Goal: Task Accomplishment & Management: Manage account settings

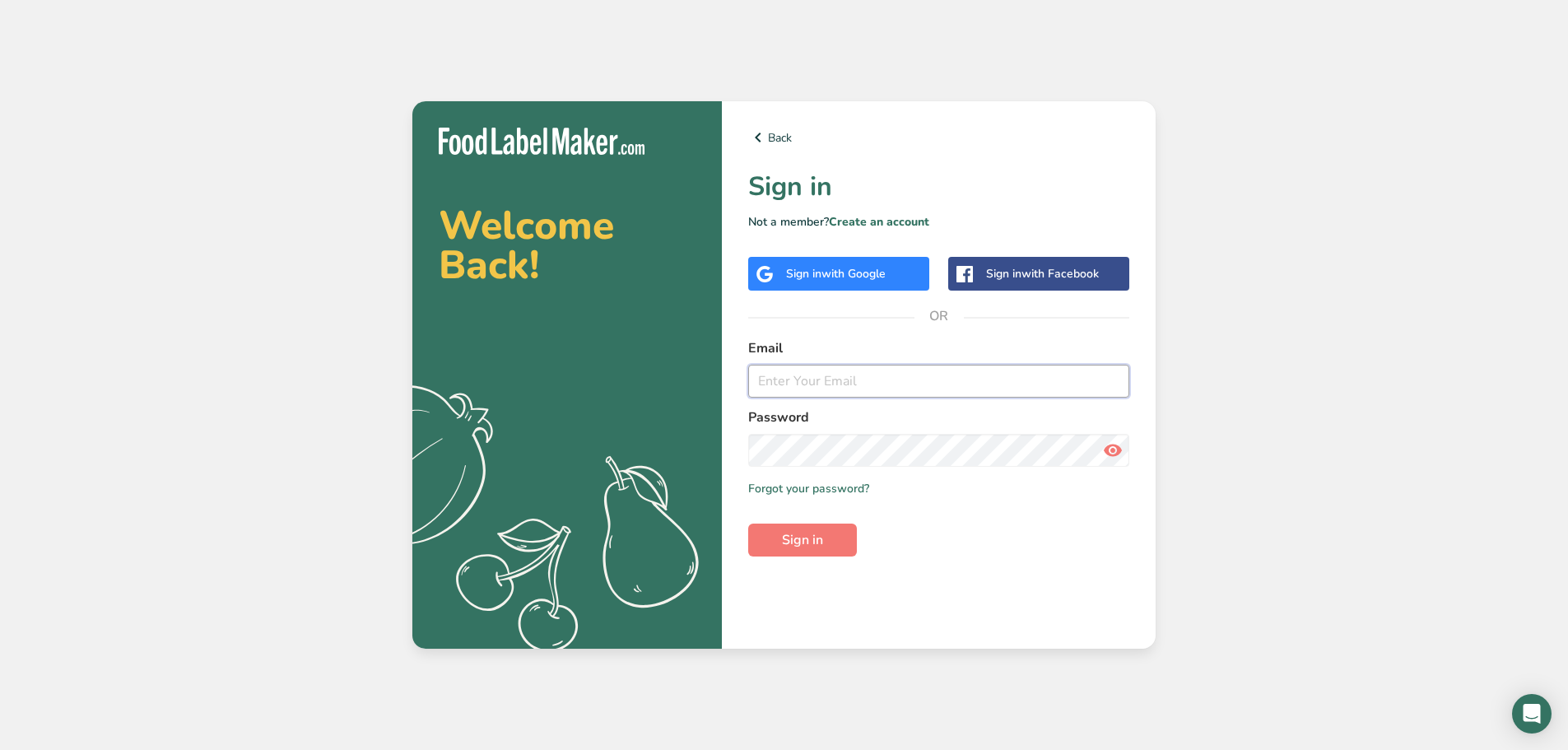
type input "Liddy@romerocookies.com"
click at [814, 542] on span "Sign in" at bounding box center [803, 539] width 41 height 20
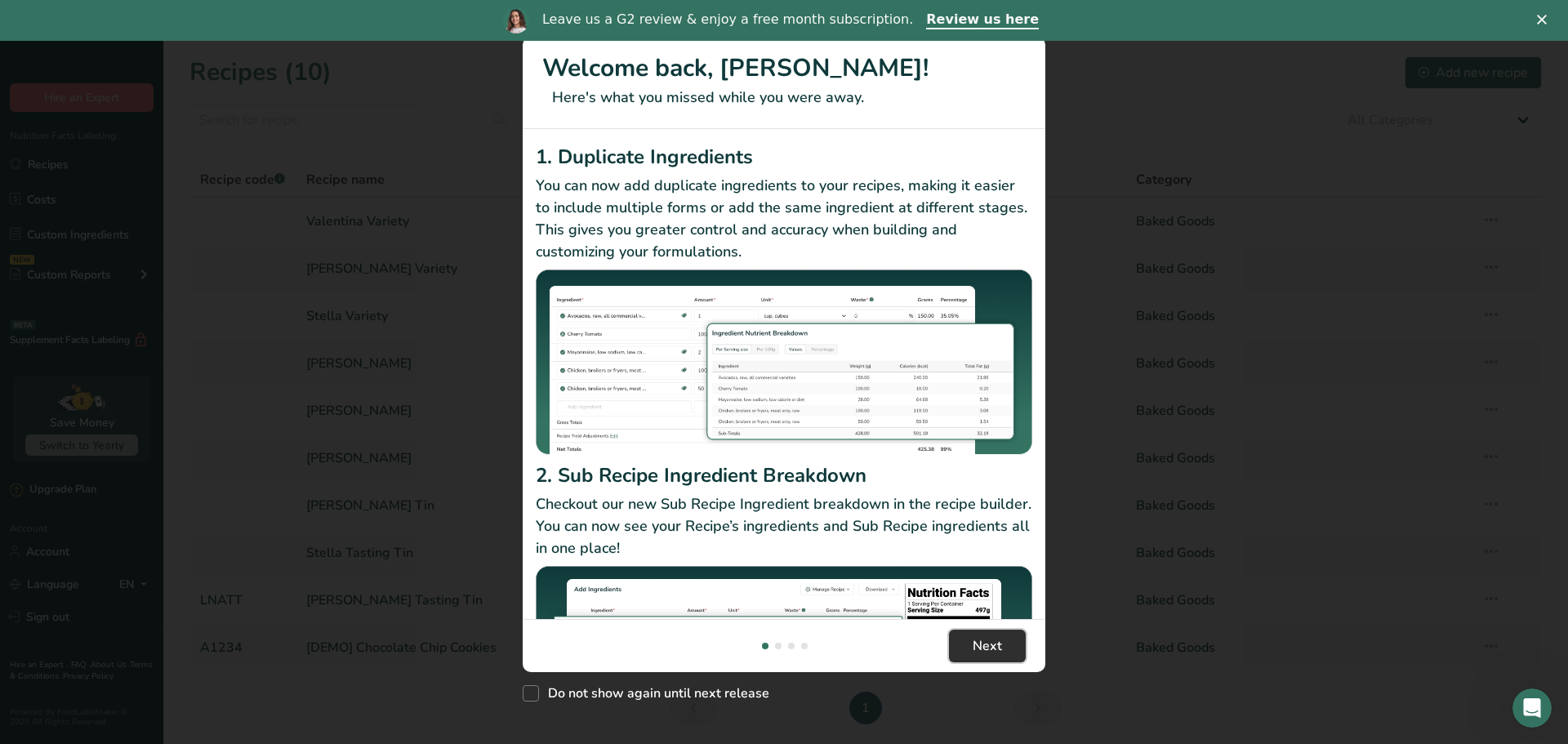
click at [980, 649] on span "Next" at bounding box center [987, 645] width 29 height 20
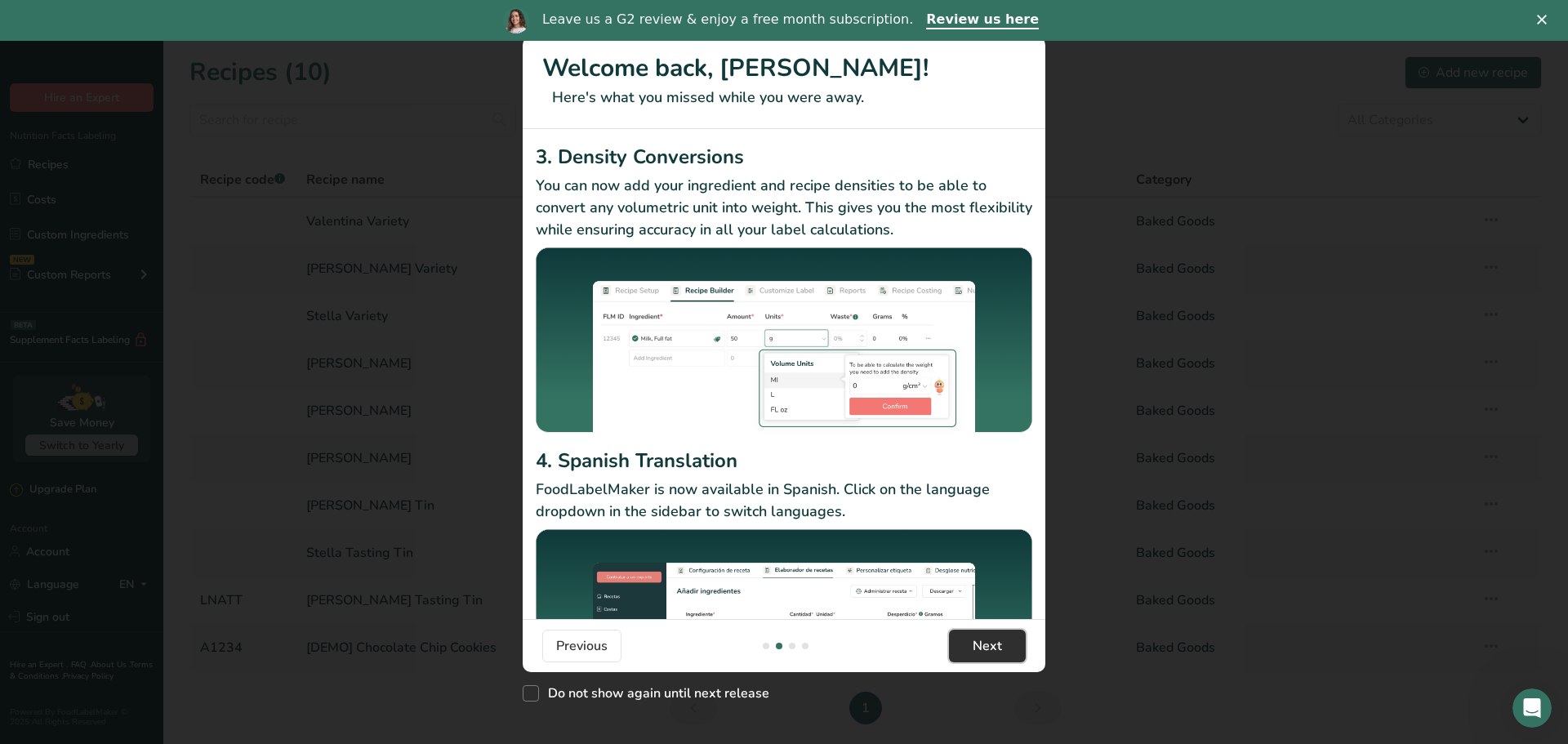
click at [994, 648] on span "Next" at bounding box center [987, 645] width 29 height 20
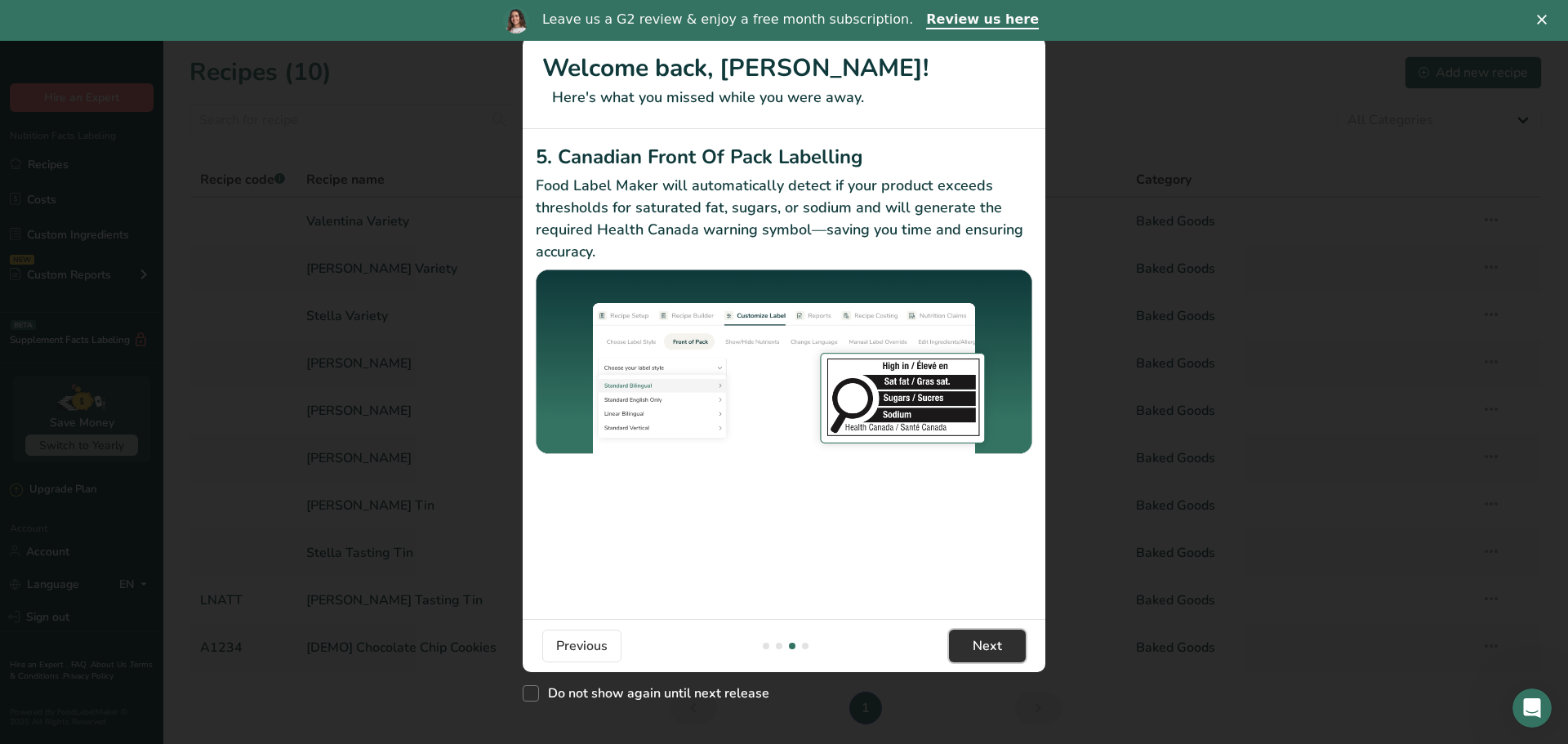
click at [998, 649] on span "Next" at bounding box center [987, 645] width 29 height 20
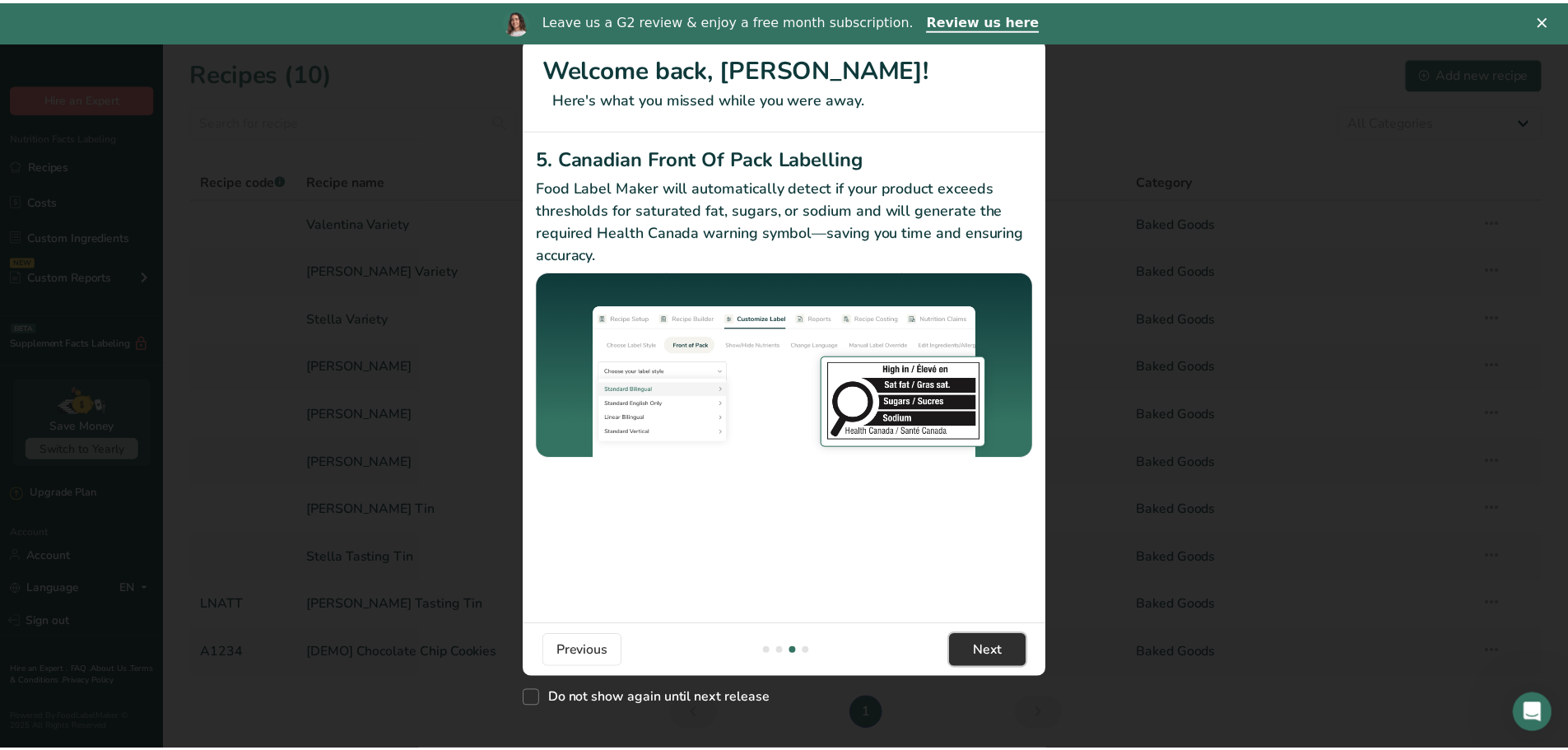
scroll to position [0, 1580]
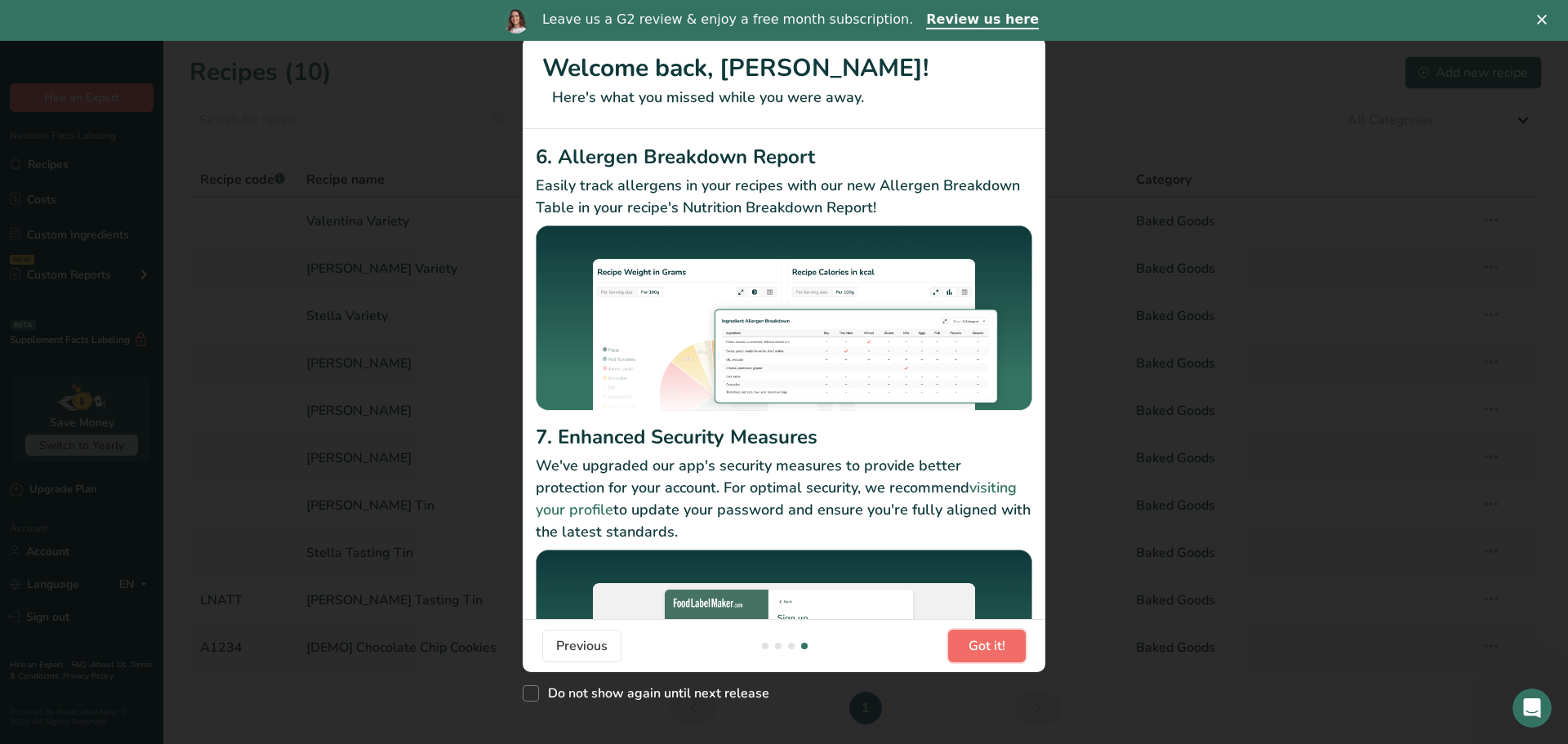
click at [1000, 640] on span "Got it!" at bounding box center [986, 645] width 36 height 20
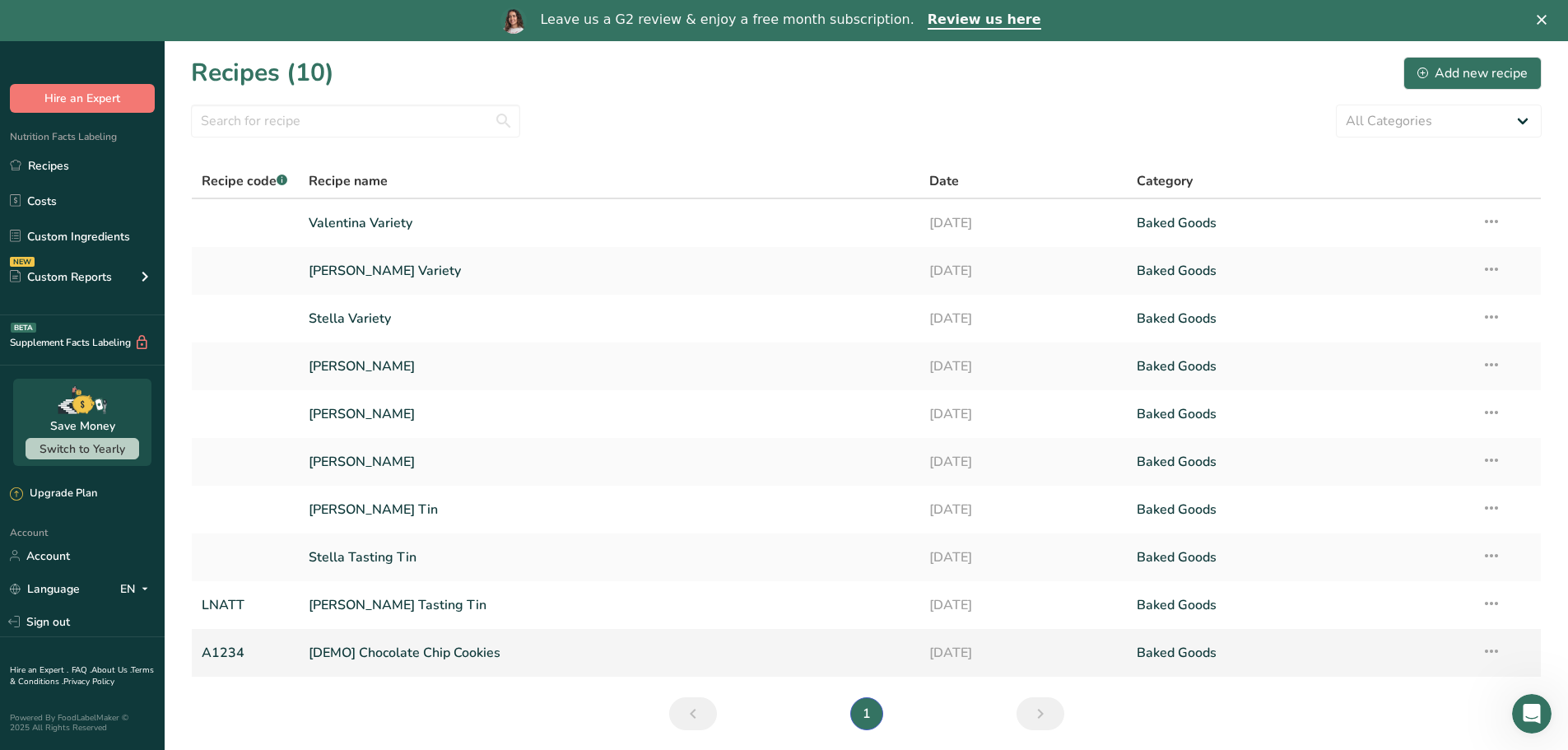
scroll to position [59, 0]
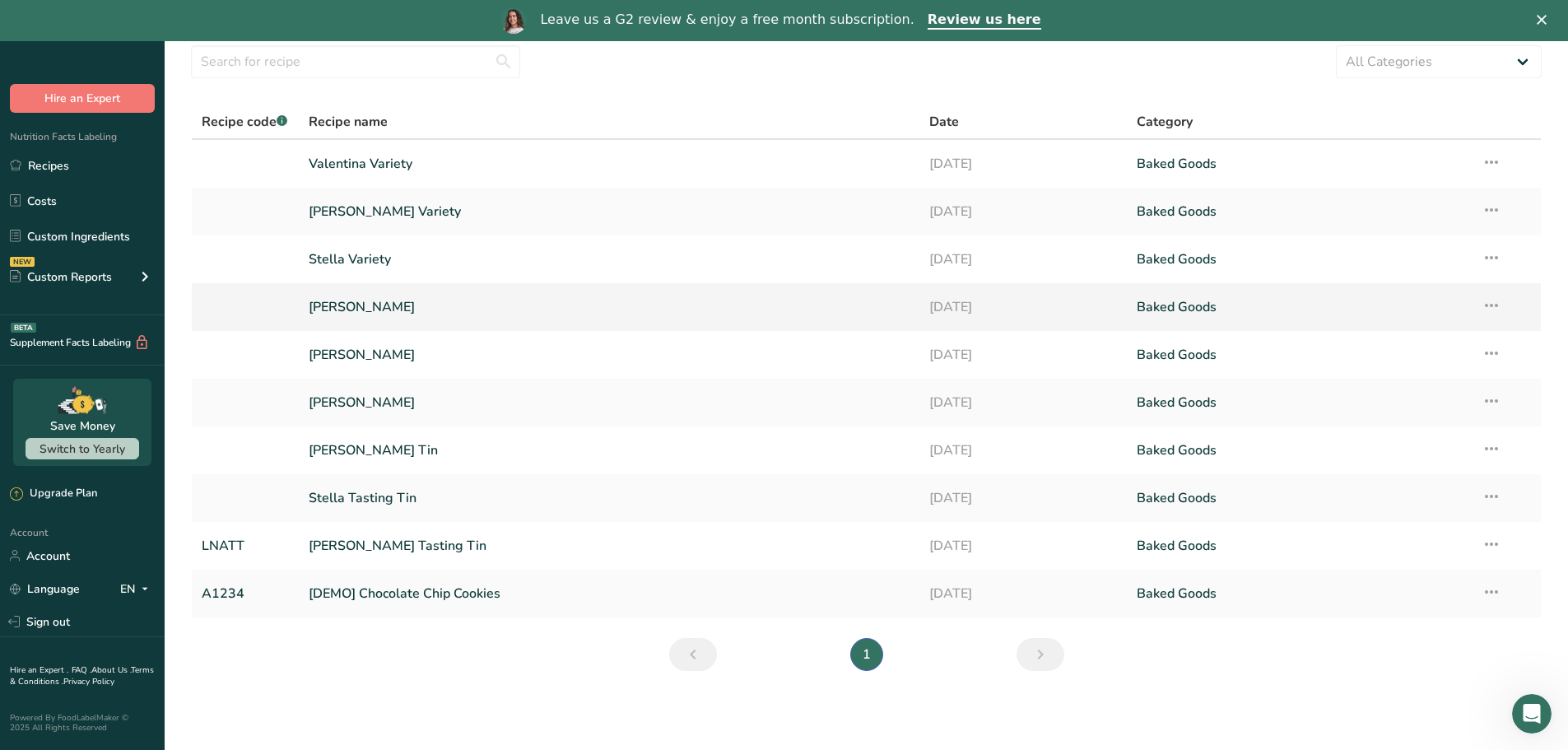
click at [1493, 310] on icon at bounding box center [1491, 305] width 20 height 29
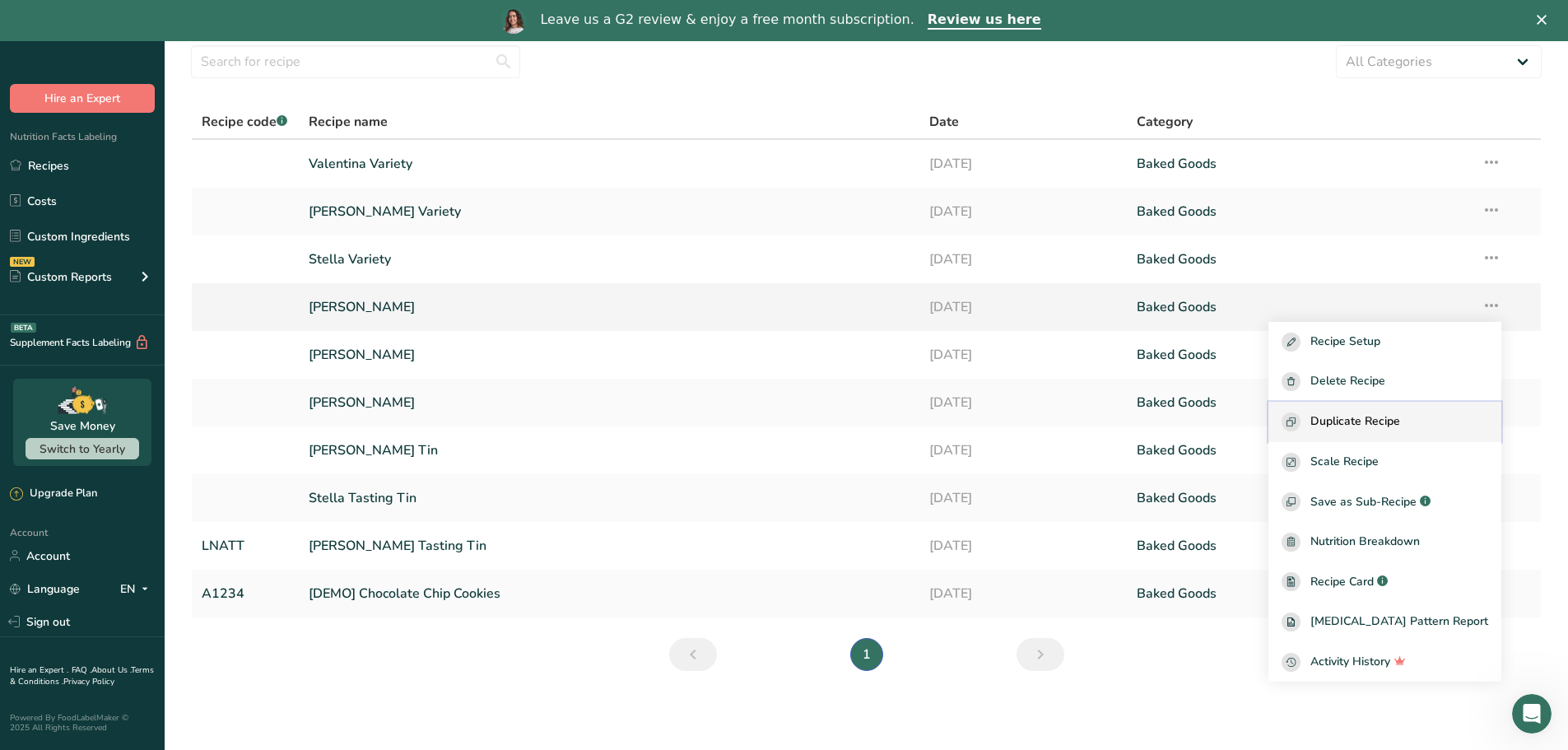
click at [1400, 413] on span "Duplicate Recipe" at bounding box center [1355, 422] width 89 height 19
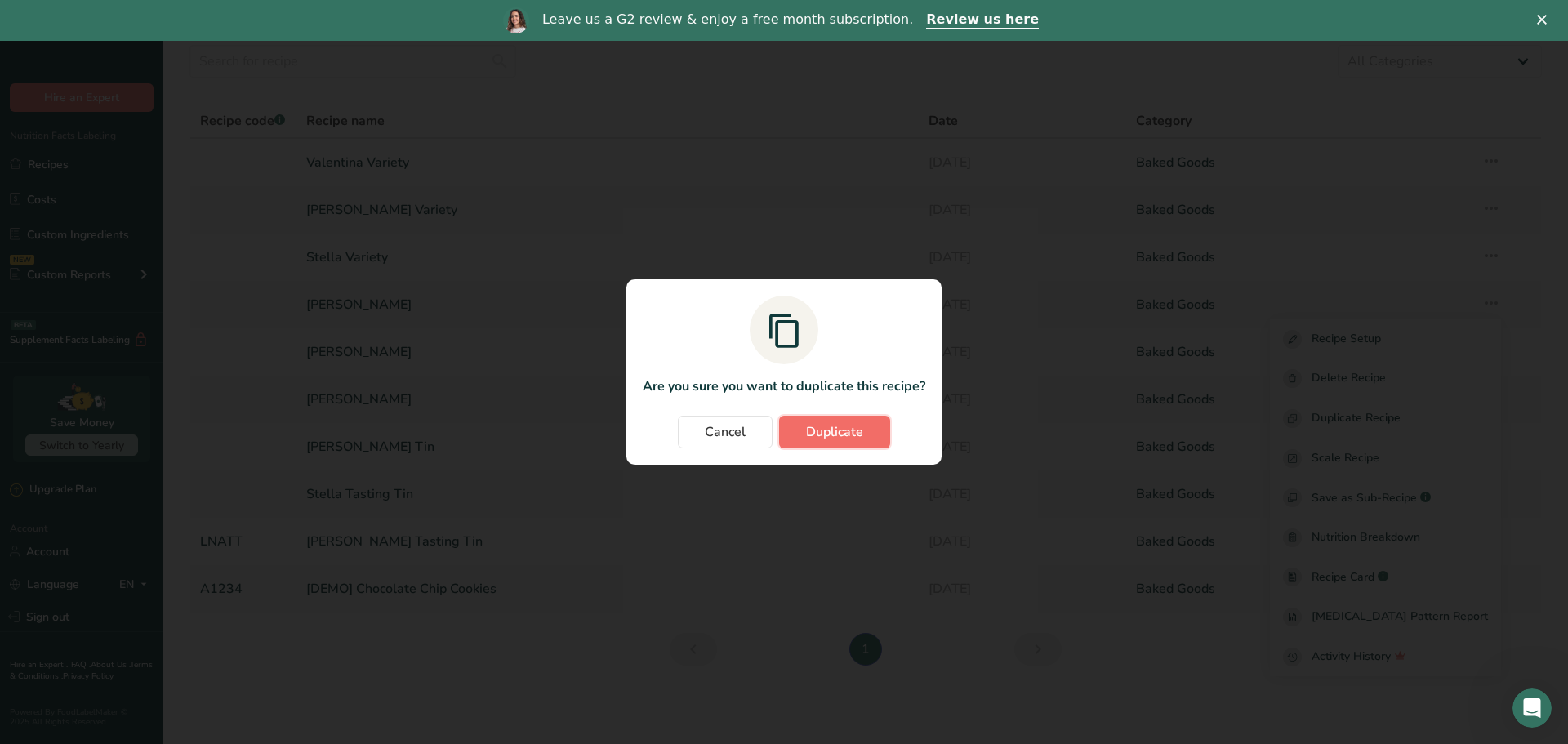
click at [812, 446] on button "Duplicate" at bounding box center [834, 431] width 111 height 33
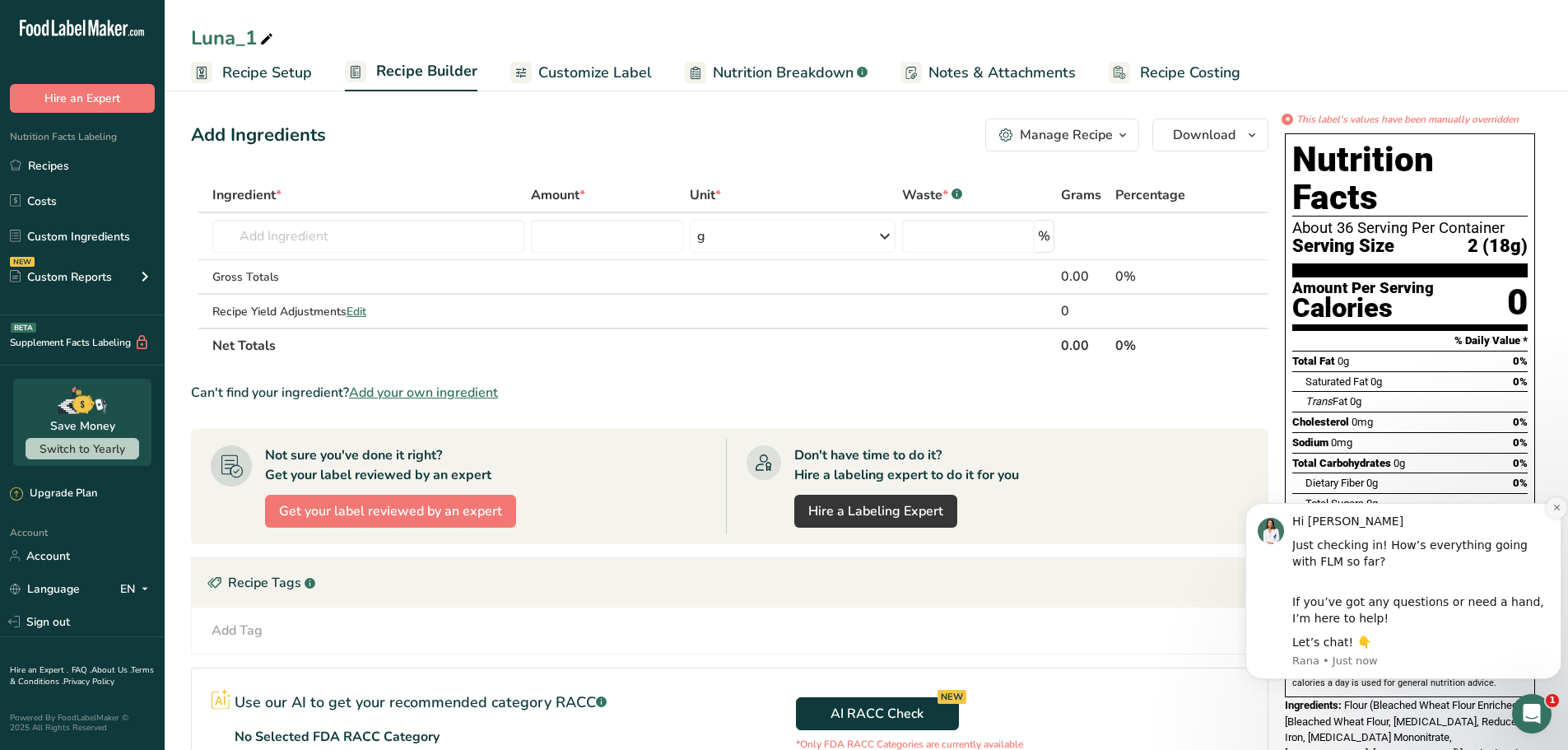
click at [1559, 504] on icon "Dismiss notification" at bounding box center [1558, 507] width 9 height 9
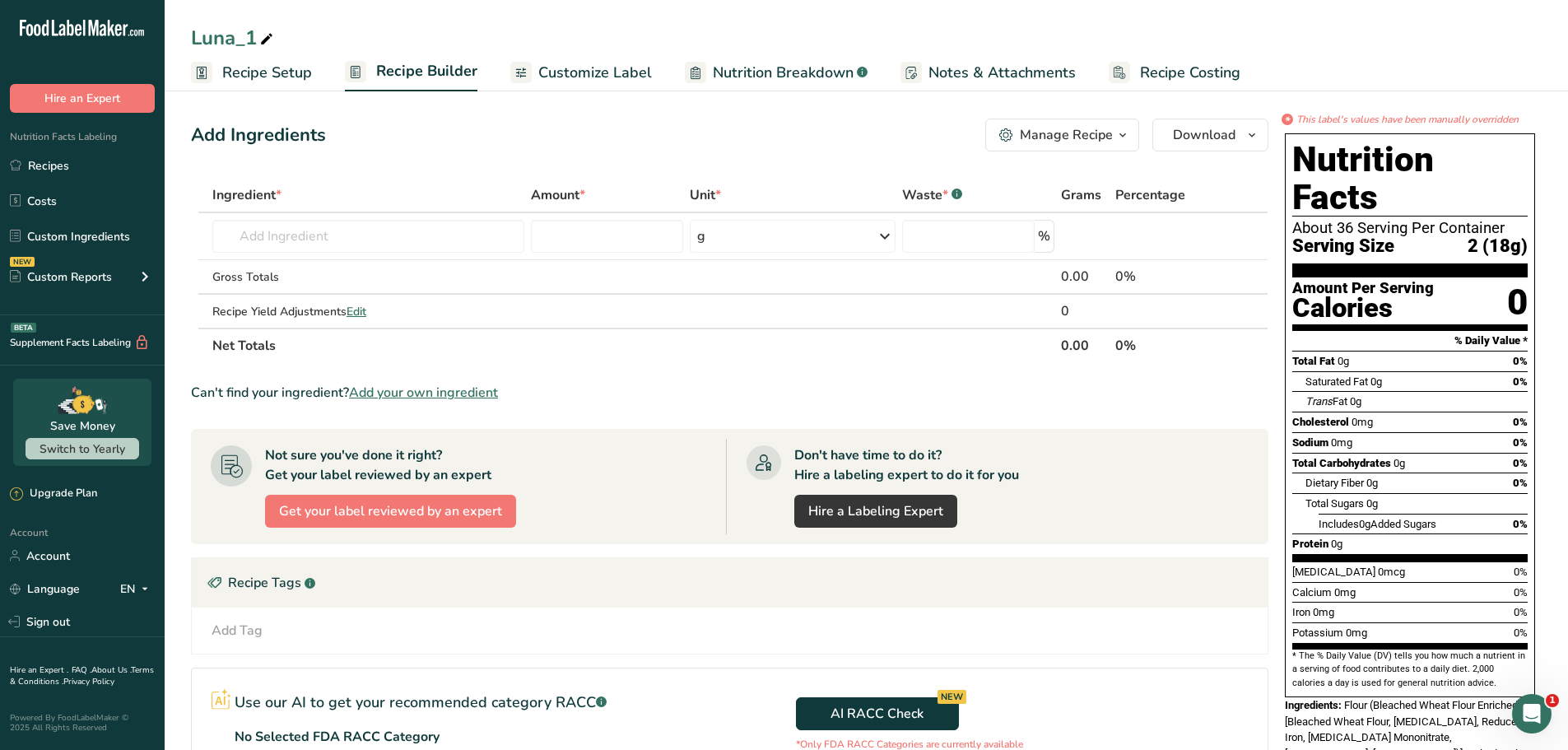
click at [600, 69] on span "Customize Label" at bounding box center [595, 73] width 114 height 23
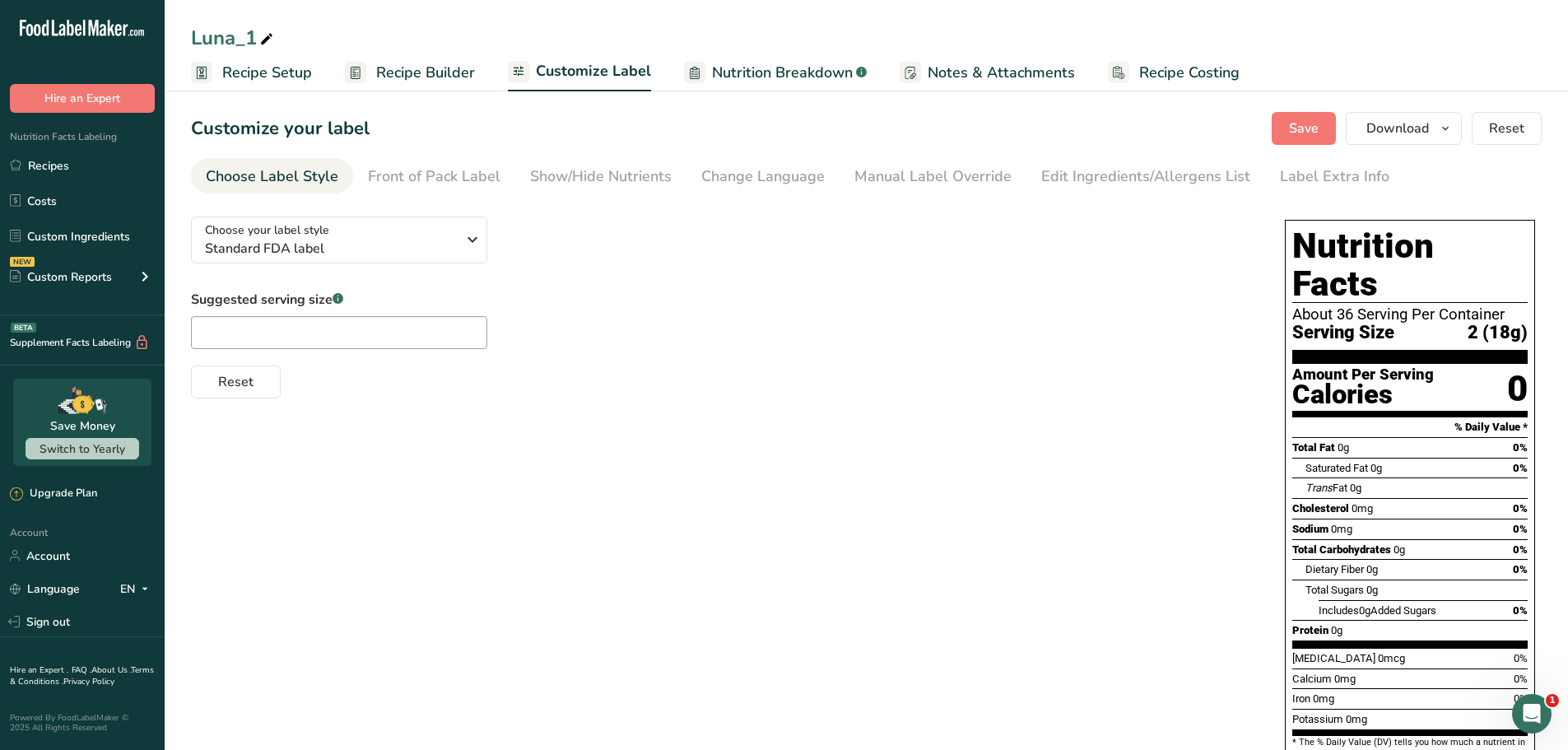
click at [299, 172] on div "Choose Label Style" at bounding box center [272, 177] width 133 height 23
click at [316, 231] on span "Choose your label style" at bounding box center [267, 230] width 124 height 17
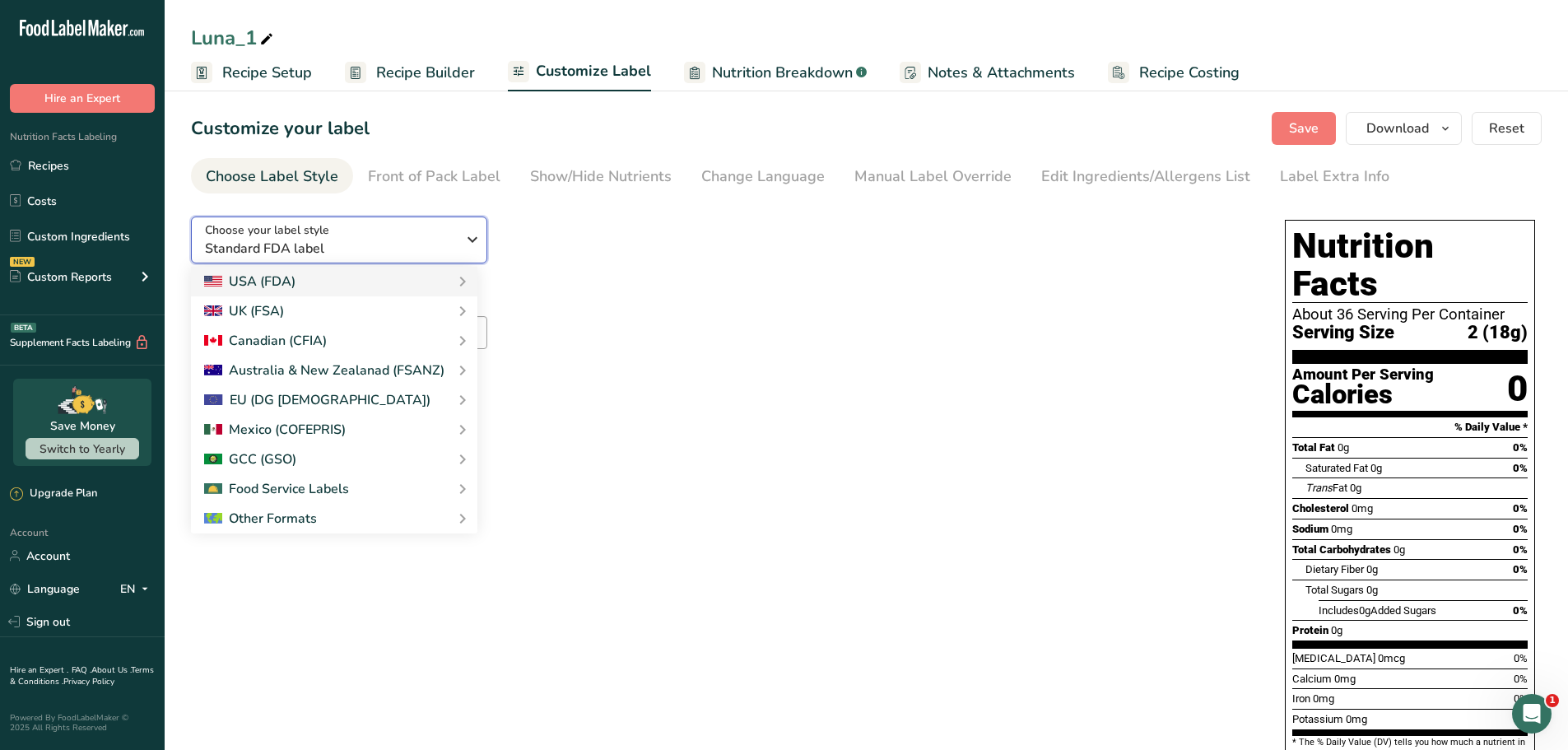
click at [316, 231] on span "Choose your label style" at bounding box center [267, 230] width 124 height 17
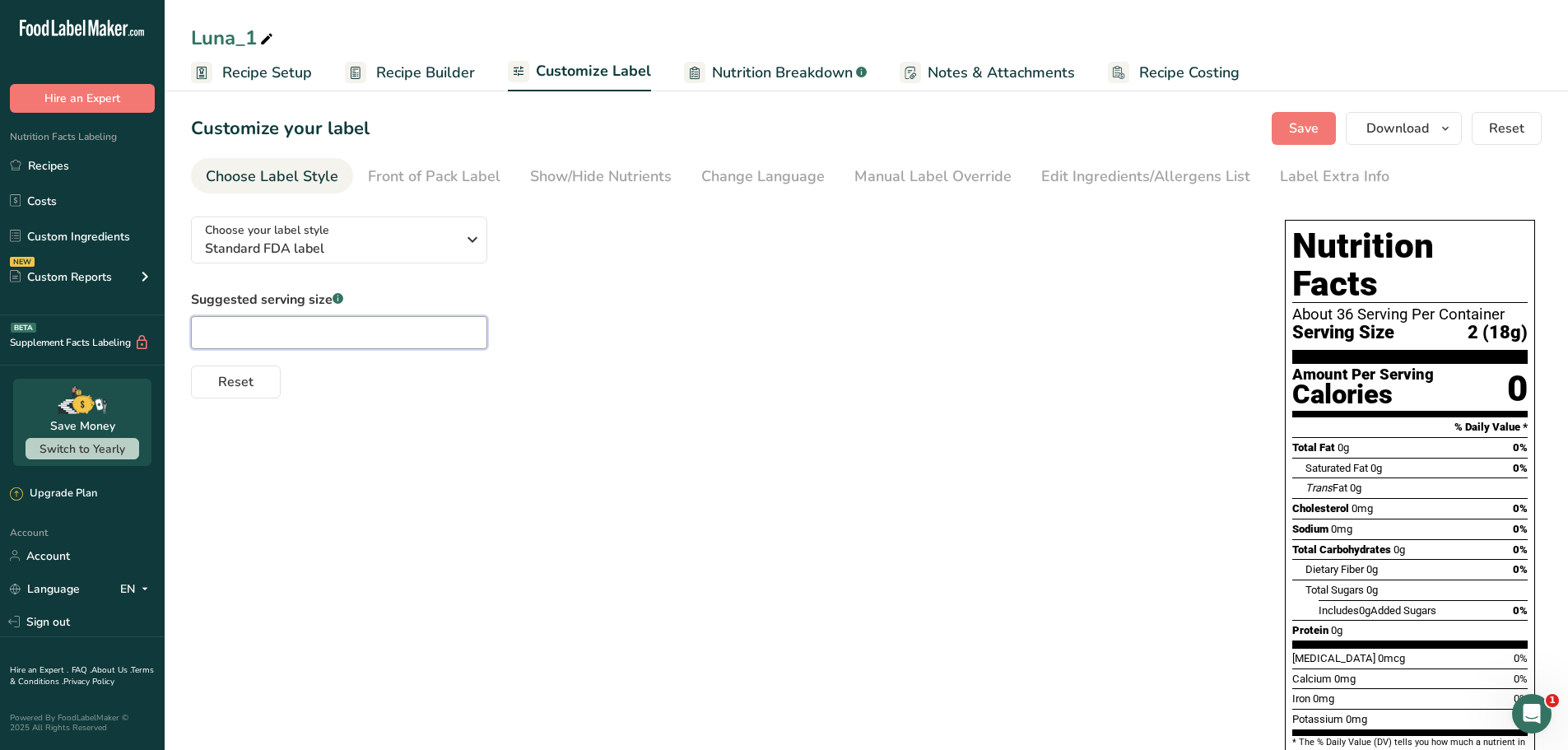
click at [326, 336] on input "text" at bounding box center [339, 332] width 296 height 33
click at [258, 42] on span at bounding box center [266, 39] width 20 height 20
drag, startPoint x: 260, startPoint y: 36, endPoint x: 233, endPoint y: 38, distance: 27.1
click at [233, 38] on input "Luna_1" at bounding box center [866, 37] width 1351 height 29
type input "[PERSON_NAME] Bag"
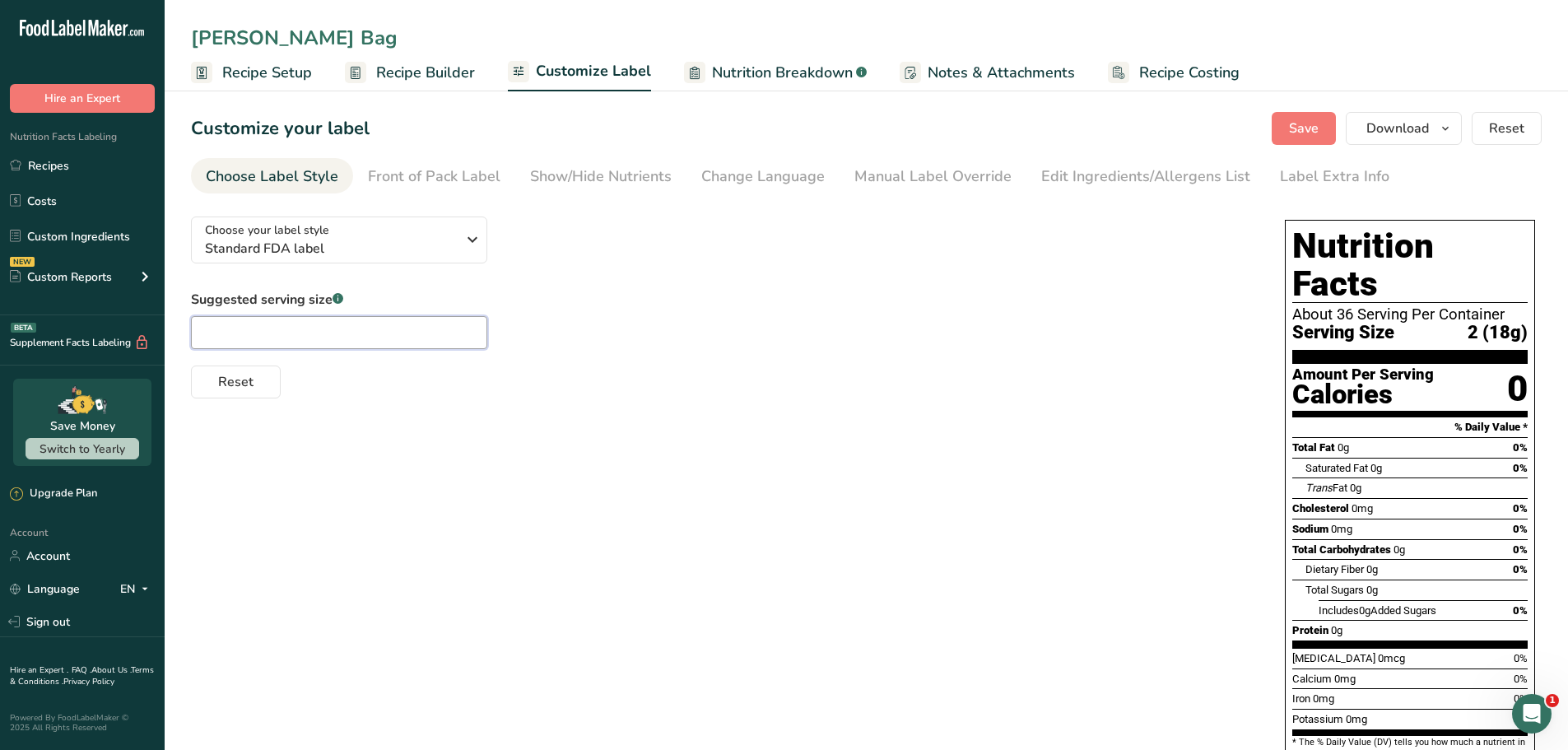
click at [308, 337] on input "text" at bounding box center [339, 332] width 296 height 33
click at [281, 337] on input "text" at bounding box center [339, 332] width 296 height 33
type input "2"
click at [260, 383] on button "Reset" at bounding box center [235, 381] width 89 height 33
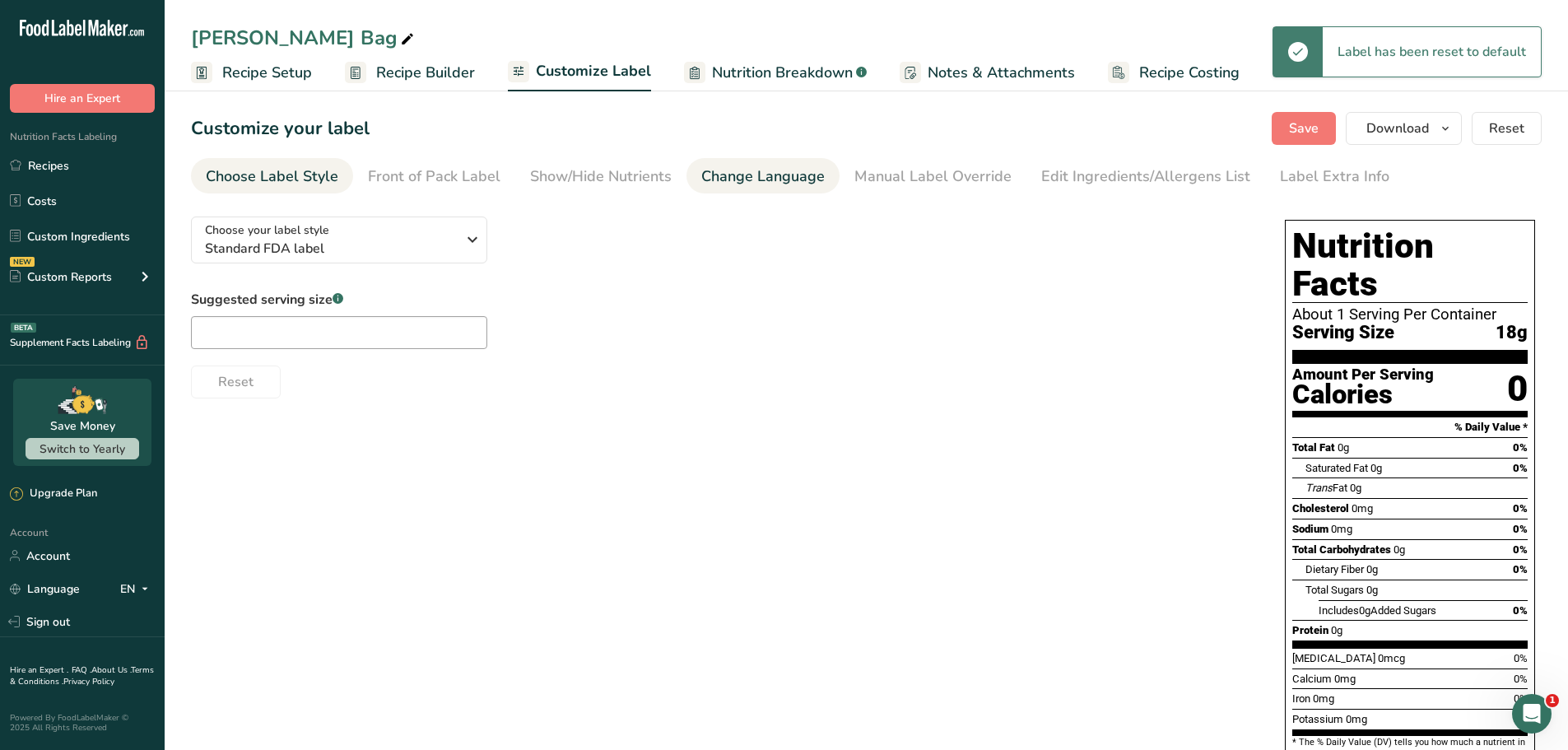
click at [765, 178] on div "Change Language" at bounding box center [762, 177] width 123 height 23
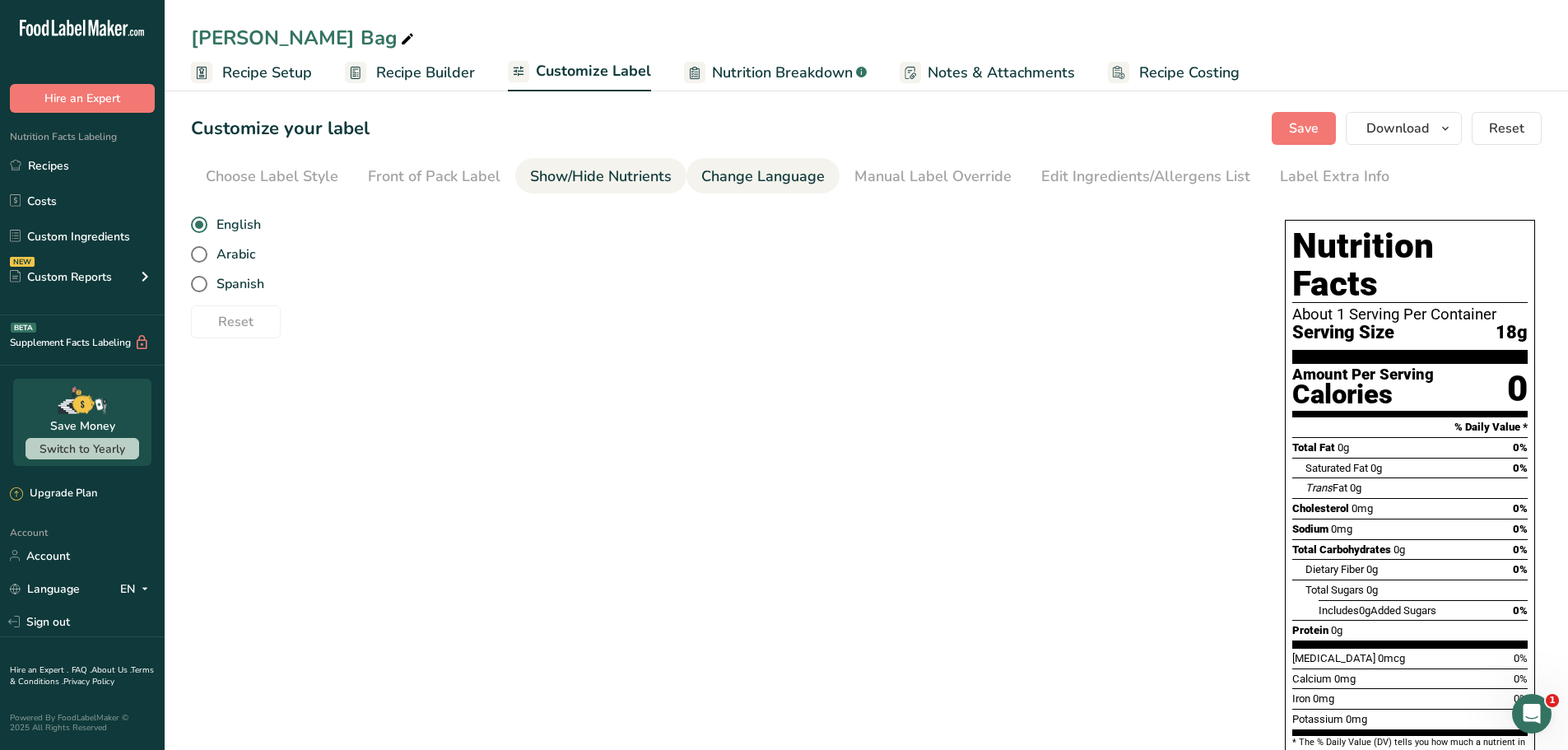
click at [587, 177] on div "Show/Hide Nutrients" at bounding box center [600, 177] width 141 height 23
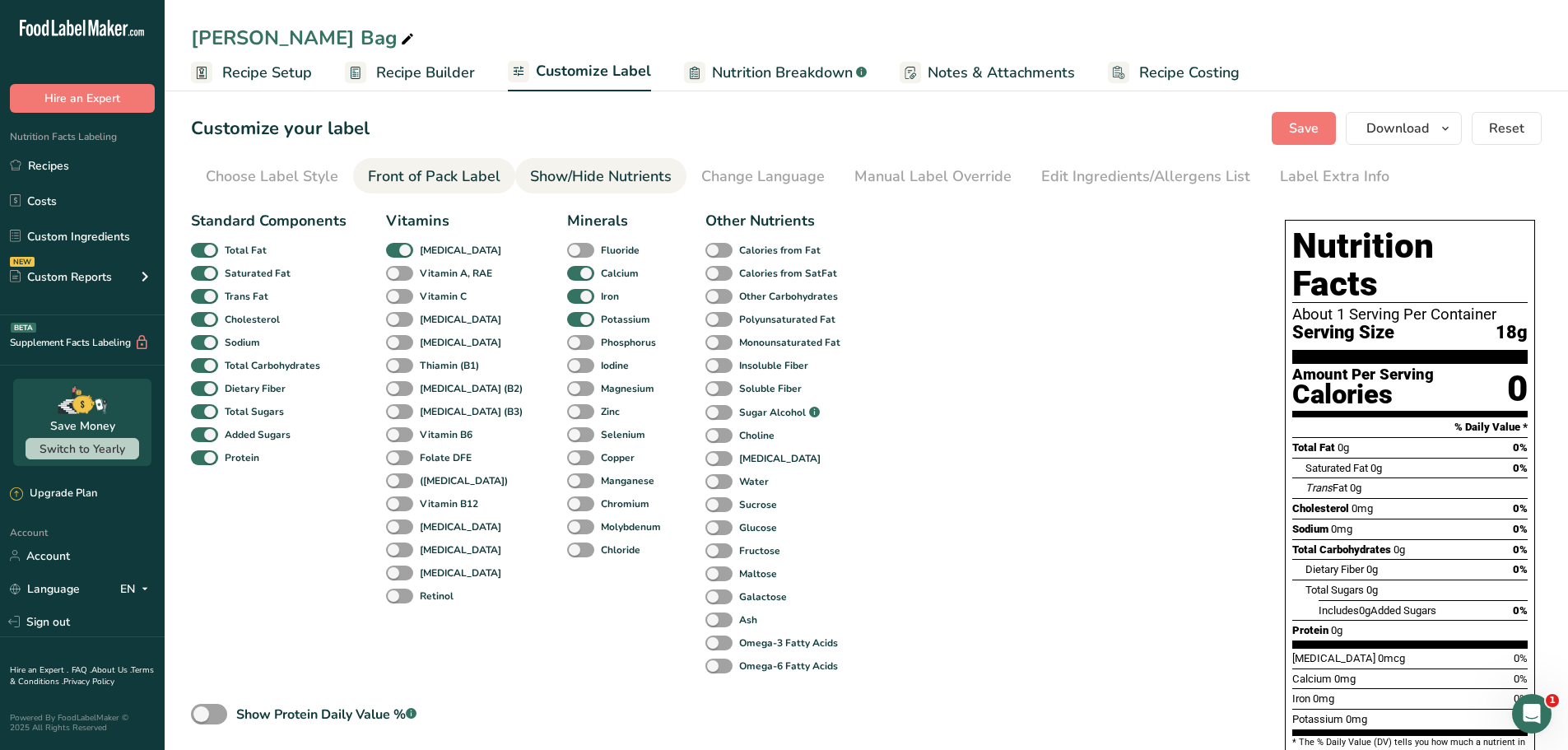
click at [449, 184] on div "Front of Pack Label" at bounding box center [434, 177] width 133 height 23
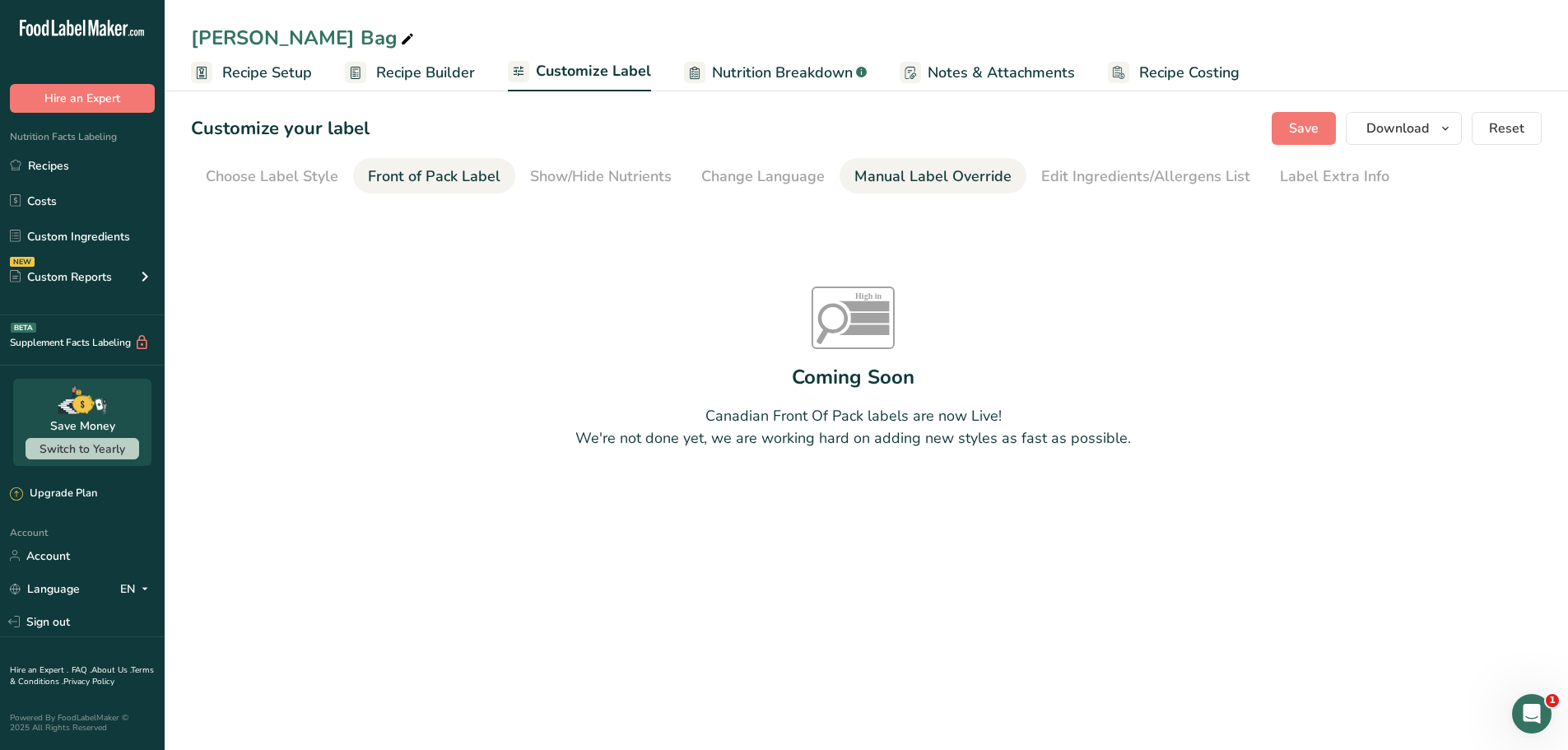
click at [939, 185] on div "Manual Label Override" at bounding box center [933, 177] width 157 height 23
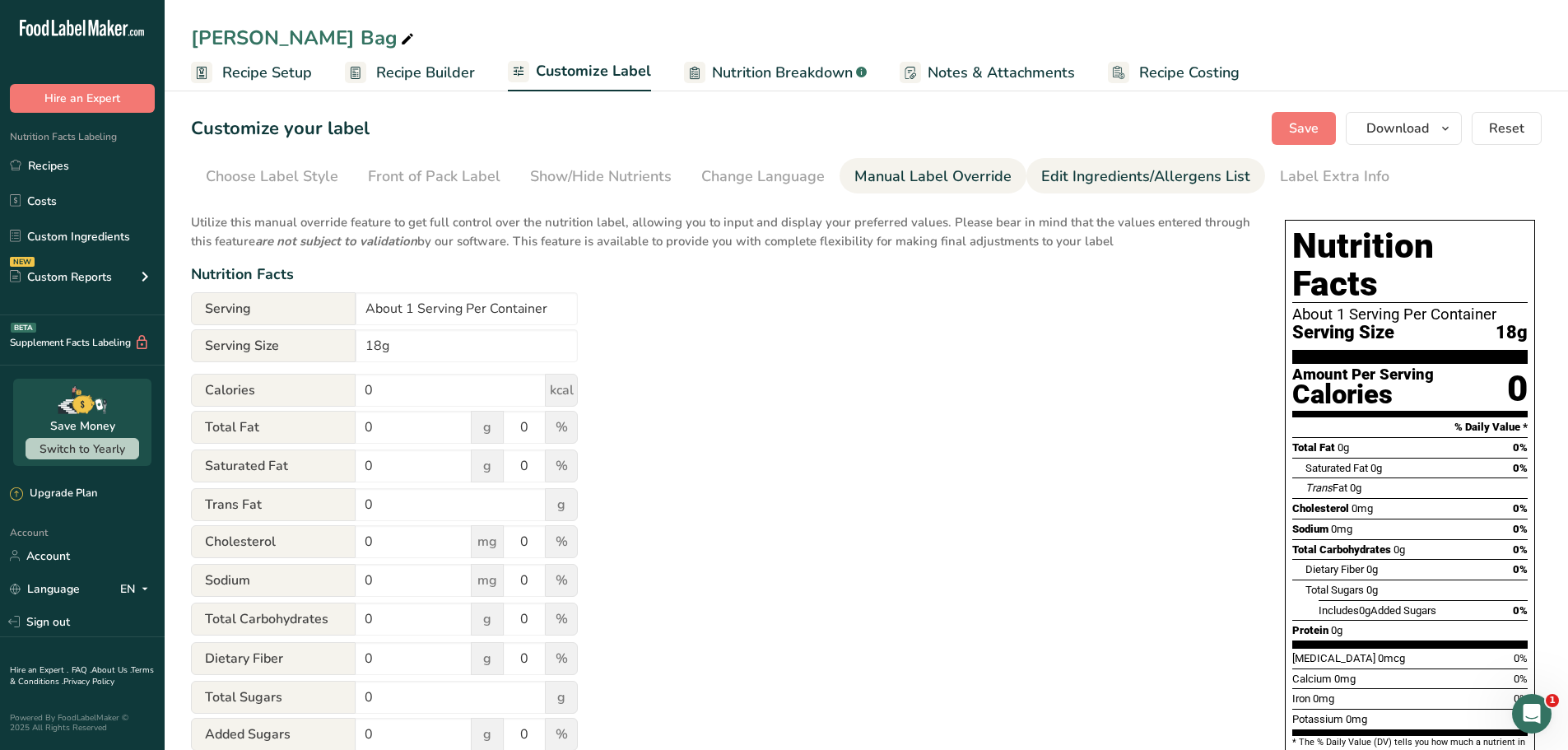
click at [1084, 182] on div "Edit Ingredients/Allergens List" at bounding box center [1146, 177] width 209 height 23
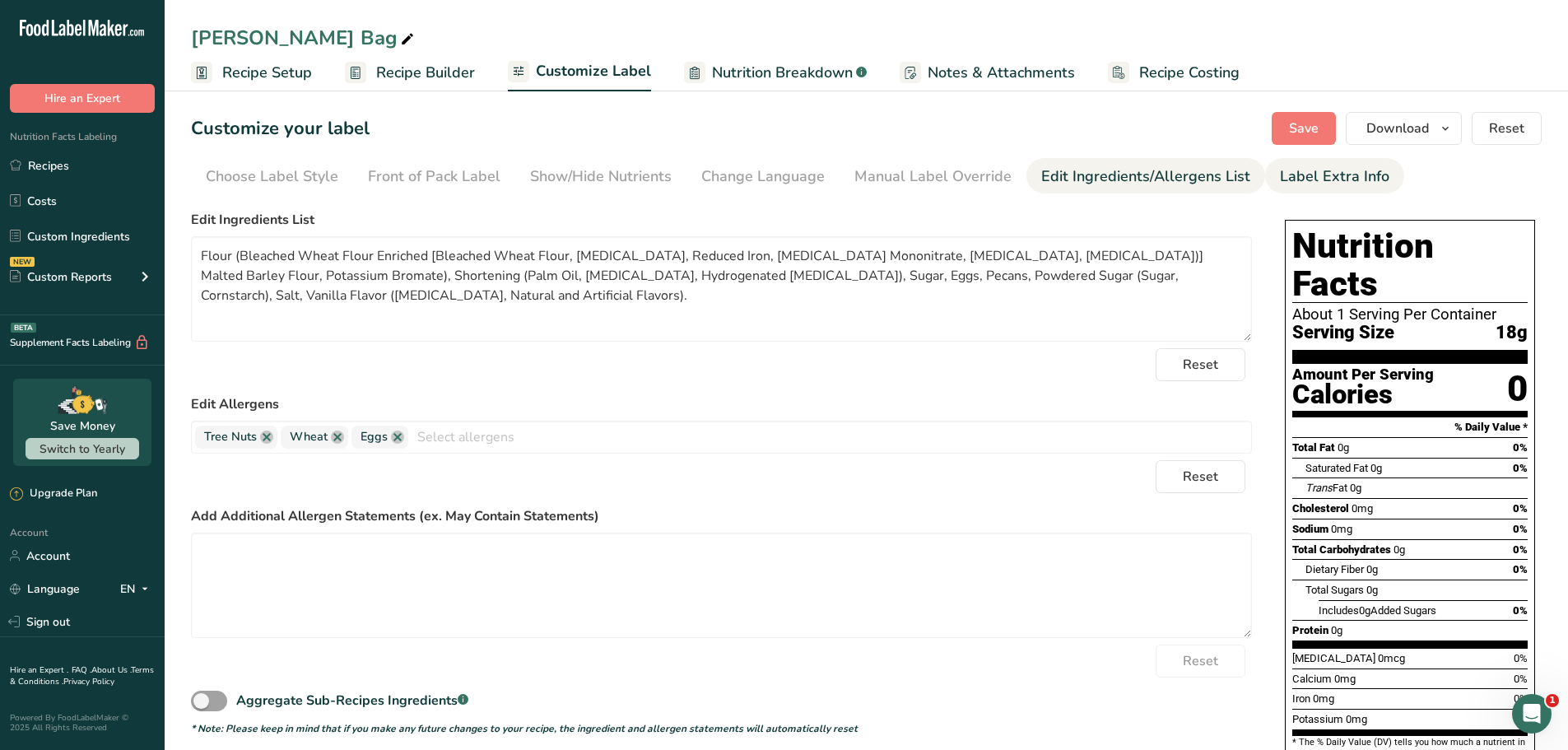
click at [1292, 184] on div "Label Extra Info" at bounding box center [1335, 177] width 109 height 23
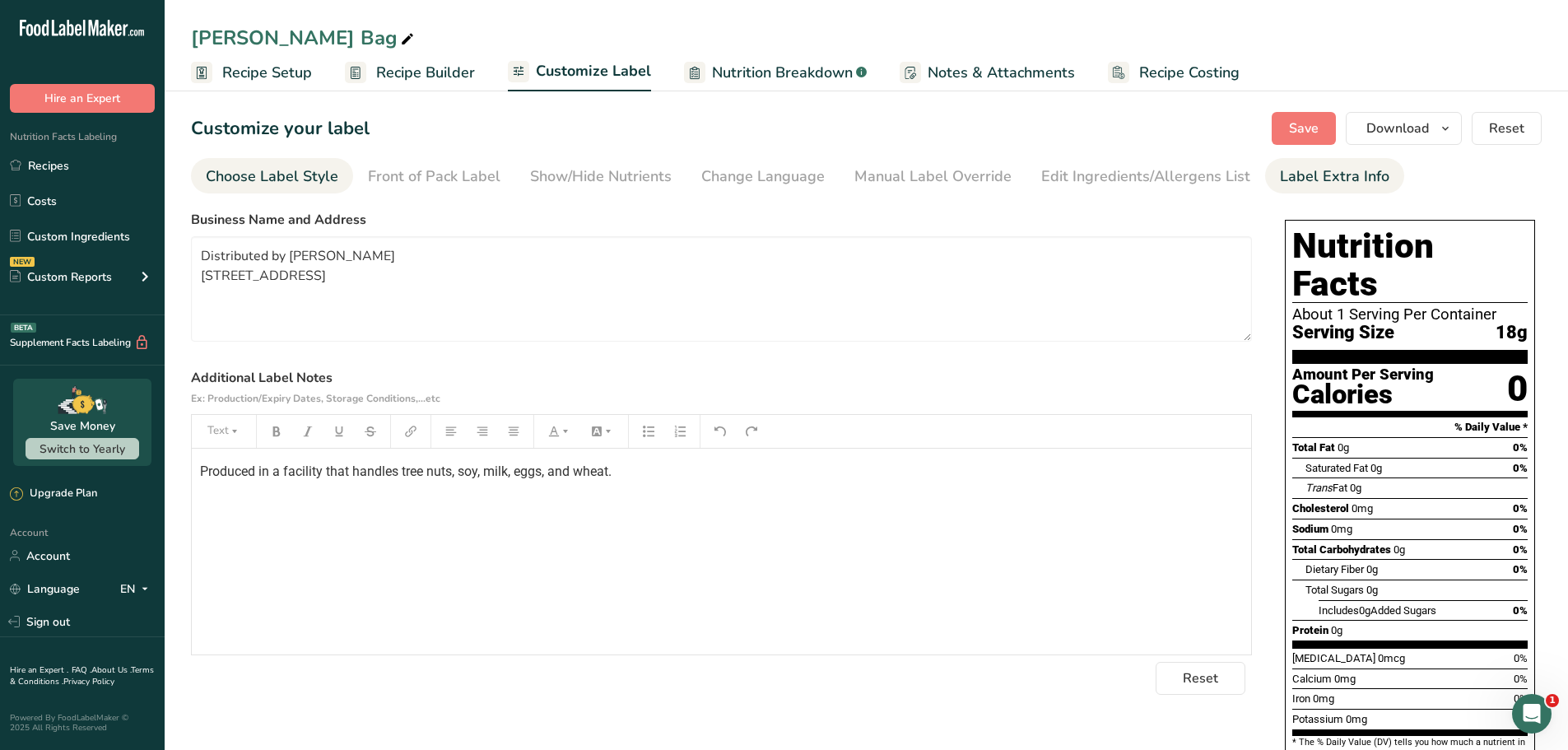
click at [260, 189] on link "Choose Label Style" at bounding box center [272, 176] width 133 height 37
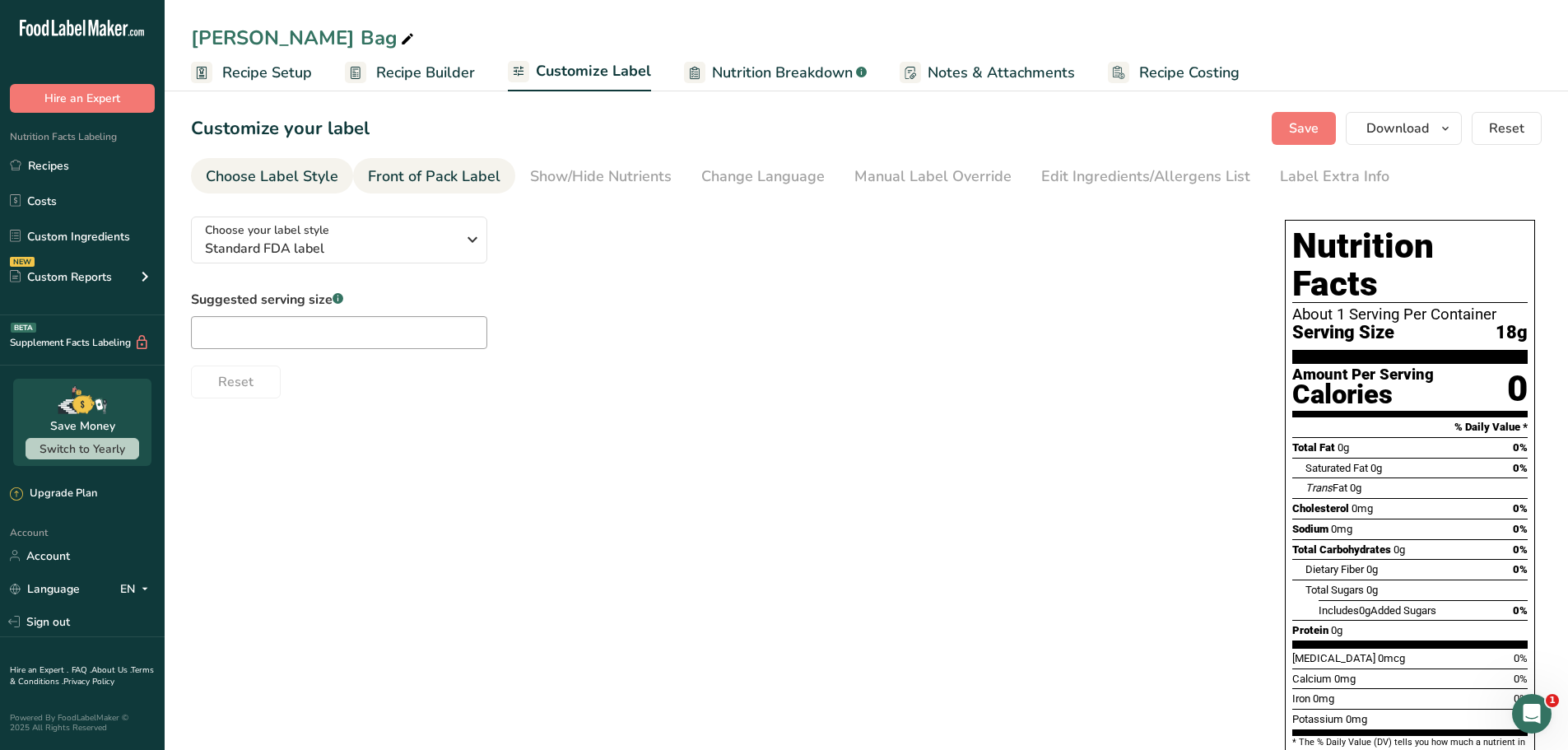
click at [402, 186] on div "Front of Pack Label" at bounding box center [434, 177] width 133 height 23
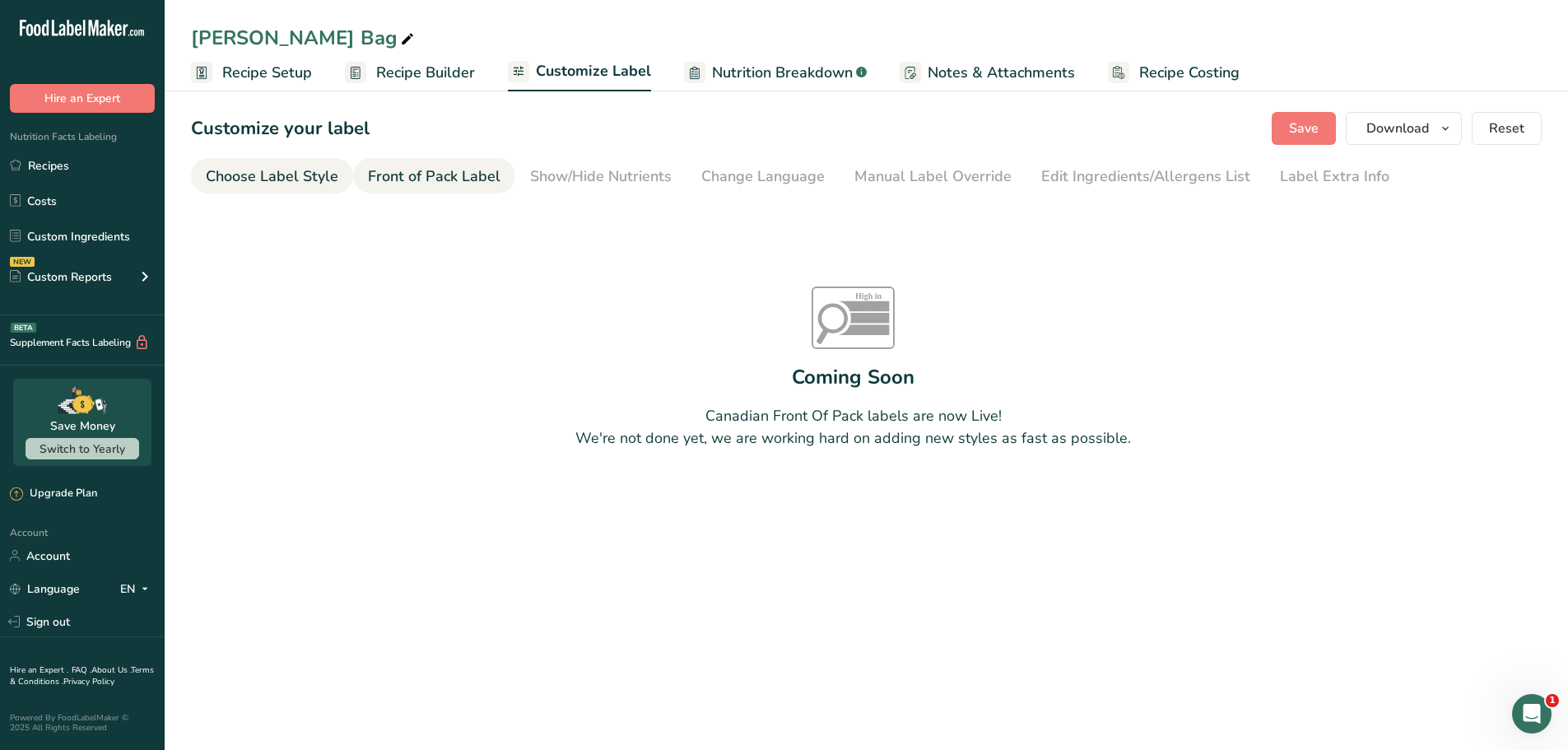
click at [309, 181] on div "Choose Label Style" at bounding box center [272, 177] width 133 height 23
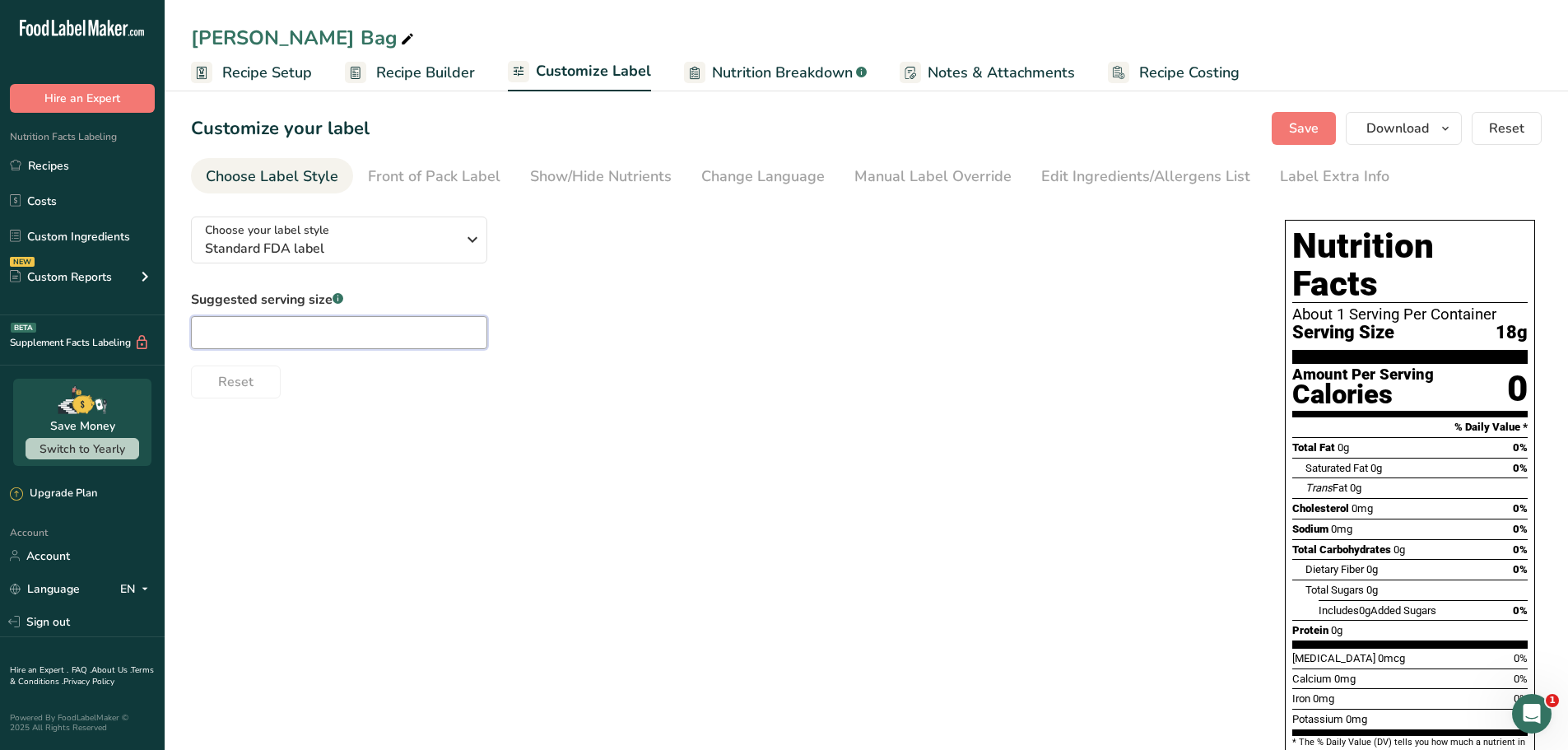
click at [286, 345] on input "text" at bounding box center [339, 332] width 296 height 33
type input "2"
click at [660, 355] on div "Suggested serving size .a-a{fill:#347362;}.b-a{fill:#fff;} 2 Reset" at bounding box center [722, 343] width 1062 height 108
click at [617, 187] on link "Show/Hide Nutrients" at bounding box center [600, 176] width 141 height 37
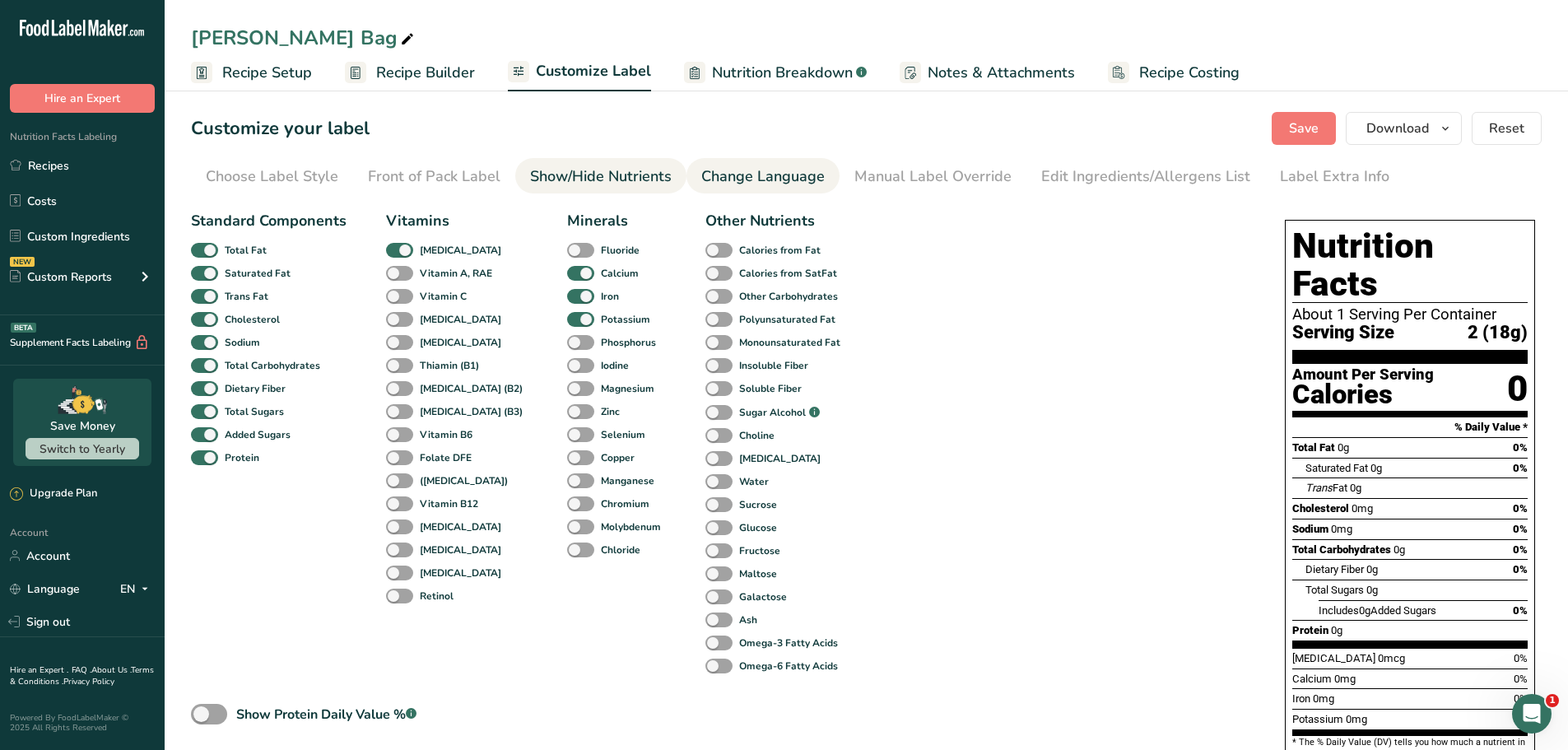
click at [706, 173] on div "Change Language" at bounding box center [762, 177] width 123 height 23
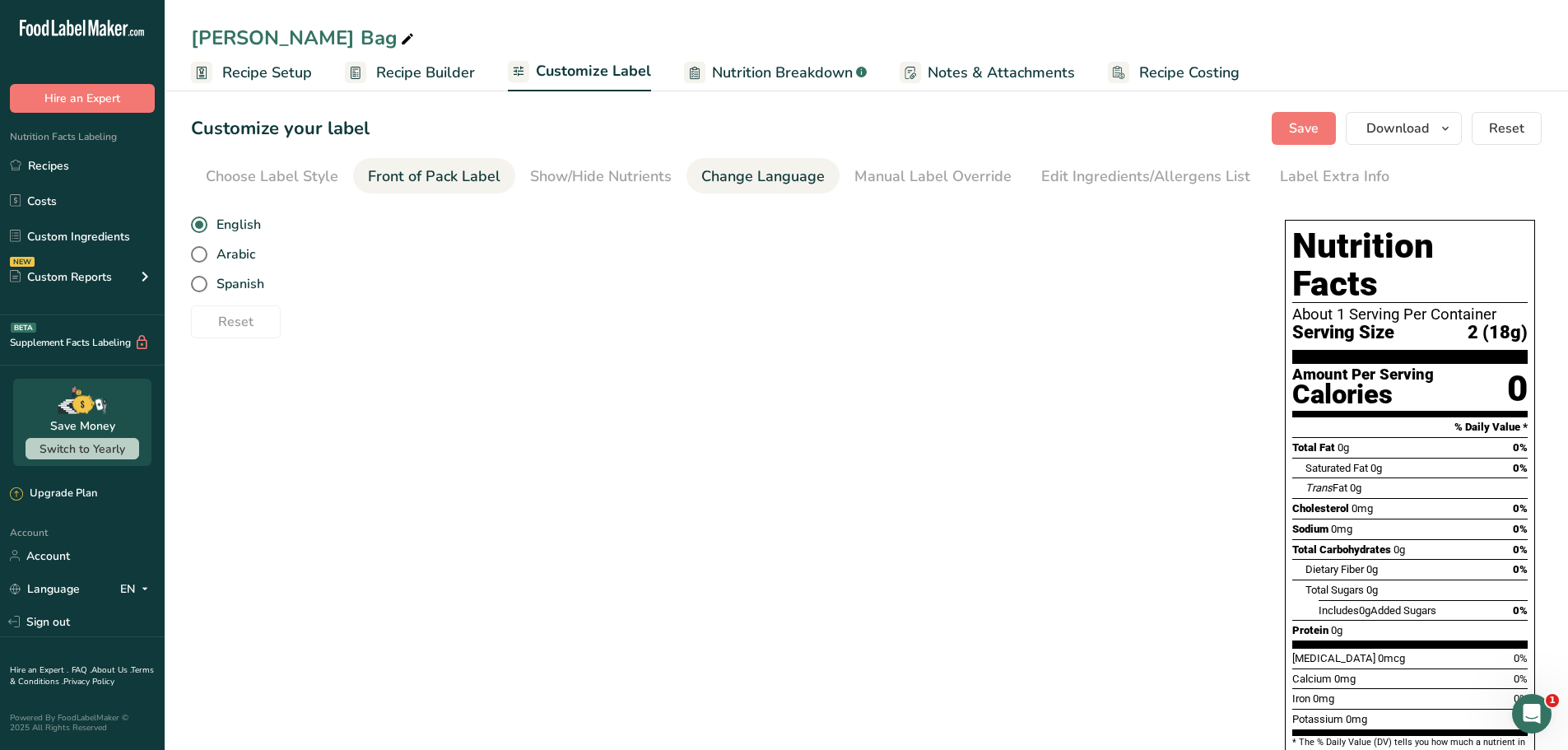
click at [470, 183] on div "Front of Pack Label" at bounding box center [434, 177] width 133 height 23
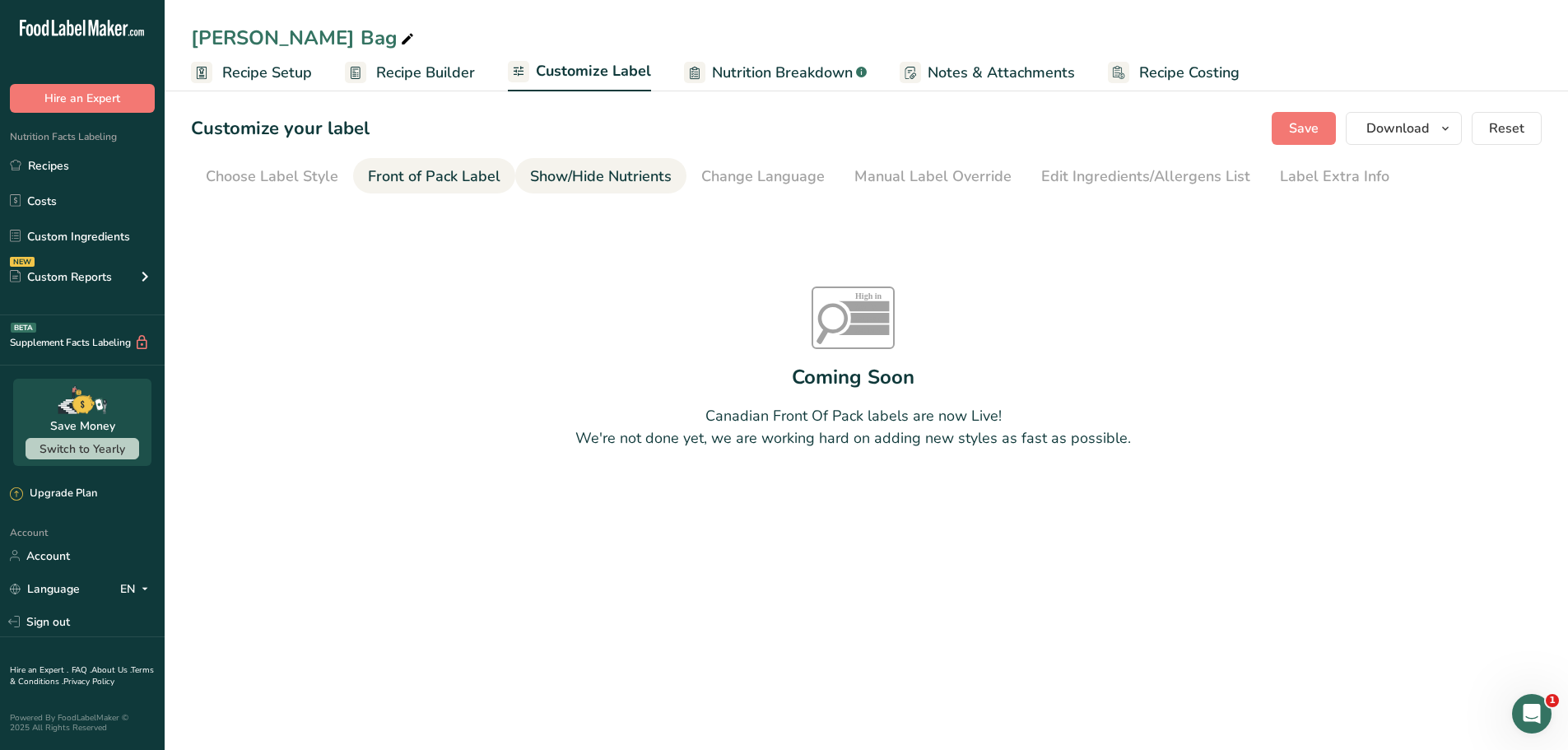
click at [585, 180] on div "Show/Hide Nutrients" at bounding box center [600, 177] width 141 height 23
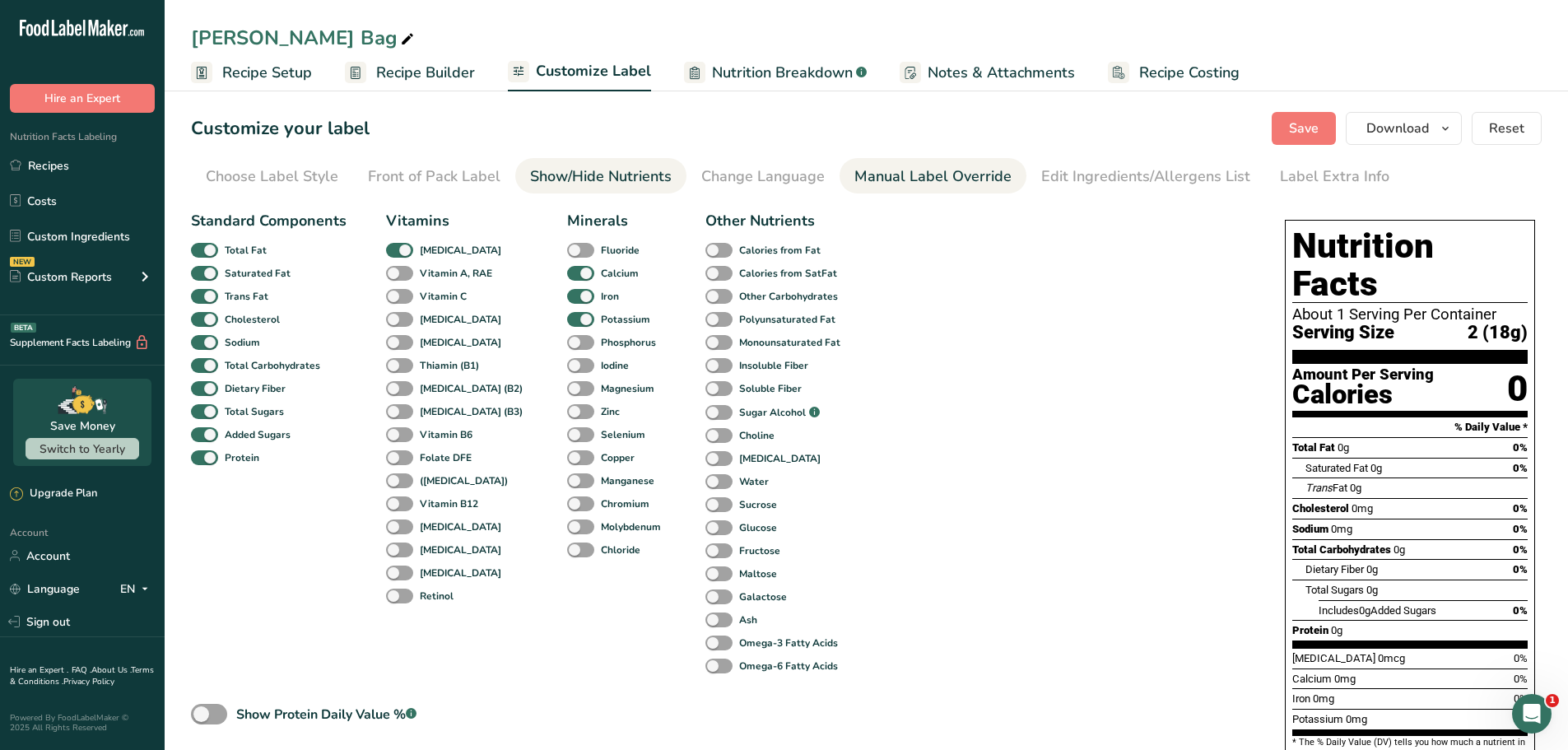
click at [886, 168] on div "Manual Label Override" at bounding box center [933, 177] width 157 height 23
type input "2 (18g)"
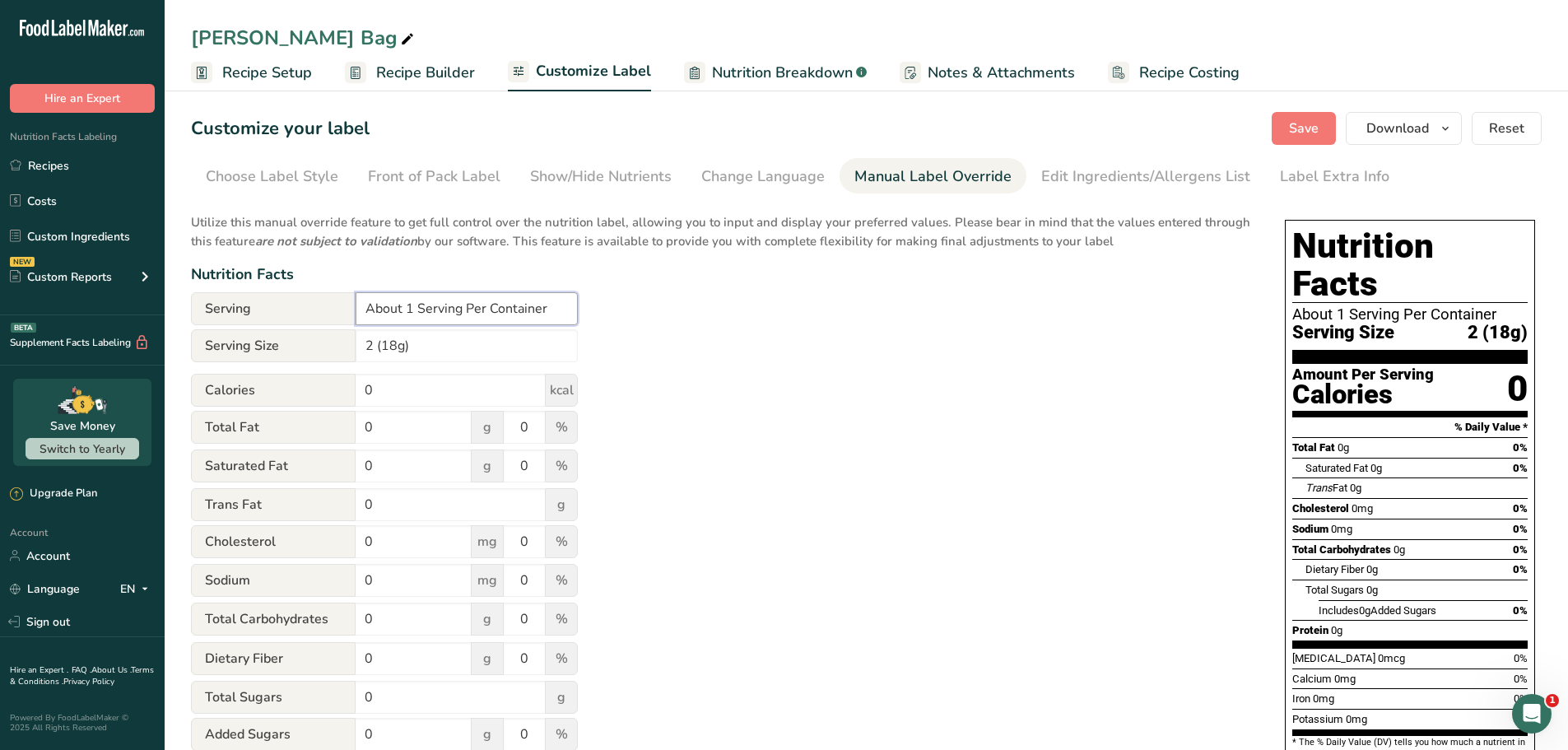
click at [410, 306] on input "About 1 Serving Per Container" at bounding box center [467, 309] width 222 height 33
type input "About 5 Serving Per Container"
click at [654, 330] on div "Utilize this manual override feature to get full control over the nutrition lab…" at bounding box center [722, 597] width 1062 height 788
click at [1079, 391] on div "Utilize this manual override feature to get full control over the nutrition lab…" at bounding box center [722, 597] width 1062 height 788
click at [465, 392] on input "0" at bounding box center [451, 390] width 190 height 33
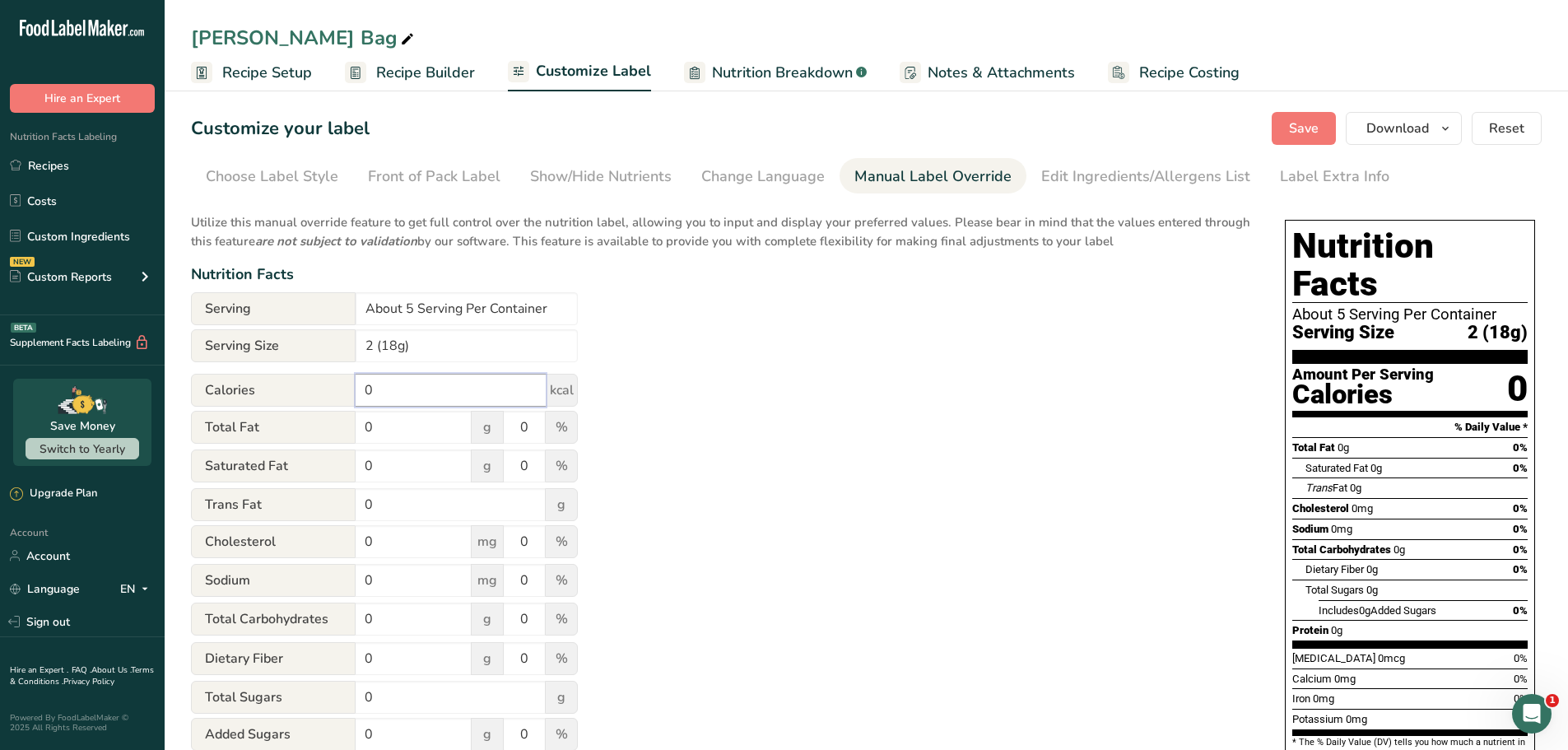
click at [421, 387] on input "0" at bounding box center [451, 390] width 190 height 33
type input "120"
click at [434, 437] on input "0" at bounding box center [413, 426] width 116 height 33
type input "7"
click at [417, 463] on input "0" at bounding box center [413, 466] width 116 height 33
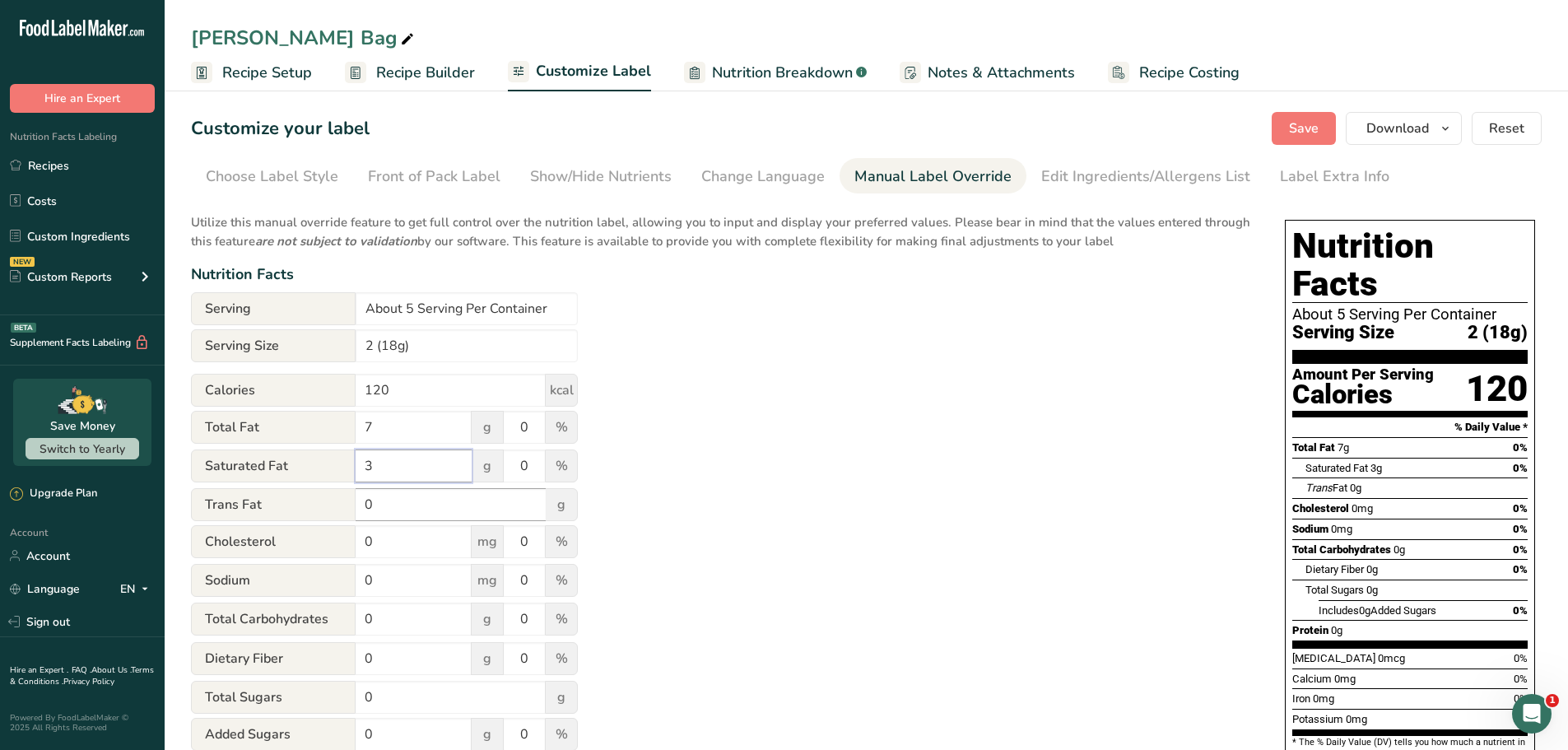
type input "3"
click at [416, 503] on input "0" at bounding box center [451, 504] width 190 height 33
click at [417, 539] on input "0" at bounding box center [413, 541] width 116 height 33
type input "5"
click at [421, 576] on input "0" at bounding box center [413, 580] width 116 height 33
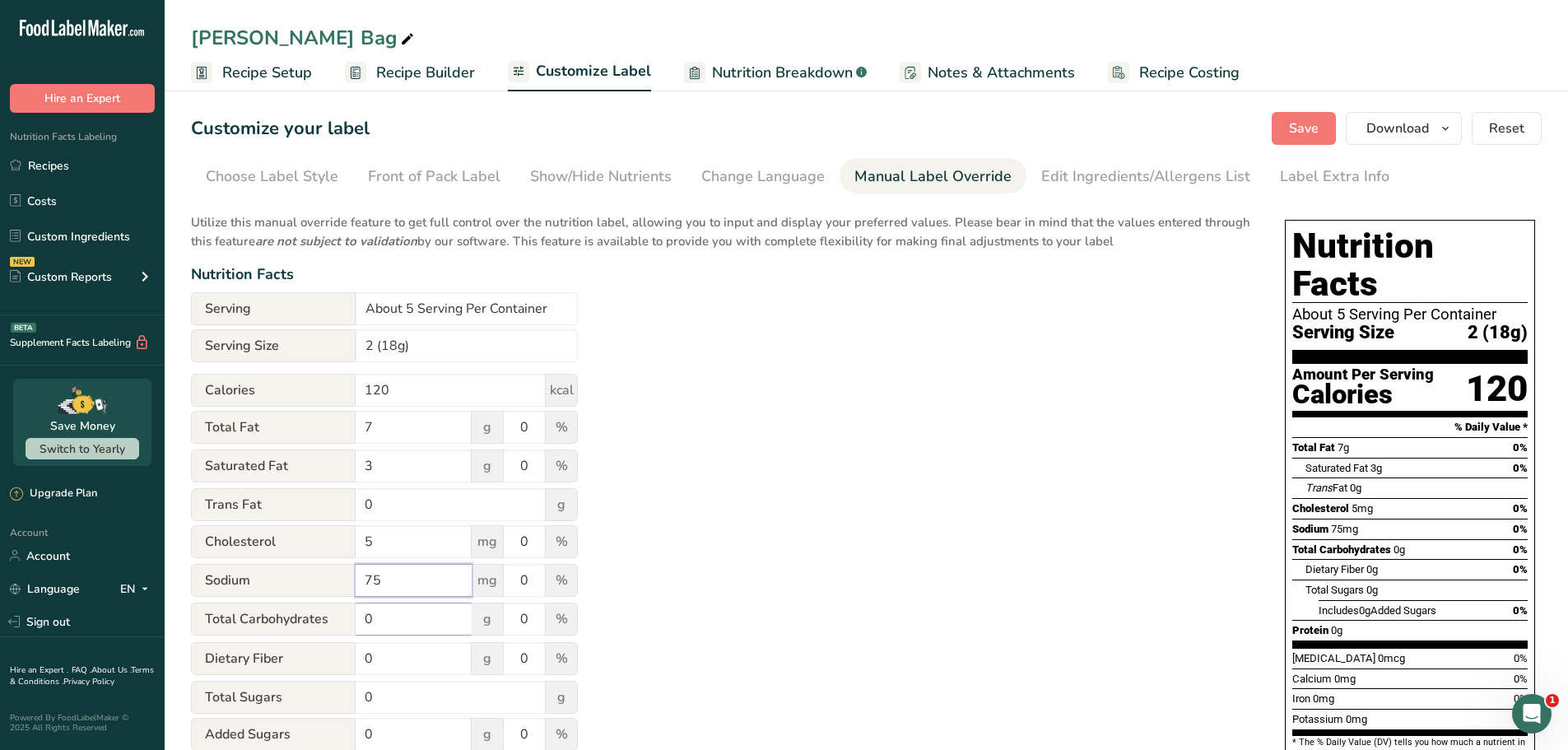
type input "75"
click at [417, 609] on input "0" at bounding box center [413, 618] width 116 height 33
type input "12"
click at [419, 647] on input "0" at bounding box center [413, 658] width 116 height 33
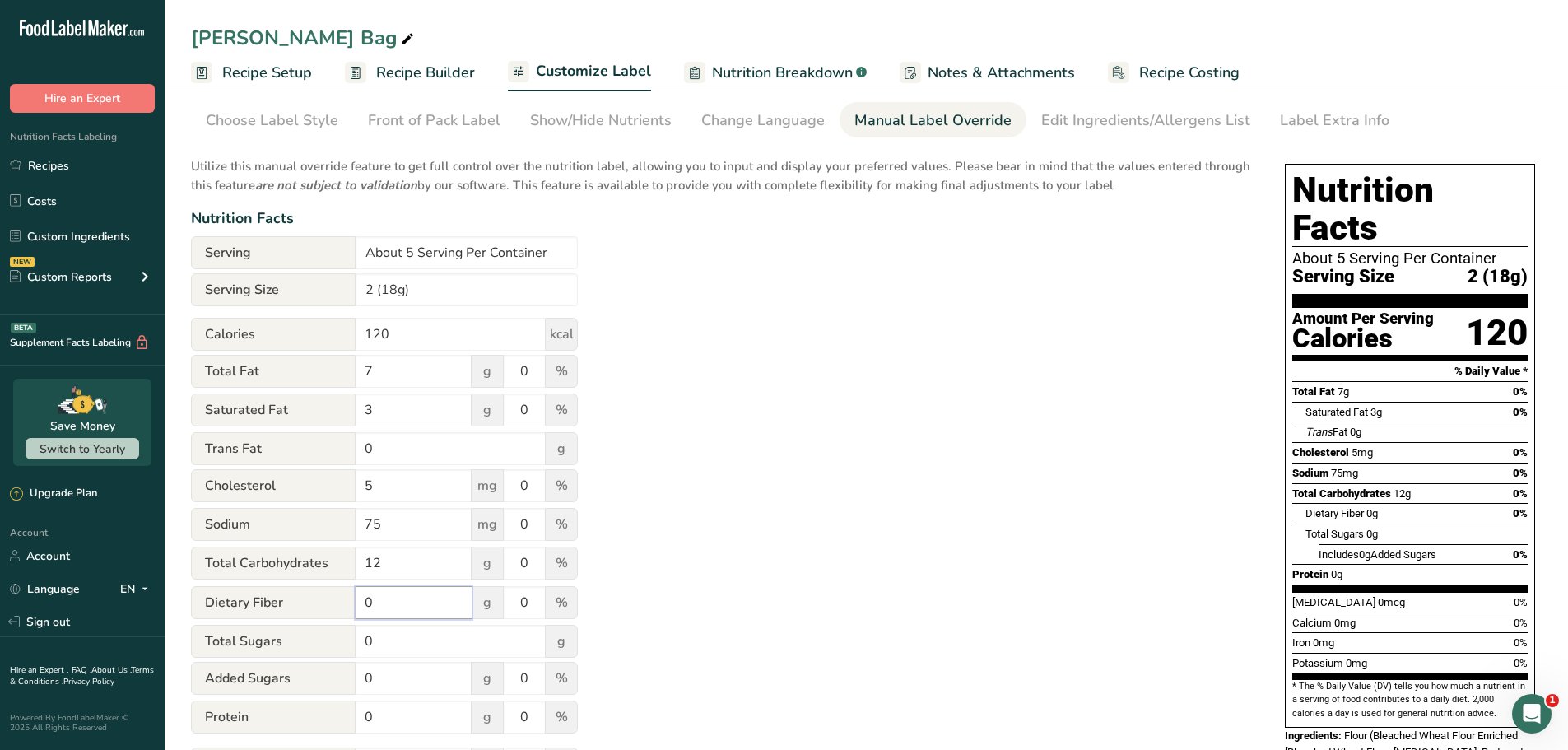
scroll to position [82, 0]
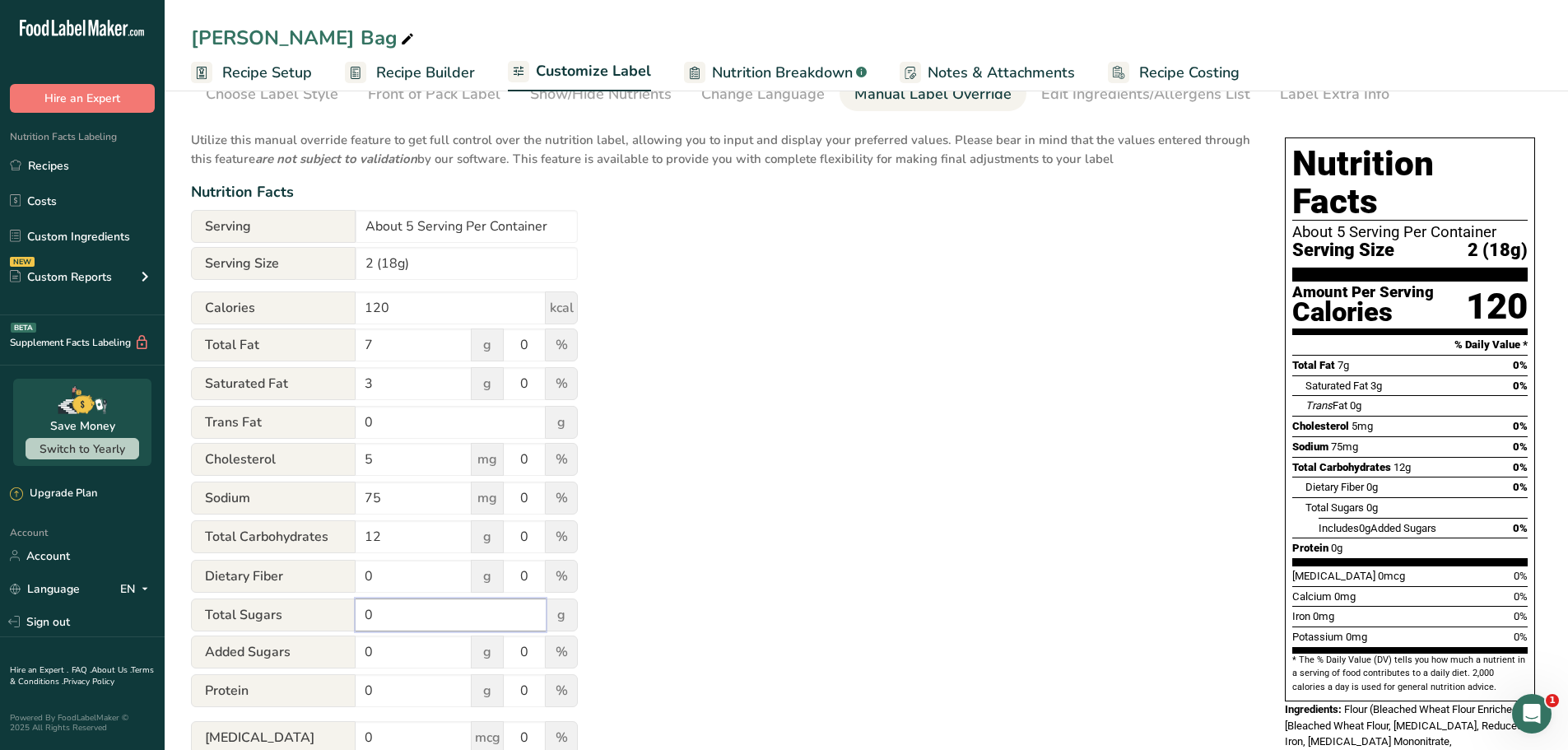
click at [398, 614] on input "0" at bounding box center [451, 614] width 190 height 33
click at [408, 649] on input "0" at bounding box center [413, 651] width 116 height 33
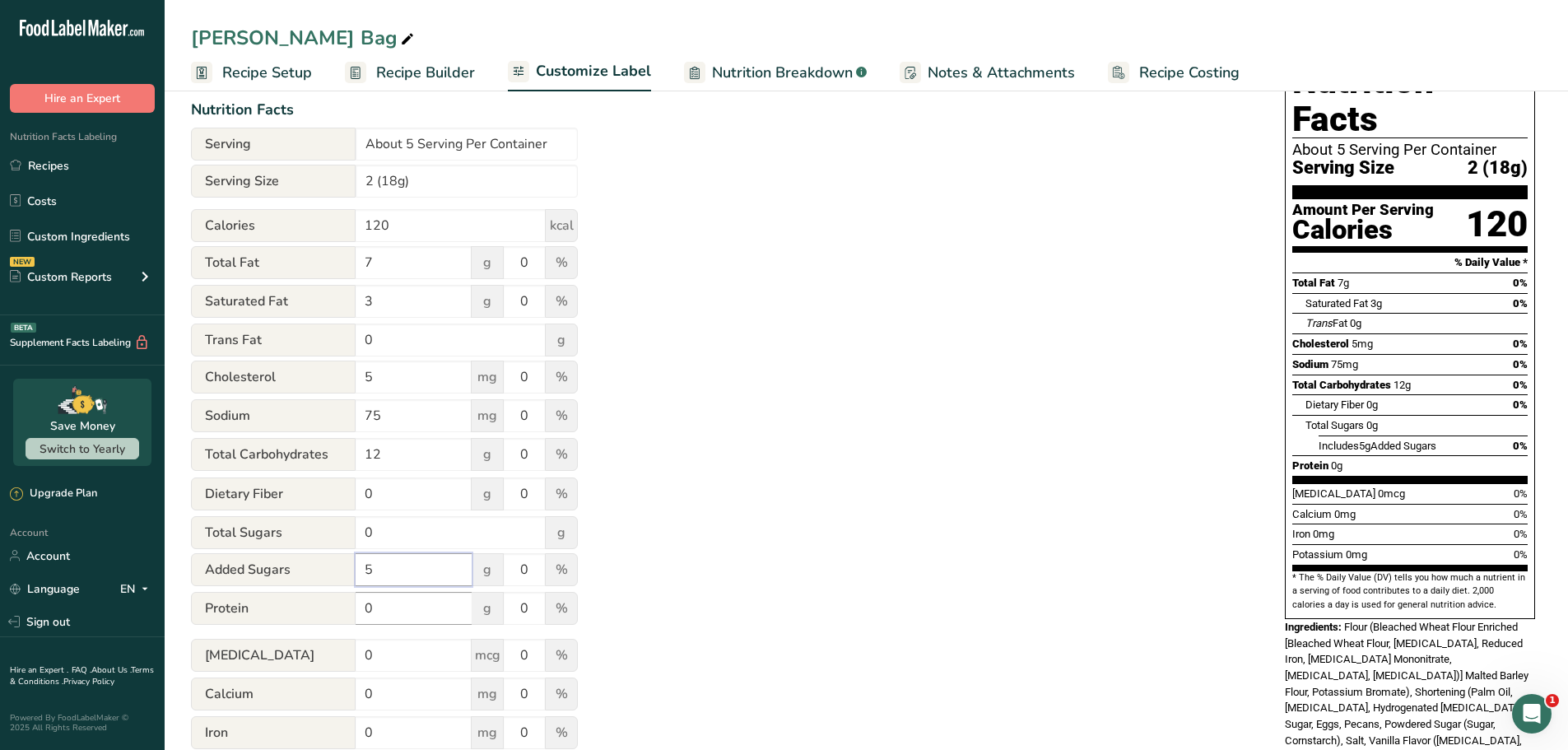
type input "5"
click at [383, 604] on input "0" at bounding box center [413, 608] width 116 height 33
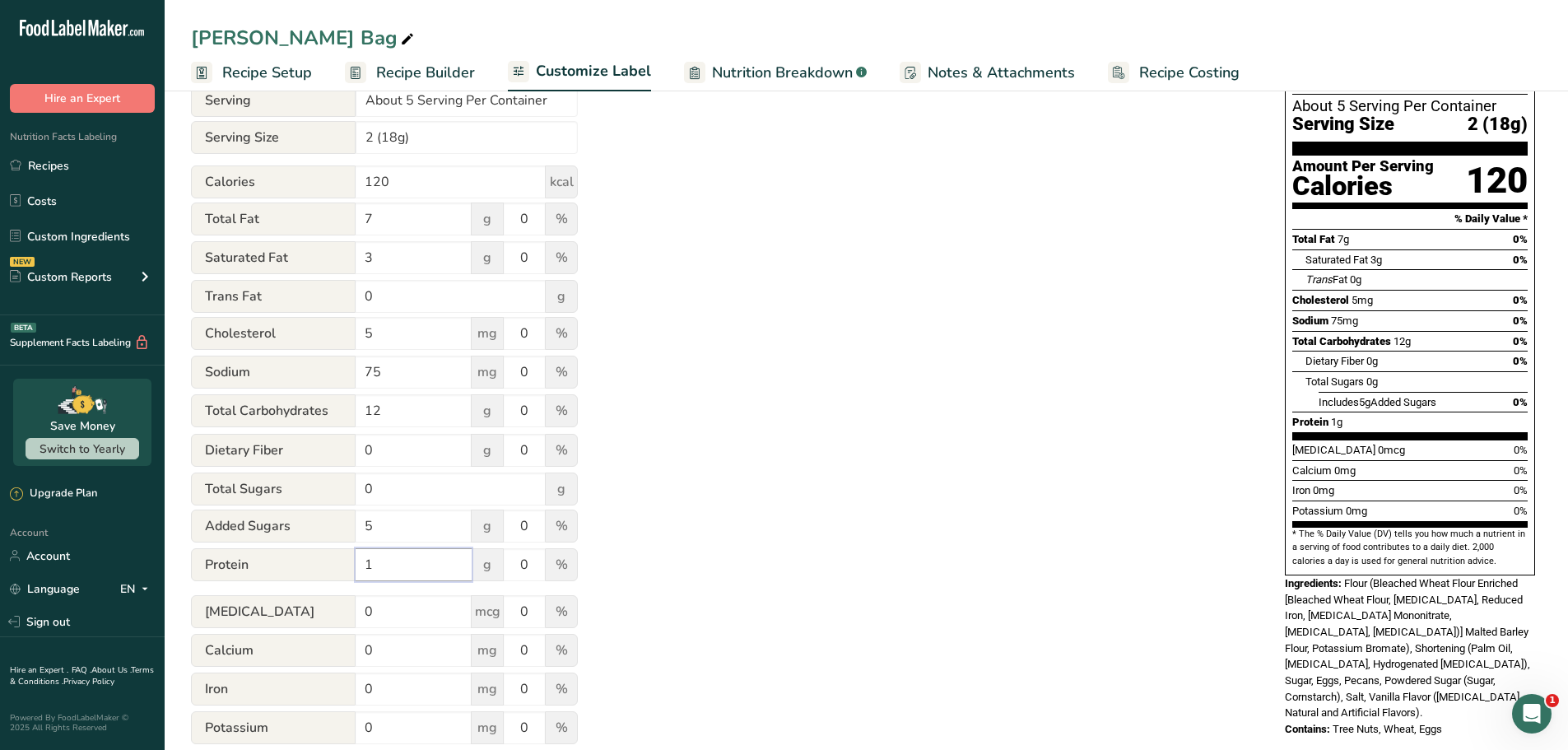
scroll to position [309, 0]
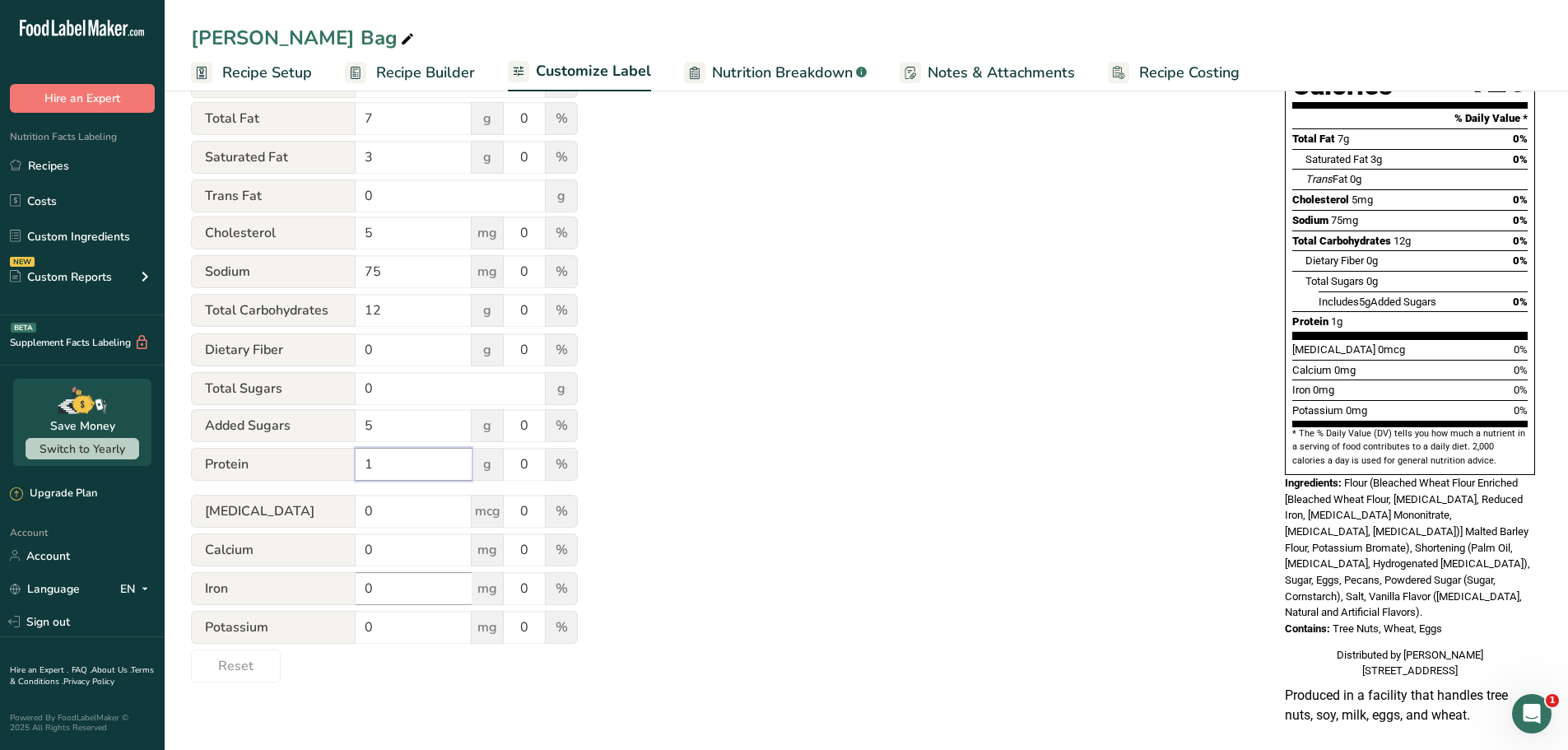
type input "1"
click at [433, 590] on input "0" at bounding box center [413, 588] width 116 height 33
type input ".5"
click at [408, 621] on input "0" at bounding box center [413, 627] width 116 height 33
type input "20"
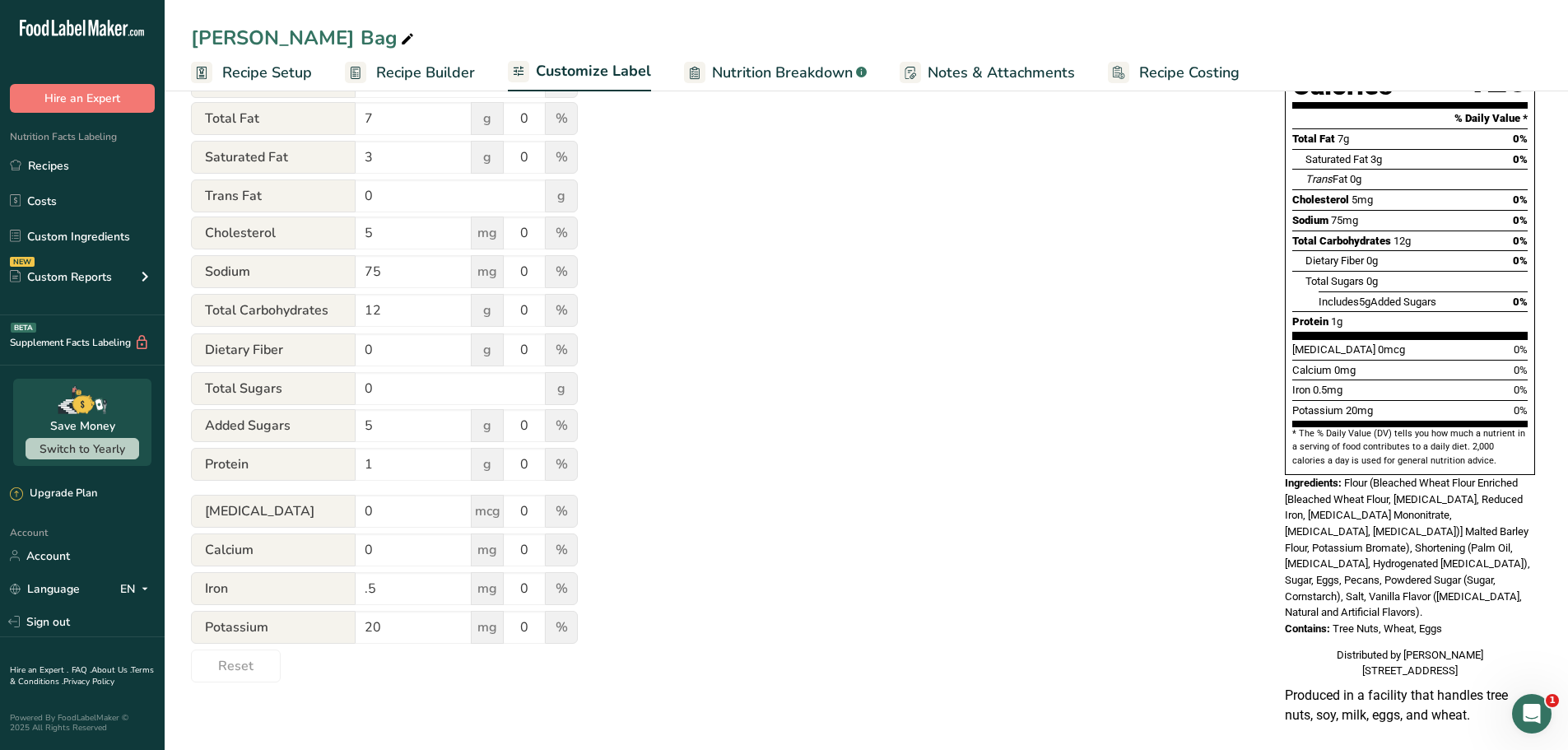
click at [1282, 634] on div "Nutrition Facts About 5 Serving Per Container Serving Size 2 (18g) Amount Per S…" at bounding box center [1410, 295] width 264 height 781
click at [992, 519] on div "Utilize this manual override feature to get full control over the nutrition lab…" at bounding box center [722, 288] width 1062 height 788
click at [771, 82] on span "Nutrition Breakdown" at bounding box center [783, 73] width 141 height 23
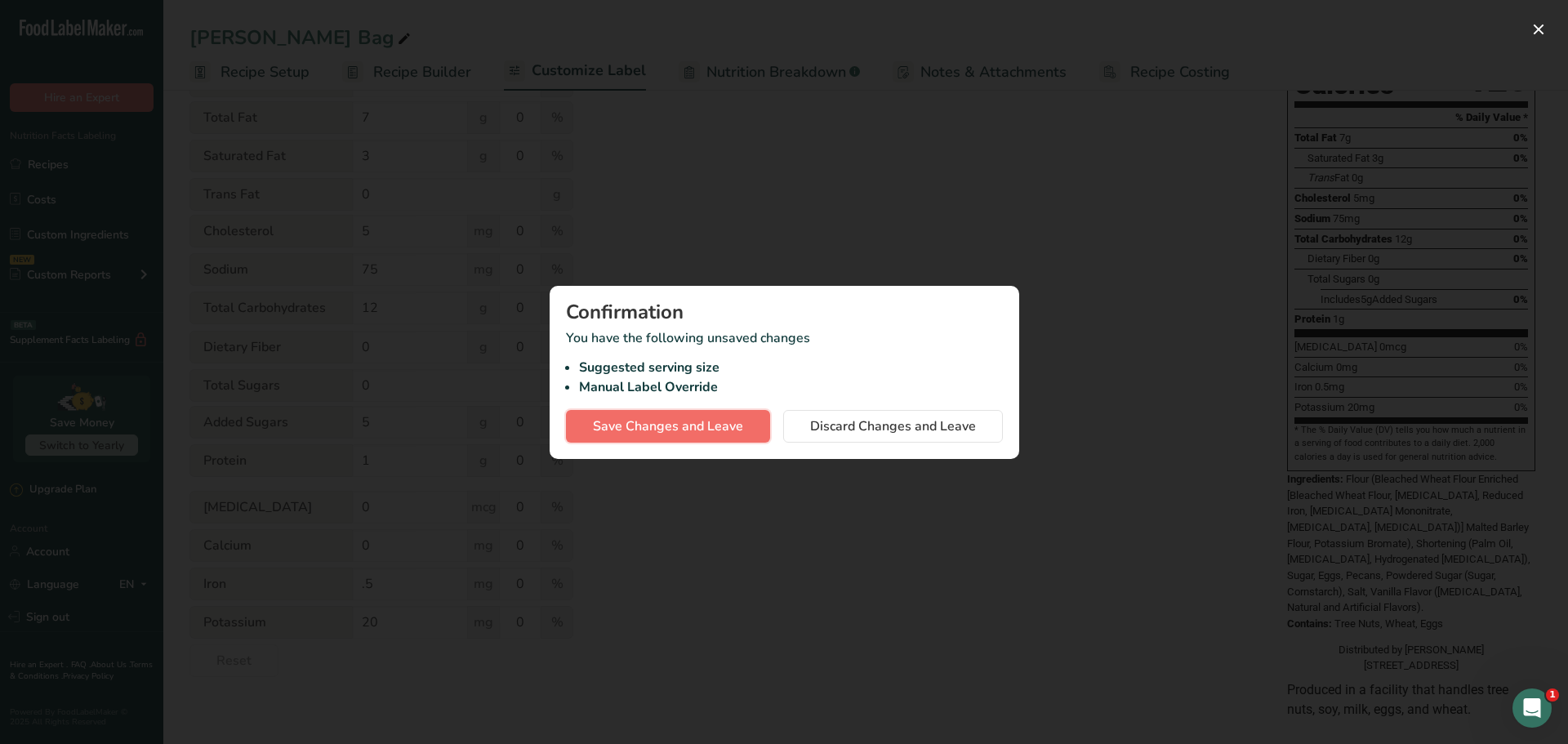
click at [720, 423] on span "Save Changes and Leave" at bounding box center [668, 426] width 150 height 20
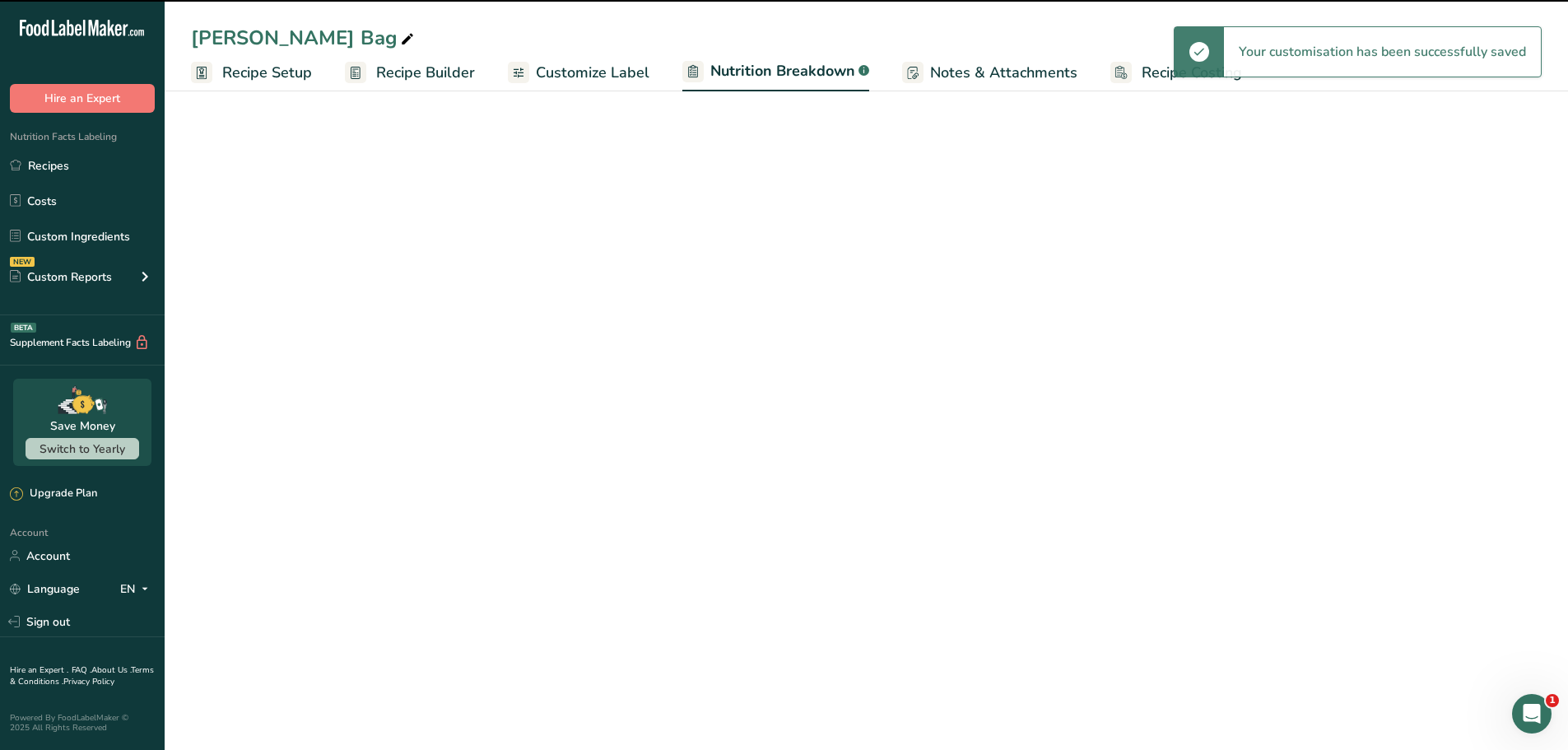
select select "Calories"
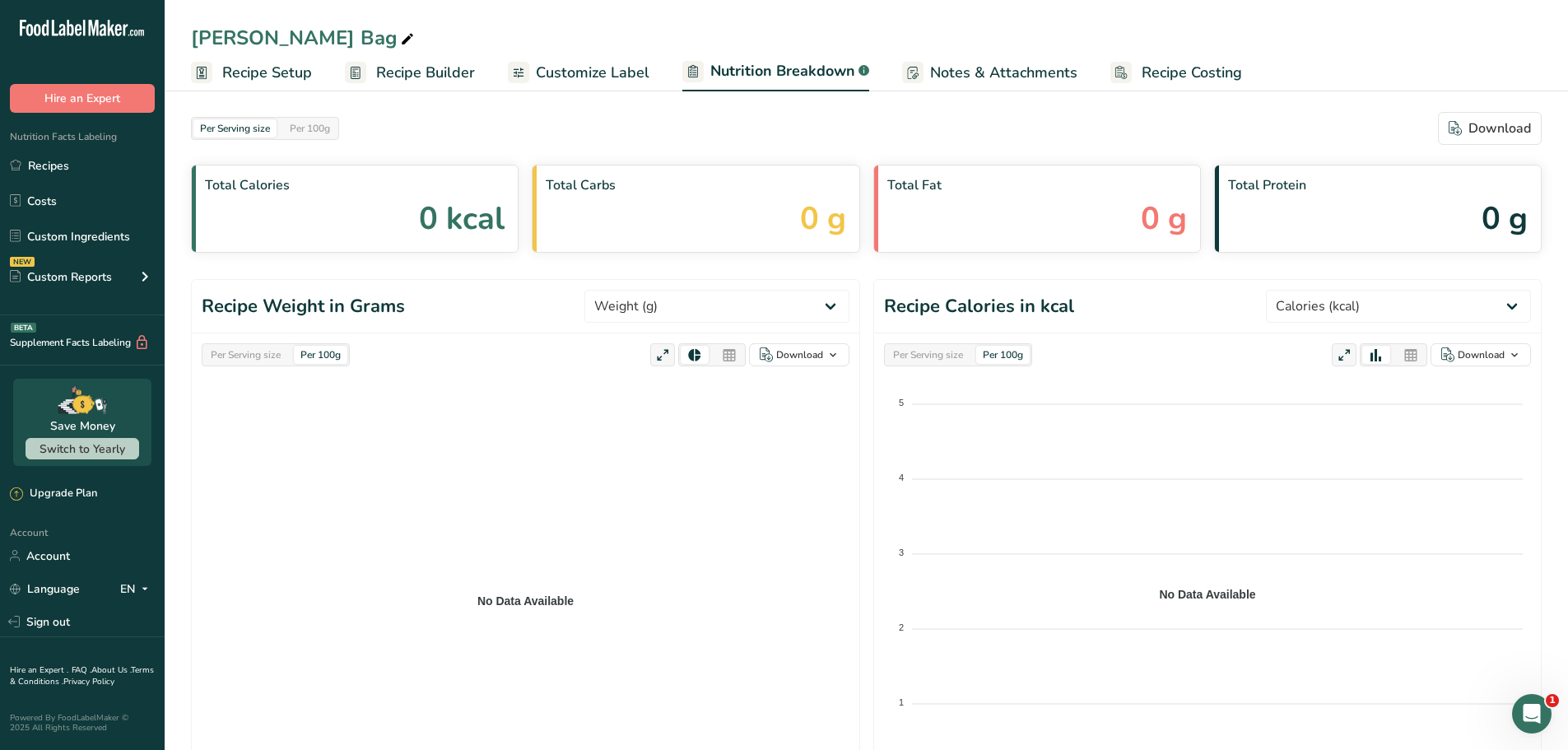
click at [568, 62] on span "Customize Label" at bounding box center [592, 73] width 114 height 23
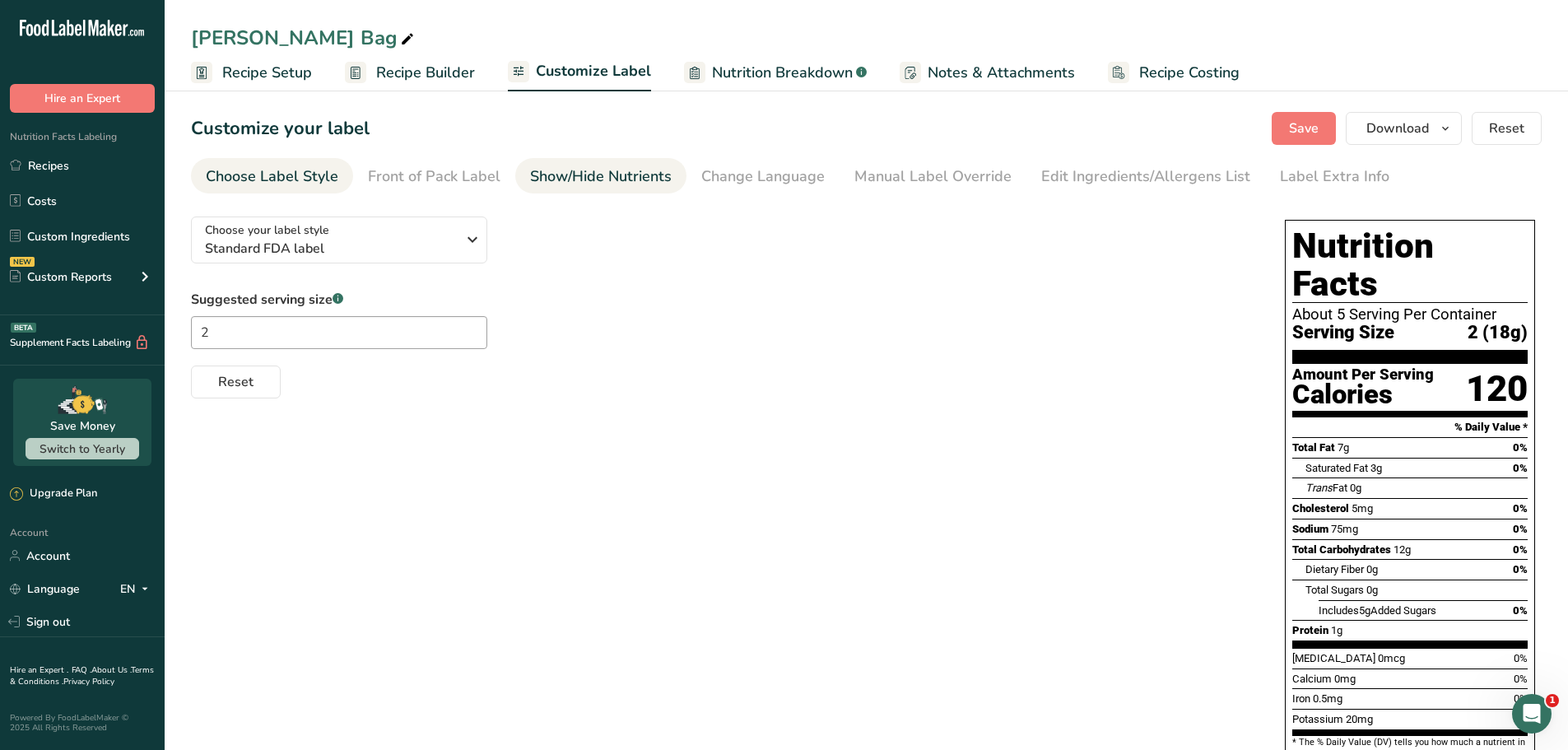
click at [562, 184] on div "Show/Hide Nutrients" at bounding box center [600, 177] width 141 height 23
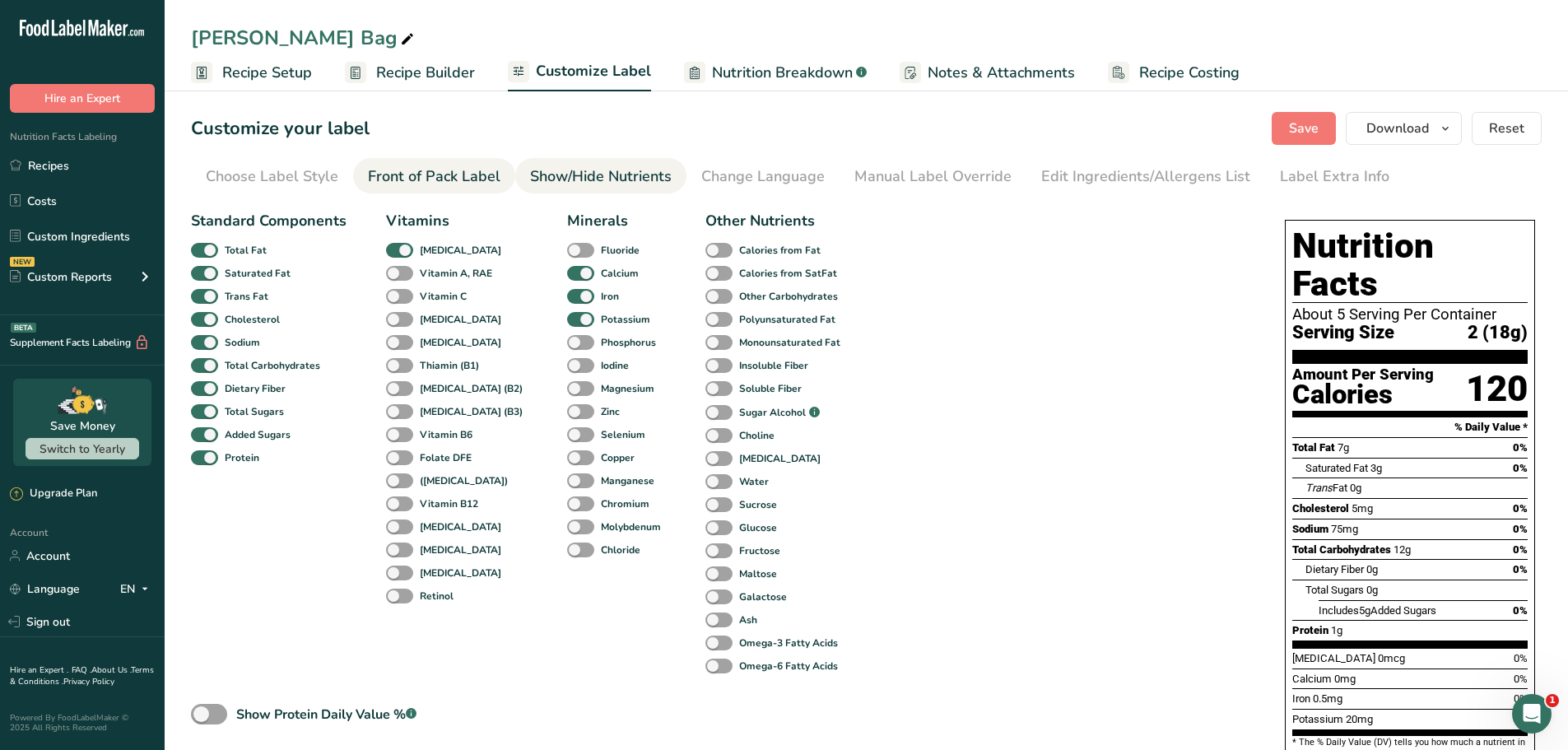
click at [465, 171] on div "Front of Pack Label" at bounding box center [434, 177] width 133 height 23
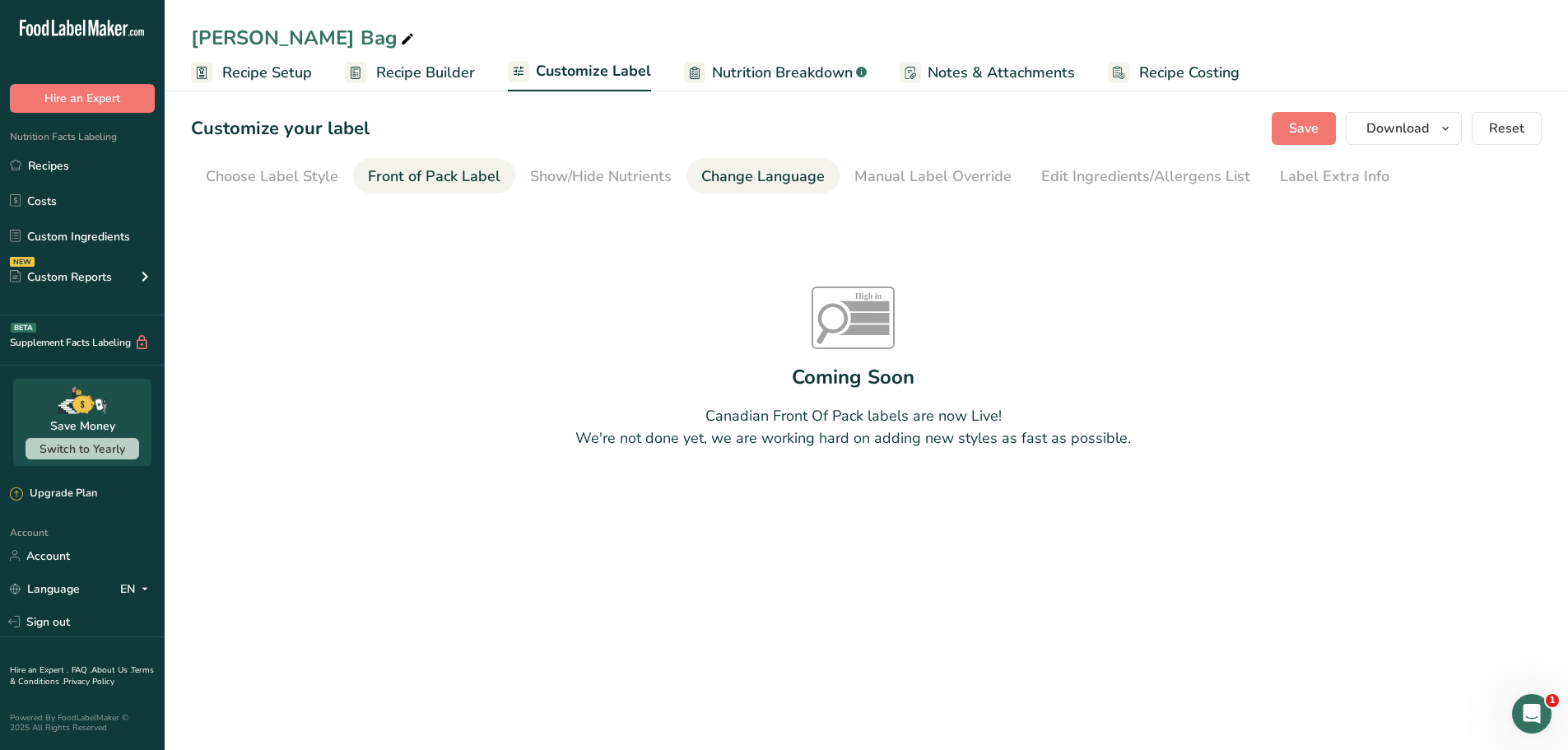
click at [756, 182] on div "Change Language" at bounding box center [762, 177] width 123 height 23
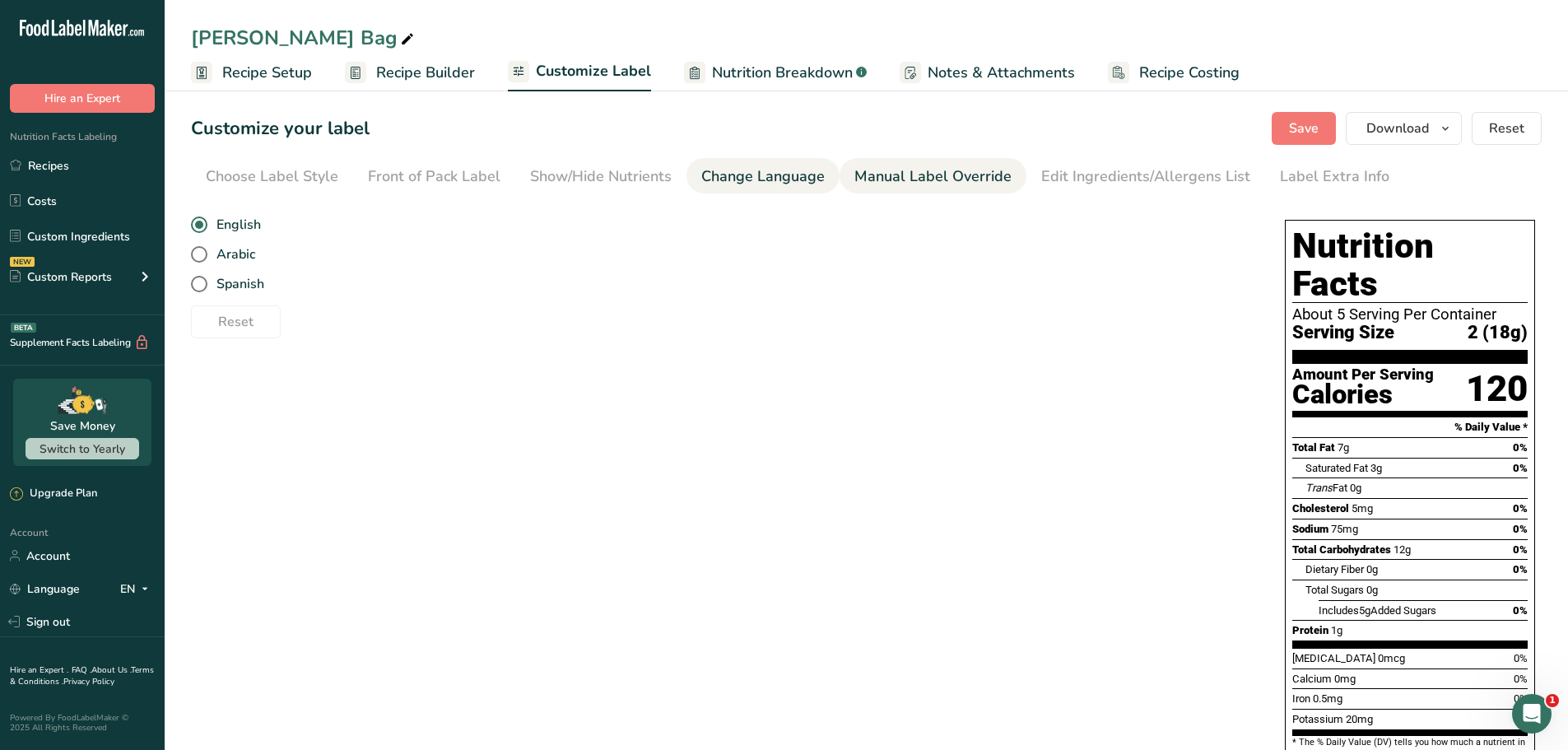
click at [891, 181] on div "Manual Label Override" at bounding box center [933, 177] width 157 height 23
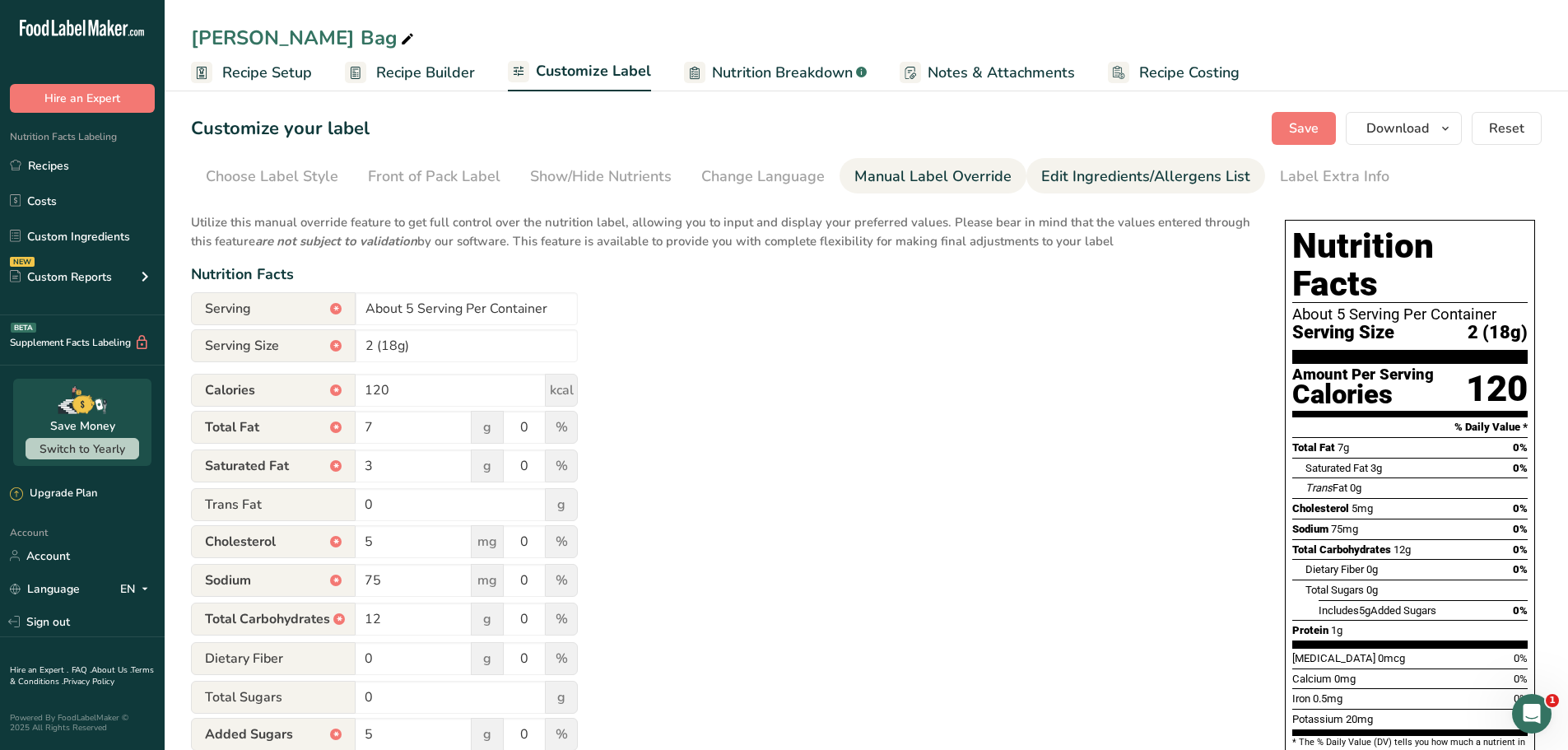
click at [1095, 184] on div "Edit Ingredients/Allergens List" at bounding box center [1146, 177] width 209 height 23
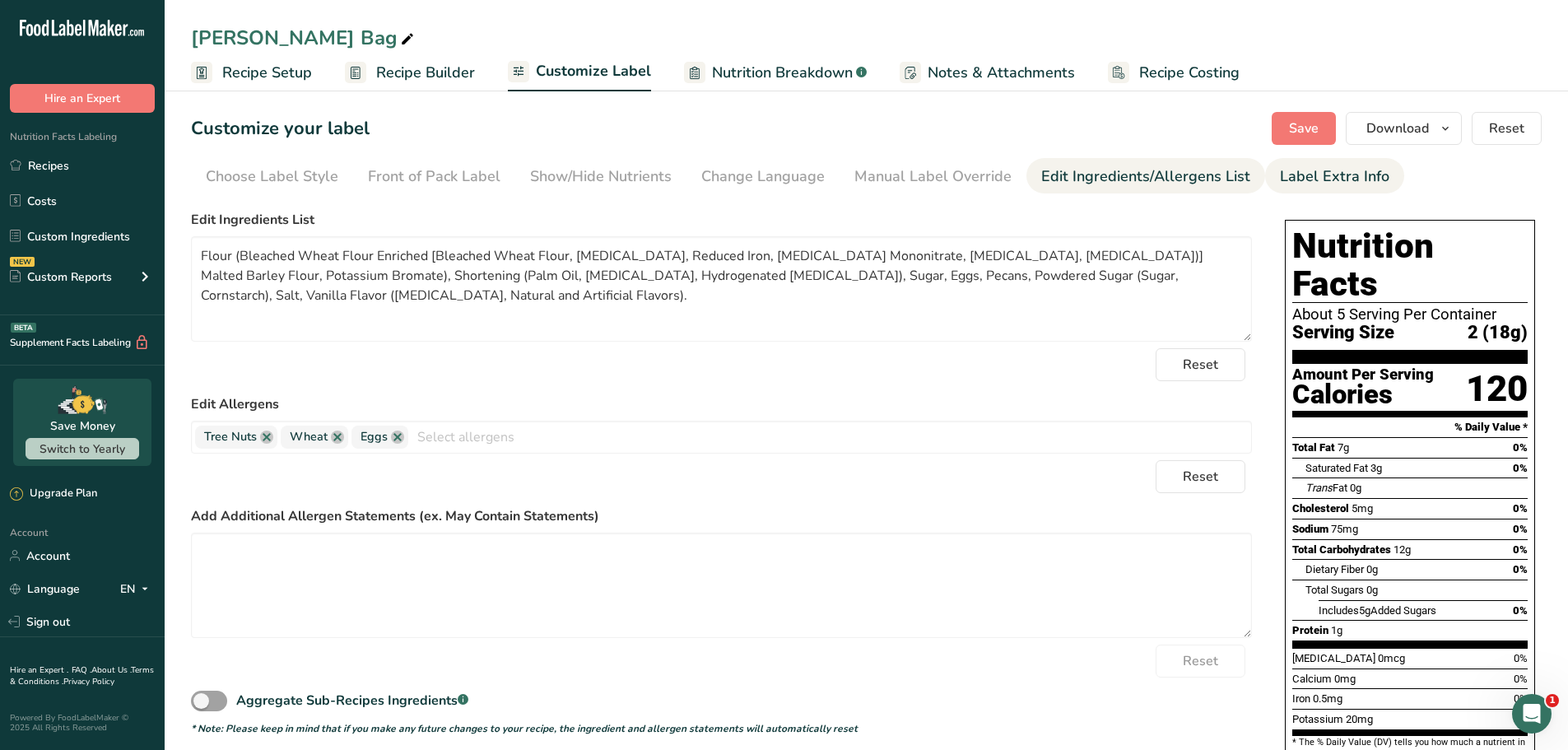
click at [1304, 183] on div "Label Extra Info" at bounding box center [1335, 177] width 109 height 23
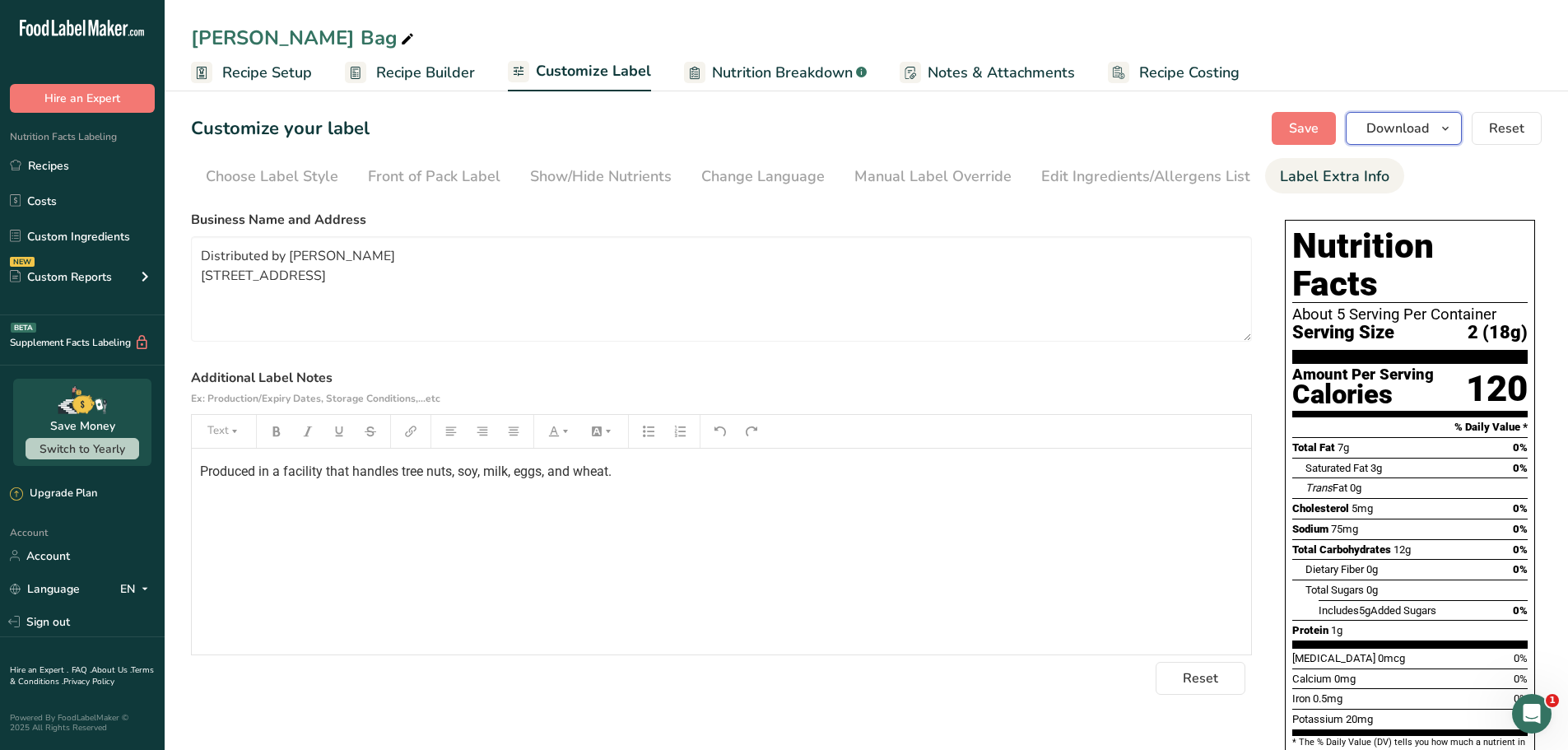
click at [1396, 130] on span "Download" at bounding box center [1398, 128] width 62 height 20
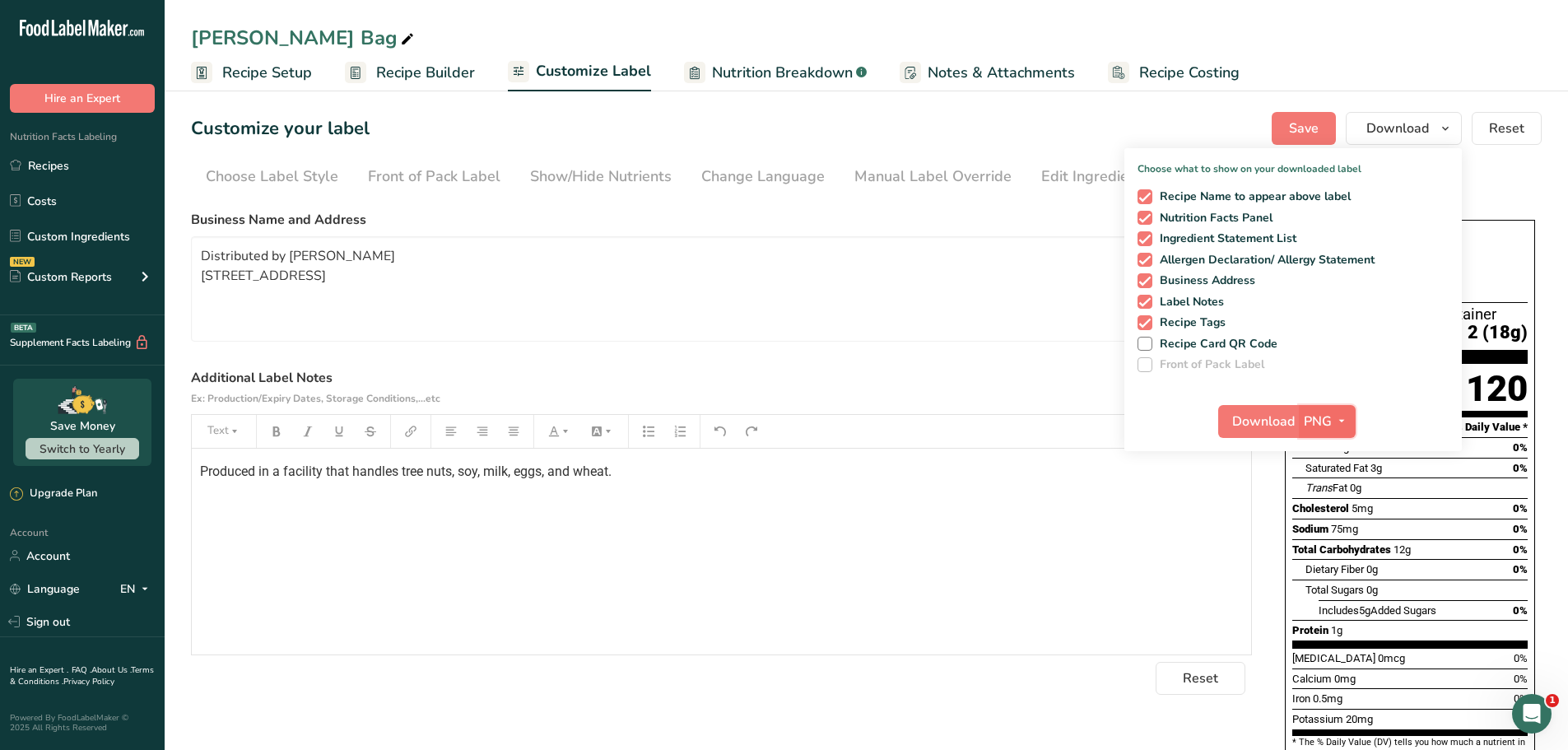
click at [1311, 423] on span "PNG" at bounding box center [1319, 421] width 28 height 20
click at [1328, 451] on link "PNG" at bounding box center [1330, 455] width 53 height 27
click at [1311, 417] on span "PNG" at bounding box center [1319, 421] width 28 height 20
click at [1320, 452] on link "PNG" at bounding box center [1330, 455] width 53 height 27
click at [1258, 426] on span "Download" at bounding box center [1263, 421] width 62 height 20
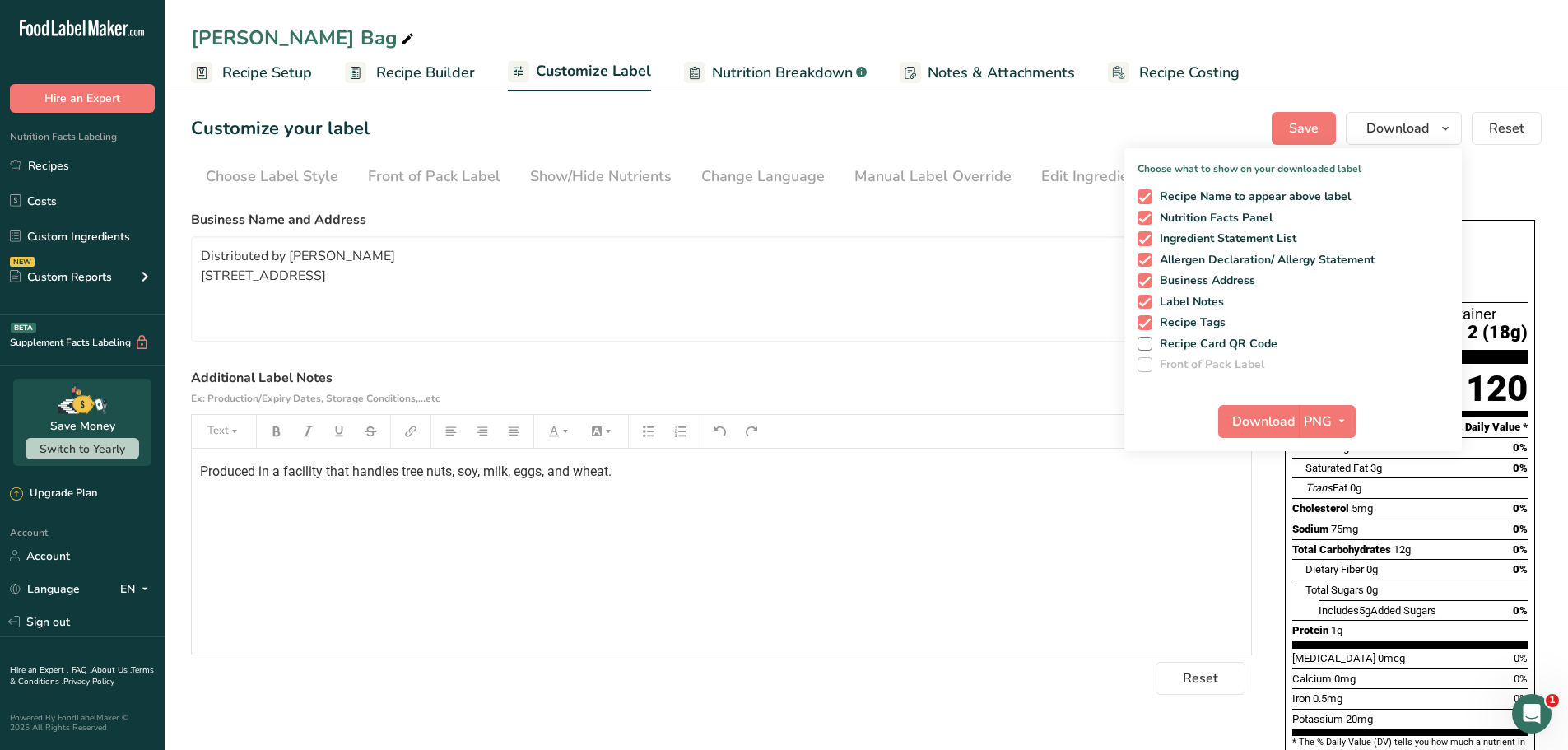
click at [1526, 191] on ul "Choose Label Style Front of Pack Label Show/Hide Nutrients Change Language Manu…" at bounding box center [866, 176] width 1351 height 36
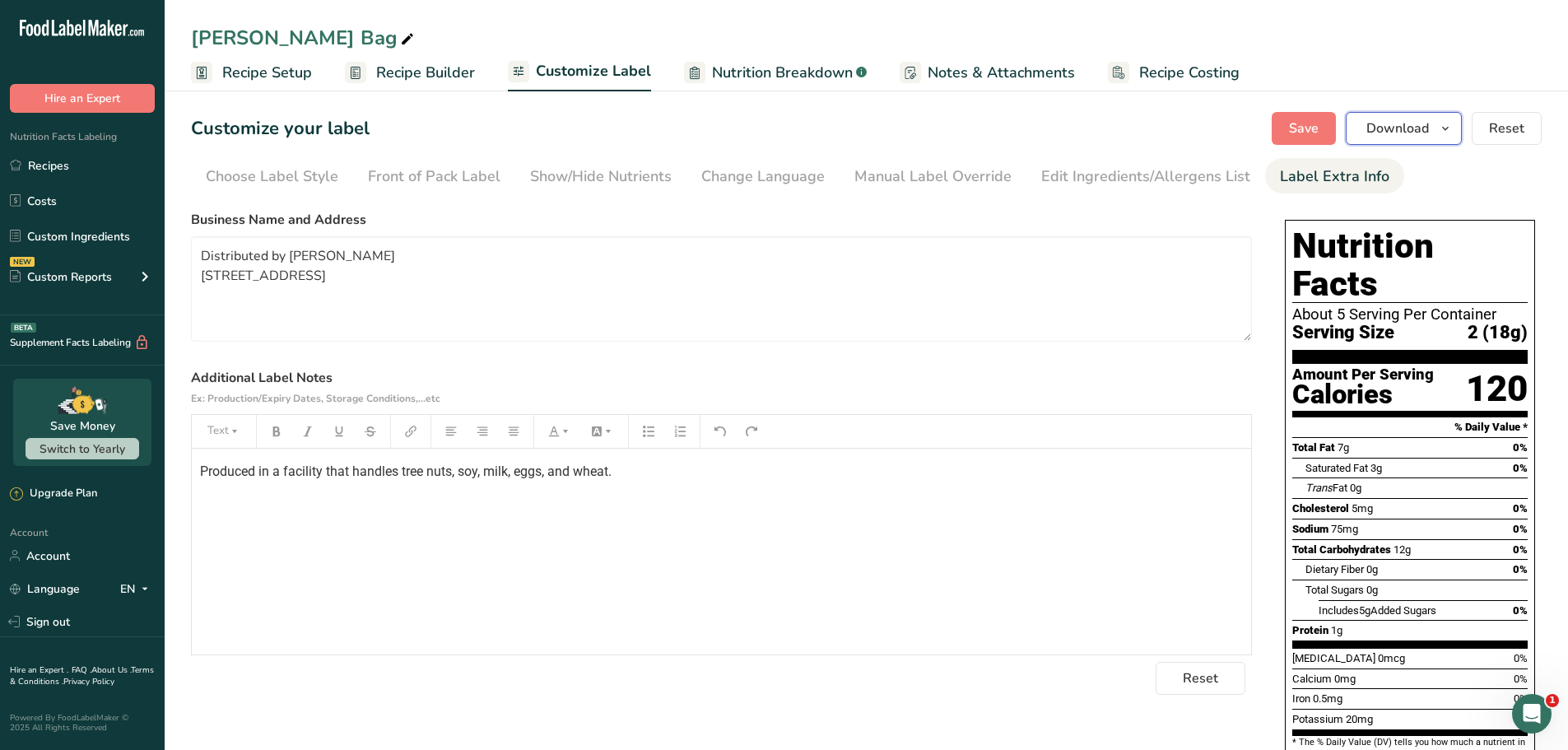
click at [1404, 132] on span "Download" at bounding box center [1398, 128] width 62 height 20
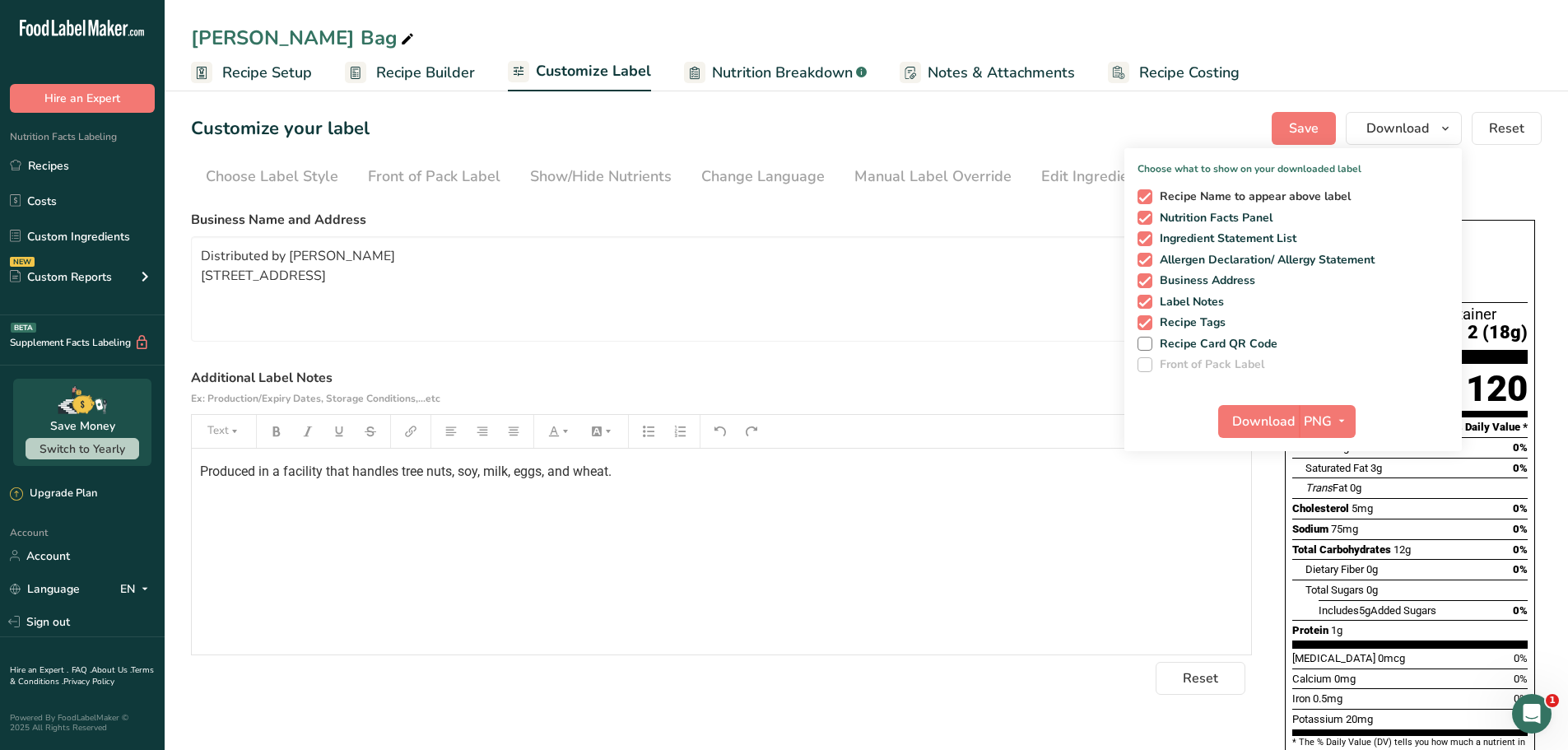
click at [1148, 200] on span at bounding box center [1145, 197] width 15 height 15
click at [1148, 200] on input "Recipe Name to appear above label" at bounding box center [1143, 196] width 10 height 10
checkbox input "false"
click at [1141, 240] on span at bounding box center [1145, 239] width 15 height 15
click at [1141, 240] on input "Ingredient Statement List" at bounding box center [1143, 238] width 10 height 10
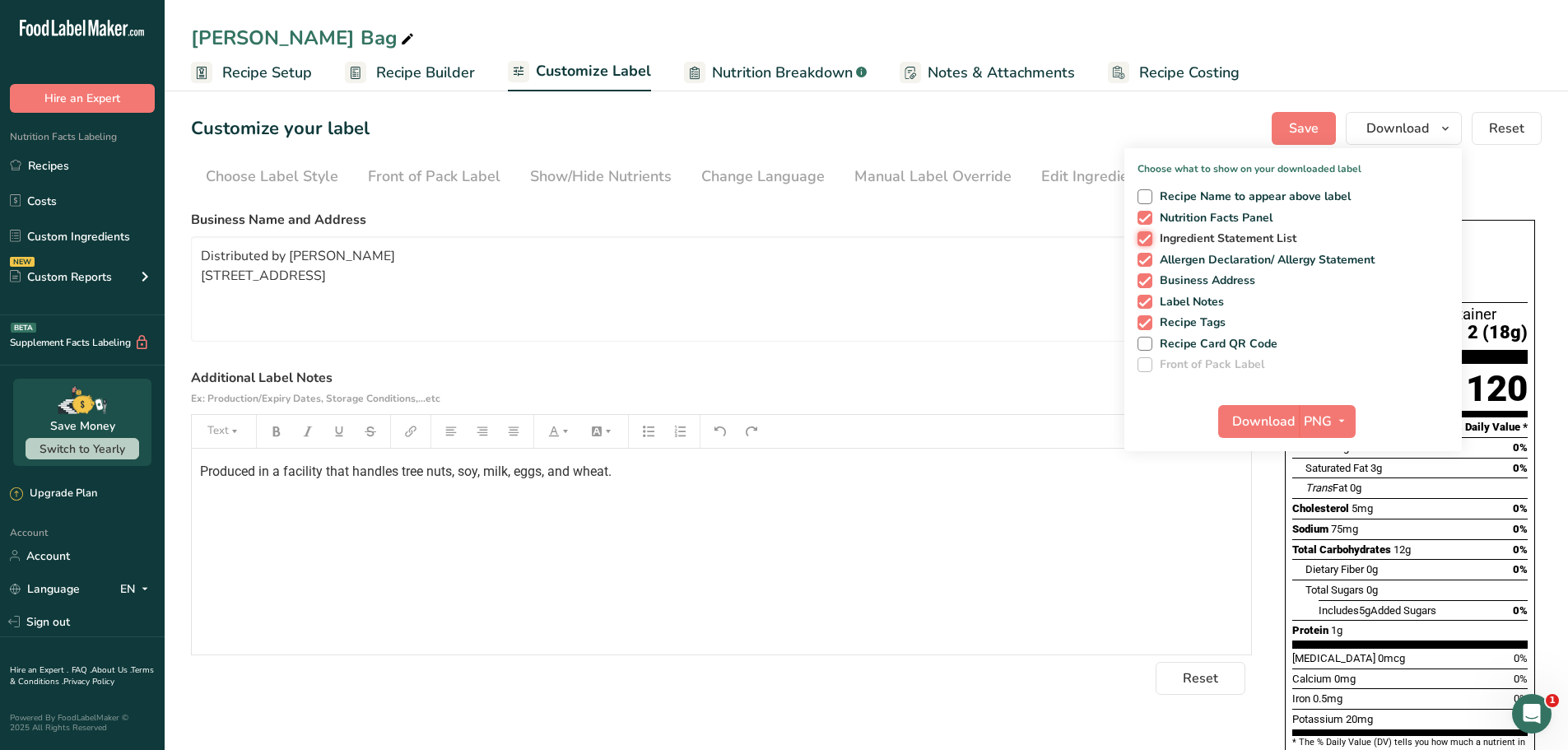
checkbox input "false"
click at [1145, 263] on span at bounding box center [1145, 261] width 15 height 15
click at [1145, 263] on input "Allergen Declaration/ Allergy Statement" at bounding box center [1143, 259] width 10 height 10
checkbox input "false"
click at [1148, 285] on span at bounding box center [1145, 280] width 15 height 15
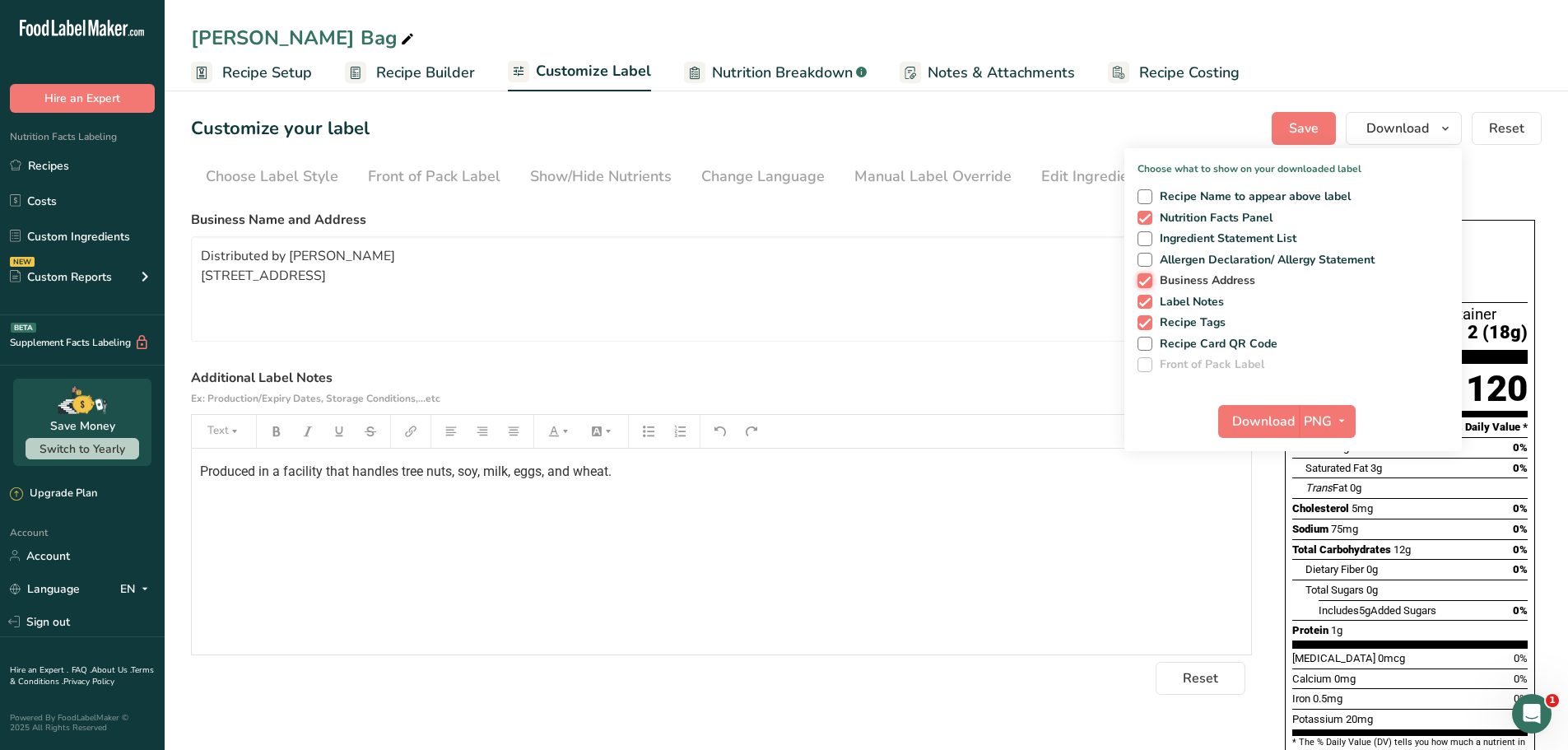
click at [1148, 285] on input "Business Address" at bounding box center [1143, 279] width 10 height 10
checkbox input "false"
click at [1146, 303] on span at bounding box center [1145, 302] width 15 height 15
click at [1146, 303] on input "Label Notes" at bounding box center [1143, 301] width 10 height 10
checkbox input "false"
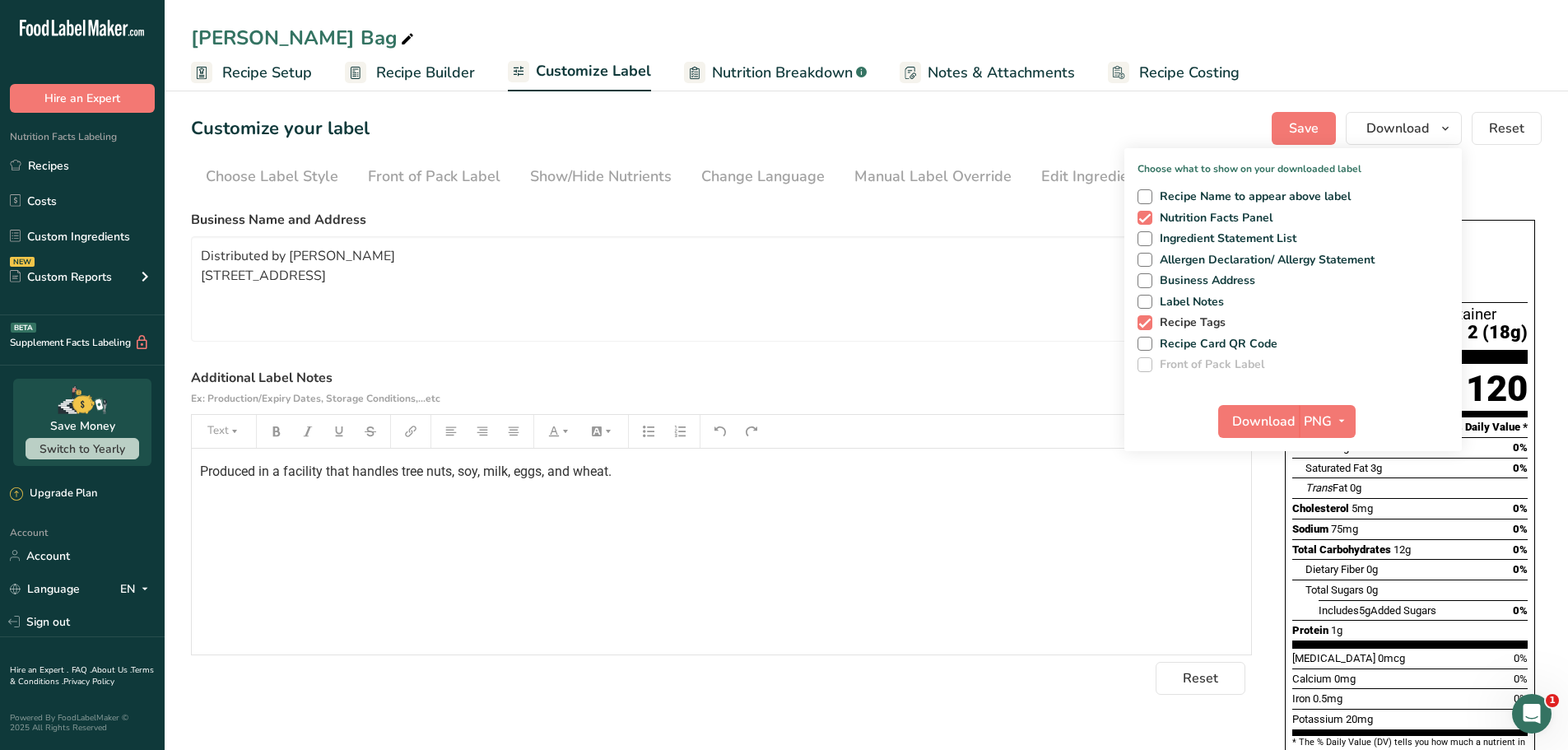
click at [1141, 324] on span at bounding box center [1145, 323] width 15 height 15
click at [1141, 324] on input "Recipe Tags" at bounding box center [1143, 322] width 10 height 10
checkbox input "false"
click at [1144, 339] on span at bounding box center [1145, 344] width 15 height 15
click at [1144, 339] on input "Recipe Card QR Code" at bounding box center [1143, 343] width 10 height 10
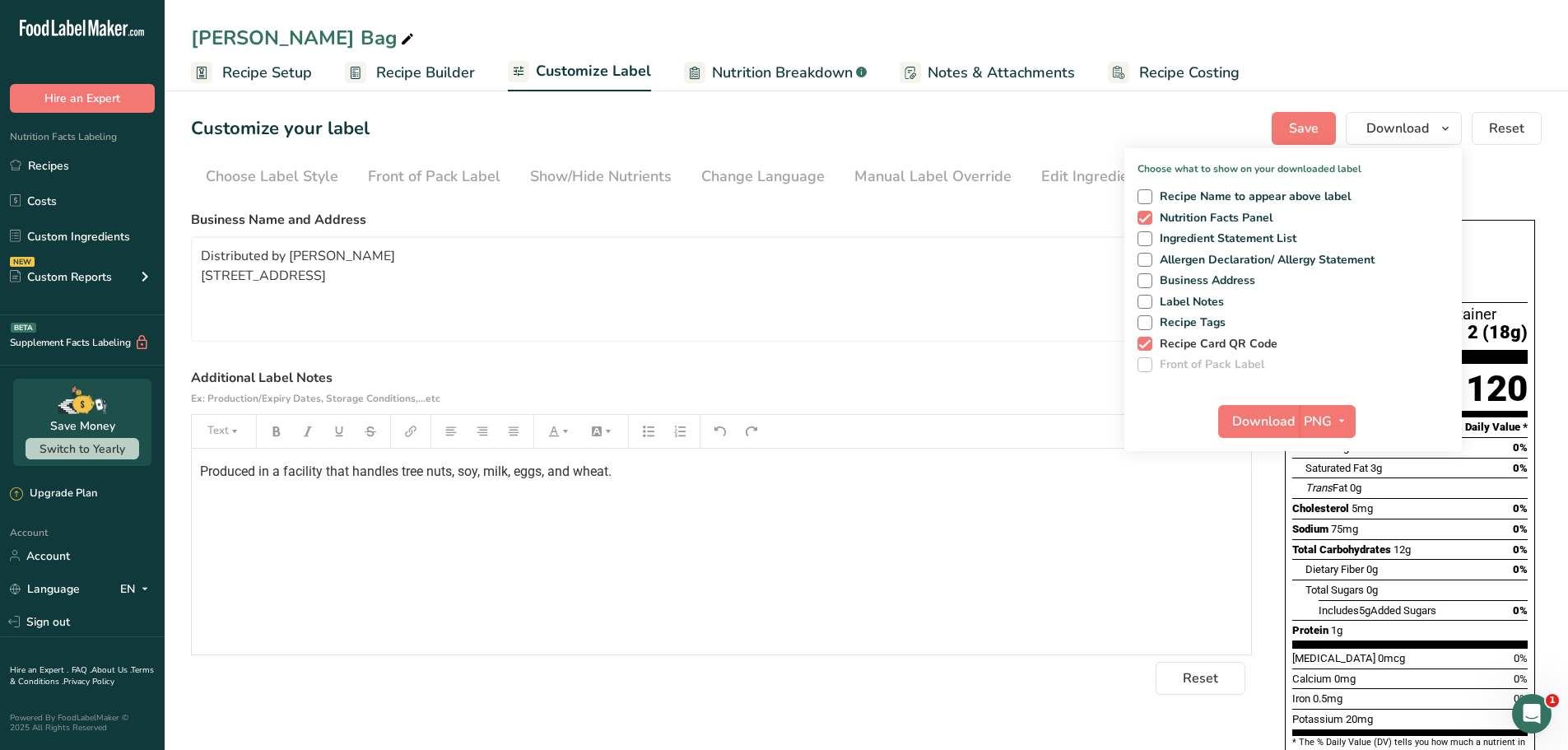
click at [1144, 342] on span at bounding box center [1145, 344] width 15 height 15
click at [1144, 342] on input "Recipe Card QR Code" at bounding box center [1143, 343] width 10 height 10
checkbox input "false"
click at [1249, 416] on span "Download" at bounding box center [1263, 421] width 62 height 20
click at [1022, 119] on div "Customize your label Save Download Choose what to show on your downloaded label…" at bounding box center [866, 128] width 1351 height 33
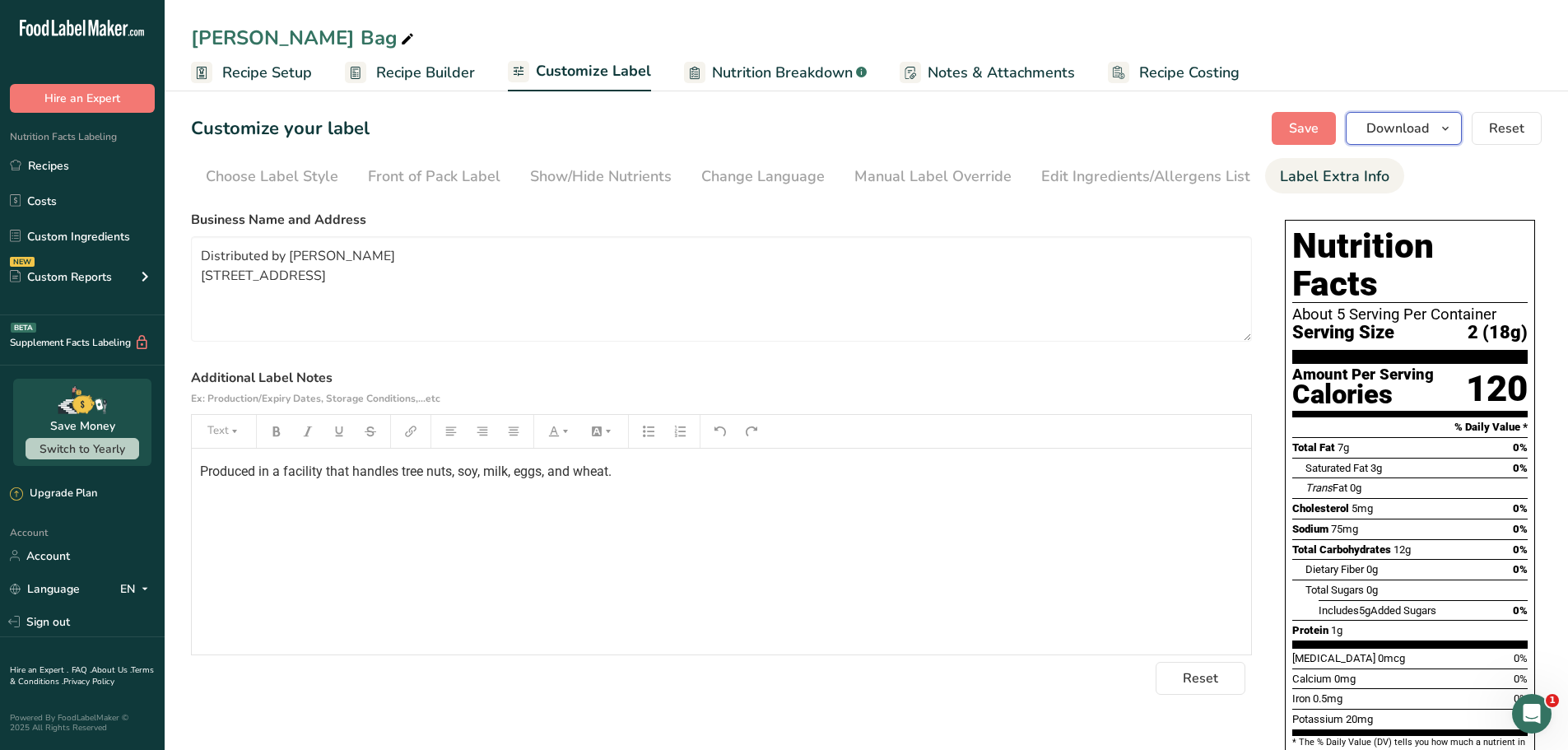
click at [1426, 130] on span "Download" at bounding box center [1398, 128] width 62 height 20
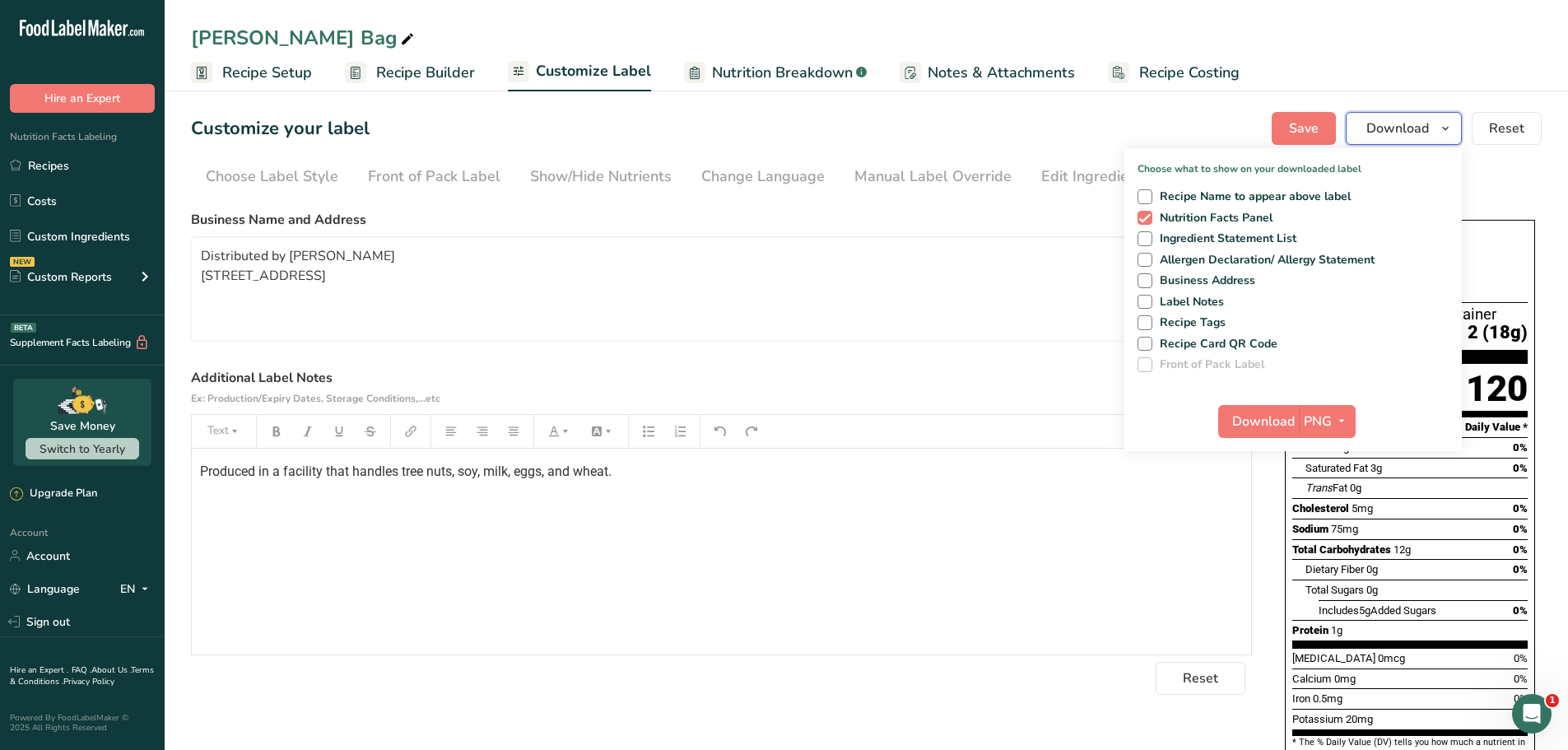
click at [1426, 130] on span "Download" at bounding box center [1398, 128] width 62 height 20
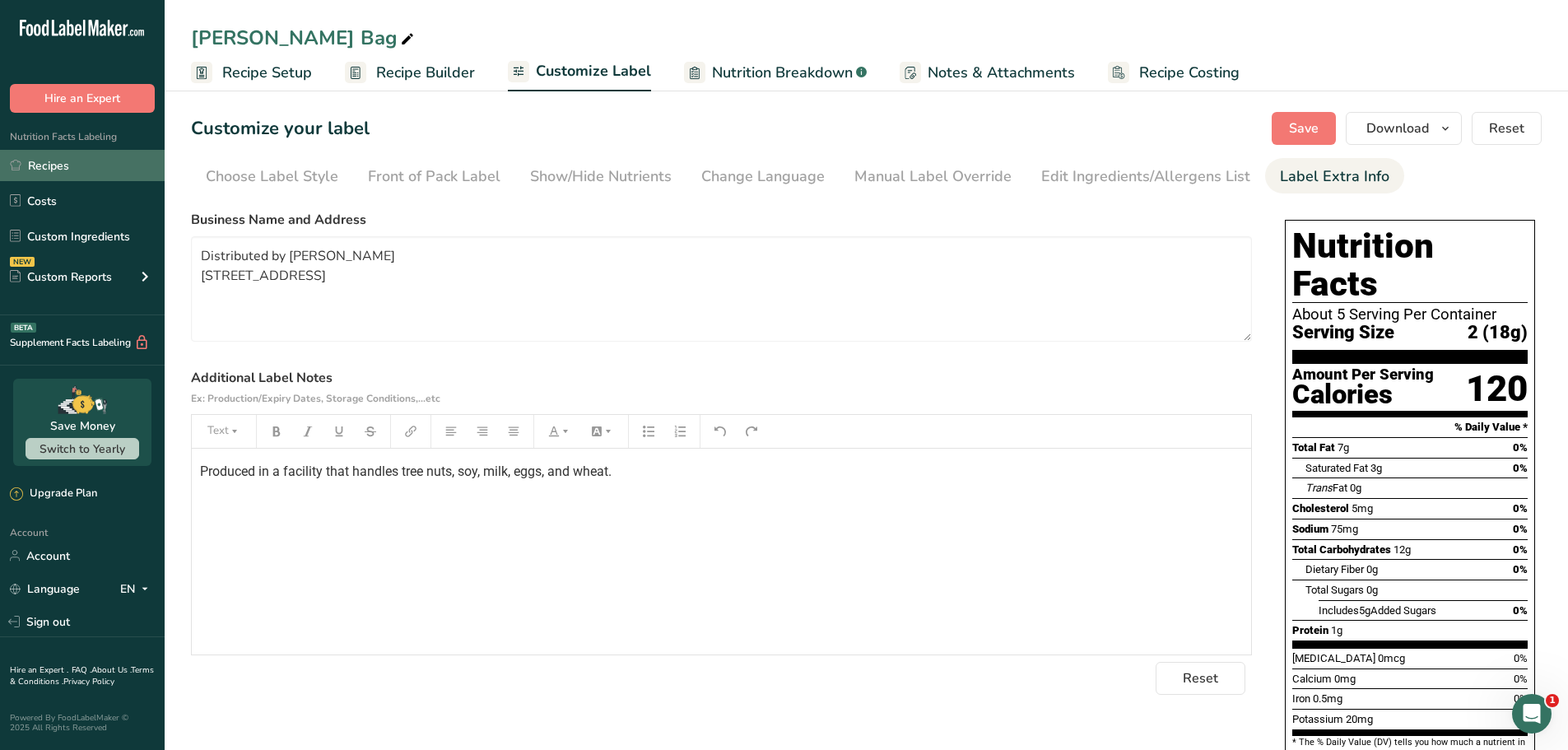
click at [77, 168] on link "Recipes" at bounding box center [82, 165] width 165 height 31
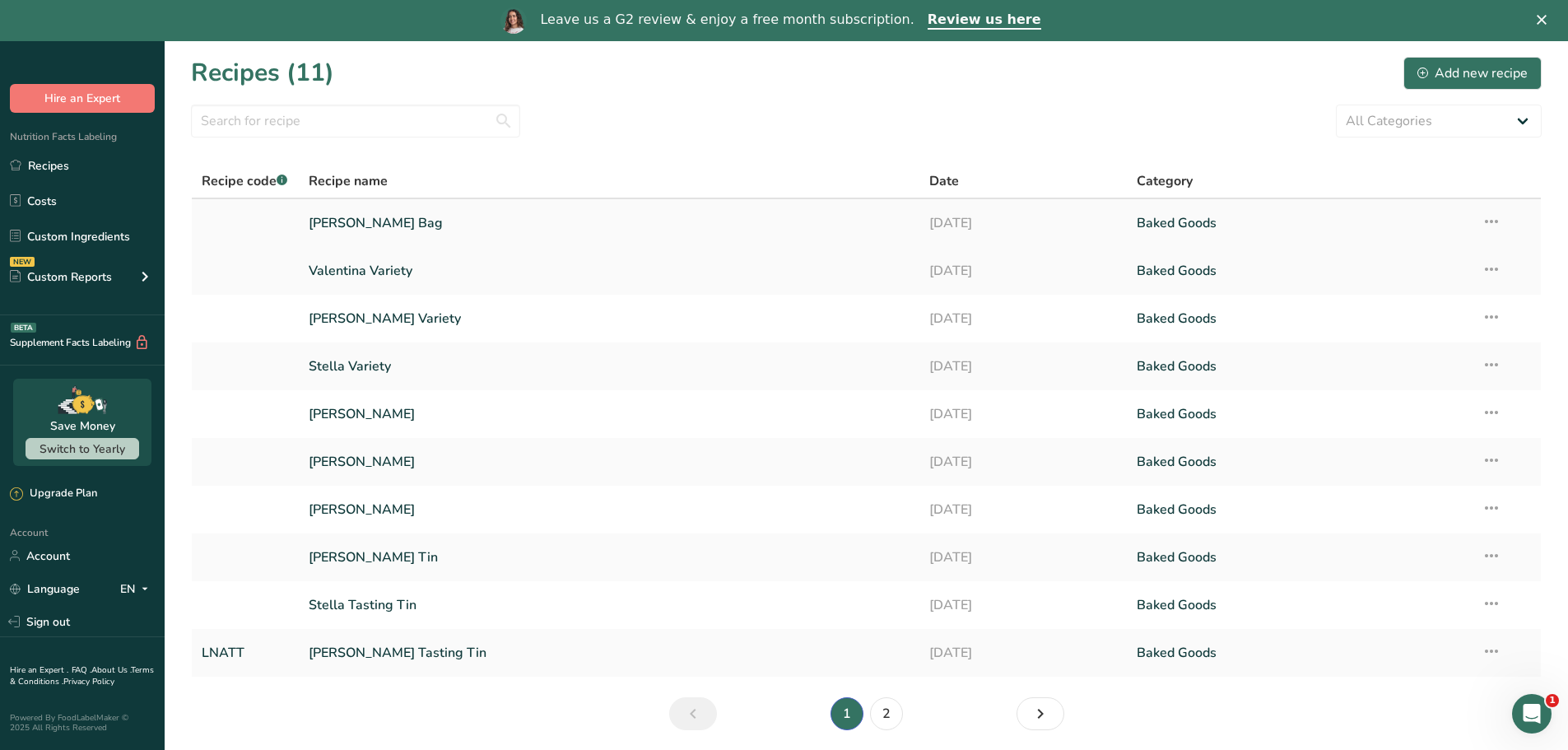
click at [1502, 219] on td "Recipe Setup Delete Recipe Duplicate Recipe Scale Recipe Save as Sub-Recipe .a-…" at bounding box center [1506, 223] width 69 height 48
click at [1497, 219] on icon at bounding box center [1491, 221] width 20 height 29
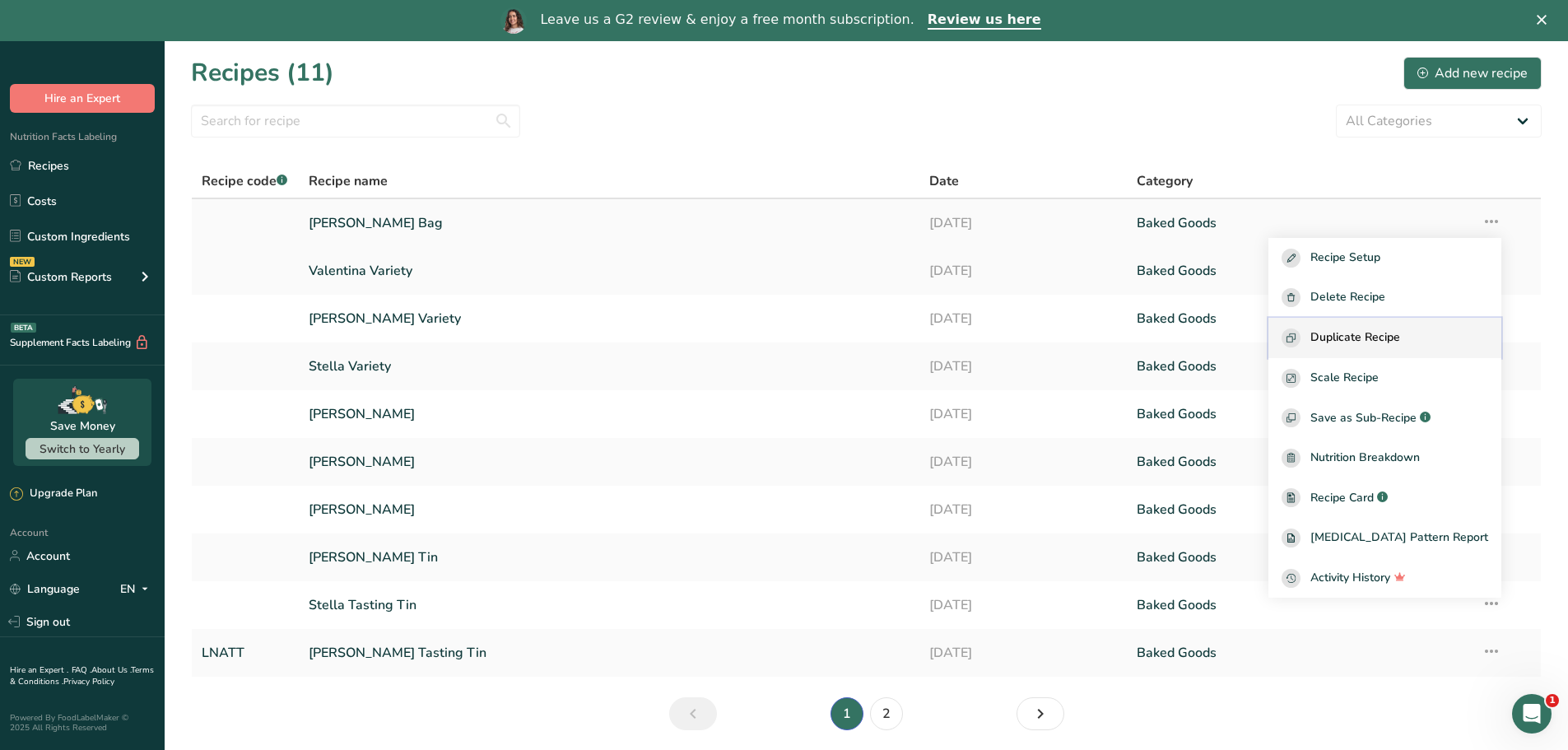
click at [1400, 332] on span "Duplicate Recipe" at bounding box center [1355, 338] width 89 height 19
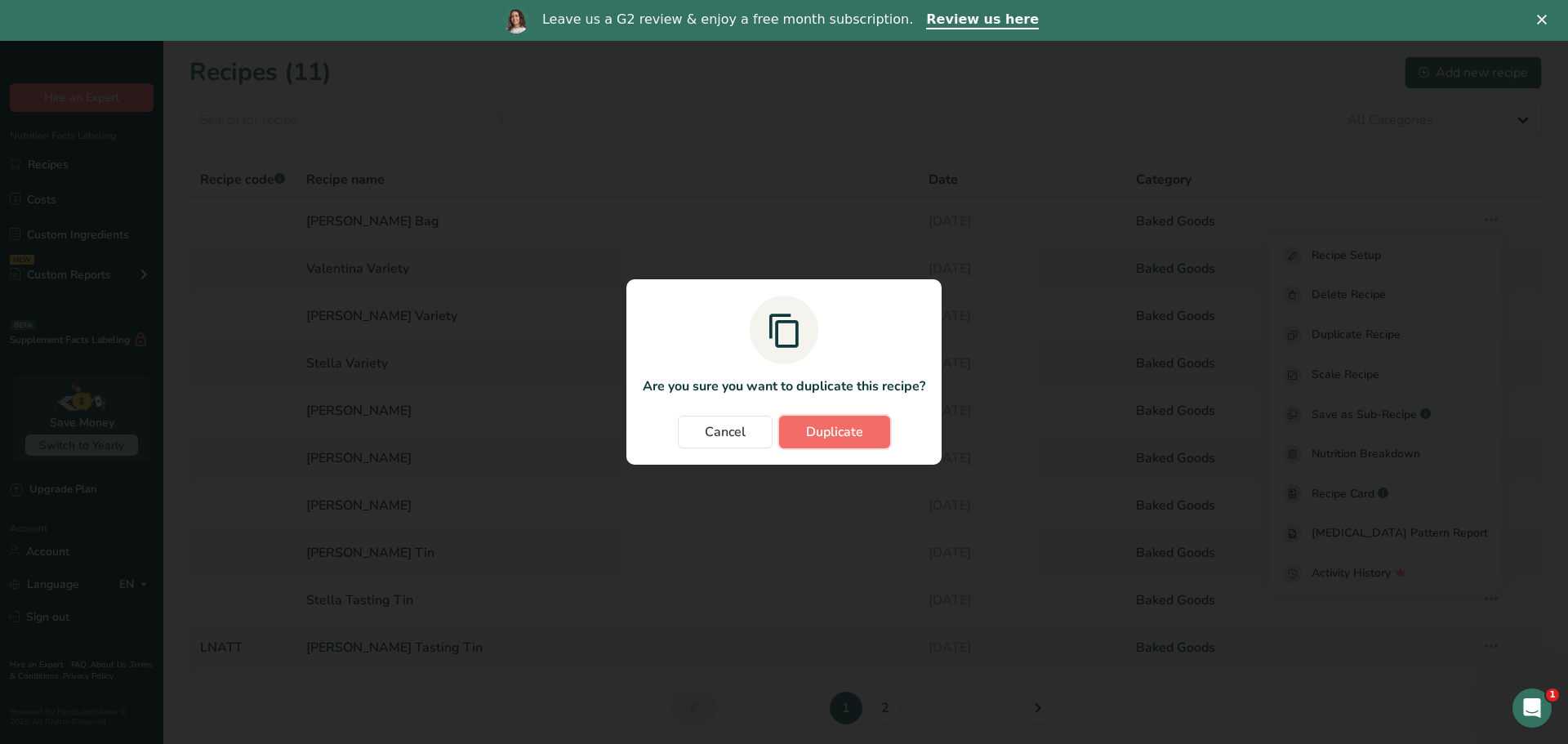
click at [824, 421] on button "Duplicate" at bounding box center [834, 431] width 111 height 33
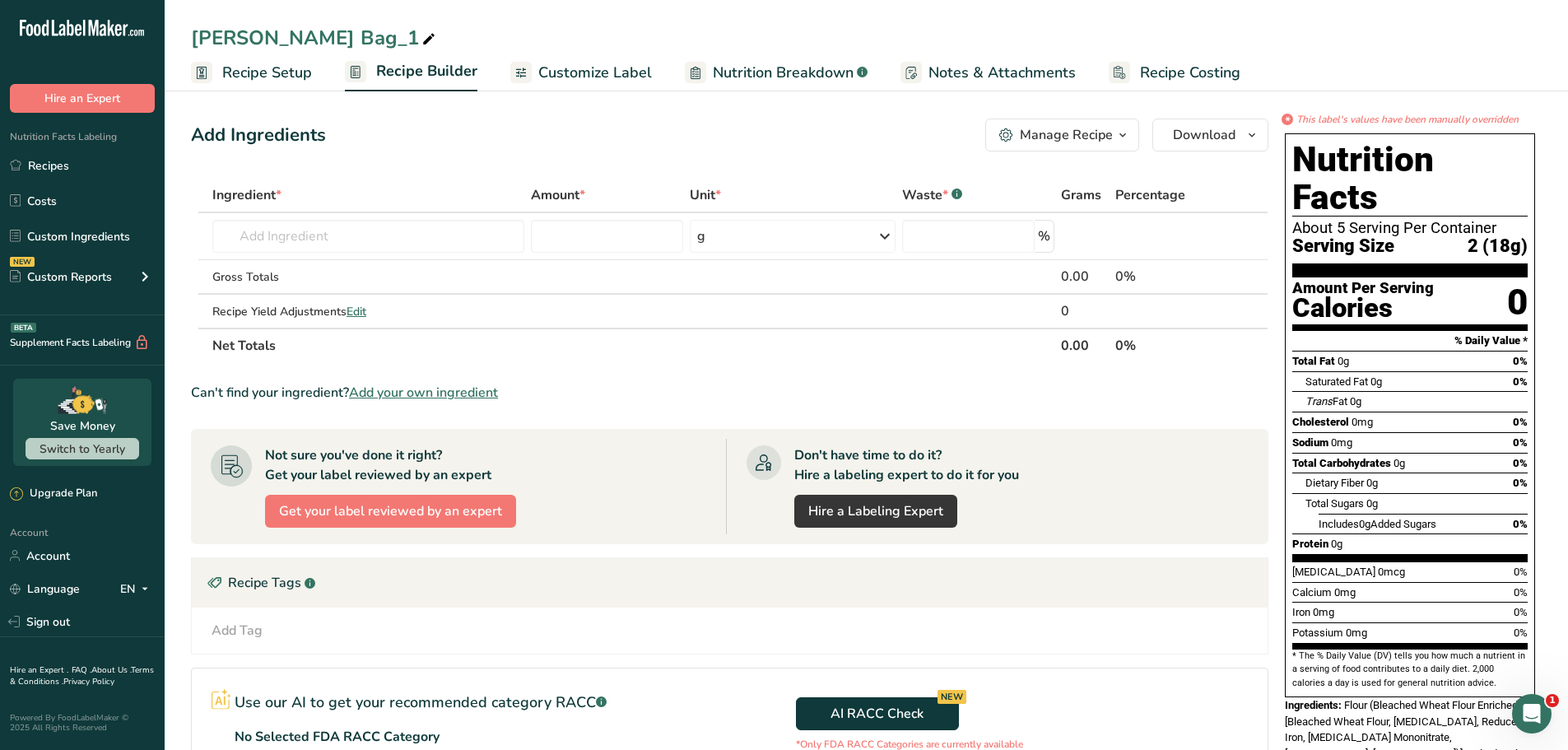
click at [422, 32] on icon at bounding box center [429, 40] width 15 height 23
drag, startPoint x: 300, startPoint y: 37, endPoint x: 187, endPoint y: 39, distance: 113.0
click at [187, 39] on div "Luna Bag_1" at bounding box center [866, 37] width 1403 height 29
type input "[PERSON_NAME]"
click at [391, 231] on input "text" at bounding box center [369, 236] width 312 height 33
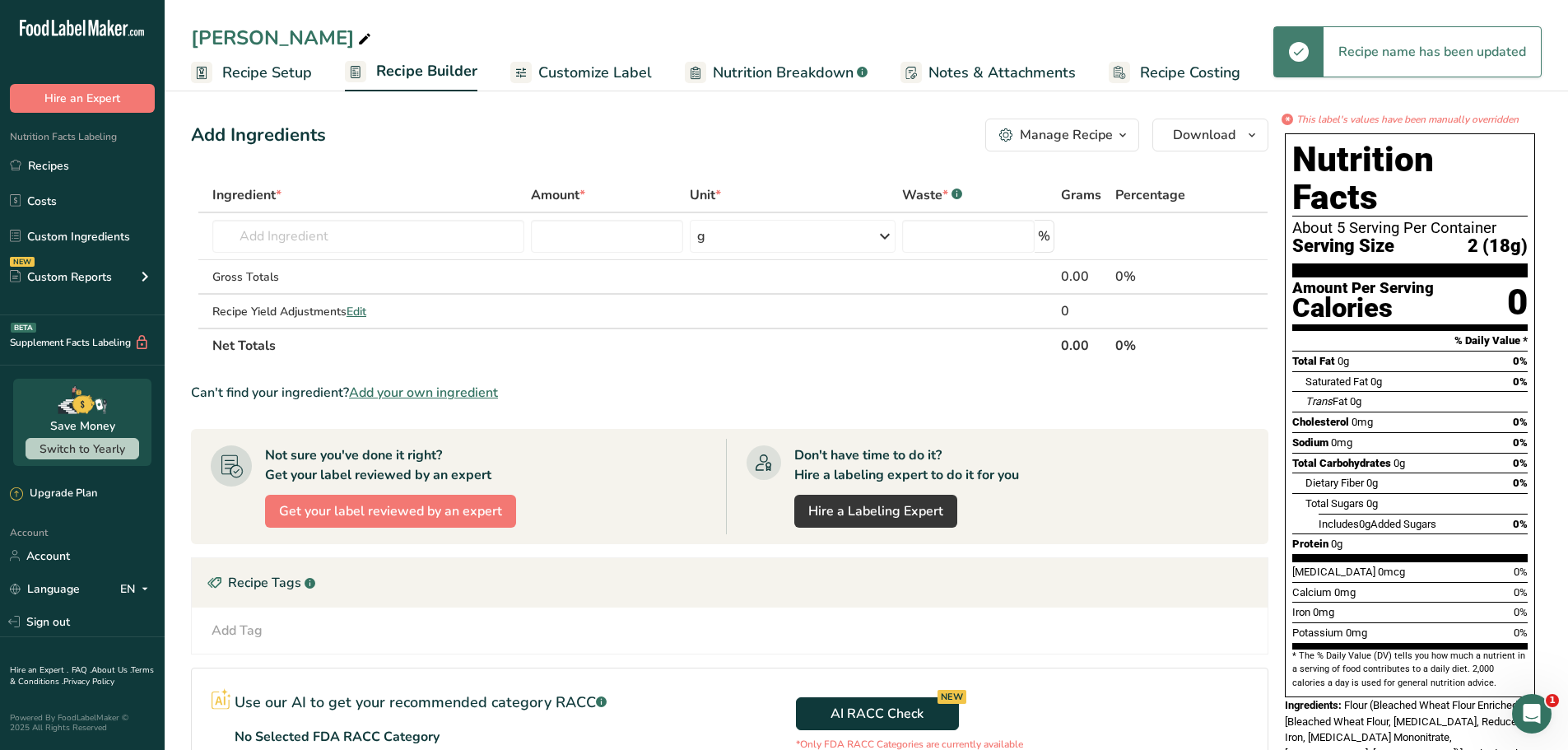
click at [542, 72] on span "Customize Label" at bounding box center [595, 73] width 114 height 23
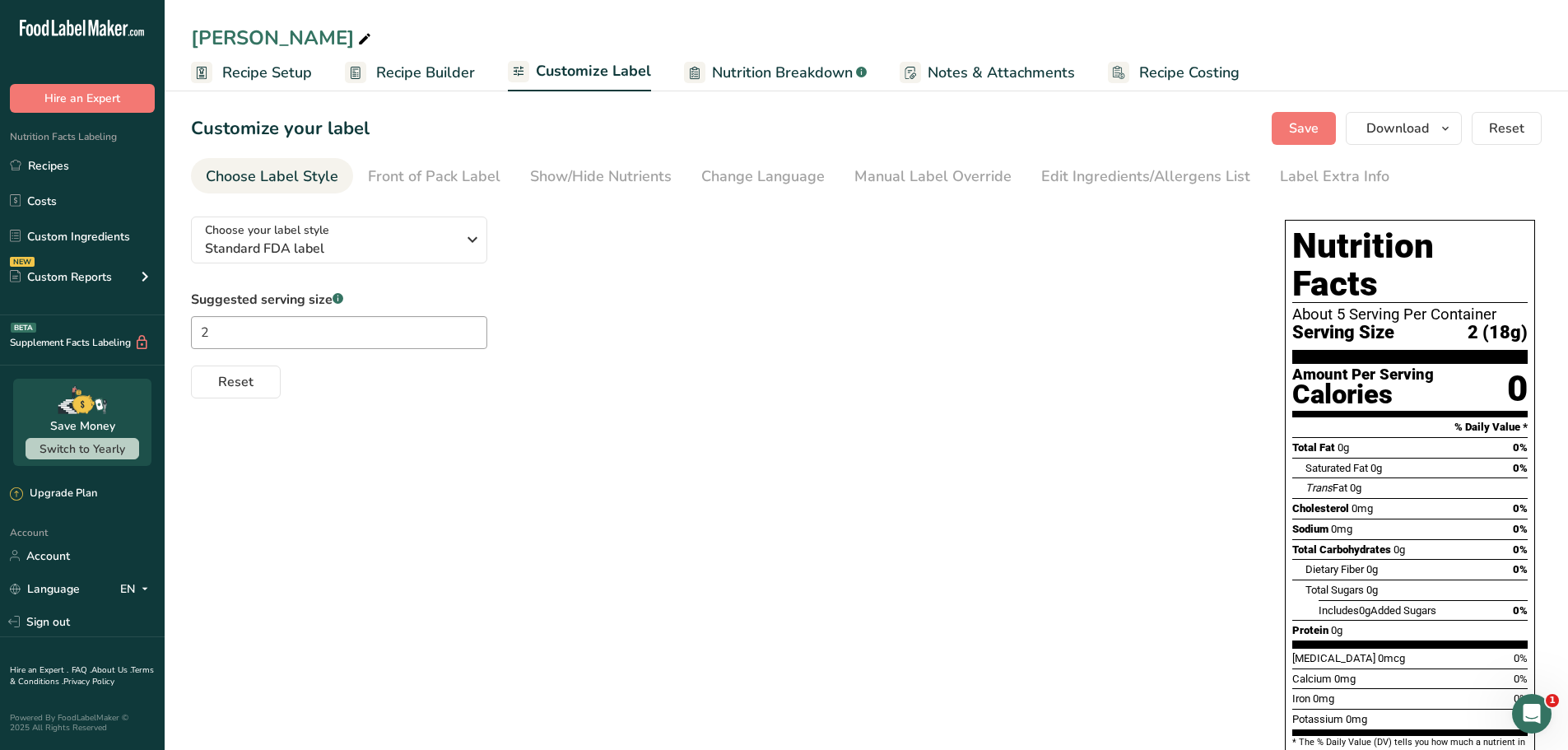
click at [753, 82] on span "Nutrition Breakdown" at bounding box center [783, 73] width 141 height 23
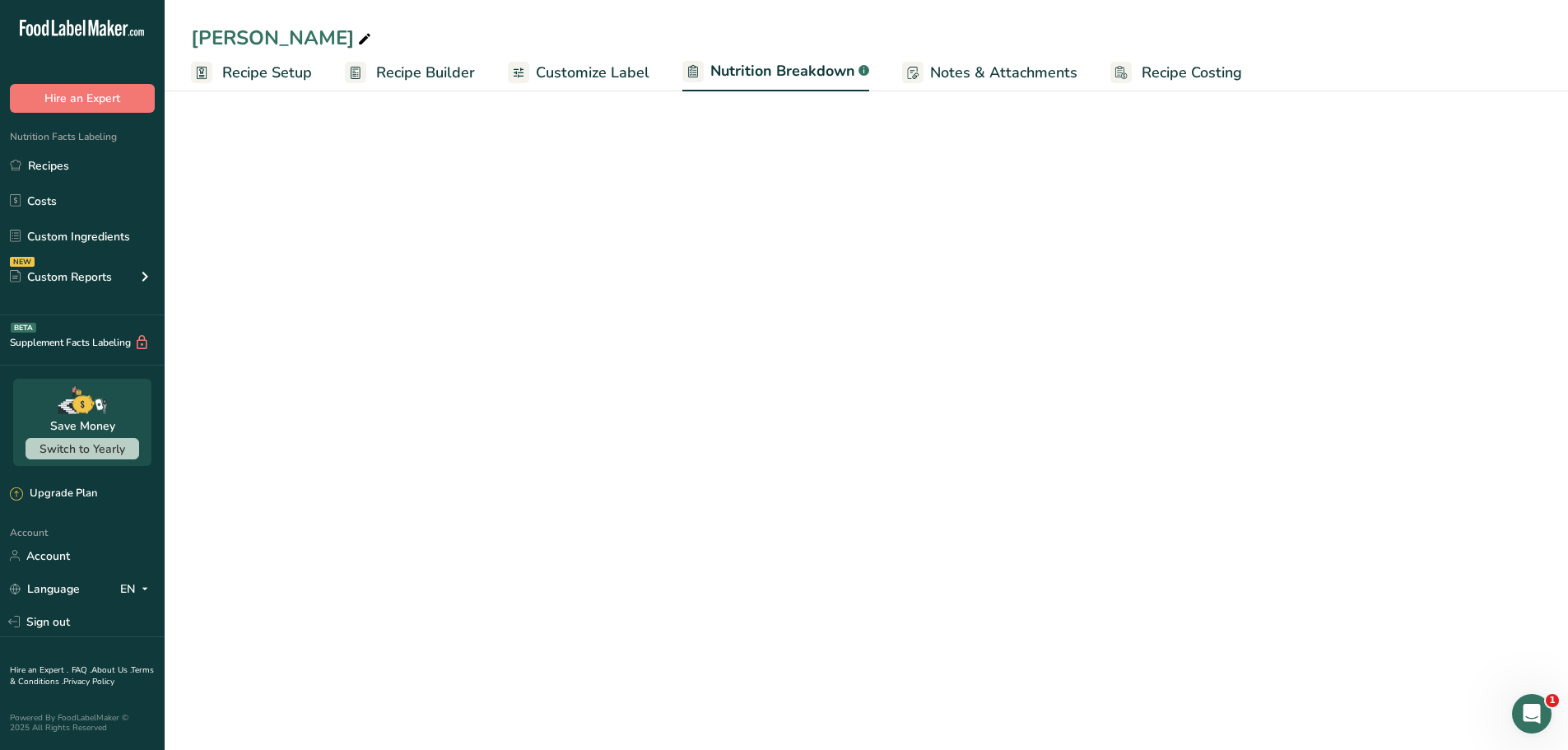
select select "Calories"
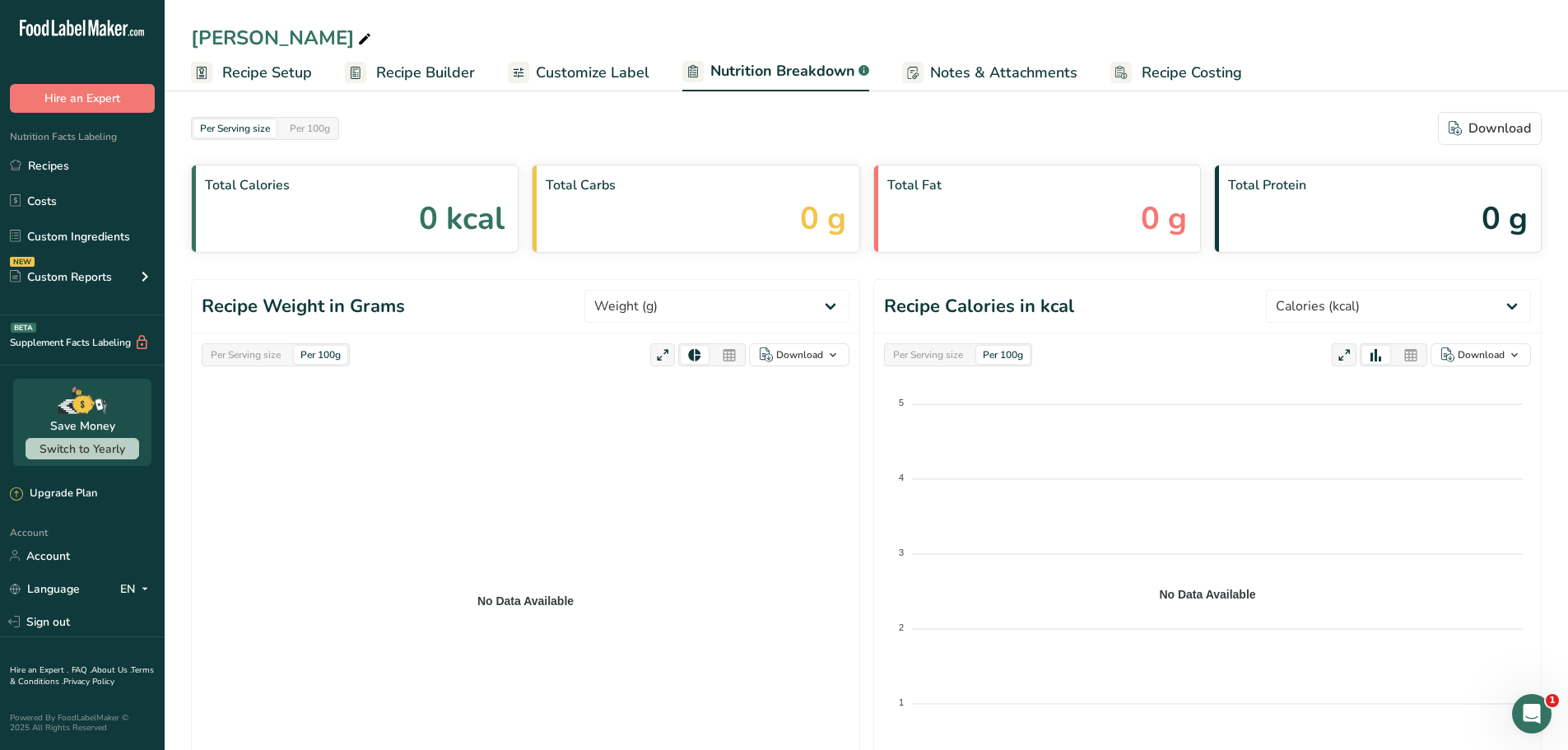
click at [582, 62] on span "Customize Label" at bounding box center [592, 73] width 114 height 23
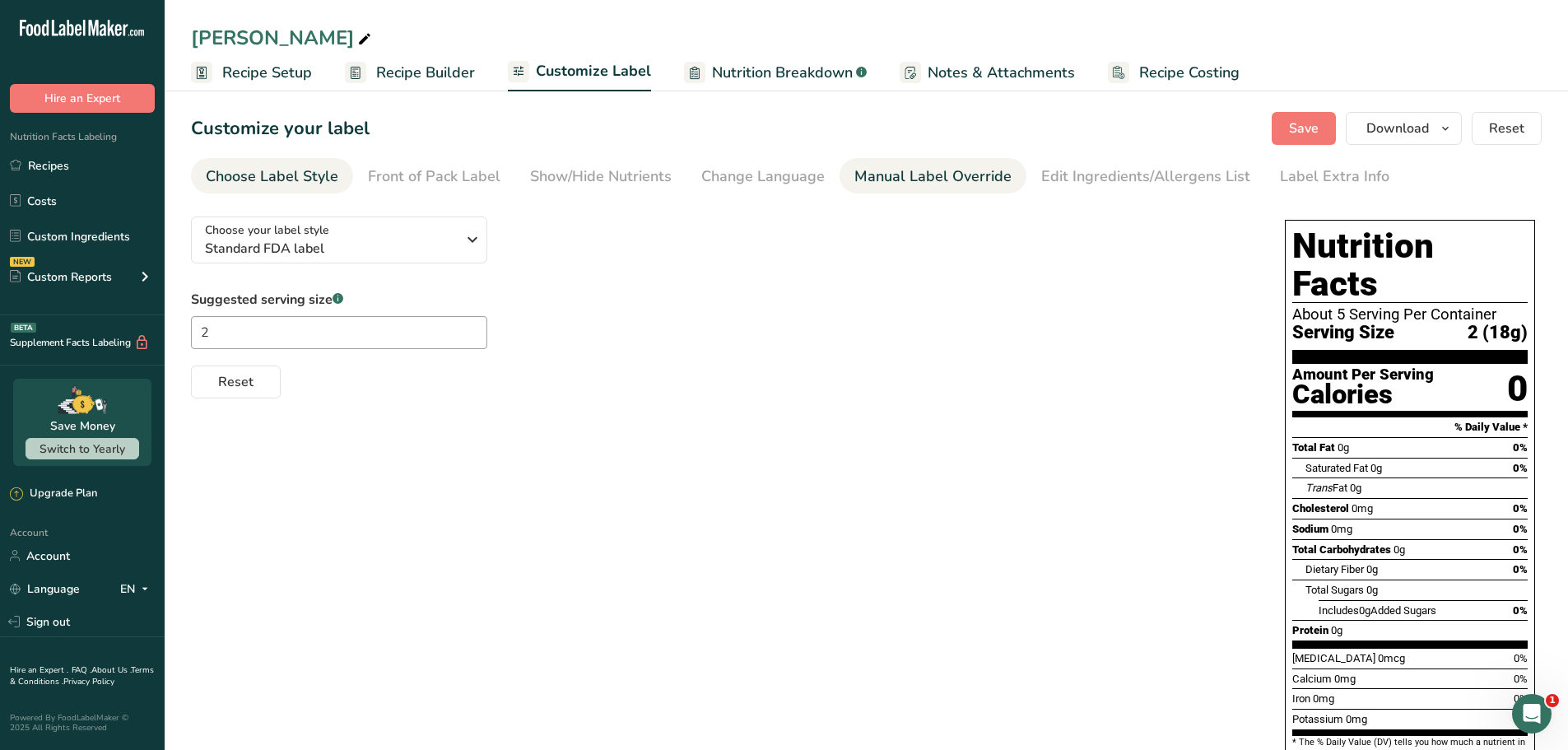
click at [879, 170] on div "Manual Label Override" at bounding box center [933, 177] width 157 height 23
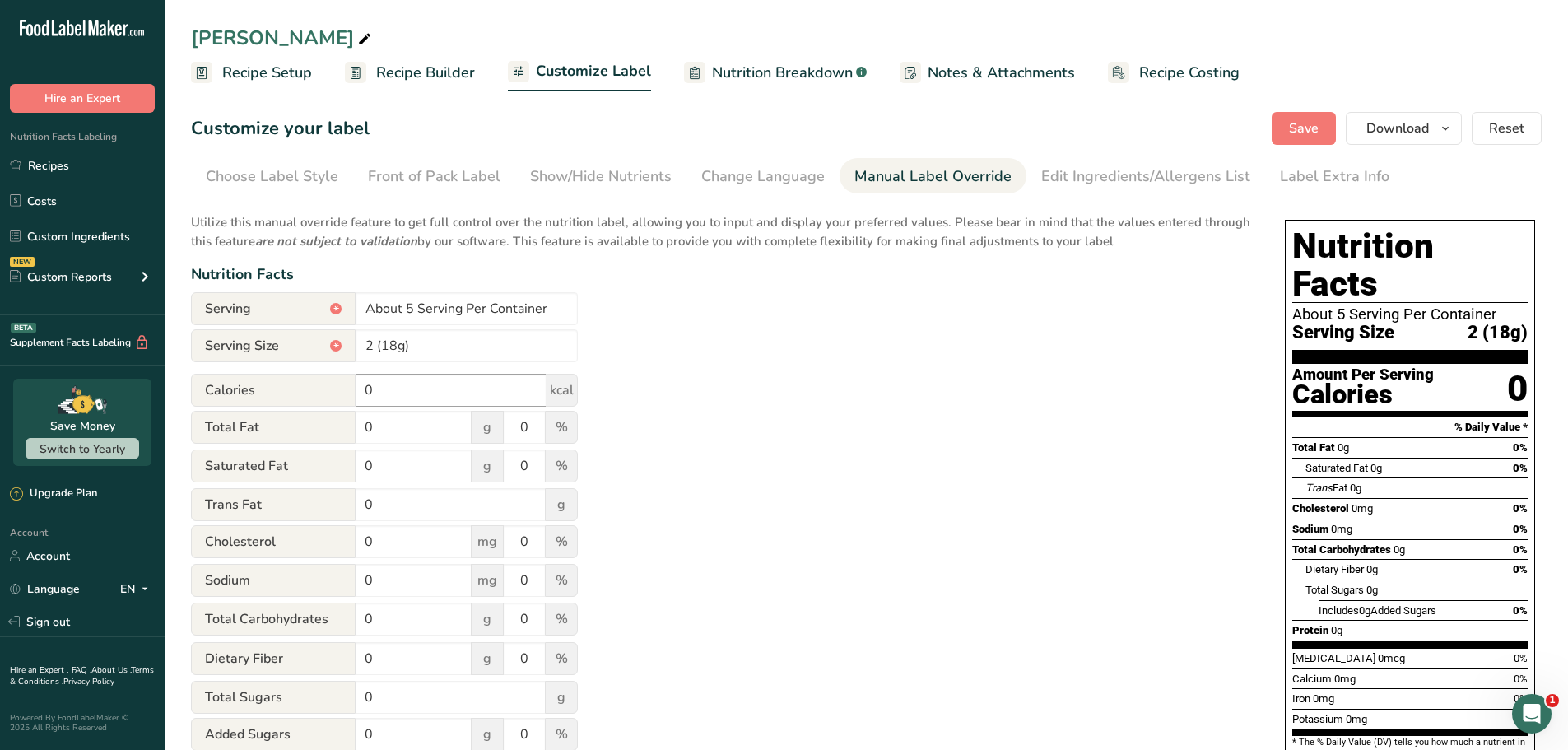
scroll to position [82, 0]
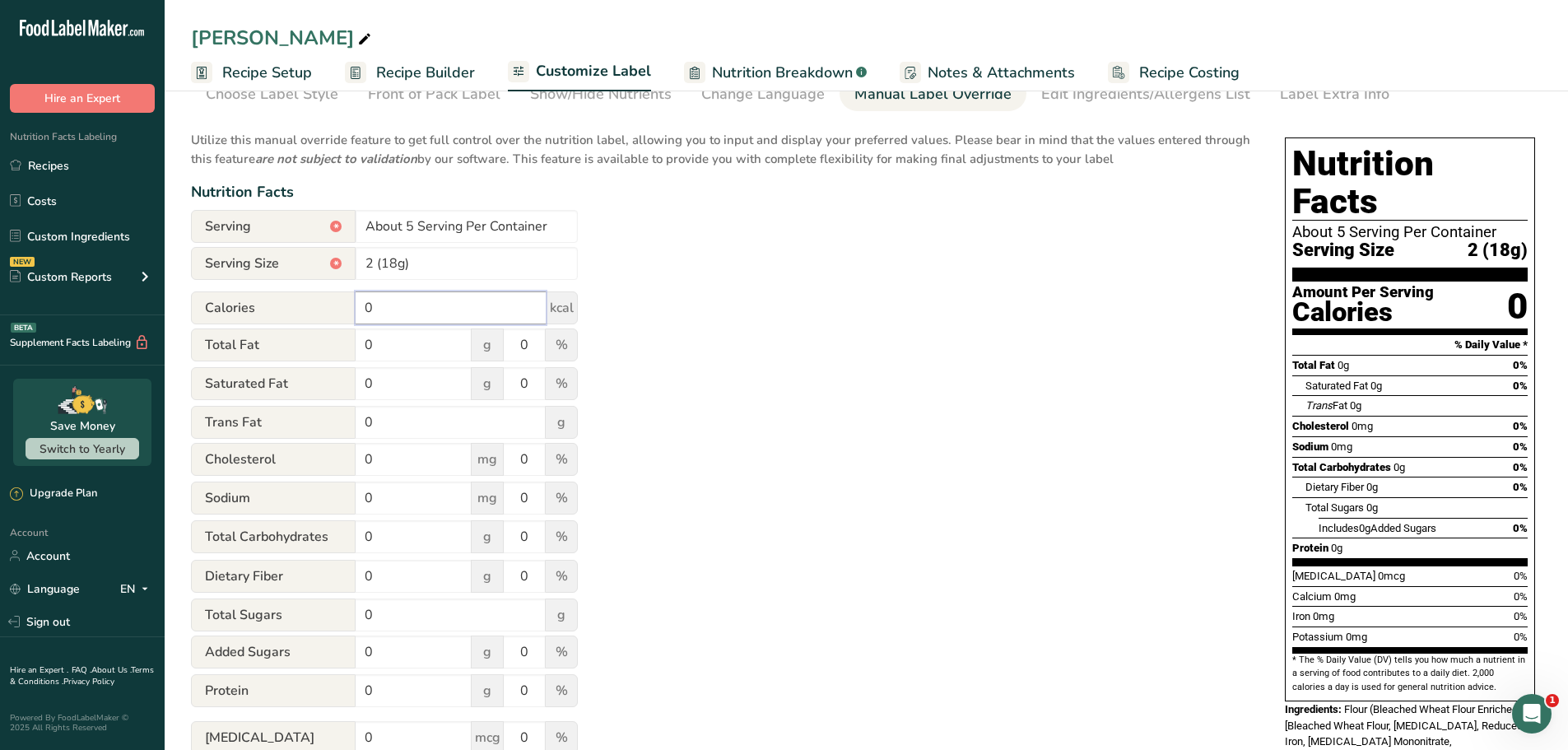
click at [424, 317] on input "0" at bounding box center [451, 308] width 190 height 33
type input "160"
click at [403, 346] on input "0" at bounding box center [413, 344] width 116 height 33
type input "13"
click at [392, 384] on input "0" at bounding box center [413, 383] width 116 height 33
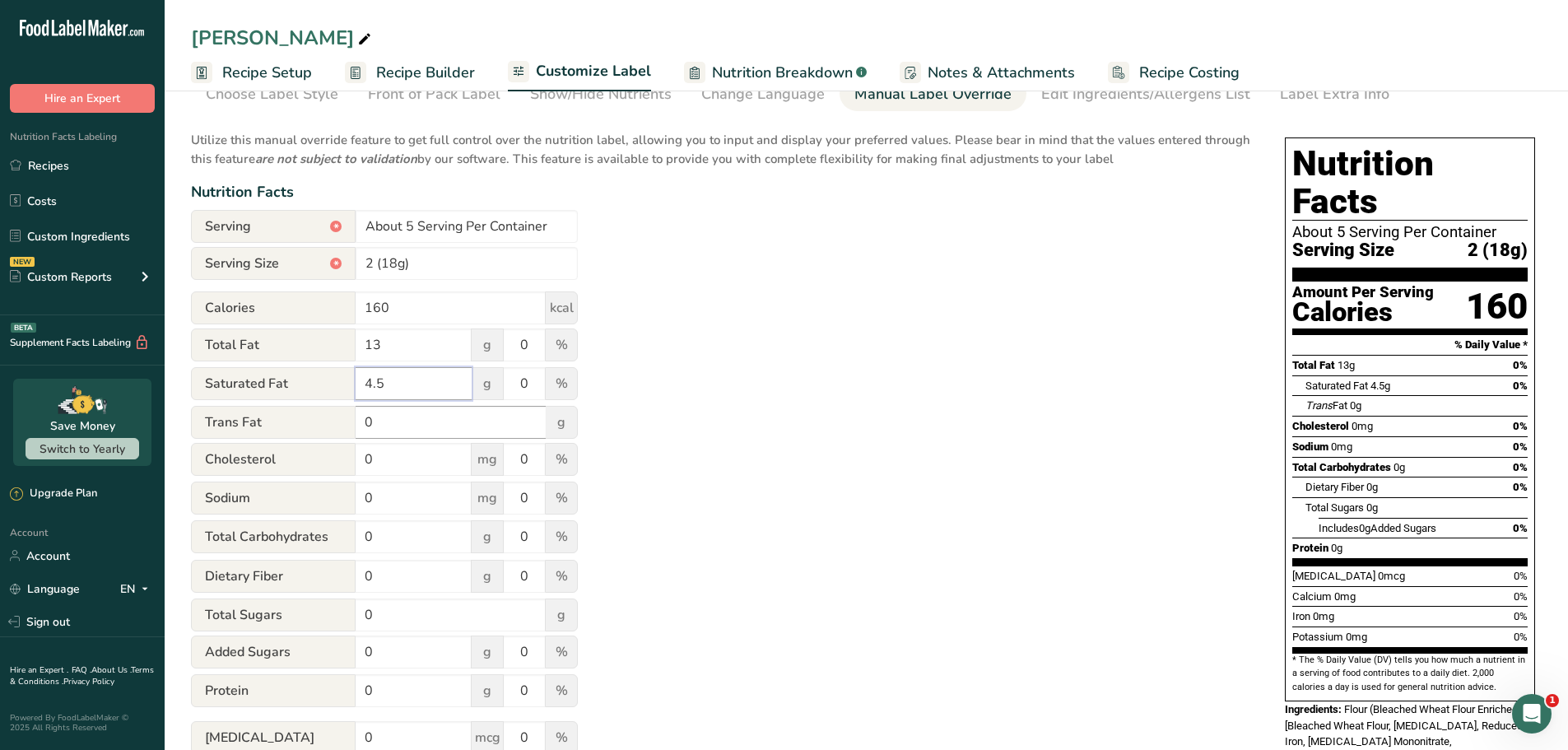
type input "4.5"
click at [396, 422] on input "0" at bounding box center [451, 422] width 190 height 33
click at [400, 467] on input "0" at bounding box center [413, 459] width 116 height 33
click at [393, 490] on input "0" at bounding box center [413, 498] width 116 height 33
type input "50"
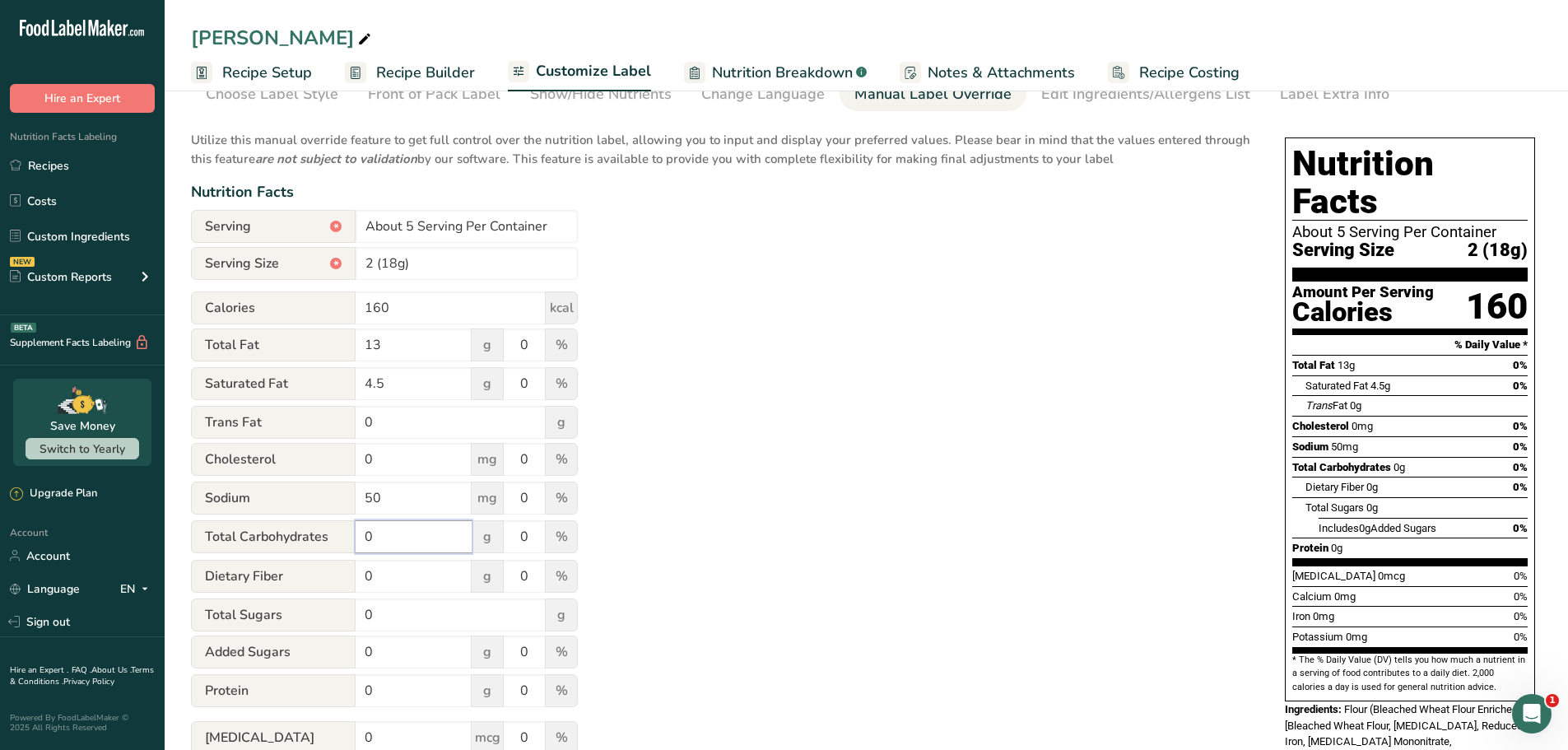
click at [383, 535] on input "0" at bounding box center [413, 536] width 116 height 33
type input "16"
click at [380, 567] on input "0" at bounding box center [413, 576] width 116 height 33
click at [380, 612] on input "0" at bounding box center [451, 614] width 190 height 33
type input "5"
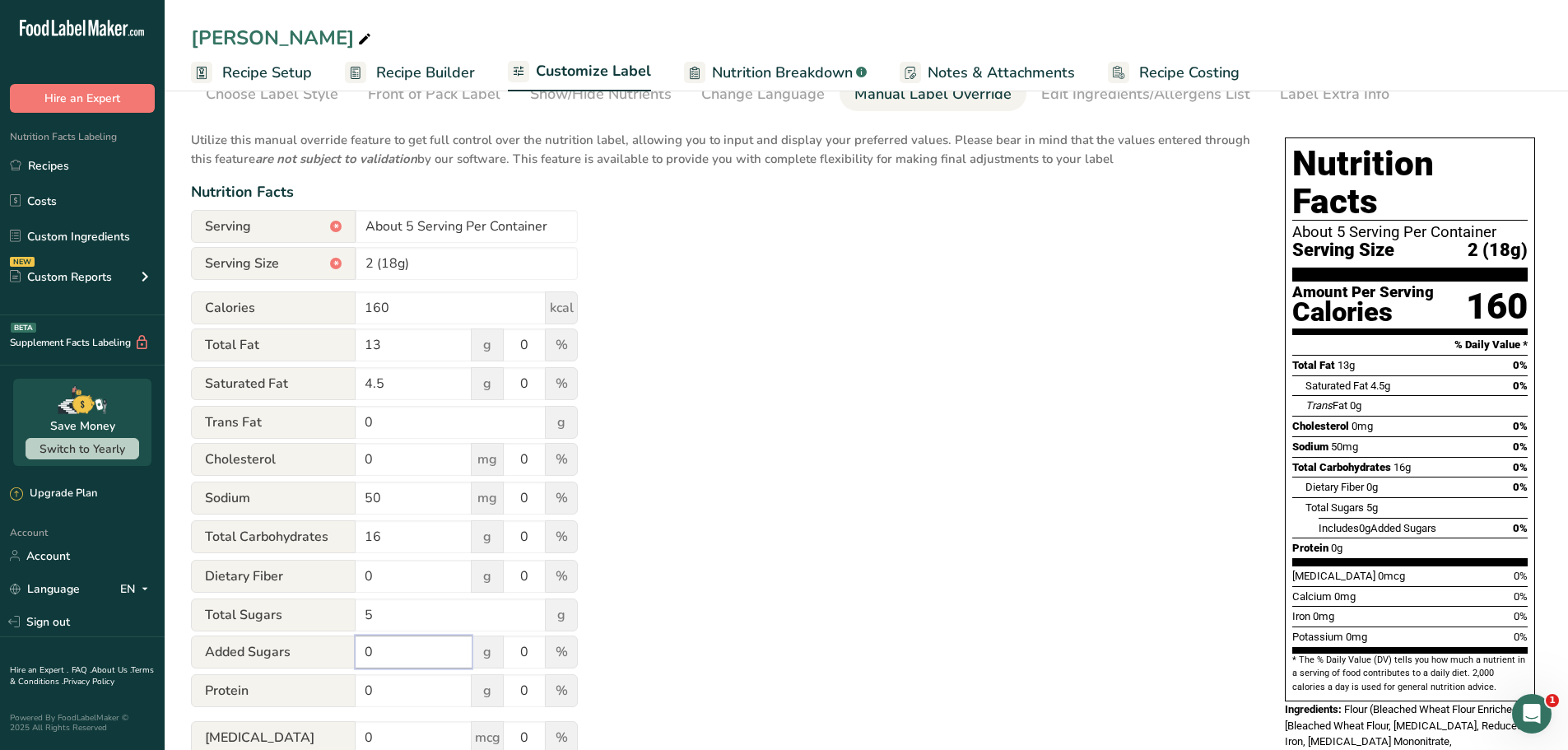
click at [376, 650] on input "0" at bounding box center [413, 651] width 116 height 33
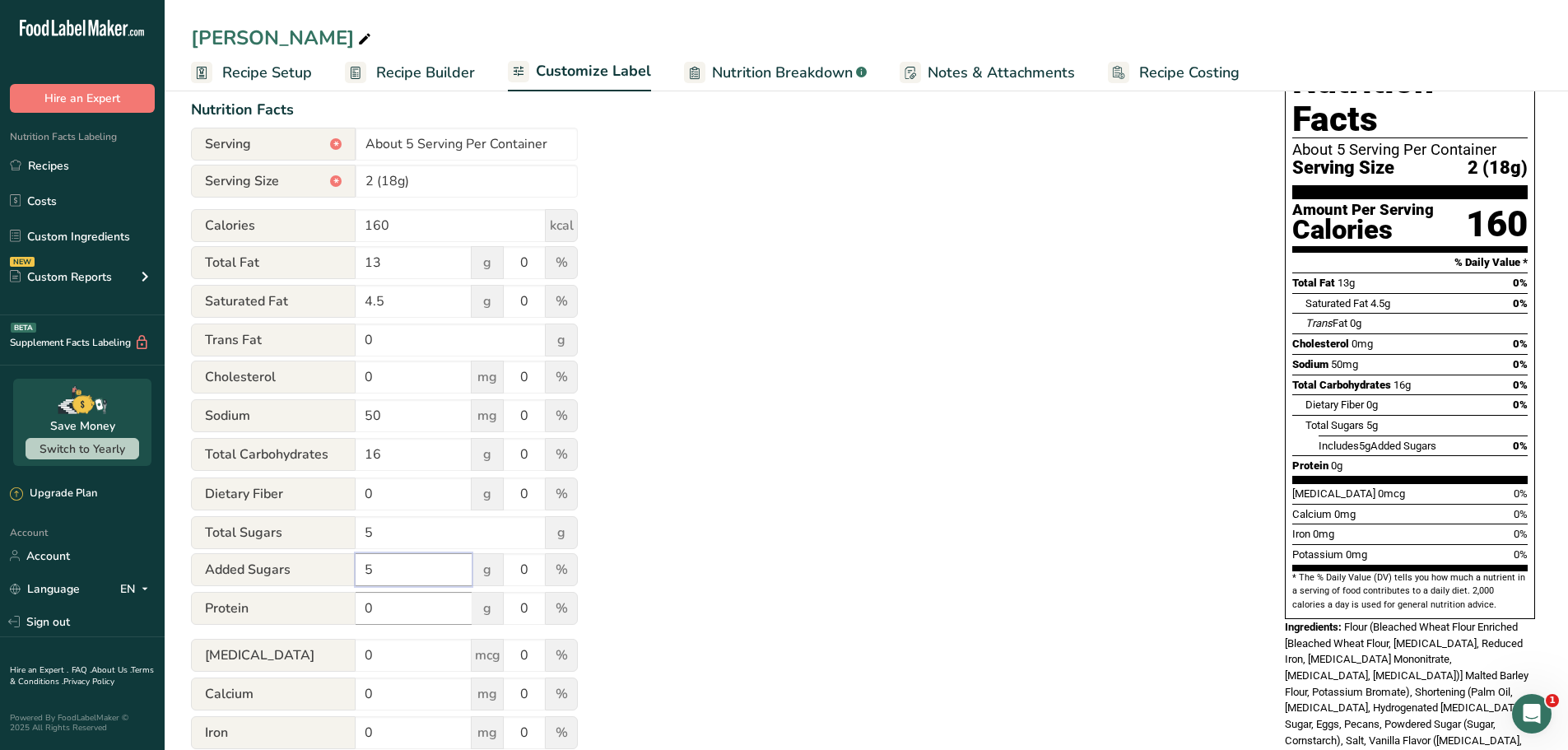
type input "5"
click at [376, 601] on input "0" at bounding box center [413, 608] width 116 height 33
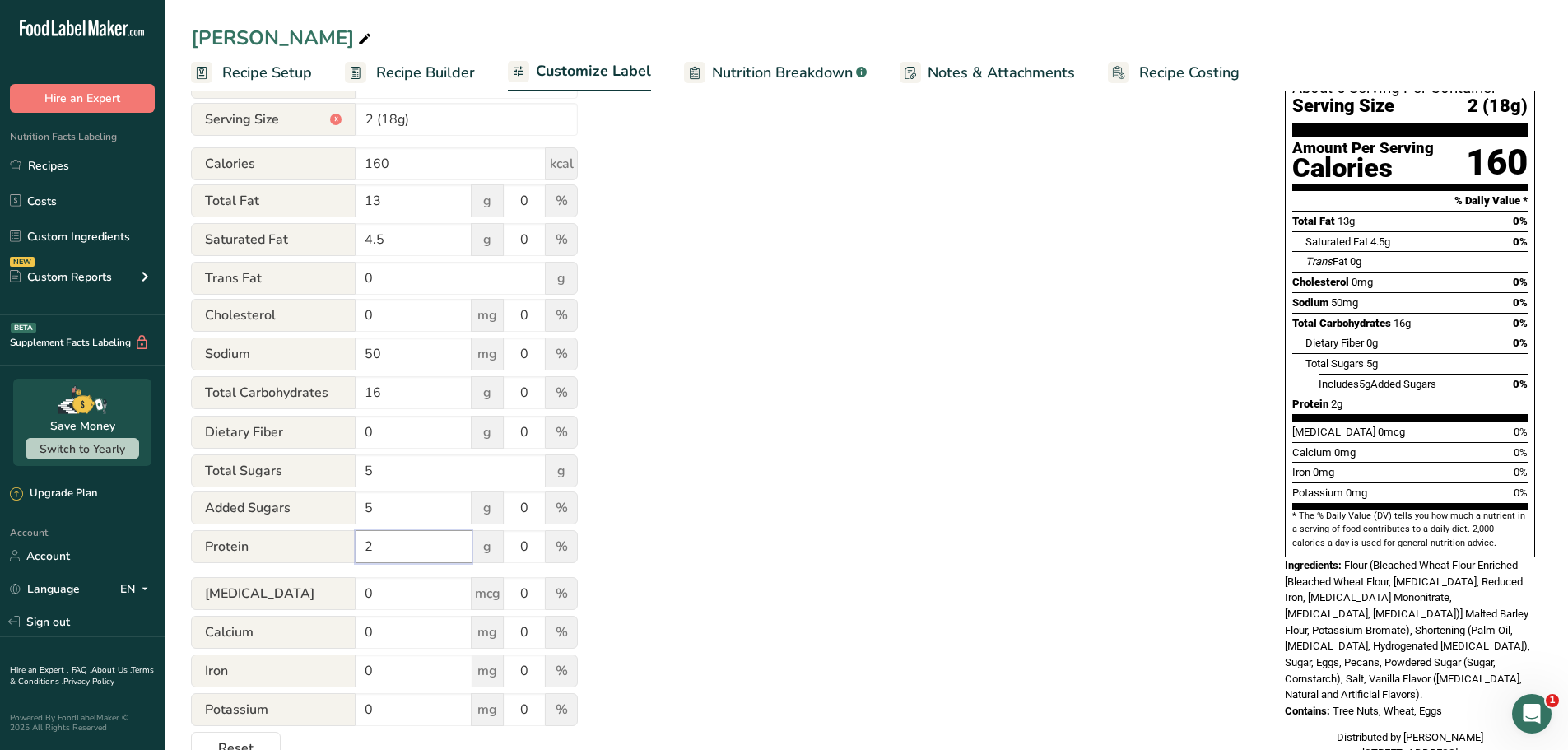
scroll to position [309, 0]
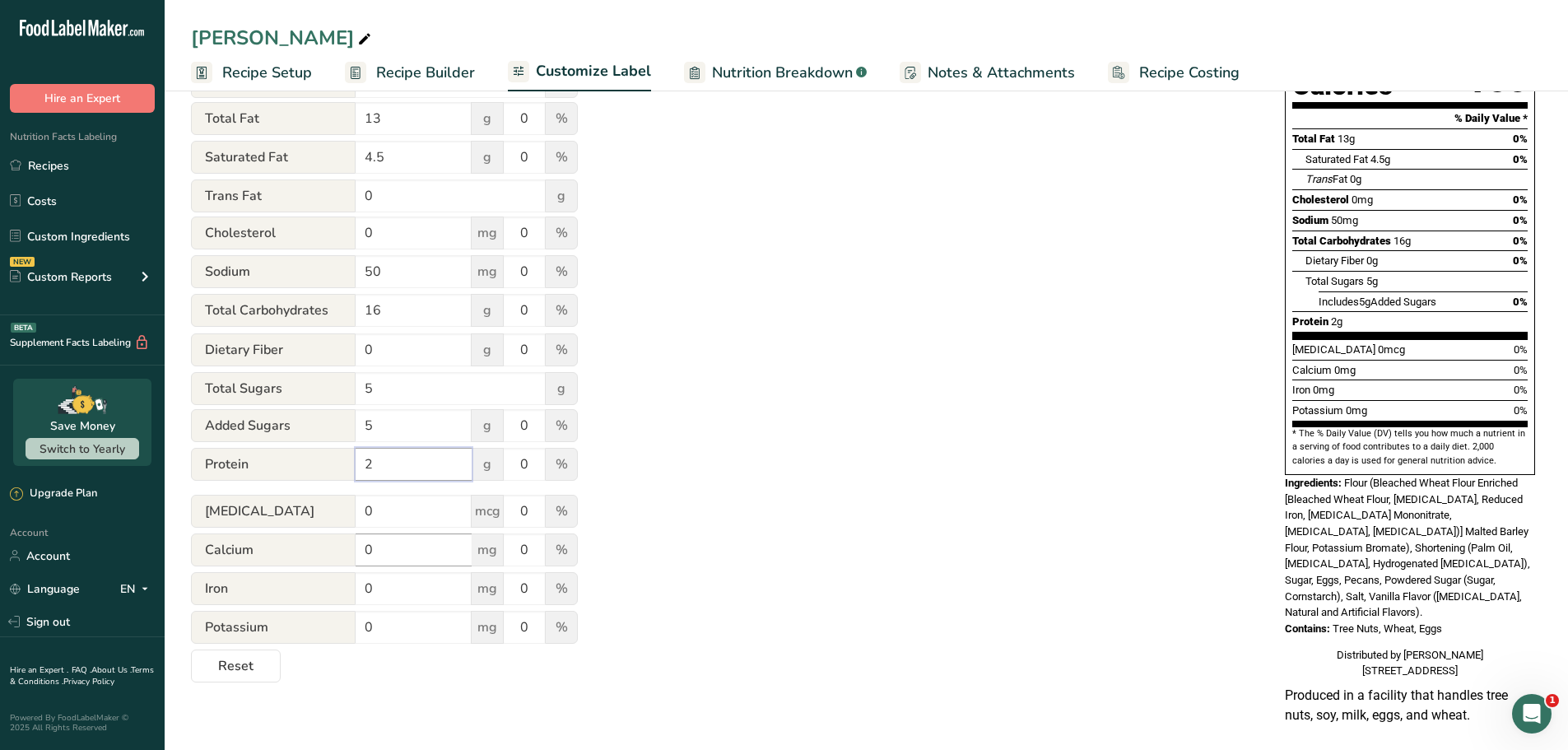
type input "2"
click at [396, 549] on input "0" at bounding box center [413, 550] width 116 height 33
type input "10"
click at [386, 574] on input "0" at bounding box center [413, 588] width 116 height 33
type input ".7"
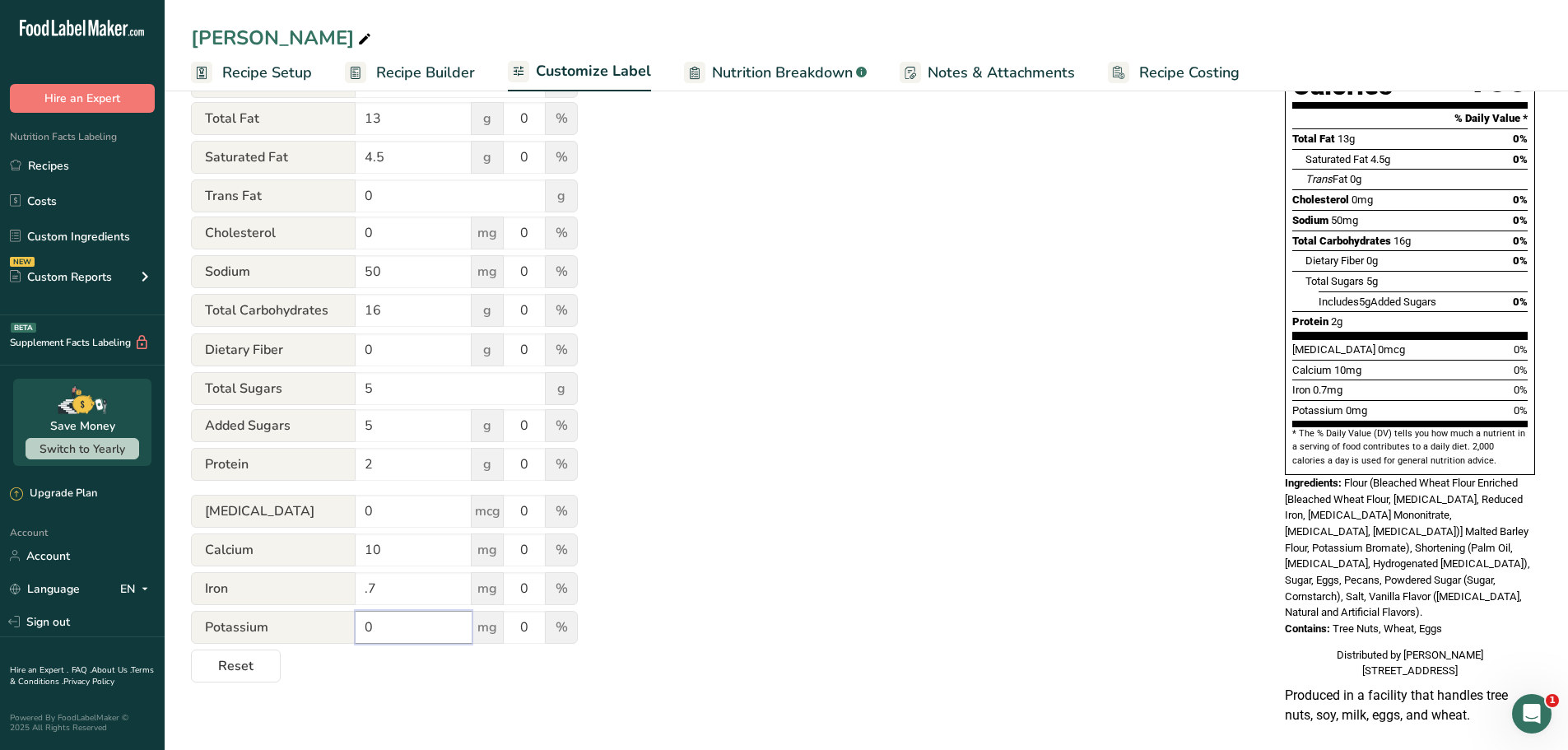
click at [378, 626] on input "0" at bounding box center [413, 627] width 116 height 33
type input "20"
click at [348, 677] on form "Serving * About 5 Serving Per Container Serving Size * 2 (18g) Calories 160 kca…" at bounding box center [384, 333] width 387 height 699
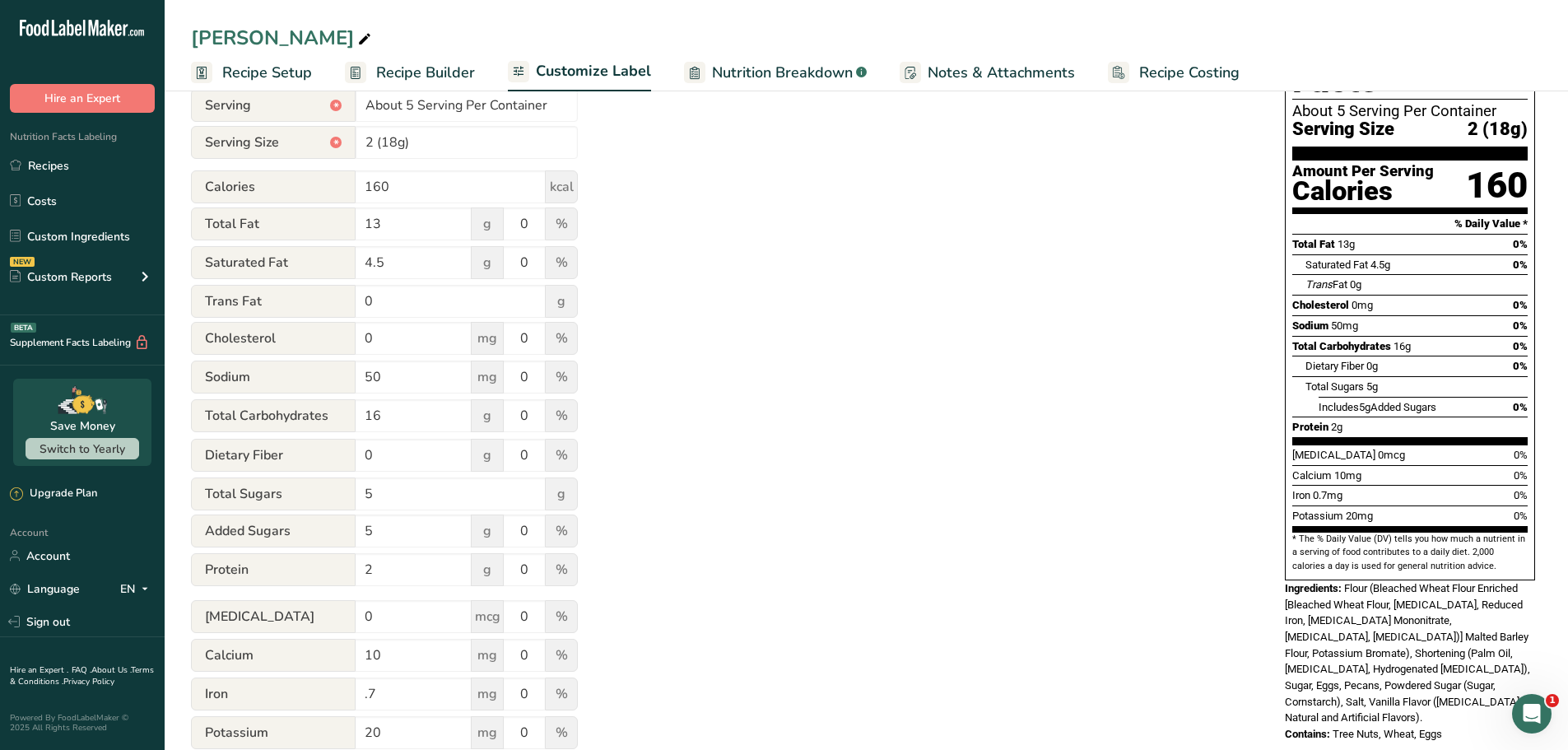
scroll to position [144, 0]
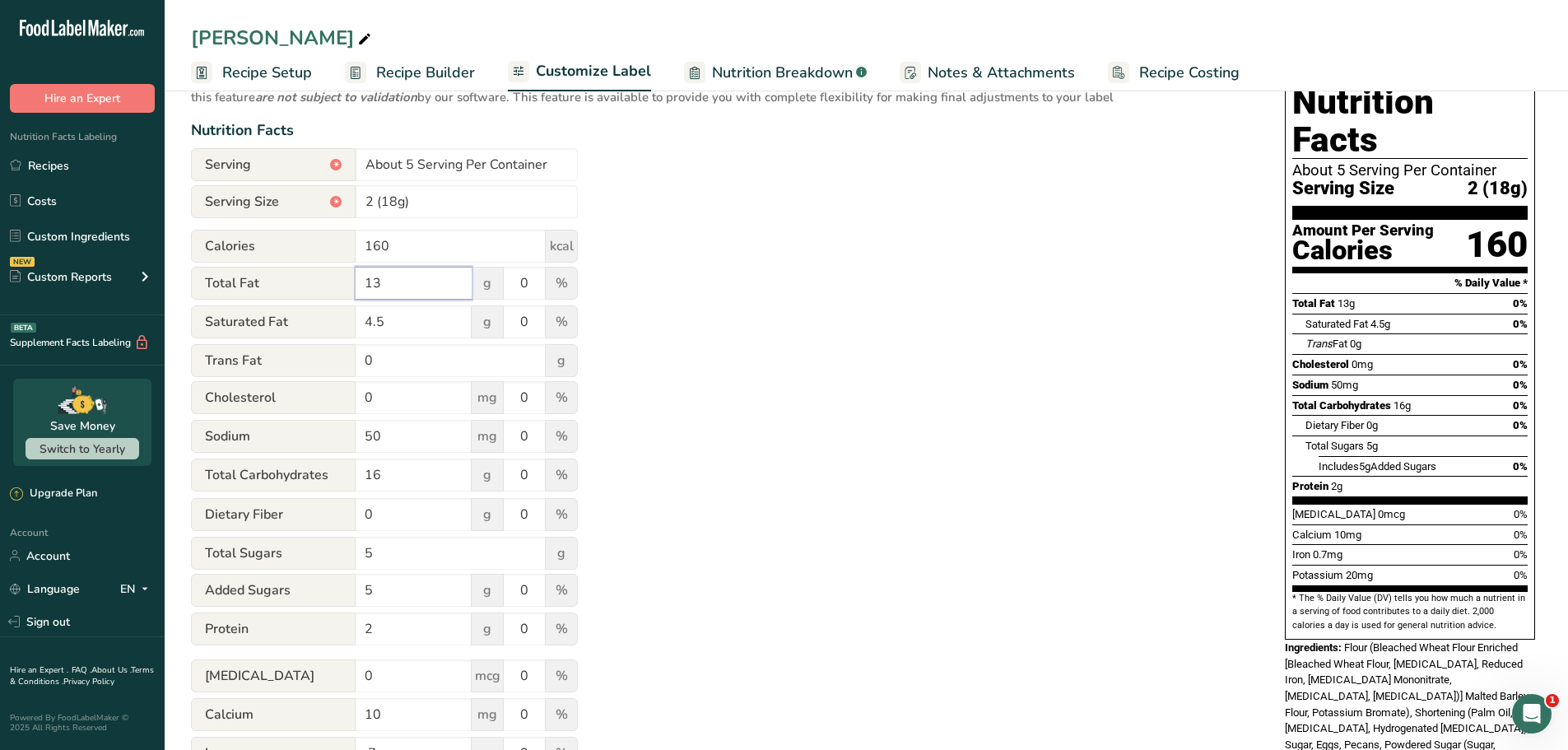
click at [414, 281] on input "13" at bounding box center [413, 282] width 116 height 33
type input "10"
click at [423, 334] on input "4.5" at bounding box center [413, 322] width 116 height 33
click at [524, 279] on input "0" at bounding box center [524, 282] width 41 height 33
type input "13"
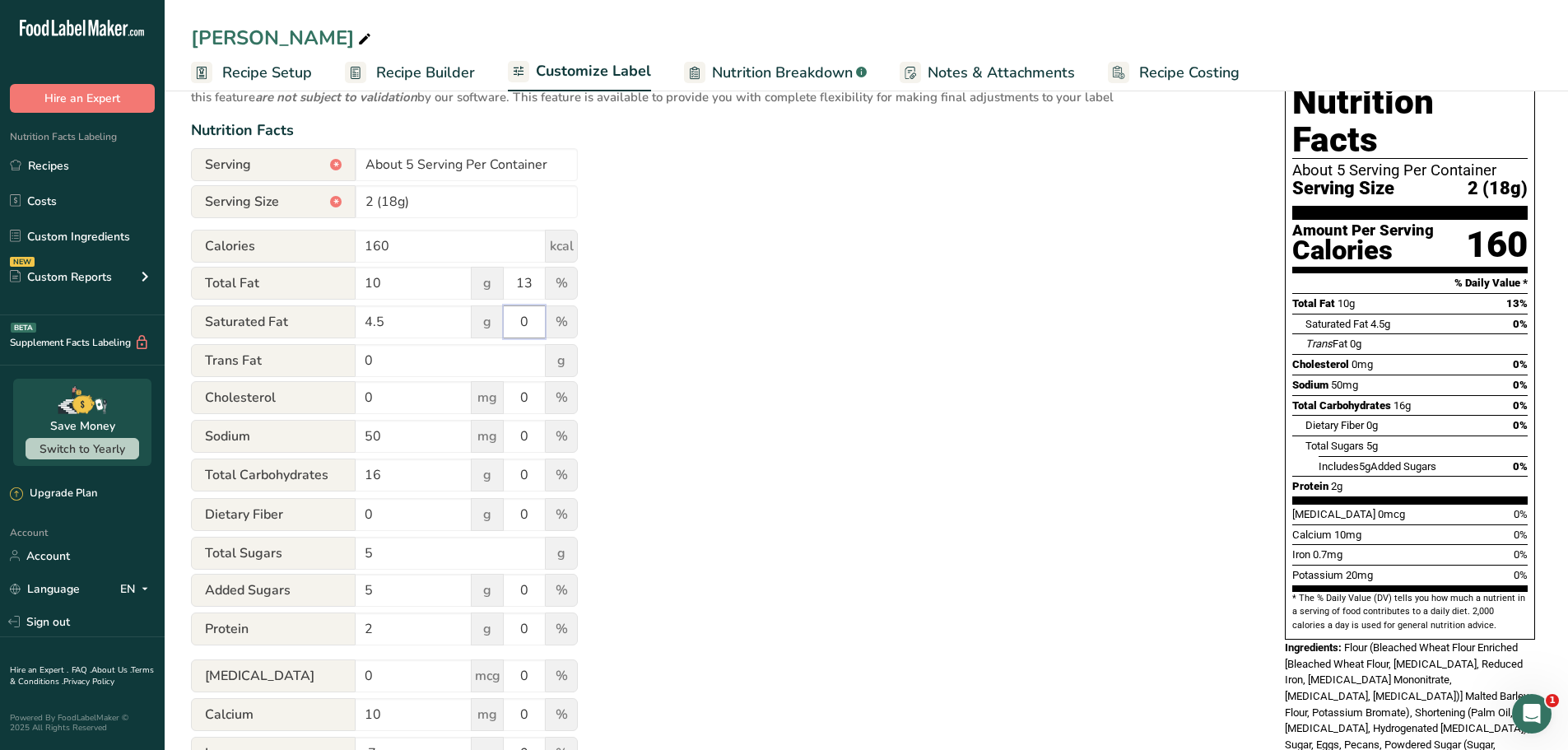
click at [538, 319] on input "0" at bounding box center [524, 322] width 41 height 33
type input "23"
click at [532, 436] on input "0" at bounding box center [524, 436] width 41 height 33
type input "2"
click at [530, 474] on input "0" at bounding box center [524, 474] width 41 height 33
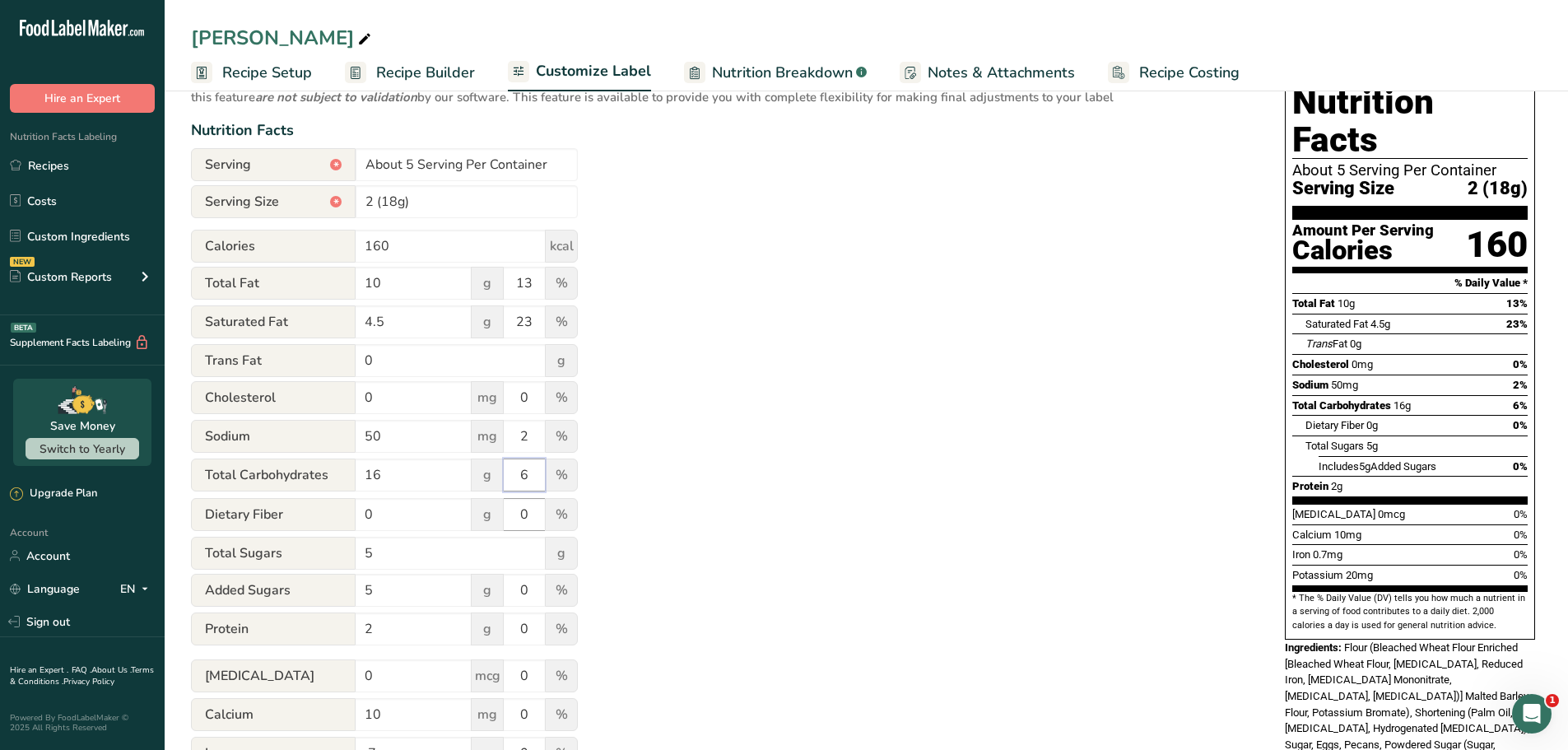
type input "6"
click at [538, 516] on input "0" at bounding box center [524, 514] width 41 height 33
click at [532, 592] on input "0" at bounding box center [524, 590] width 41 height 33
type input "10"
click at [388, 630] on input "2" at bounding box center [413, 629] width 116 height 33
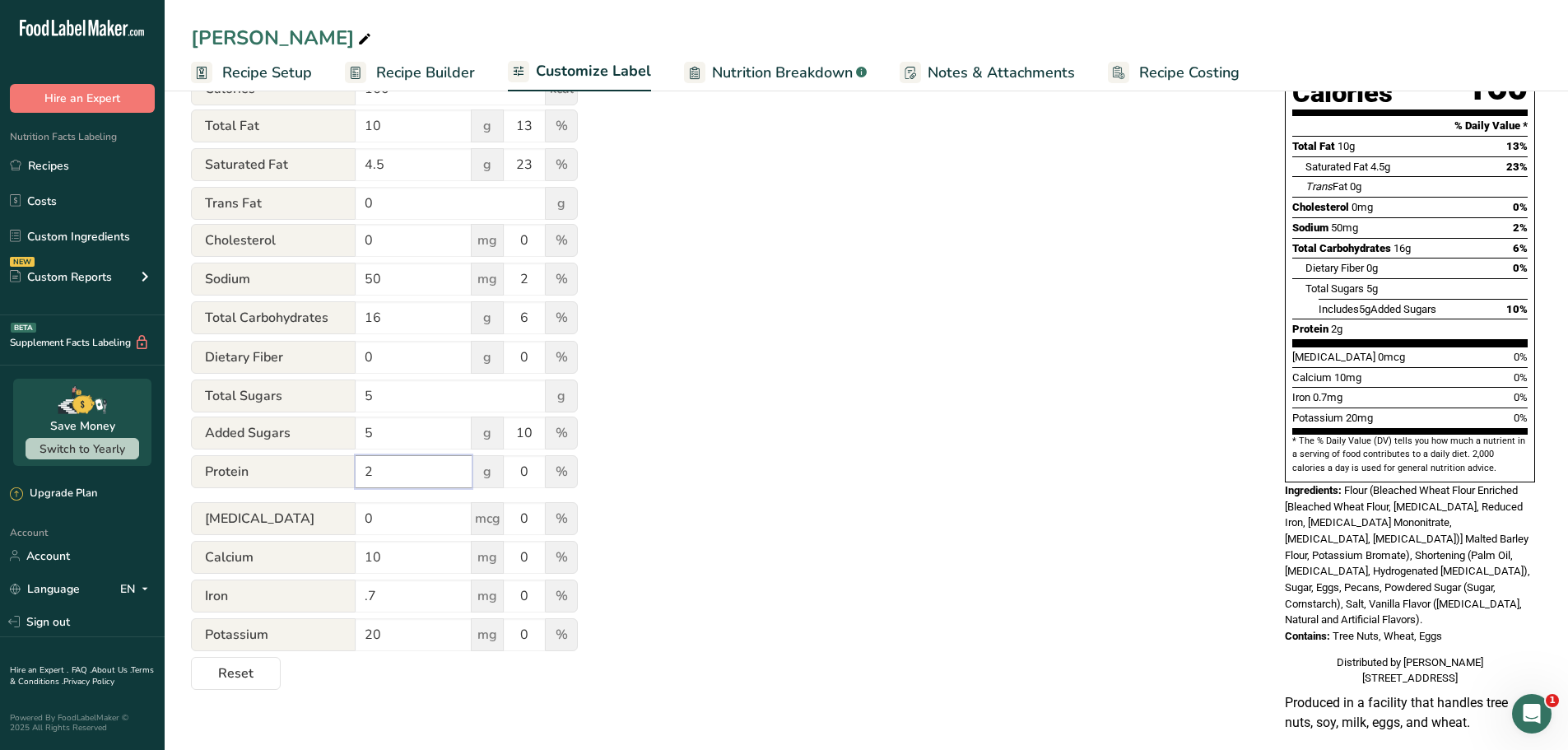
scroll to position [309, 0]
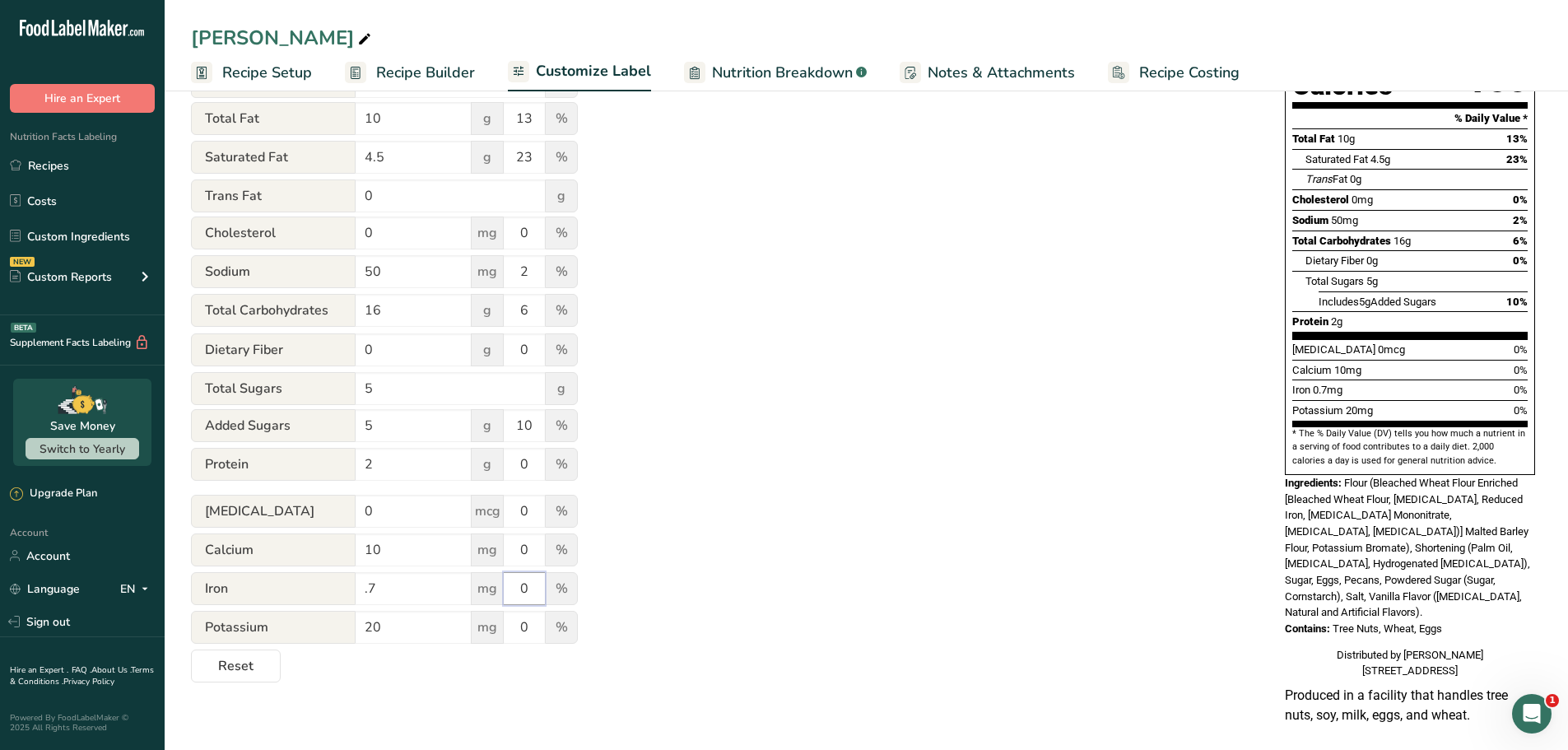
click at [542, 582] on input "0" at bounding box center [524, 588] width 41 height 33
type input "4"
click at [758, 573] on div "Utilize this manual override feature to get full control over the nutrition lab…" at bounding box center [722, 288] width 1062 height 788
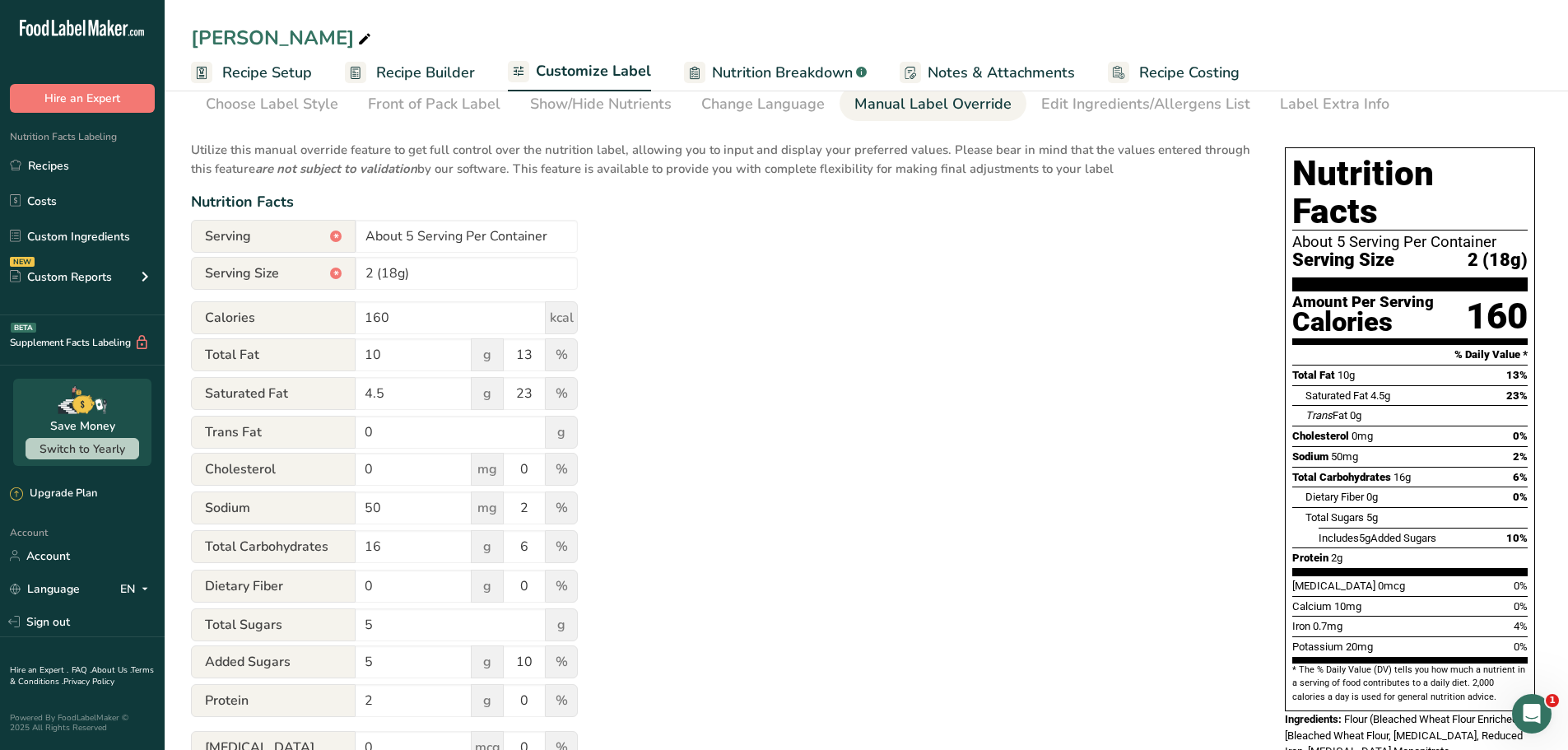
scroll to position [0, 0]
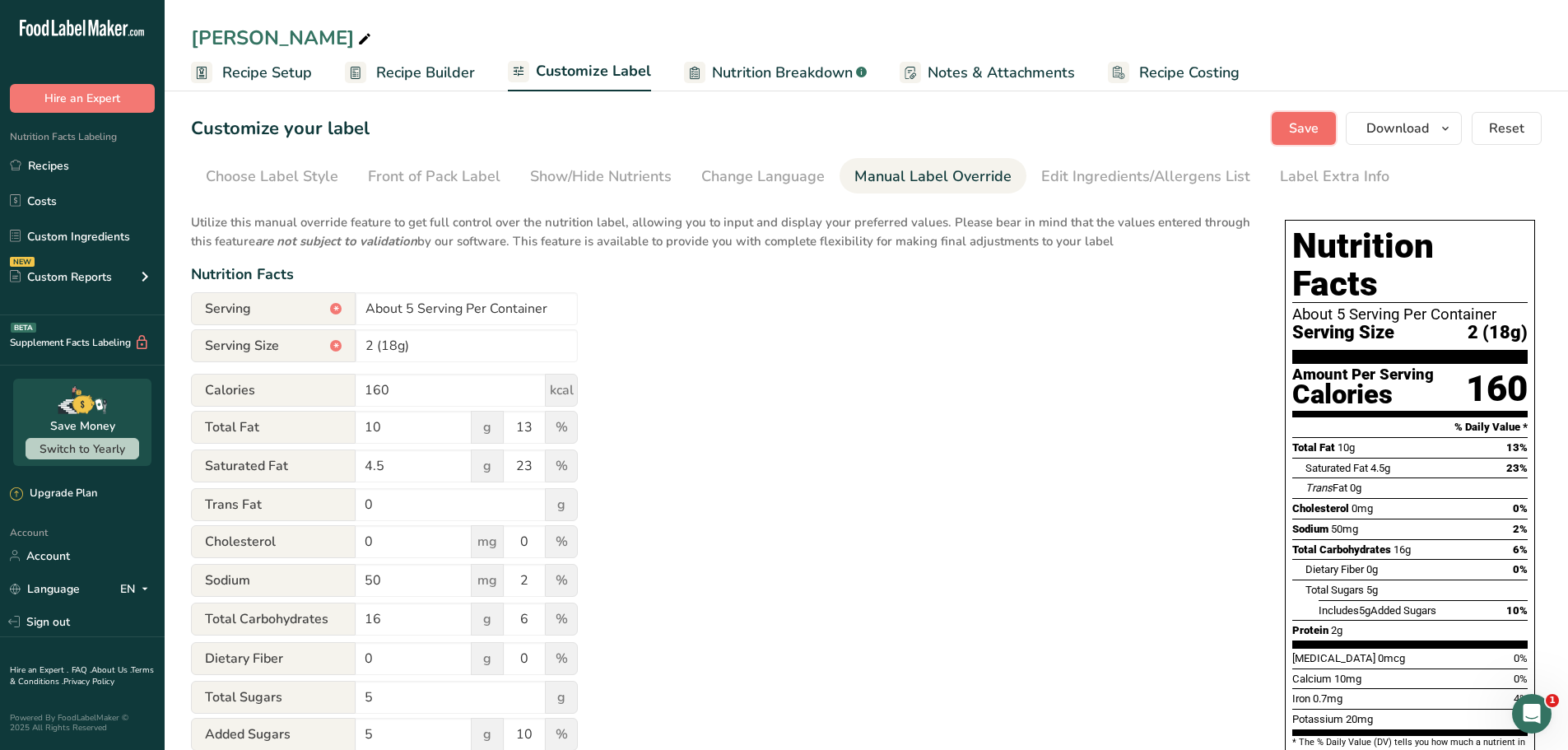
click at [1278, 138] on button "Save" at bounding box center [1304, 128] width 64 height 33
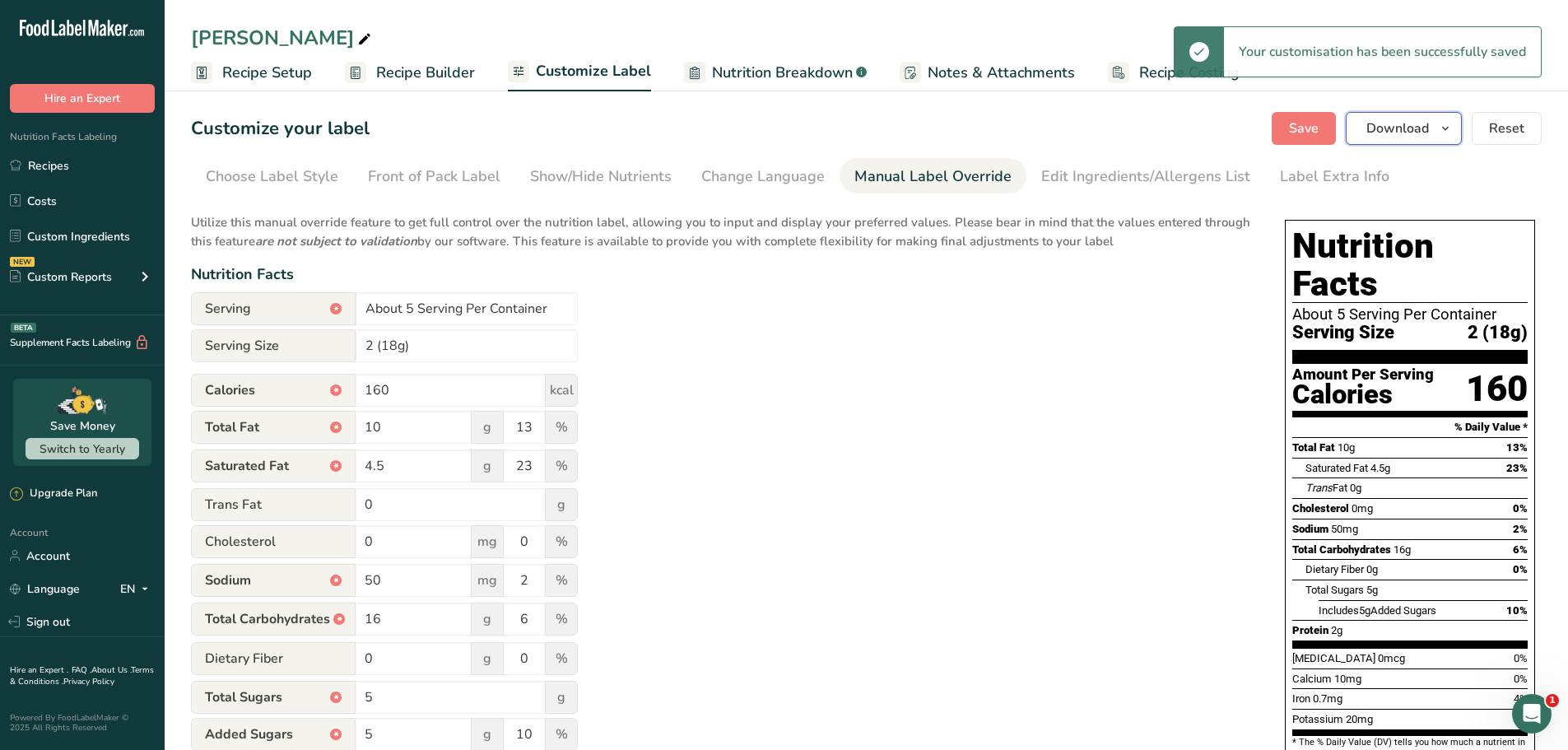
click at [1436, 129] on button "Download" at bounding box center [1403, 128] width 116 height 33
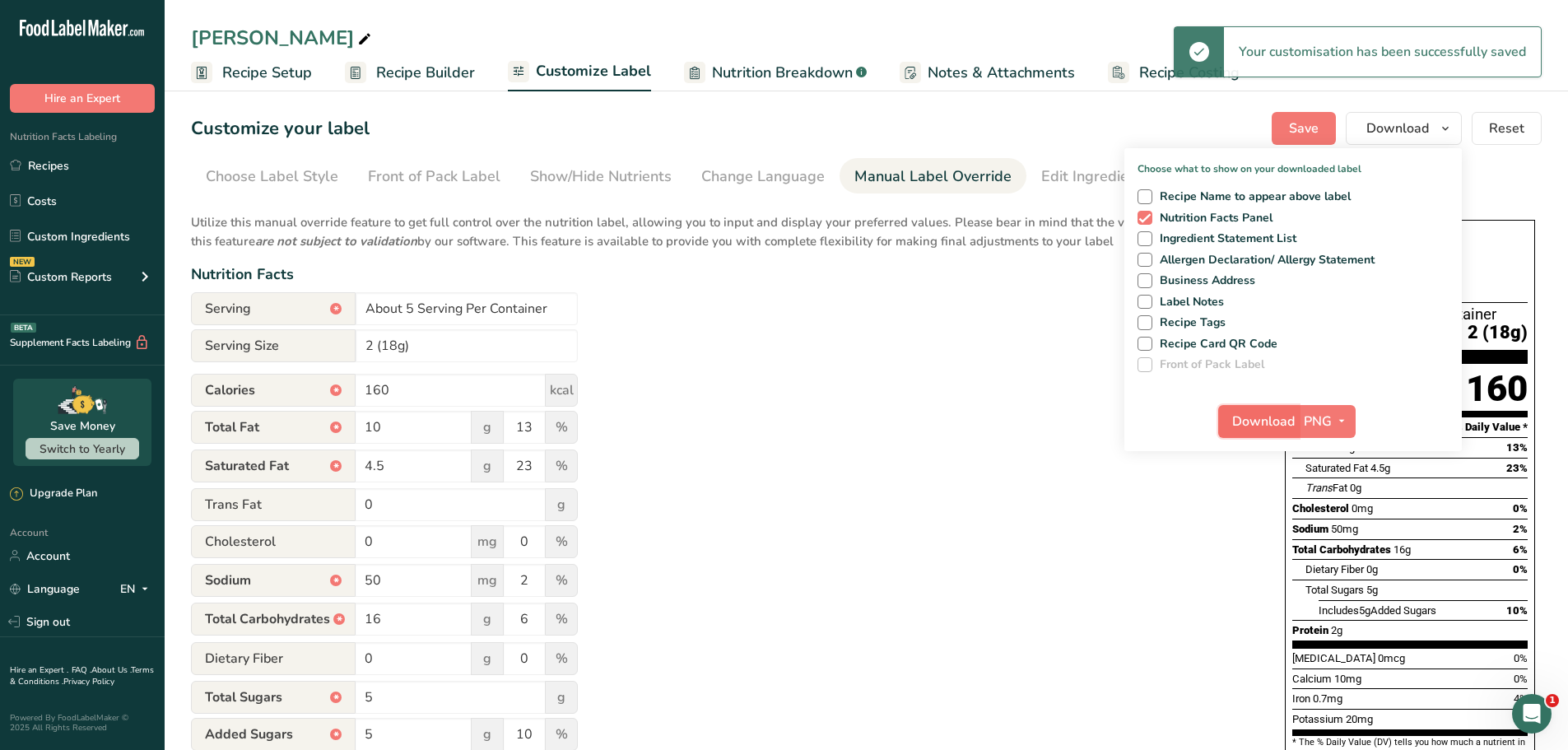
click at [1266, 430] on span "Download" at bounding box center [1263, 421] width 62 height 20
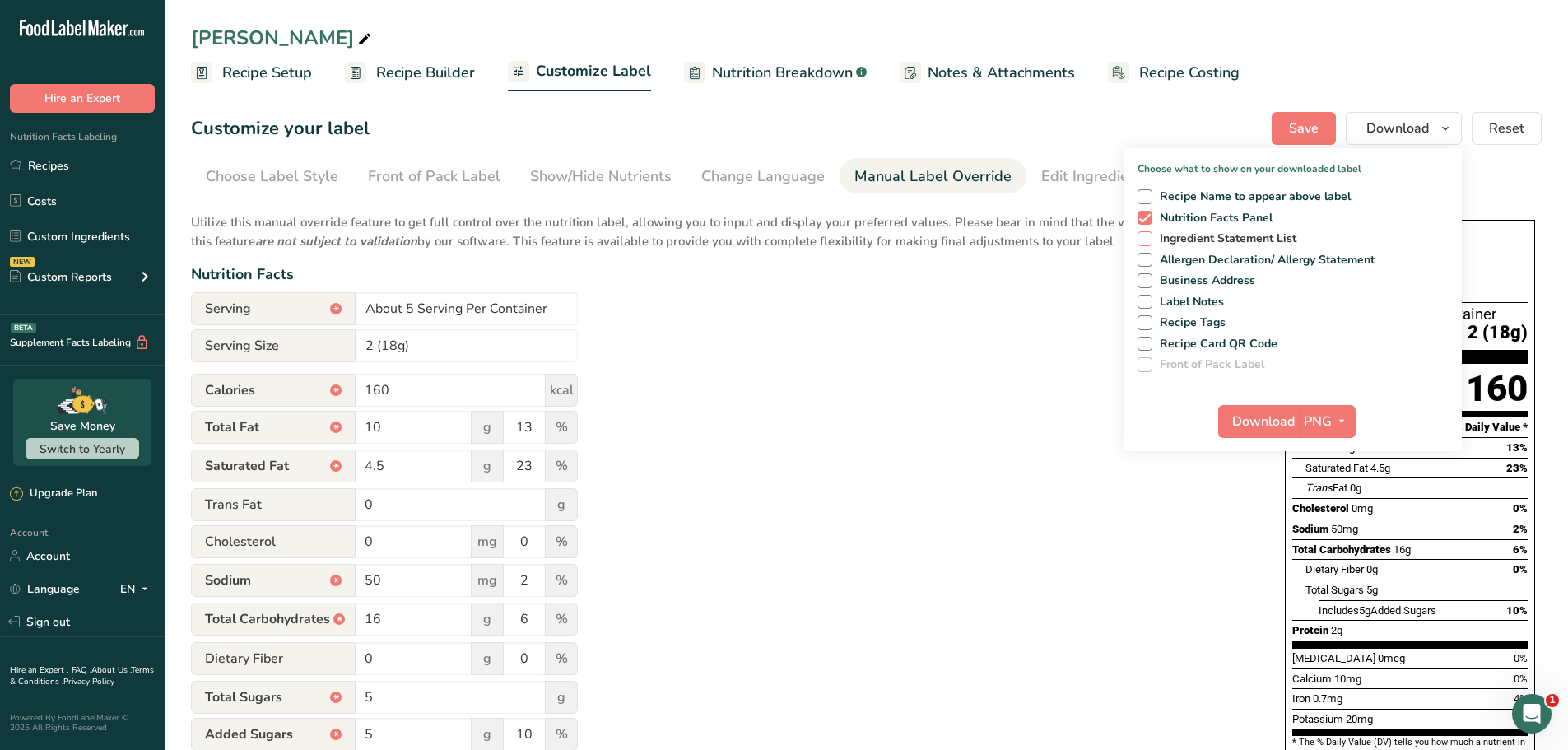
click at [1146, 237] on span at bounding box center [1145, 239] width 15 height 15
click at [1146, 237] on input "Ingredient Statement List" at bounding box center [1143, 238] width 10 height 10
checkbox input "true"
click at [1144, 263] on span at bounding box center [1145, 261] width 15 height 15
click at [1144, 263] on input "Allergen Declaration/ Allergy Statement" at bounding box center [1143, 259] width 10 height 10
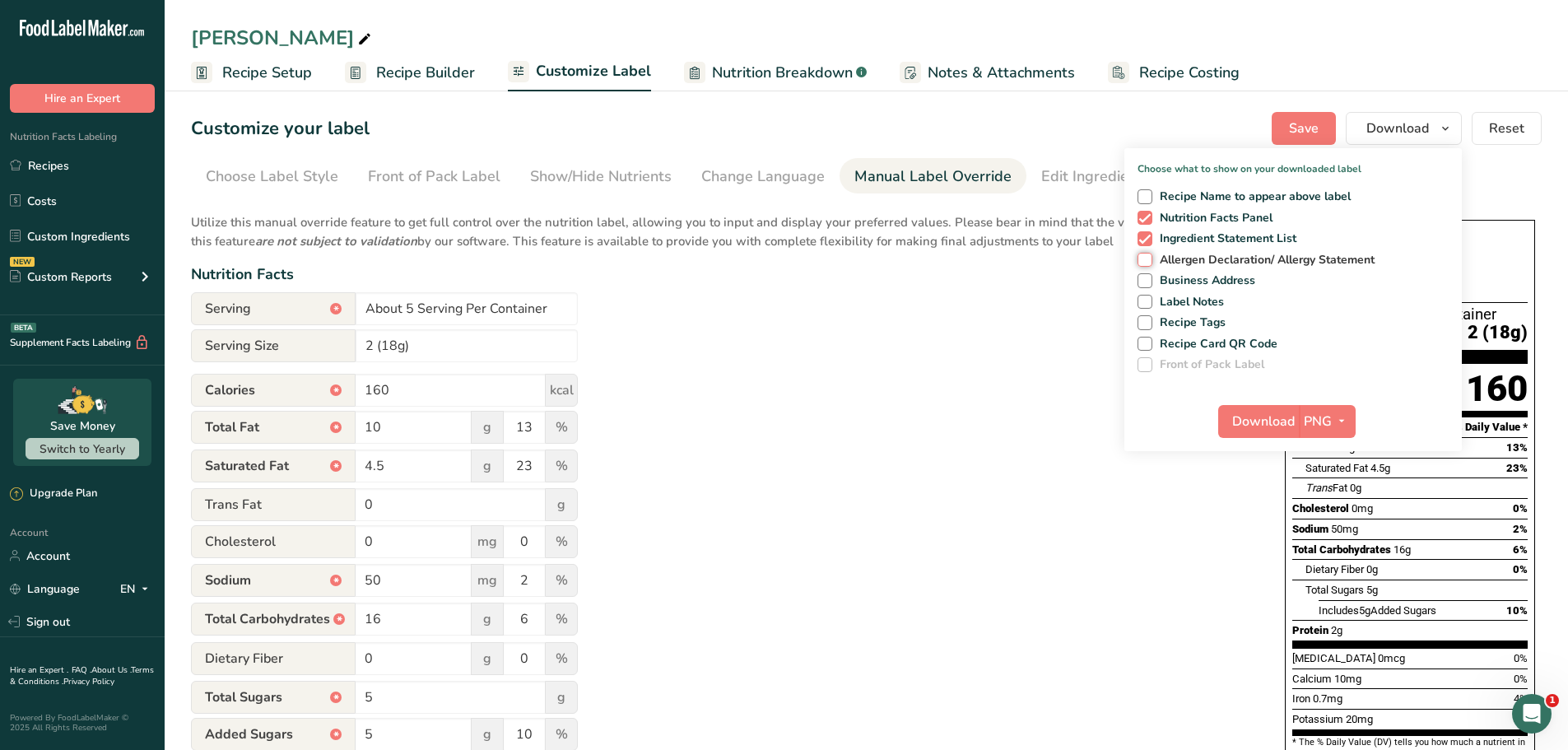
checkbox input "true"
click at [1149, 286] on span at bounding box center [1145, 280] width 15 height 15
click at [1148, 286] on input "Business Address" at bounding box center [1143, 279] width 10 height 10
checkbox input "true"
click at [1146, 305] on span at bounding box center [1145, 302] width 15 height 15
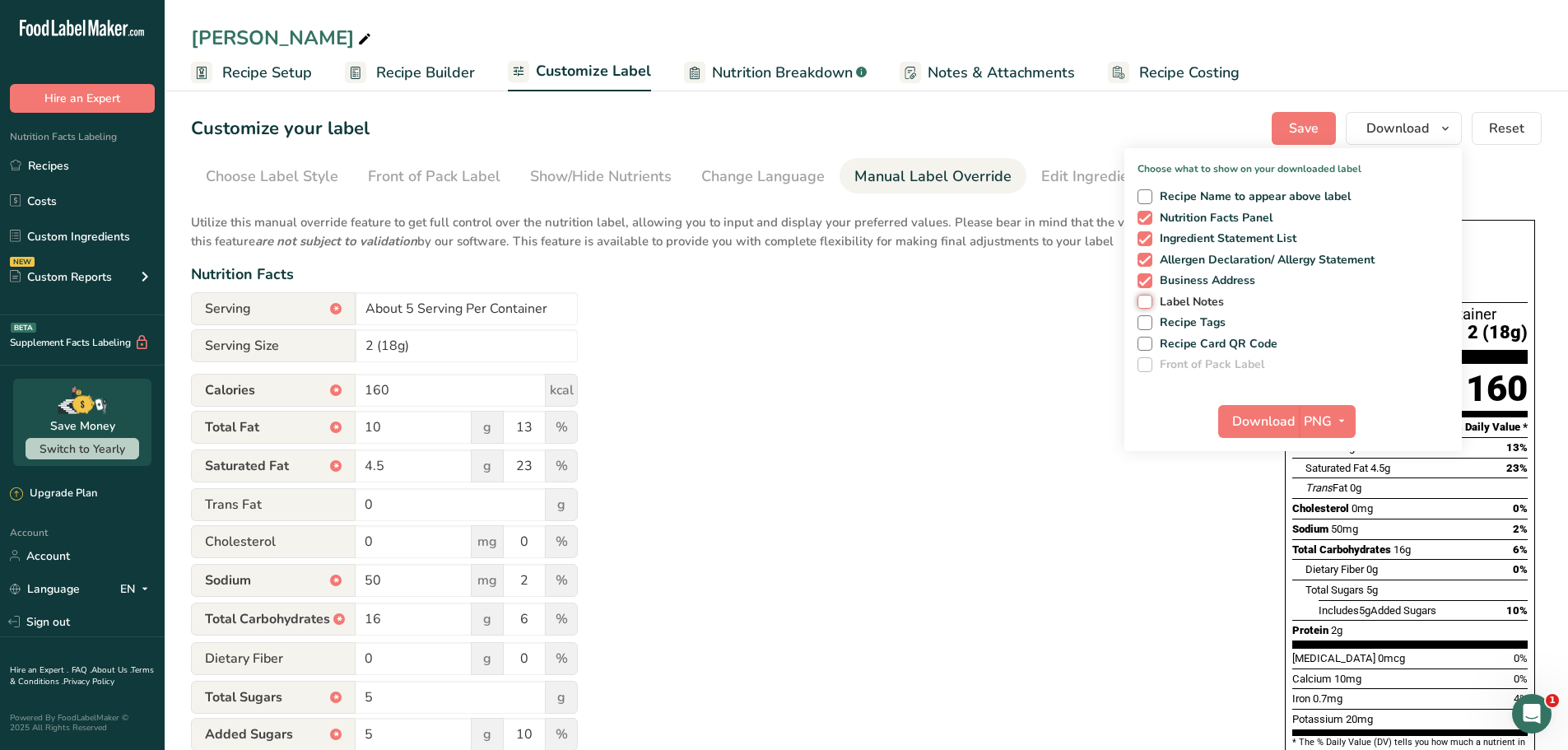
click at [1146, 305] on input "Label Notes" at bounding box center [1143, 301] width 10 height 10
checkbox input "true"
click at [1271, 417] on span "Download" at bounding box center [1263, 421] width 62 height 20
click at [1195, 509] on div "Utilize this manual override feature to get full control over the nutrition lab…" at bounding box center [722, 597] width 1062 height 788
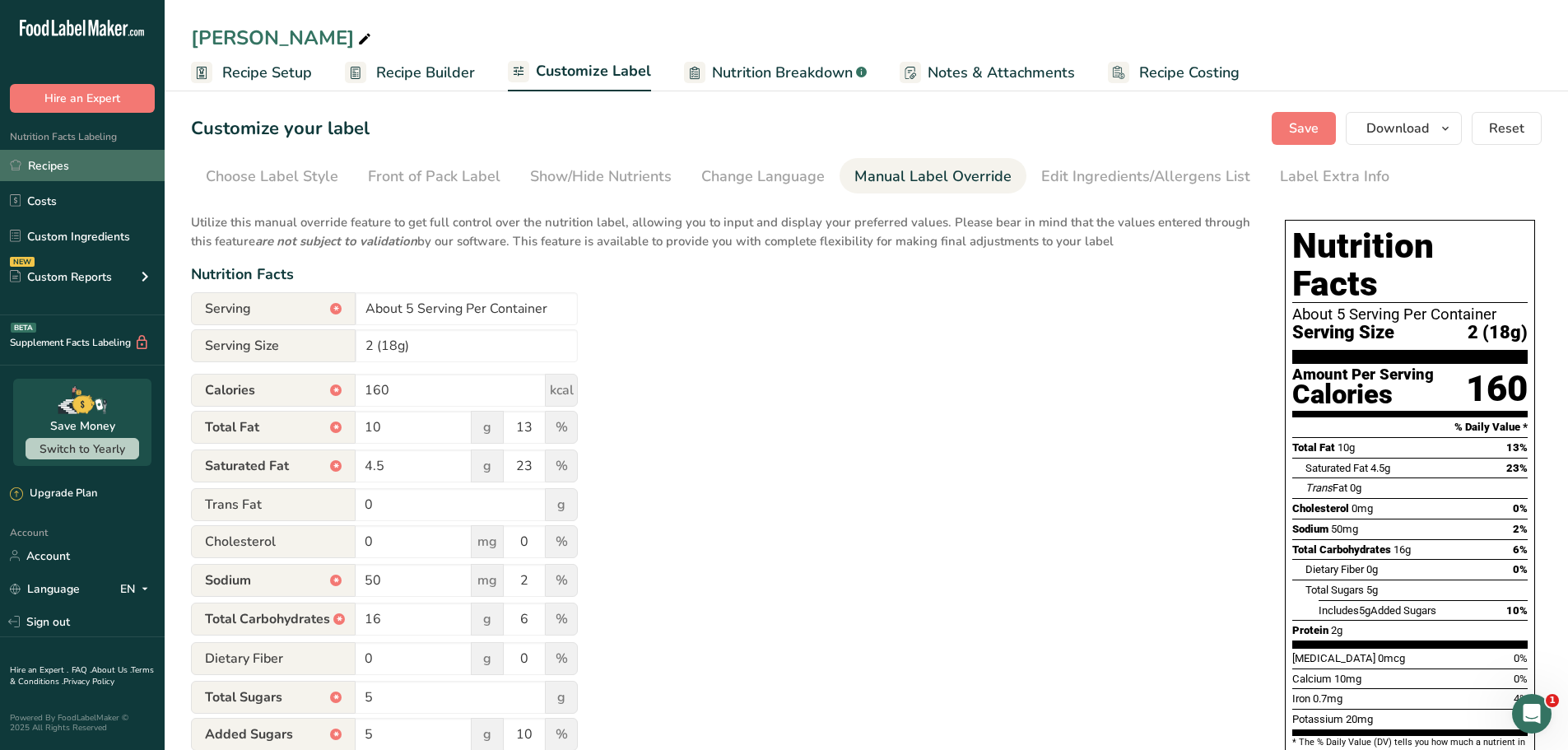
click at [93, 166] on link "Recipes" at bounding box center [82, 165] width 165 height 31
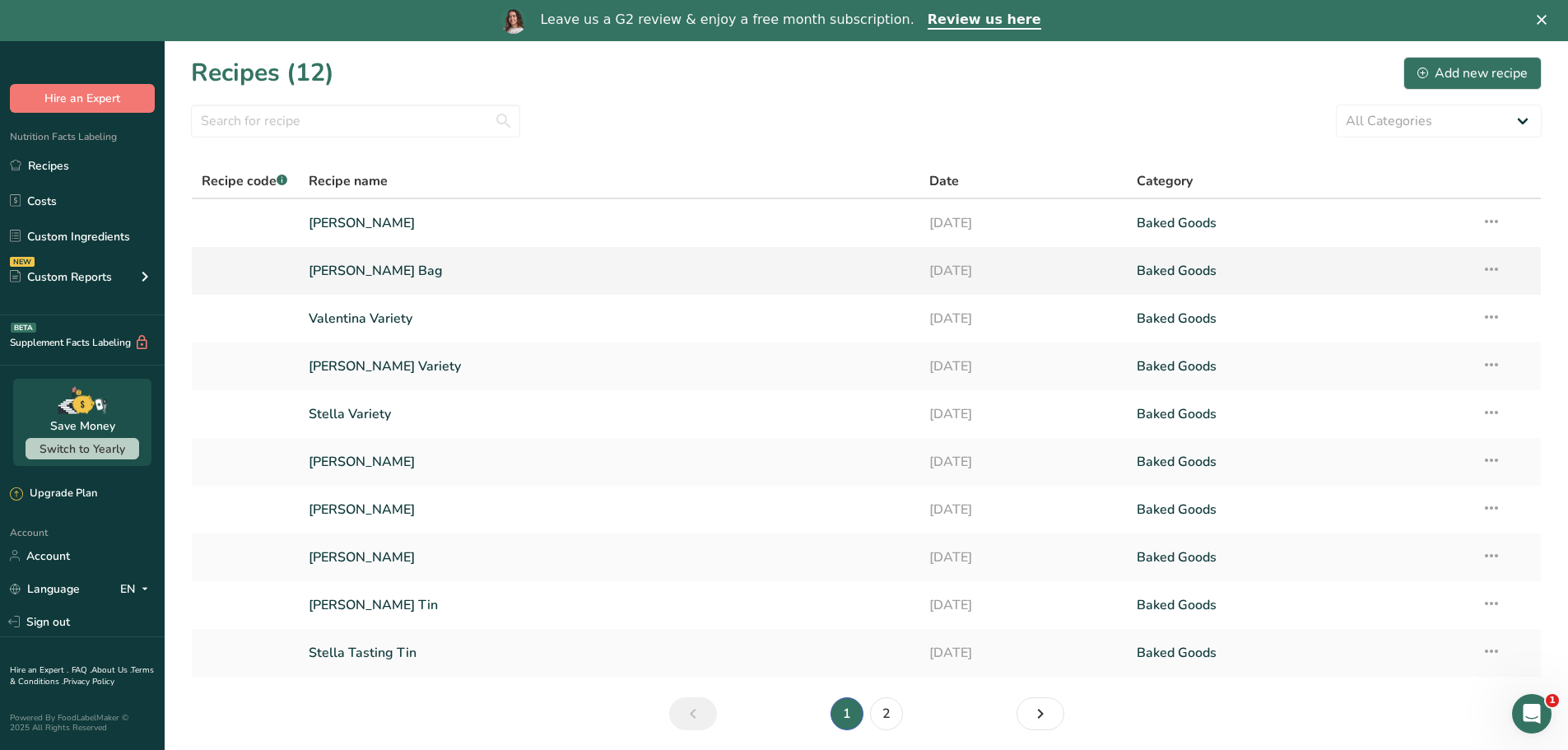
click at [340, 274] on link "[PERSON_NAME] Bag" at bounding box center [609, 270] width 601 height 35
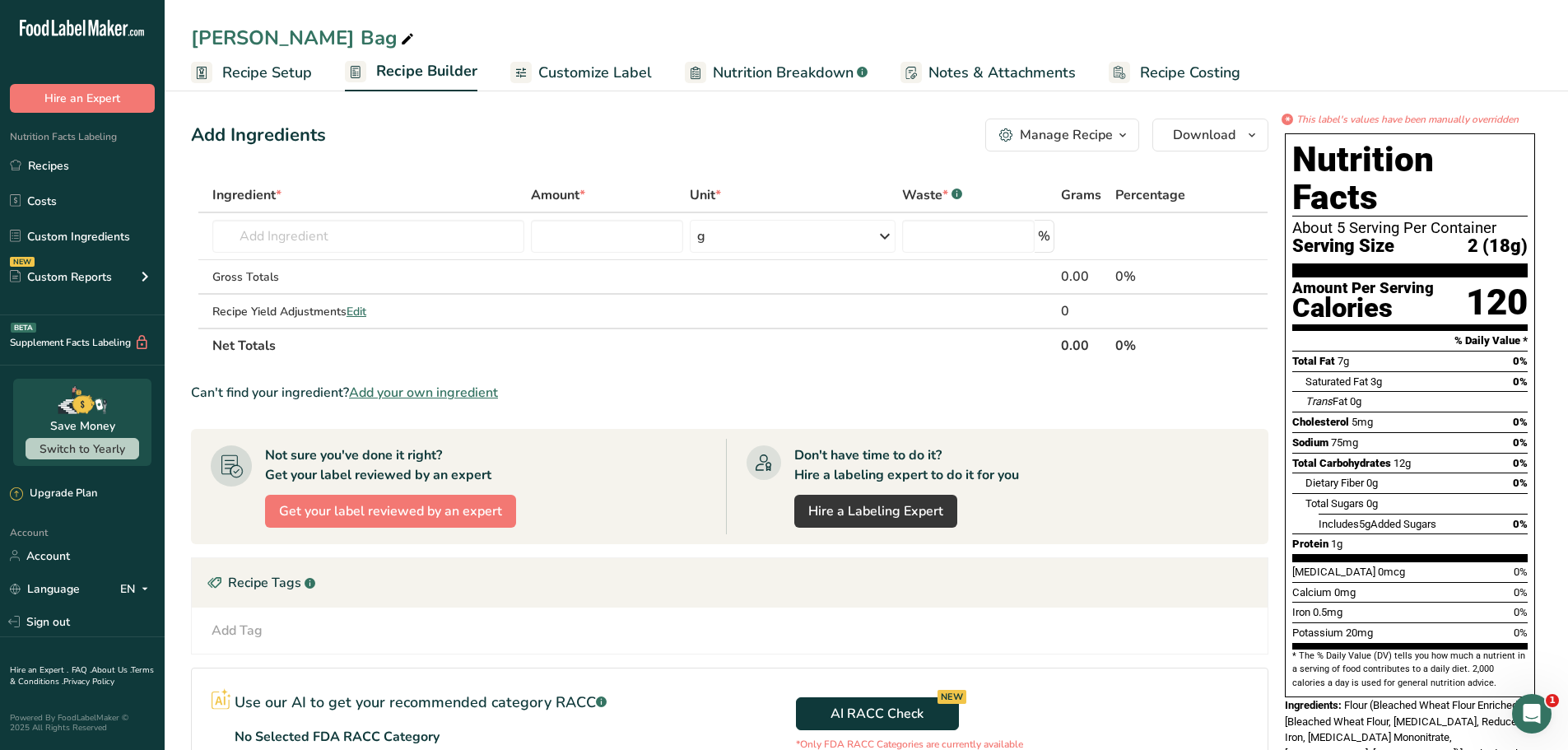
click at [780, 80] on span "Nutrition Breakdown" at bounding box center [784, 73] width 141 height 23
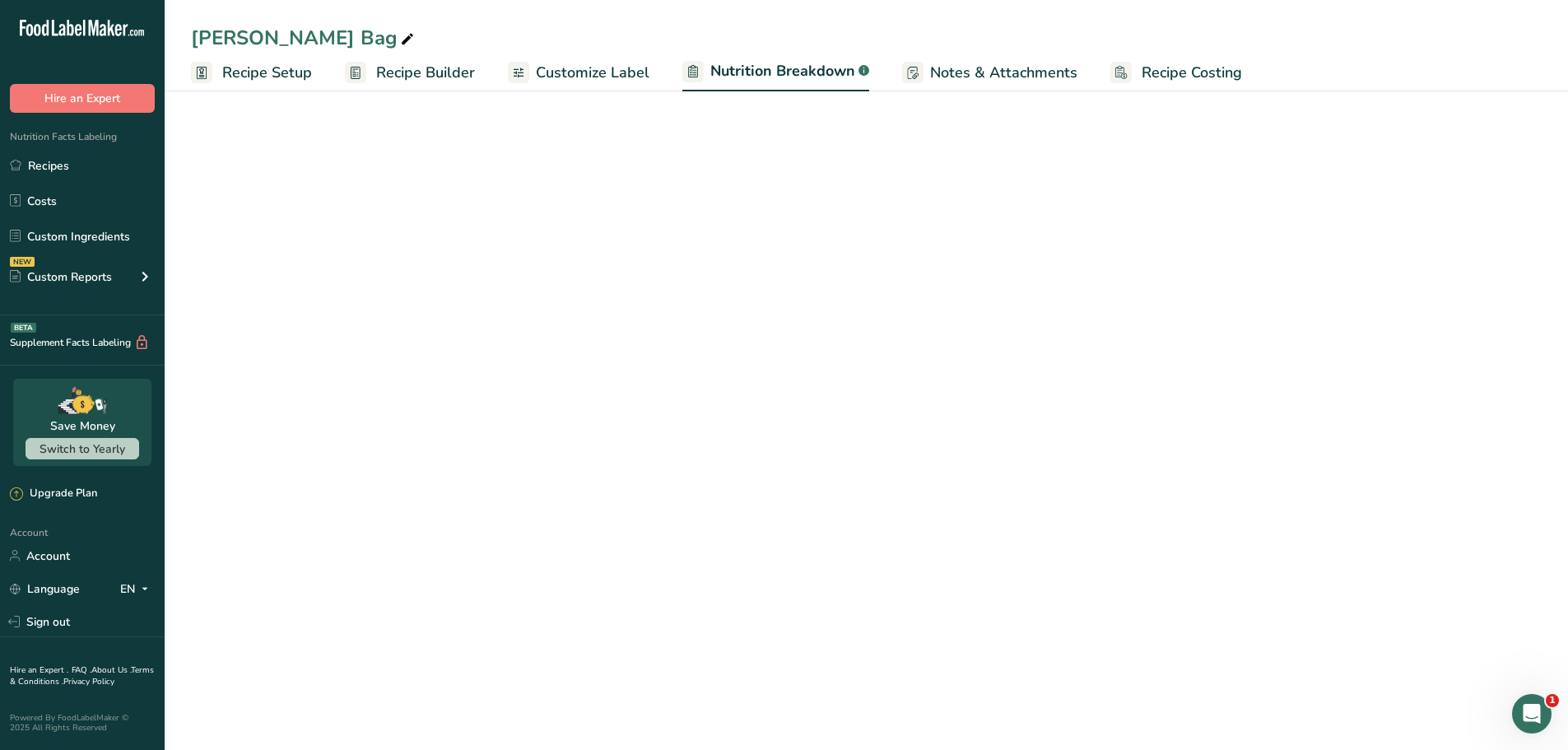
select select "Calories"
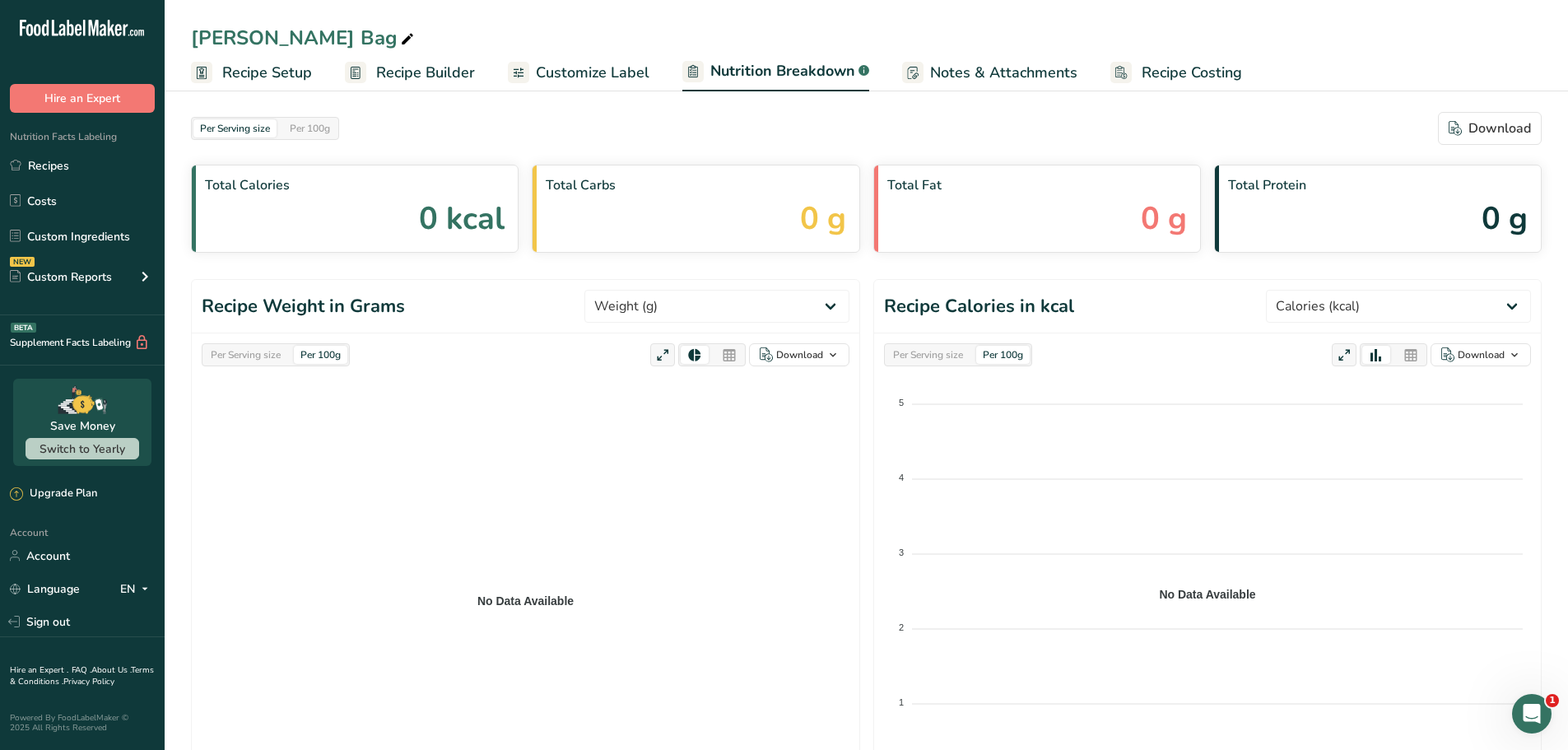
click at [568, 72] on span "Customize Label" at bounding box center [592, 73] width 114 height 23
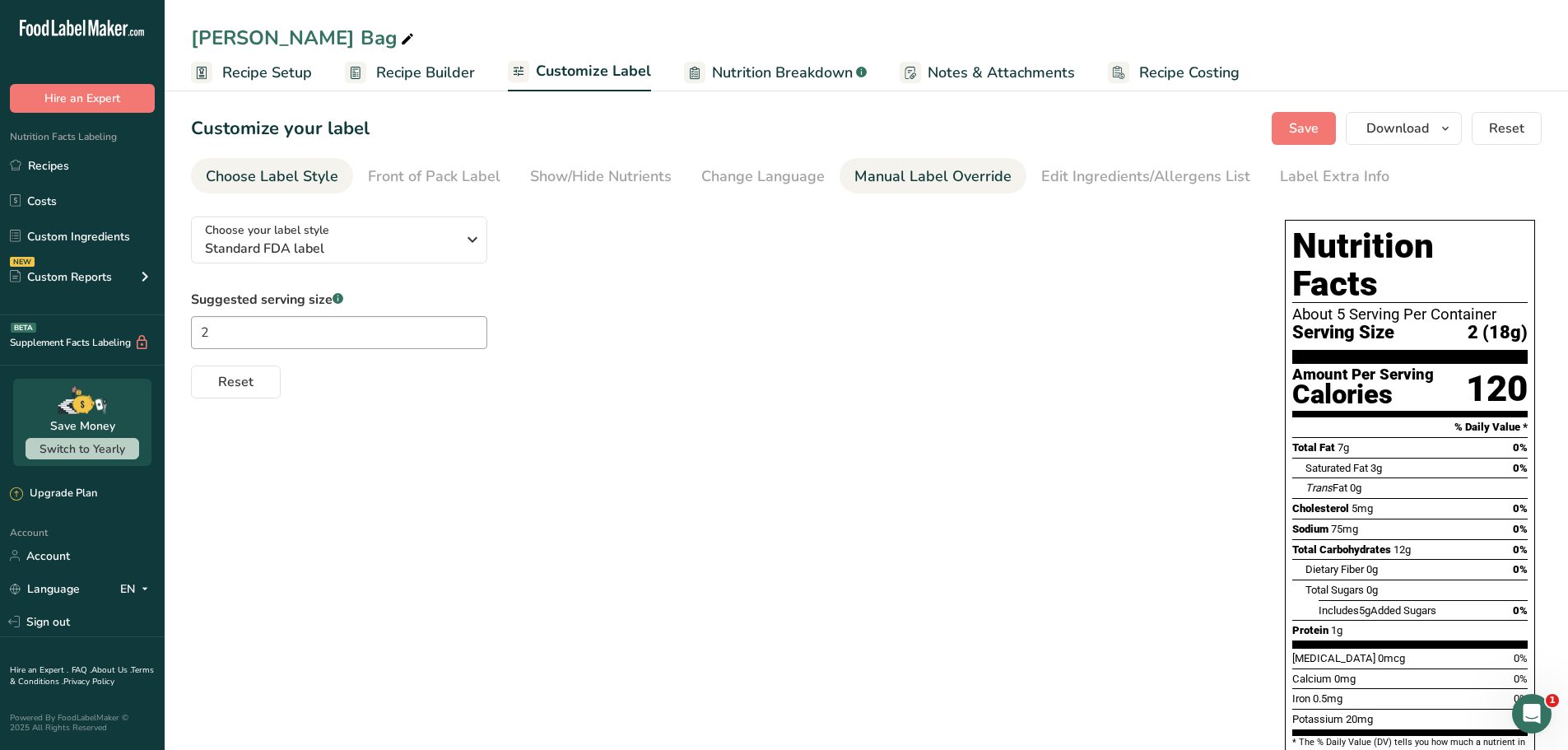
click at [871, 185] on div "Manual Label Override" at bounding box center [933, 177] width 157 height 23
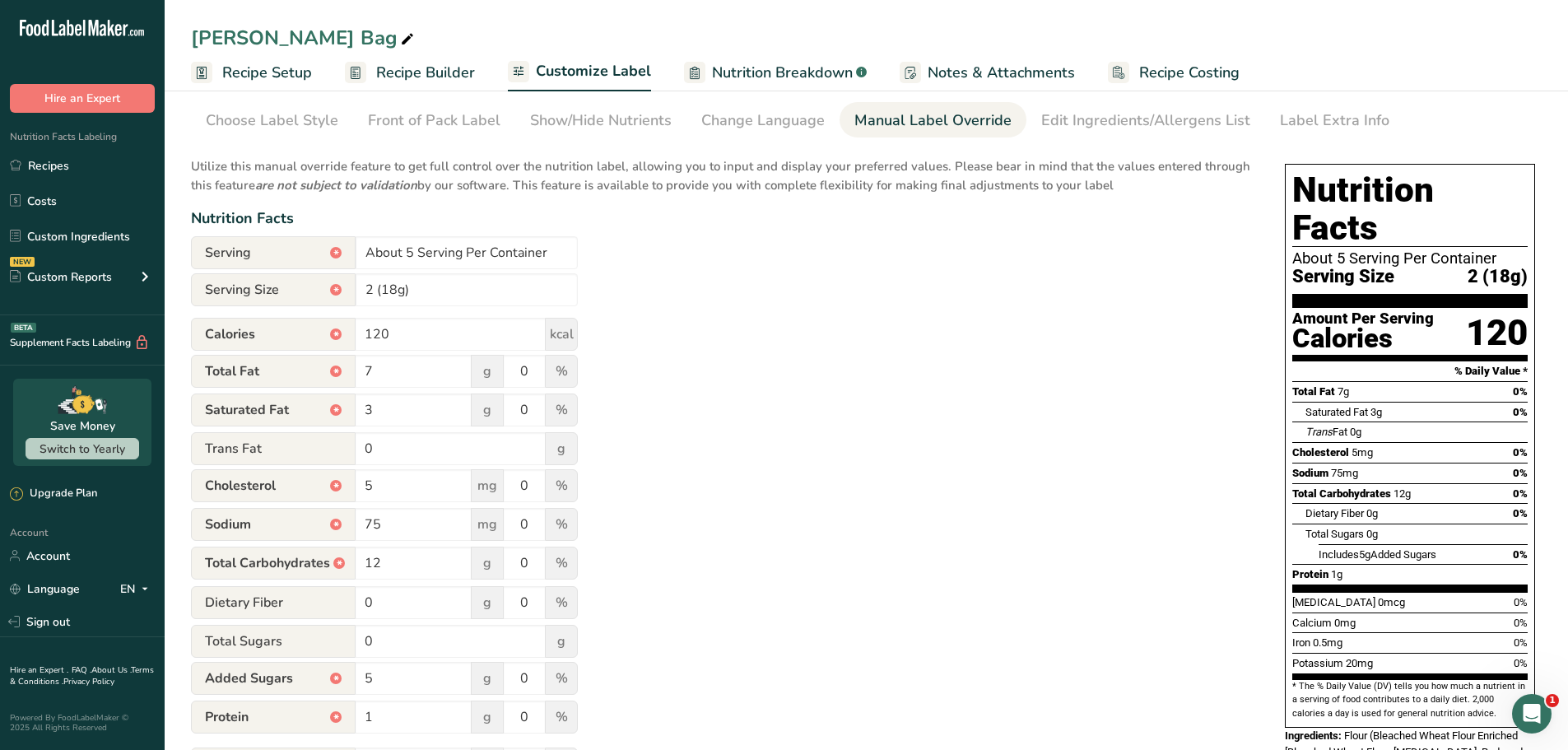
scroll to position [82, 0]
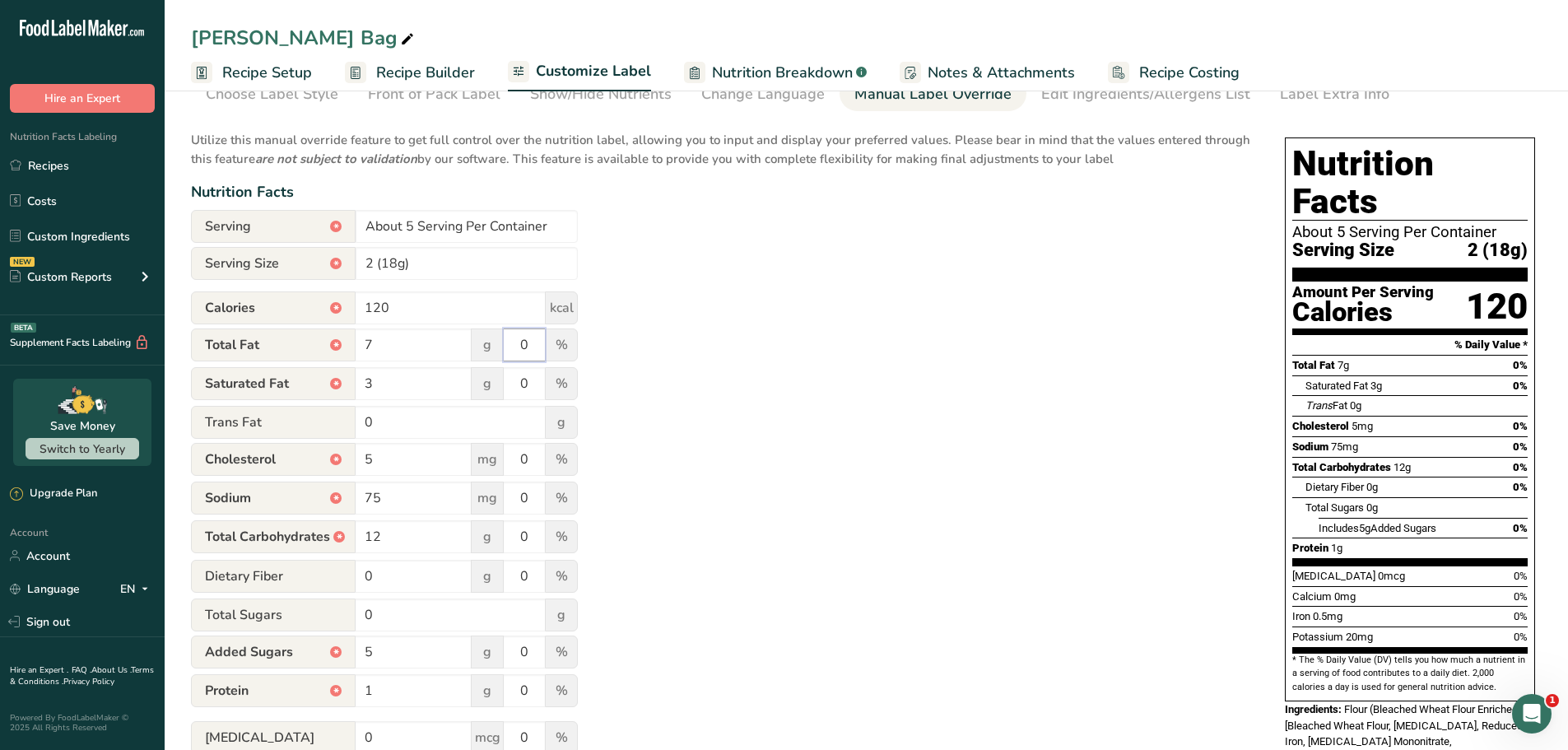
click at [522, 343] on input "0" at bounding box center [524, 344] width 41 height 33
type input "9"
drag, startPoint x: 521, startPoint y: 386, endPoint x: 530, endPoint y: 384, distance: 9.2
click at [530, 384] on input "0" at bounding box center [524, 383] width 41 height 33
type input "15"
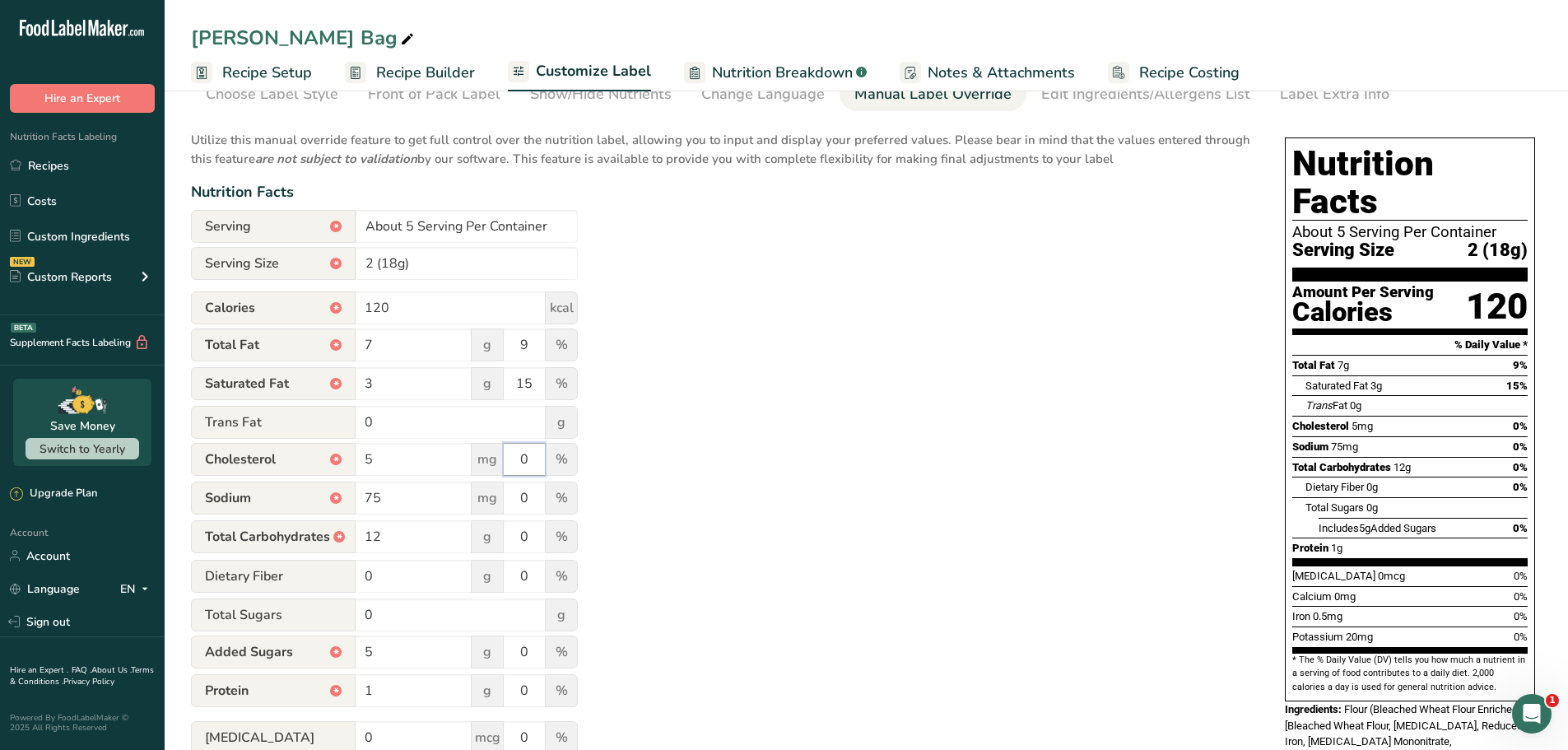
drag, startPoint x: 510, startPoint y: 460, endPoint x: 535, endPoint y: 460, distance: 25.0
click at [535, 460] on input "0" at bounding box center [524, 459] width 41 height 33
type input "2"
drag, startPoint x: 516, startPoint y: 496, endPoint x: 536, endPoint y: 497, distance: 20.0
click at [536, 497] on input "0" at bounding box center [524, 498] width 41 height 33
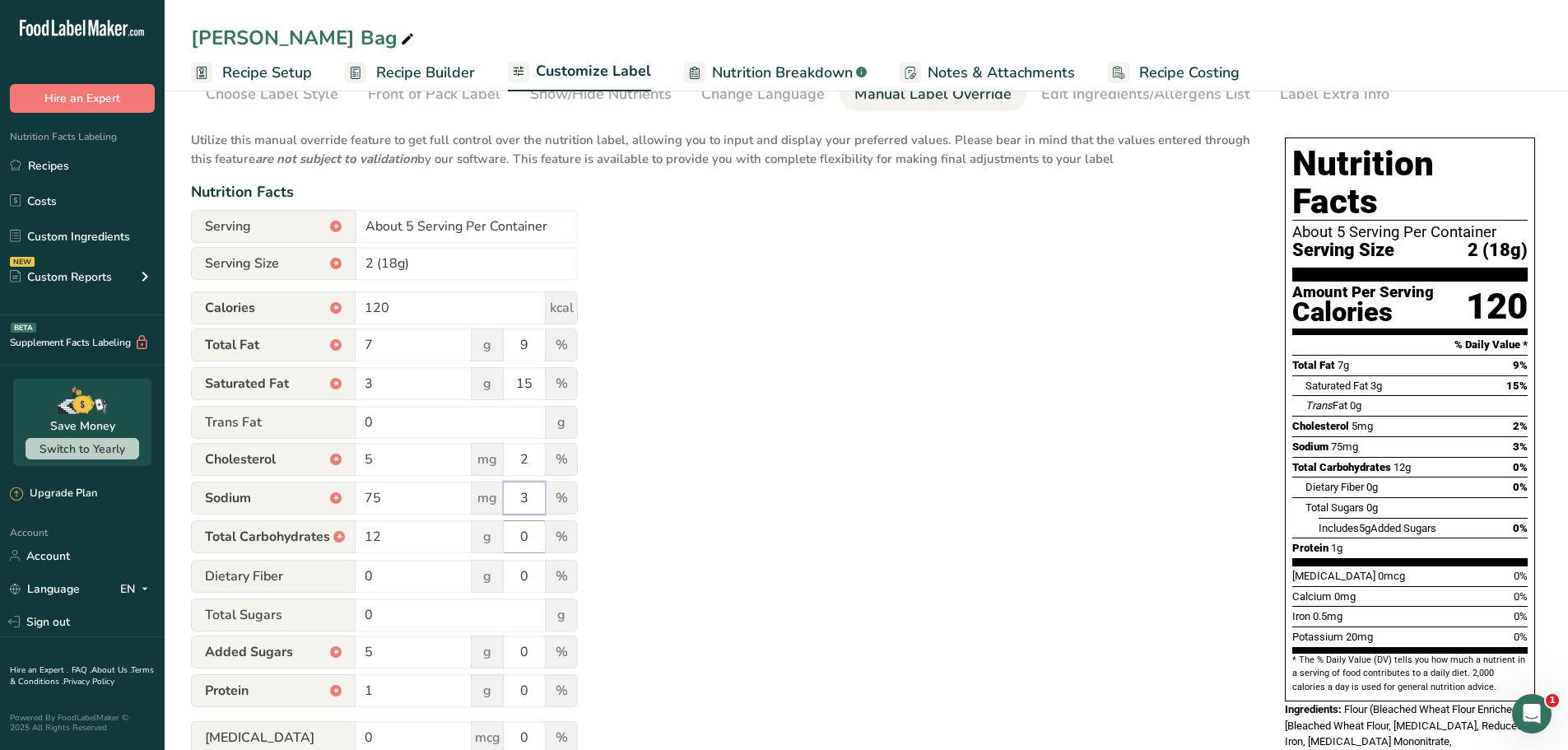
type input "3"
drag, startPoint x: 515, startPoint y: 535, endPoint x: 531, endPoint y: 535, distance: 16.0
click at [531, 535] on input "0" at bounding box center [524, 536] width 41 height 33
type input "4"
click at [523, 616] on input "0" at bounding box center [451, 614] width 190 height 33
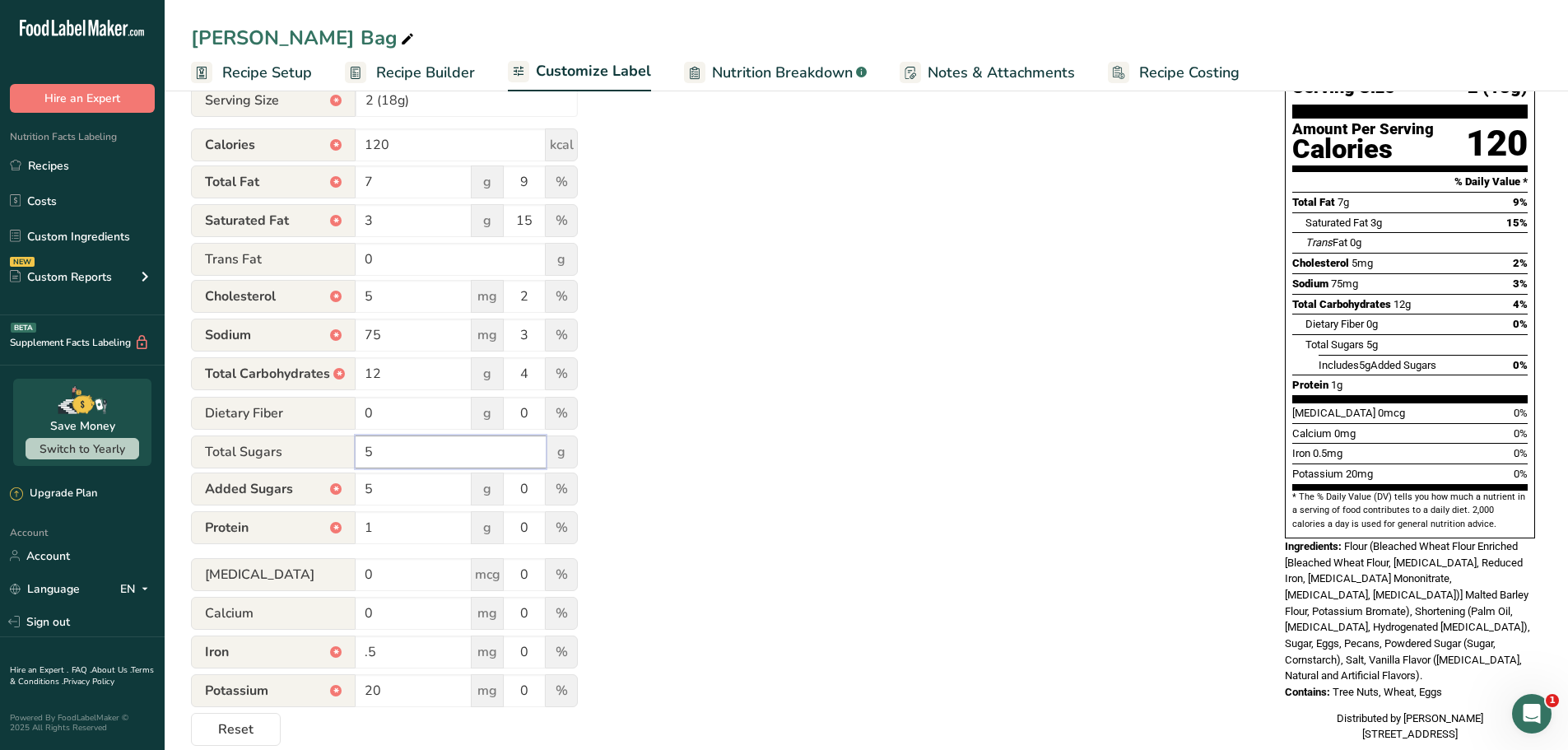
scroll to position [247, 0]
type input "5"
click at [396, 487] on input "5" at bounding box center [413, 487] width 116 height 33
drag, startPoint x: 509, startPoint y: 487, endPoint x: 532, endPoint y: 489, distance: 23.1
click at [532, 489] on input "0" at bounding box center [524, 487] width 41 height 33
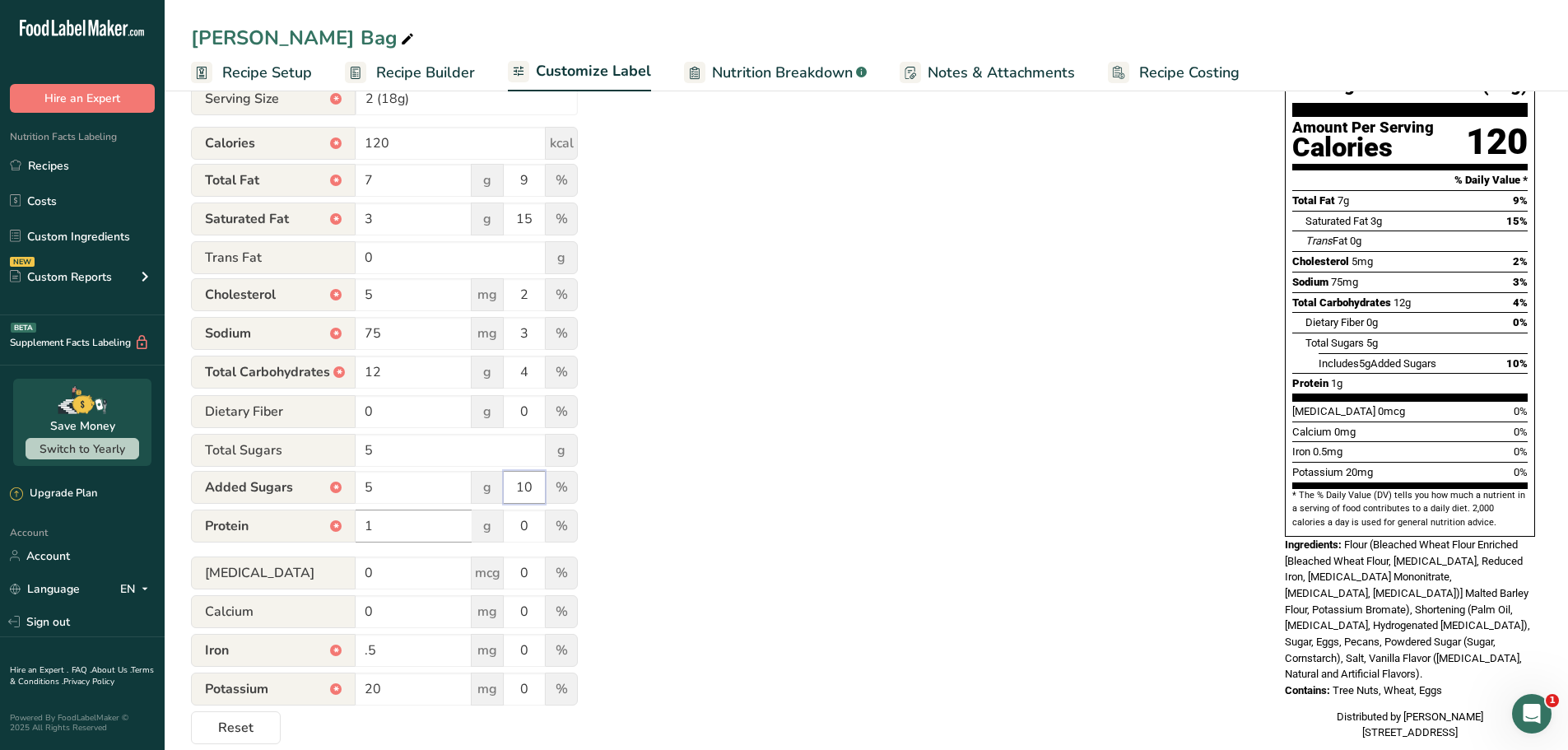
type input "10"
click at [464, 520] on input "1" at bounding box center [413, 525] width 116 height 33
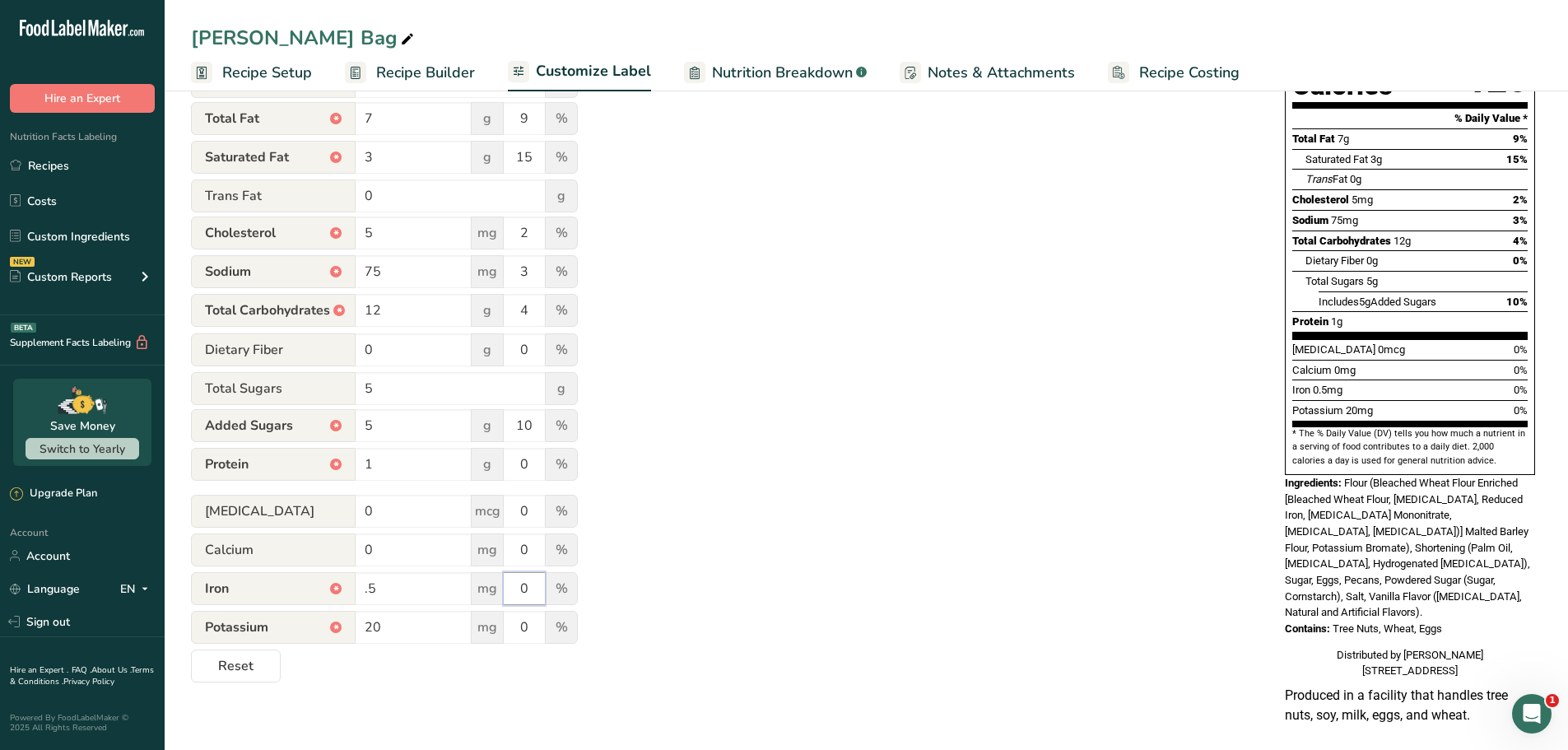
drag, startPoint x: 520, startPoint y: 586, endPoint x: 550, endPoint y: 593, distance: 30.8
click at [550, 593] on div "Iron * .5 mg 0 %" at bounding box center [384, 589] width 387 height 35
type input "2"
click at [624, 640] on div "Utilize this manual override feature to get full control over the nutrition lab…" at bounding box center [722, 288] width 1062 height 788
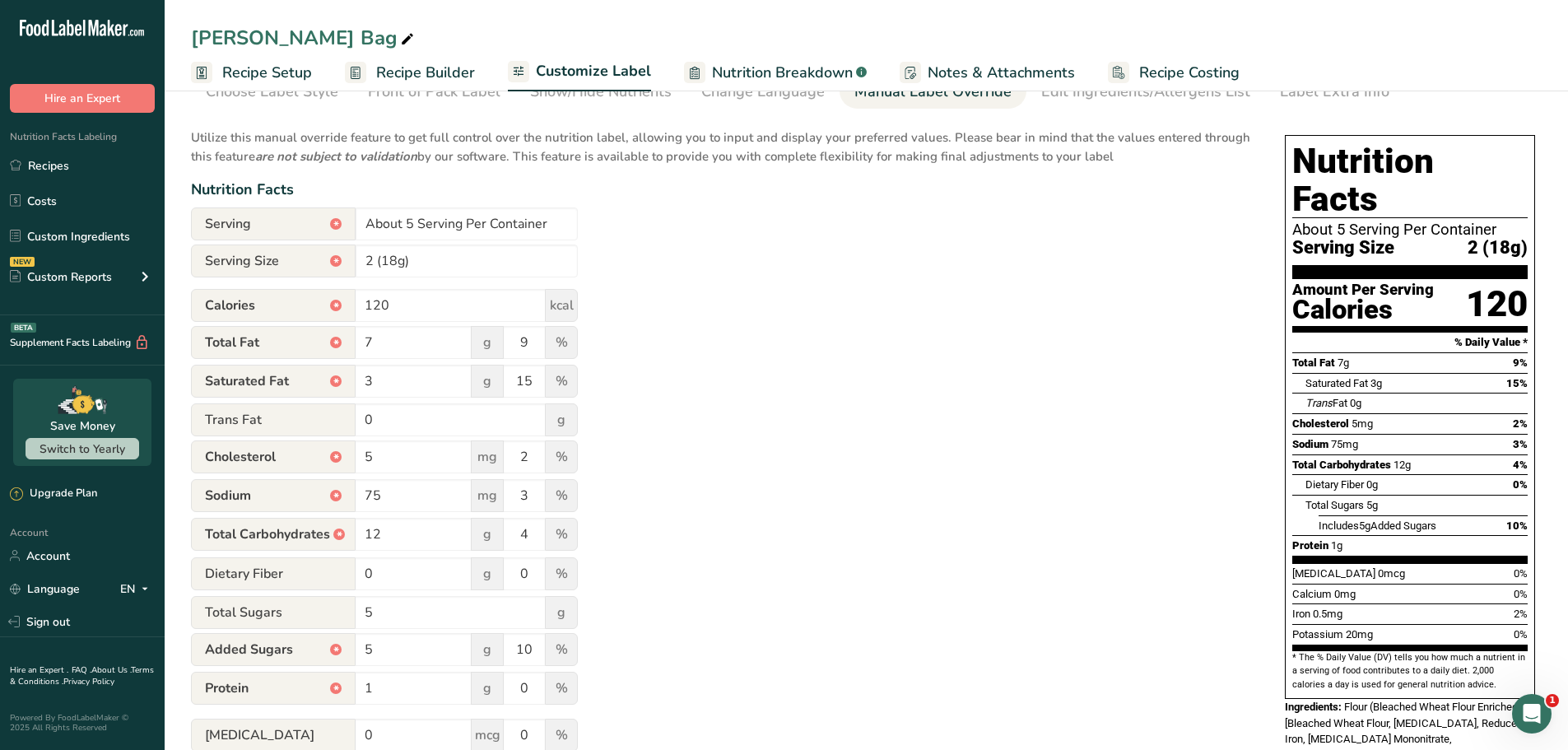
scroll to position [0, 0]
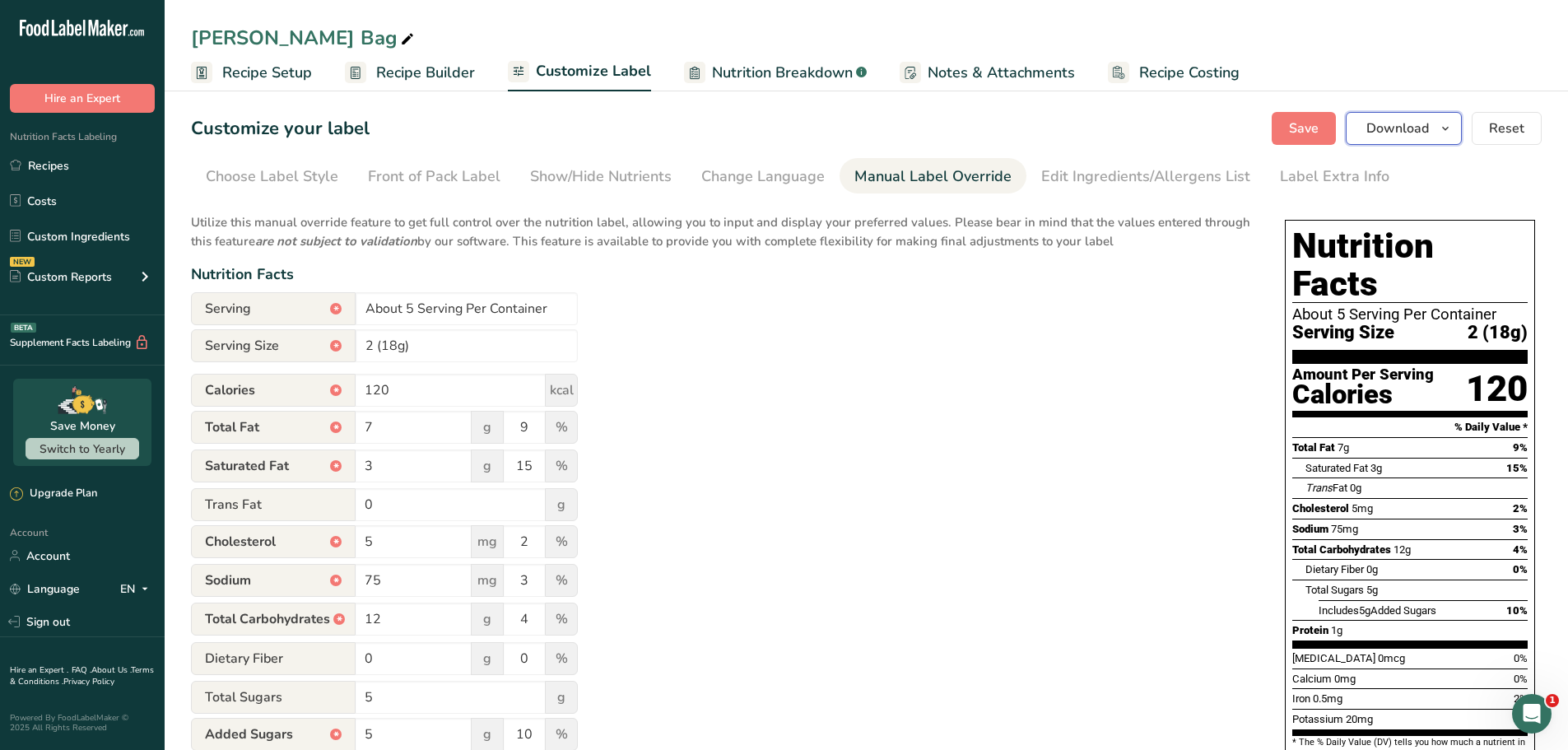
click at [1375, 129] on span "Download" at bounding box center [1398, 128] width 62 height 20
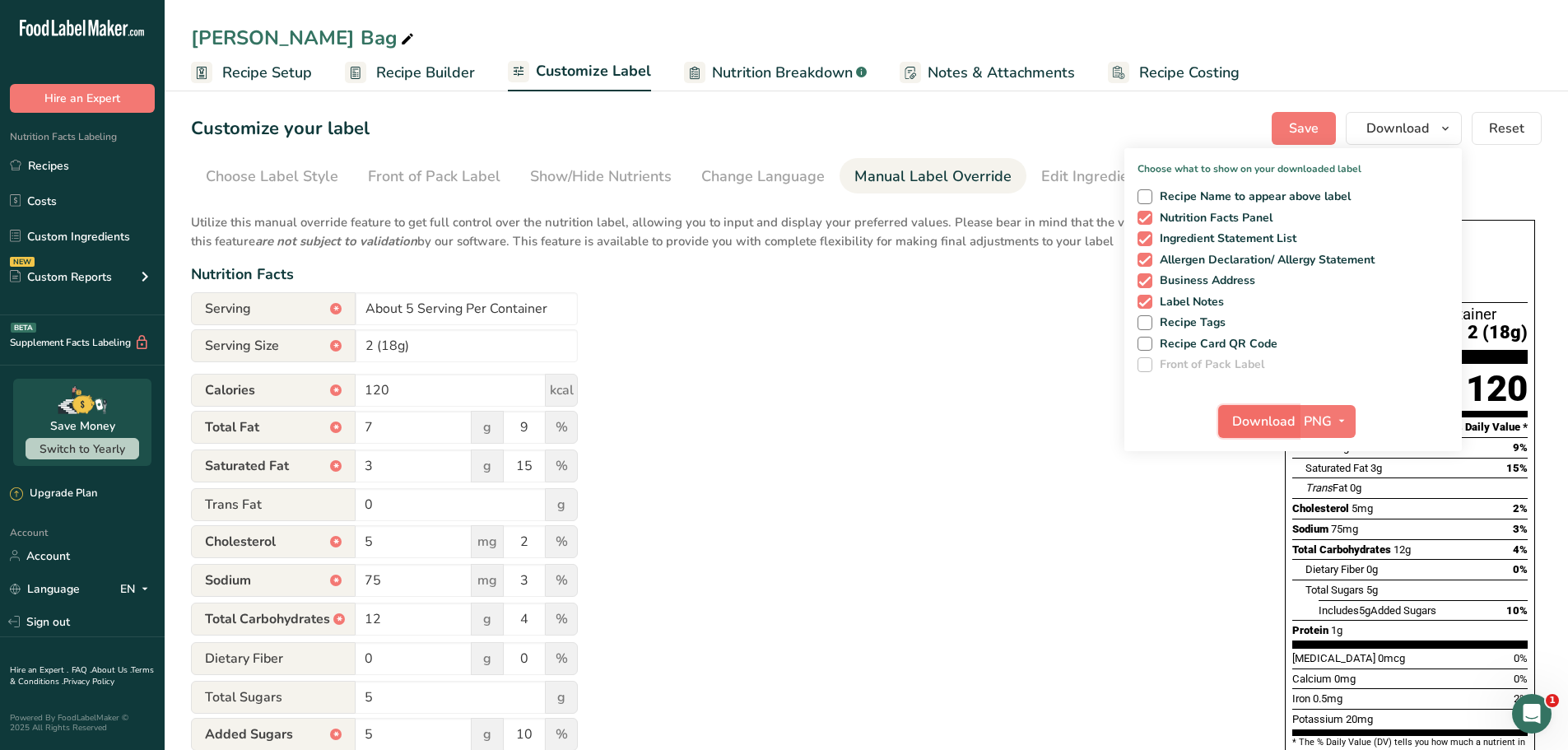
click at [1263, 423] on span "Download" at bounding box center [1263, 421] width 62 height 20
click at [1170, 36] on div "[PERSON_NAME] Bag" at bounding box center [866, 37] width 1403 height 29
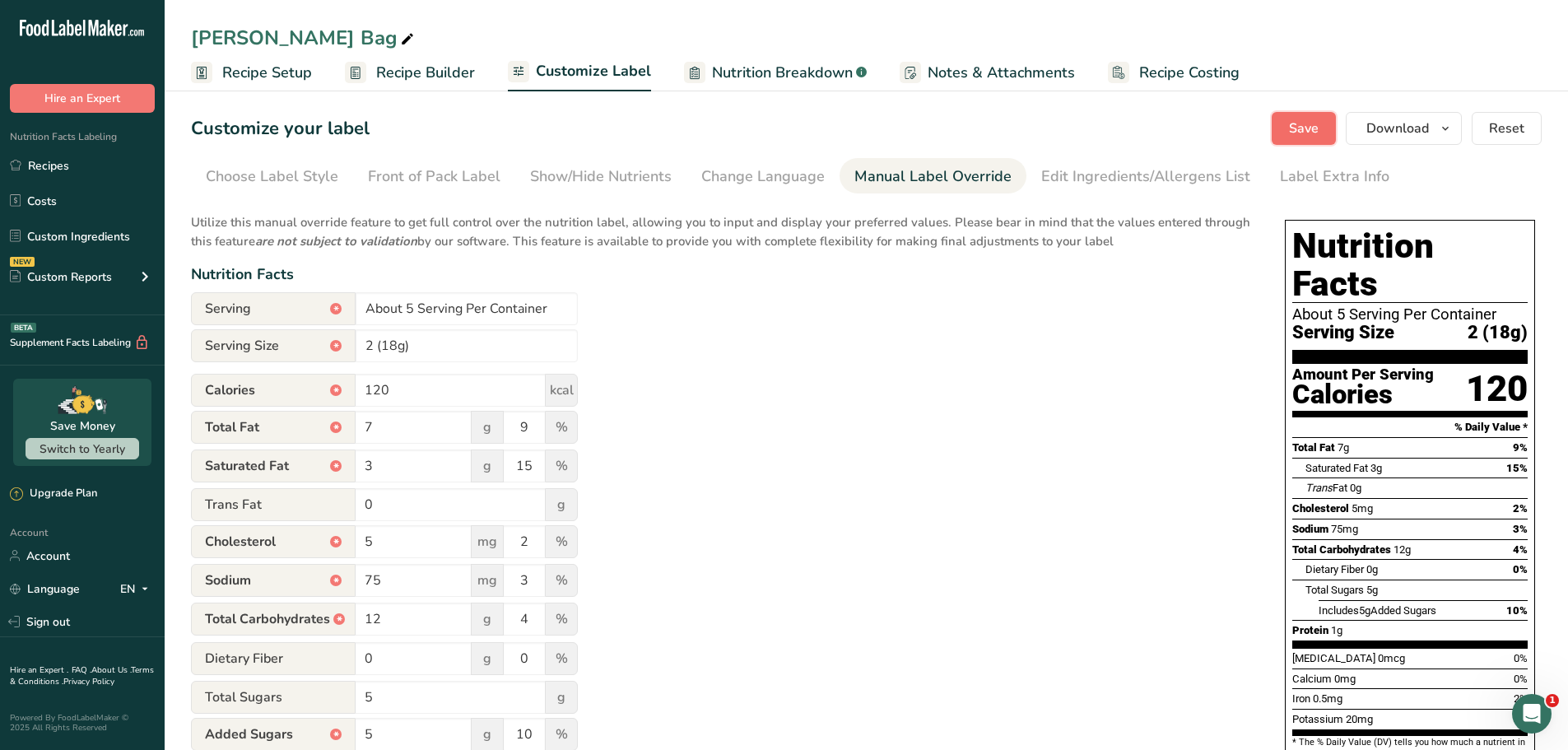
click at [1297, 136] on span "Save" at bounding box center [1304, 128] width 29 height 20
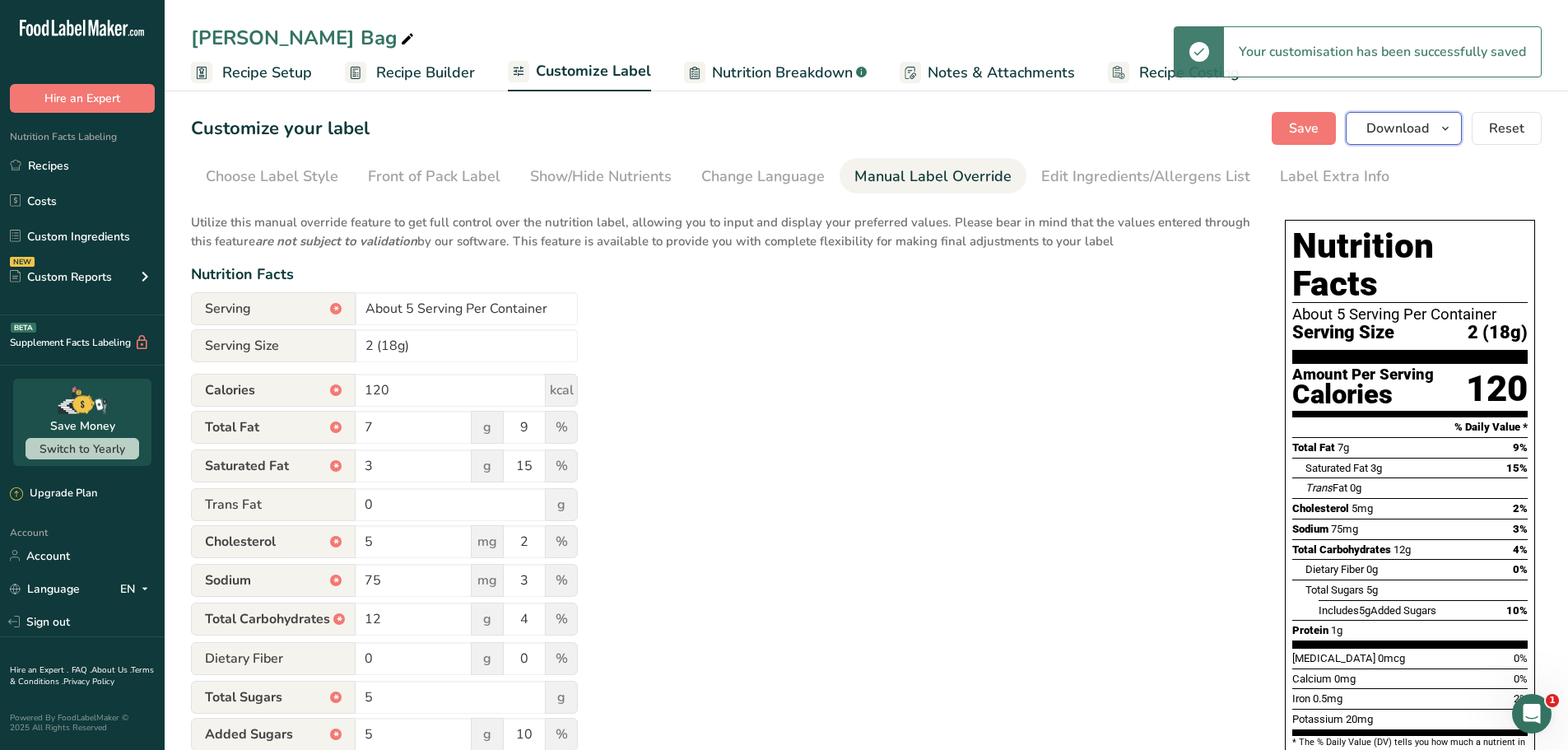
click at [1412, 133] on span "Download" at bounding box center [1398, 128] width 62 height 20
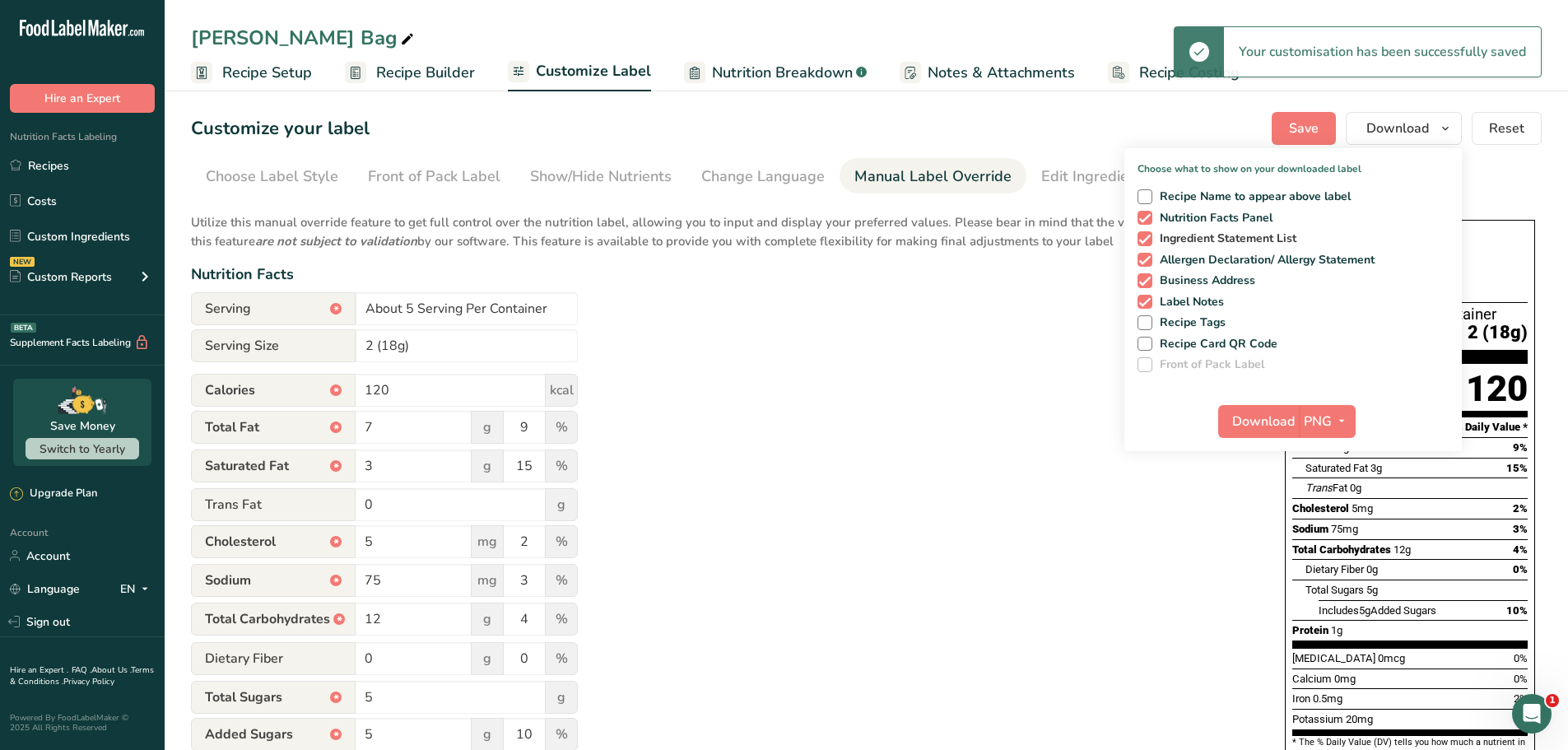
click at [1146, 242] on span at bounding box center [1145, 239] width 15 height 15
click at [1146, 242] on input "Ingredient Statement List" at bounding box center [1143, 238] width 10 height 10
checkbox input "false"
click at [1140, 259] on span at bounding box center [1145, 261] width 15 height 15
click at [1140, 259] on input "Allergen Declaration/ Allergy Statement" at bounding box center [1143, 259] width 10 height 10
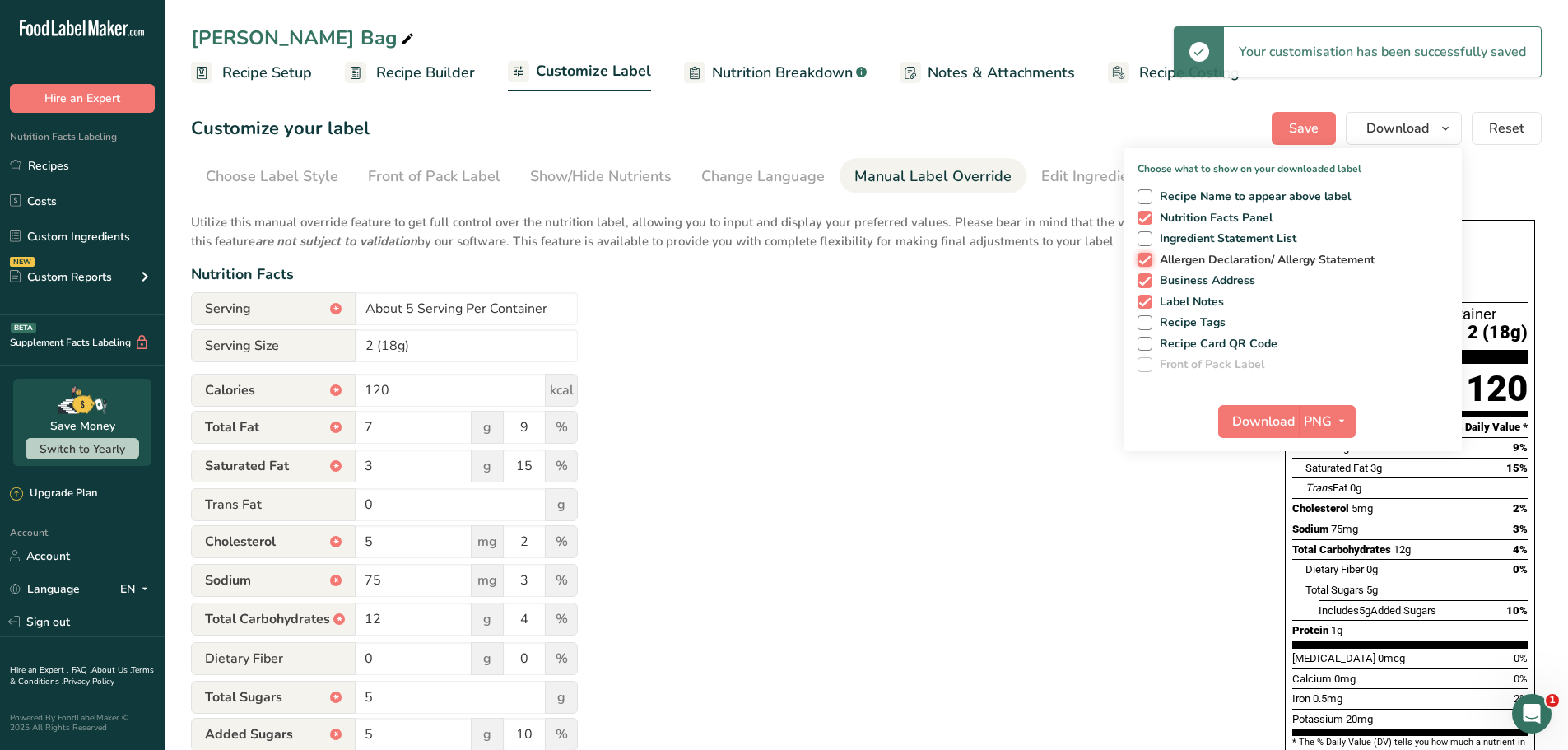
checkbox input "false"
click at [1144, 274] on div "Recipe Name to appear above label Nutrition Facts Panel Ingredient Statement Li…" at bounding box center [1293, 277] width 338 height 189
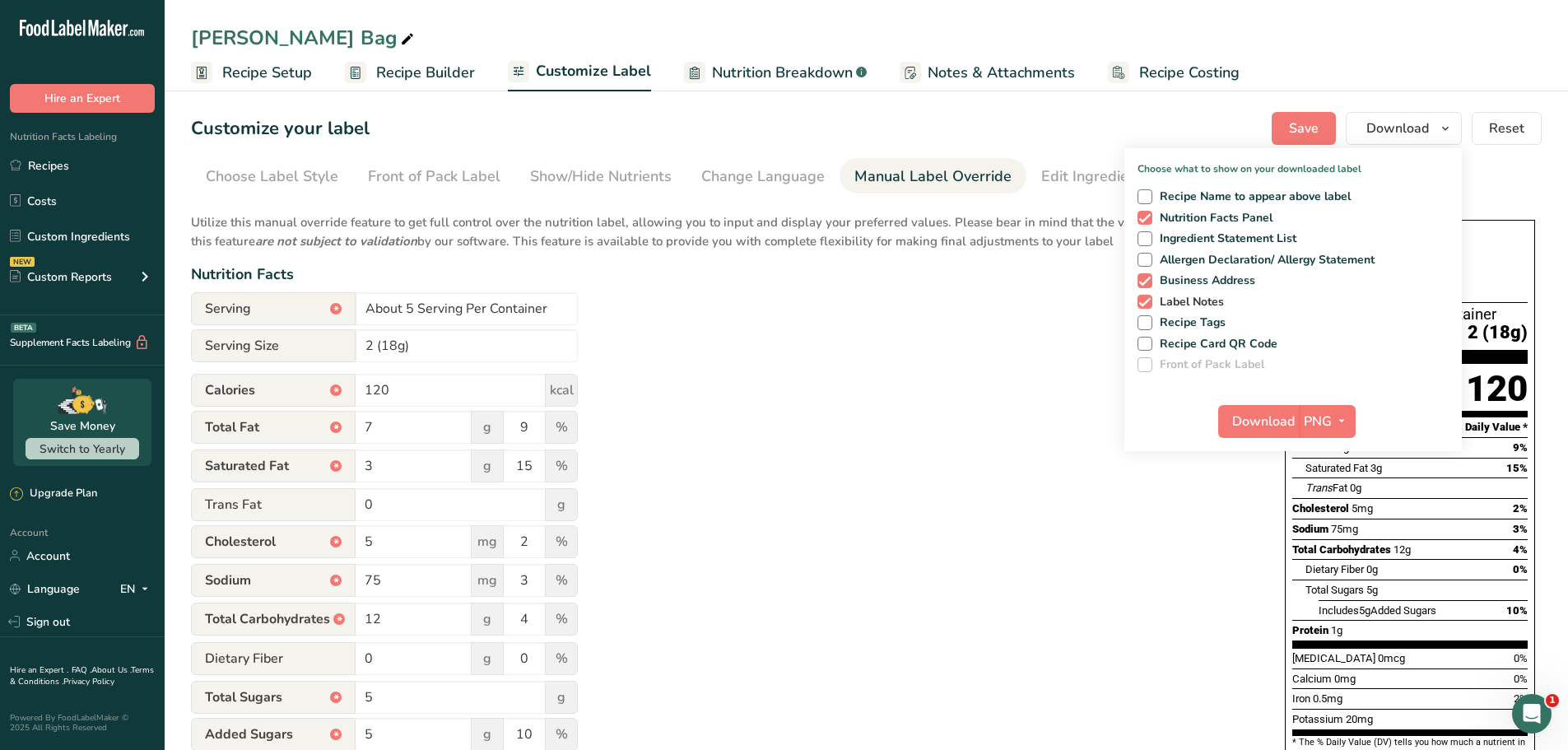
click at [1145, 299] on span at bounding box center [1145, 302] width 15 height 15
click at [1145, 299] on input "Label Notes" at bounding box center [1143, 301] width 10 height 10
checkbox input "false"
click at [1145, 285] on span at bounding box center [1145, 280] width 15 height 15
click at [1145, 285] on input "Business Address" at bounding box center [1143, 279] width 10 height 10
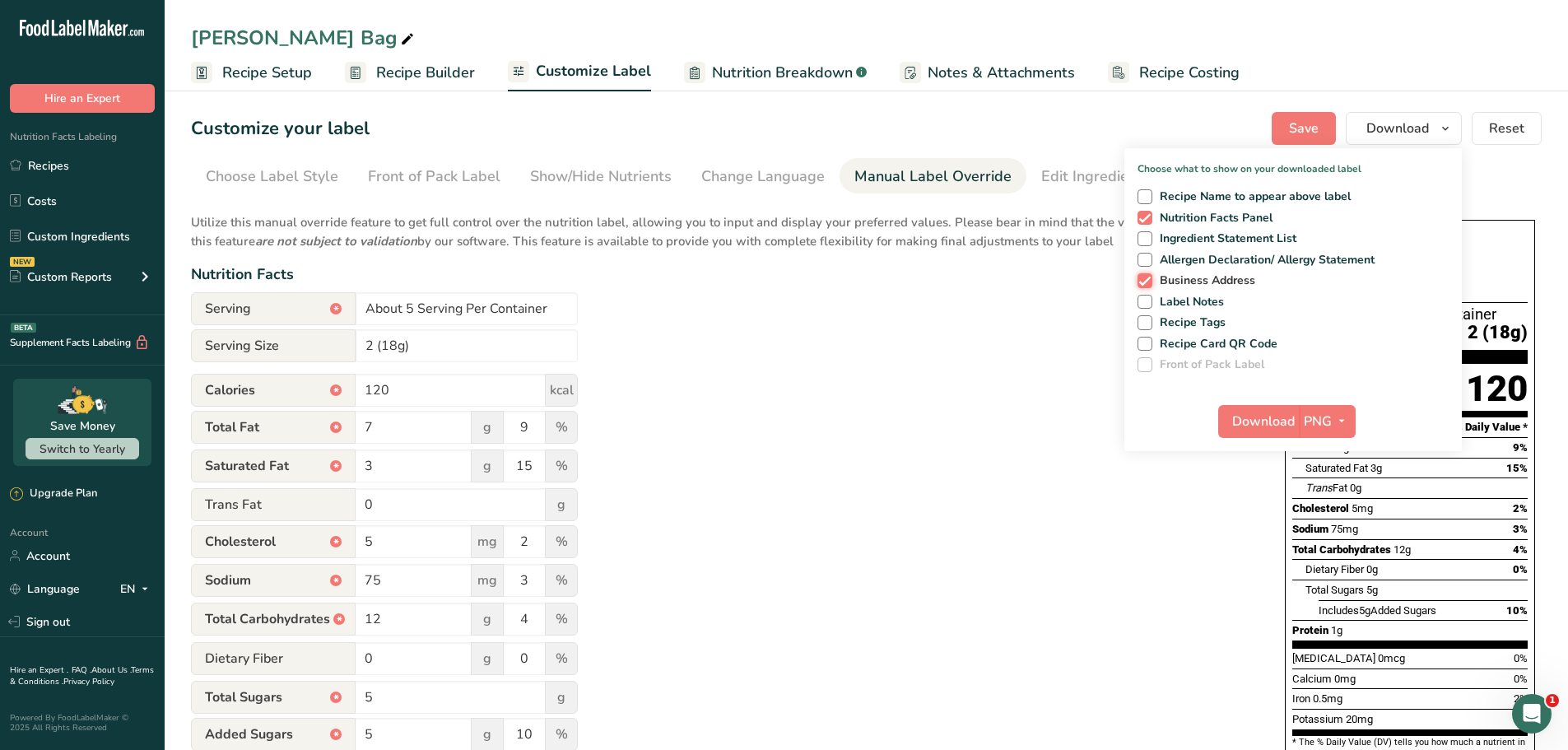
checkbox input "false"
click at [1283, 416] on span "Download" at bounding box center [1263, 421] width 62 height 20
click at [83, 168] on link "Recipes" at bounding box center [82, 165] width 165 height 31
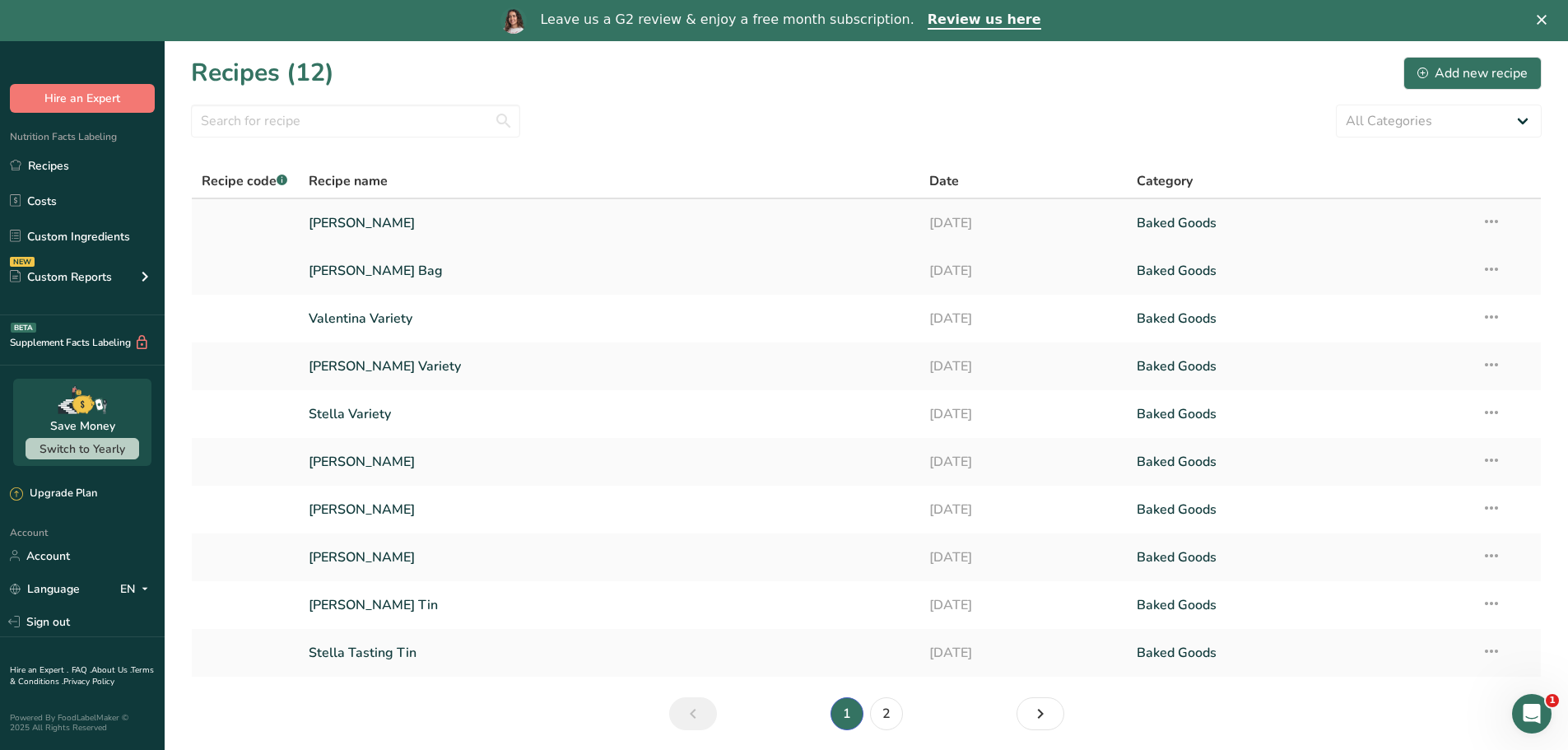
click at [1488, 226] on icon at bounding box center [1491, 221] width 20 height 29
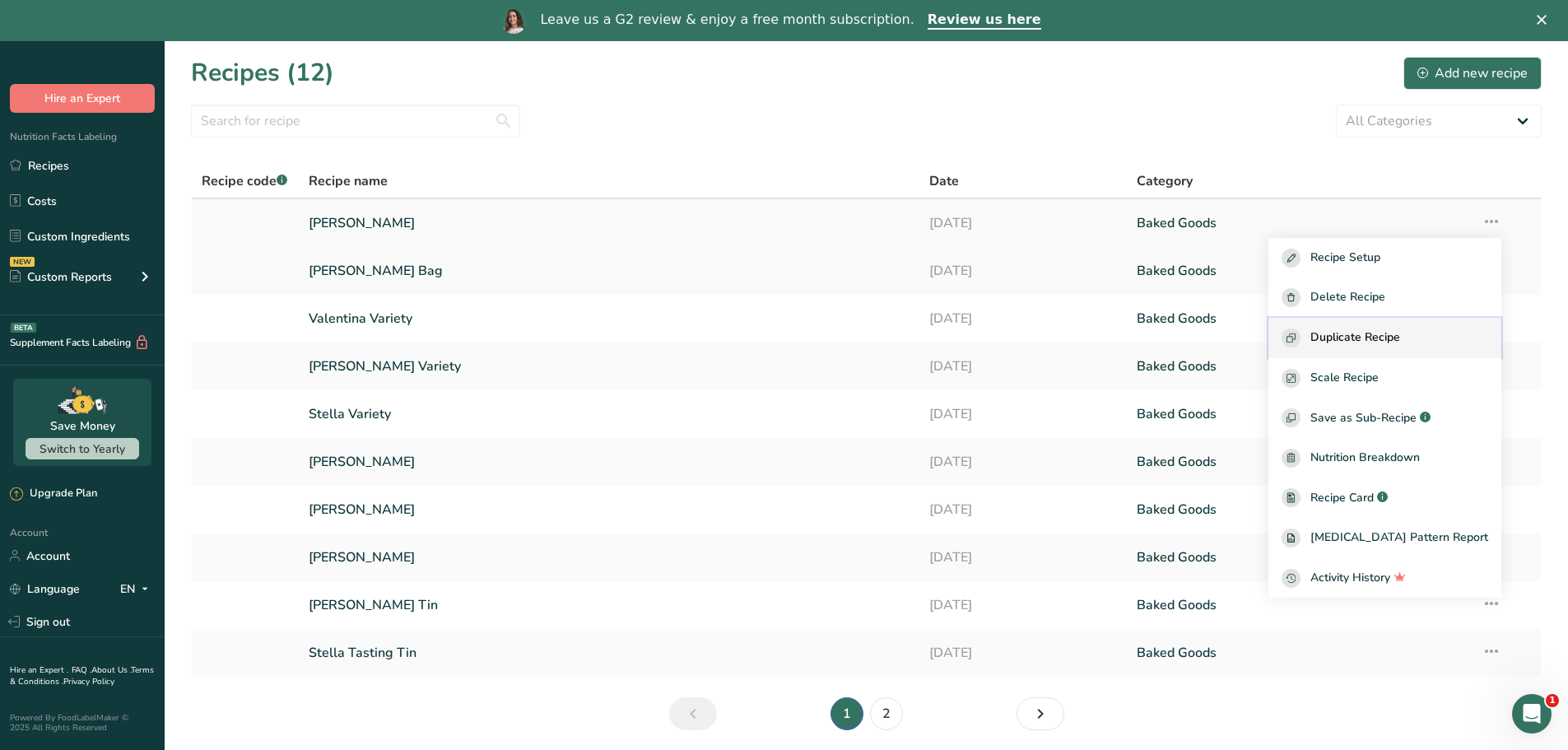
click at [1400, 334] on span "Duplicate Recipe" at bounding box center [1355, 338] width 89 height 19
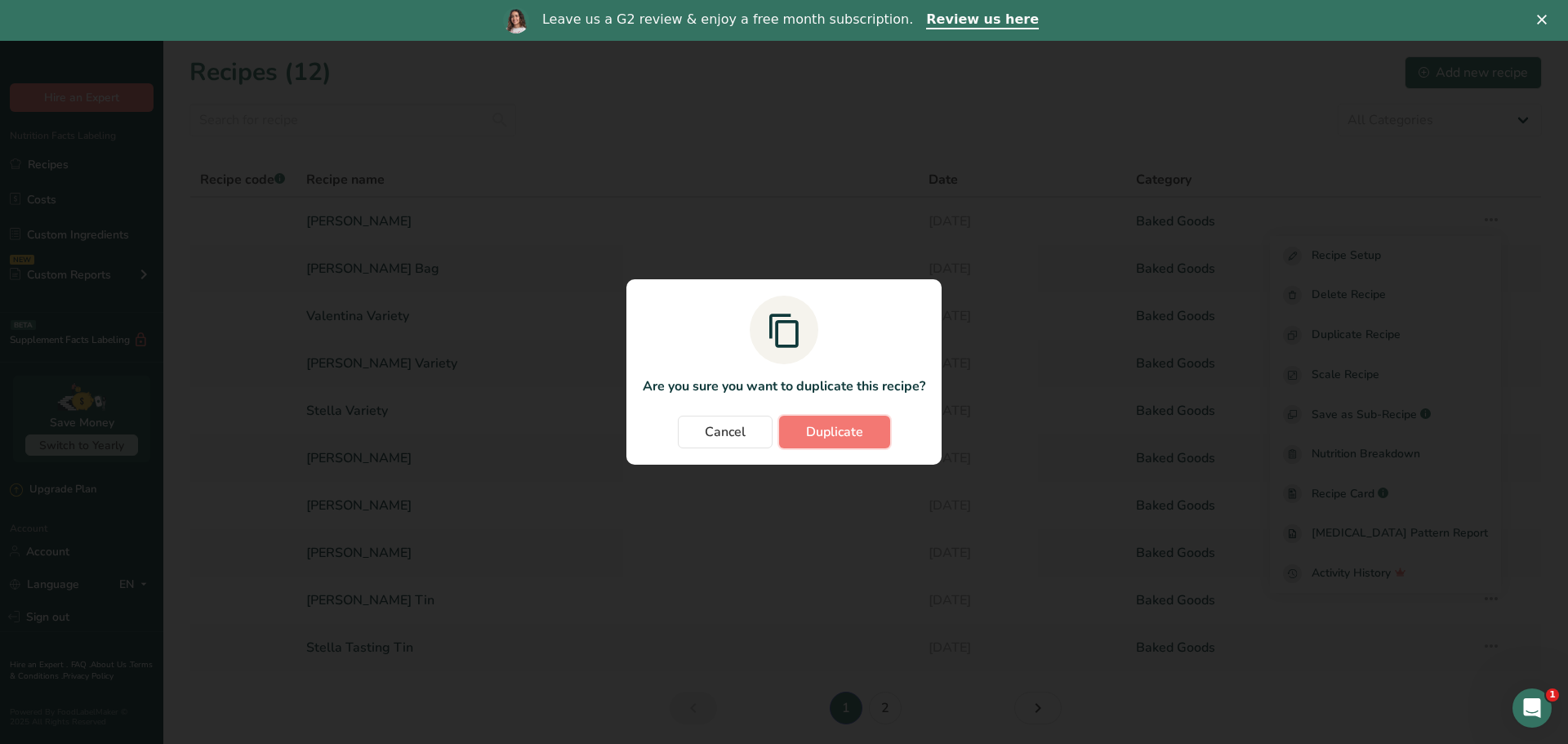
click at [824, 444] on button "Duplicate" at bounding box center [834, 431] width 111 height 33
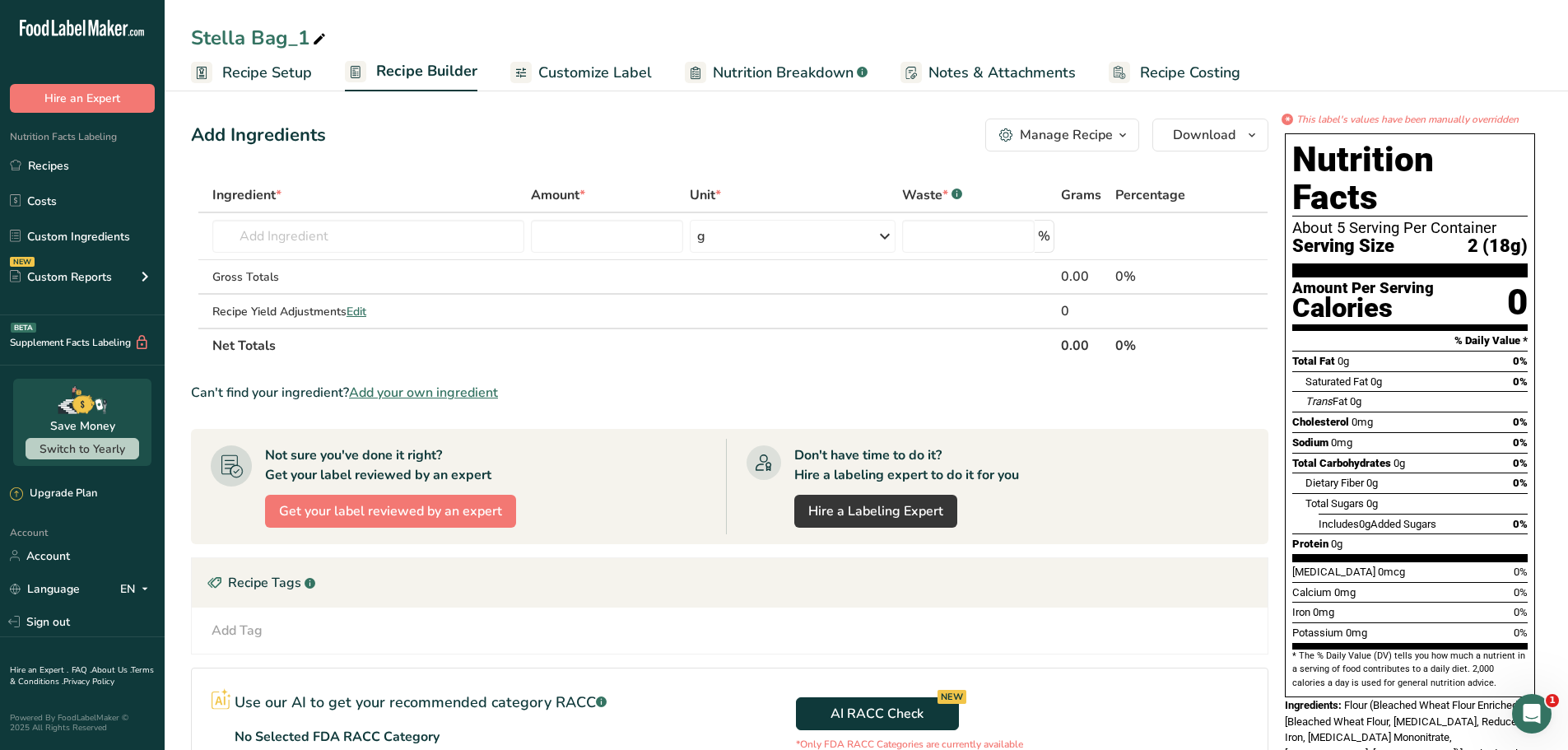
click at [583, 72] on span "Customize Label" at bounding box center [595, 73] width 114 height 23
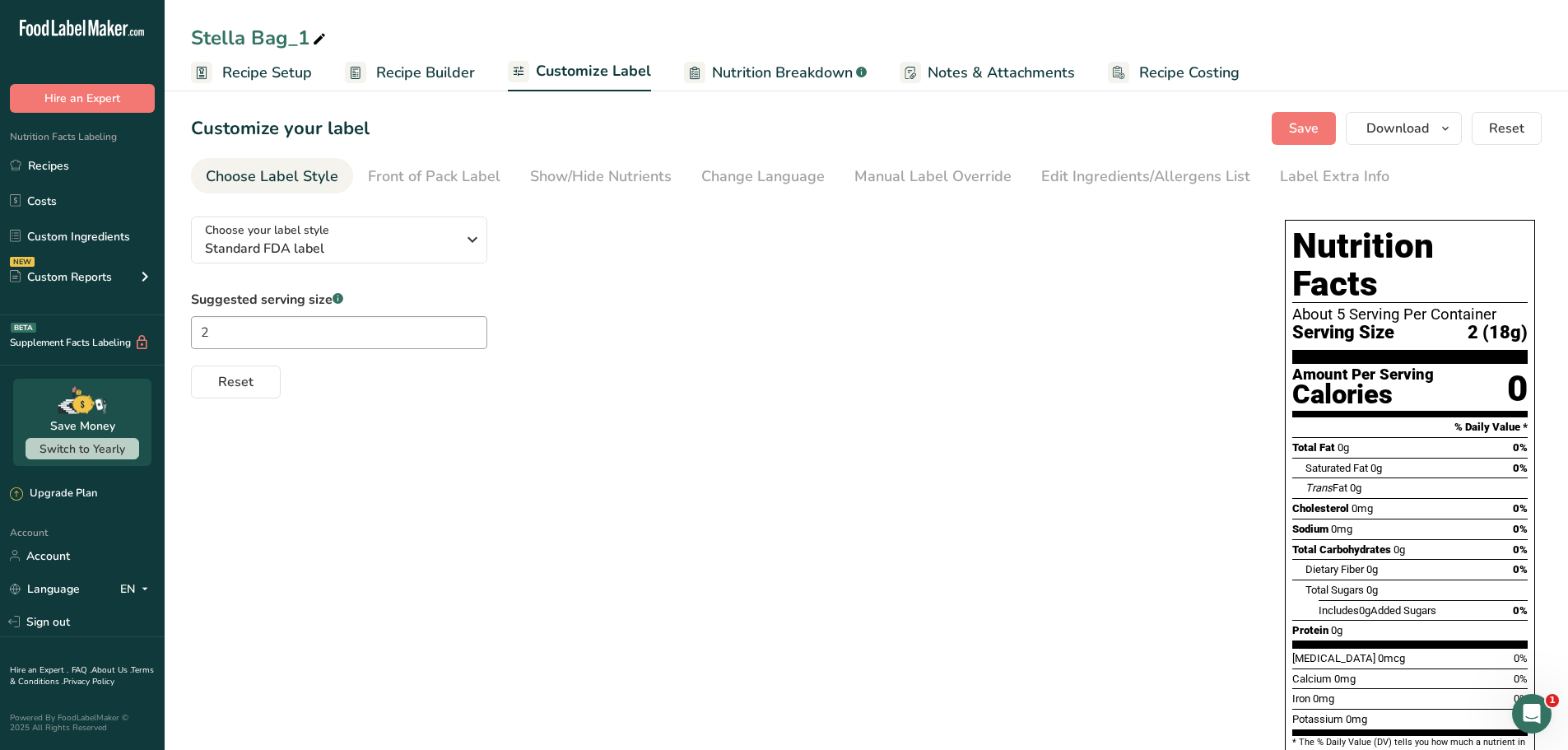
click at [823, 75] on span "Nutrition Breakdown" at bounding box center [783, 73] width 141 height 23
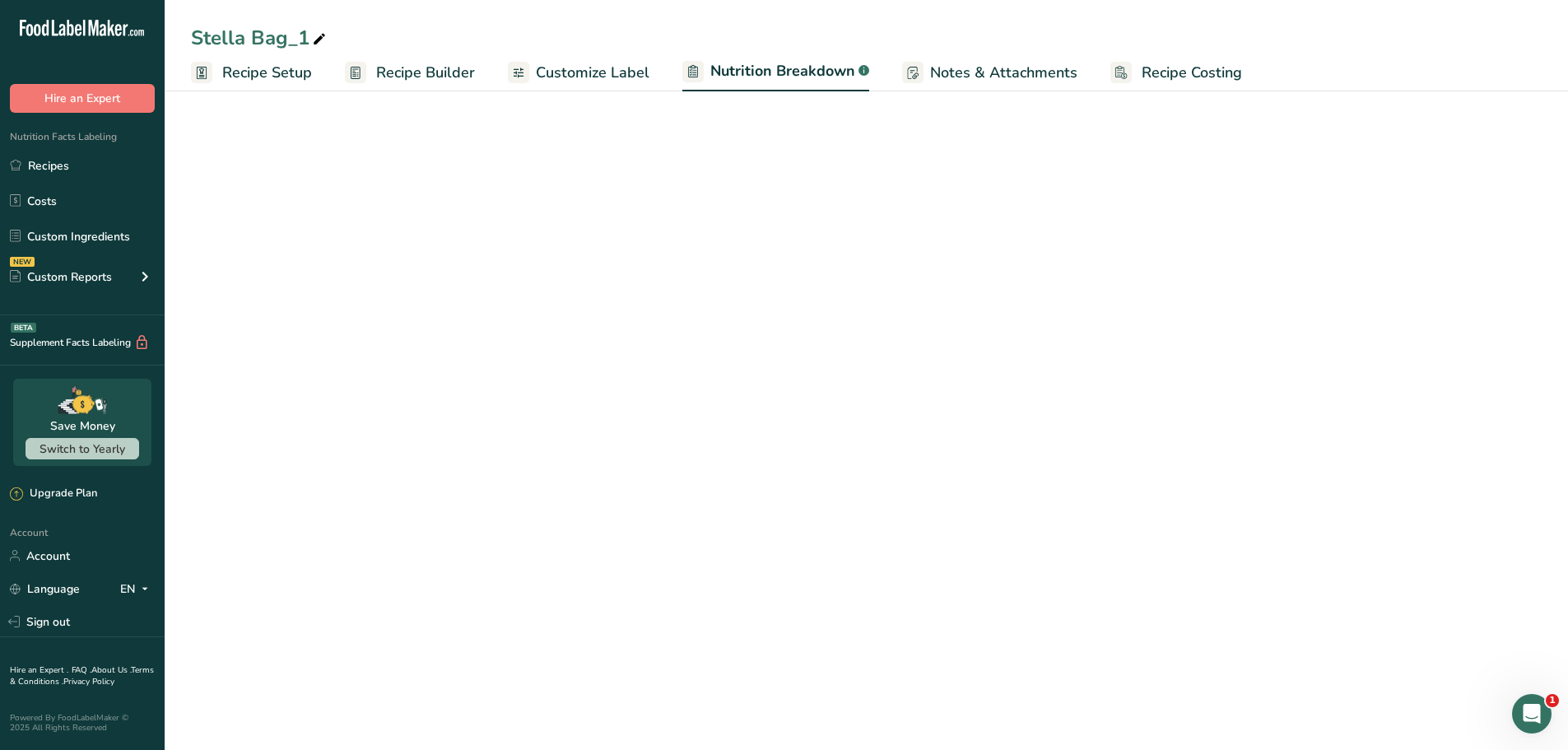
select select "Calories"
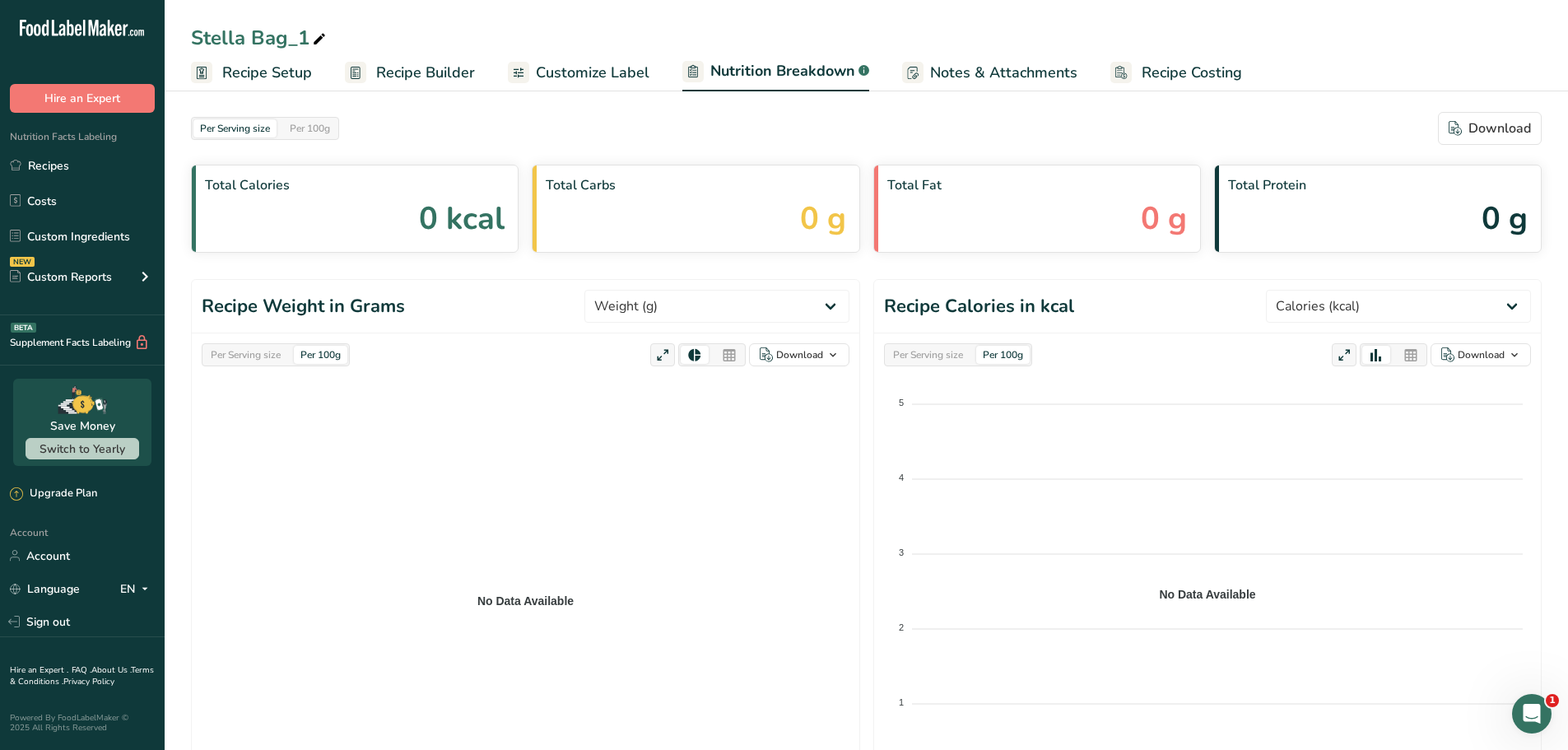
click at [611, 73] on span "Customize Label" at bounding box center [592, 73] width 114 height 23
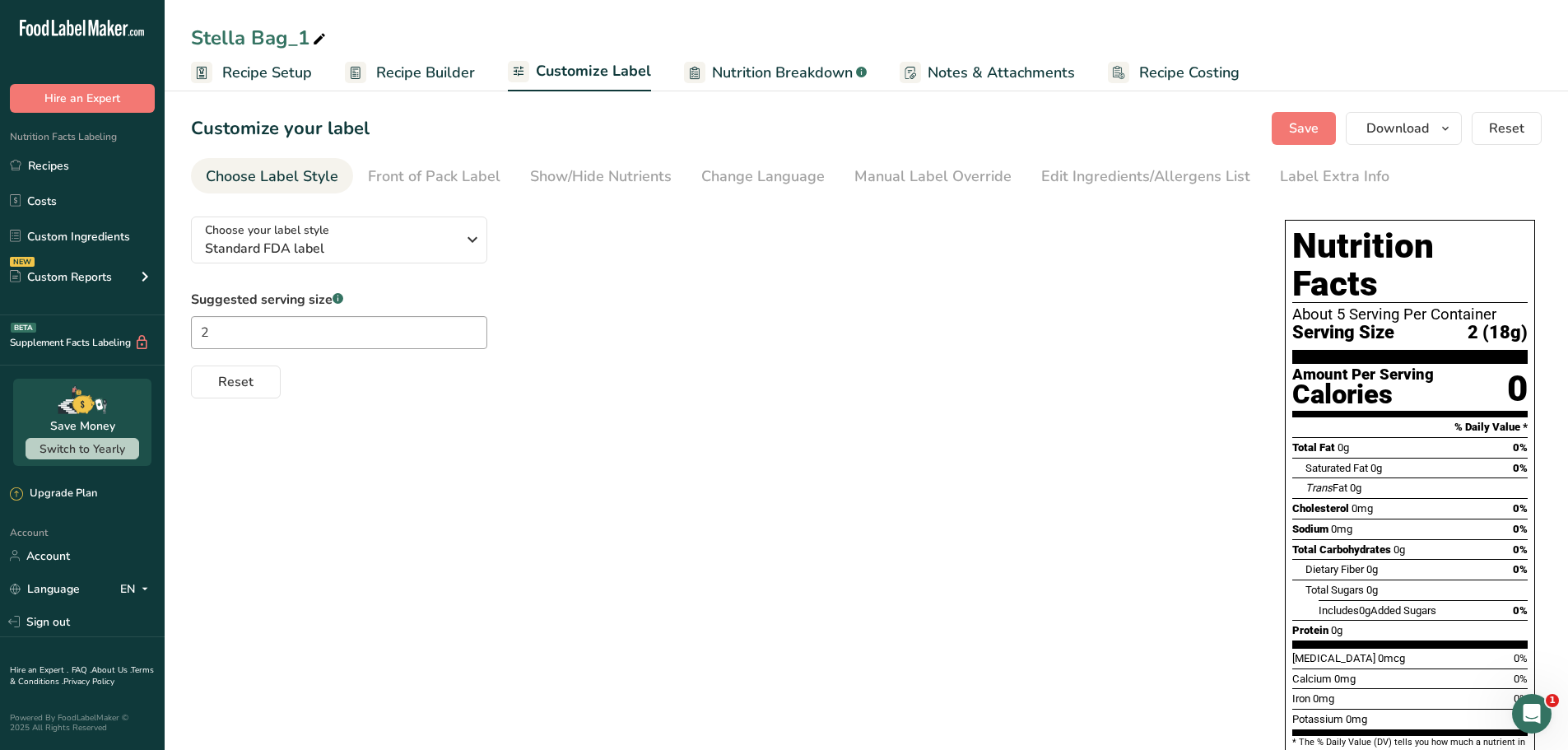
click at [282, 44] on div "Stella Bag_1" at bounding box center [260, 37] width 138 height 29
drag, startPoint x: 312, startPoint y: 31, endPoint x: 184, endPoint y: 32, distance: 128.0
click at [184, 32] on div "Stella Bag_1" at bounding box center [866, 37] width 1403 height 29
type input "[PERSON_NAME]"
click at [605, 304] on div "Suggested serving size .a-a{fill:#347362;}.b-a{fill:#fff;} 2 Reset" at bounding box center [722, 343] width 1062 height 108
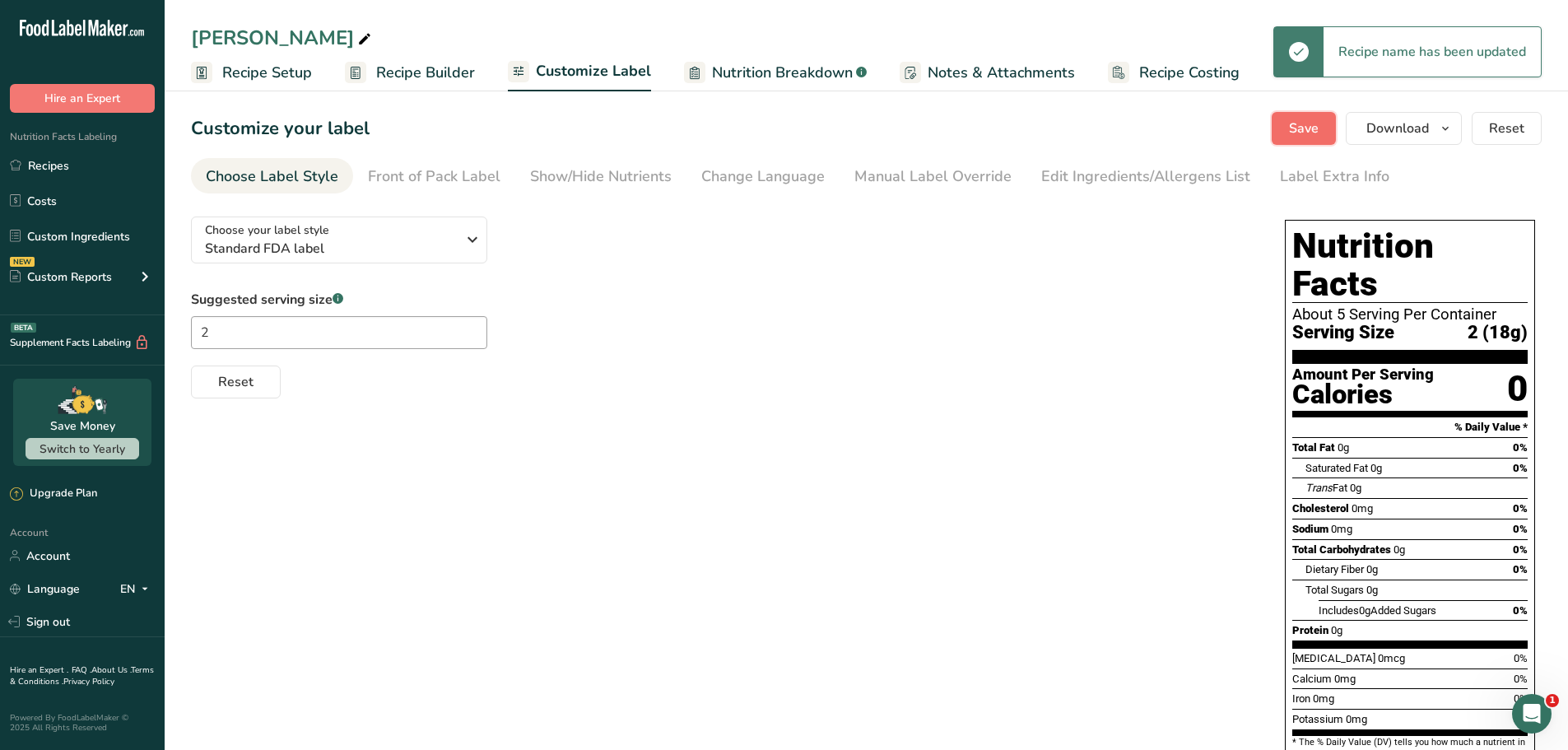
click at [1310, 139] on button "Save" at bounding box center [1304, 128] width 64 height 33
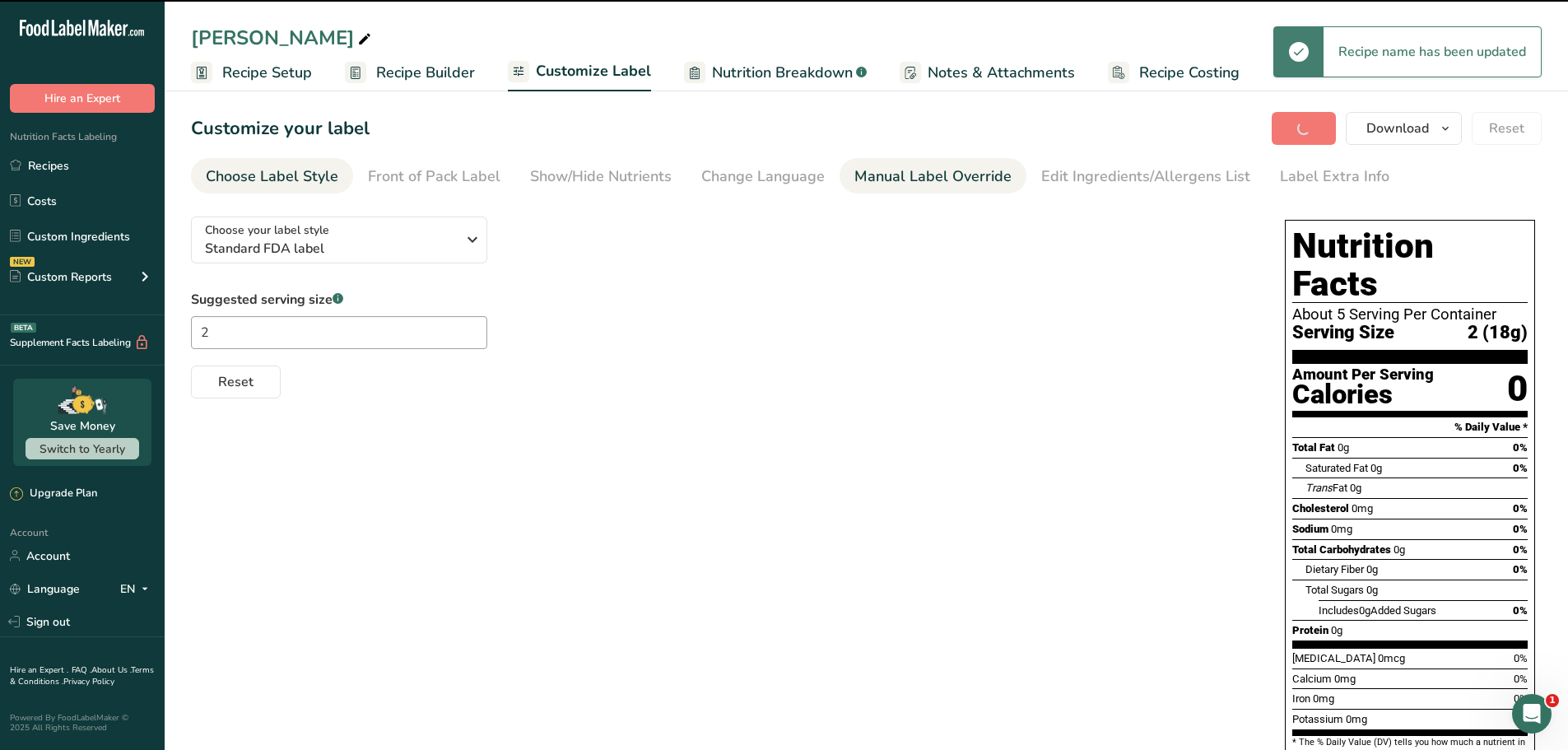
click at [866, 176] on div "Manual Label Override" at bounding box center [933, 177] width 157 height 23
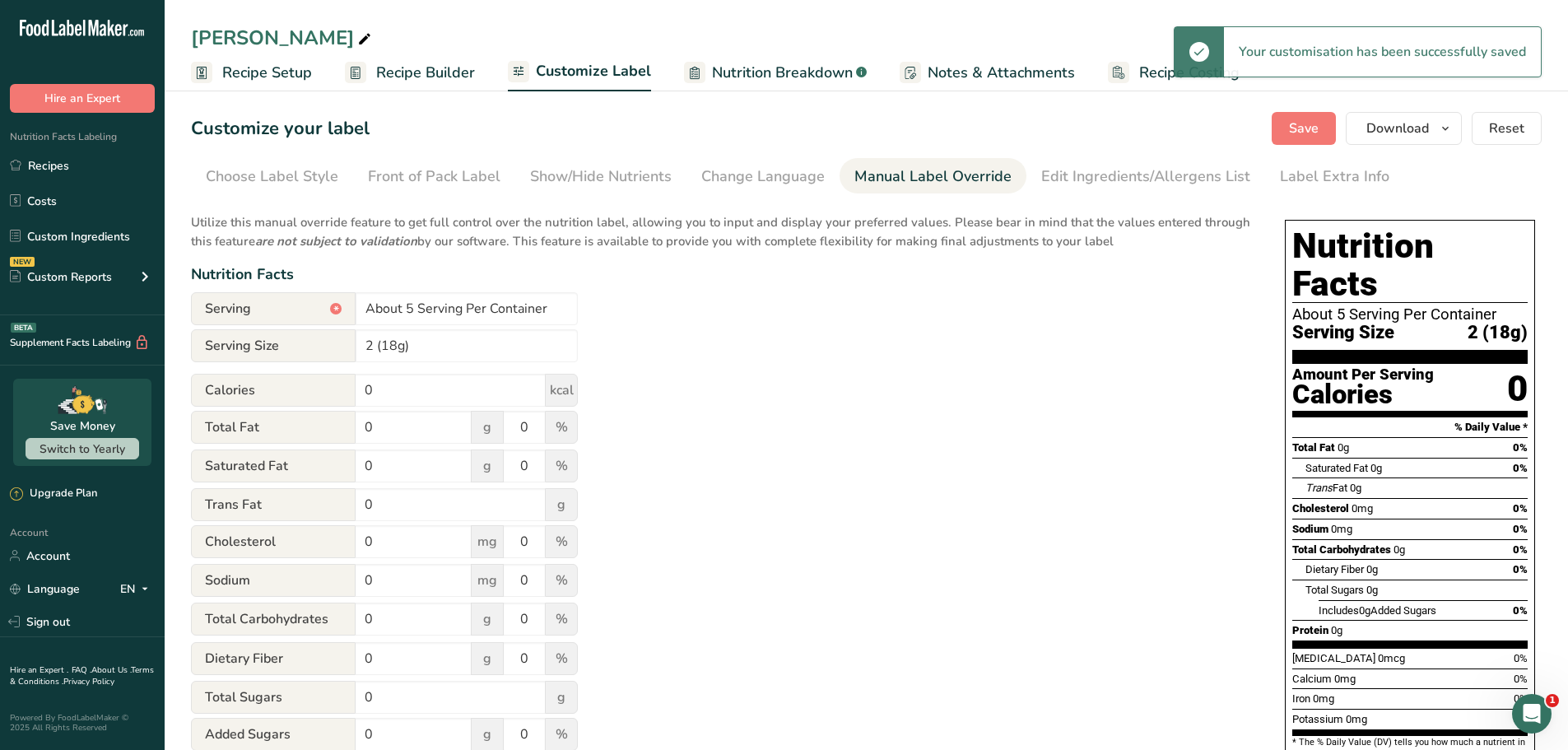
scroll to position [82, 0]
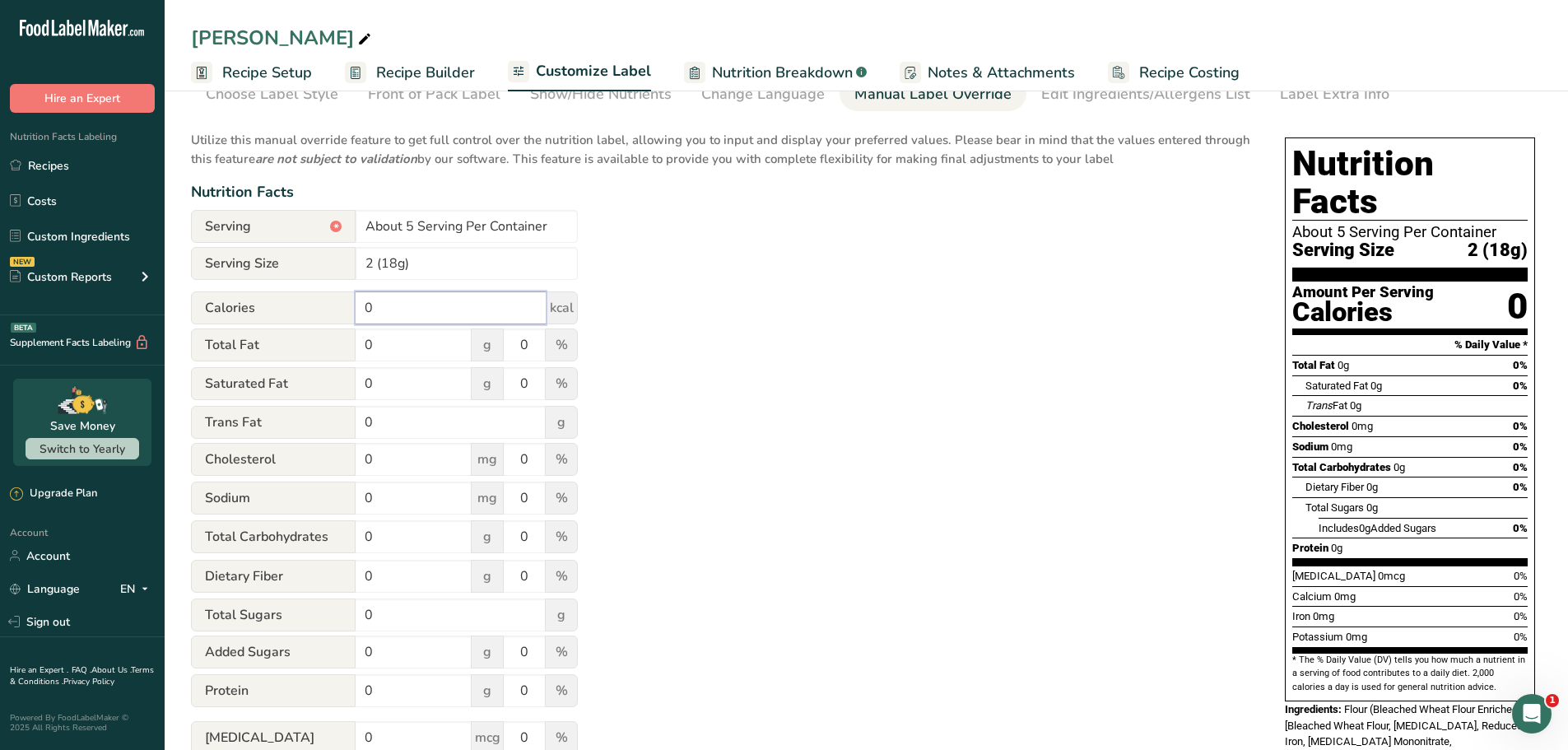
click at [442, 308] on input "0" at bounding box center [451, 308] width 190 height 33
type input "130"
click at [419, 343] on input "0" at bounding box center [413, 344] width 116 height 33
type input "9"
drag, startPoint x: 529, startPoint y: 345, endPoint x: 508, endPoint y: 339, distance: 21.8
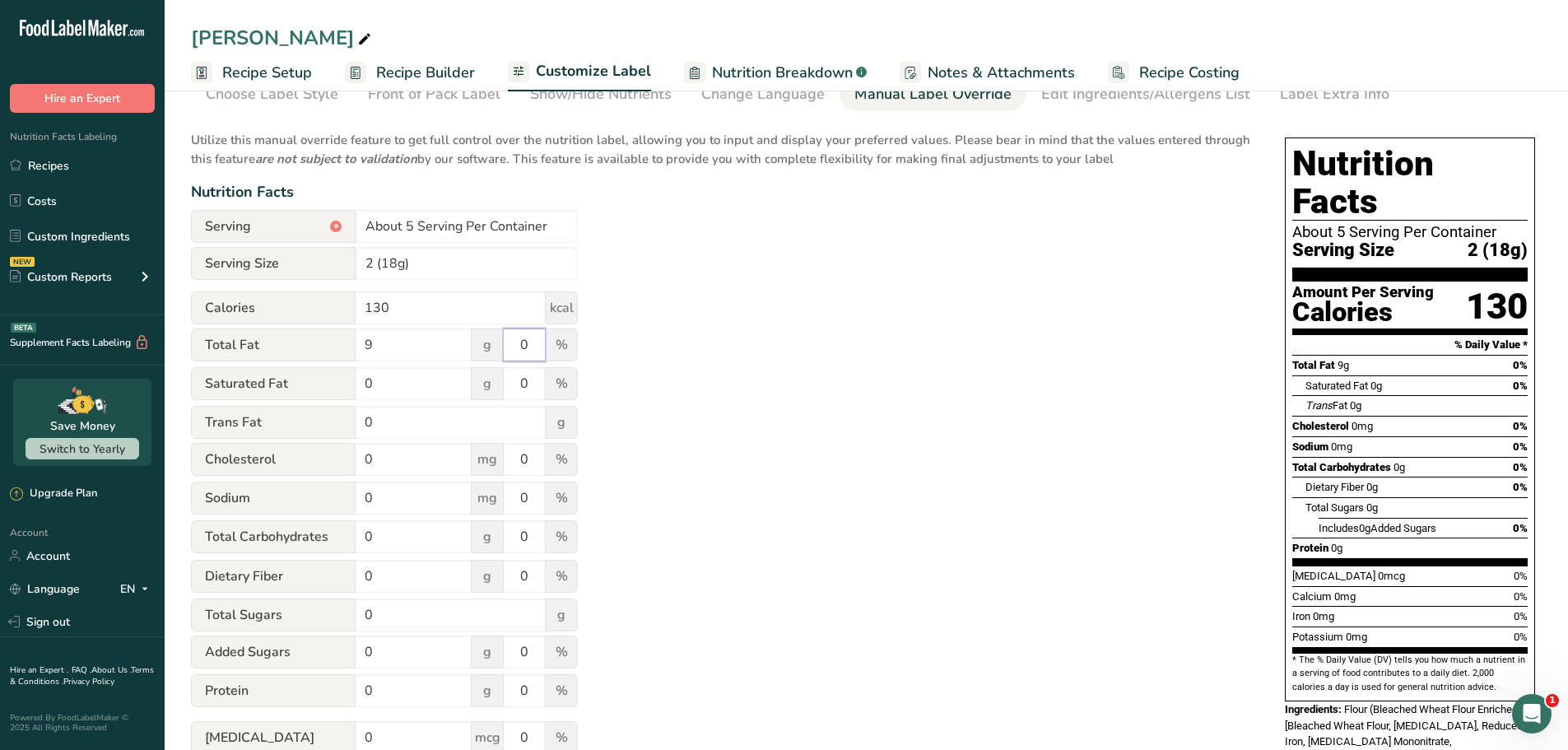
click at [508, 339] on input "0" at bounding box center [524, 344] width 41 height 33
type input "12"
click at [445, 391] on input "0" at bounding box center [413, 383] width 116 height 33
type input "3.5"
type input "18"
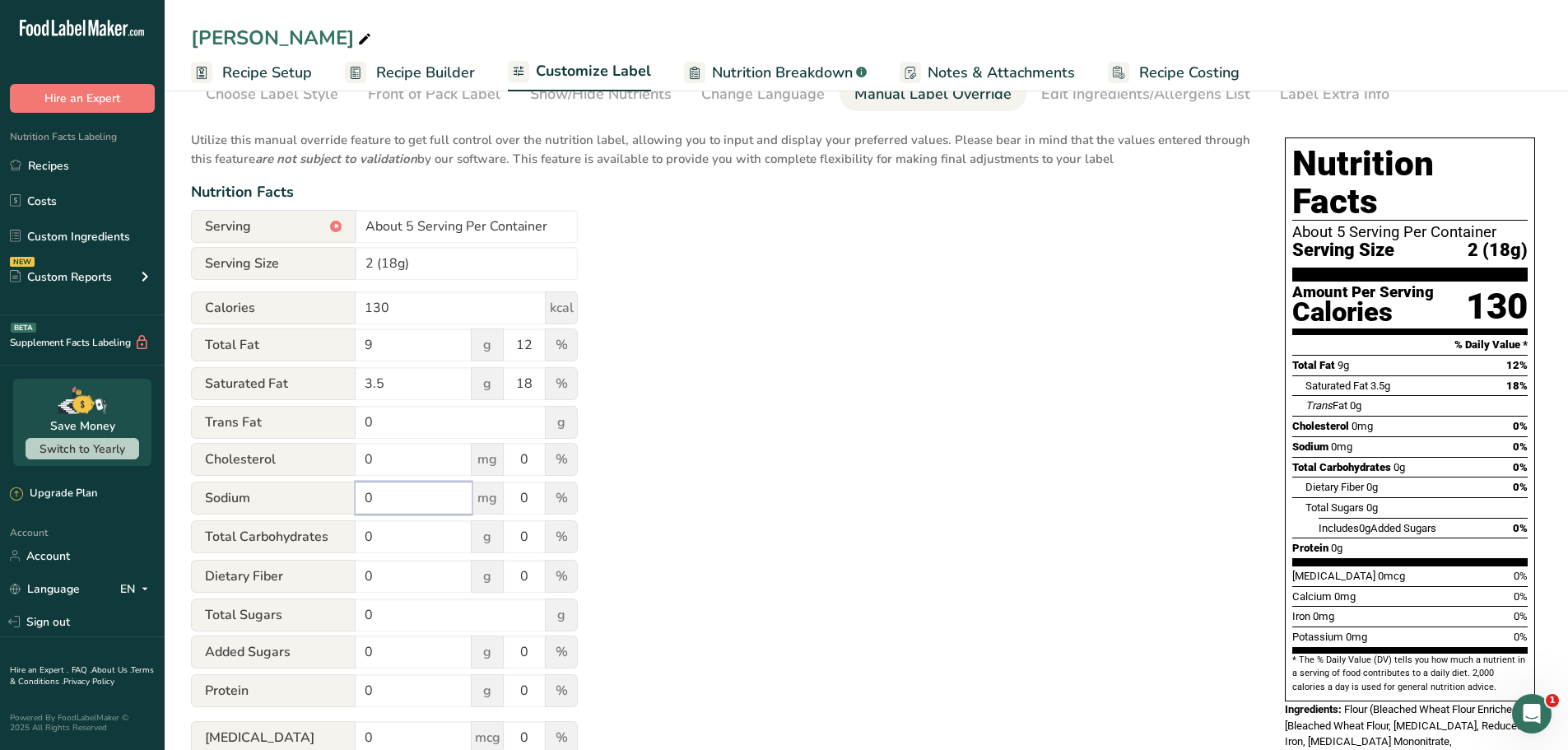
click at [402, 503] on input "0" at bounding box center [413, 498] width 116 height 33
type input "35"
drag, startPoint x: 527, startPoint y: 504, endPoint x: 499, endPoint y: 494, distance: 29.7
click at [499, 494] on div "Sodium 35 mg 0 %" at bounding box center [384, 499] width 387 height 35
type input "2"
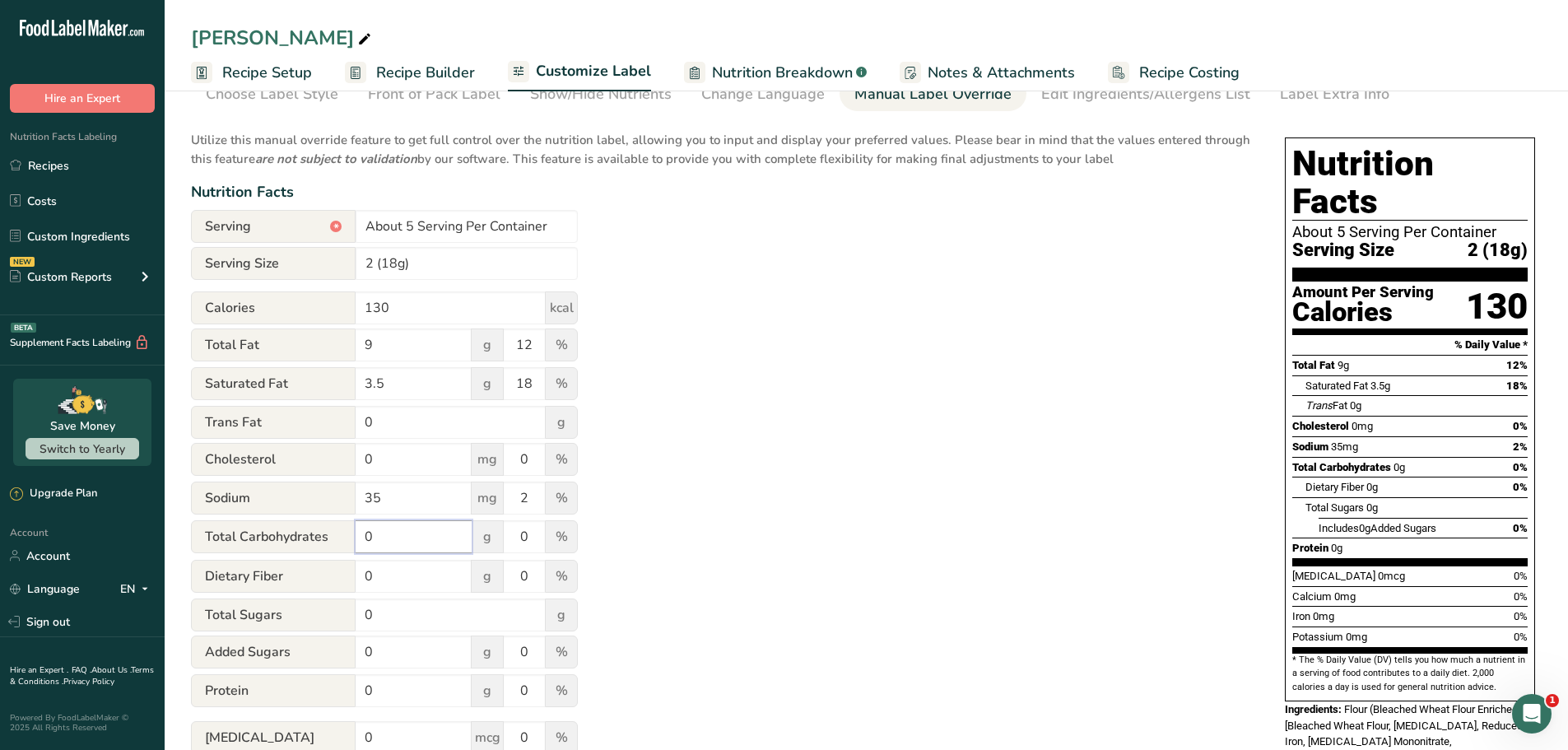
click at [446, 551] on input "0" at bounding box center [413, 536] width 116 height 33
drag, startPoint x: 376, startPoint y: 532, endPoint x: 346, endPoint y: 535, distance: 30.1
click at [346, 535] on div "Total Carbohydrates 0 g 0 %" at bounding box center [384, 537] width 387 height 35
type input "12"
drag, startPoint x: 531, startPoint y: 536, endPoint x: 500, endPoint y: 533, distance: 31.1
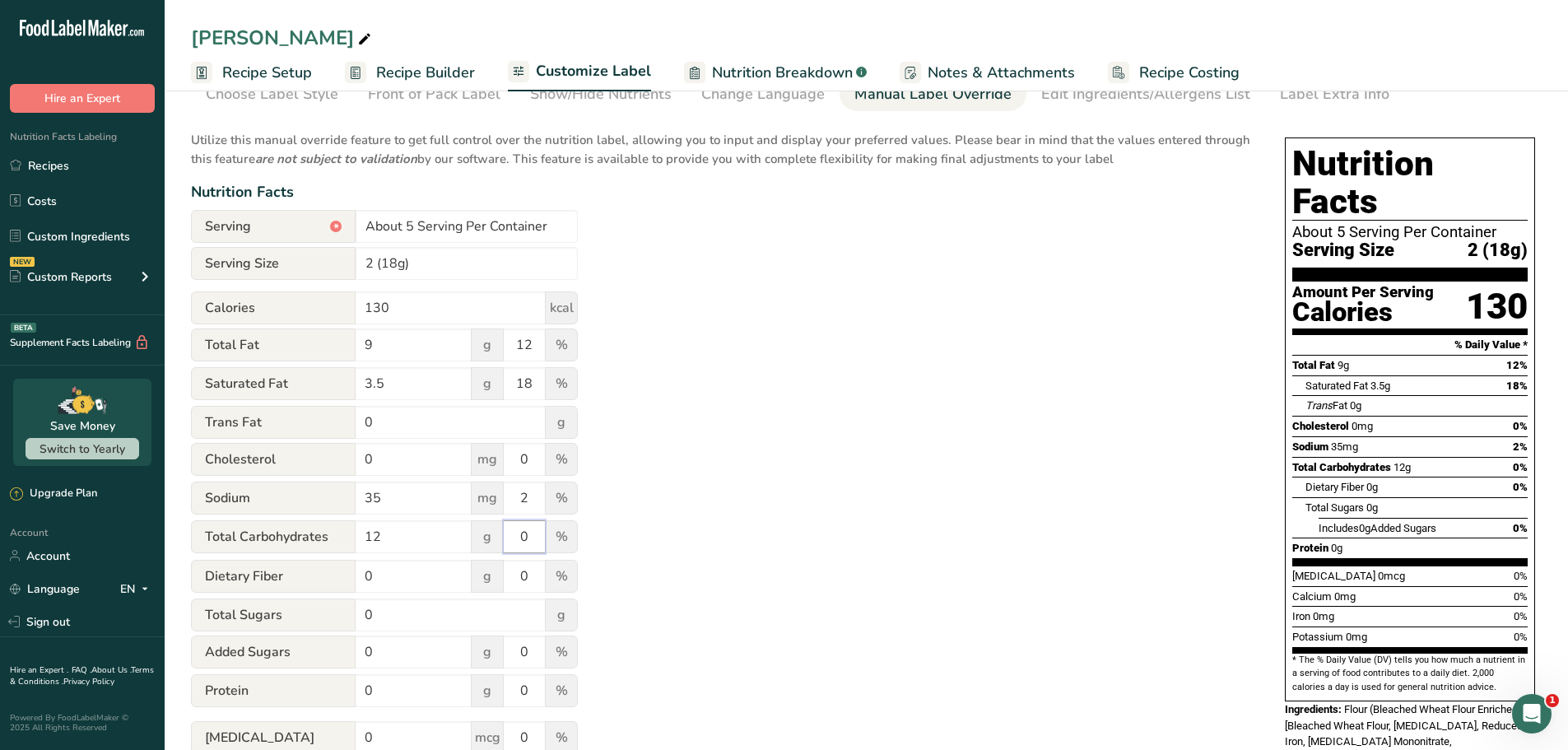
click at [500, 533] on div "Total Carbohydrates 12 g 0 %" at bounding box center [384, 537] width 387 height 35
type input "4"
click at [445, 579] on input "0" at bounding box center [413, 576] width 116 height 33
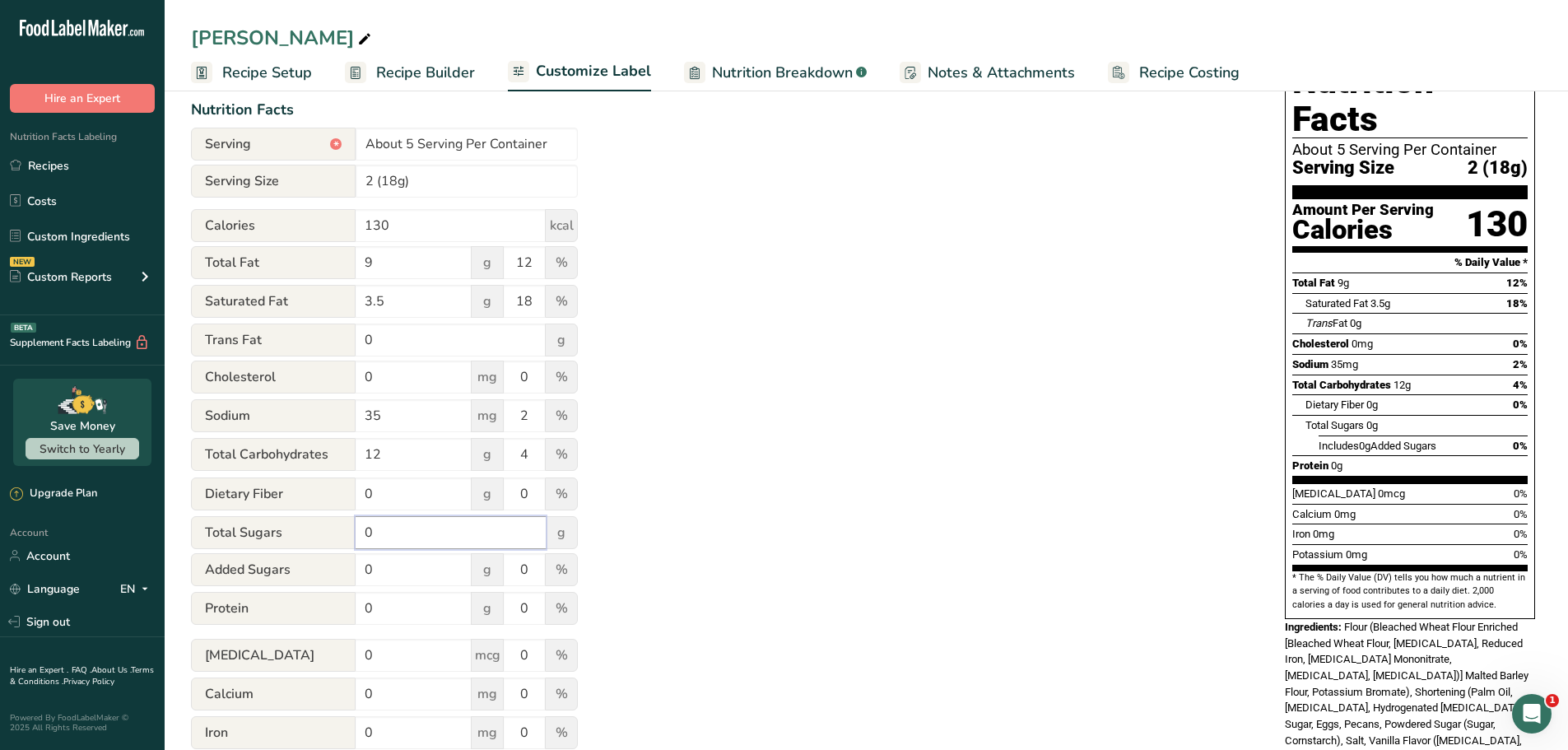
click at [408, 535] on input "0" at bounding box center [451, 532] width 190 height 33
type input "4"
click at [391, 568] on input "0" at bounding box center [413, 569] width 116 height 33
type input "3"
click at [380, 601] on input "0" at bounding box center [413, 608] width 116 height 33
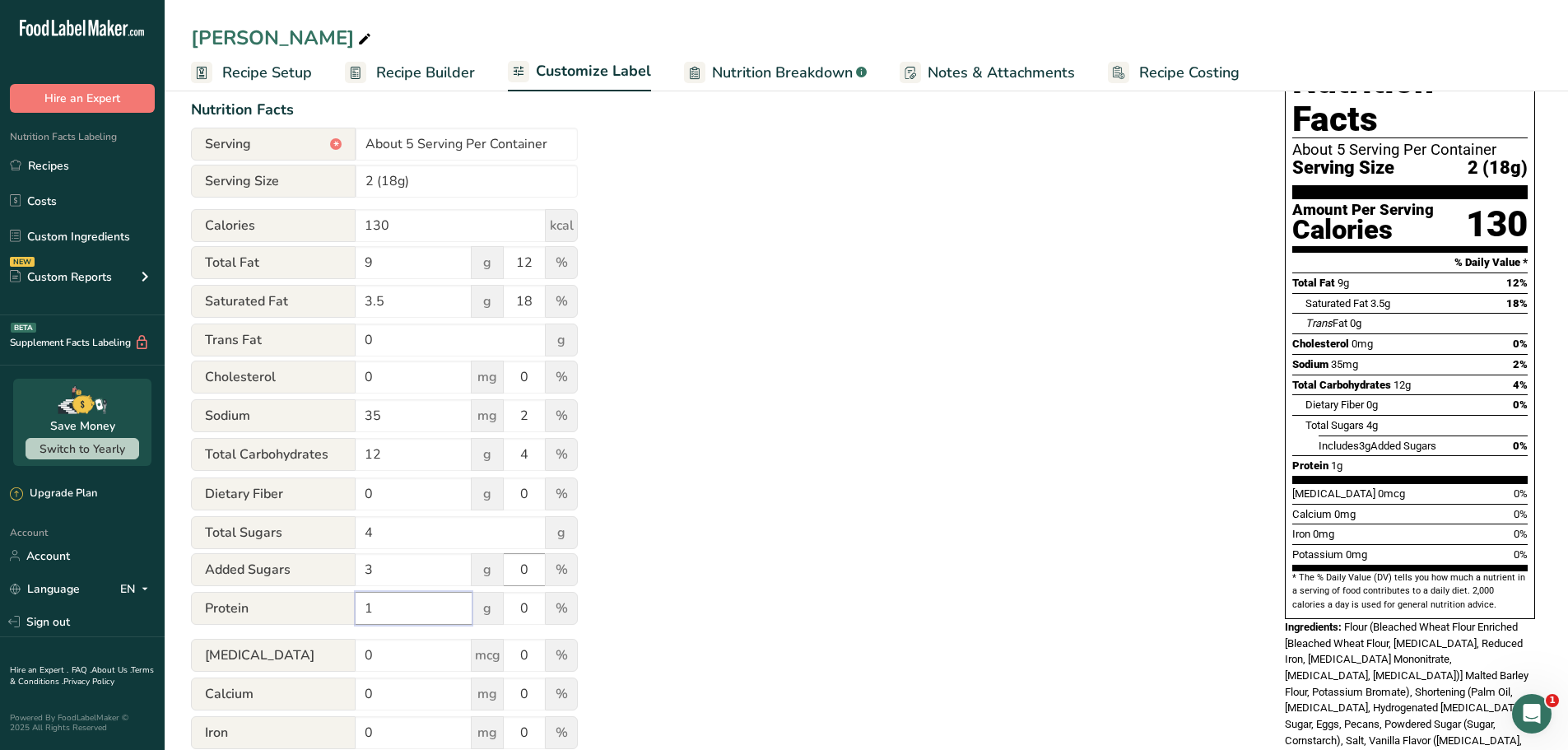
type input "1"
drag, startPoint x: 530, startPoint y: 569, endPoint x: 507, endPoint y: 566, distance: 23.2
click at [507, 566] on input "0" at bounding box center [524, 569] width 41 height 33
click at [726, 627] on div "Utilize this manual override feature to get full control over the nutrition lab…" at bounding box center [722, 432] width 1062 height 788
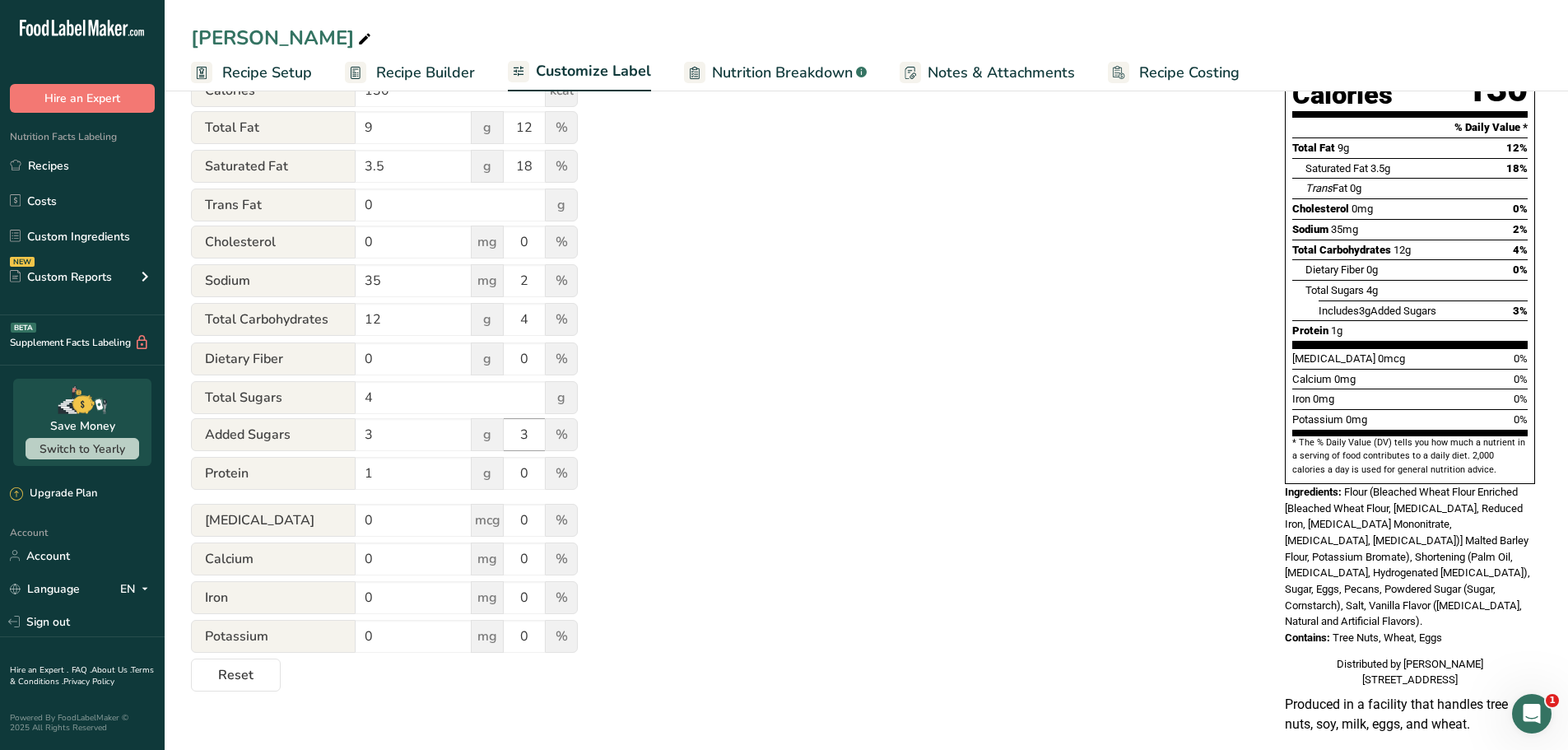
scroll to position [309, 0]
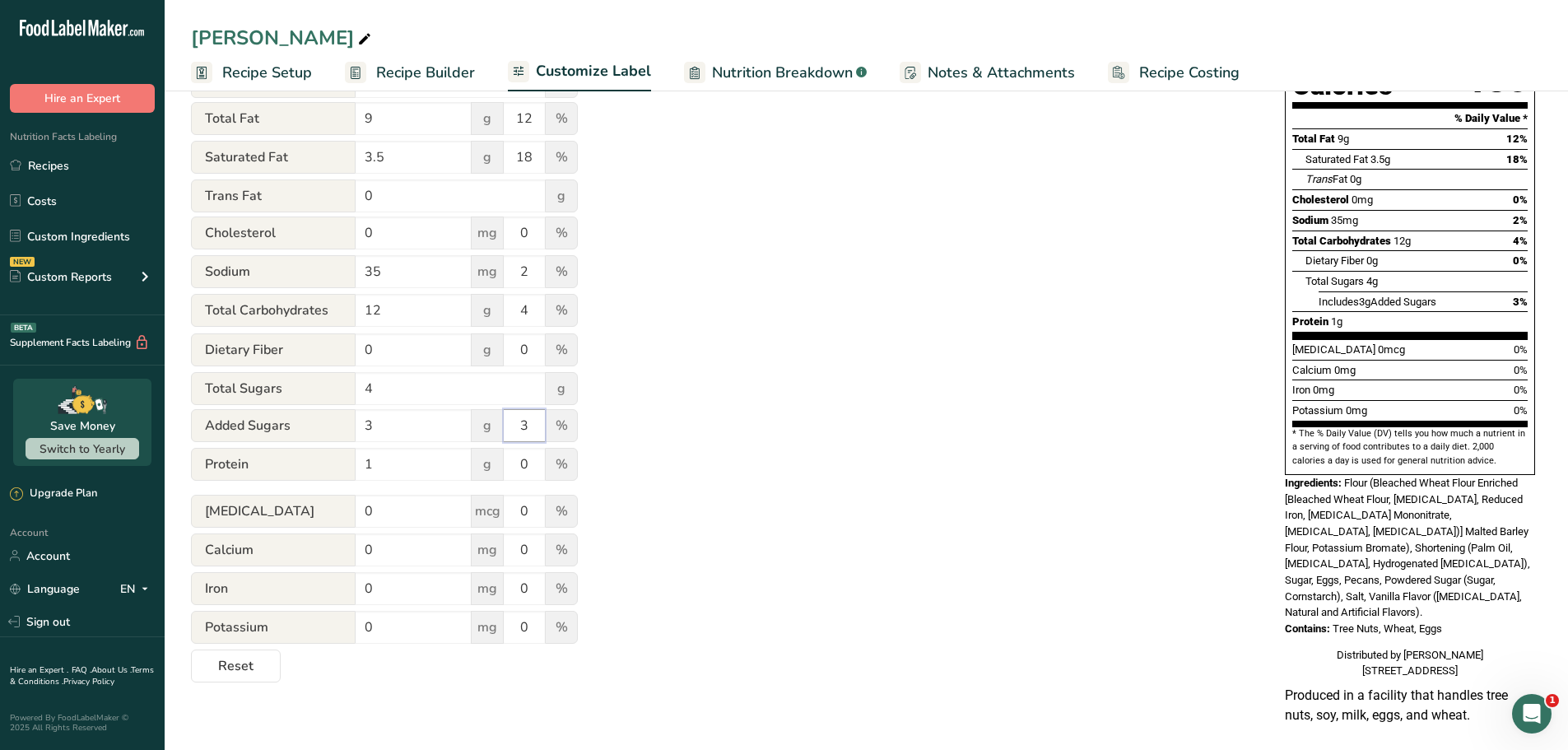
drag, startPoint x: 535, startPoint y: 426, endPoint x: 518, endPoint y: 426, distance: 17.0
click at [519, 426] on input "3" at bounding box center [524, 425] width 41 height 33
type input "6"
click at [704, 463] on div "Utilize this manual override feature to get full control over the nutrition lab…" at bounding box center [722, 288] width 1062 height 788
drag, startPoint x: 380, startPoint y: 548, endPoint x: 339, endPoint y: 551, distance: 41.1
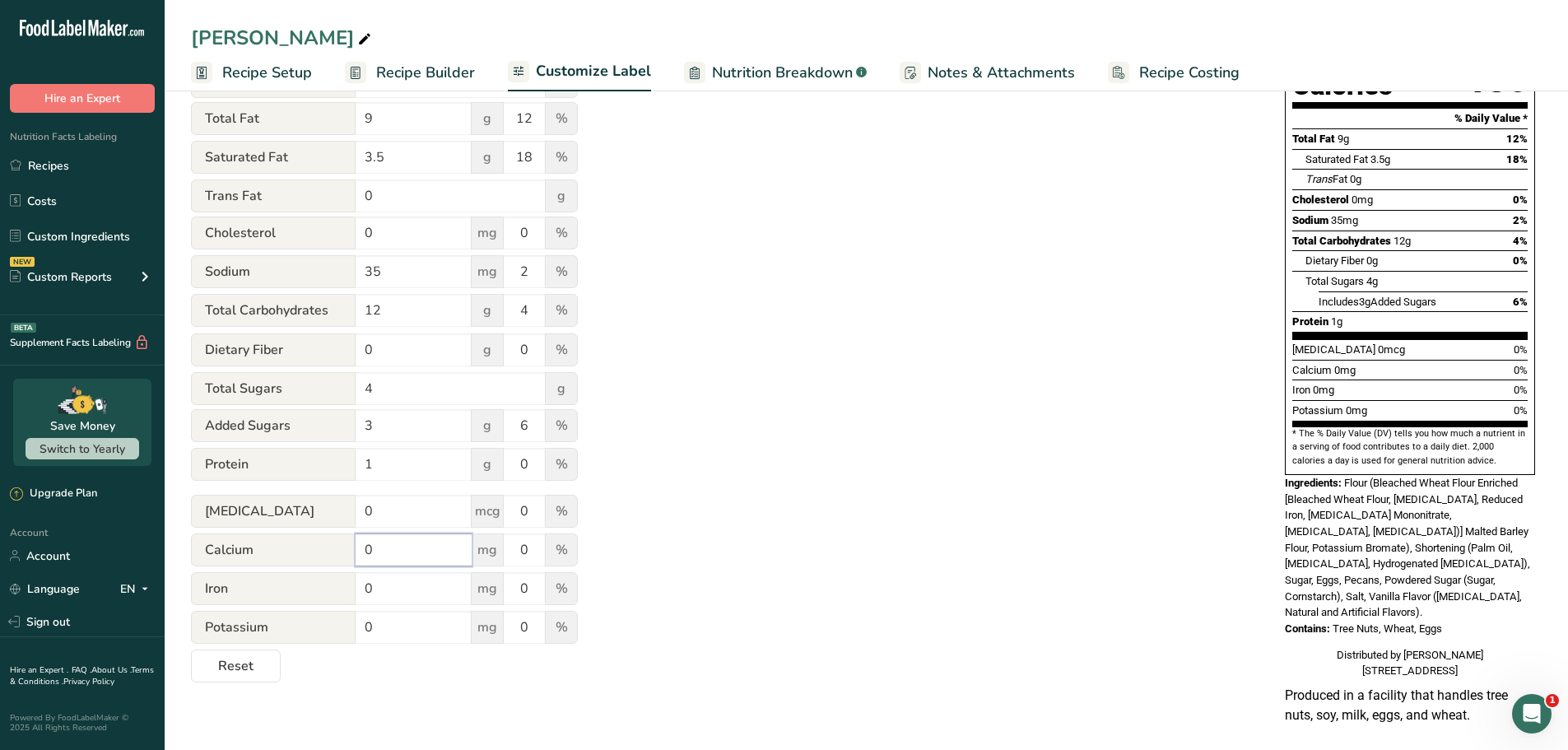
click at [339, 551] on div "Calcium 0 mg 0 %" at bounding box center [384, 551] width 387 height 35
type input "10"
drag, startPoint x: 385, startPoint y: 595, endPoint x: 361, endPoint y: 594, distance: 24.0
click at [361, 594] on input "0" at bounding box center [413, 588] width 116 height 33
type input ".5"
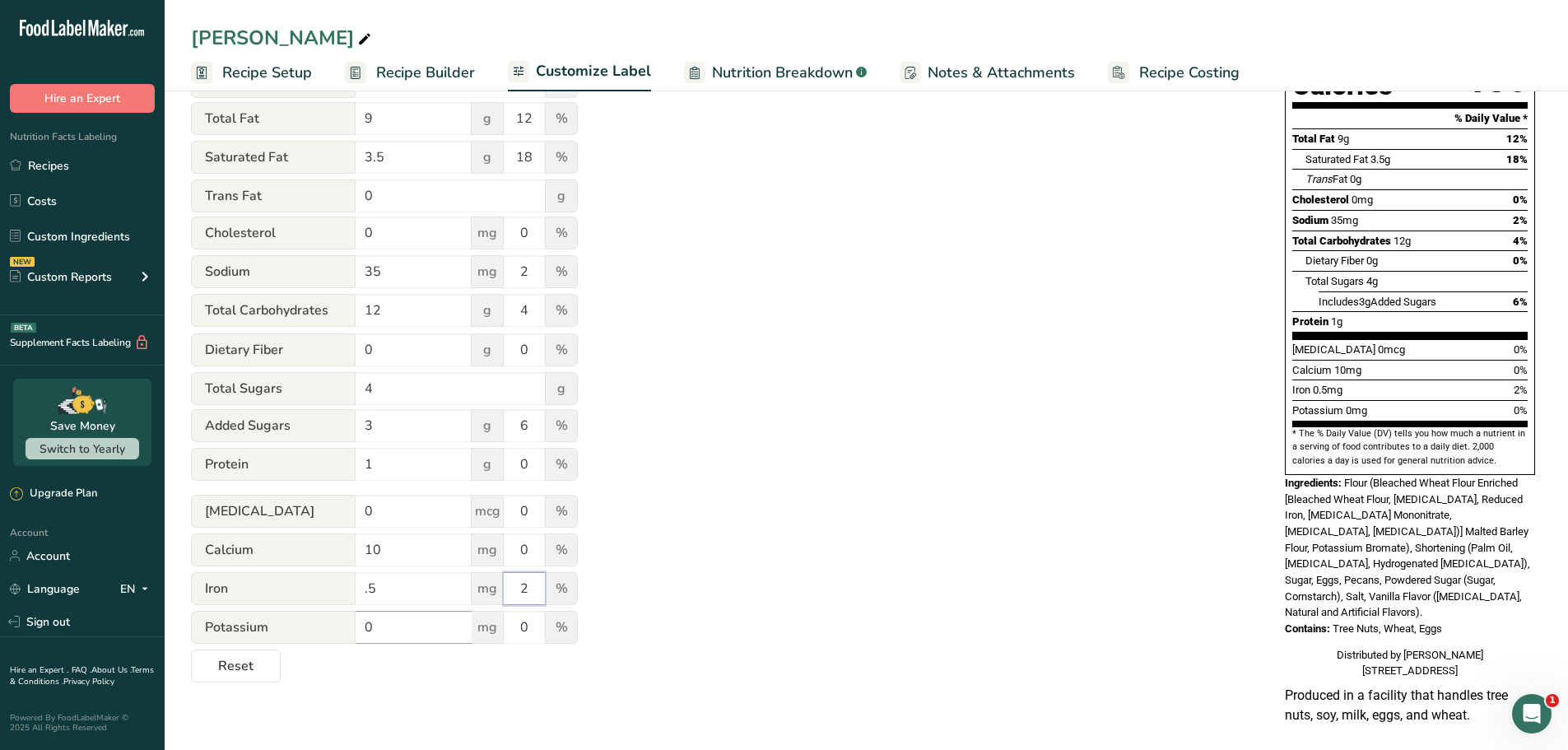
type input "2"
click at [363, 623] on input "0" at bounding box center [413, 627] width 116 height 33
type input "20"
click at [769, 553] on div "Utilize this manual override feature to get full control over the nutrition lab…" at bounding box center [722, 288] width 1062 height 788
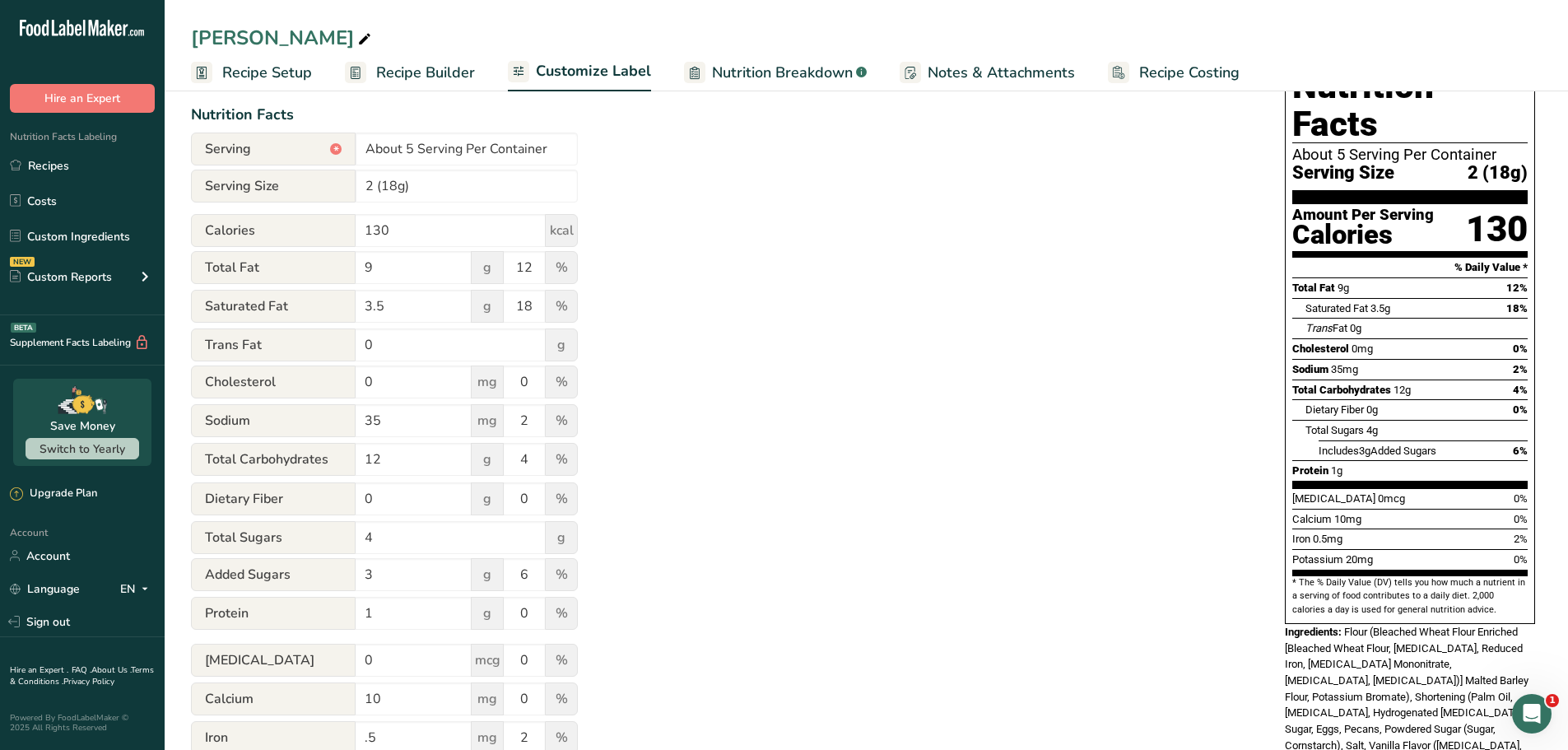
scroll to position [0, 0]
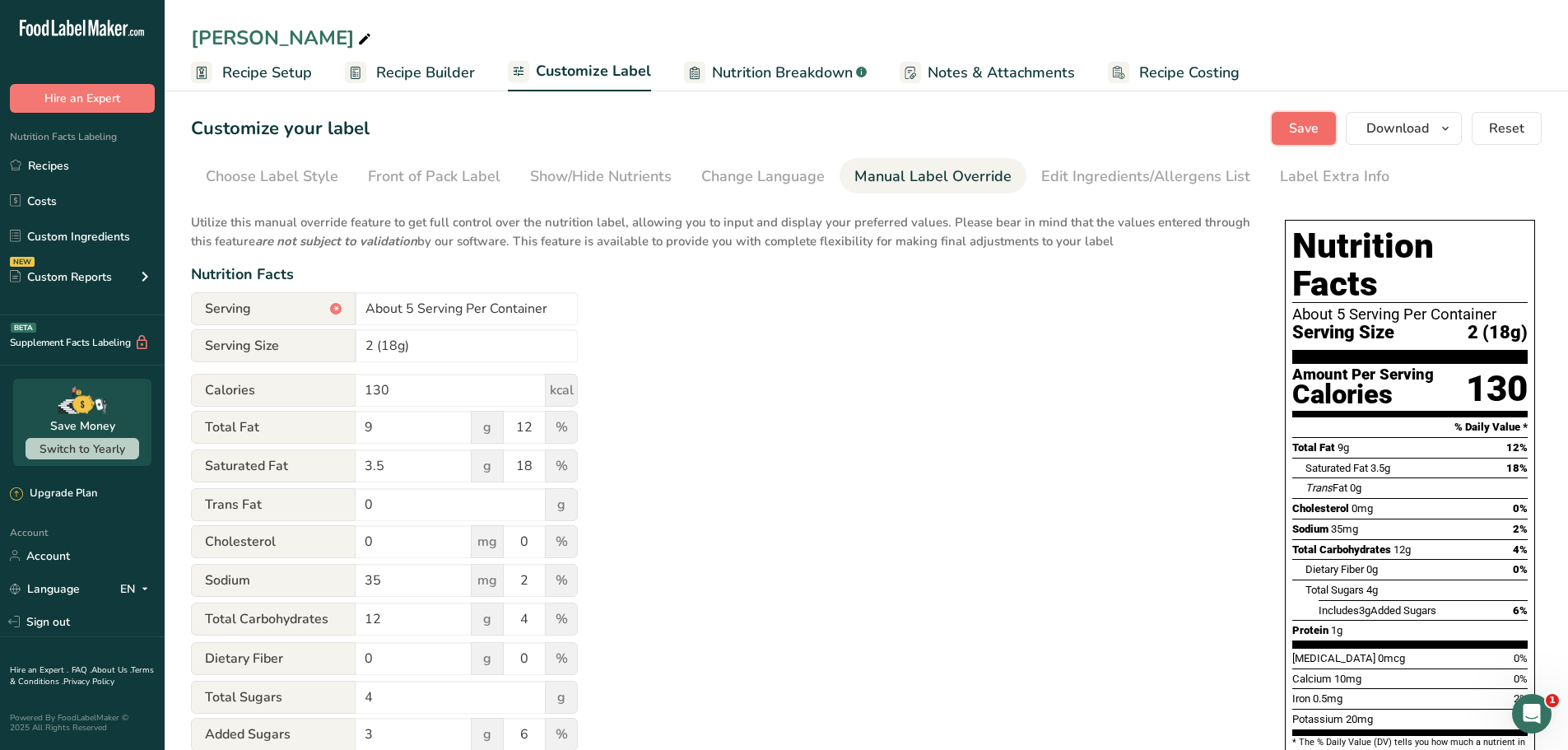
click at [1287, 121] on button "Save" at bounding box center [1304, 128] width 64 height 33
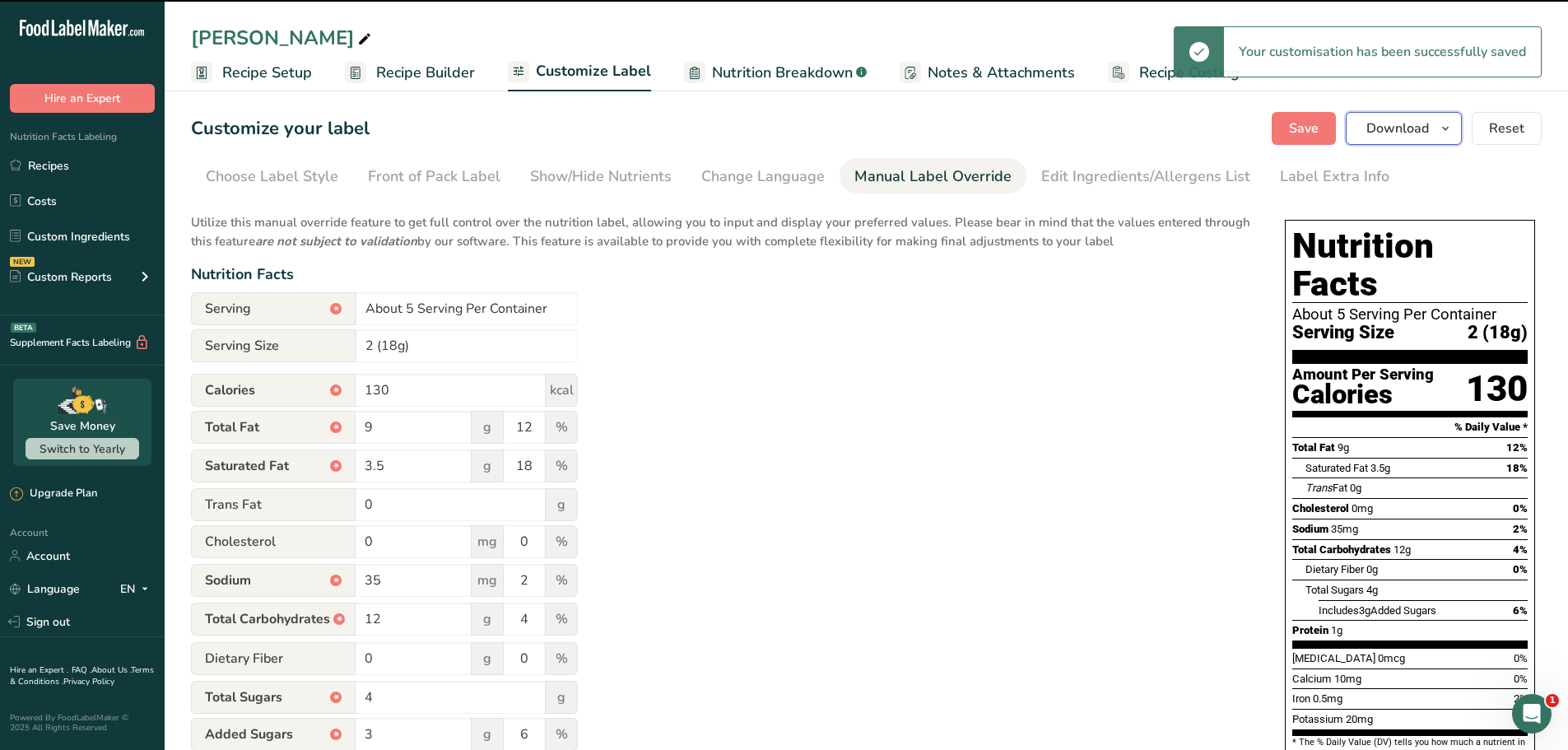
click at [1424, 135] on span "Download" at bounding box center [1398, 128] width 62 height 20
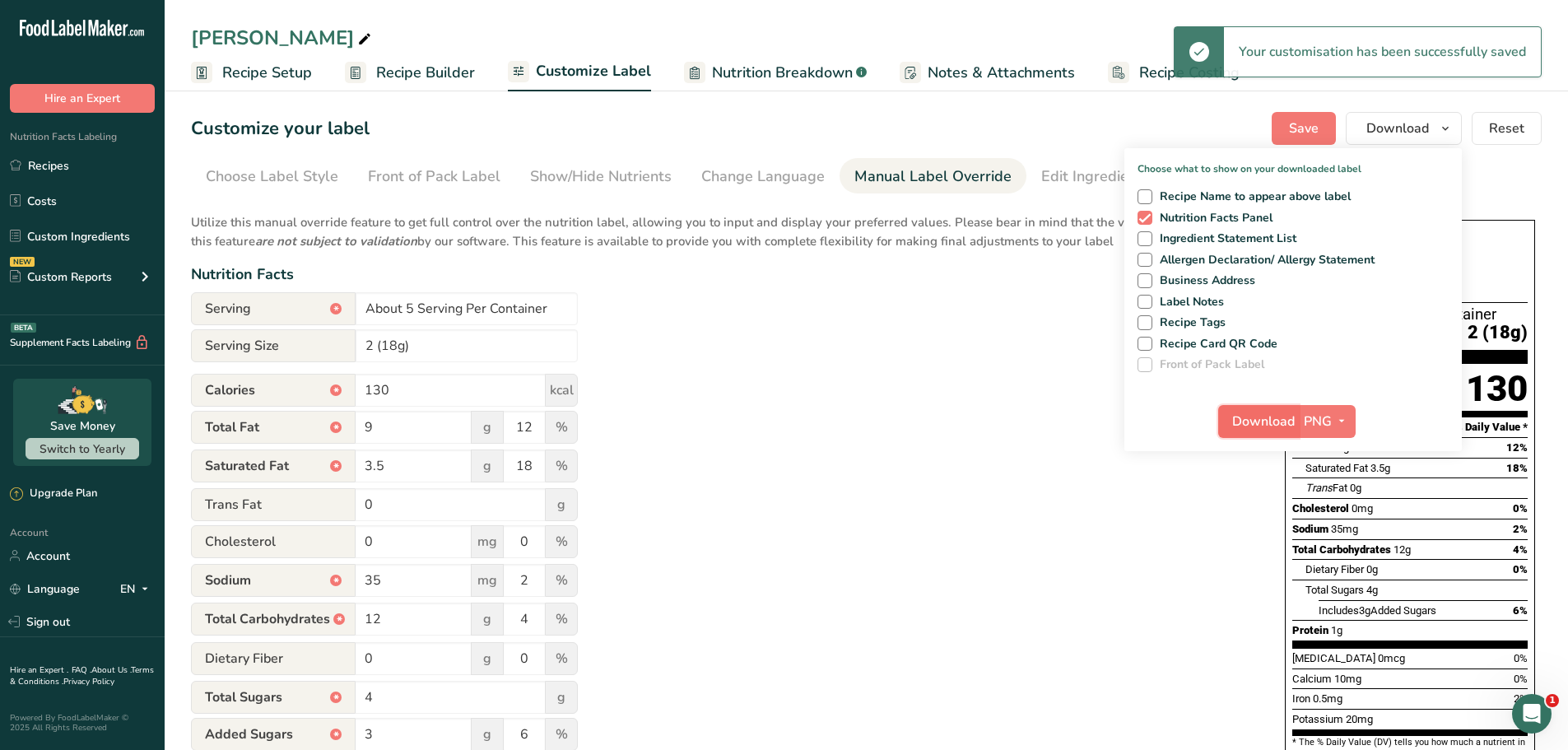
click at [1272, 424] on span "Download" at bounding box center [1263, 421] width 62 height 20
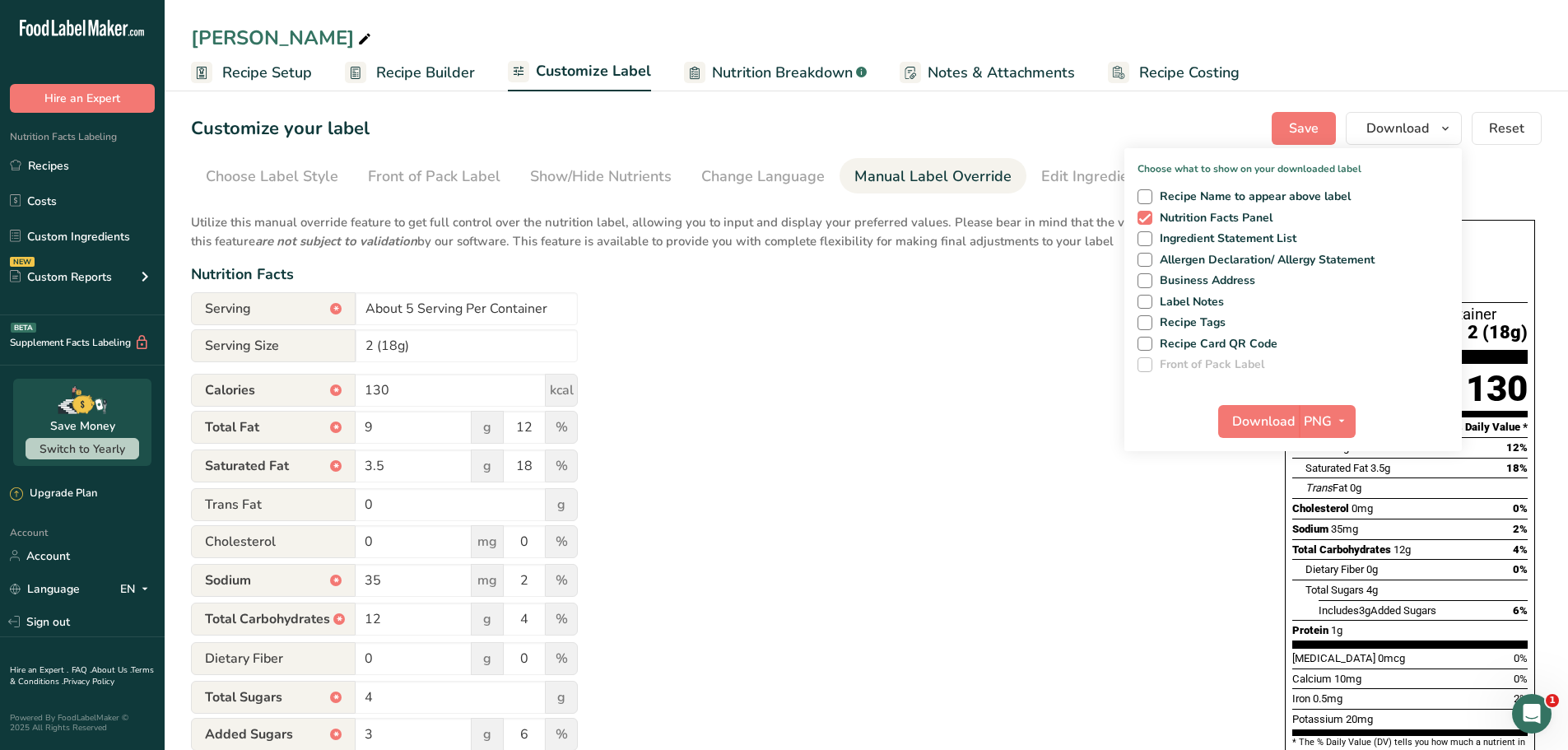
click at [1160, 112] on div "Customize your label Save Download Choose what to show on your downloaded label…" at bounding box center [866, 128] width 1351 height 33
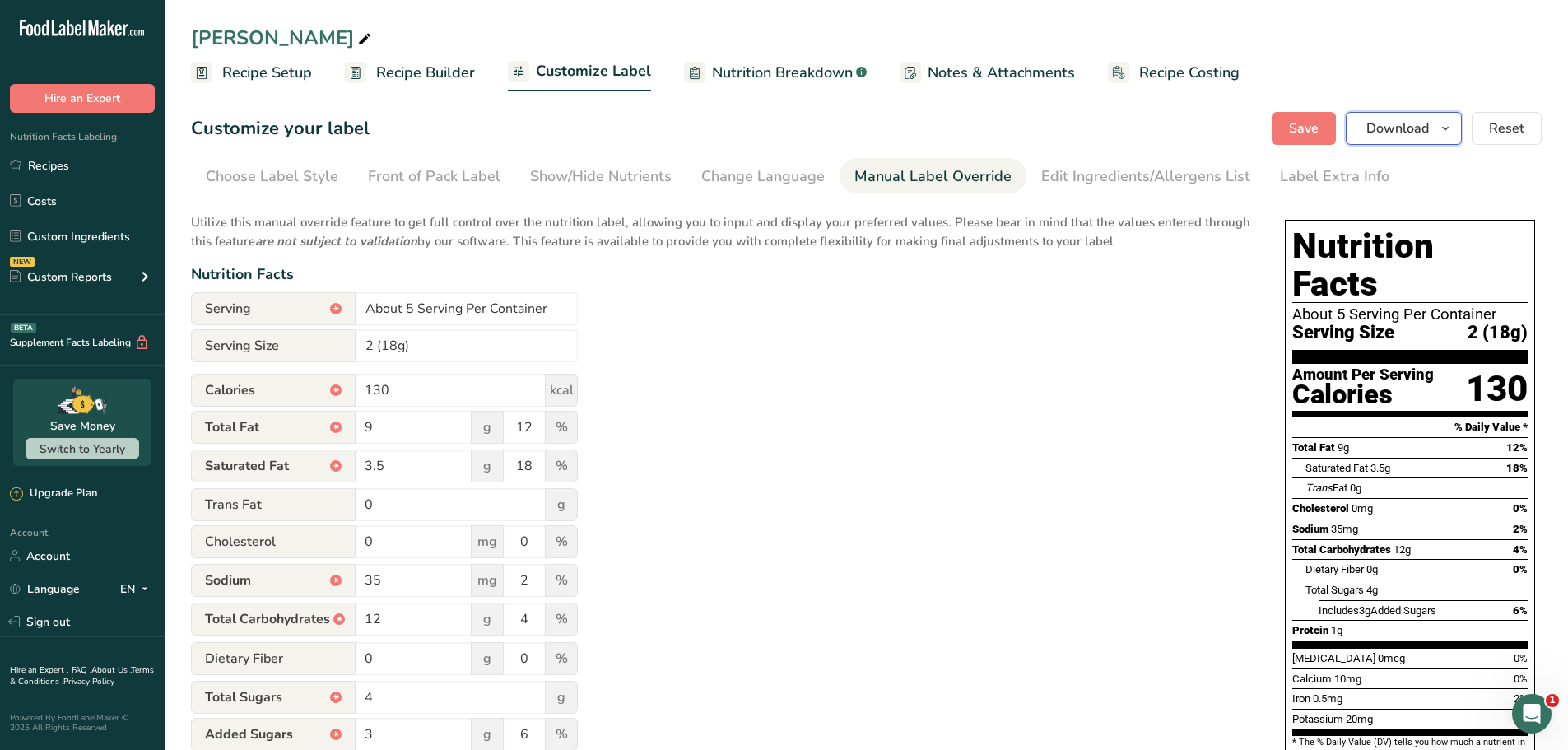
click at [1423, 127] on span "Download" at bounding box center [1398, 128] width 62 height 20
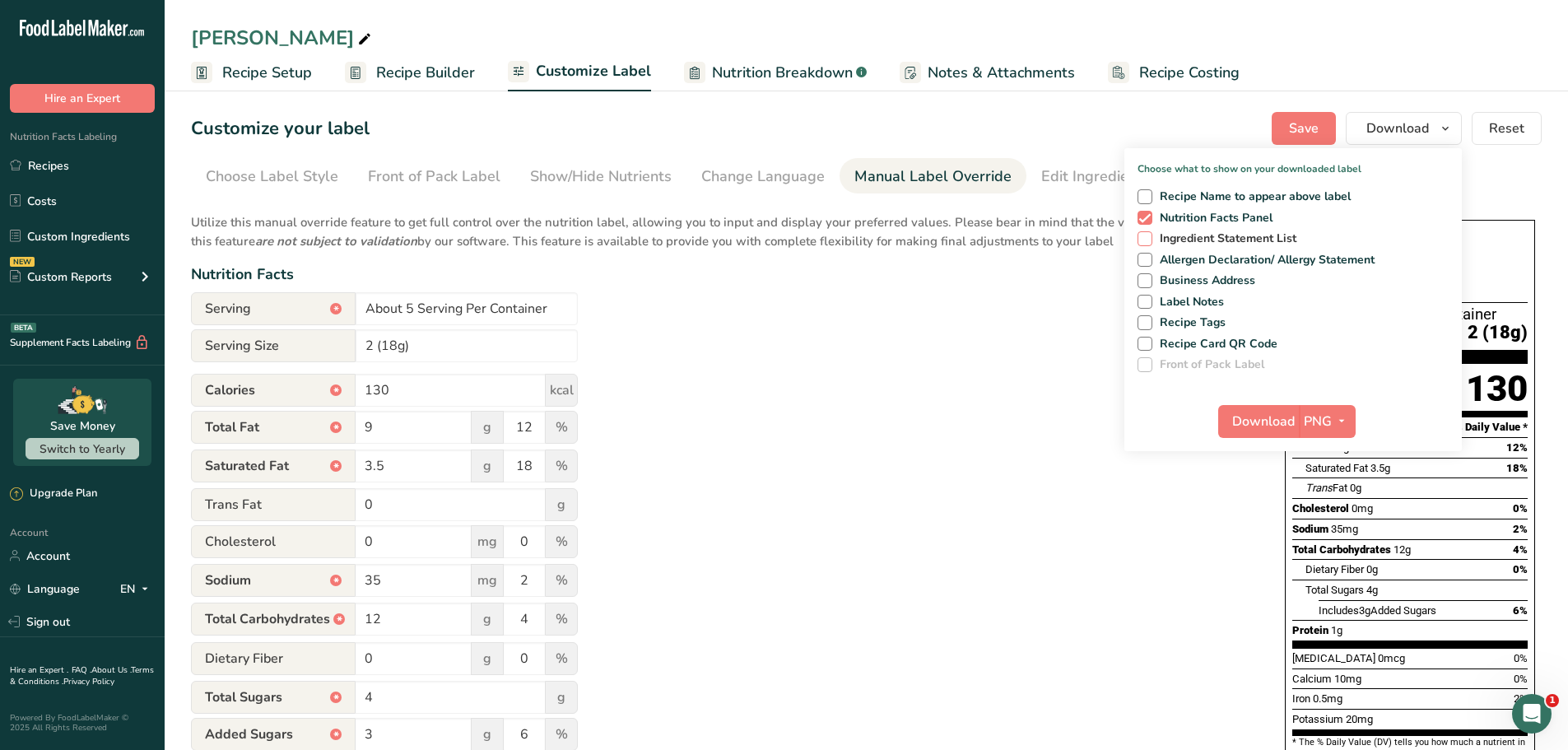
click at [1228, 233] on span "Ingredient Statement List" at bounding box center [1225, 239] width 145 height 15
click at [1148, 233] on input "Ingredient Statement List" at bounding box center [1143, 238] width 10 height 10
checkbox input "true"
click at [1220, 253] on span "Allergen Declaration/ Allergy Statement" at bounding box center [1264, 261] width 223 height 15
click at [1148, 254] on input "Allergen Declaration/ Allergy Statement" at bounding box center [1143, 259] width 10 height 10
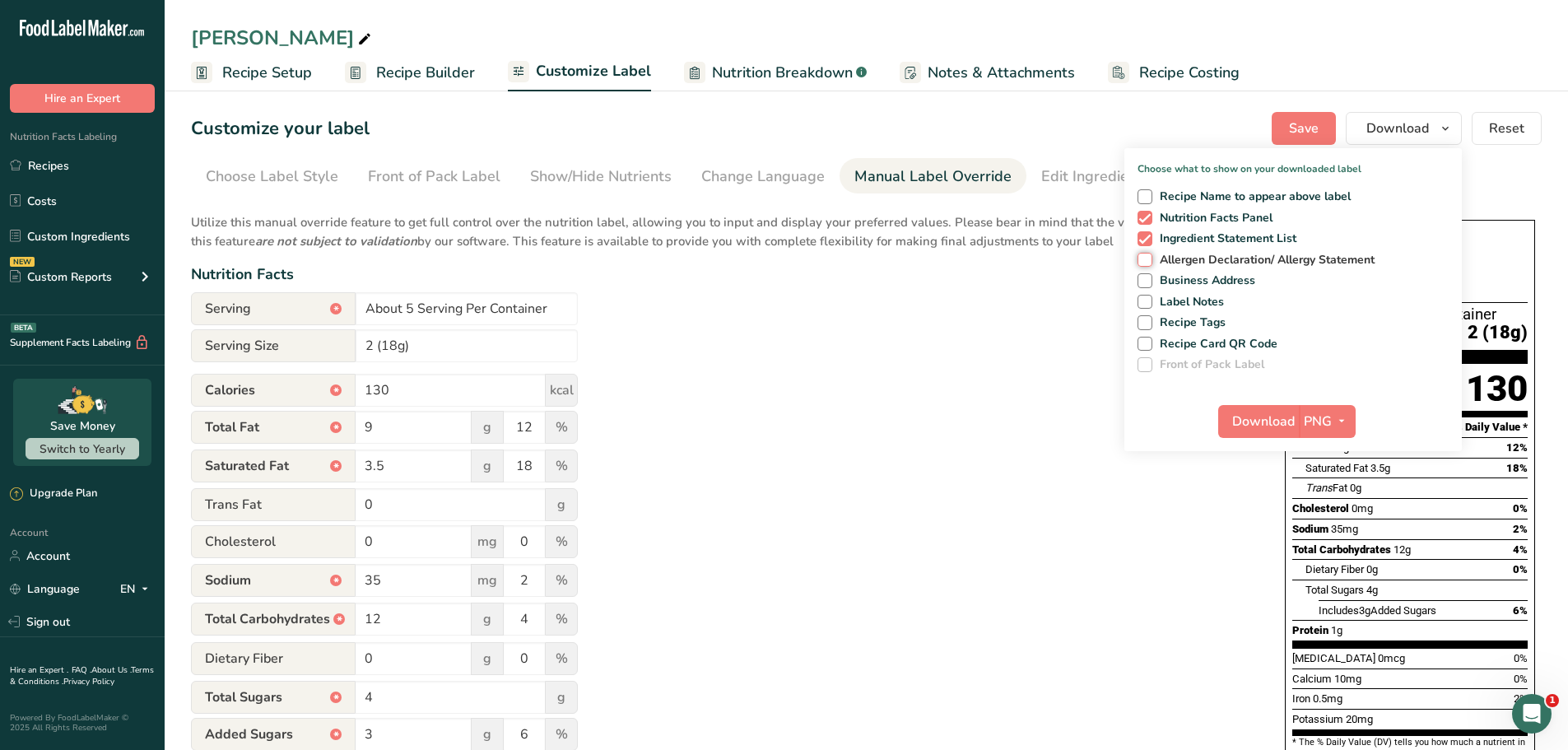
checkbox input "true"
click at [1209, 279] on span "Business Address" at bounding box center [1205, 280] width 104 height 15
click at [1148, 279] on input "Business Address" at bounding box center [1143, 279] width 10 height 10
checkbox input "true"
click at [1199, 295] on span "Label Notes" at bounding box center [1189, 302] width 72 height 15
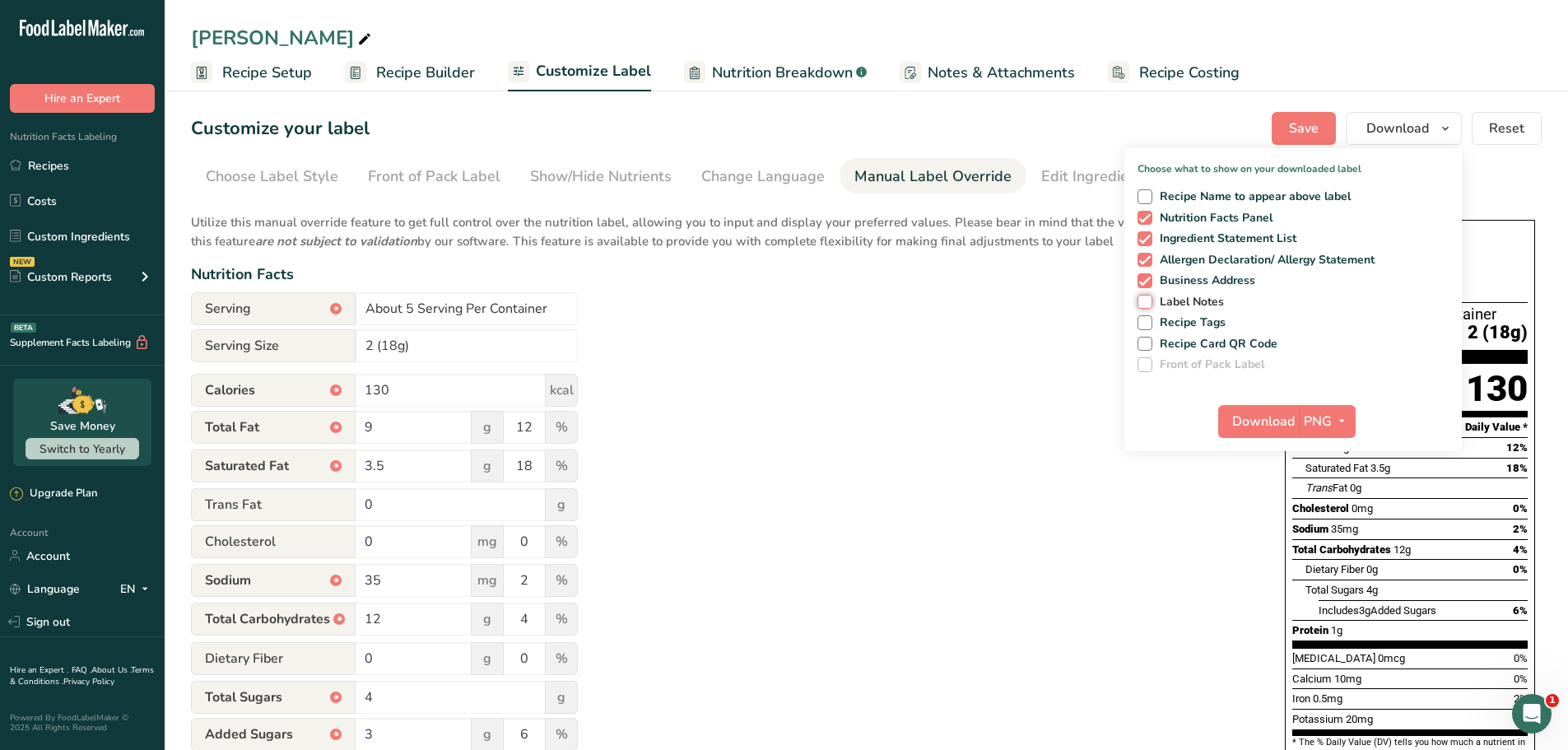
click at [1148, 296] on input "Label Notes" at bounding box center [1143, 301] width 10 height 10
checkbox input "true"
click at [1280, 420] on span "Download" at bounding box center [1263, 421] width 62 height 20
click at [984, 489] on div "Utilize this manual override feature to get full control over the nutrition lab…" at bounding box center [722, 597] width 1062 height 788
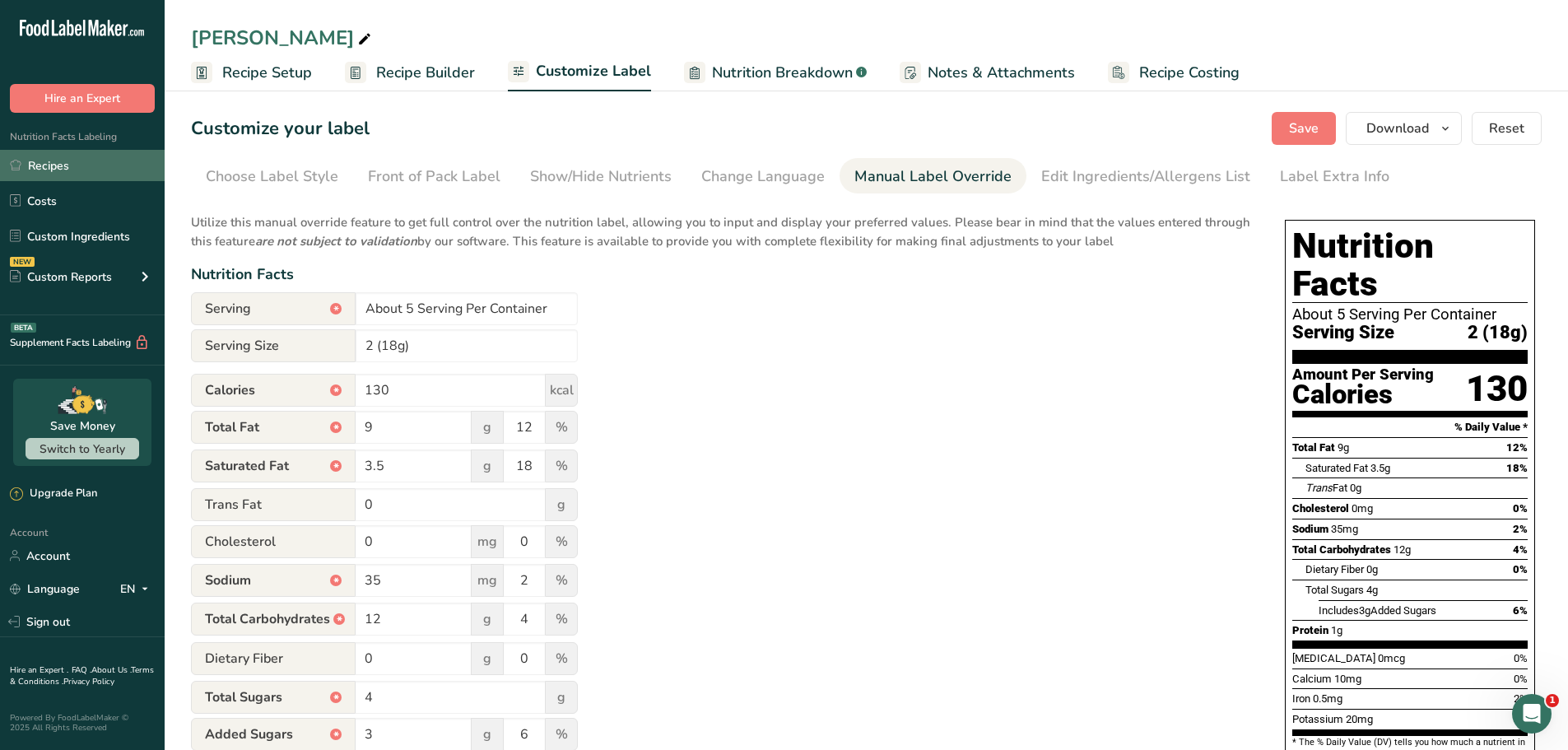
click at [63, 164] on link "Recipes" at bounding box center [82, 165] width 165 height 31
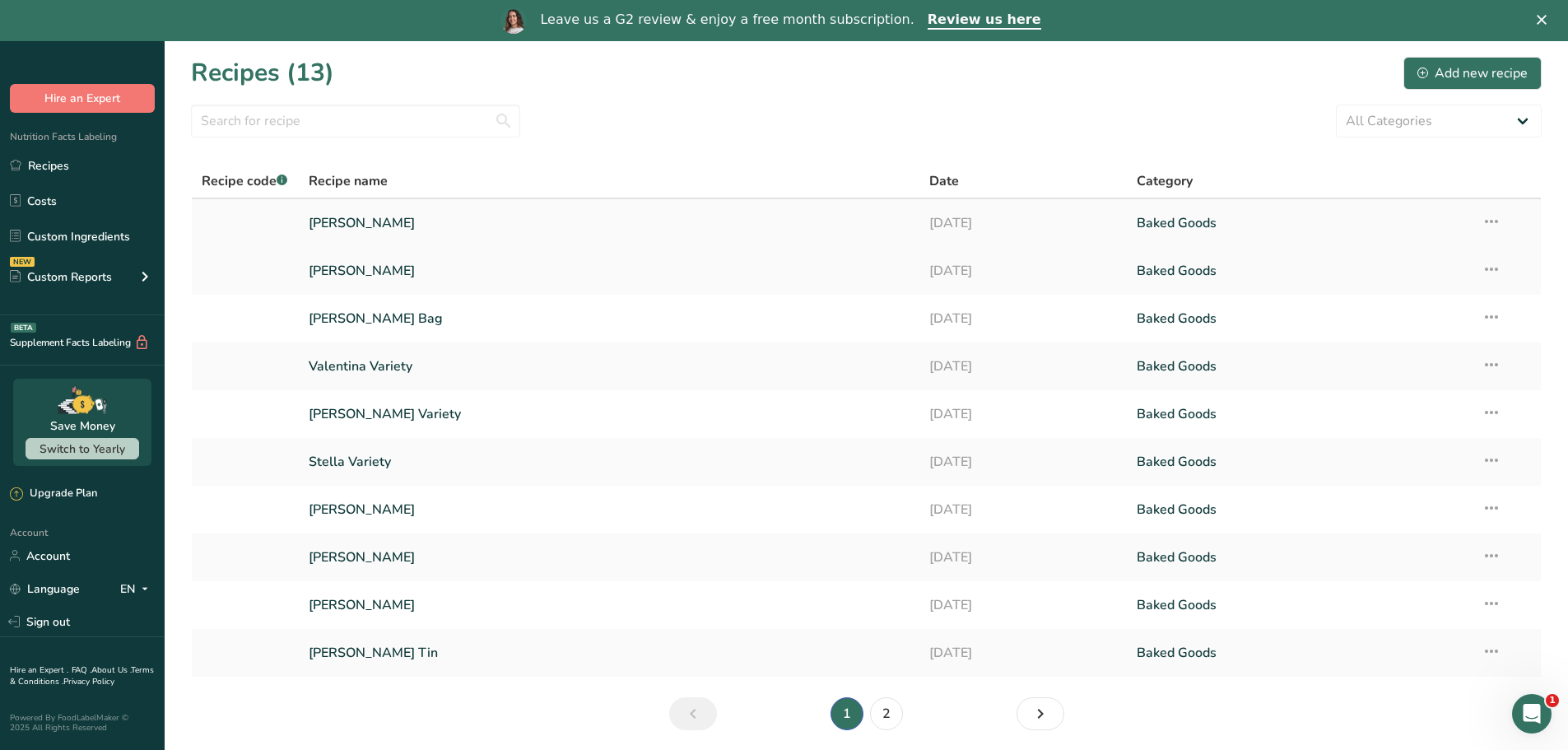
click at [374, 226] on link "[PERSON_NAME]" at bounding box center [609, 223] width 601 height 35
click at [1483, 223] on icon at bounding box center [1491, 221] width 20 height 29
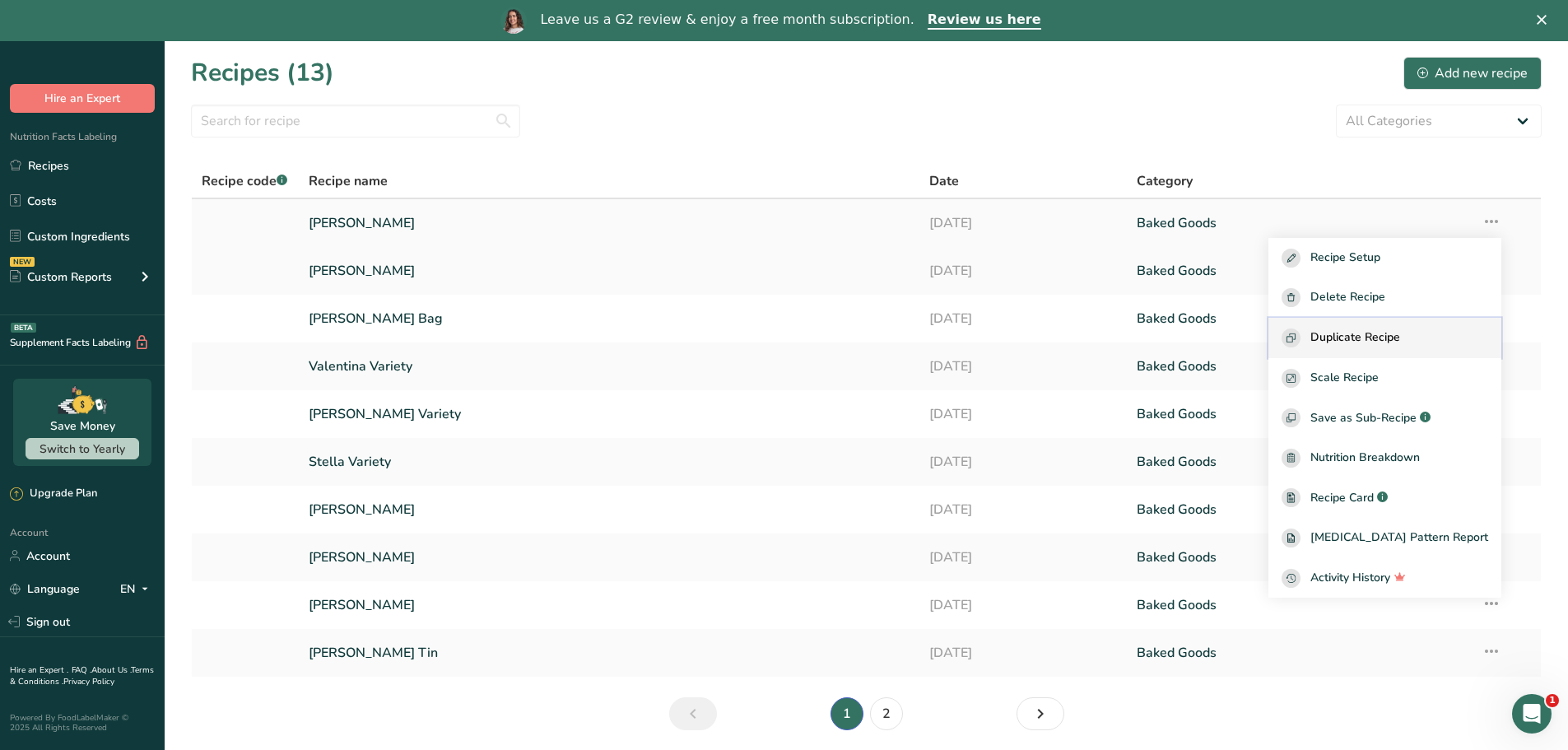
click at [1437, 327] on button "Duplicate Recipe" at bounding box center [1385, 338] width 233 height 40
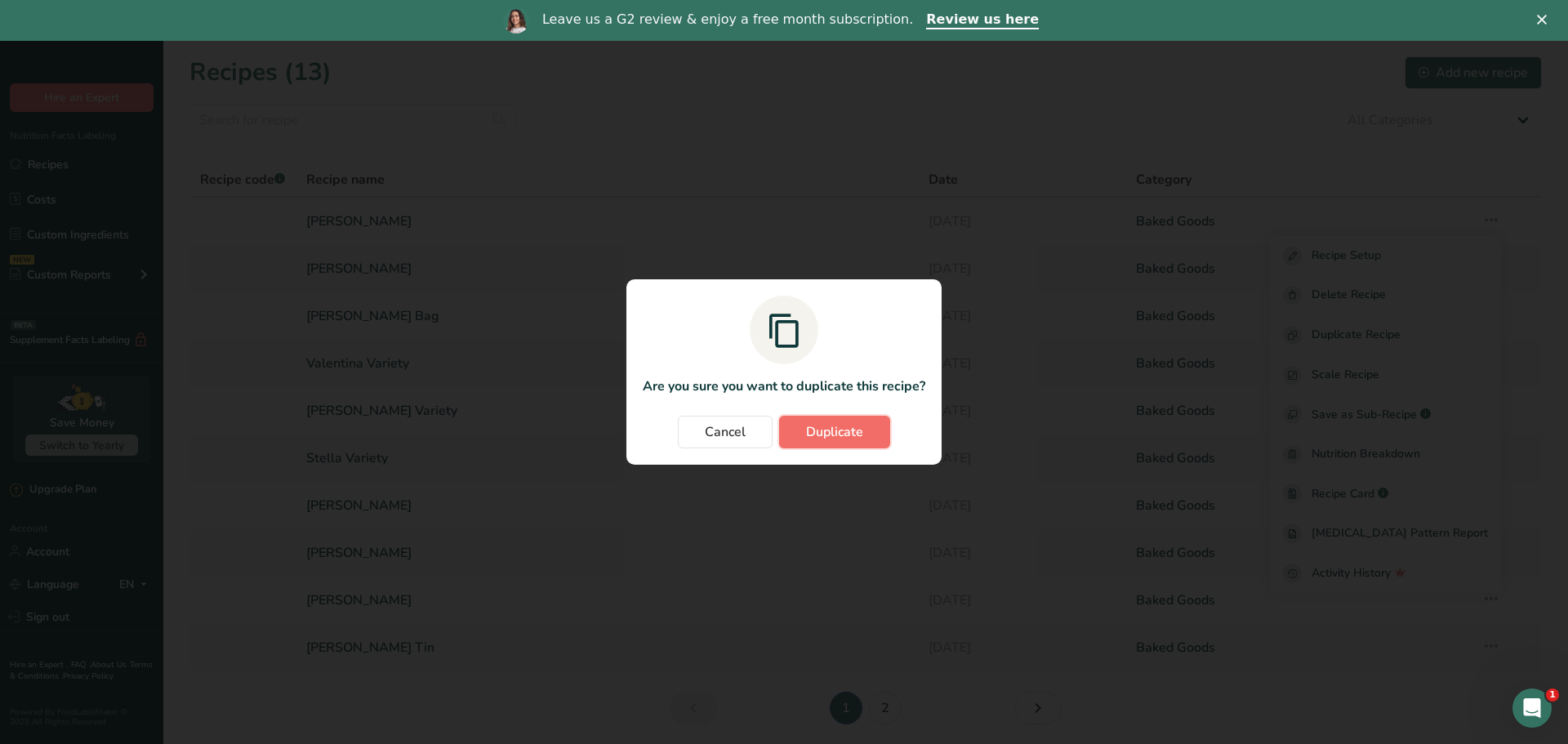
click at [836, 430] on span "Duplicate" at bounding box center [834, 431] width 57 height 20
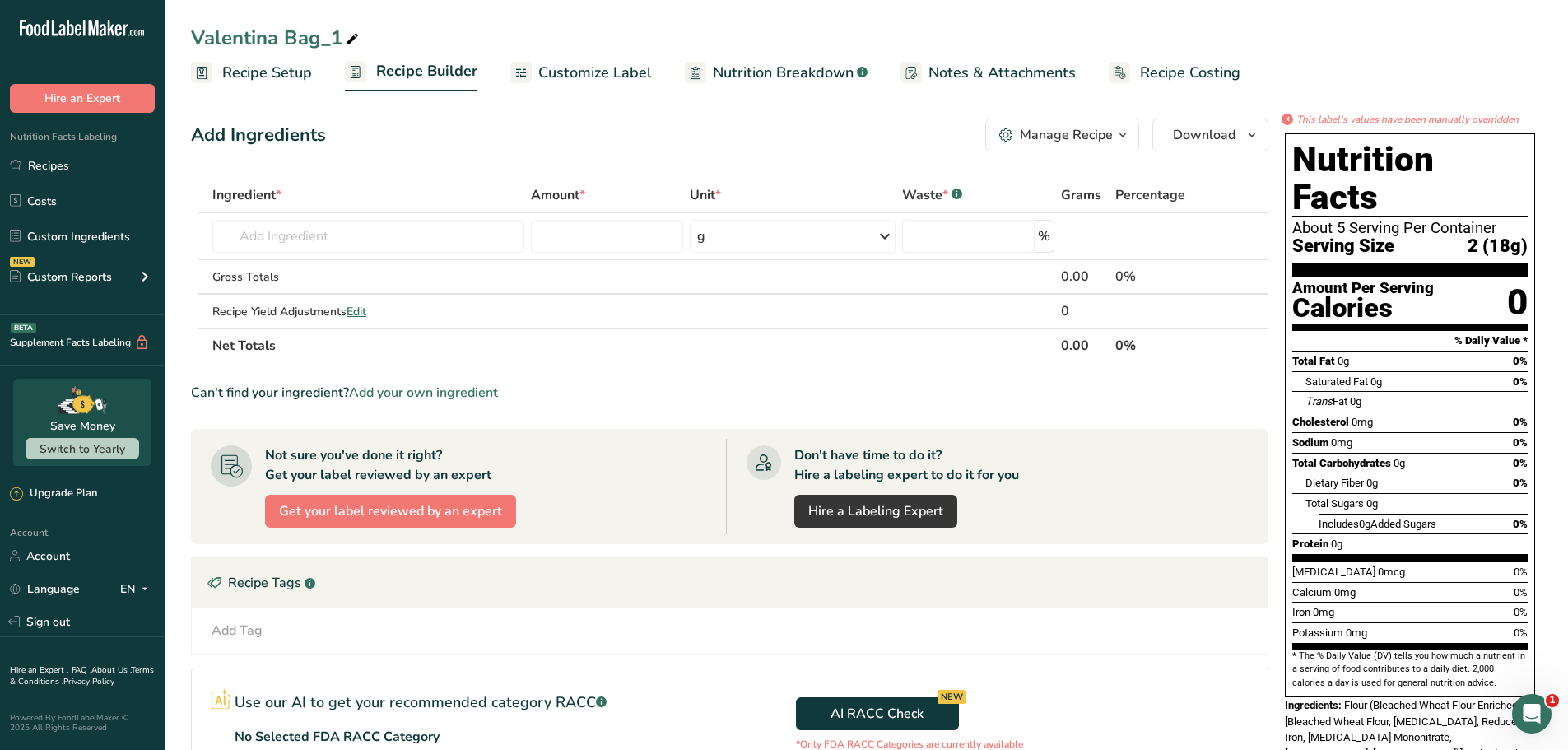
click at [343, 42] on span at bounding box center [352, 39] width 20 height 20
drag, startPoint x: 343, startPoint y: 36, endPoint x: 286, endPoint y: 31, distance: 57.2
click at [286, 31] on input "Valentina Bag_1" at bounding box center [866, 37] width 1351 height 29
type input "[PERSON_NAME]"
click at [734, 69] on span "Nutrition Breakdown" at bounding box center [784, 73] width 141 height 23
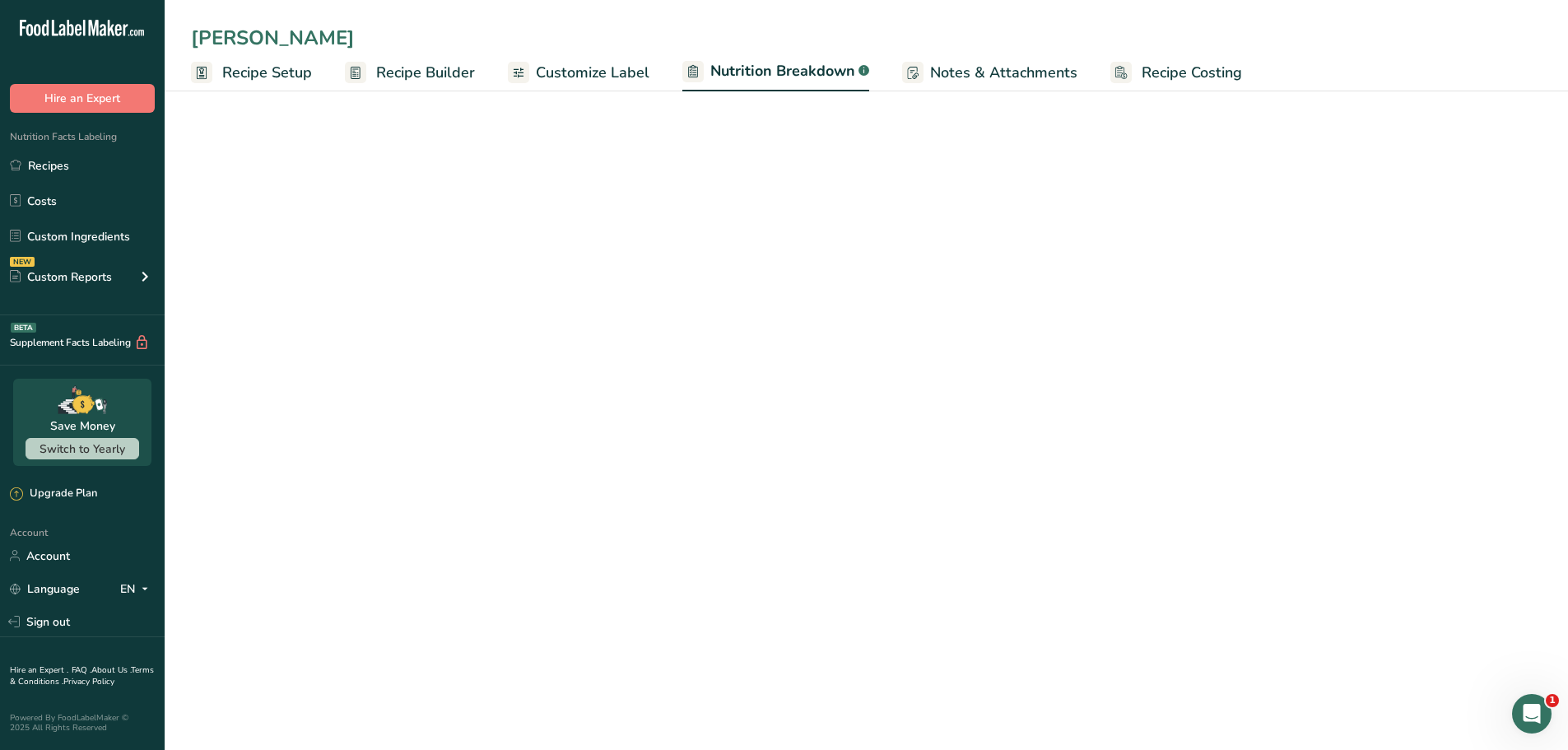
select select "Calories"
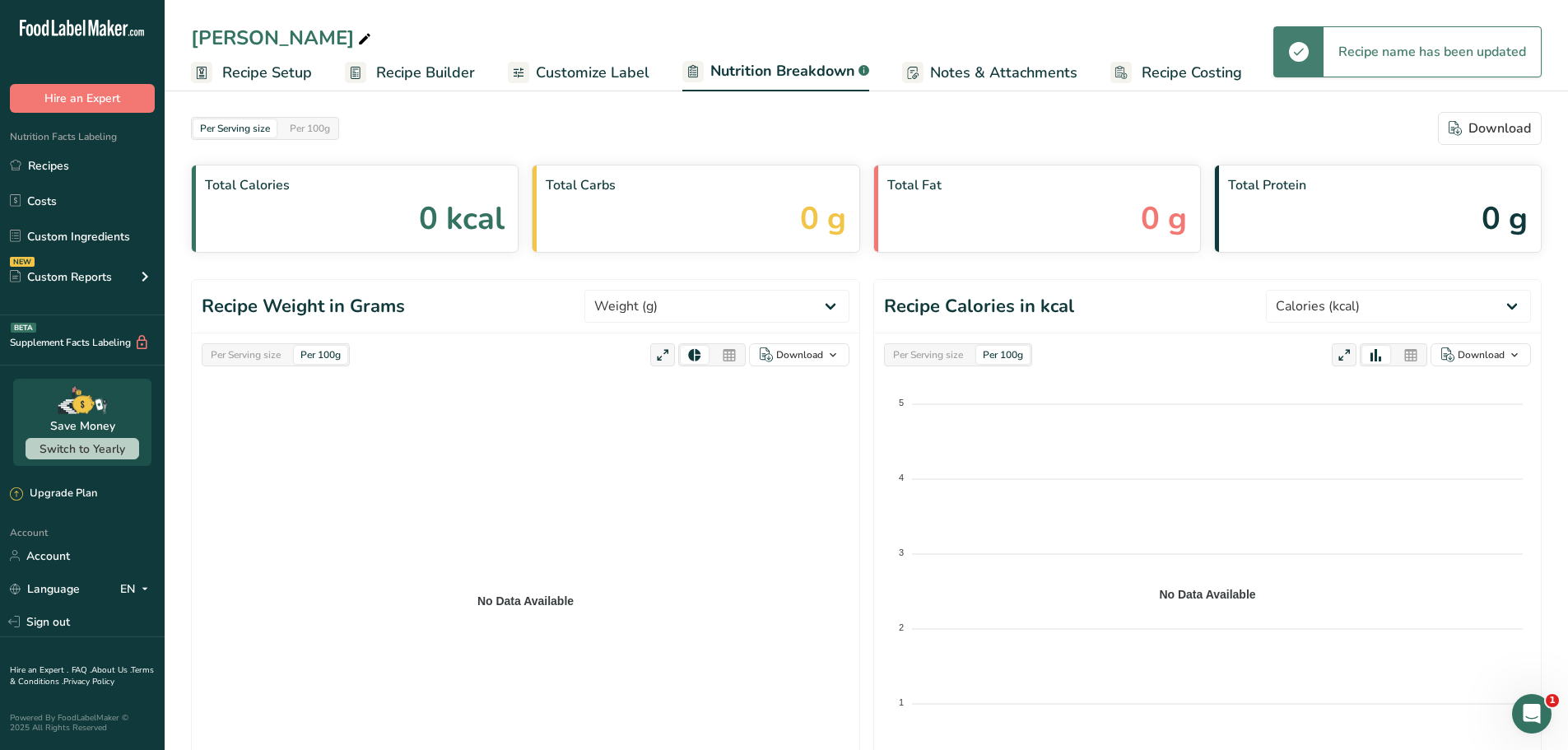
click at [426, 79] on span "Recipe Builder" at bounding box center [425, 73] width 99 height 23
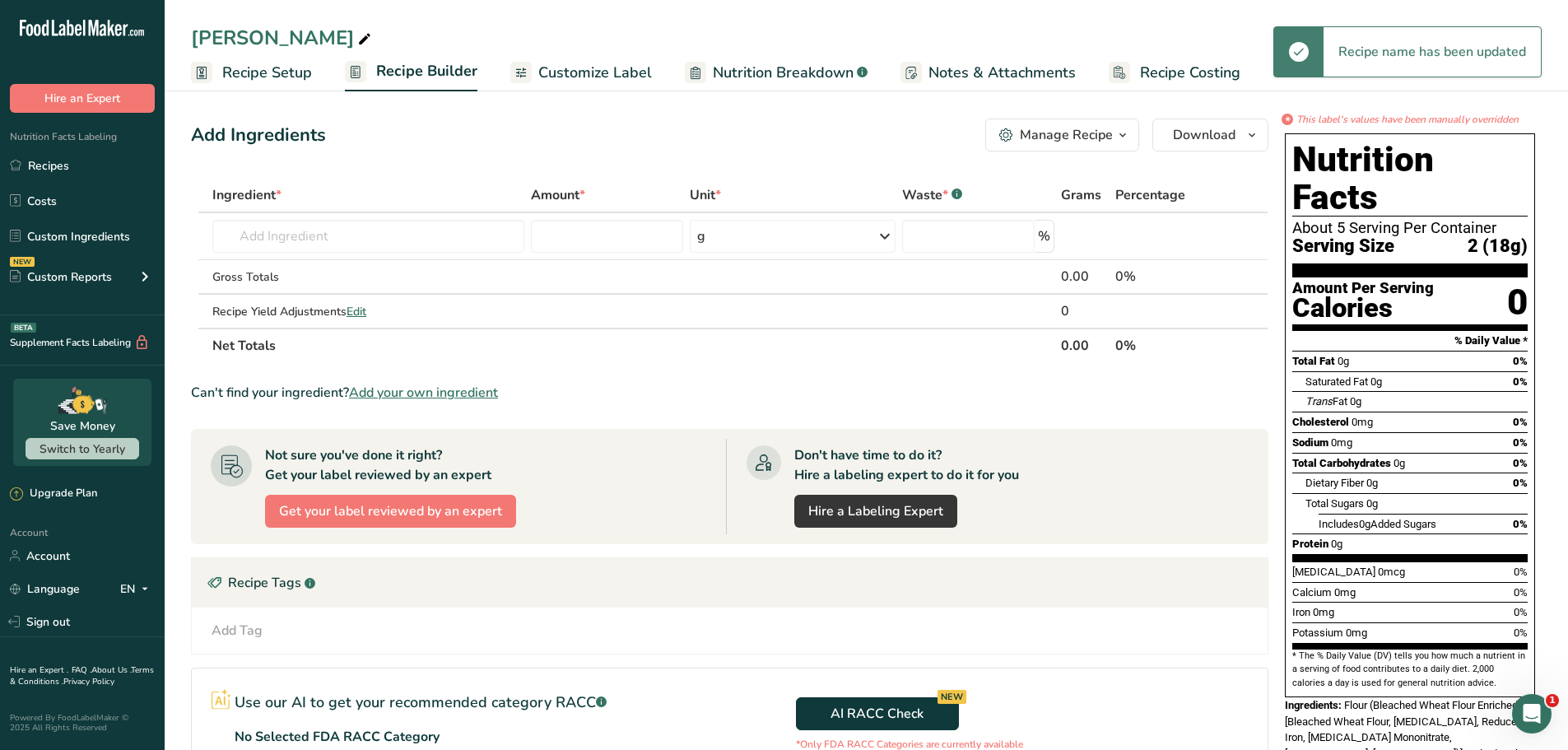
click at [562, 72] on span "Customize Label" at bounding box center [595, 73] width 114 height 23
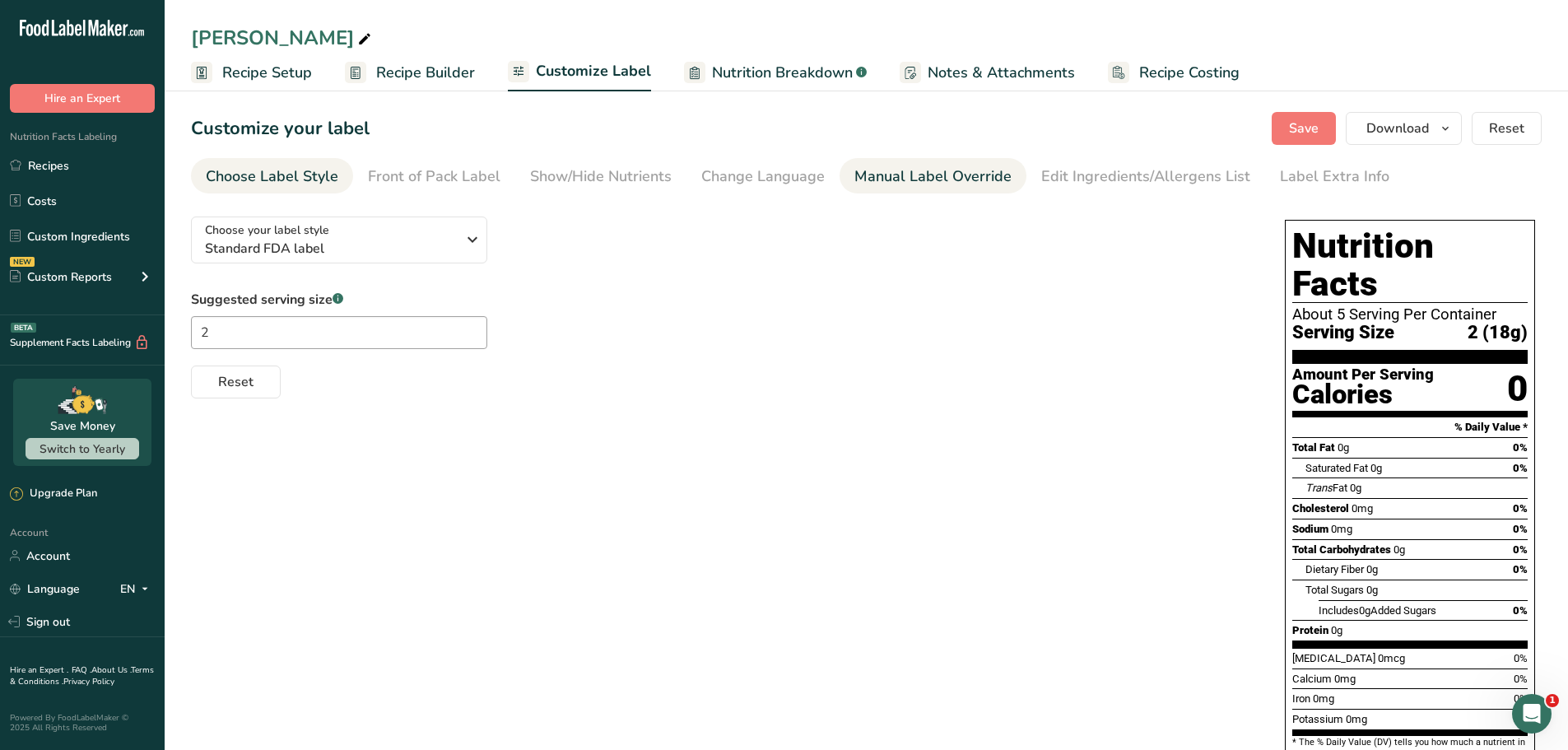
click at [868, 164] on link "Manual Label Override" at bounding box center [933, 176] width 157 height 37
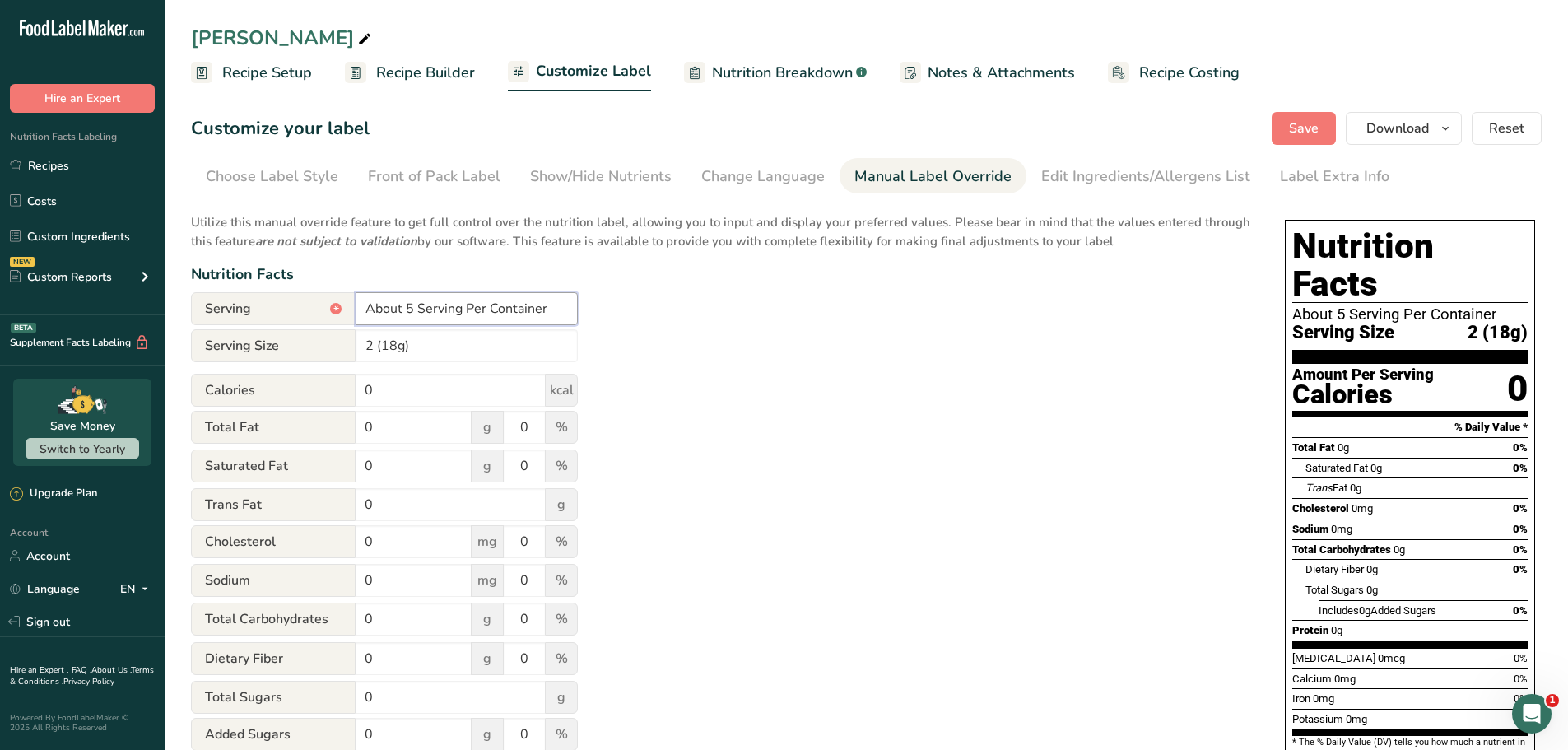
click at [410, 305] on input "About 5 Serving Per Container" at bounding box center [467, 309] width 222 height 33
type input "About 1.5 Serving Per Container"
click at [401, 384] on input "0" at bounding box center [451, 390] width 190 height 33
type input "130"
click at [429, 429] on input "0" at bounding box center [413, 426] width 116 height 33
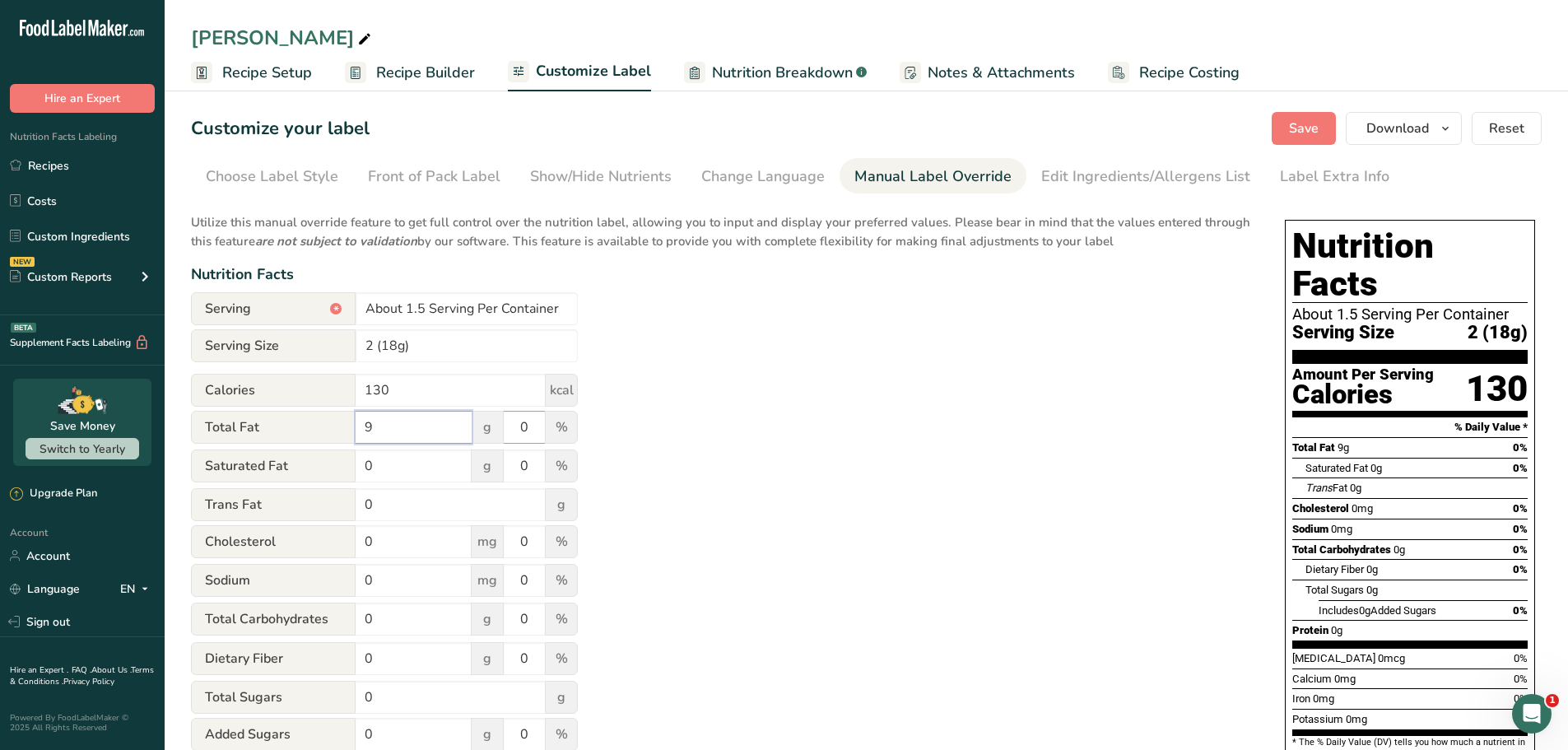
type input "9"
drag, startPoint x: 529, startPoint y: 424, endPoint x: 520, endPoint y: 425, distance: 9.1
click at [520, 425] on input "0" at bounding box center [524, 426] width 41 height 33
type input "12"
click at [437, 461] on input "0" at bounding box center [413, 466] width 116 height 33
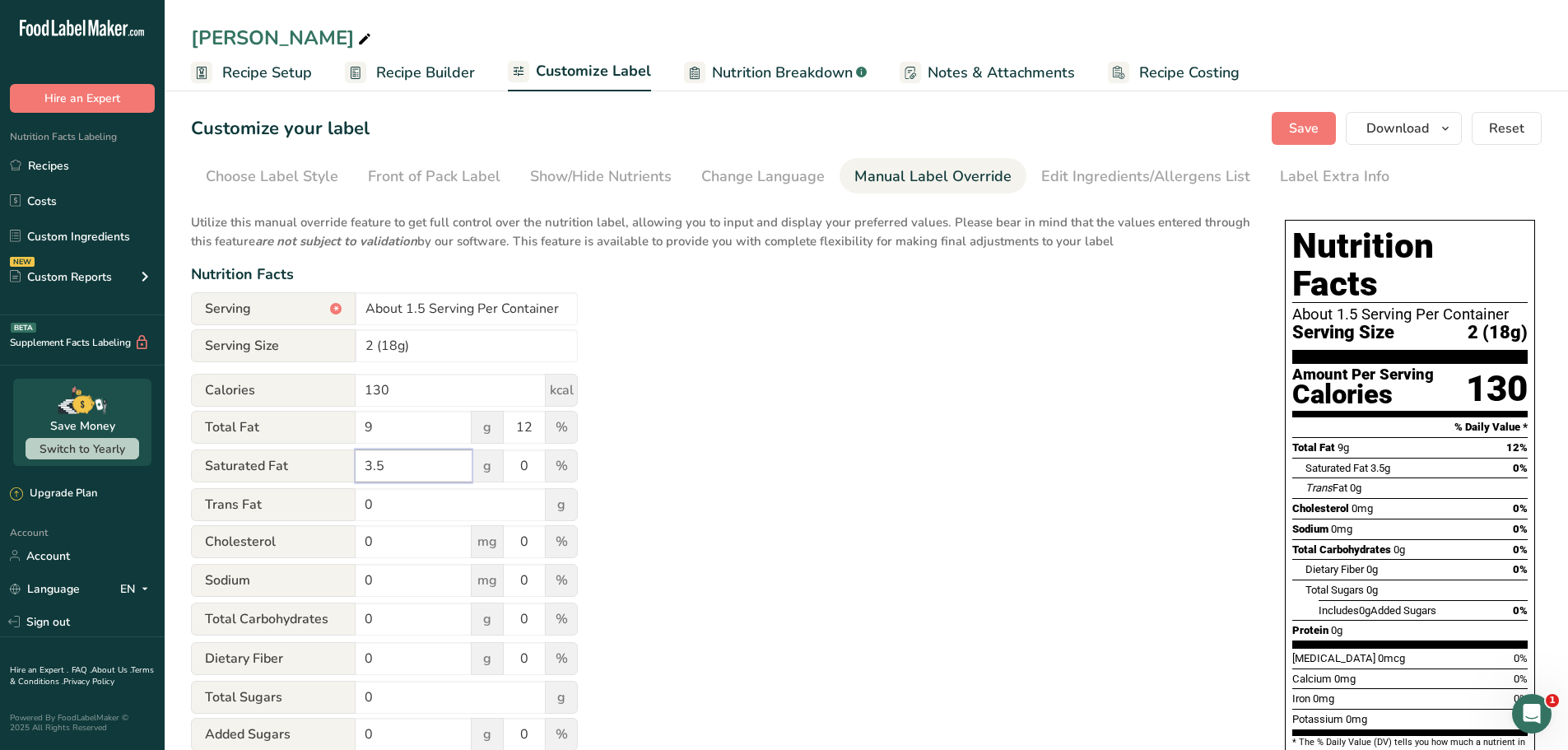
type input "3.5"
type input "18"
click at [411, 506] on input "0" at bounding box center [451, 504] width 190 height 33
click at [413, 537] on input "0" at bounding box center [413, 541] width 116 height 33
click at [390, 576] on input "0" at bounding box center [413, 580] width 116 height 33
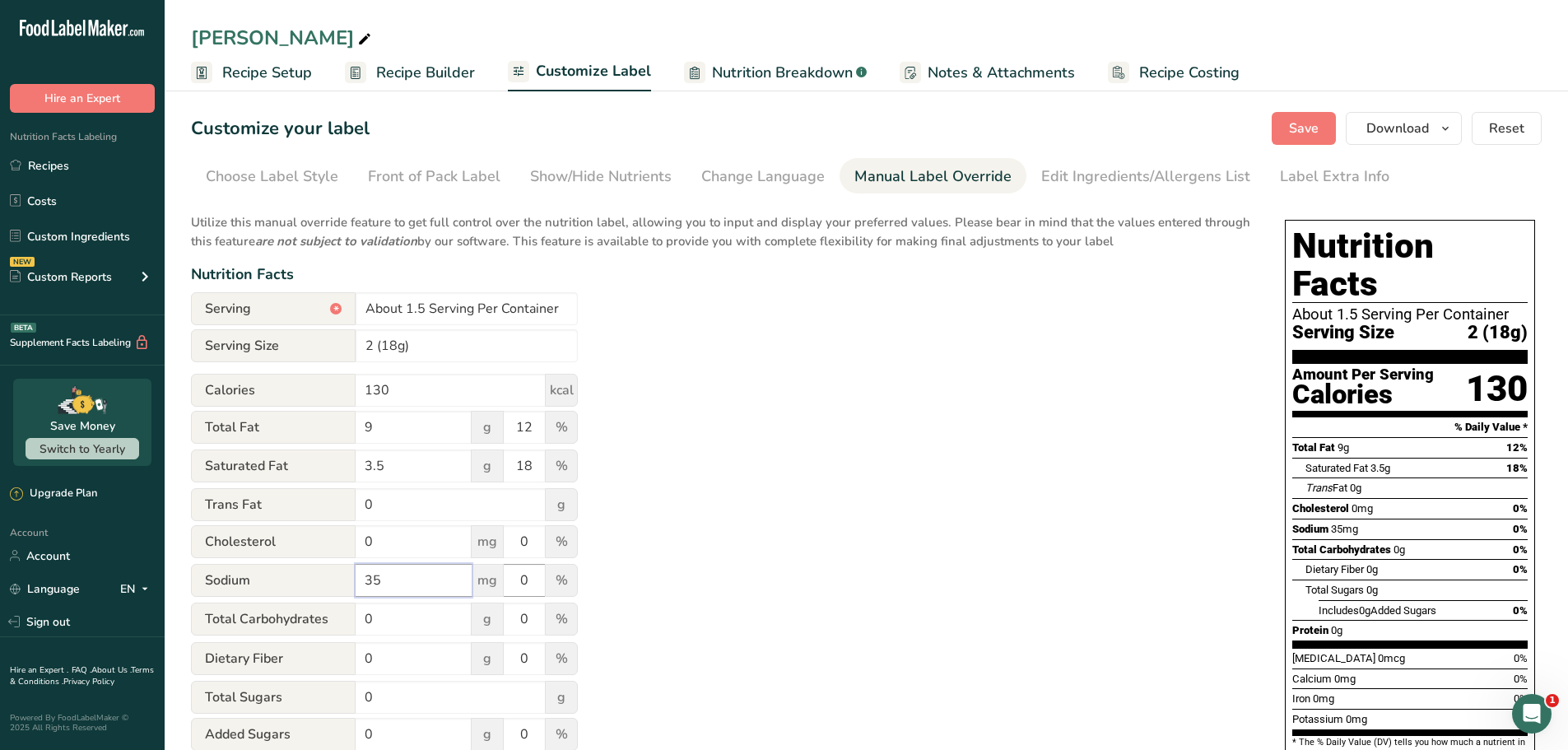
type input "35"
drag, startPoint x: 529, startPoint y: 582, endPoint x: 509, endPoint y: 582, distance: 20.0
click at [509, 582] on input "0" at bounding box center [524, 580] width 41 height 33
type input "2"
click at [445, 612] on input "0" at bounding box center [413, 618] width 116 height 33
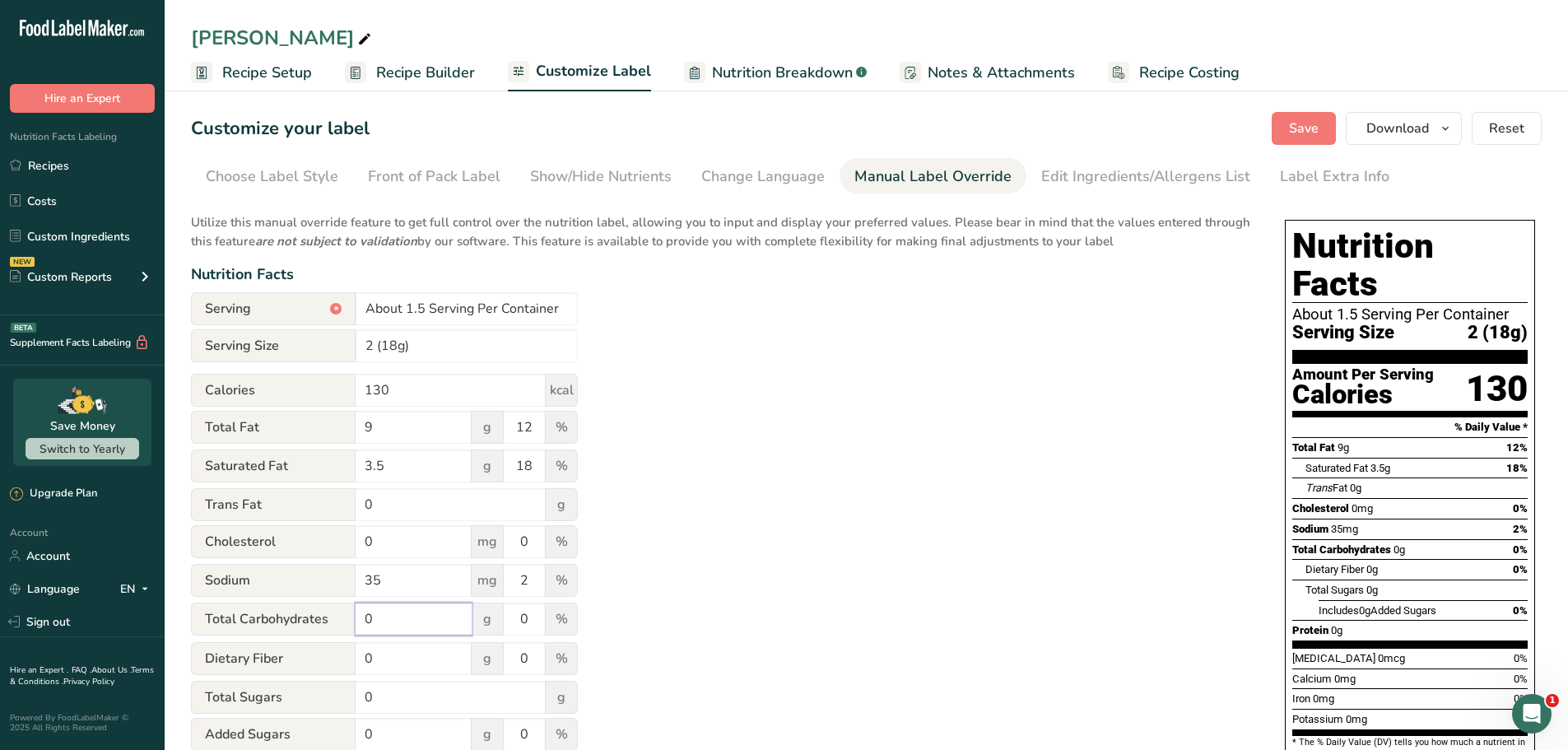
scroll to position [82, 0]
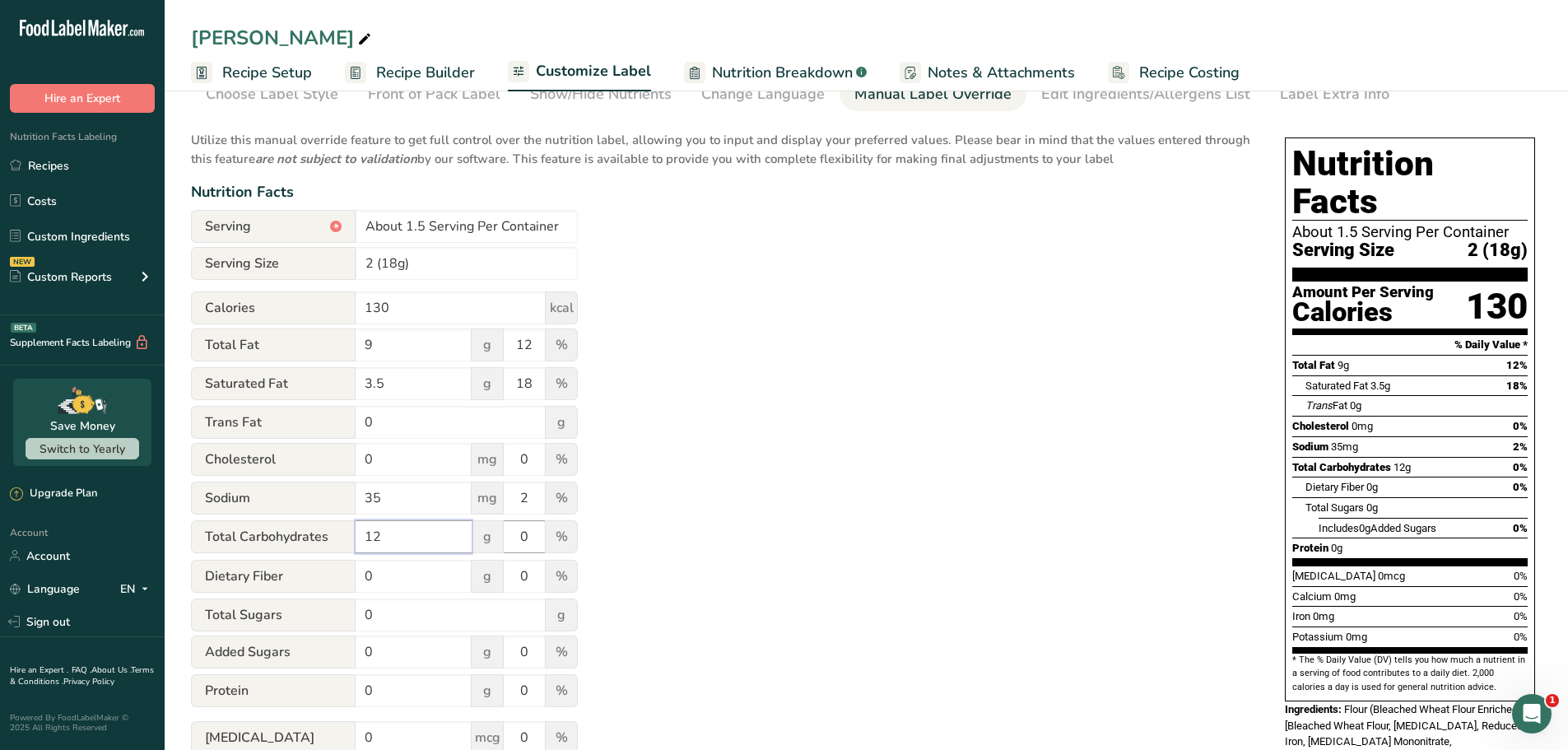
type input "12"
drag, startPoint x: 529, startPoint y: 534, endPoint x: 520, endPoint y: 534, distance: 9.0
click at [520, 534] on input "0" at bounding box center [524, 536] width 41 height 33
type input "4"
click at [426, 568] on input "0" at bounding box center [413, 576] width 116 height 33
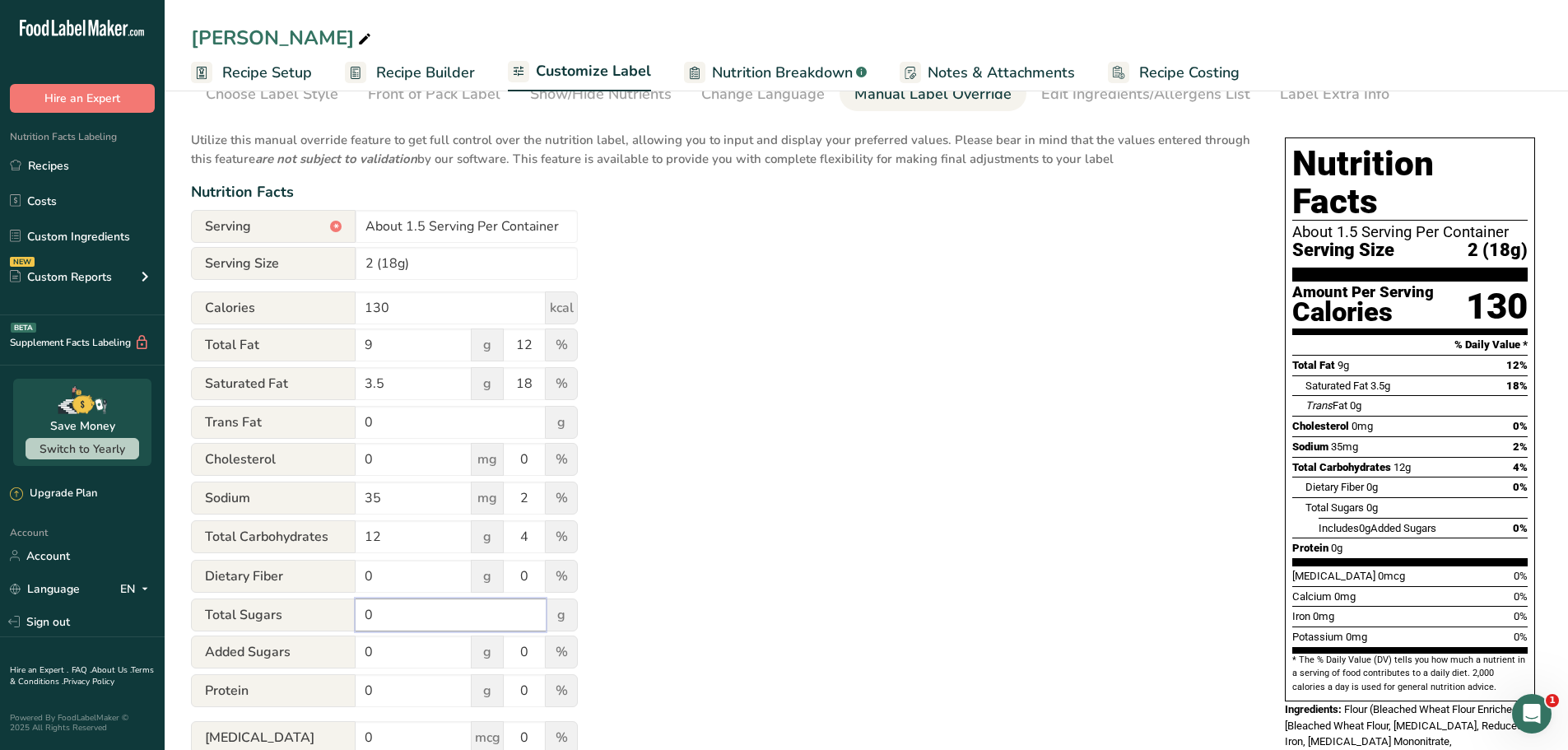
click at [415, 598] on input "0" at bounding box center [451, 614] width 190 height 33
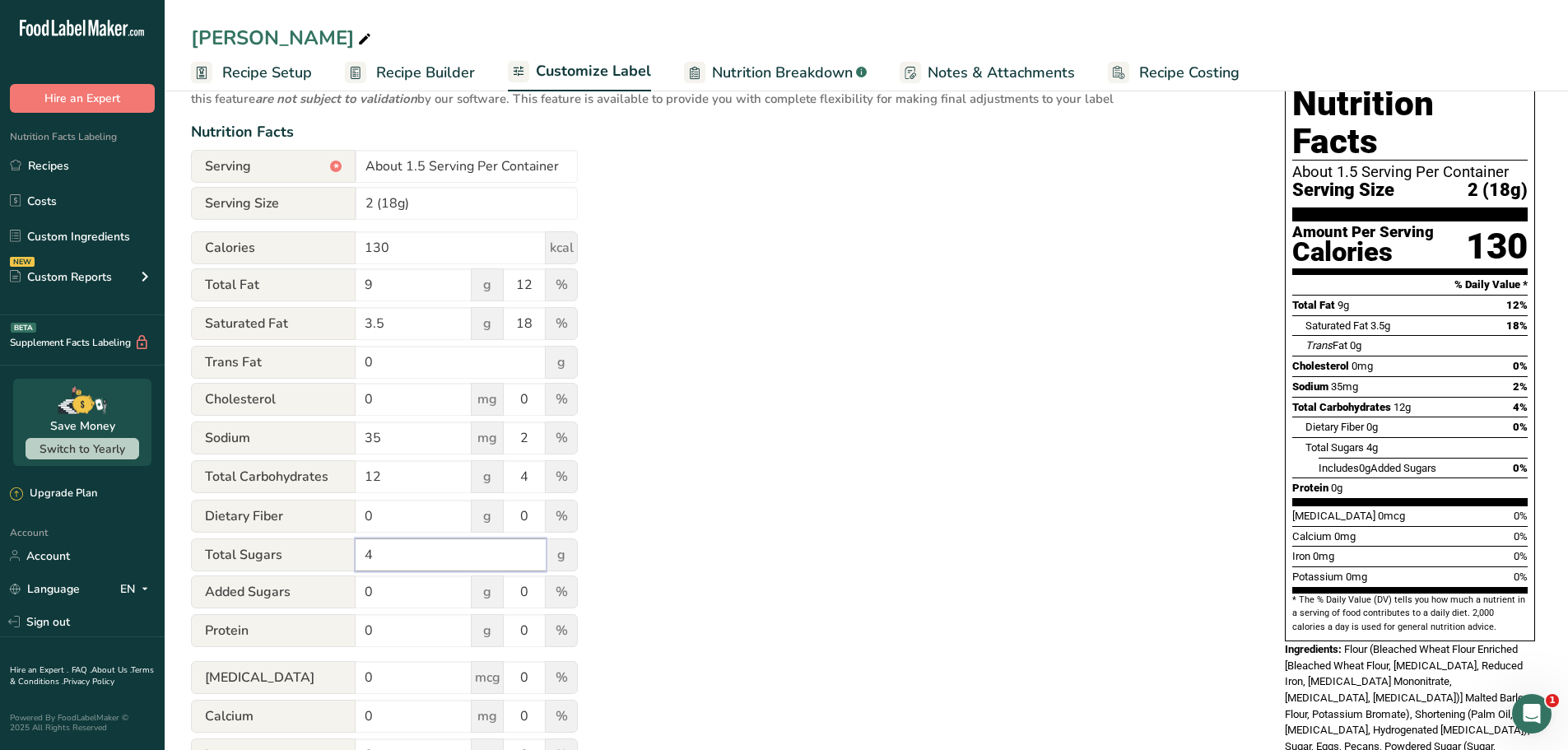
scroll to position [165, 0]
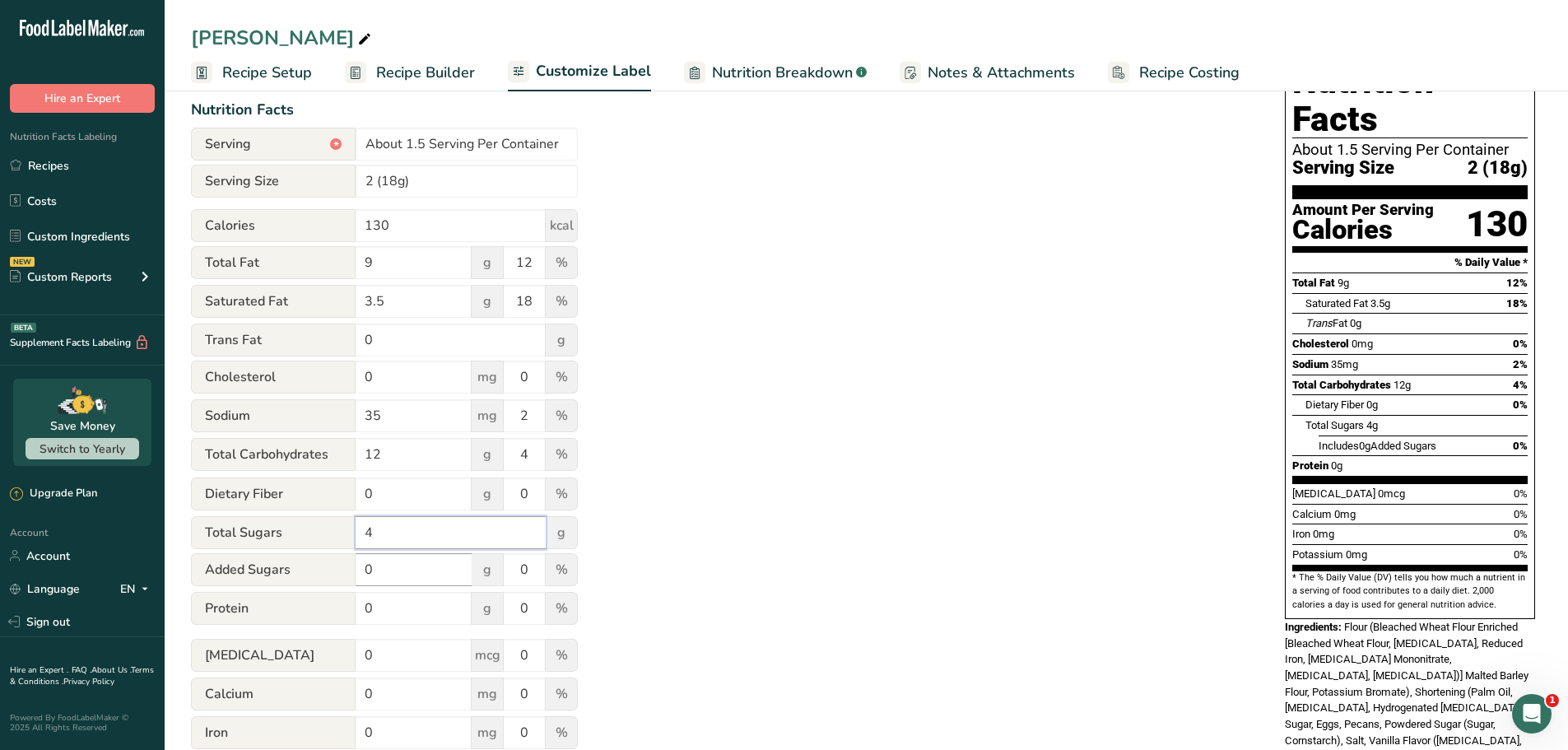
type input "4"
click at [386, 572] on input "0" at bounding box center [413, 569] width 116 height 33
type input "3"
drag, startPoint x: 516, startPoint y: 566, endPoint x: 557, endPoint y: 569, distance: 41.1
click at [557, 569] on div "Added Sugars 3 g 0 %" at bounding box center [384, 570] width 387 height 35
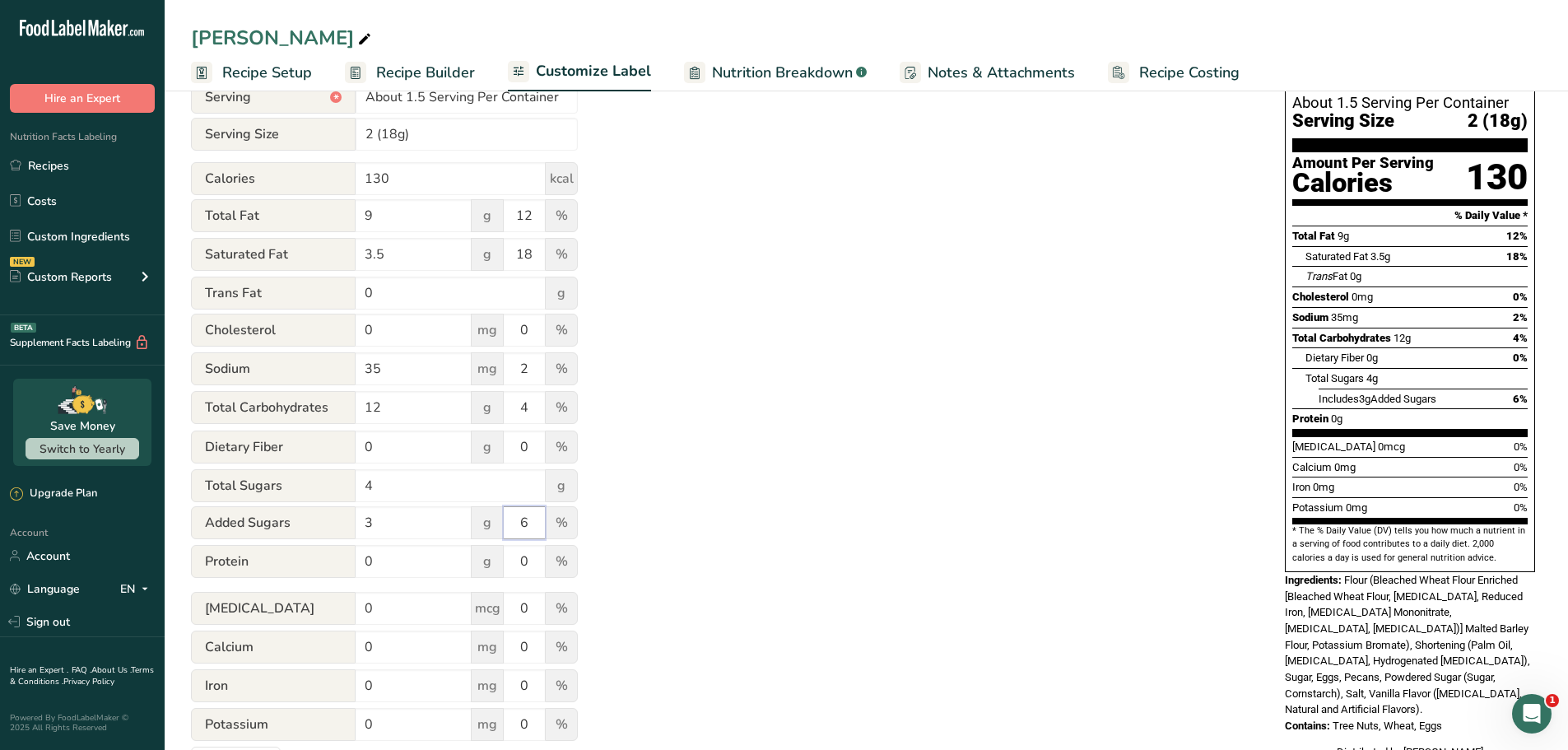
scroll to position [247, 0]
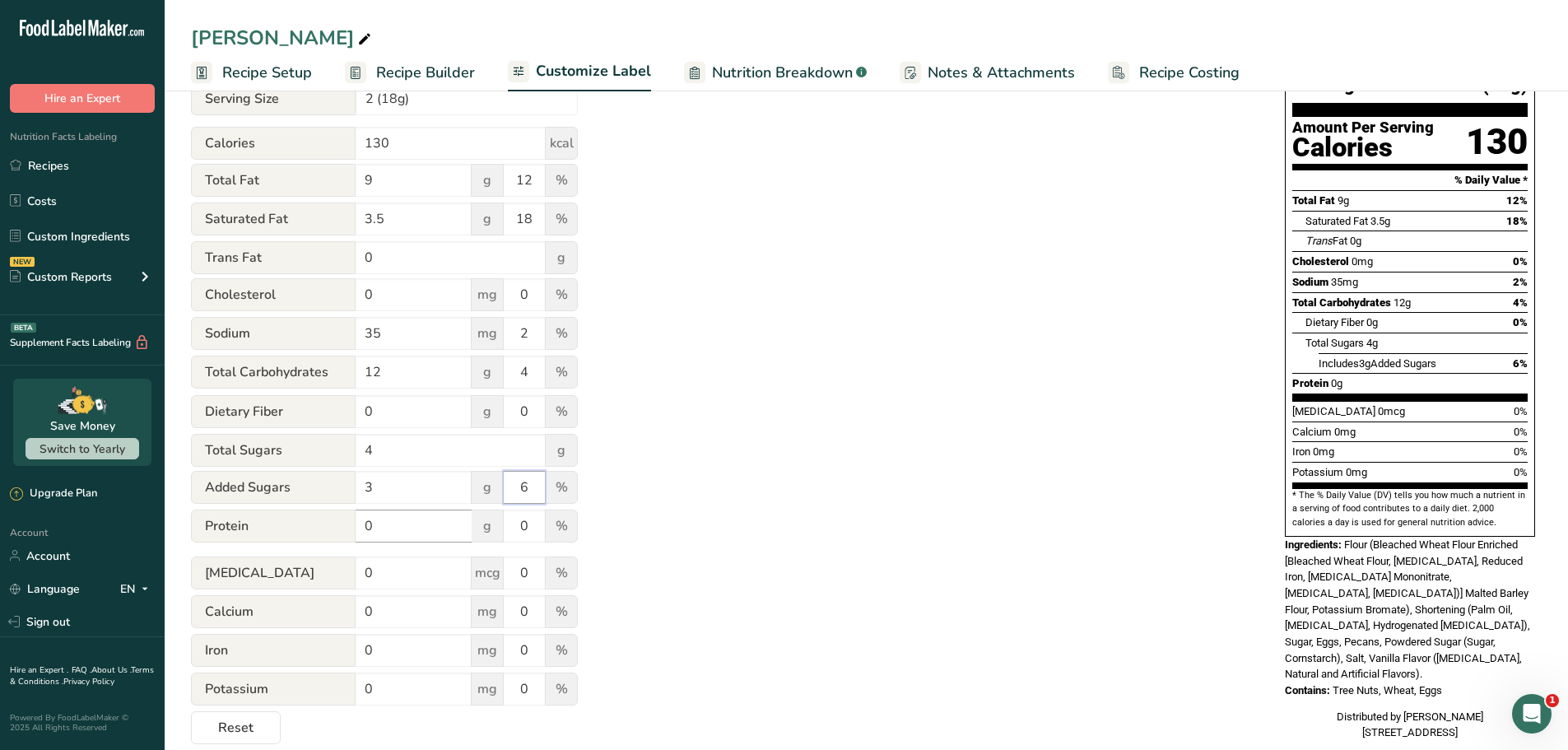
type input "6"
click at [398, 532] on input "0" at bounding box center [413, 525] width 116 height 33
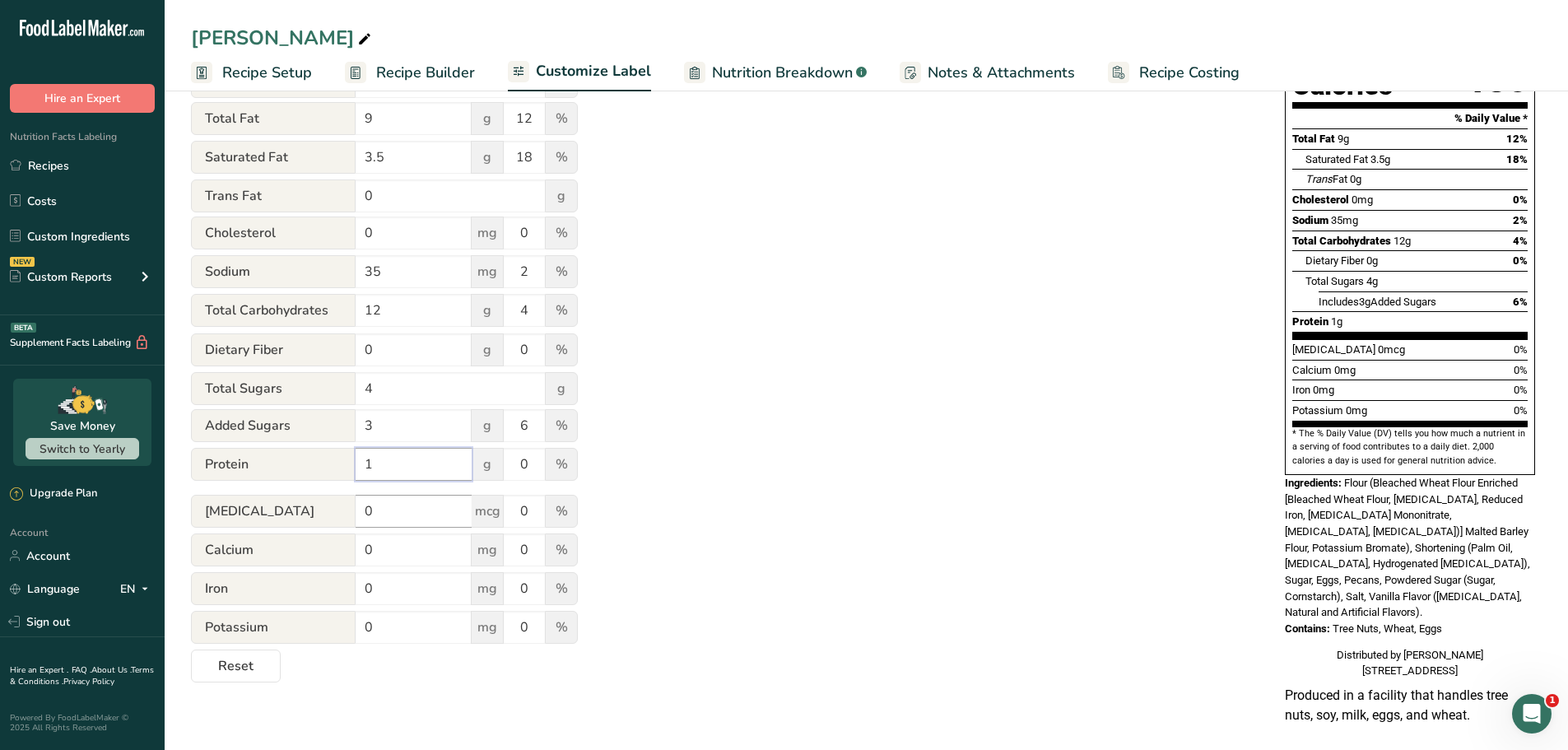
type input "1"
click at [383, 510] on input "0" at bounding box center [413, 511] width 116 height 33
click at [381, 550] on input "0" at bounding box center [413, 550] width 116 height 33
type input "10"
drag, startPoint x: 377, startPoint y: 595, endPoint x: 354, endPoint y: 593, distance: 23.1
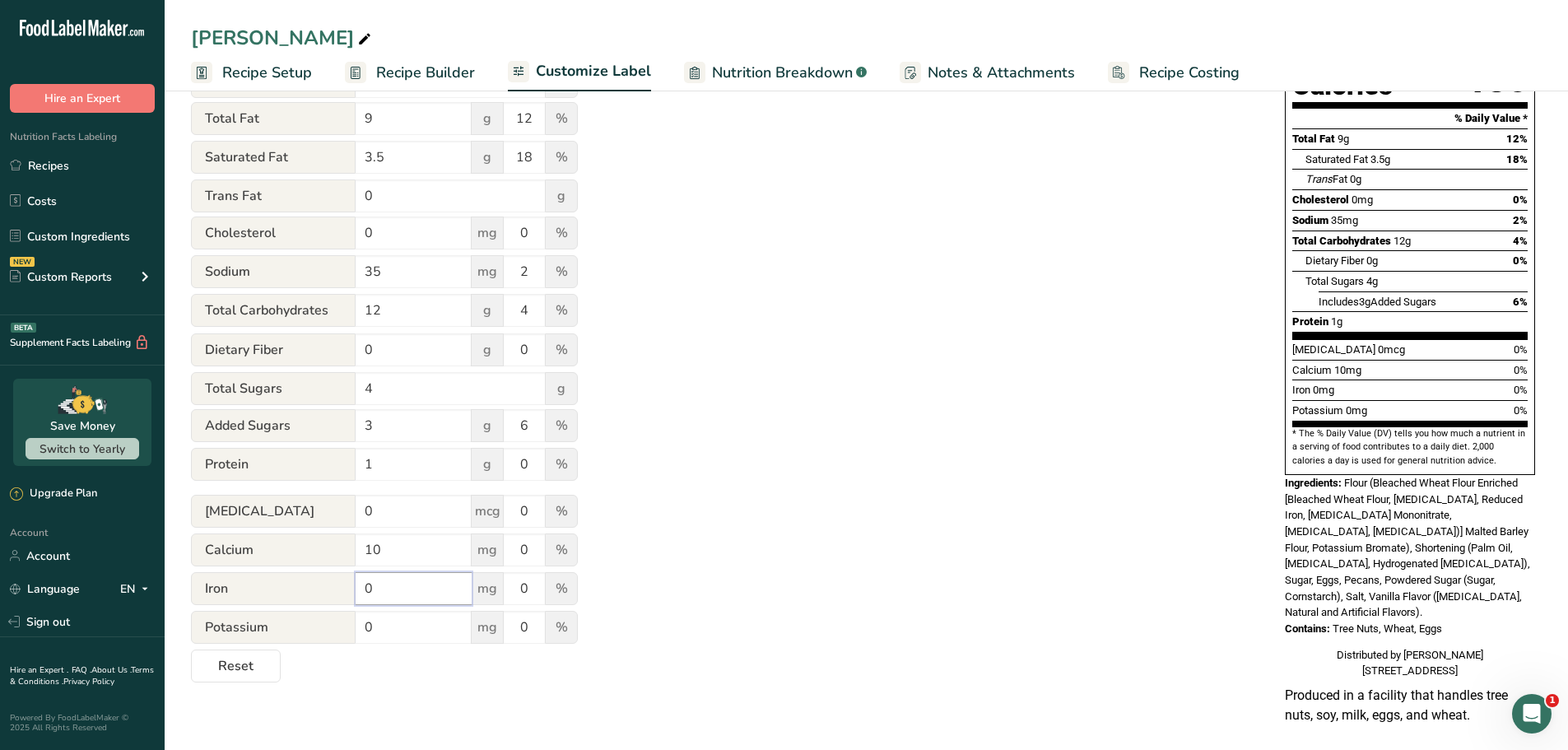
click at [354, 593] on div "Iron 0 mg 0 %" at bounding box center [384, 589] width 387 height 35
type input ".5"
drag, startPoint x: 518, startPoint y: 595, endPoint x: 558, endPoint y: 594, distance: 40.0
click at [558, 594] on div "Iron .5 mg 0 %" at bounding box center [384, 589] width 387 height 35
type input "2"
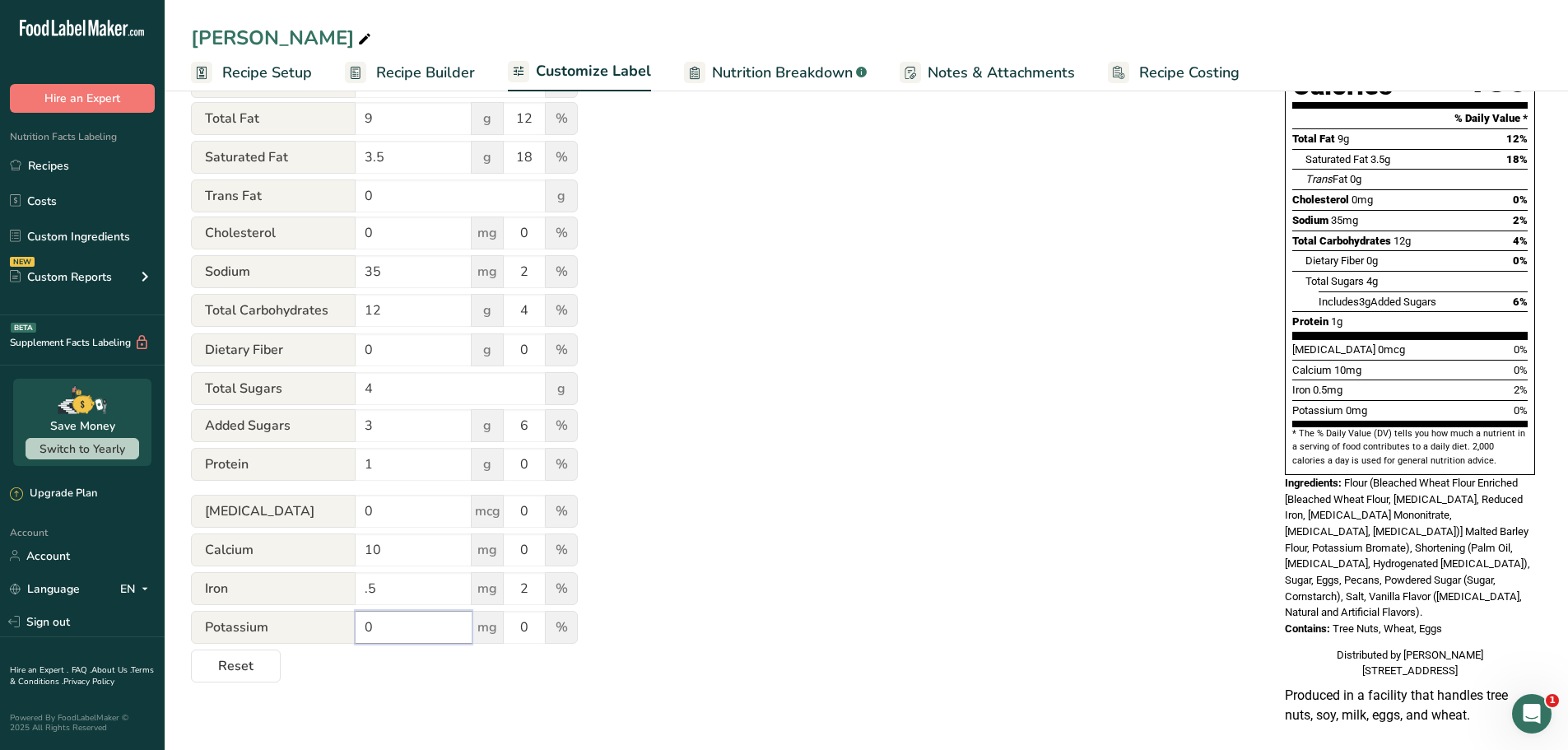
click at [339, 616] on div "Potassium 0 mg 0 %" at bounding box center [384, 628] width 387 height 35
type input "20"
click at [747, 607] on div "Utilize this manual override feature to get full control over the nutrition lab…" at bounding box center [722, 288] width 1062 height 788
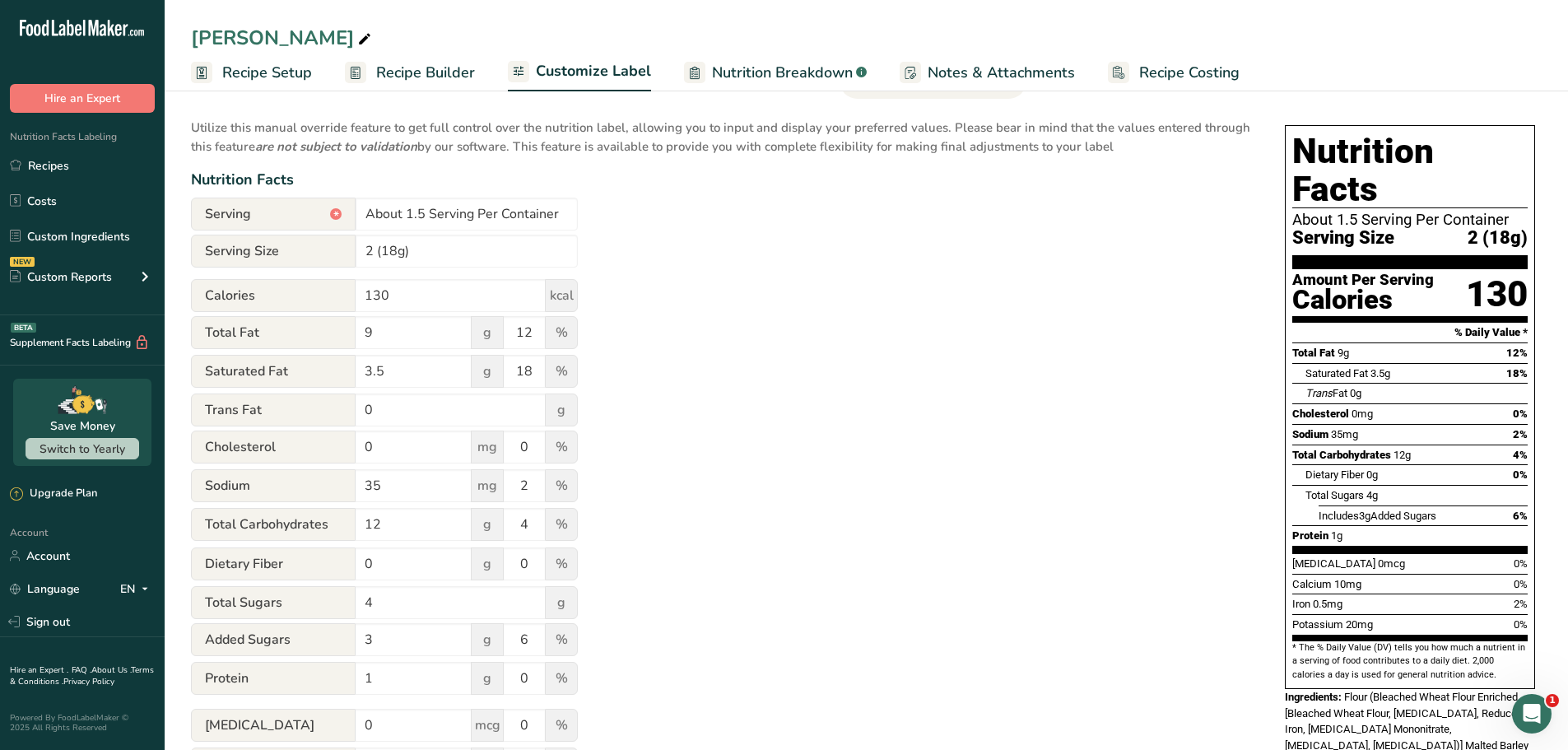
scroll to position [0, 0]
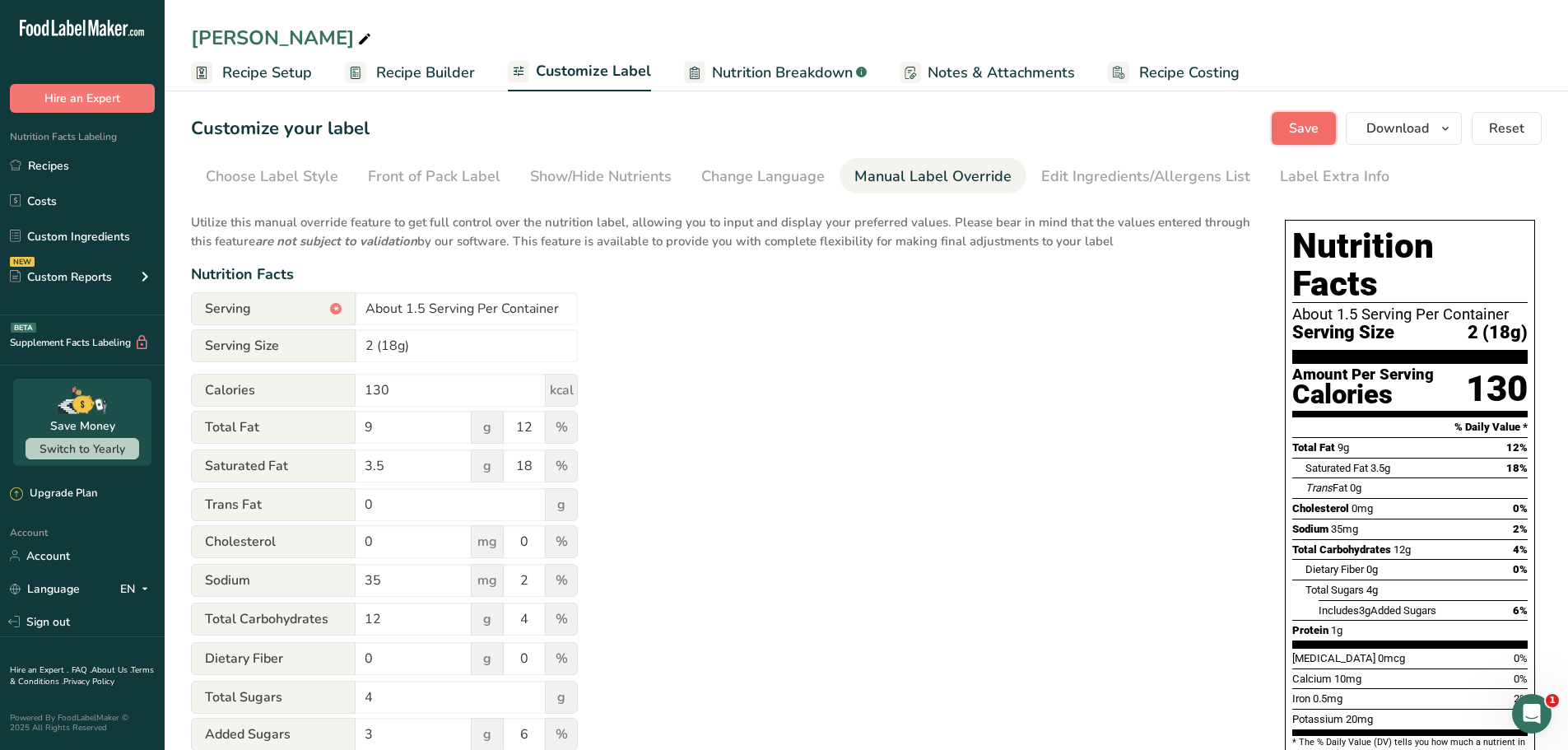
click at [1321, 131] on button "Save" at bounding box center [1304, 128] width 64 height 33
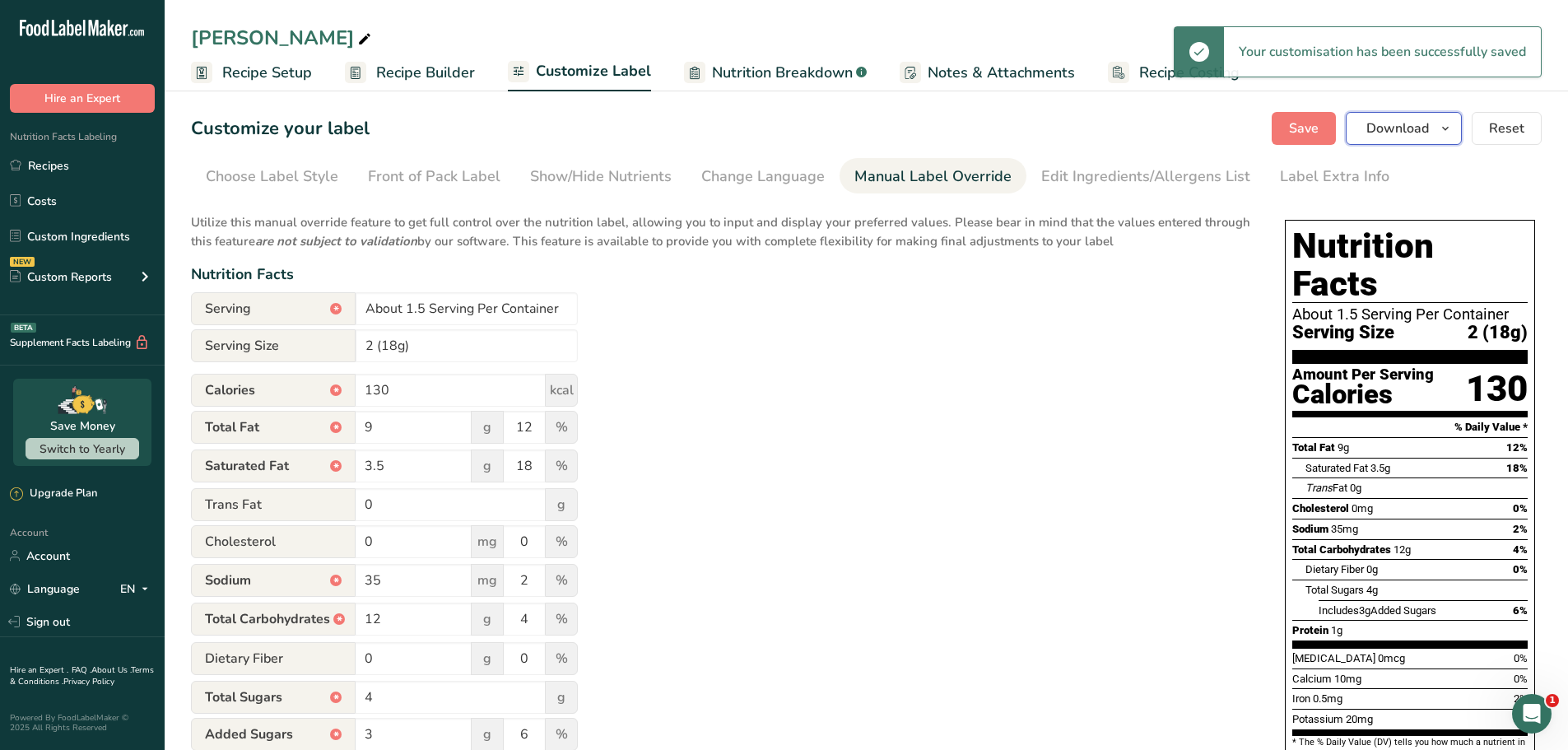
click at [1412, 130] on span "Download" at bounding box center [1398, 128] width 62 height 20
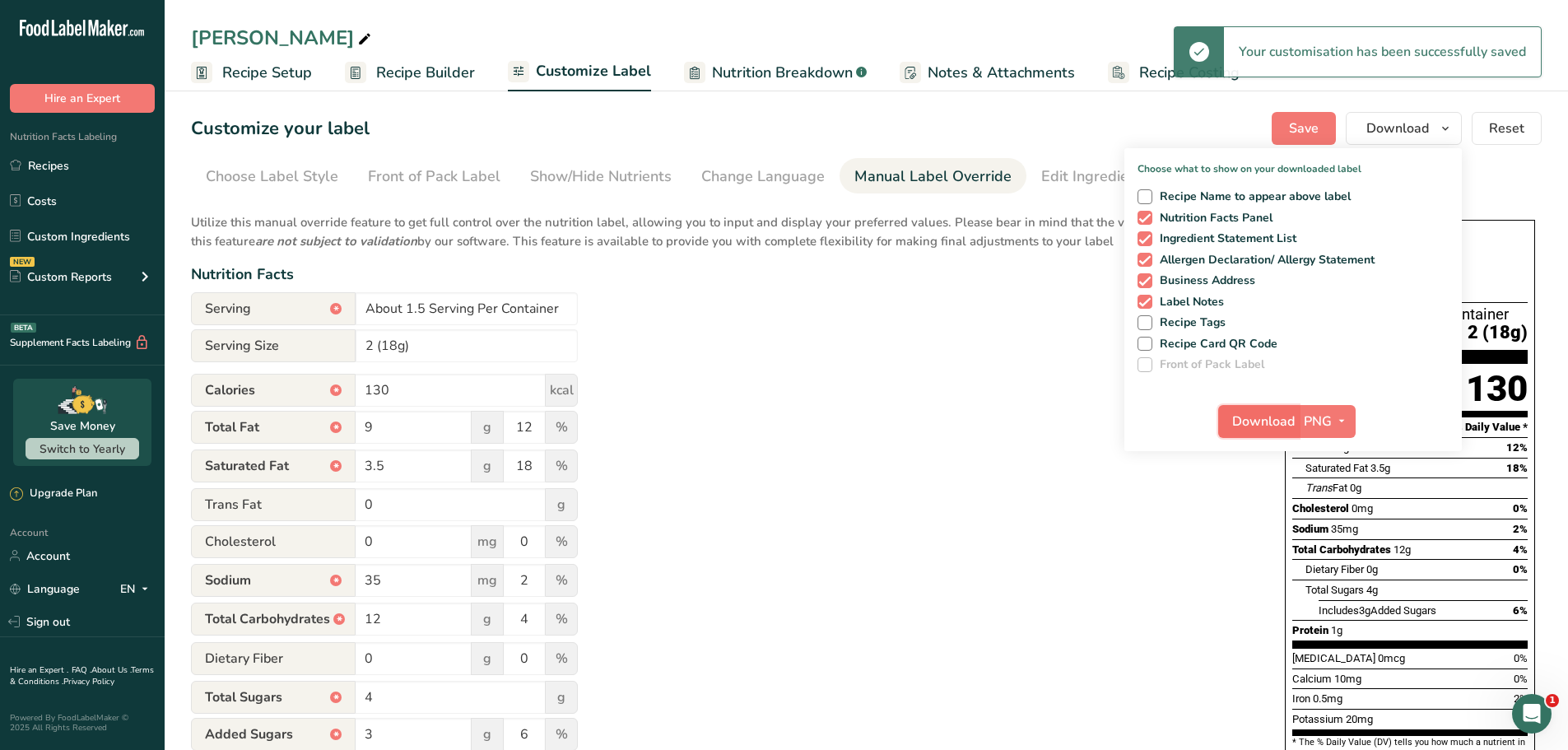
click at [1261, 423] on span "Download" at bounding box center [1263, 421] width 62 height 20
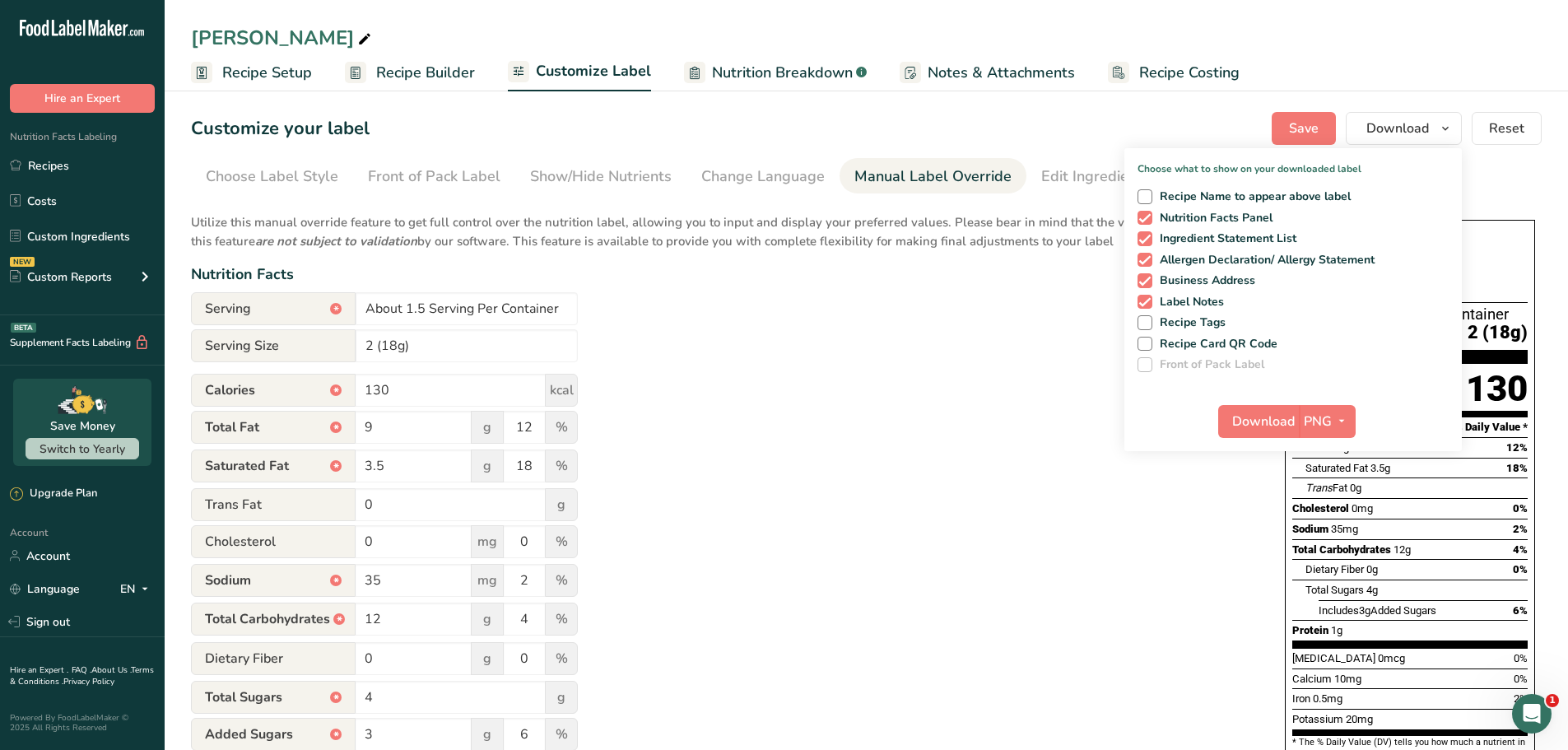
click at [1508, 59] on ul "Recipe Setup Recipe Builder Customize Label Nutrition Breakdown .a-a{fill:#3473…" at bounding box center [866, 72] width 1403 height 39
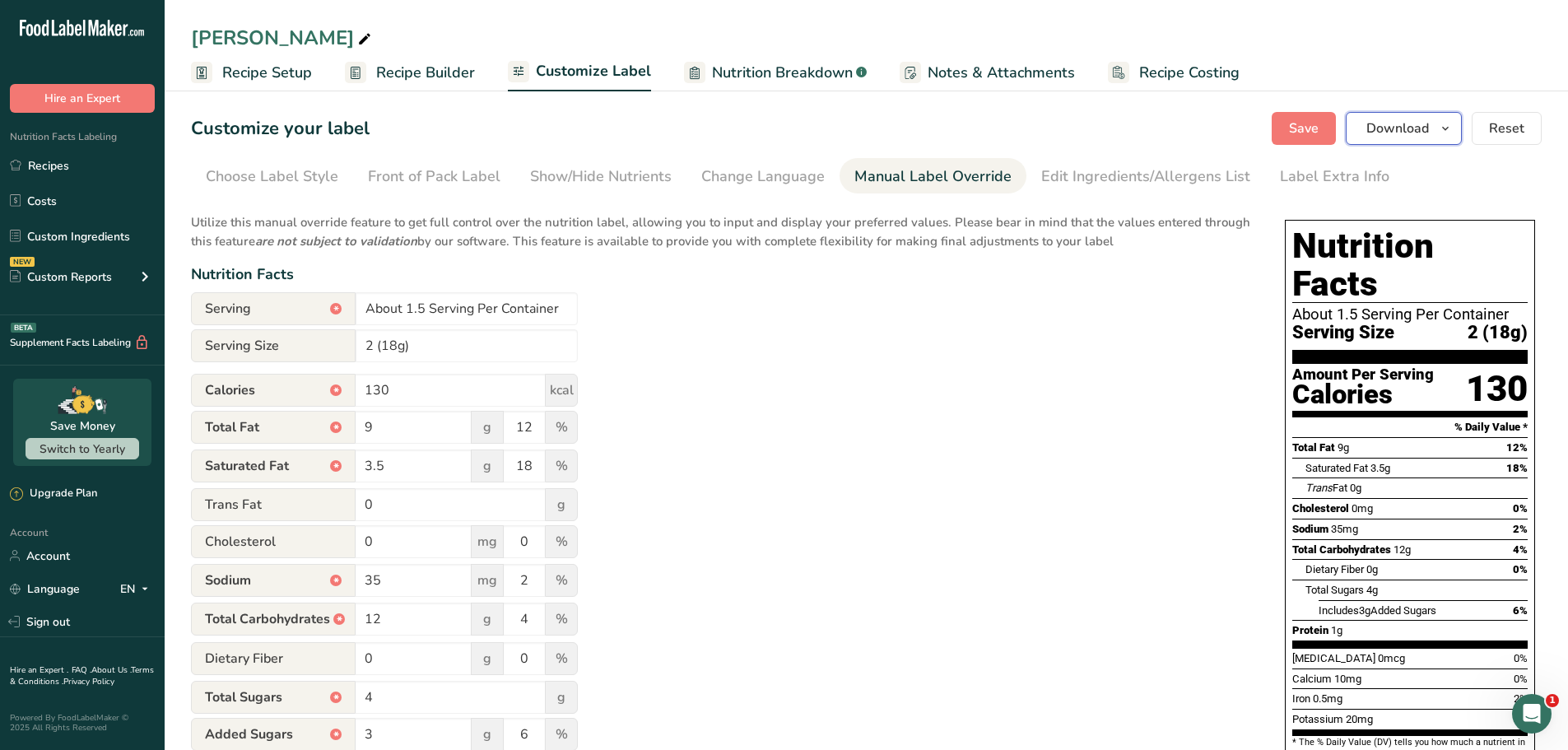
click at [1454, 128] on span "button" at bounding box center [1446, 128] width 20 height 20
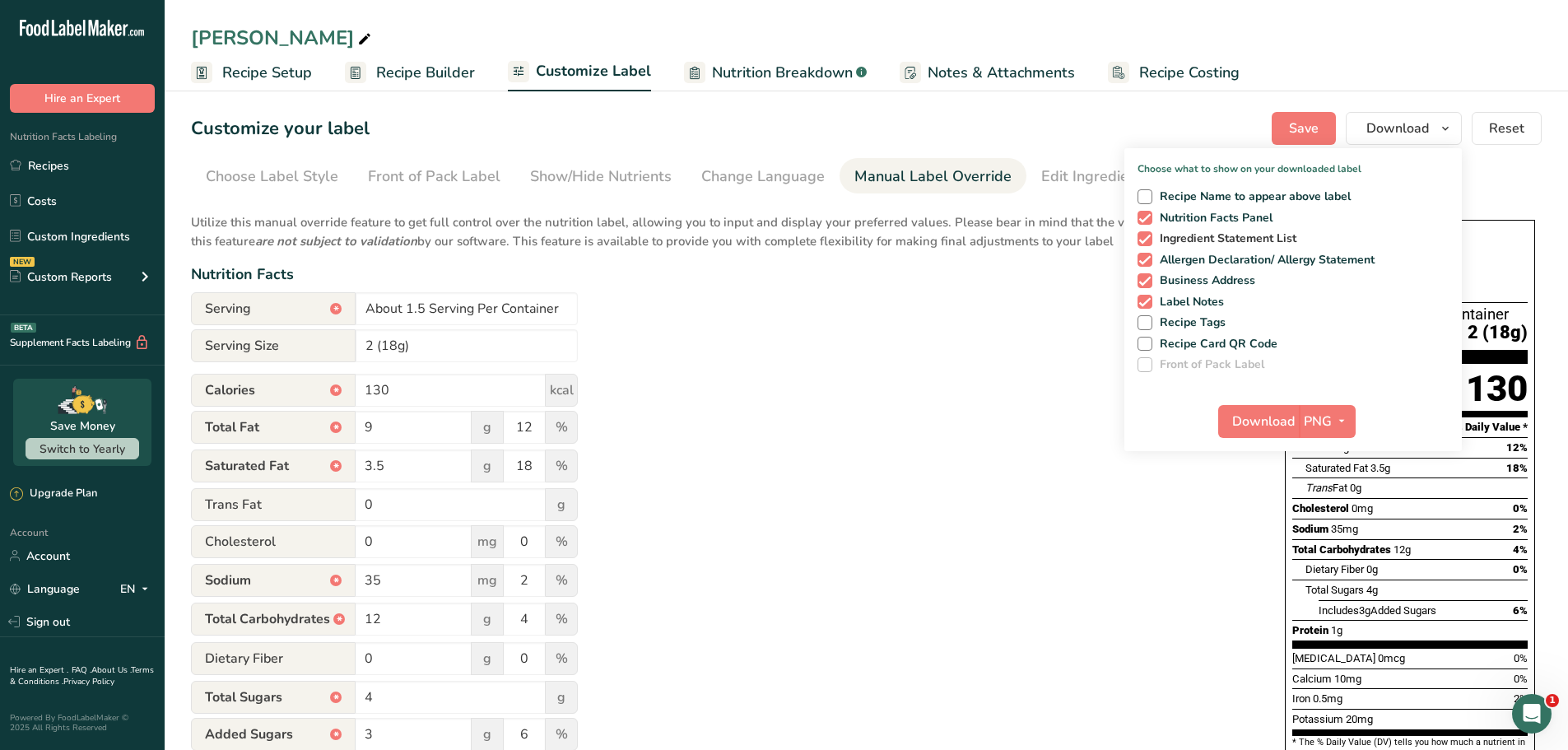
click at [1145, 239] on span at bounding box center [1145, 239] width 15 height 15
click at [1145, 239] on input "Ingredient Statement List" at bounding box center [1143, 238] width 10 height 10
checkbox input "false"
click at [1138, 257] on div "Recipe Name to appear above label Nutrition Facts Panel Ingredient Statement Li…" at bounding box center [1293, 277] width 338 height 189
click at [1144, 277] on span at bounding box center [1145, 280] width 15 height 15
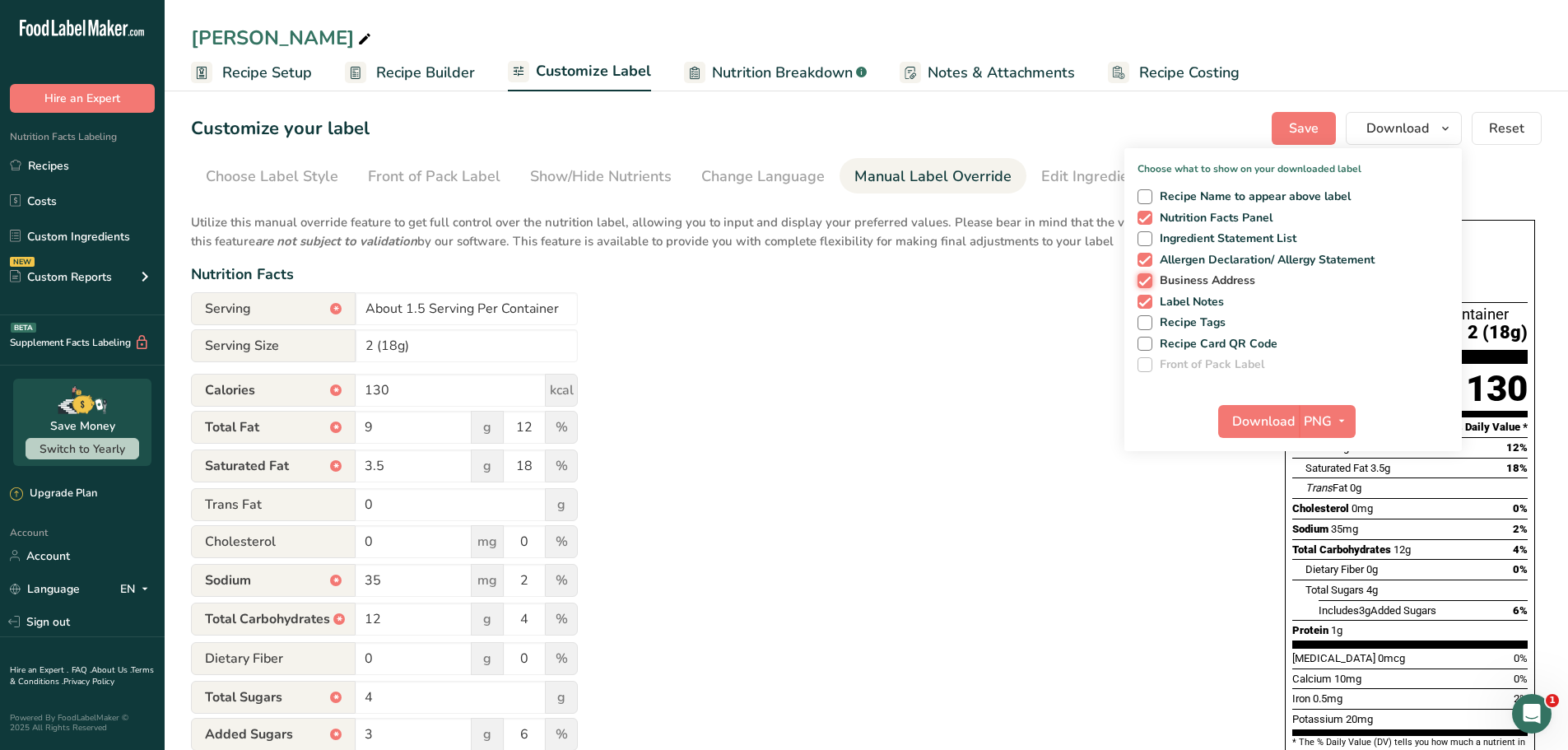
click at [1144, 277] on input "Business Address" at bounding box center [1143, 279] width 10 height 10
checkbox input "false"
click at [1146, 259] on span at bounding box center [1145, 261] width 15 height 15
click at [1146, 259] on input "Allergen Declaration/ Allergy Statement" at bounding box center [1143, 259] width 10 height 10
checkbox input "false"
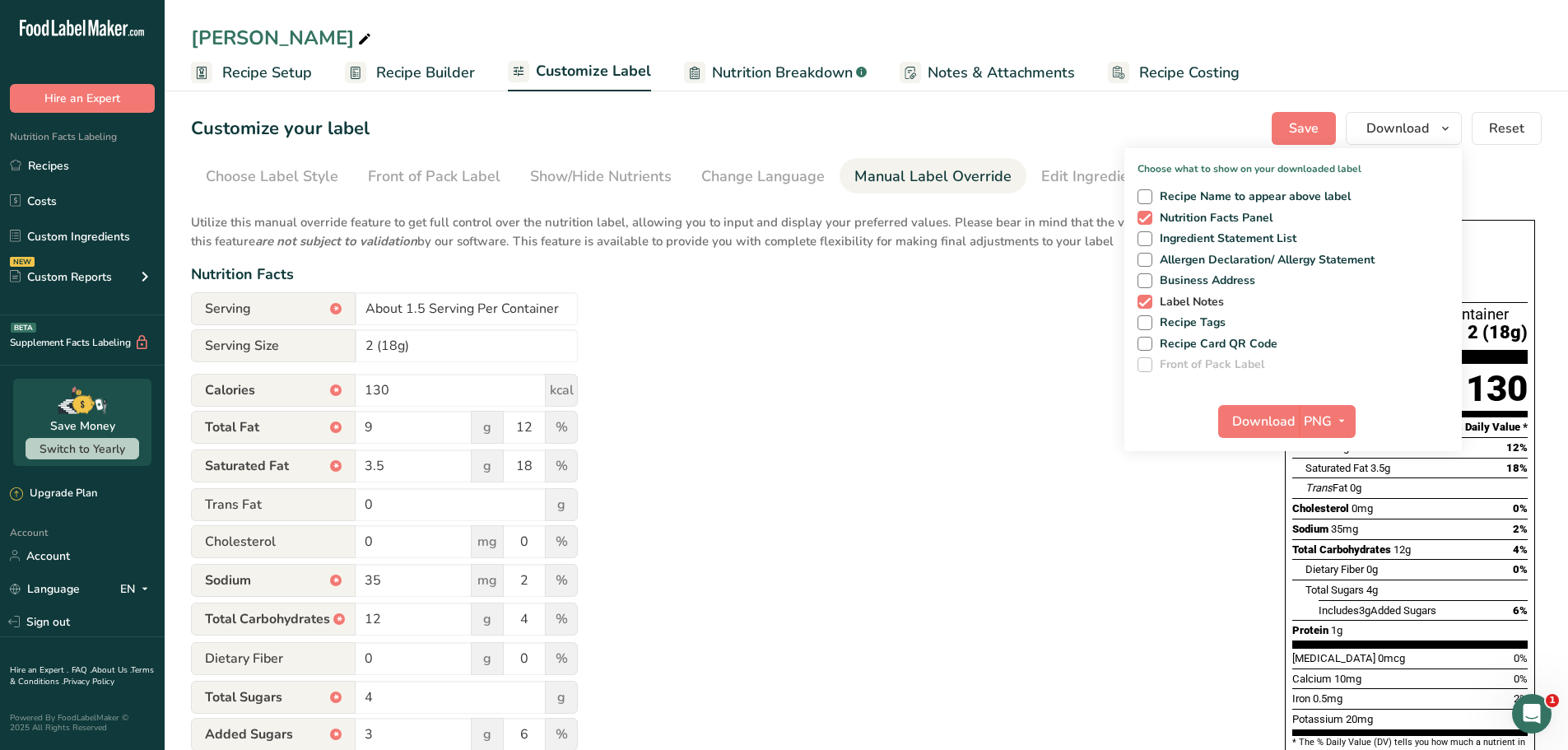
click at [1146, 303] on span at bounding box center [1145, 302] width 15 height 15
click at [1146, 303] on input "Label Notes" at bounding box center [1143, 301] width 10 height 10
checkbox input "false"
click at [1251, 412] on span "Download" at bounding box center [1263, 421] width 62 height 20
click at [53, 165] on link "Recipes" at bounding box center [82, 165] width 165 height 31
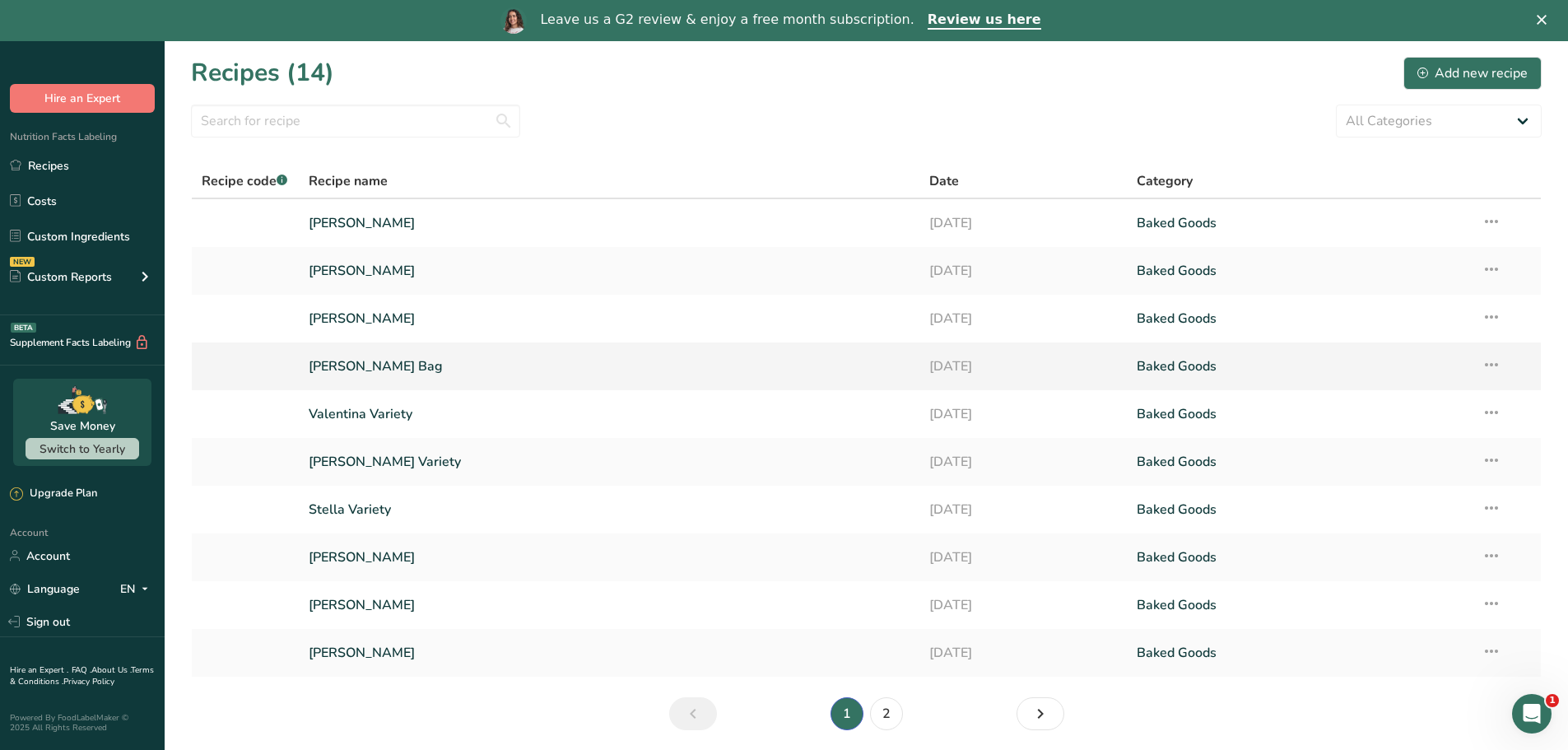
click at [325, 366] on link "[PERSON_NAME] Bag" at bounding box center [609, 366] width 601 height 35
click at [1488, 368] on icon at bounding box center [1491, 364] width 20 height 29
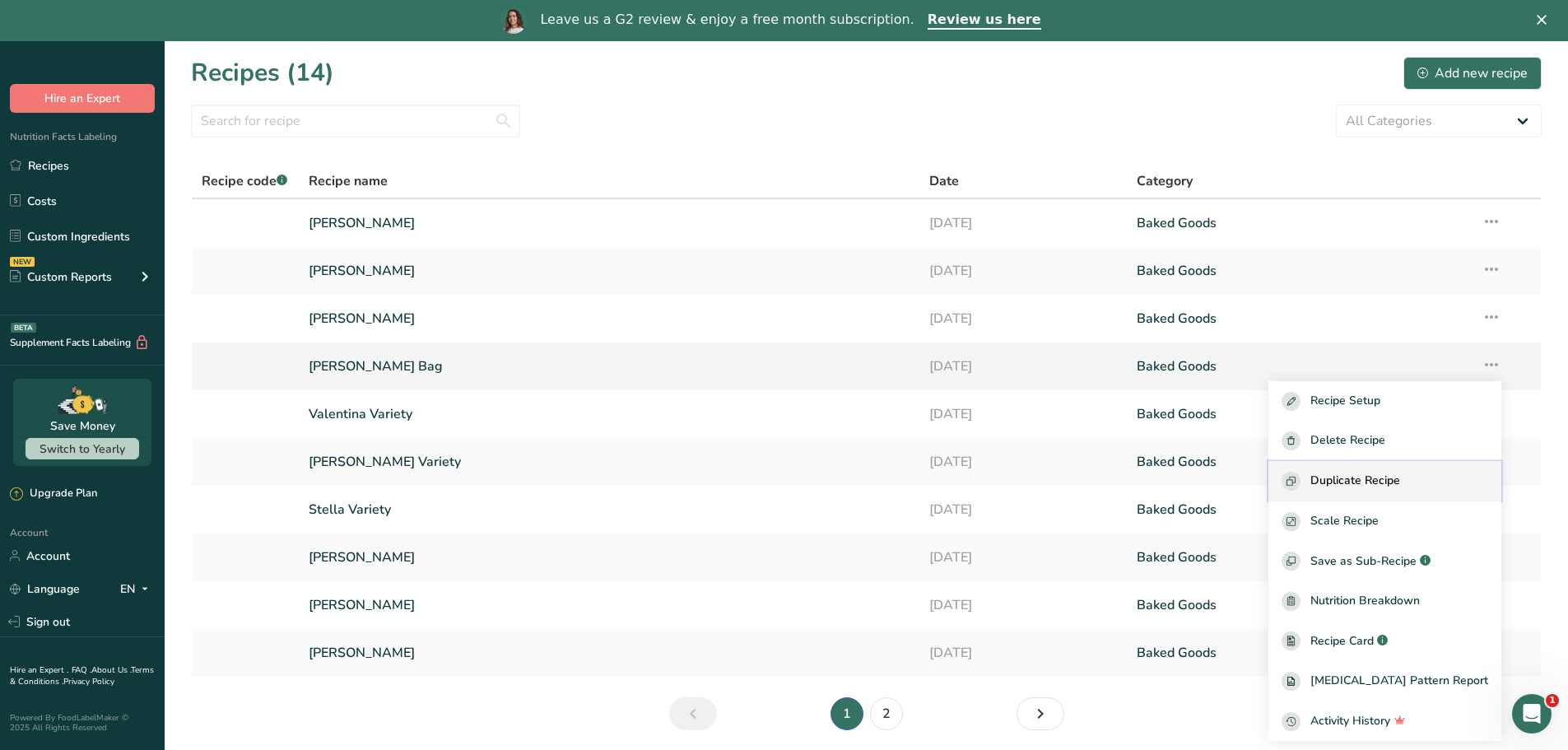
click at [1432, 466] on button "Duplicate Recipe" at bounding box center [1385, 481] width 233 height 40
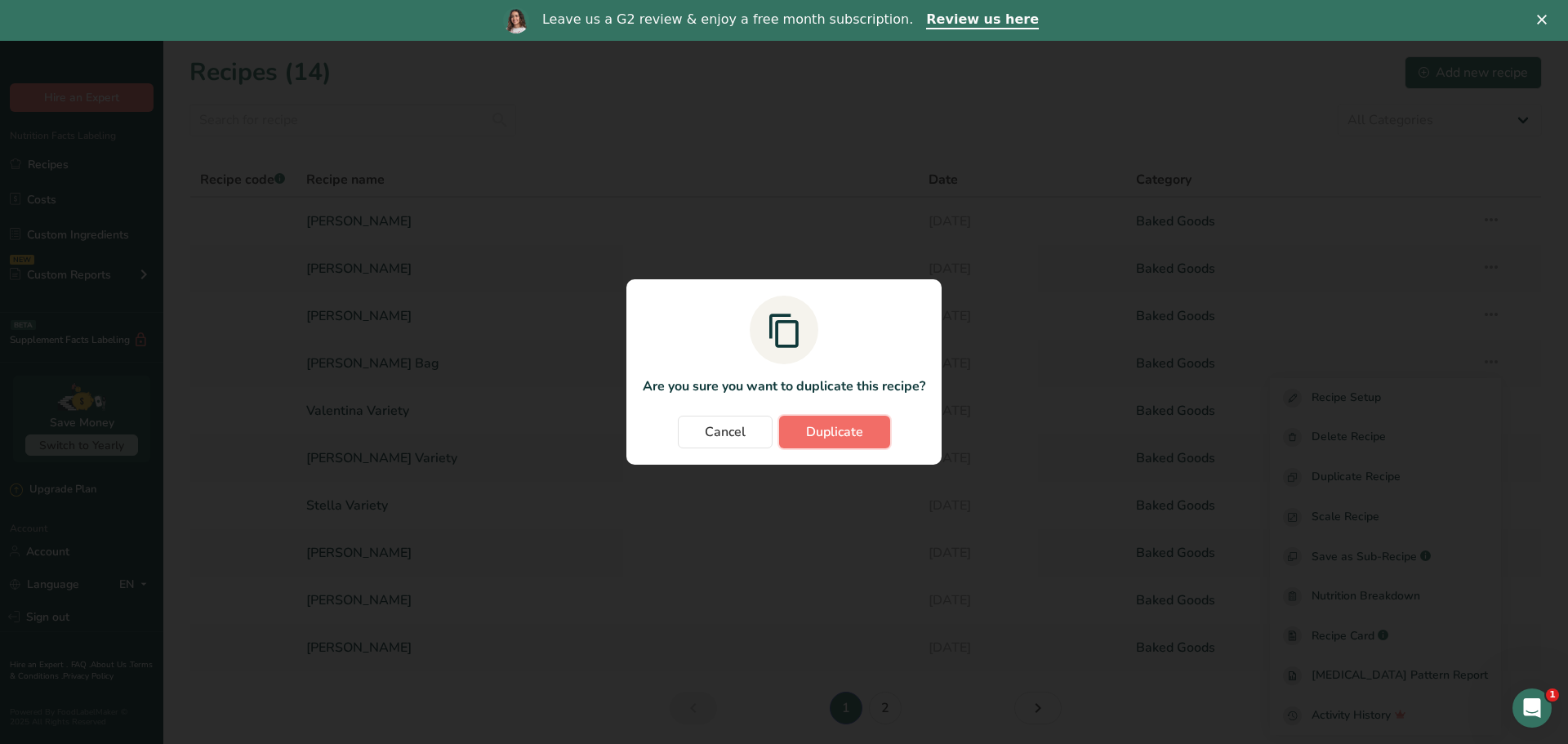
click at [850, 433] on span "Duplicate" at bounding box center [834, 431] width 57 height 20
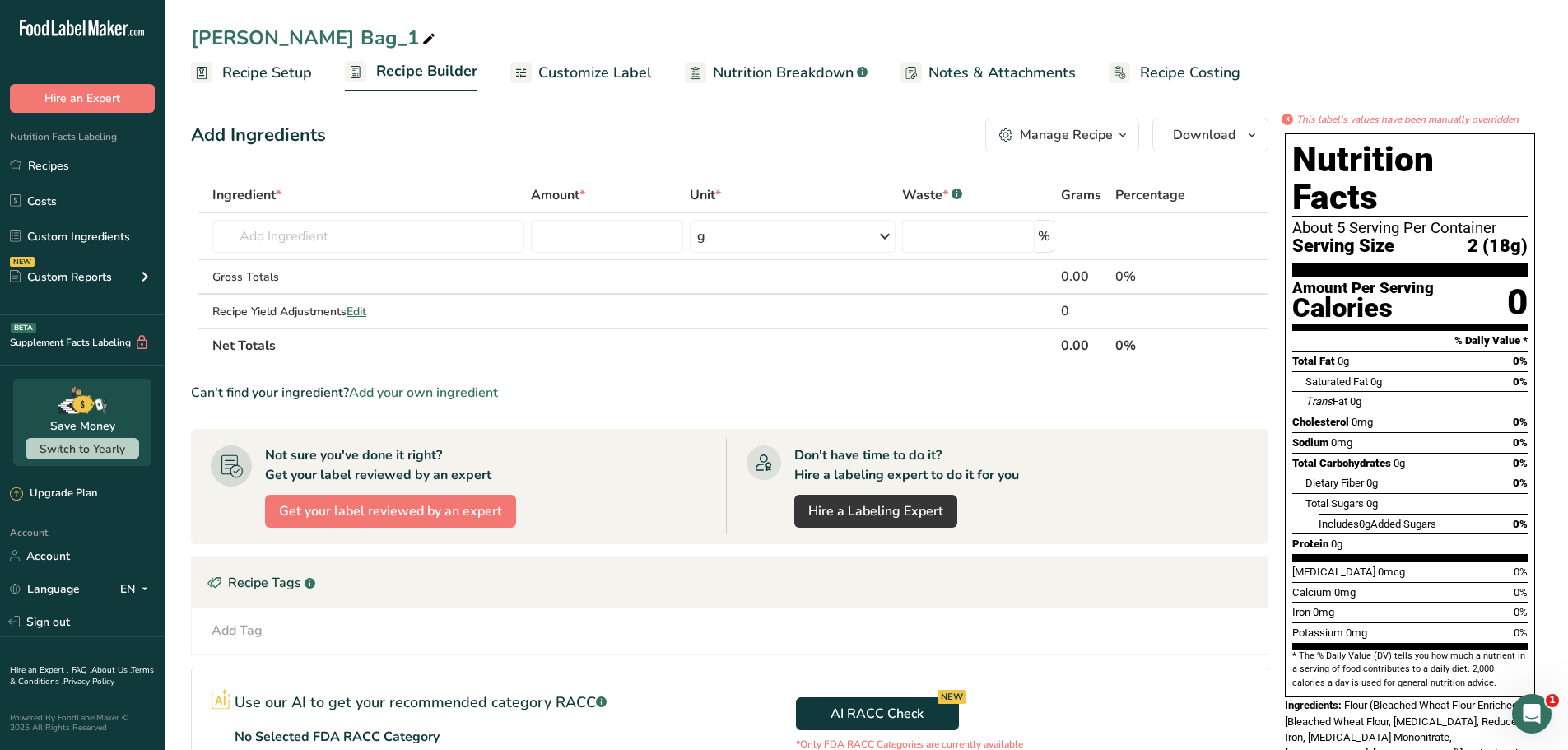
click at [575, 69] on span "Customize Label" at bounding box center [595, 73] width 114 height 23
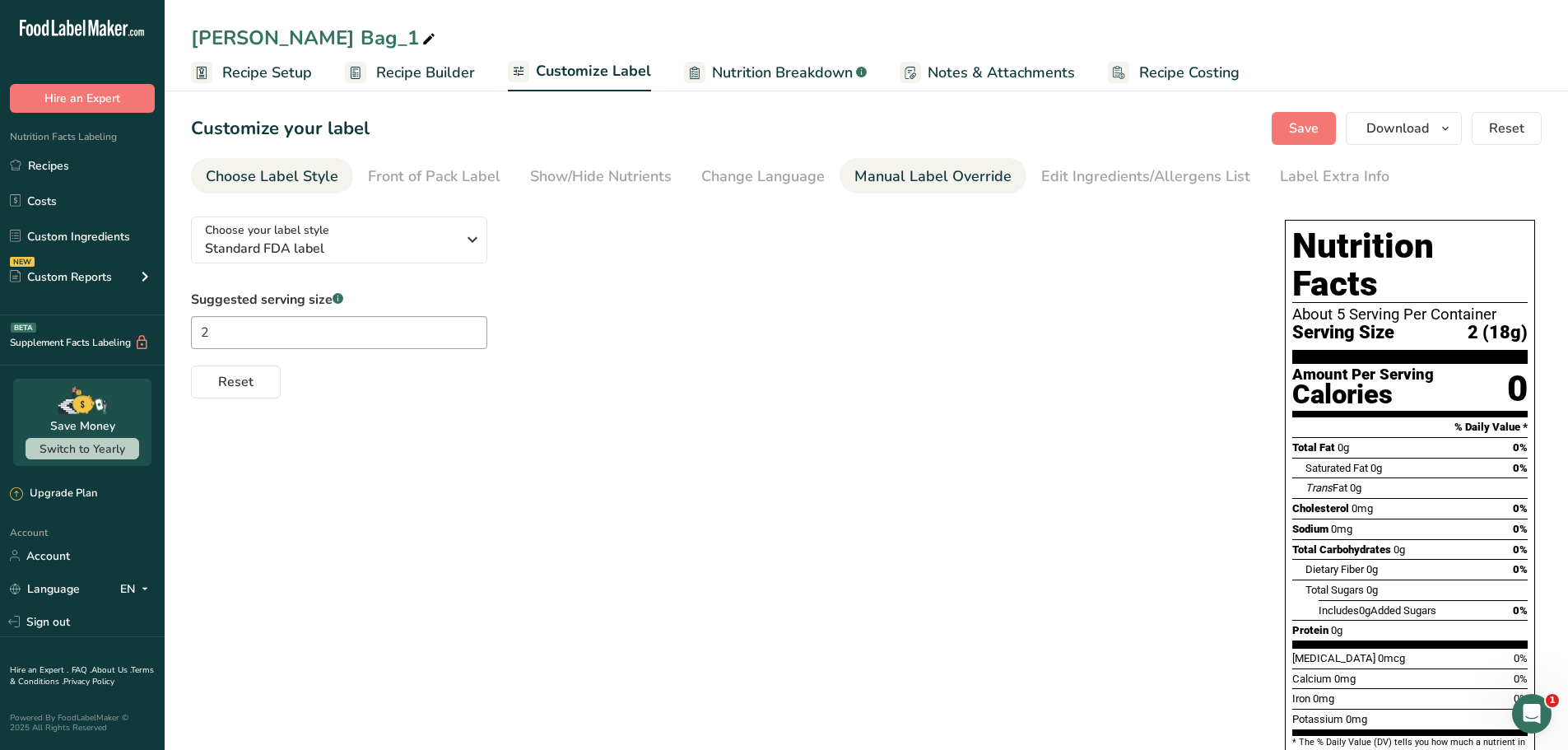
click at [912, 186] on div "Manual Label Override" at bounding box center [933, 177] width 157 height 23
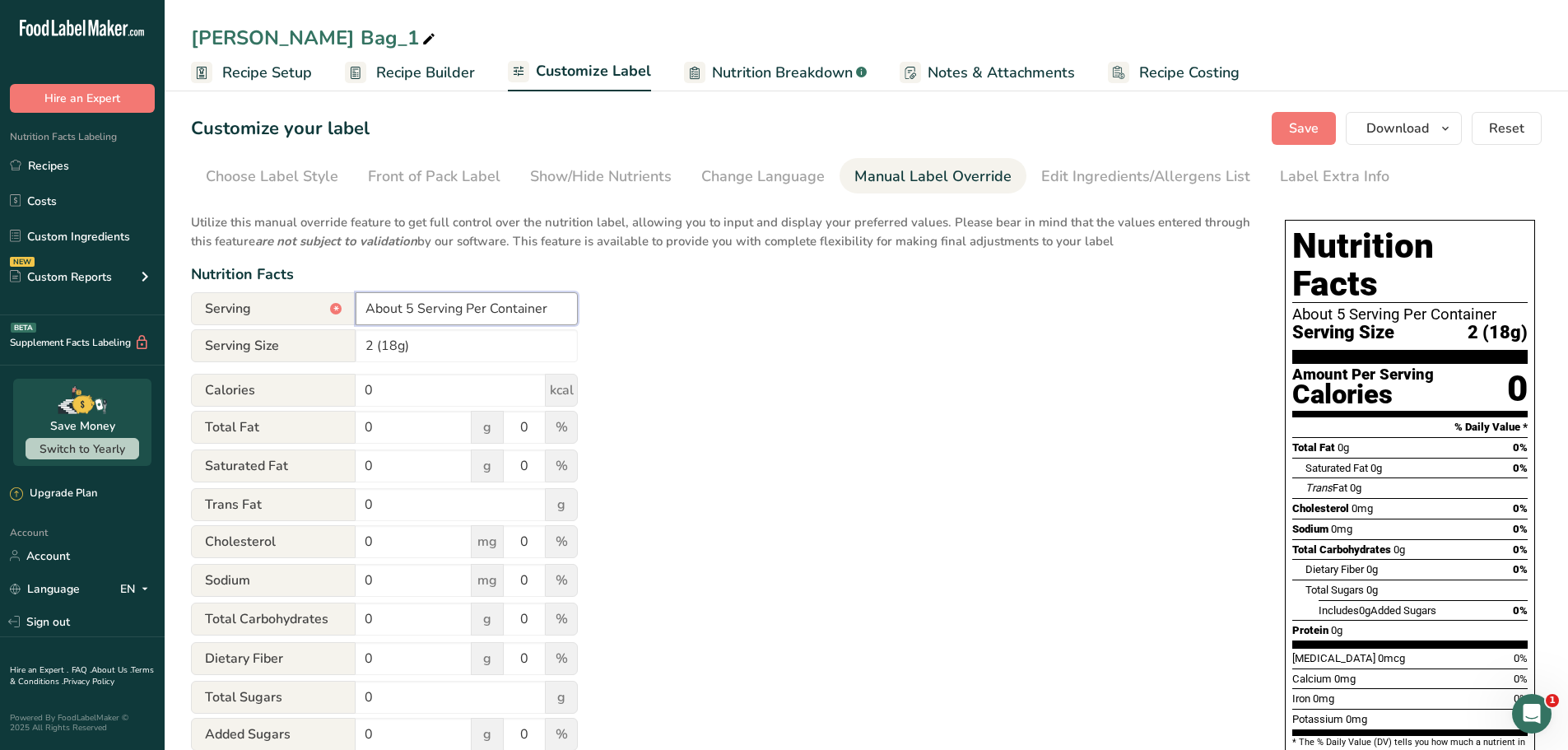
click at [413, 311] on input "About 5 Serving Per Container" at bounding box center [467, 309] width 222 height 33
type input "About 1.5 Serving Per Container"
click at [734, 349] on div "Utilize this manual override feature to get full control over the nutrition lab…" at bounding box center [722, 597] width 1062 height 788
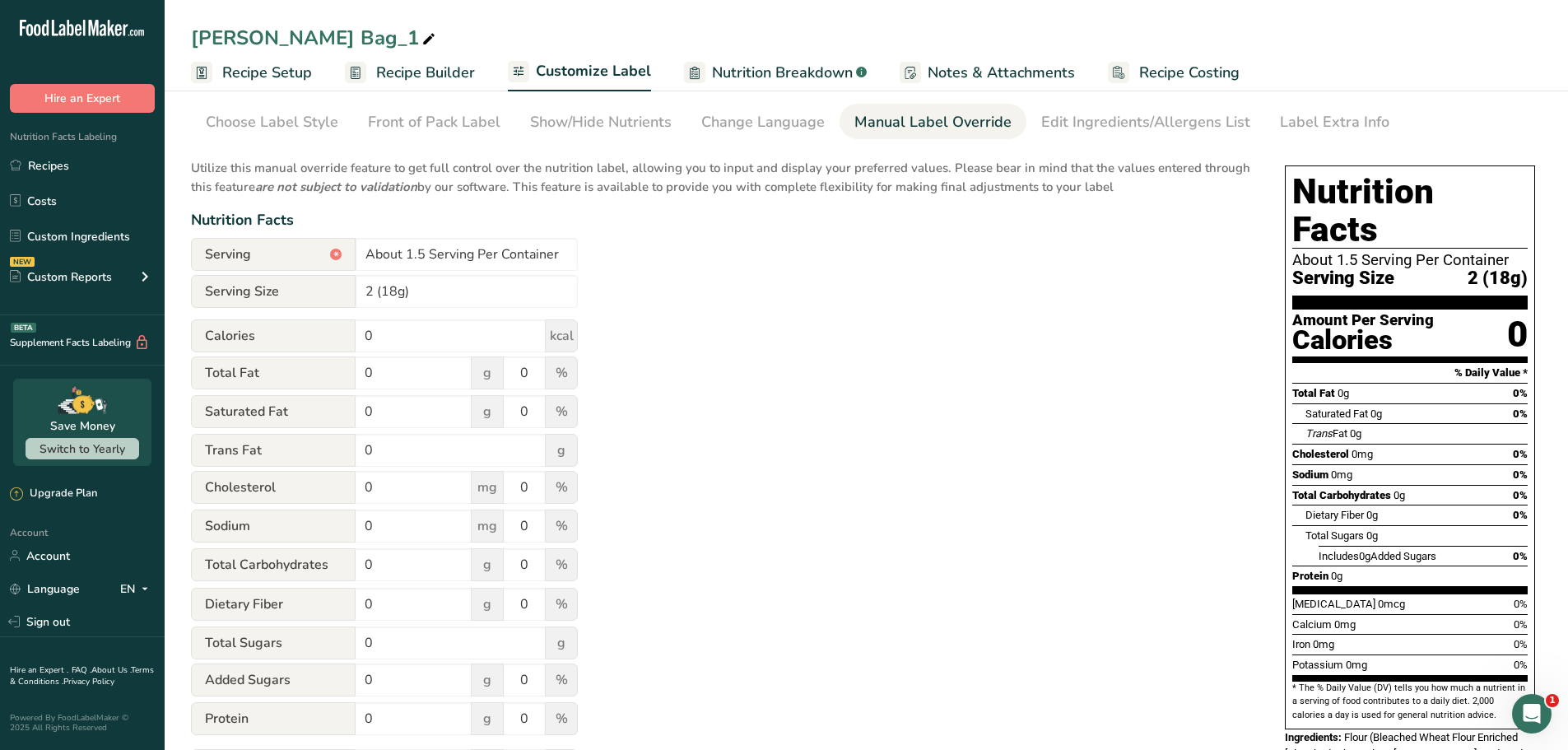
scroll to position [82, 0]
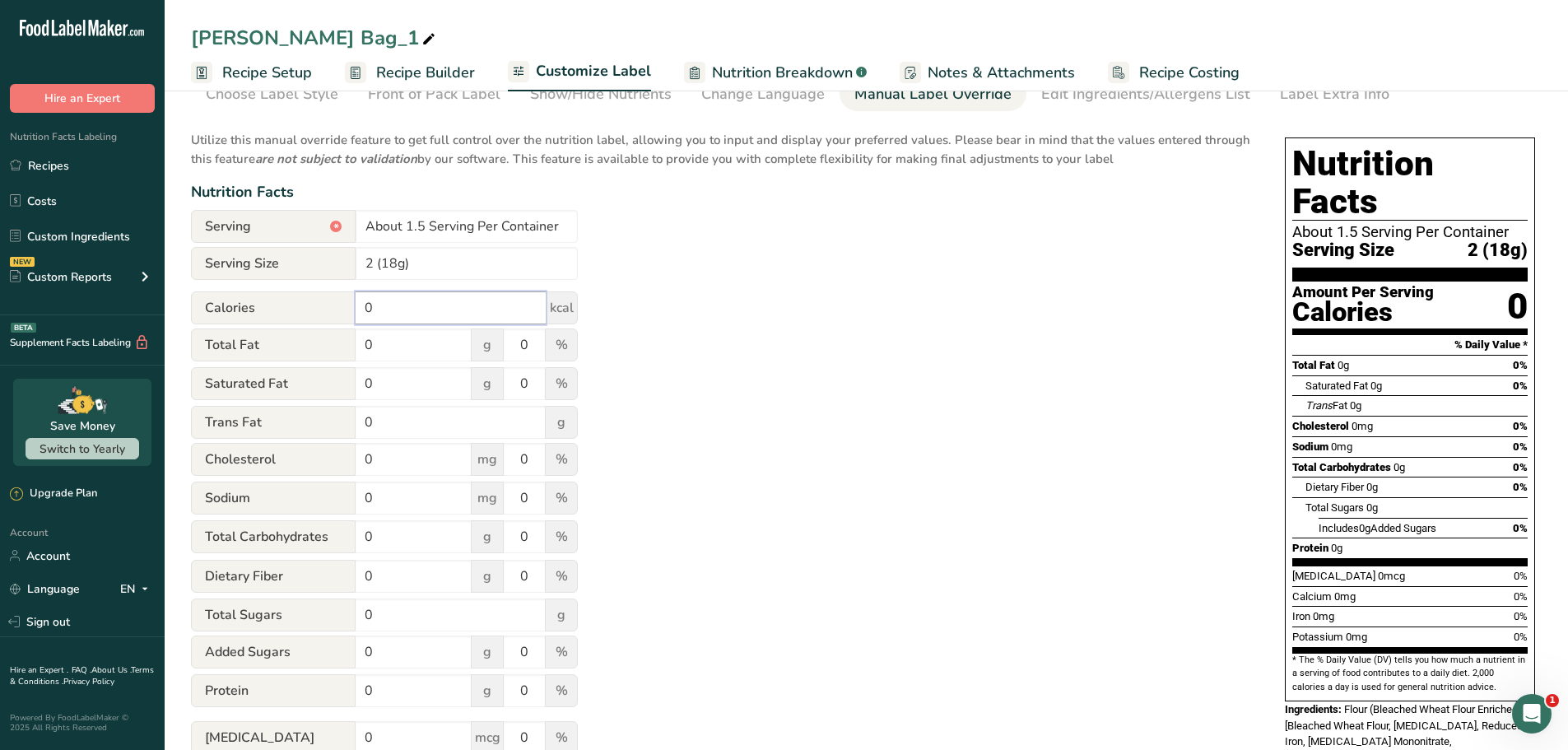
drag, startPoint x: 380, startPoint y: 311, endPoint x: 359, endPoint y: 311, distance: 21.0
click at [359, 311] on input "0" at bounding box center [451, 308] width 190 height 33
type input "120"
click at [381, 345] on input "0" at bounding box center [413, 344] width 116 height 33
type input "7"
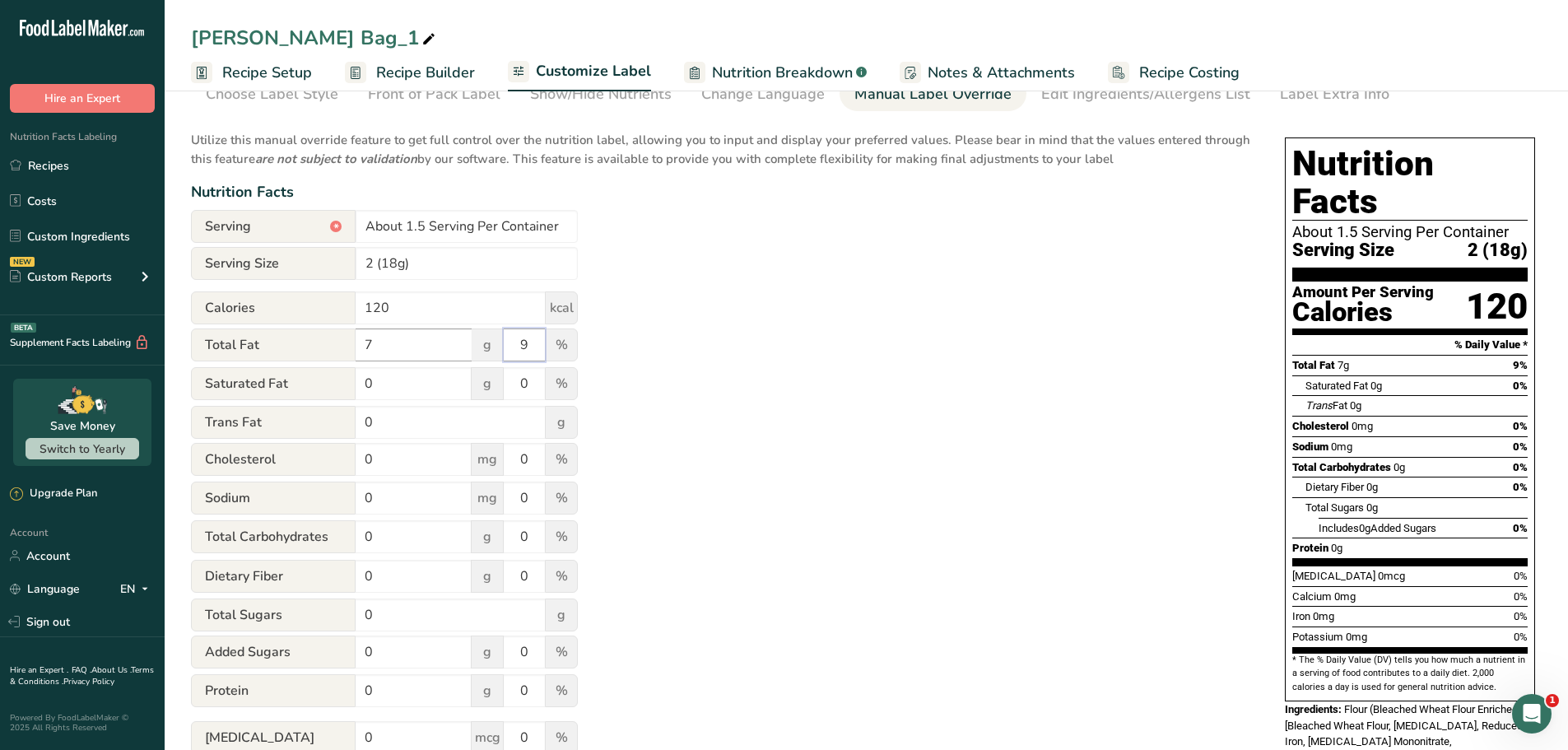
type input "9"
type input "3"
type input "15"
type input "5"
type input "2"
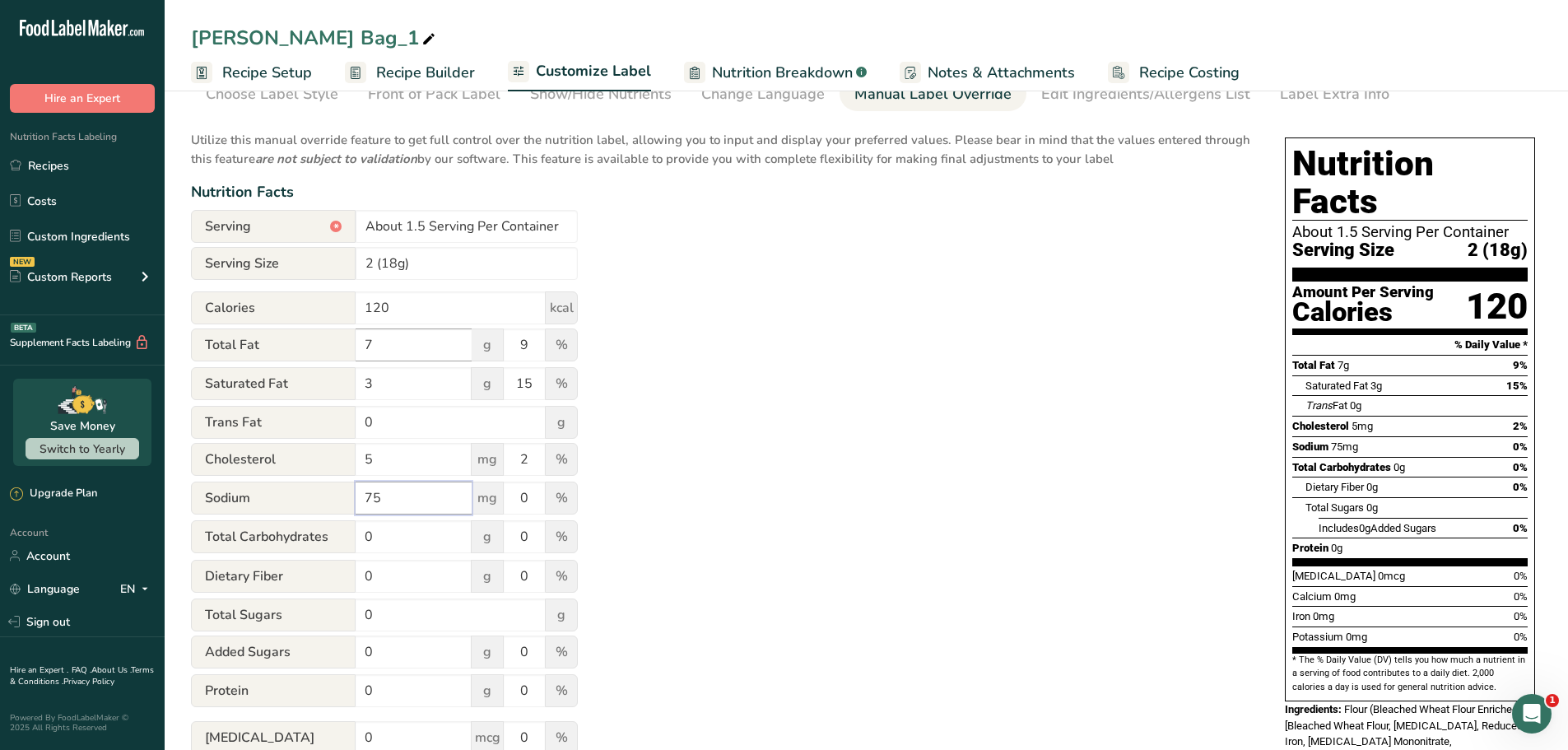
type input "75"
type input "3"
type input "12"
type input "4"
type input "5"
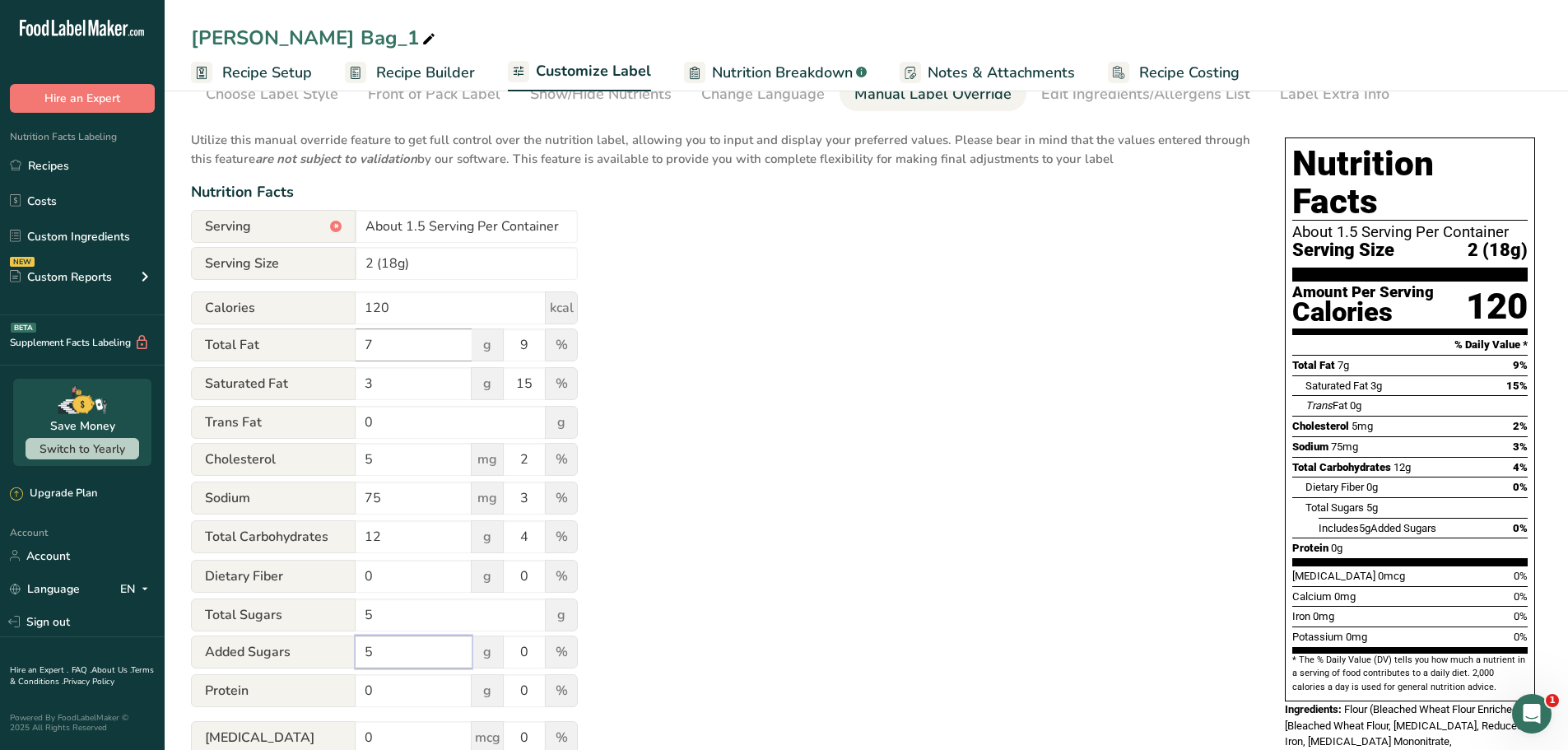
type input "5"
type input "10"
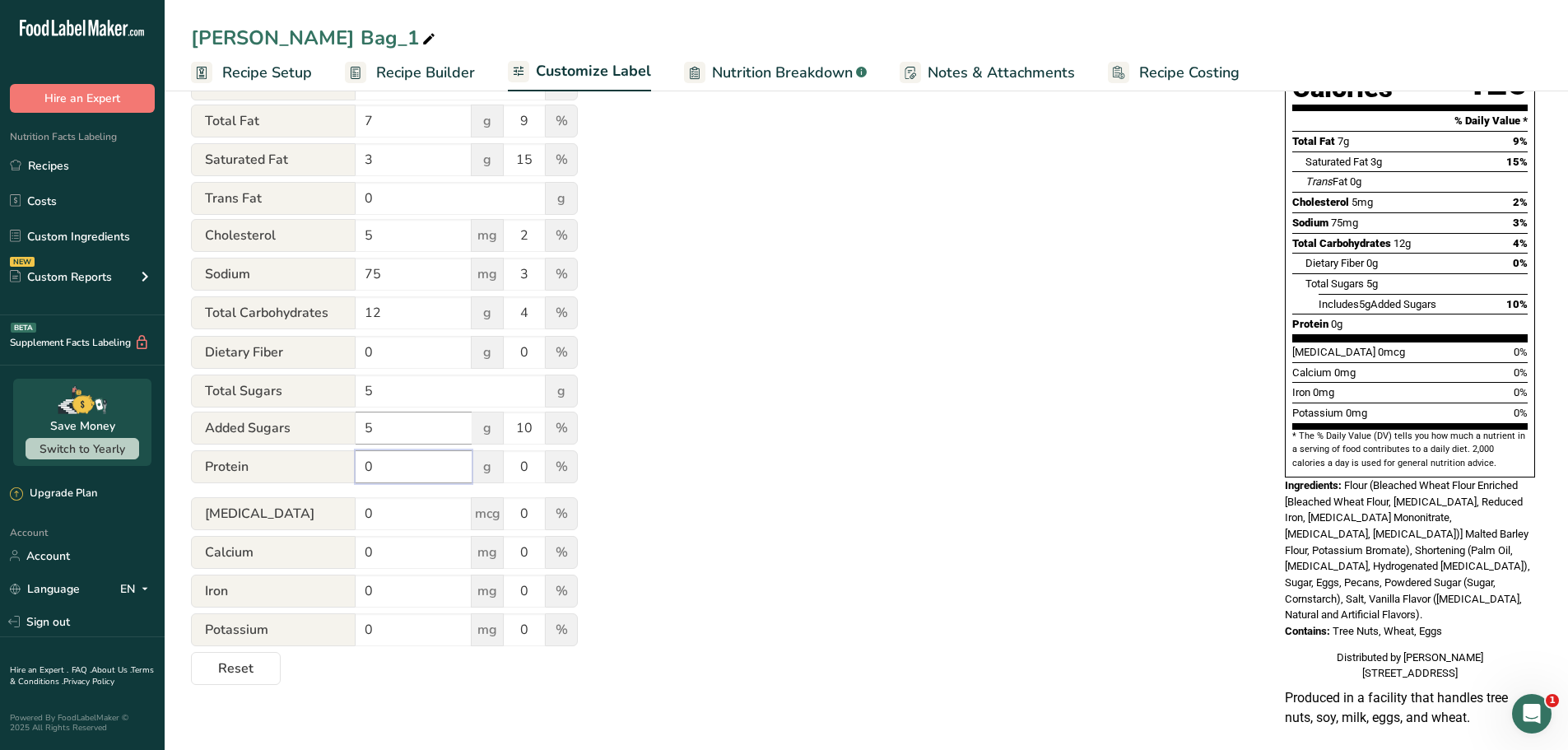
scroll to position [309, 0]
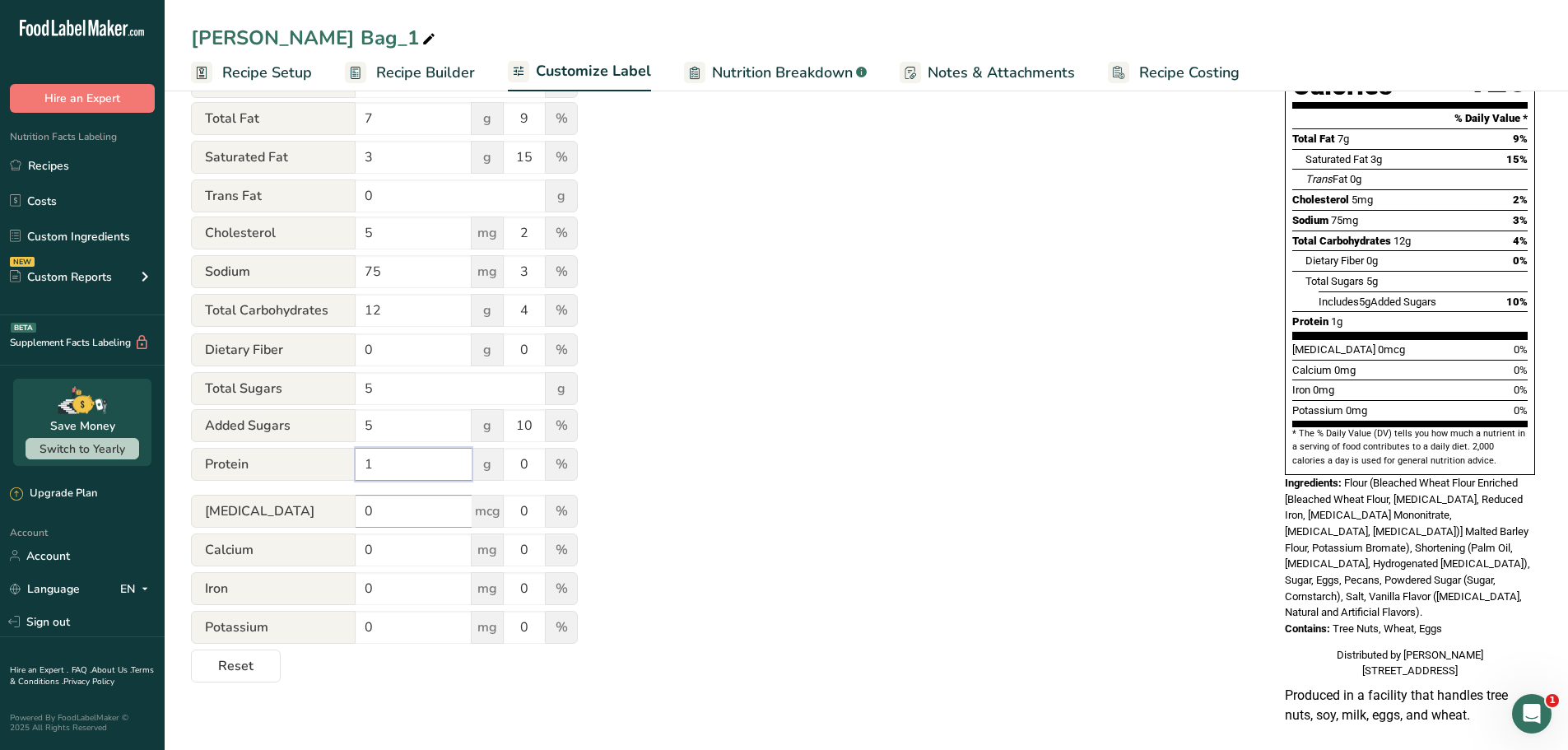
type input "1"
click at [408, 516] on input "0" at bounding box center [413, 511] width 116 height 33
type input ".5"
type input "2"
type input "20"
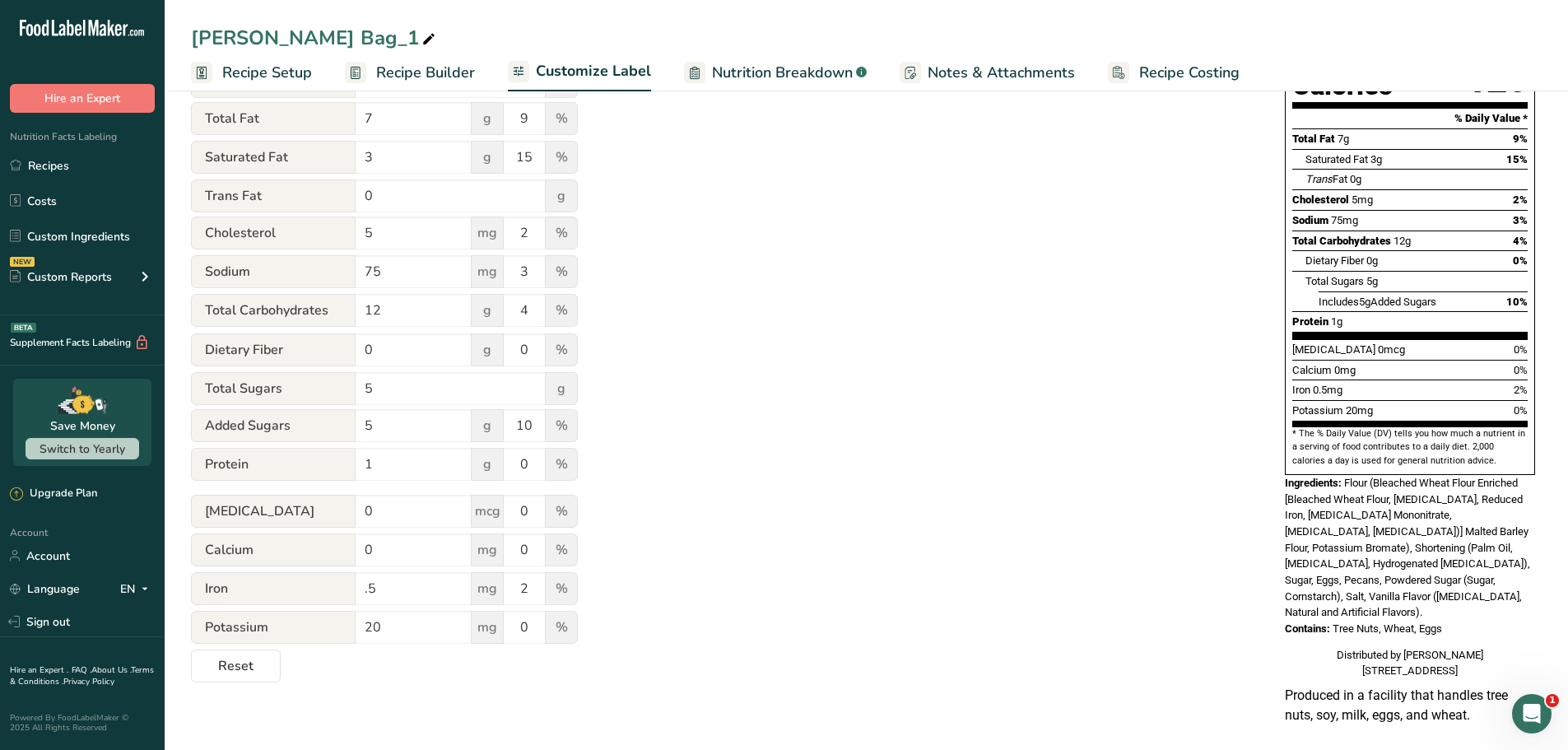
click at [670, 500] on div "Utilize this manual override feature to get full control over the nutrition lab…" at bounding box center [722, 288] width 1062 height 788
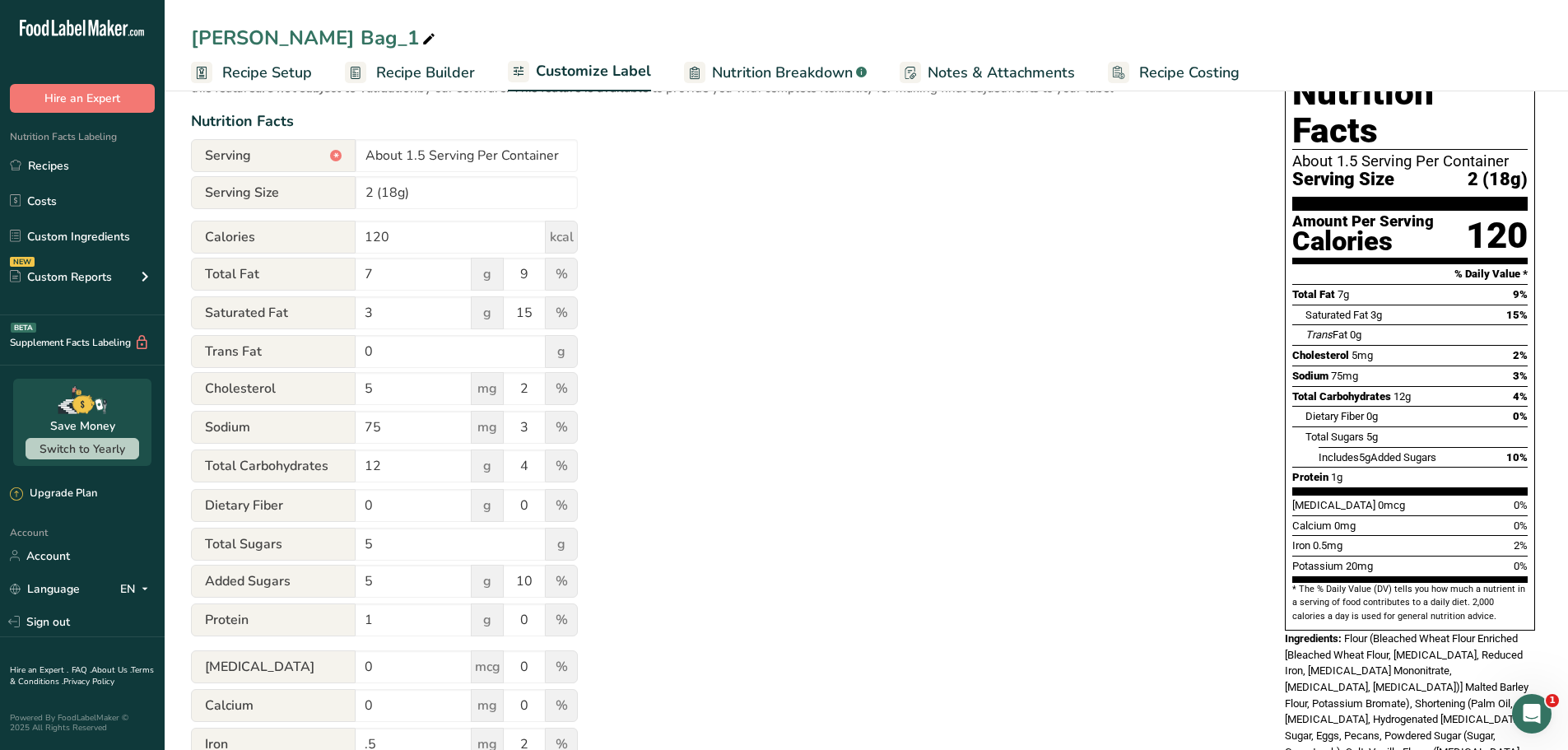
scroll to position [0, 0]
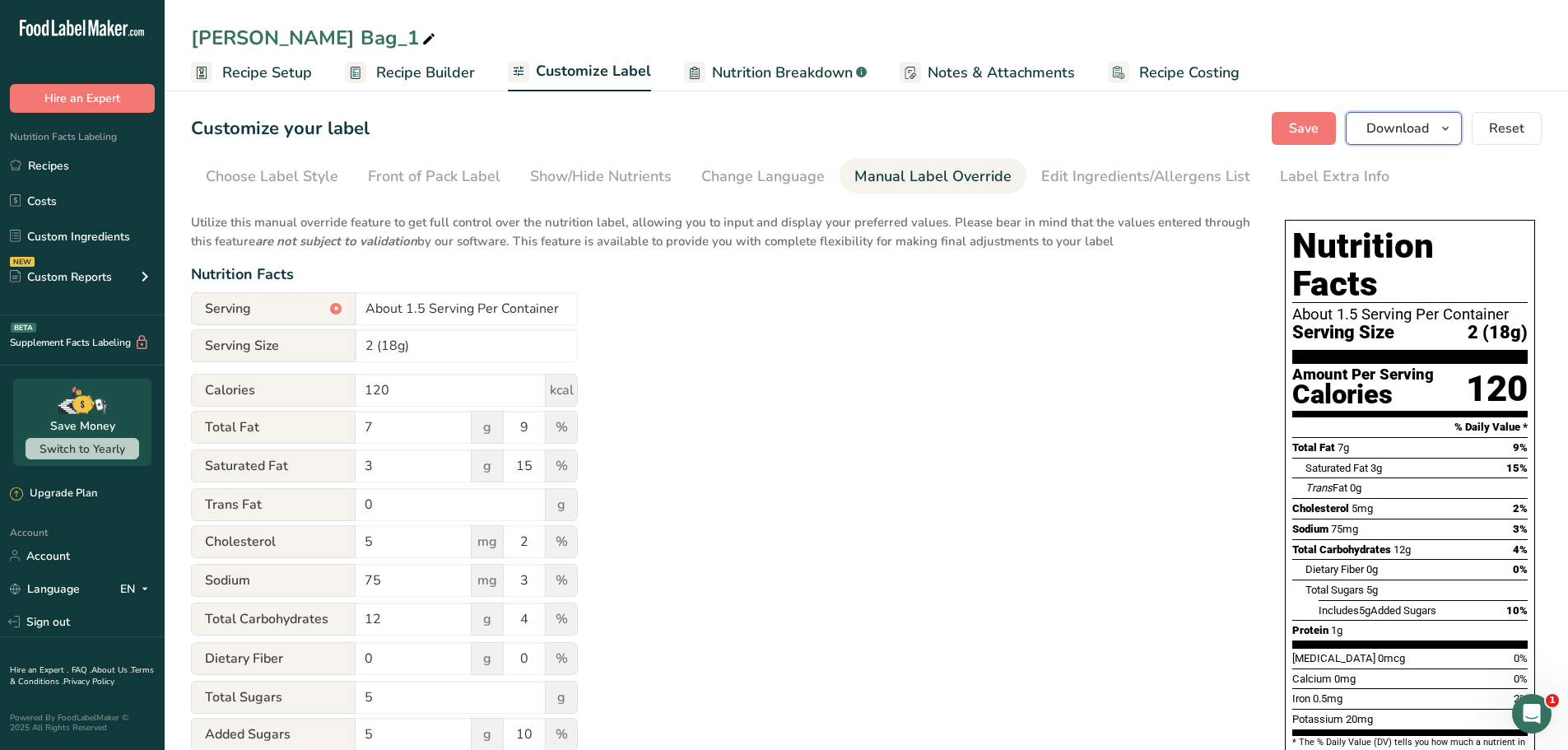
click at [1382, 124] on span "Download" at bounding box center [1398, 128] width 62 height 20
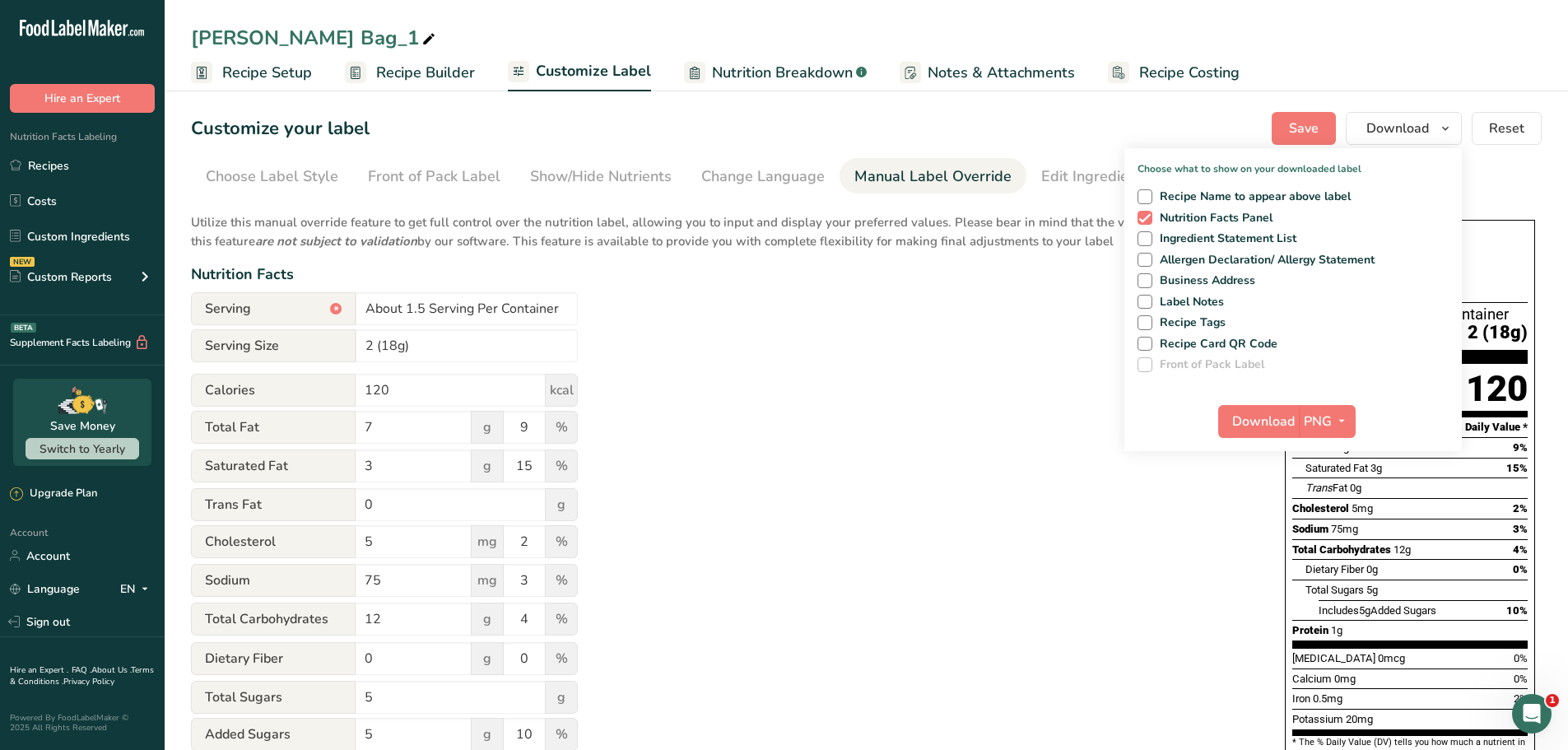
click at [1368, 62] on ul "Recipe Setup Recipe Builder Customize Label Nutrition Breakdown .a-a{fill:#3473…" at bounding box center [866, 72] width 1403 height 39
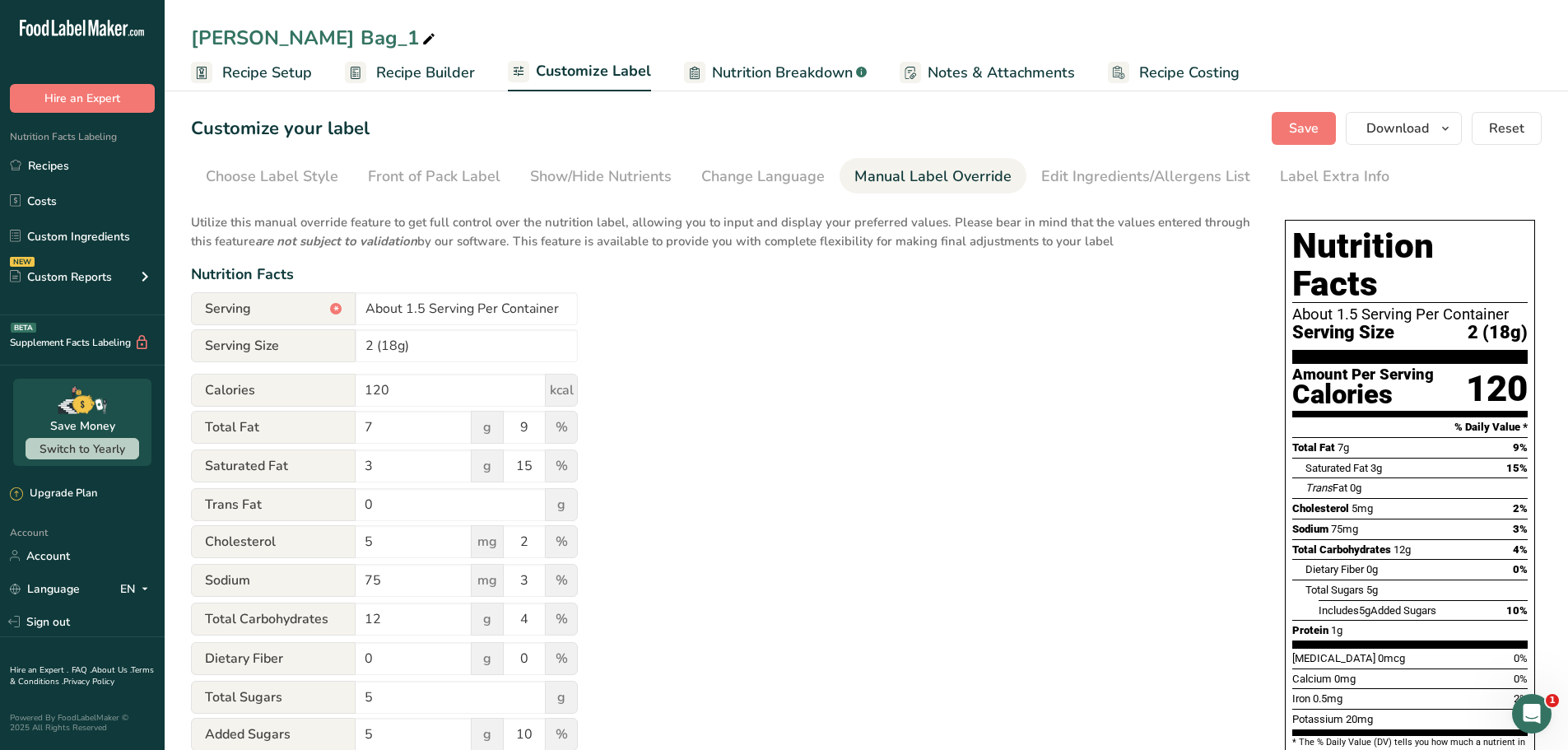
click at [422, 40] on icon at bounding box center [429, 40] width 15 height 23
drag, startPoint x: 304, startPoint y: 40, endPoint x: 248, endPoint y: 47, distance: 56.4
click at [248, 47] on input "Luna Bag_1" at bounding box center [866, 37] width 1351 height 29
type input "Luna Favor"
click at [1313, 133] on span "Save" at bounding box center [1304, 128] width 29 height 20
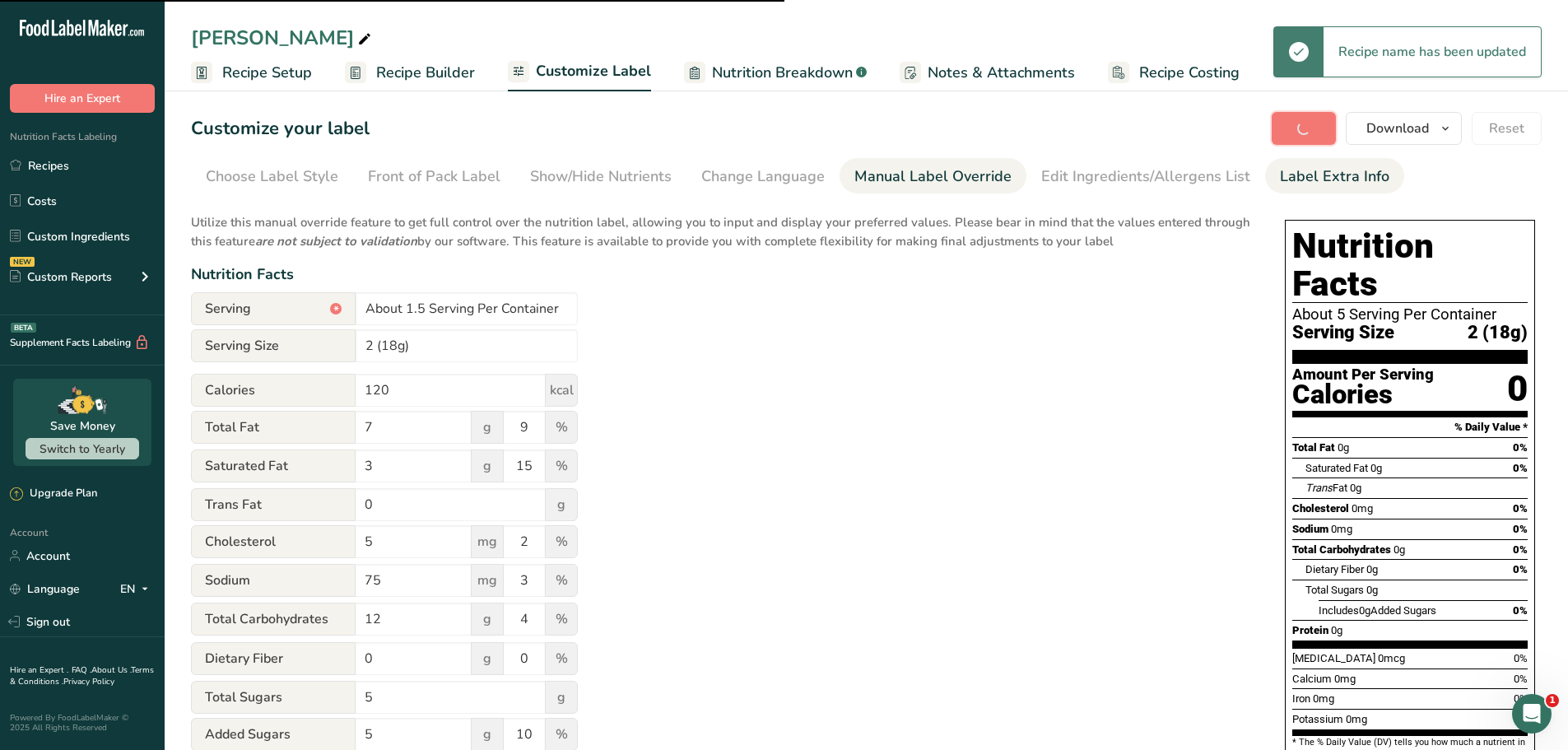
type input "About 5 Serving Per Container"
type input "0"
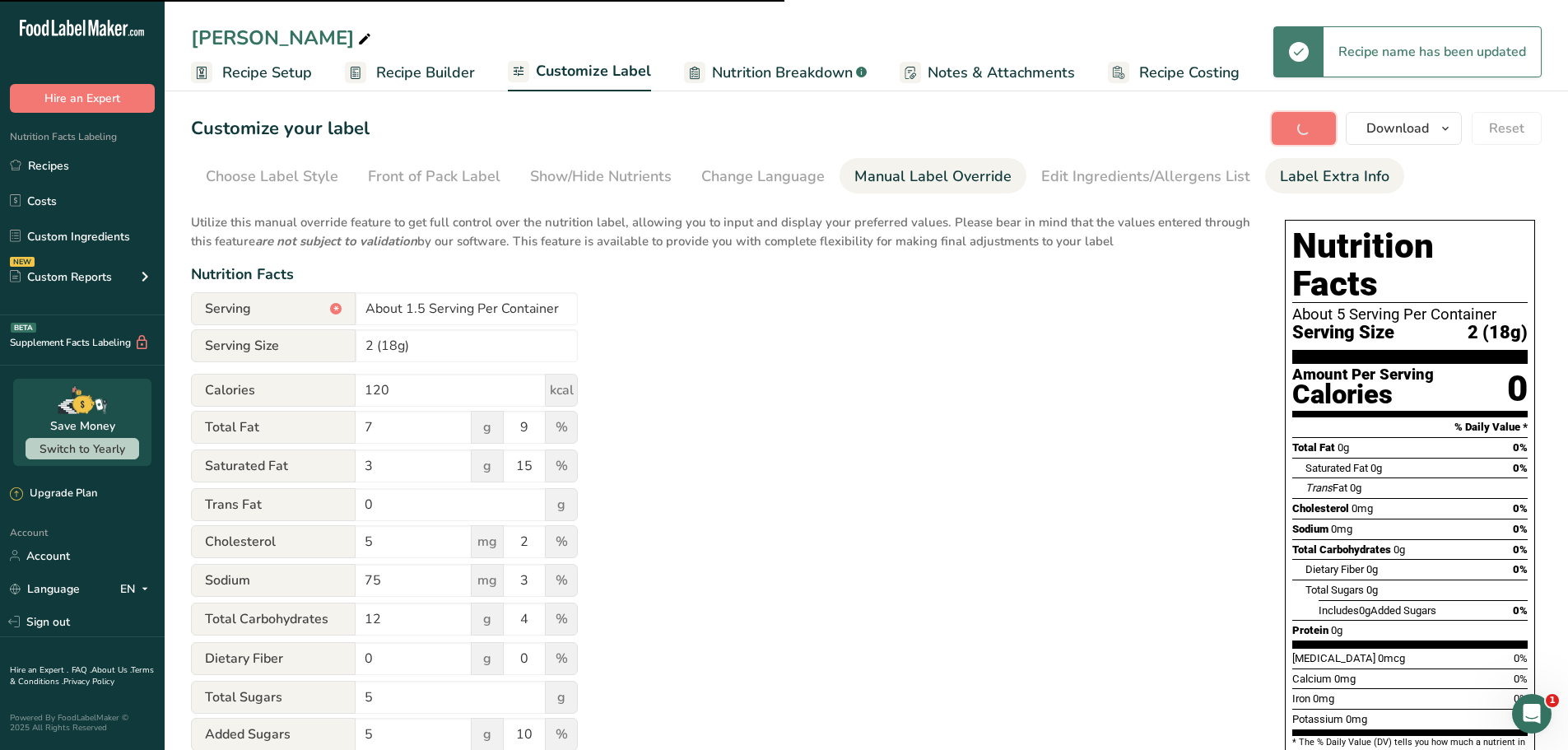
type input "0"
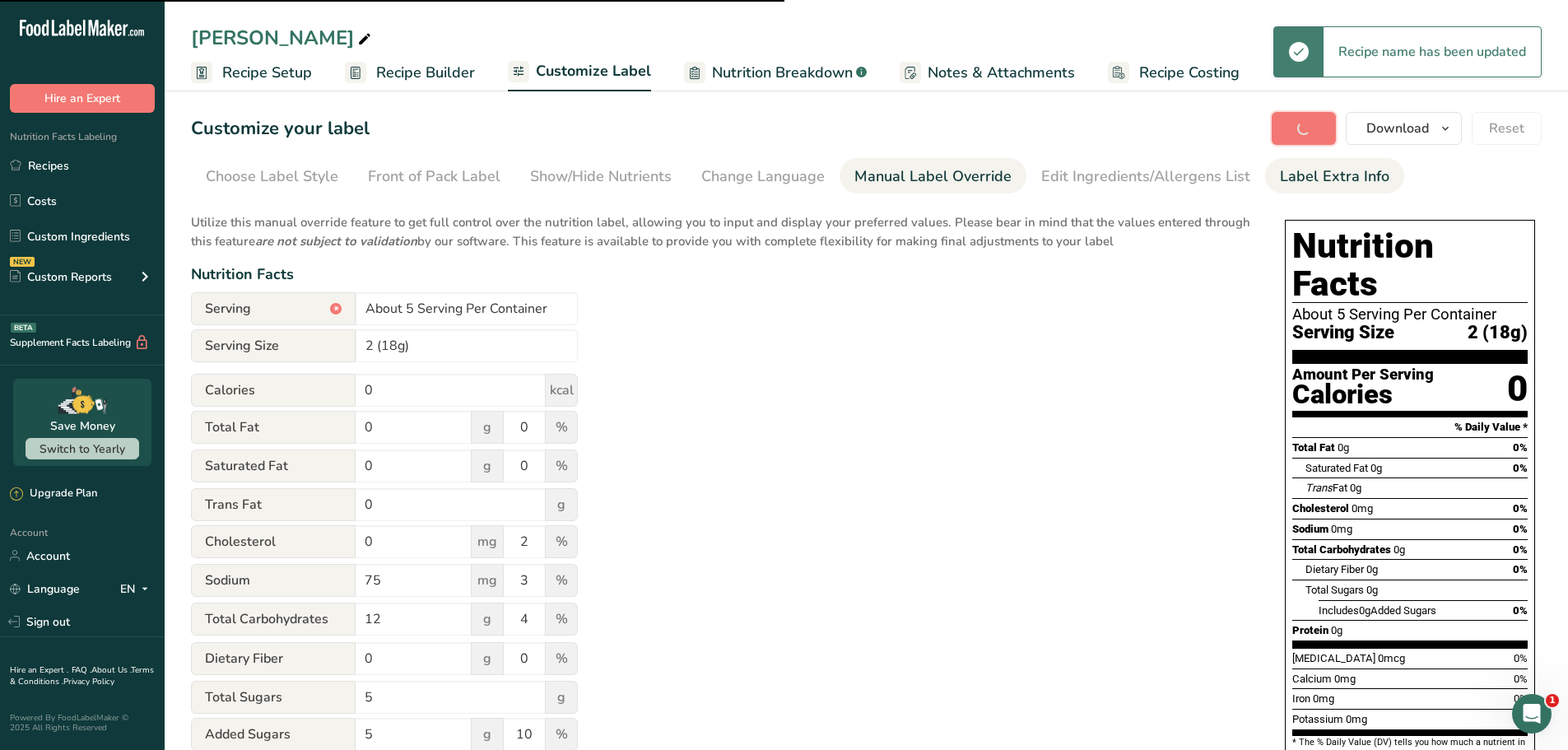
type input "0"
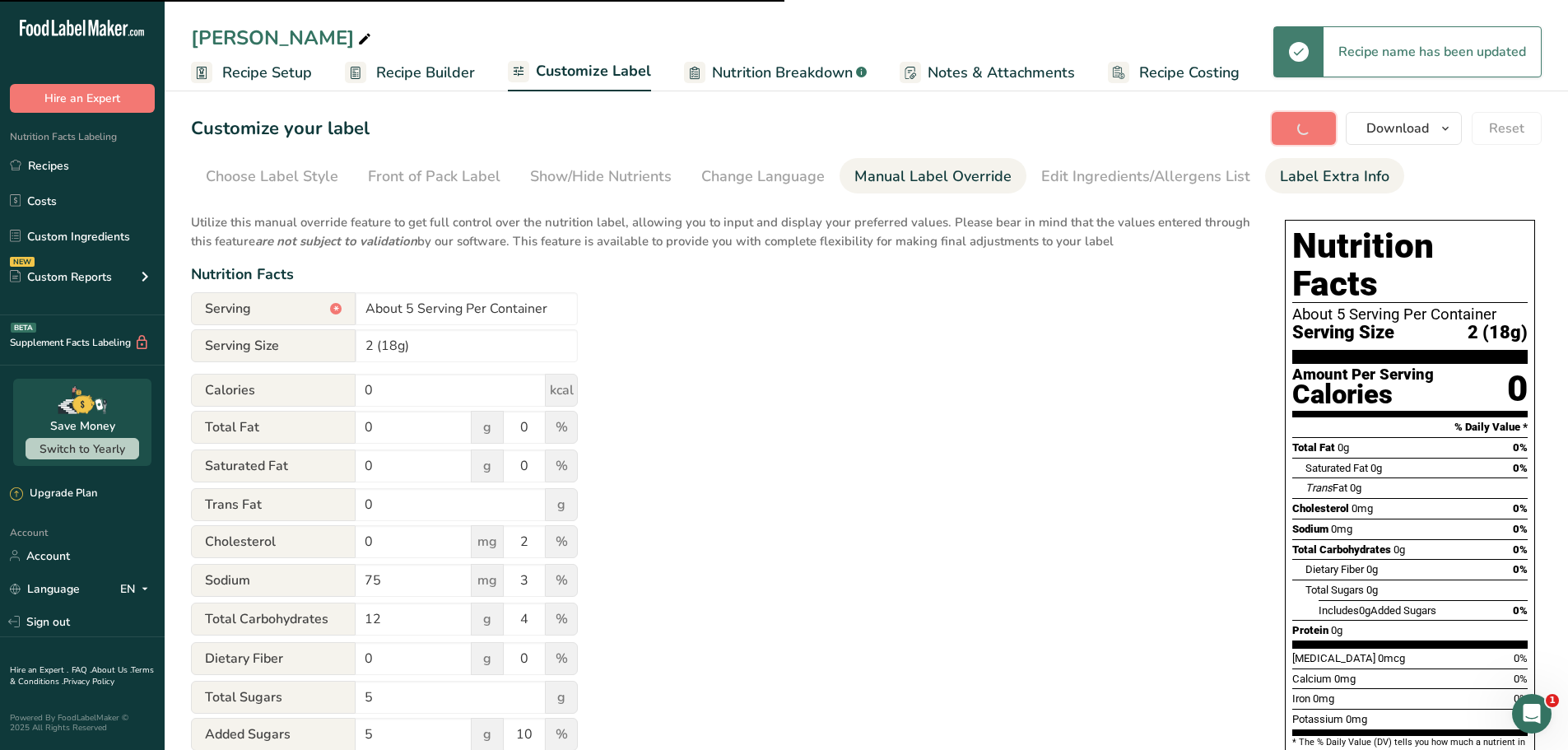
type input "0"
type input "About 1.5 Serving Per Container"
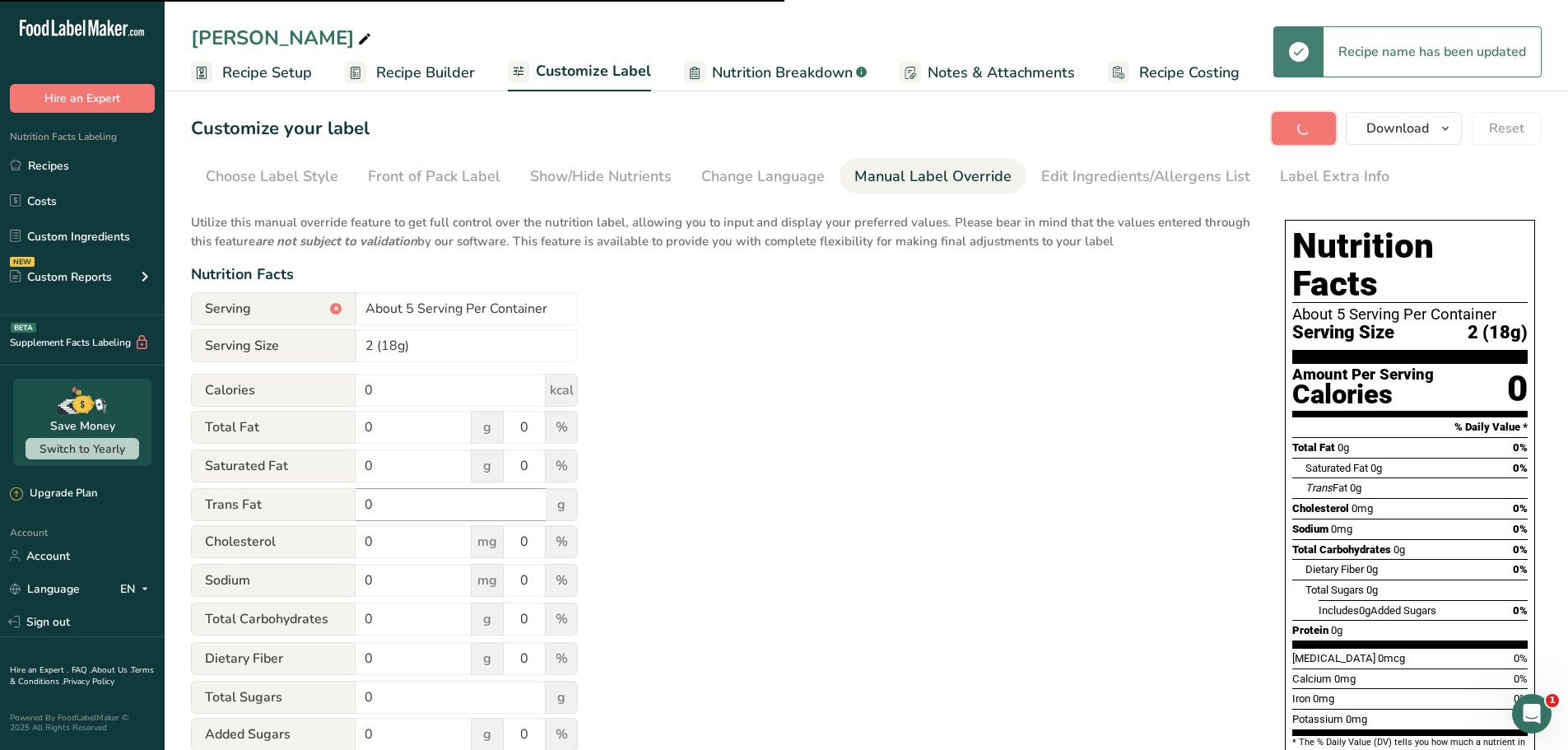
type input "120"
type input "7"
type input "9"
type input "3"
type input "15"
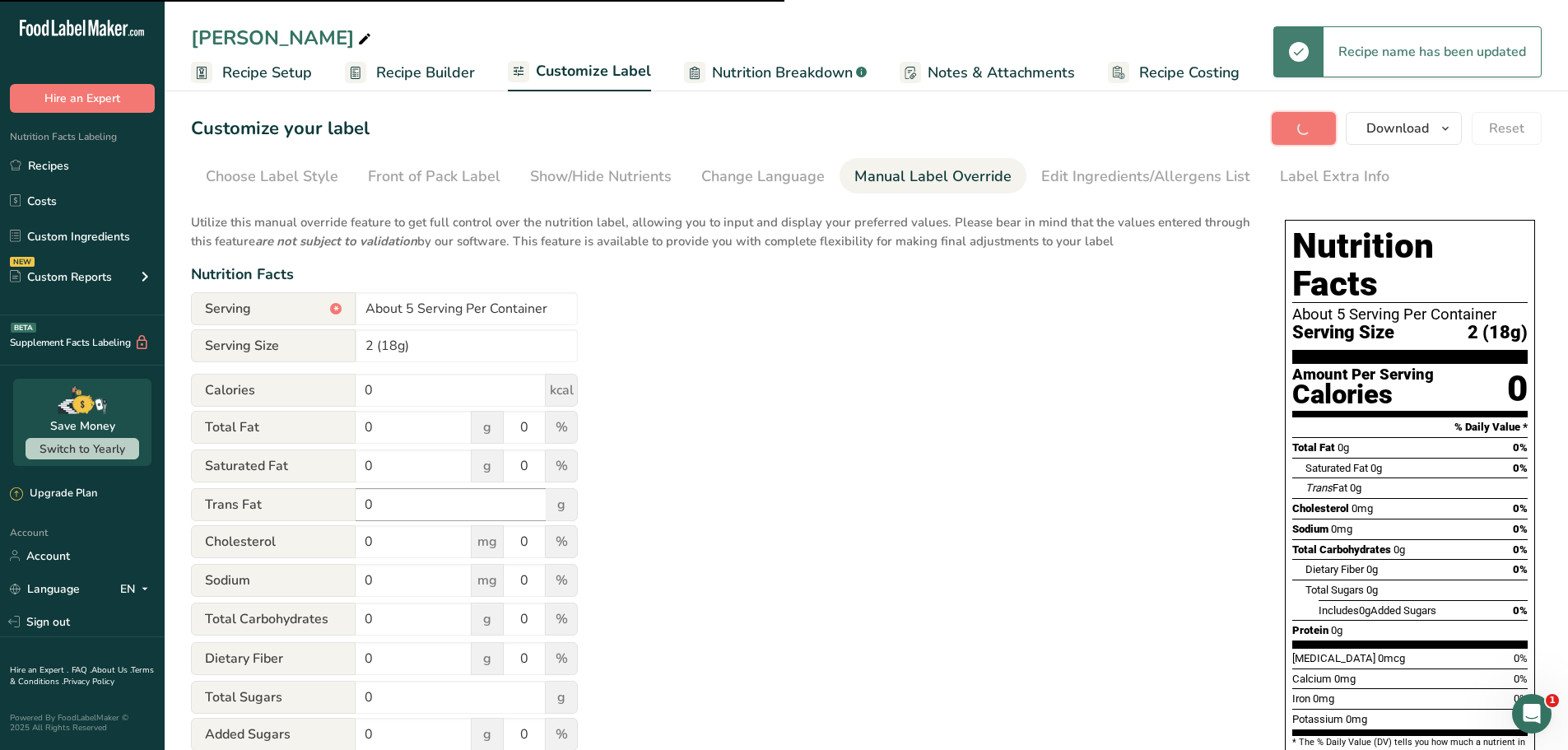
type input "5"
type input "2"
type input "75"
type input "3"
type input "12"
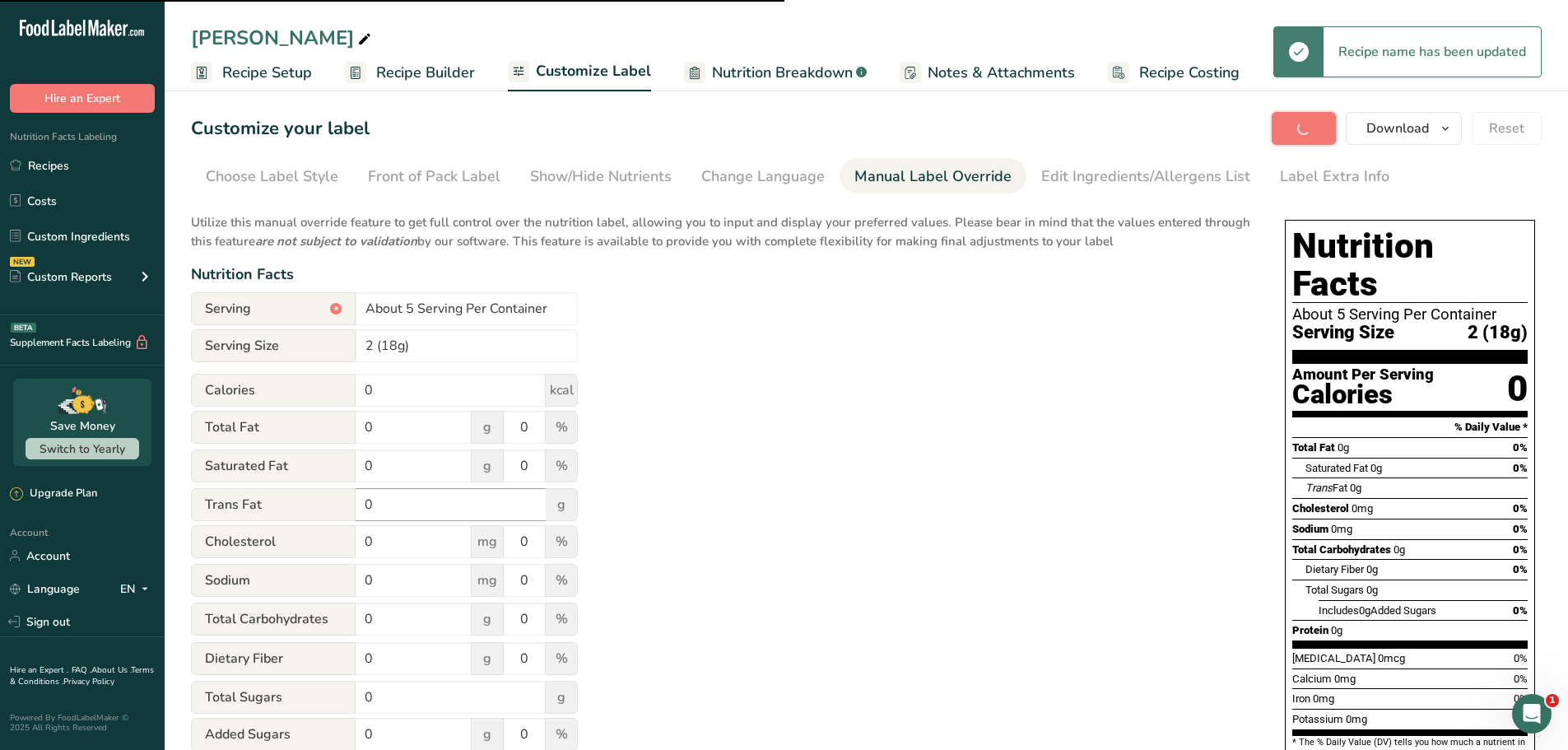
type input "4"
type input "5"
type input "10"
type input "1"
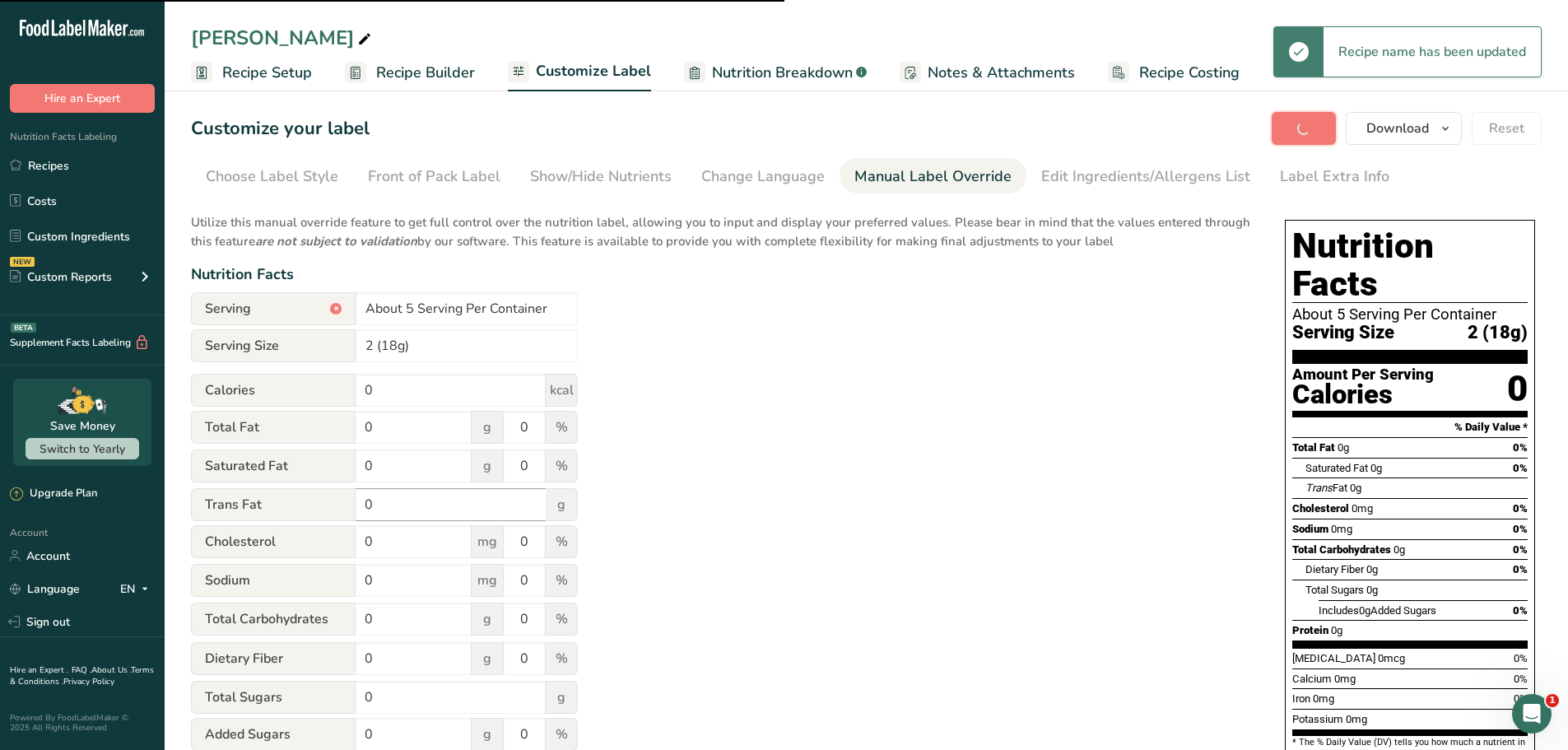
type input ".5"
type input "2"
type input "20"
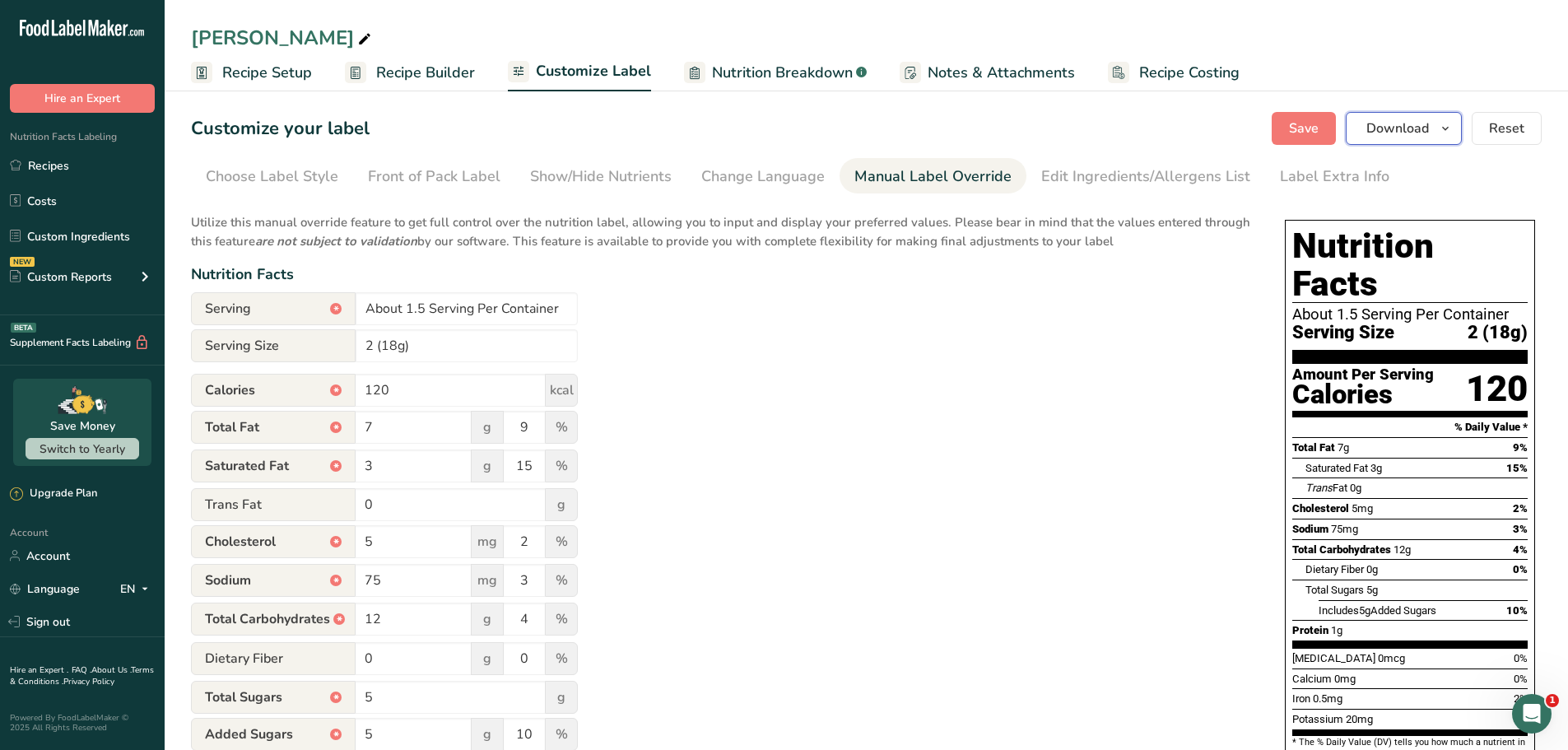
click at [1385, 118] on button "Download" at bounding box center [1403, 128] width 116 height 33
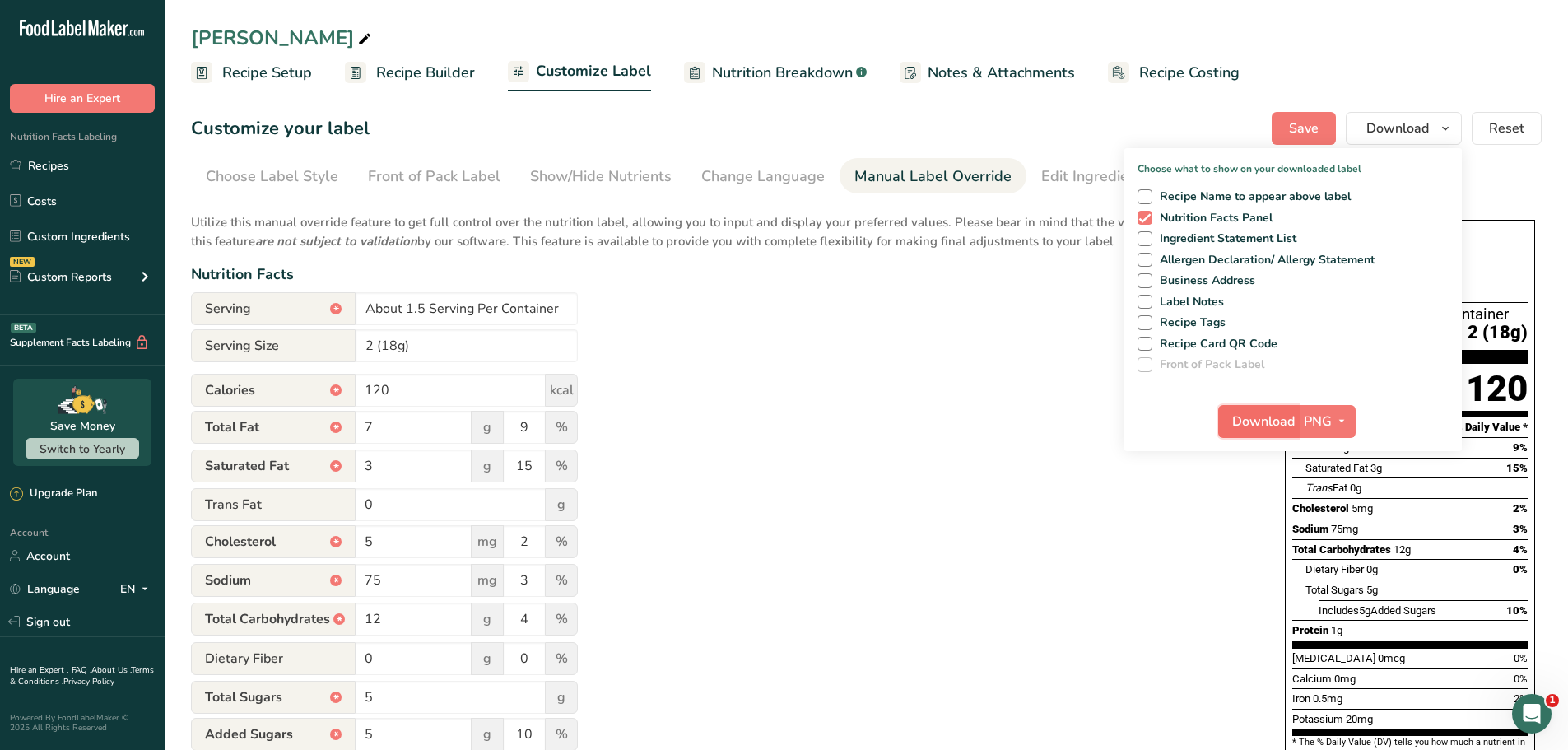
click at [1258, 417] on span "Download" at bounding box center [1263, 421] width 62 height 20
click at [1093, 331] on div "Utilize this manual override feature to get full control over the nutrition lab…" at bounding box center [722, 597] width 1062 height 788
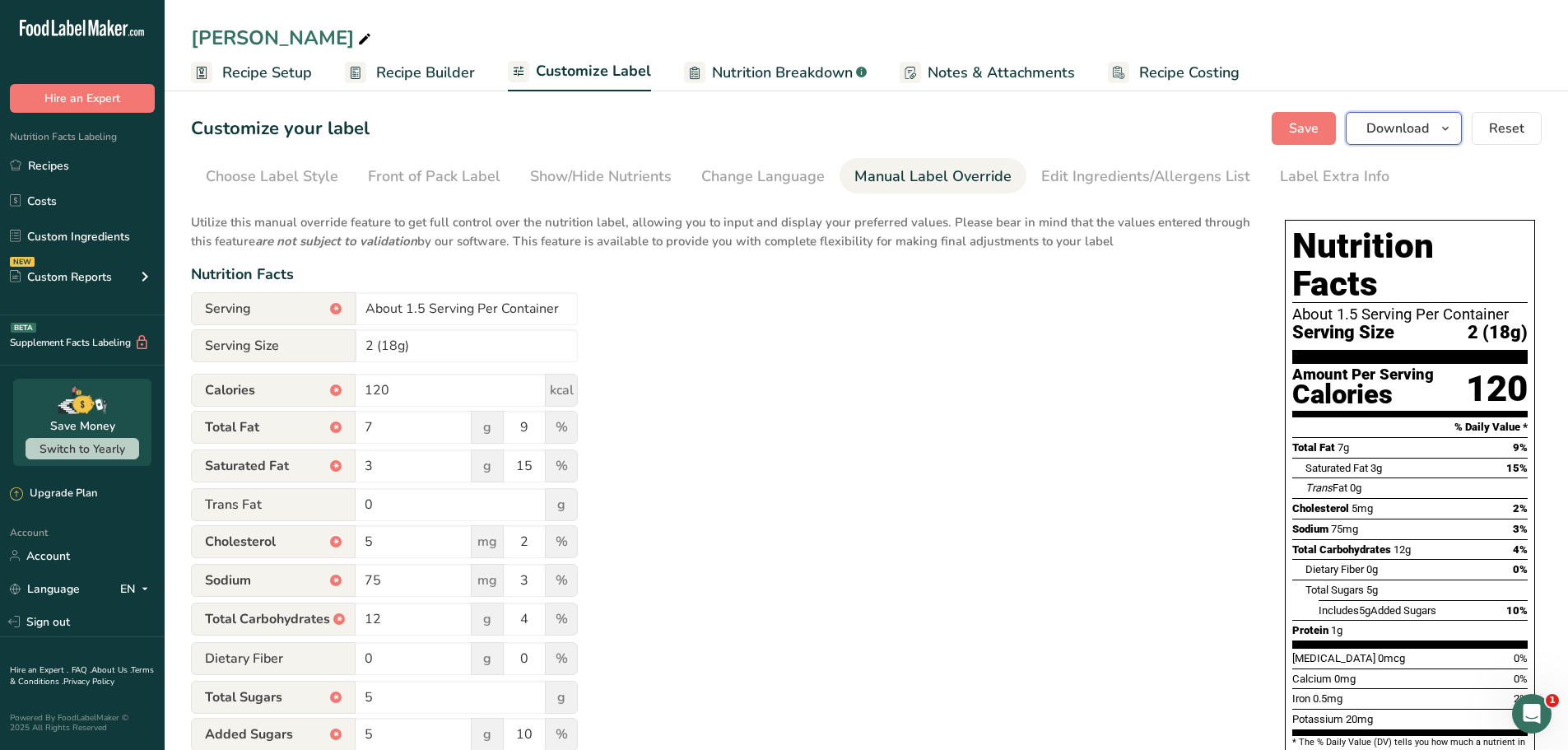
click at [1404, 114] on button "Download" at bounding box center [1403, 128] width 116 height 33
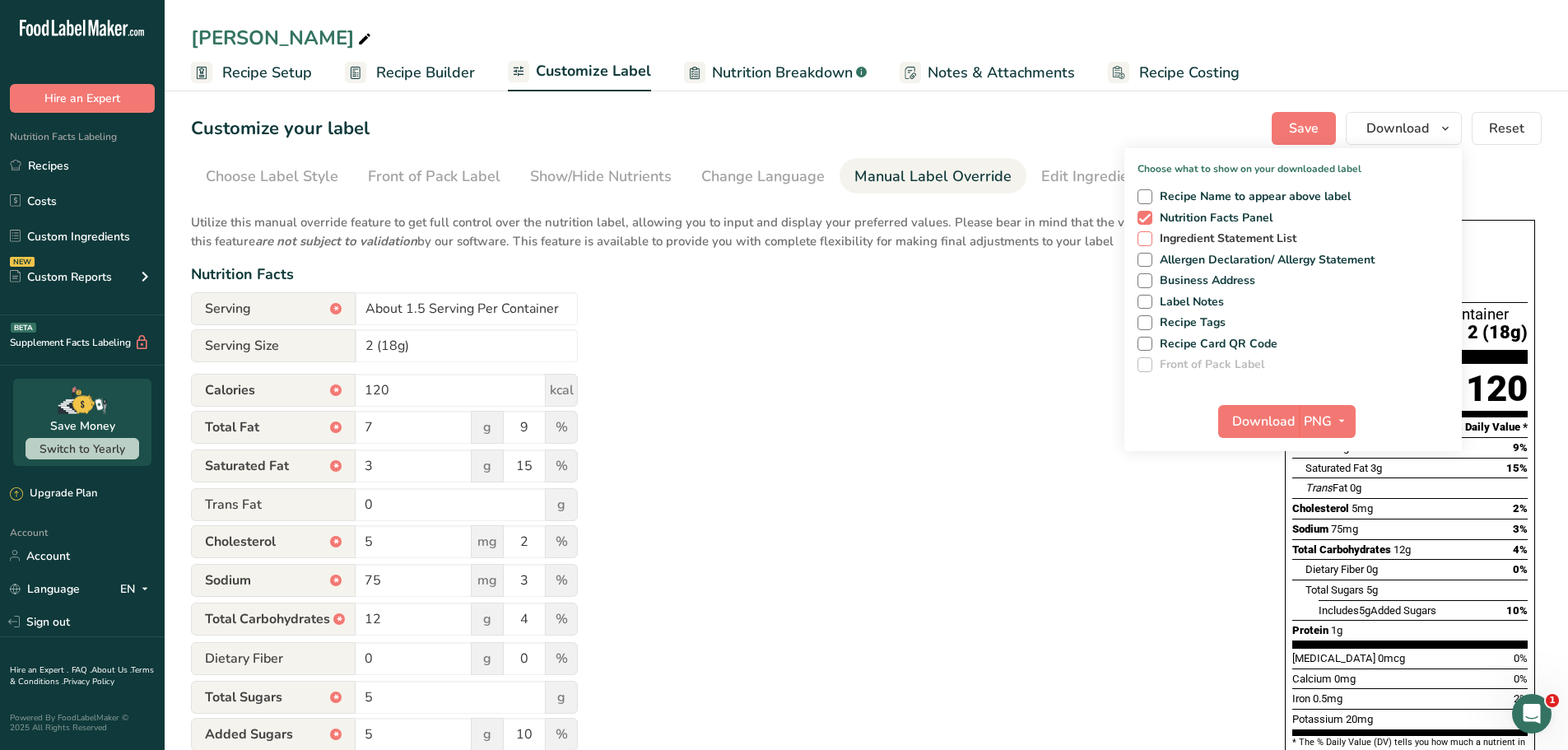
click at [1149, 241] on span at bounding box center [1145, 239] width 15 height 15
click at [1148, 241] on input "Ingredient Statement List" at bounding box center [1143, 238] width 10 height 10
checkbox input "true"
click at [1146, 263] on span at bounding box center [1145, 261] width 15 height 15
click at [1146, 263] on input "Allergen Declaration/ Allergy Statement" at bounding box center [1143, 259] width 10 height 10
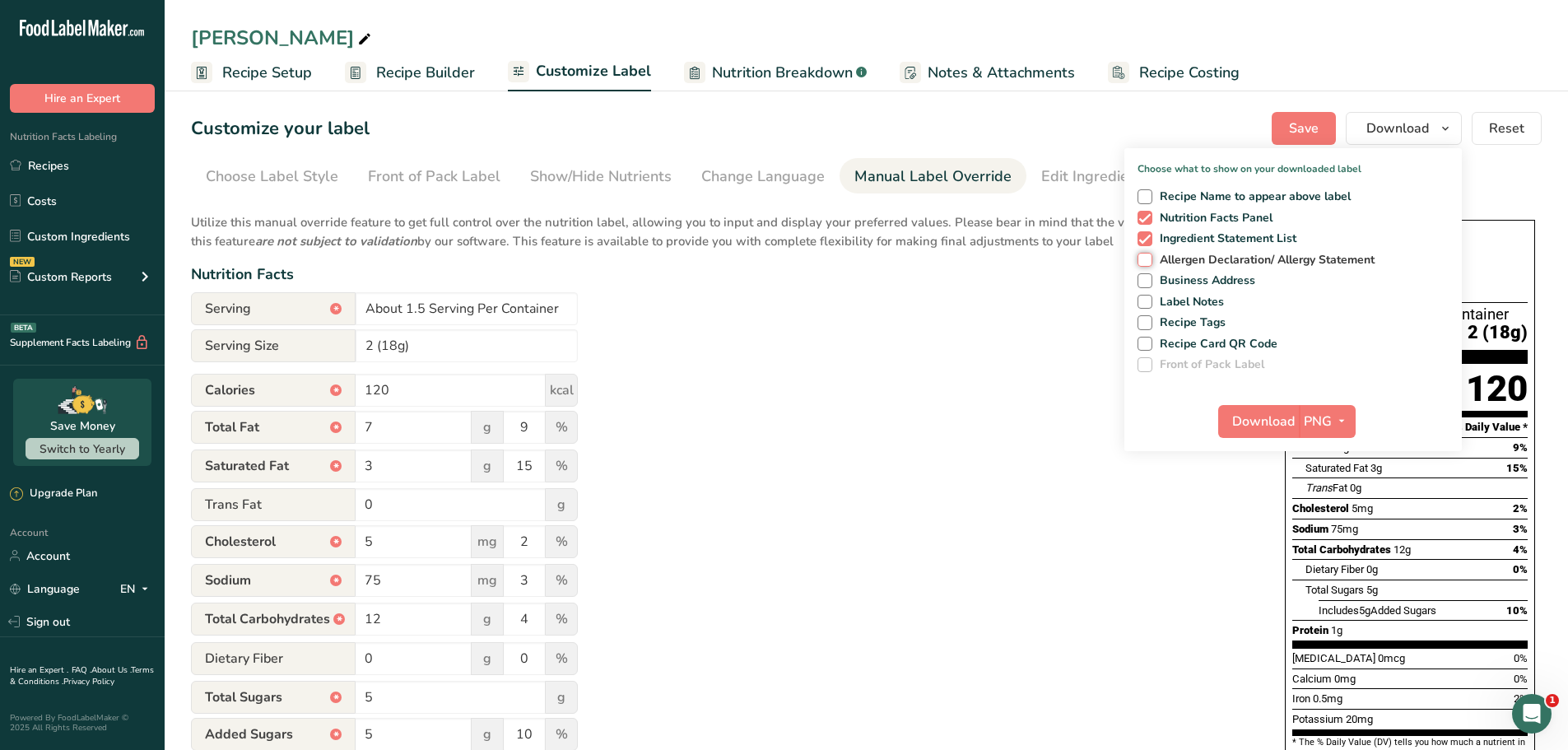
checkbox input "true"
click at [1144, 278] on span at bounding box center [1145, 280] width 15 height 15
click at [1144, 278] on input "Business Address" at bounding box center [1143, 279] width 10 height 10
checkbox input "true"
click at [1144, 295] on span at bounding box center [1145, 302] width 15 height 15
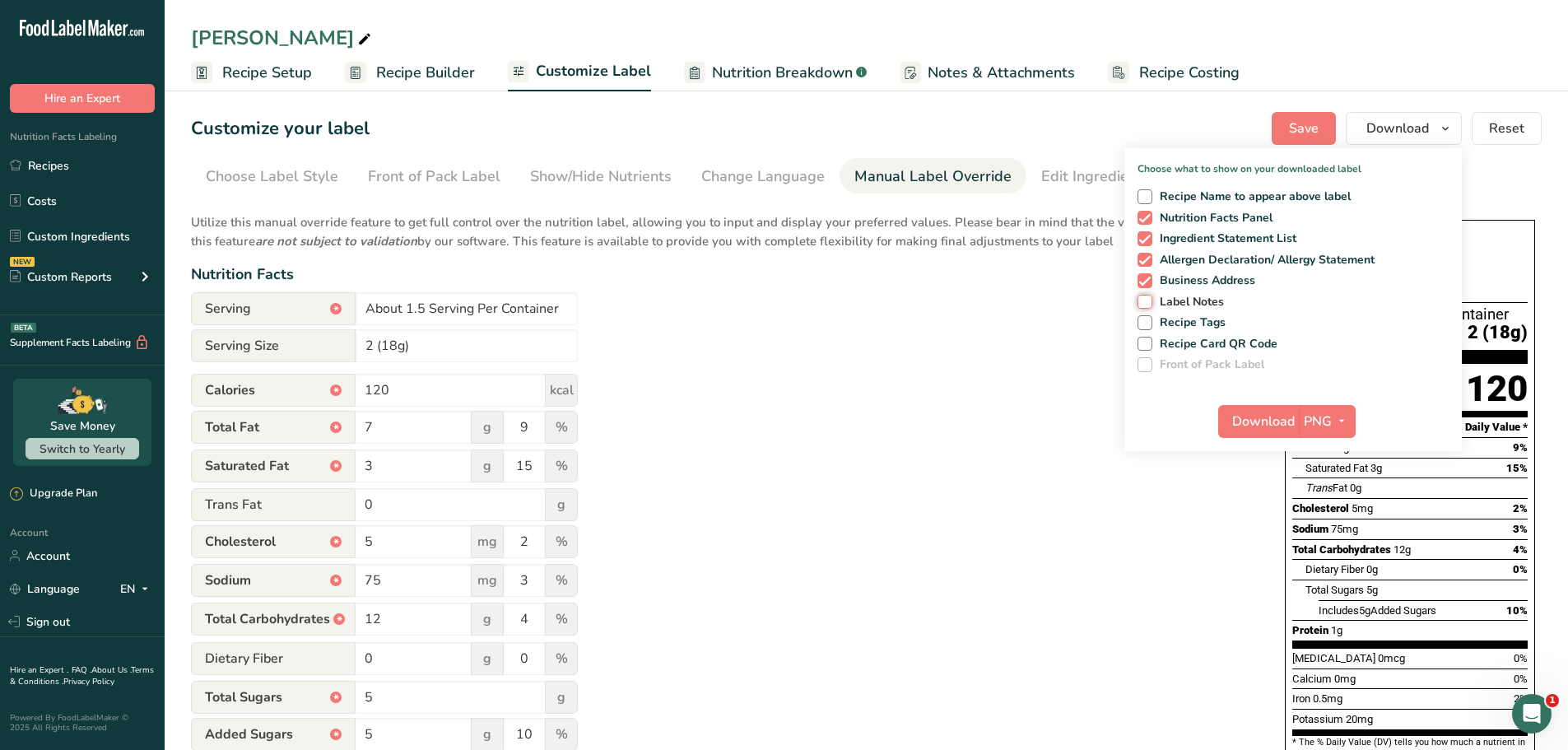
click at [1144, 296] on input "Label Notes" at bounding box center [1143, 301] width 10 height 10
checkbox input "true"
click at [1150, 194] on span at bounding box center [1145, 197] width 15 height 15
click at [1148, 194] on input "Recipe Name to appear above label" at bounding box center [1143, 196] width 10 height 10
checkbox input "true"
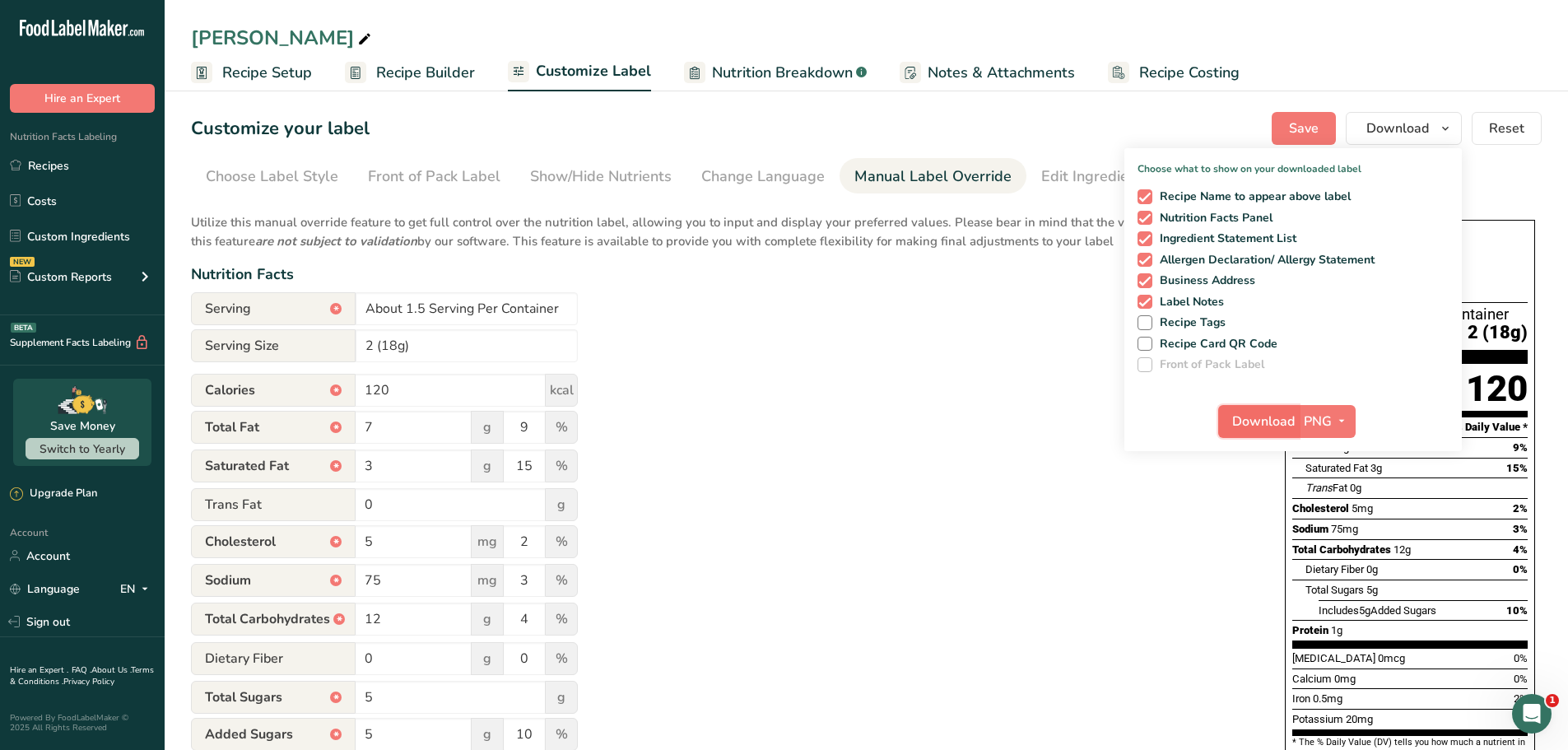
click at [1286, 417] on span "Download" at bounding box center [1263, 421] width 62 height 20
click at [1012, 491] on div "Utilize this manual override feature to get full control over the nutrition lab…" at bounding box center [722, 597] width 1062 height 788
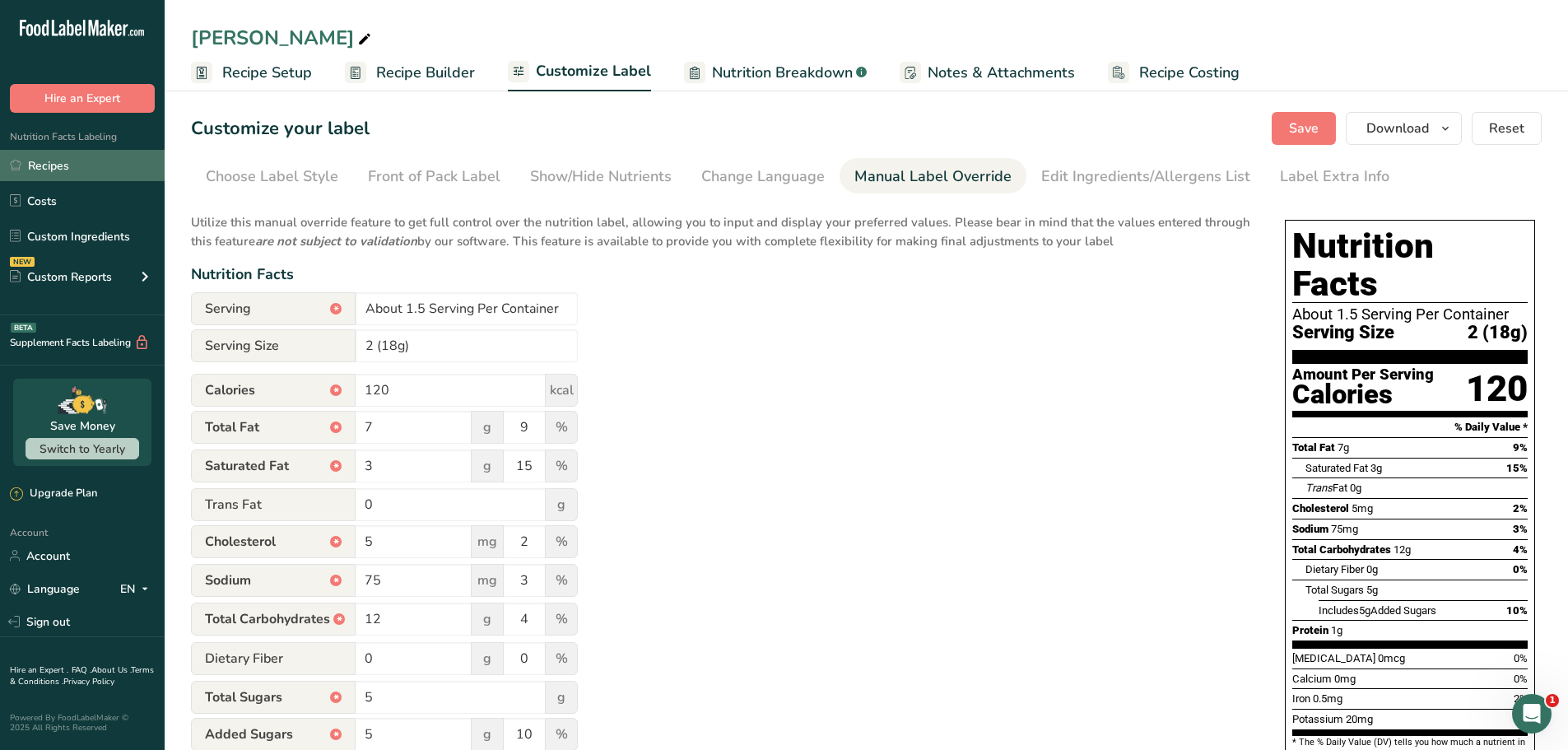
click at [77, 174] on link "Recipes" at bounding box center [82, 165] width 165 height 31
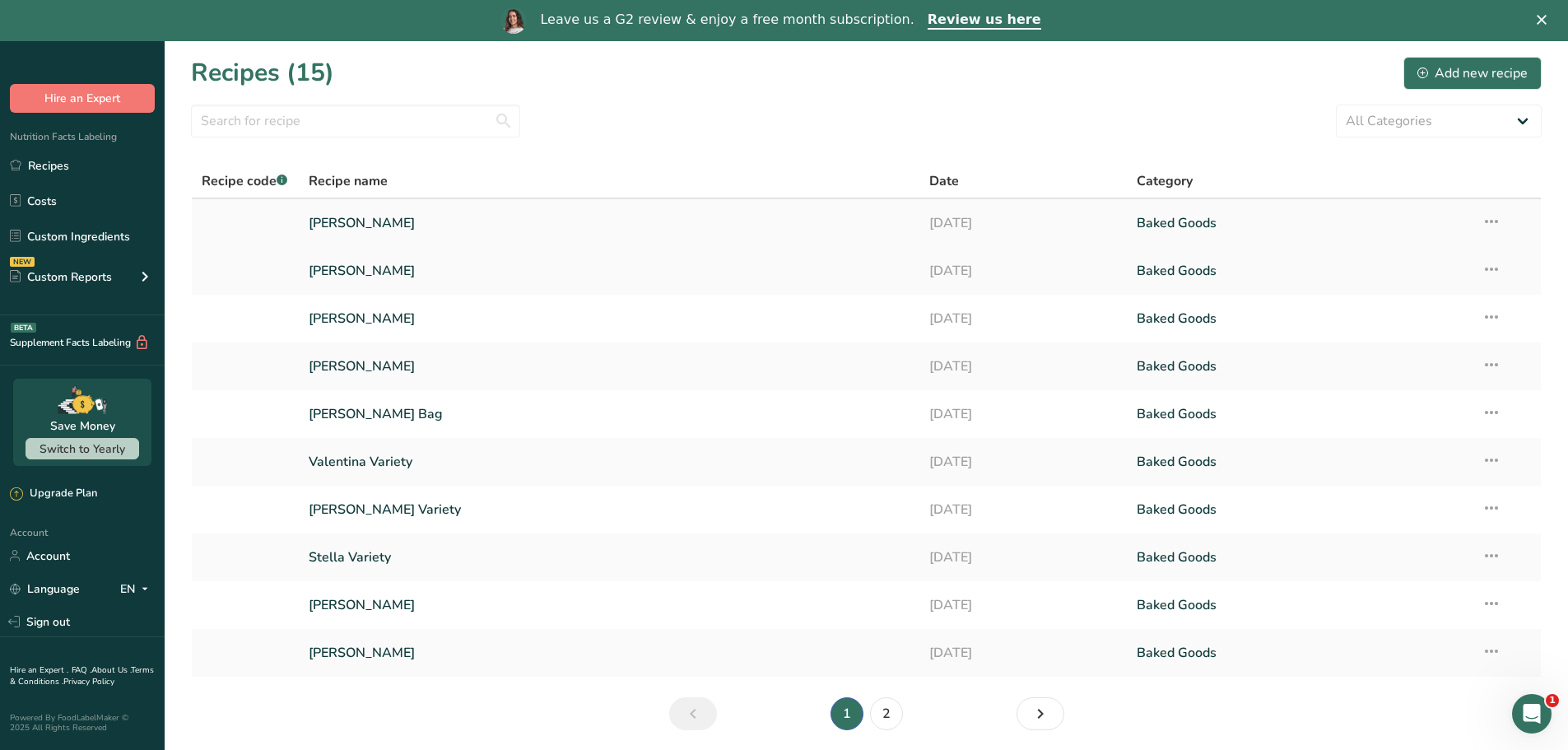
click at [1490, 224] on icon at bounding box center [1491, 221] width 20 height 29
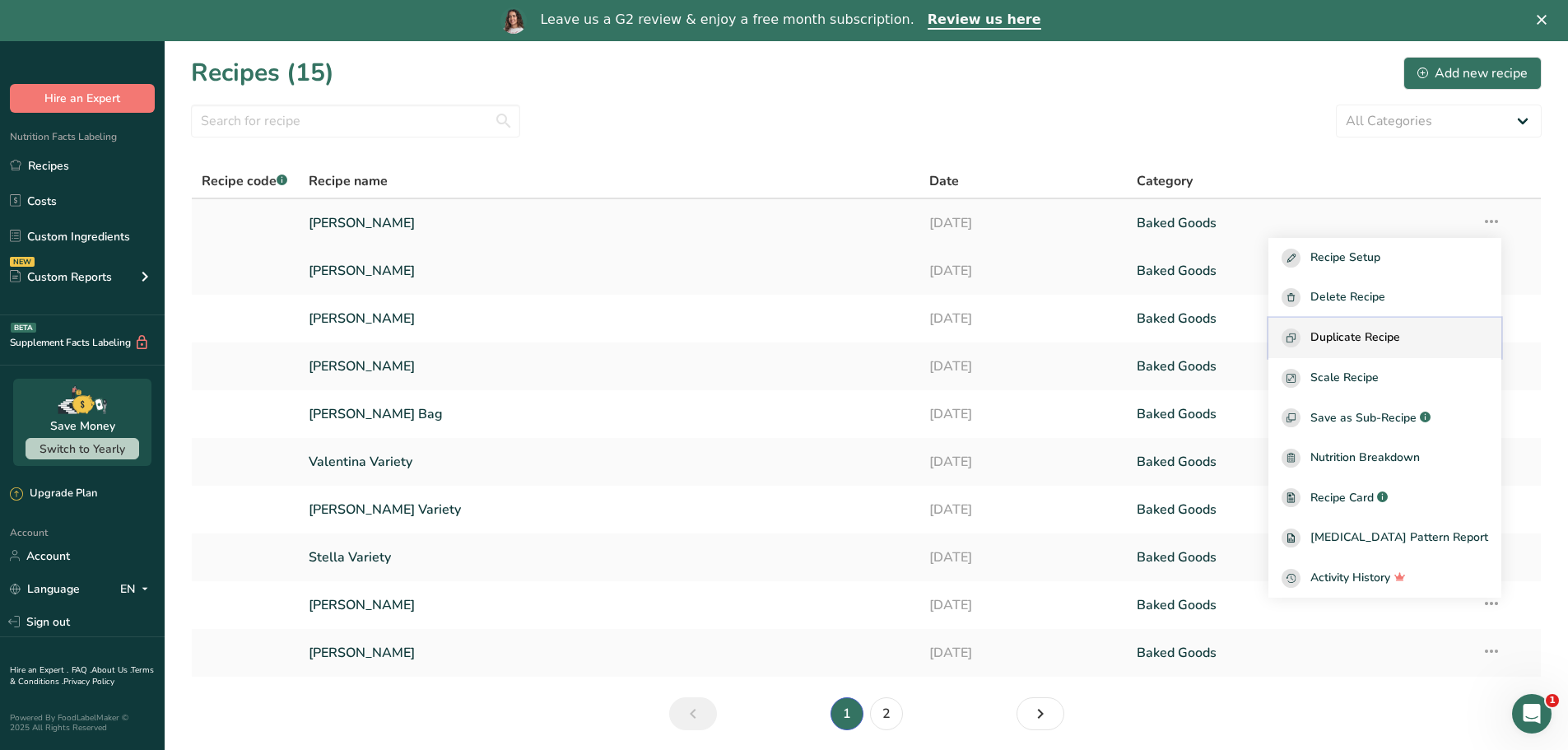
click at [1378, 338] on span "Duplicate Recipe" at bounding box center [1355, 338] width 89 height 19
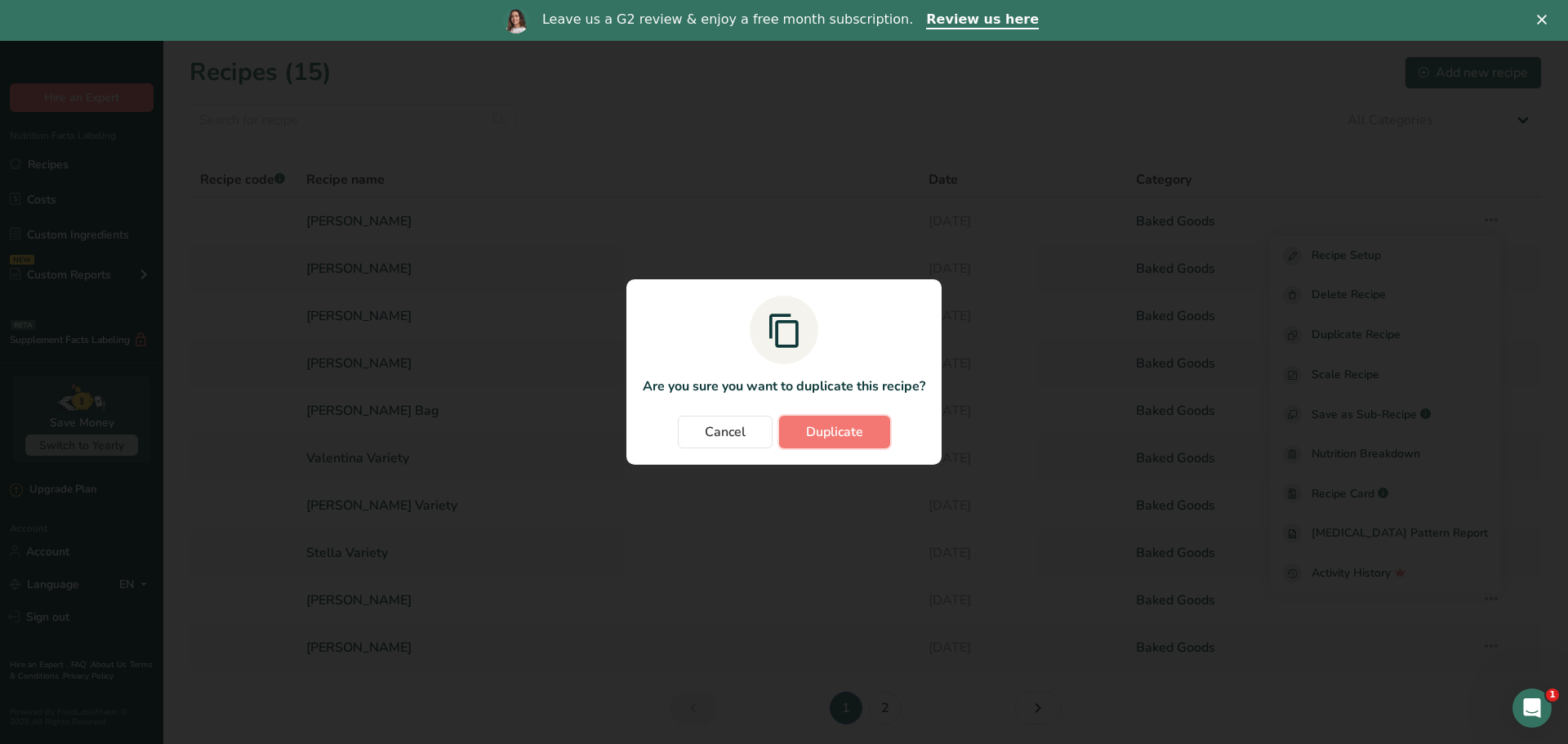
drag, startPoint x: 847, startPoint y: 426, endPoint x: 901, endPoint y: 432, distance: 54.3
click at [847, 425] on span "Duplicate" at bounding box center [834, 431] width 57 height 20
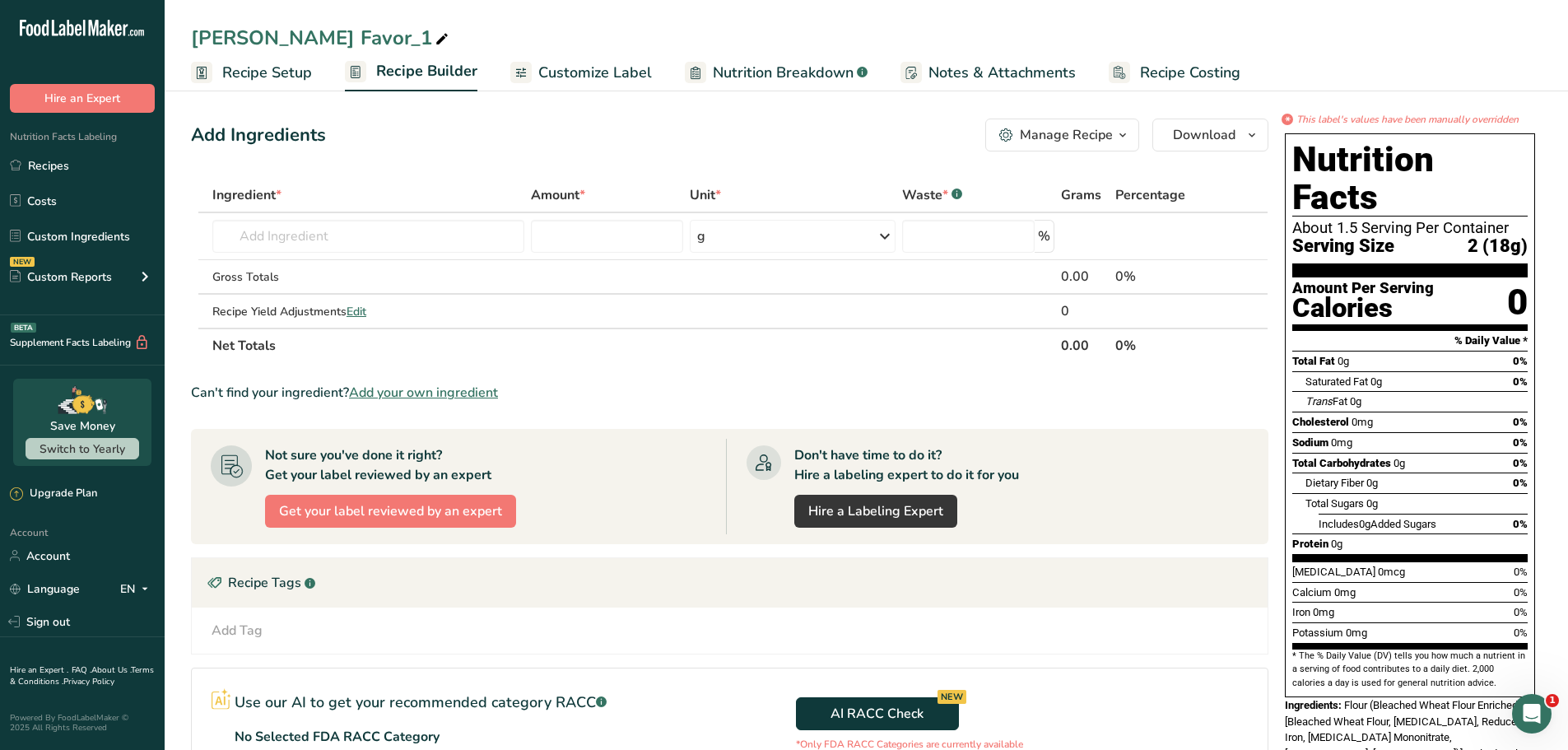
click at [435, 36] on icon at bounding box center [442, 40] width 15 height 23
drag, startPoint x: 318, startPoint y: 35, endPoint x: 172, endPoint y: 44, distance: 146.3
click at [172, 44] on div "Luna Favor_1" at bounding box center [866, 37] width 1403 height 29
type input "[PERSON_NAME]"
click at [613, 69] on span "Customize Label" at bounding box center [595, 73] width 114 height 23
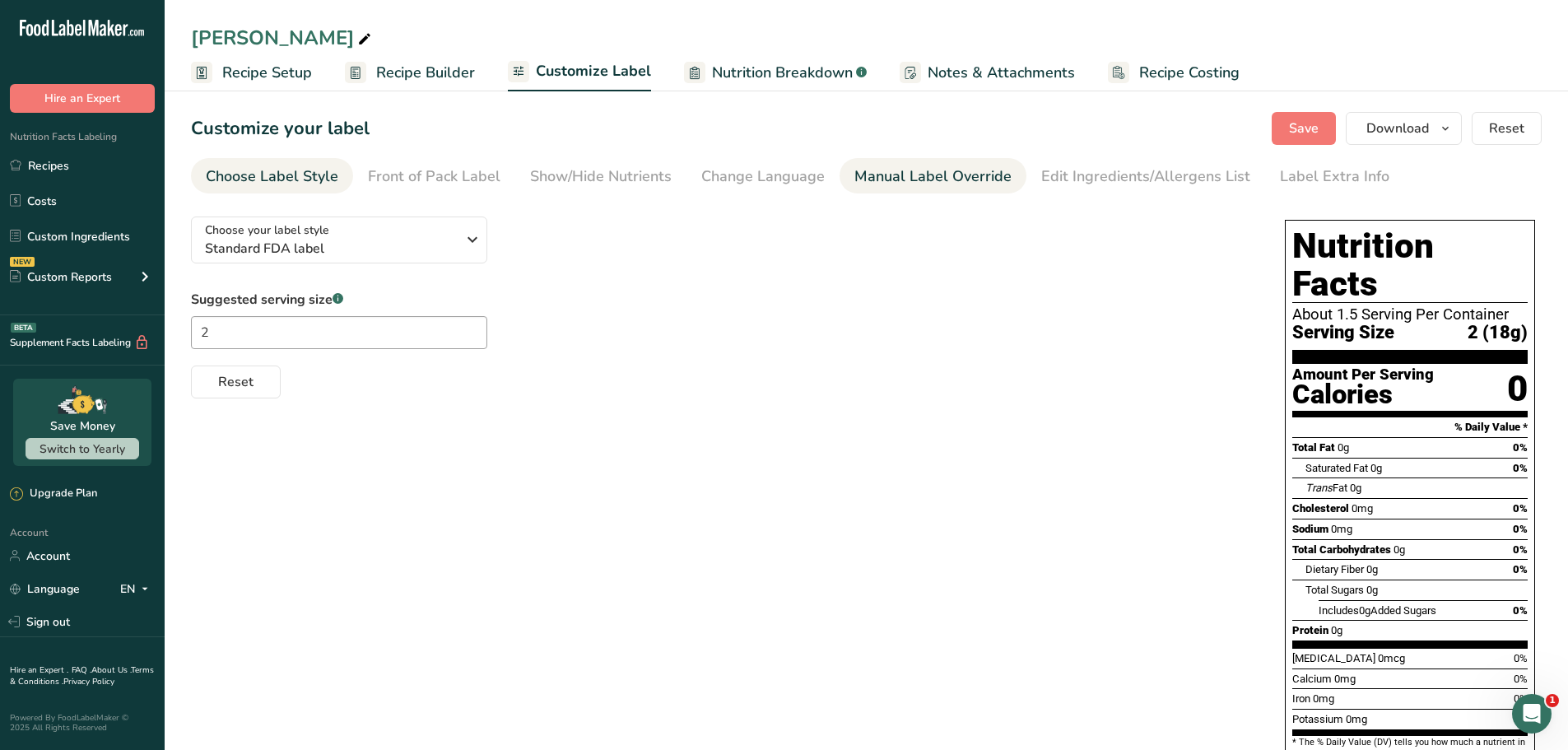
click at [896, 165] on link "Manual Label Override" at bounding box center [933, 176] width 157 height 37
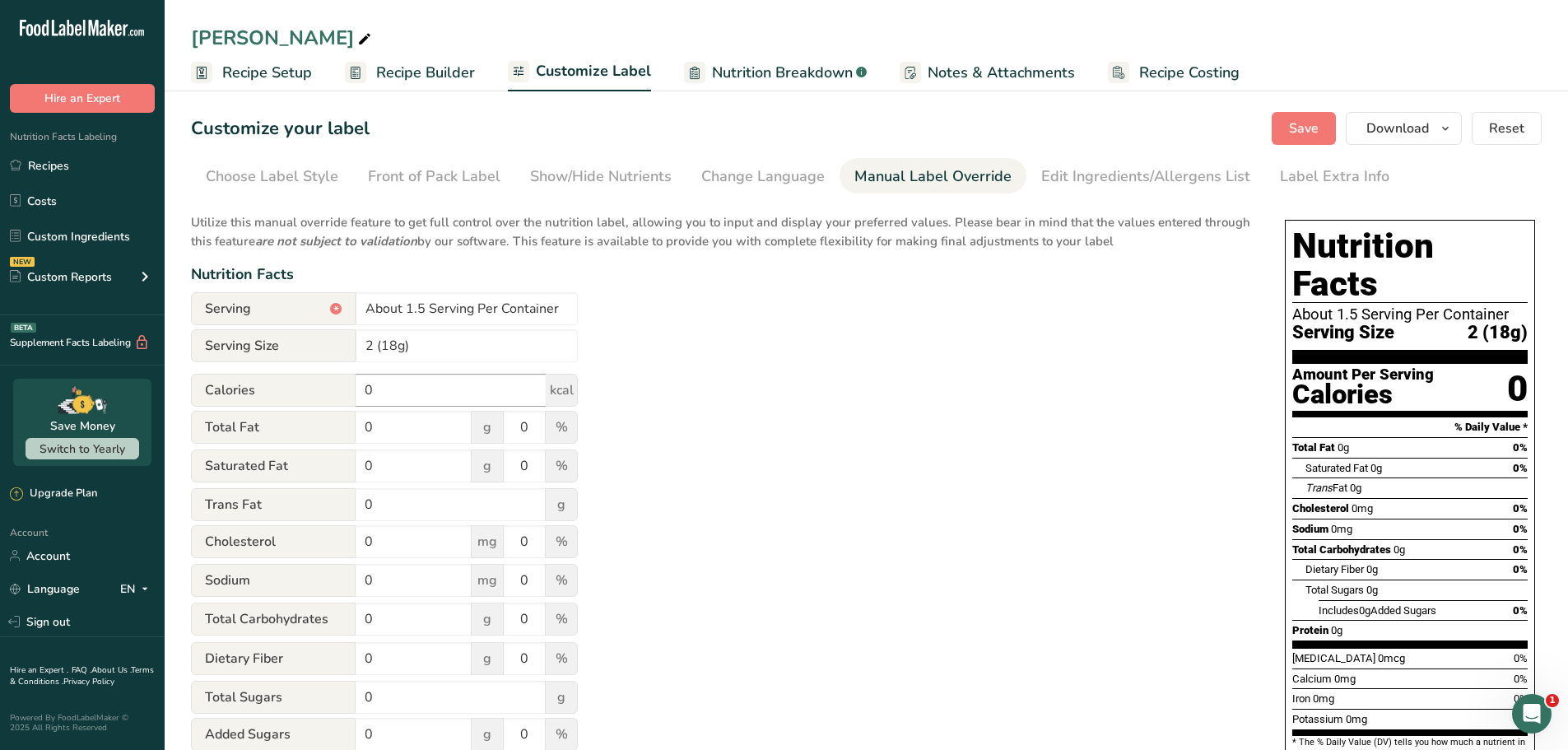
scroll to position [82, 0]
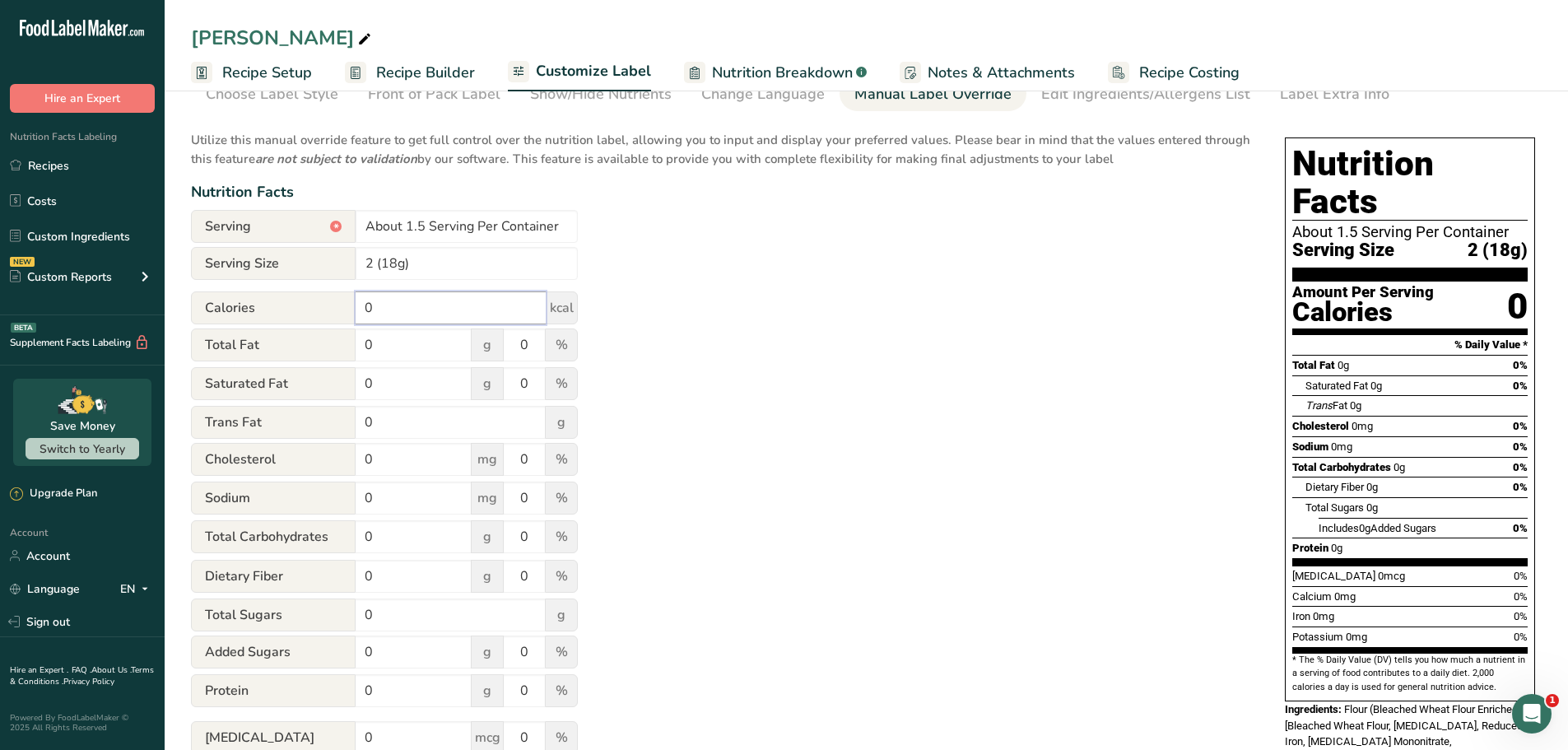
click at [440, 298] on input "0" at bounding box center [451, 308] width 190 height 33
type input "160"
type input "10"
type input "13"
type input "4.5"
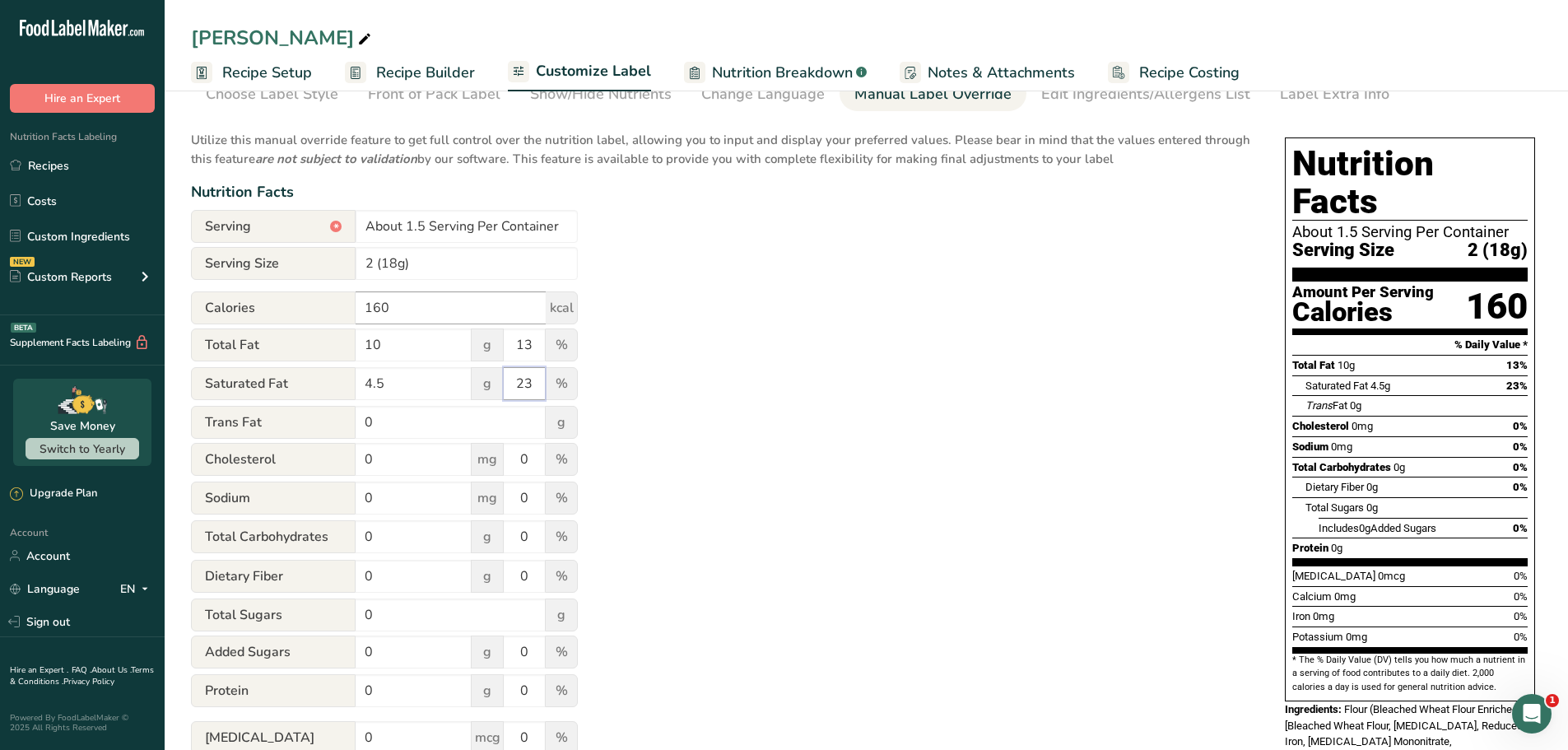
type input "23"
type input "50"
type input "2"
type input "16"
type input "6"
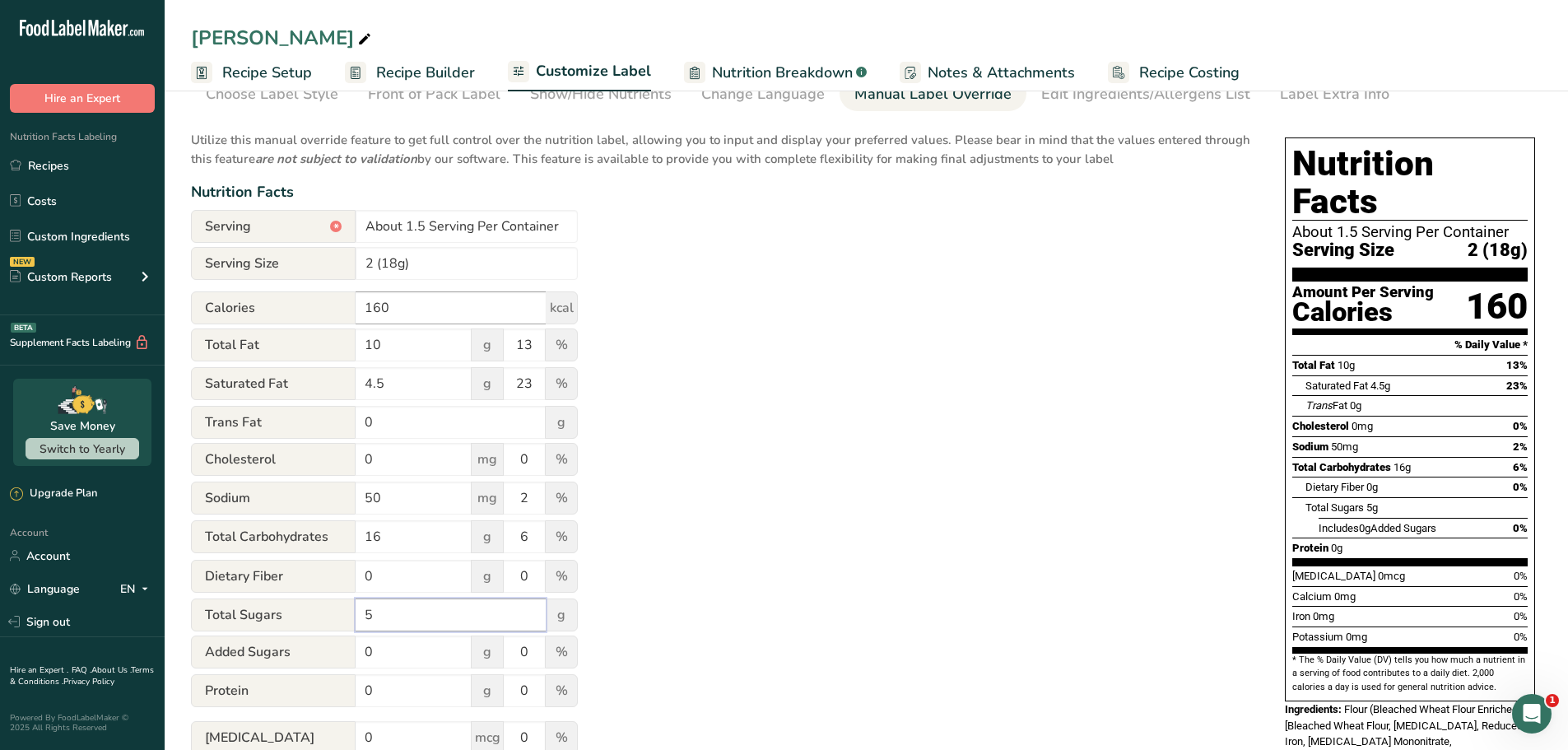
type input "5"
type input "10"
type input "2"
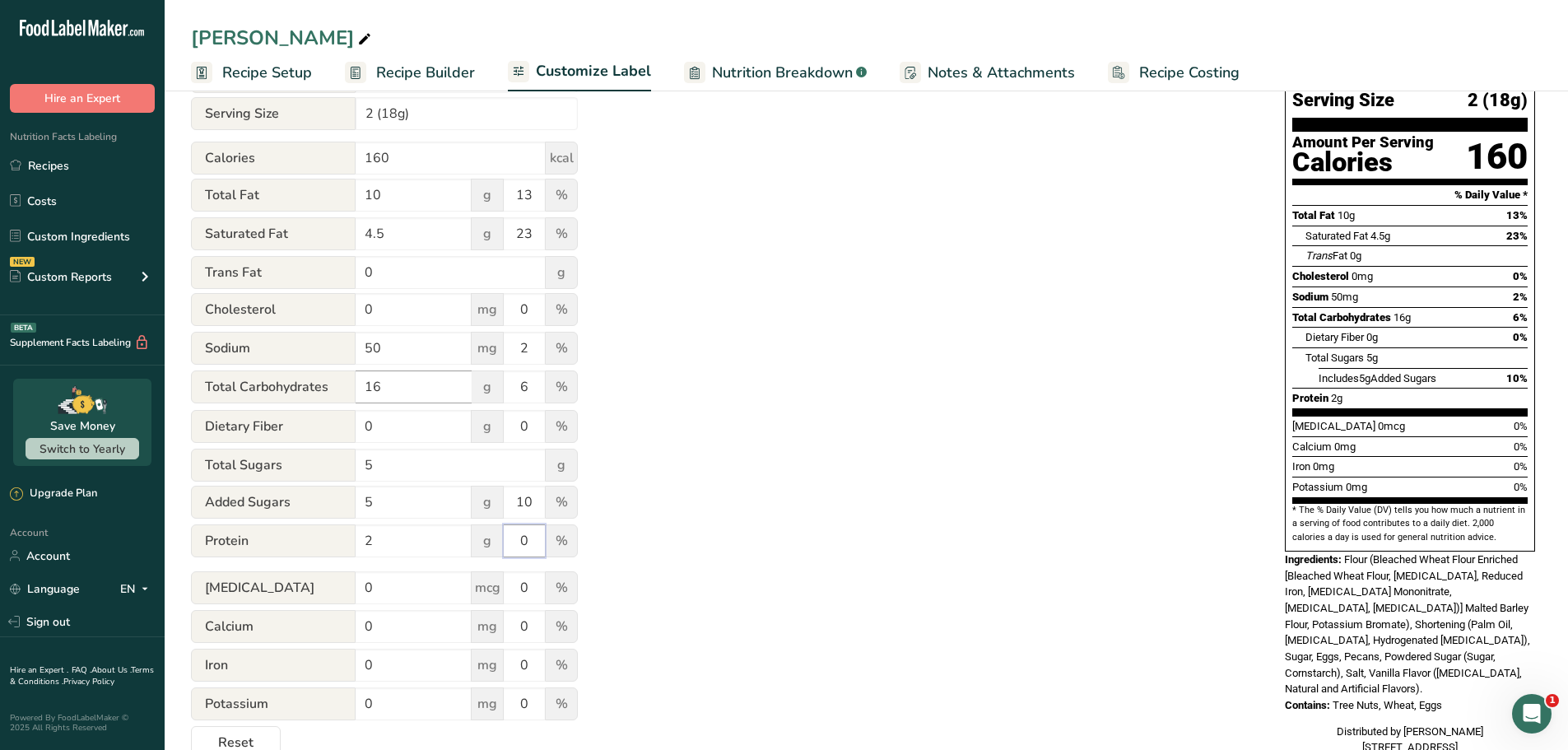
scroll to position [309, 0]
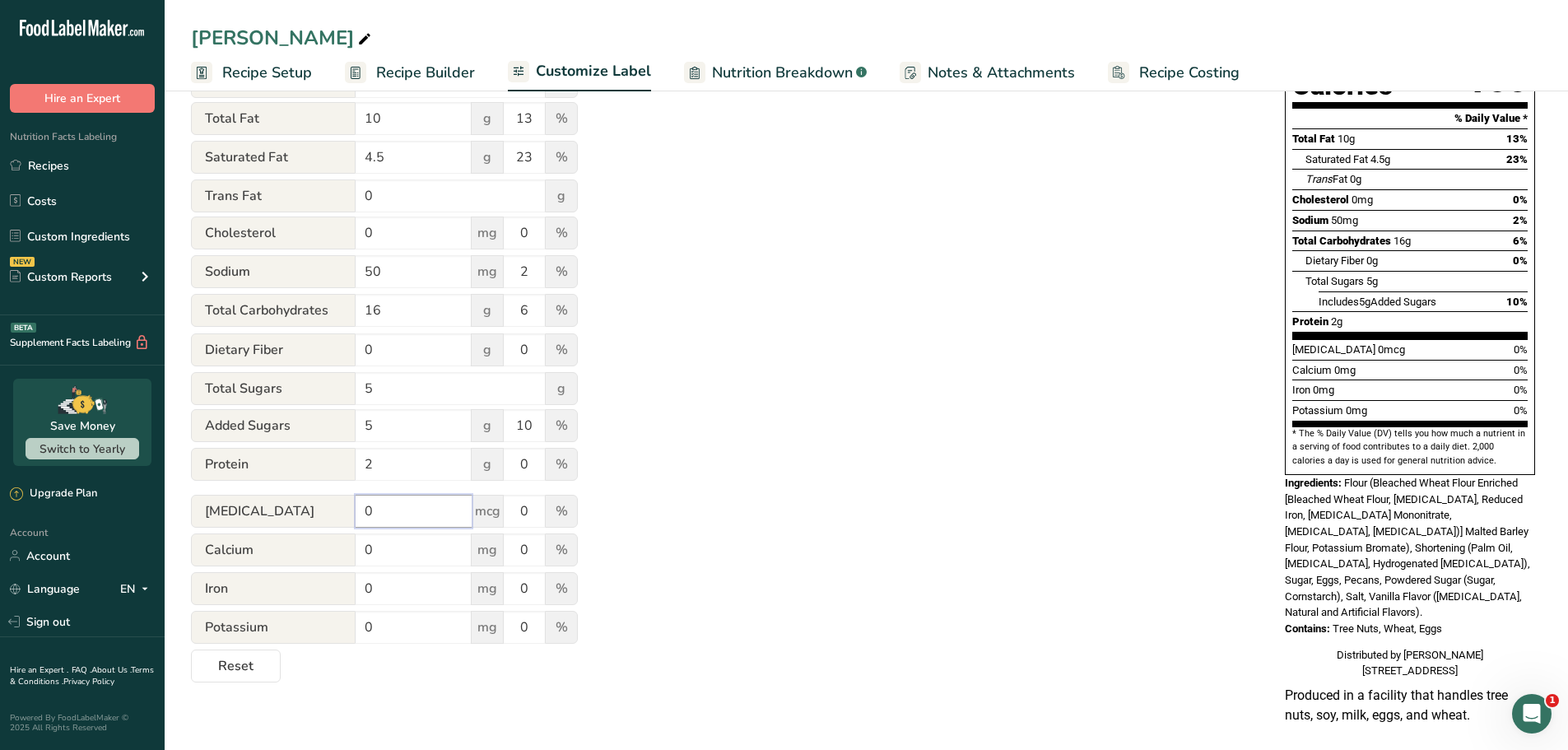
click at [371, 509] on input "0" at bounding box center [413, 511] width 116 height 33
click at [377, 542] on input "0" at bounding box center [413, 550] width 116 height 33
type input "10"
type input ".7"
type input "4"
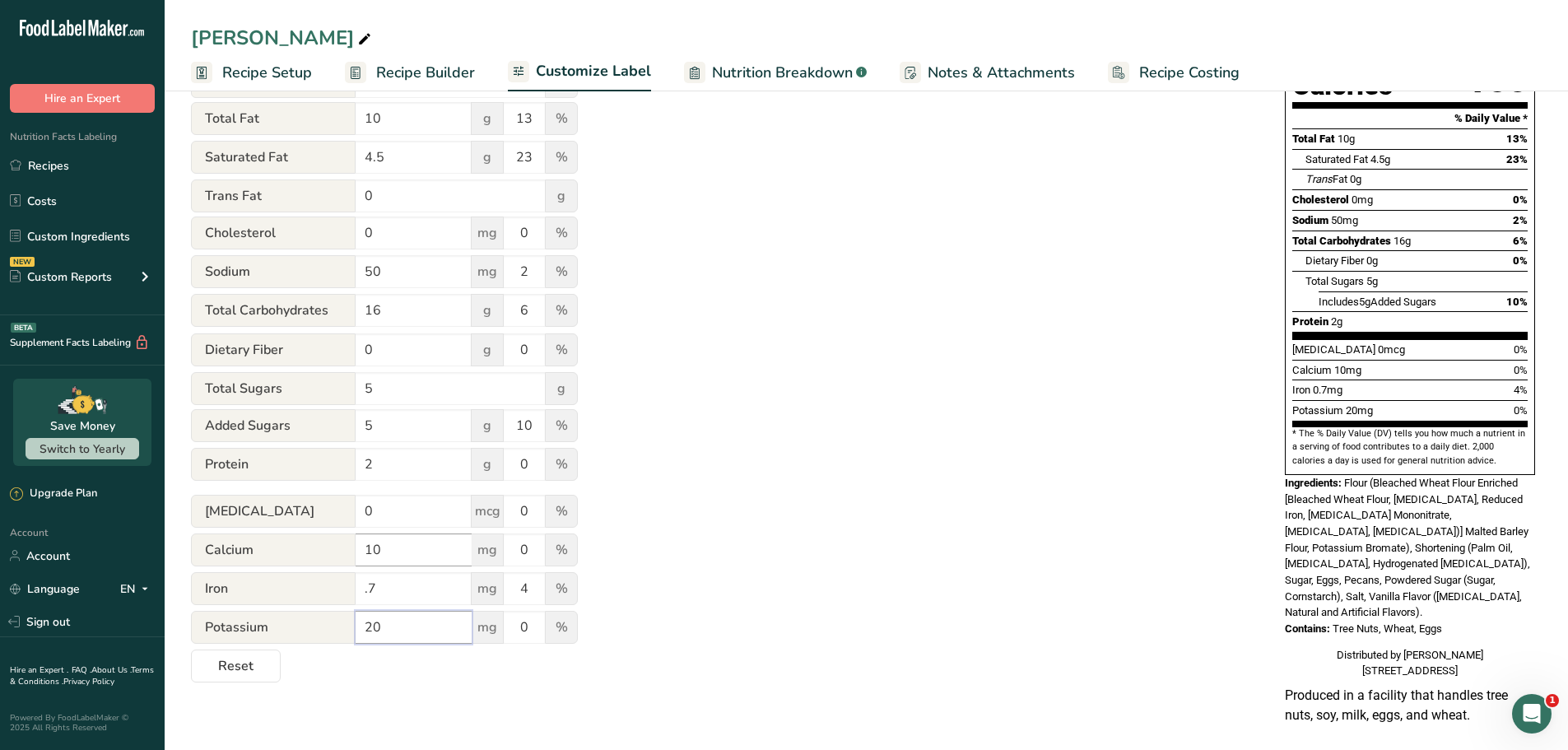
type input "20"
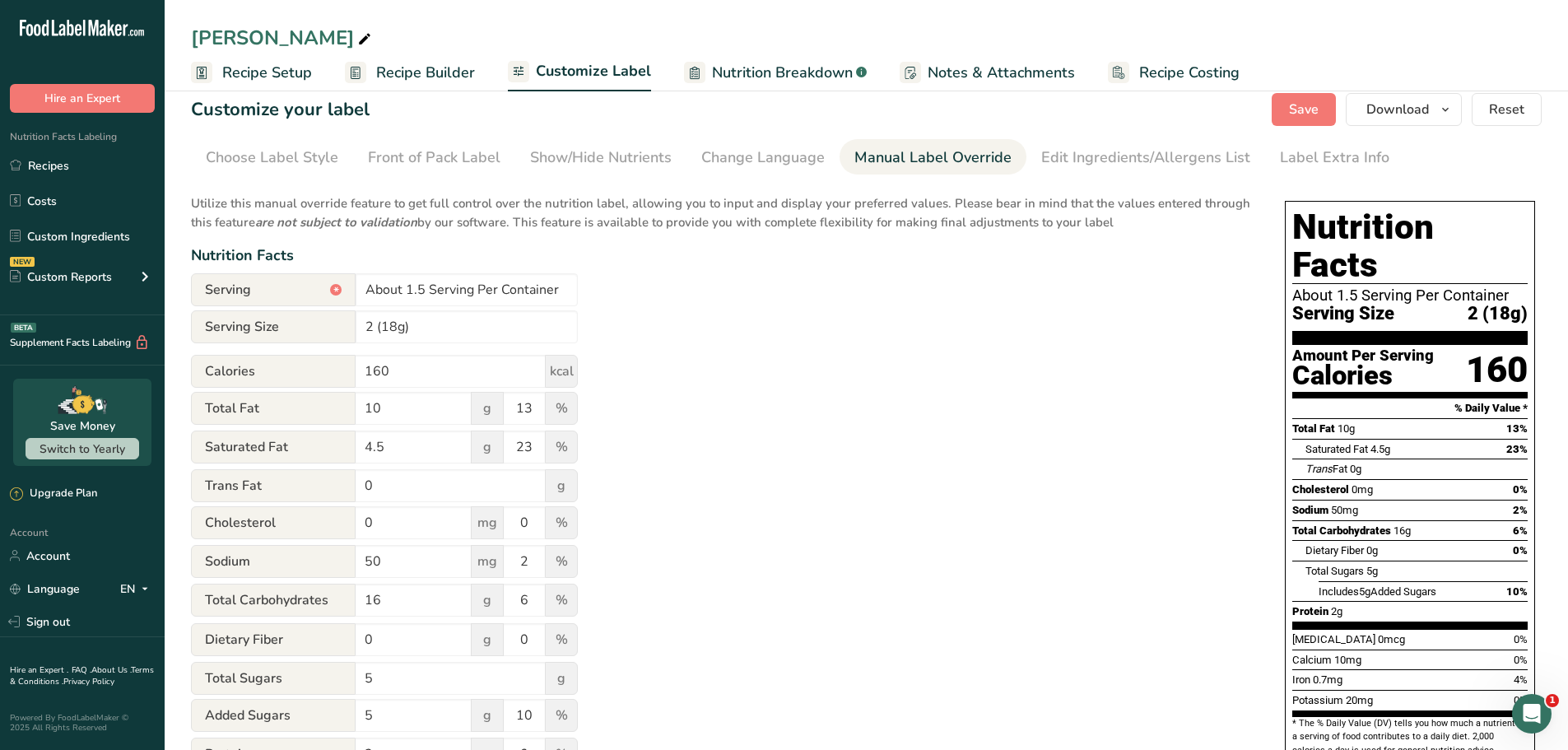
scroll to position [0, 0]
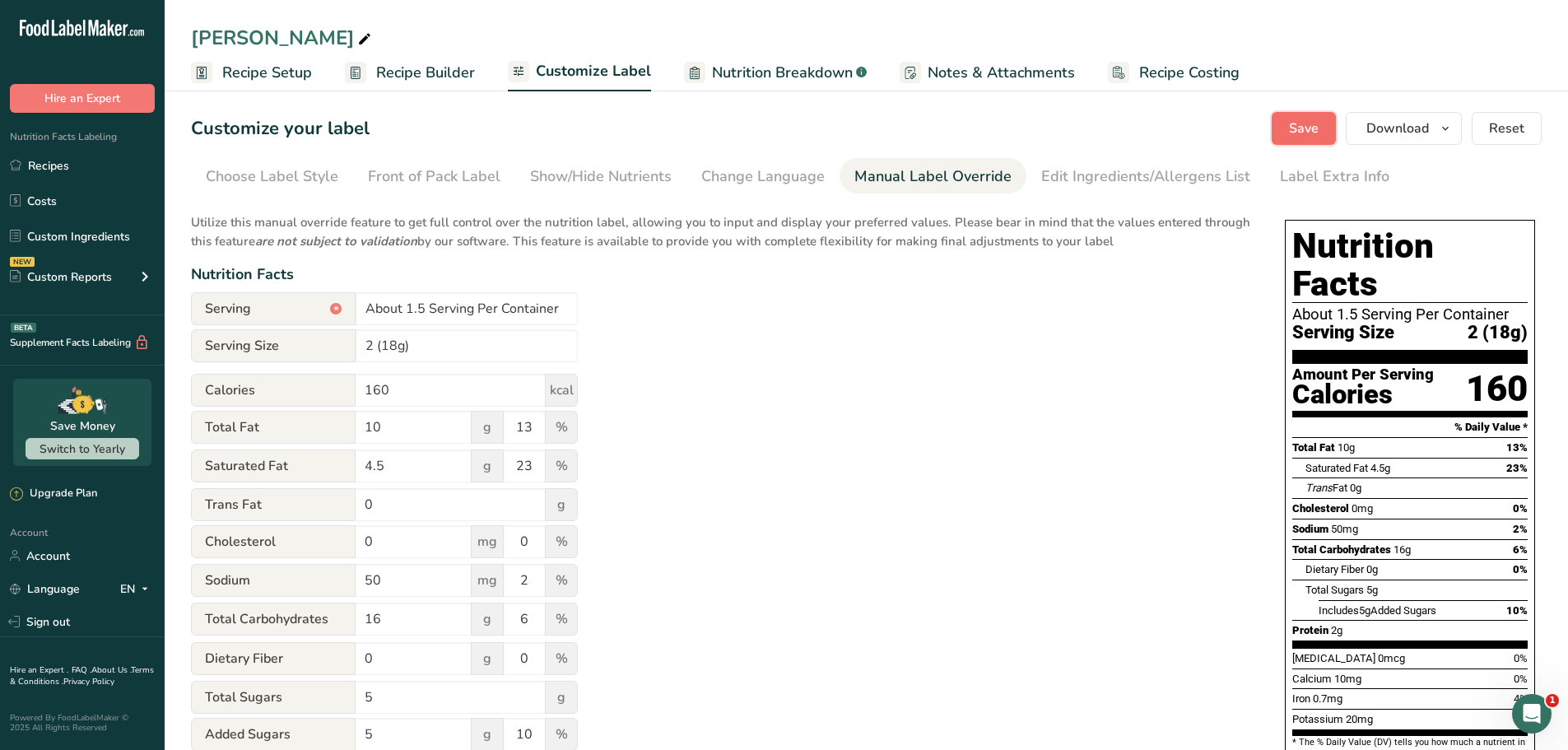
click at [1329, 136] on button "Save" at bounding box center [1304, 128] width 64 height 33
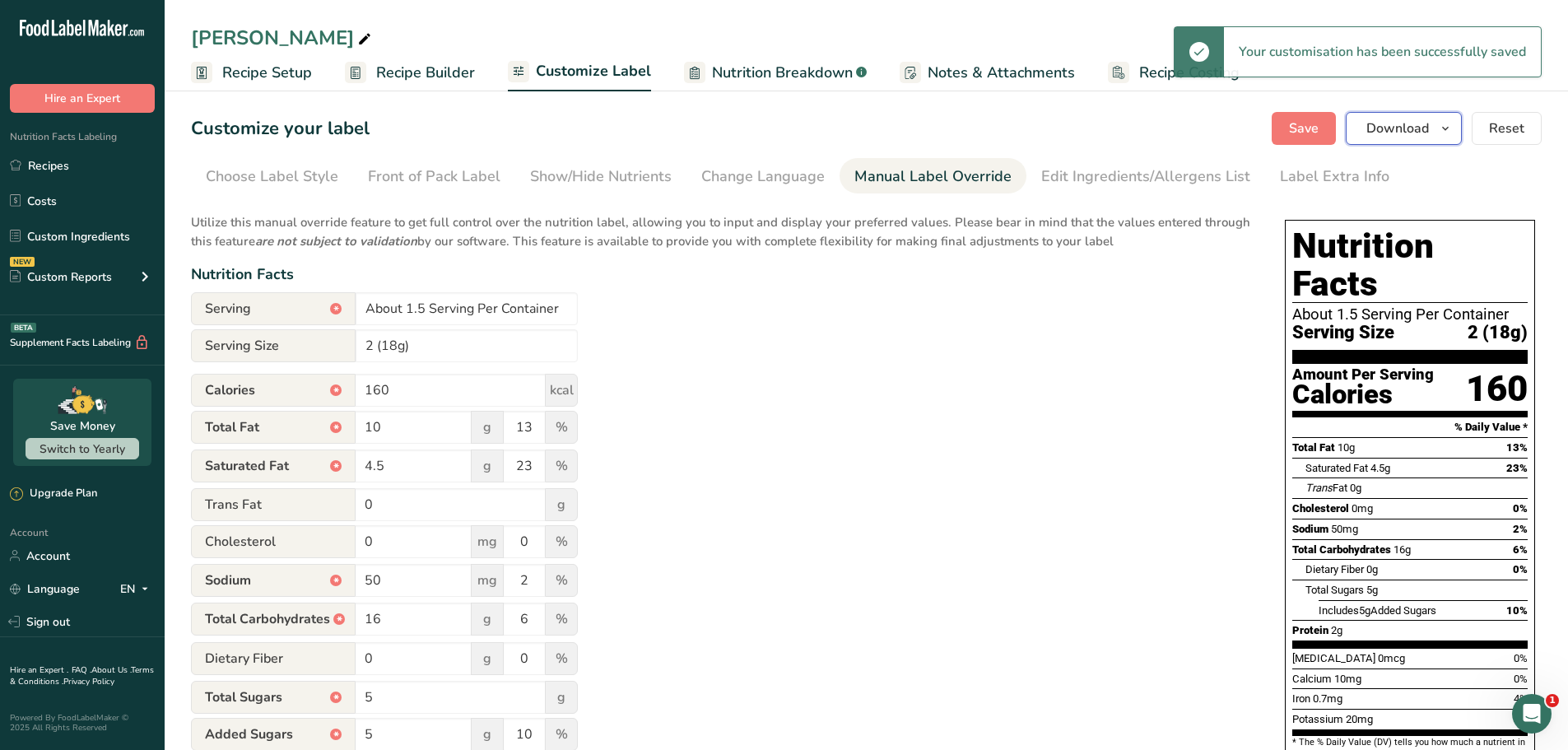
click at [1416, 132] on span "Download" at bounding box center [1398, 128] width 62 height 20
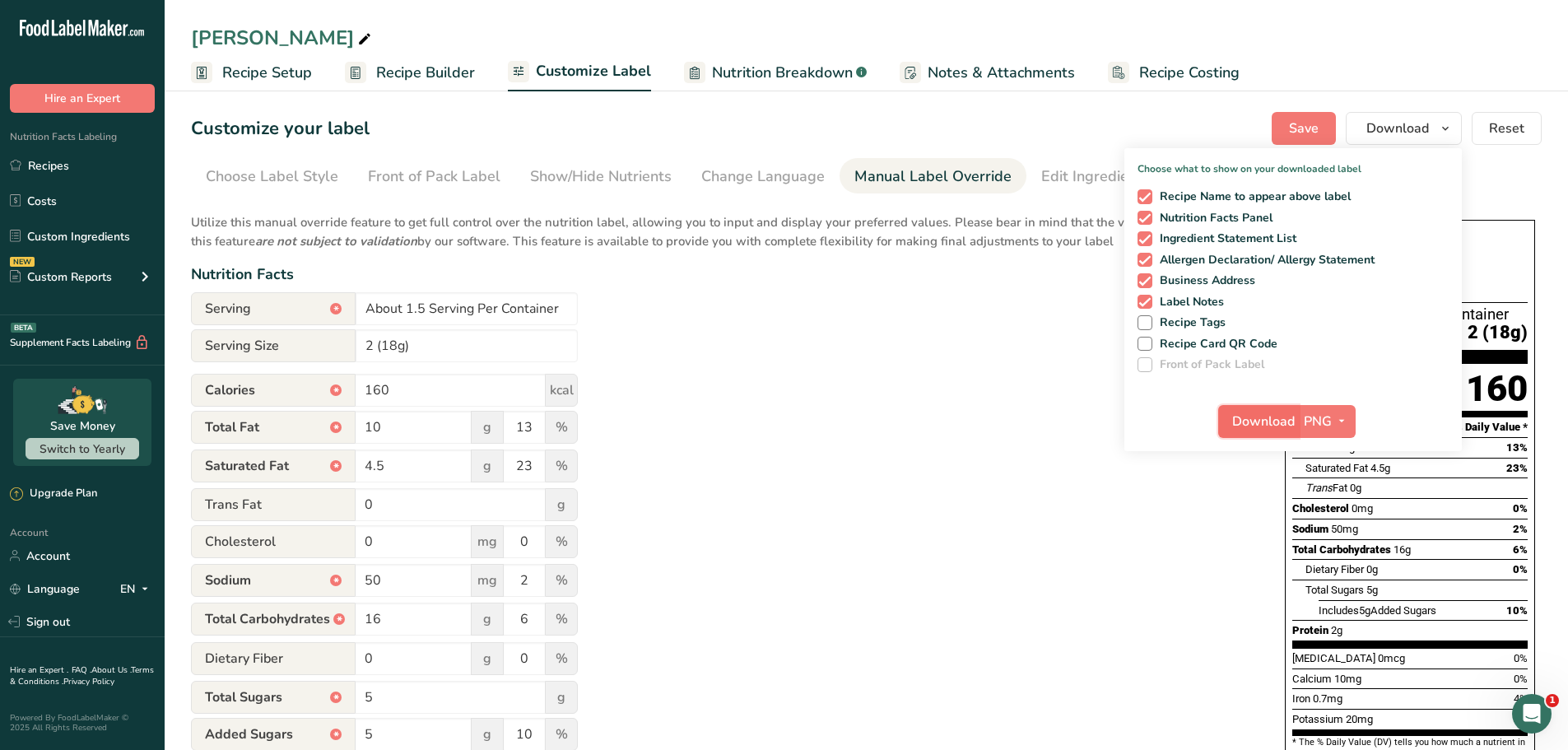
click at [1261, 427] on span "Download" at bounding box center [1263, 421] width 62 height 20
click at [1145, 194] on span at bounding box center [1145, 197] width 15 height 15
click at [1145, 194] on input "Recipe Name to appear above label" at bounding box center [1143, 196] width 10 height 10
checkbox input "false"
click at [1135, 239] on div "Recipe Name to appear above label Nutrition Facts Panel Ingredient Statement Li…" at bounding box center [1293, 277] width 338 height 189
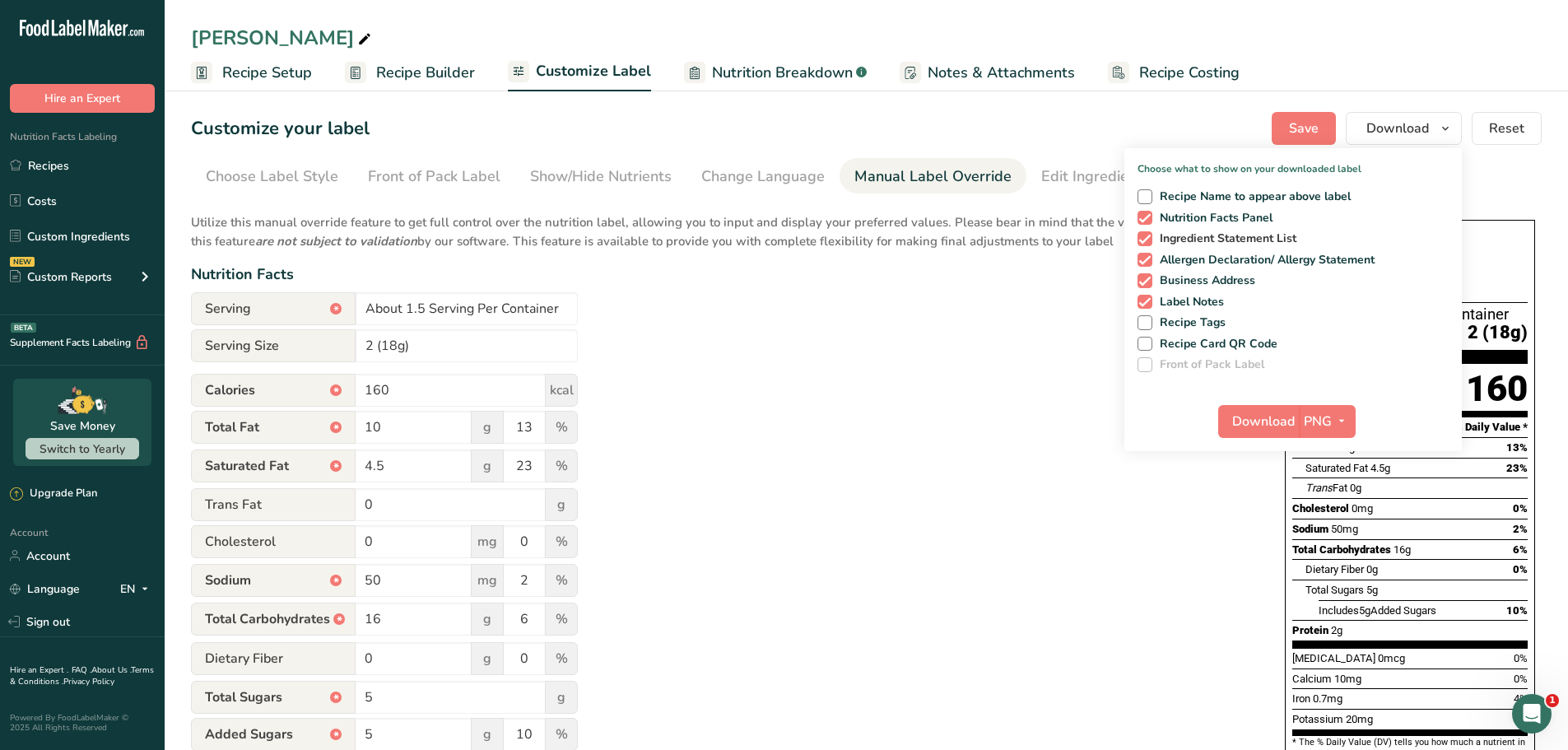
click at [1143, 236] on span at bounding box center [1145, 239] width 15 height 15
click at [1143, 236] on input "Ingredient Statement List" at bounding box center [1143, 238] width 10 height 10
checkbox input "false"
click at [1144, 260] on span at bounding box center [1145, 261] width 15 height 15
click at [1144, 260] on input "Allergen Declaration/ Allergy Statement" at bounding box center [1143, 259] width 10 height 10
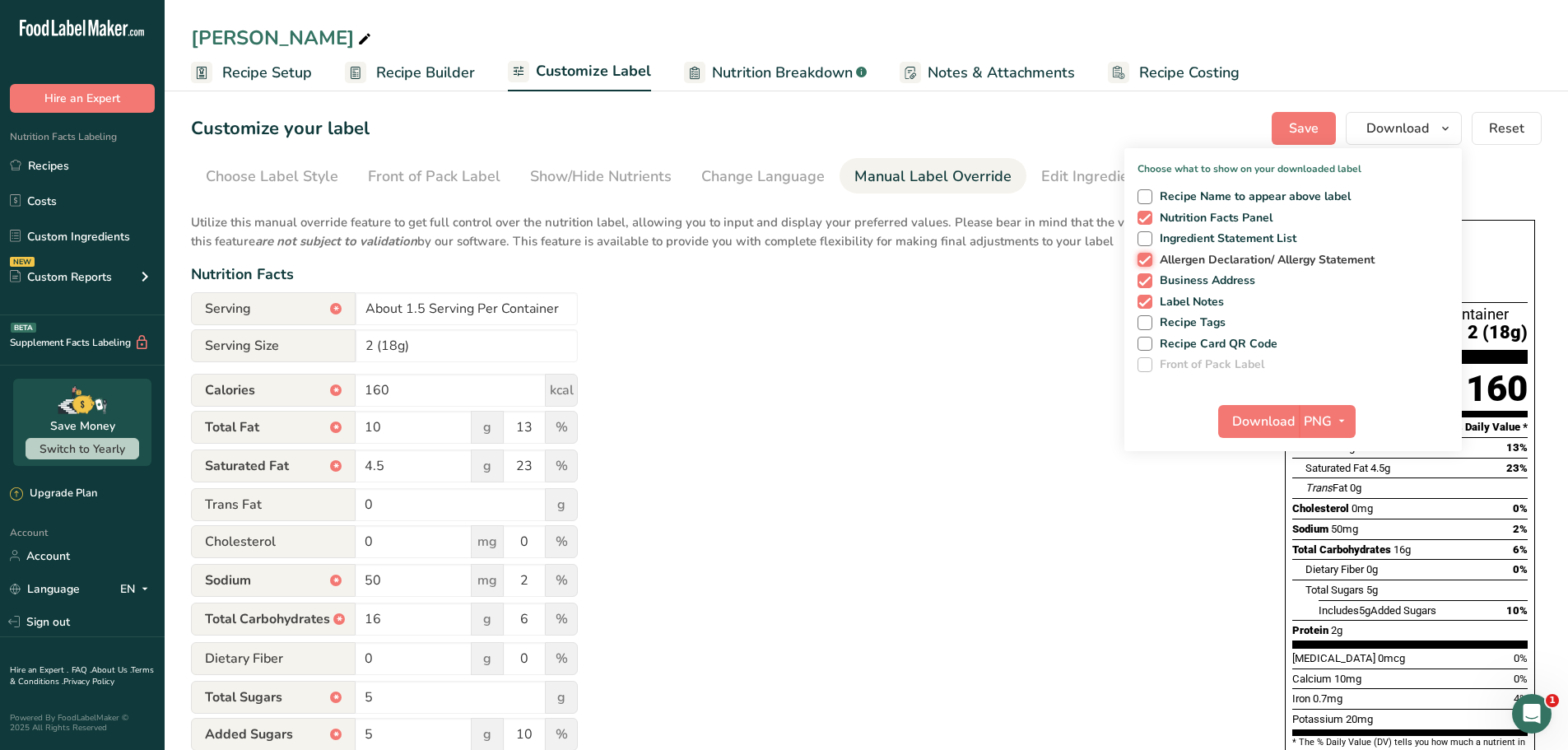
checkbox input "false"
click at [1144, 288] on div "Recipe Name to appear above label Nutrition Facts Panel Ingredient Statement Li…" at bounding box center [1293, 277] width 338 height 189
click at [1143, 301] on span at bounding box center [1145, 302] width 15 height 15
click at [1143, 301] on input "Label Notes" at bounding box center [1143, 301] width 10 height 10
checkbox input "false"
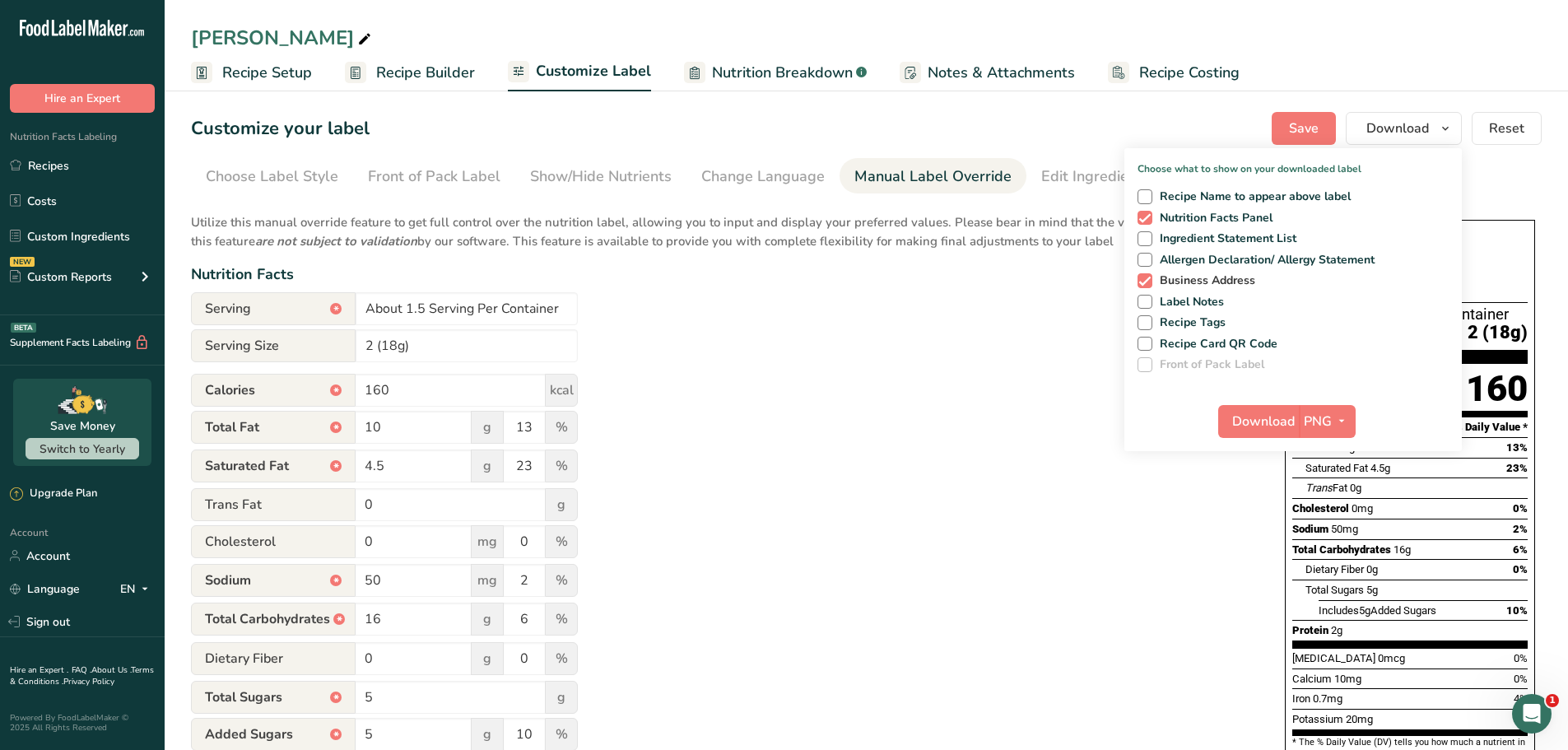
click at [1144, 276] on span at bounding box center [1145, 280] width 15 height 15
click at [1144, 276] on input "Business Address" at bounding box center [1143, 279] width 10 height 10
checkbox input "false"
click at [1265, 420] on span "Download" at bounding box center [1263, 421] width 62 height 20
click at [1101, 120] on div "Customize your label Save Download Choose what to show on your downloaded label…" at bounding box center [866, 128] width 1351 height 33
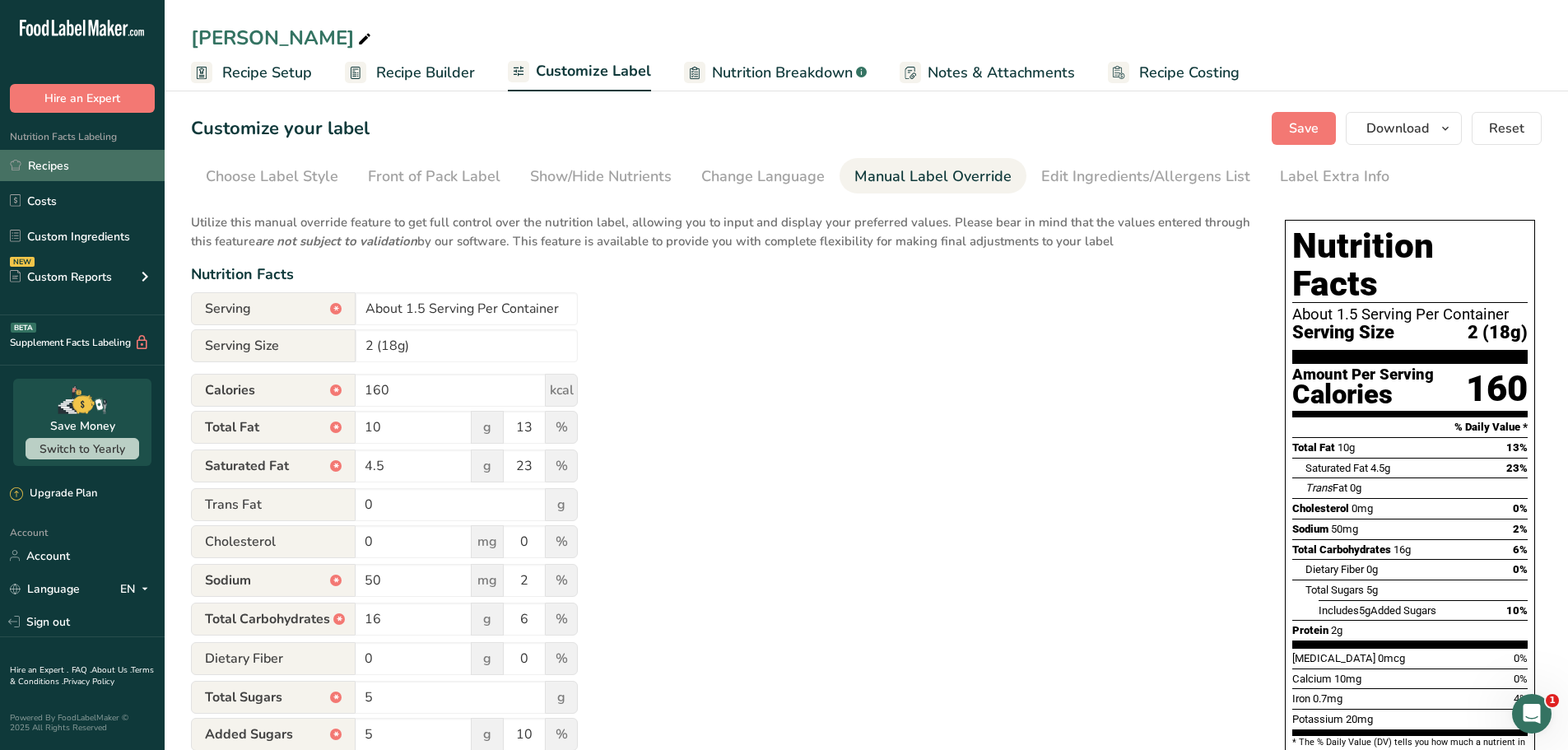
drag, startPoint x: 66, startPoint y: 163, endPoint x: 106, endPoint y: 160, distance: 40.1
click at [66, 163] on link "Recipes" at bounding box center [82, 165] width 165 height 31
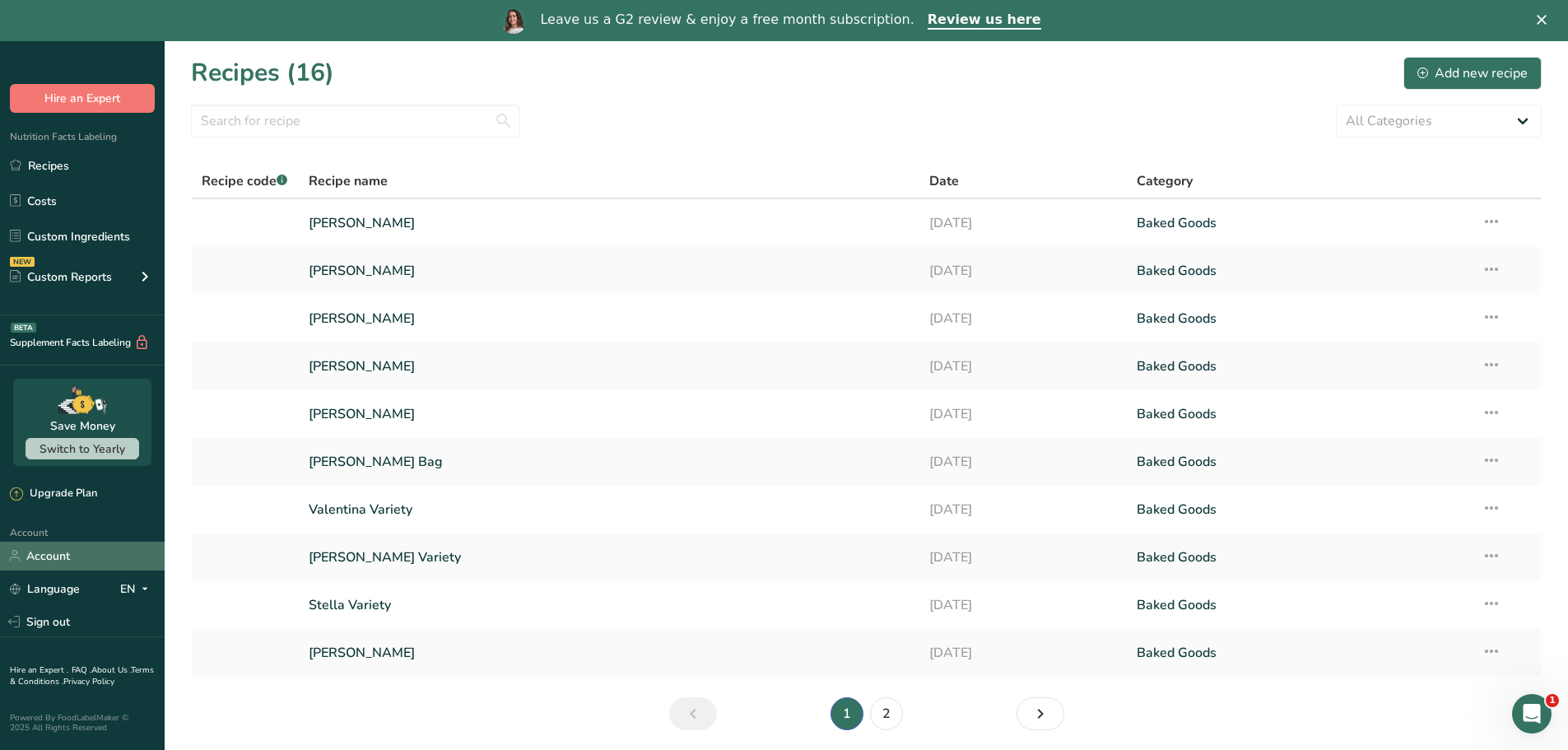
click at [82, 564] on link "Account" at bounding box center [82, 556] width 165 height 29
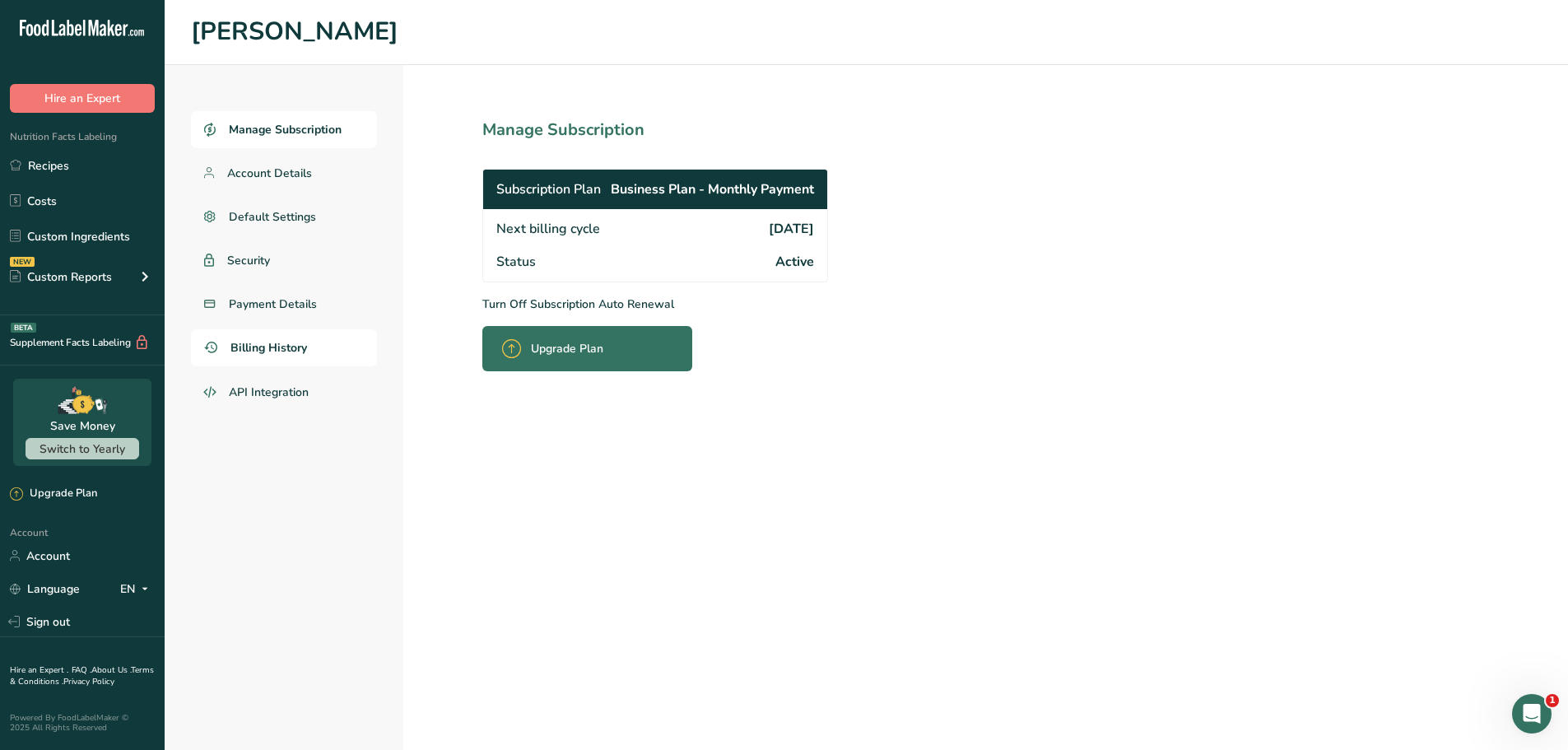
click at [272, 339] on span "Billing History" at bounding box center [268, 347] width 76 height 17
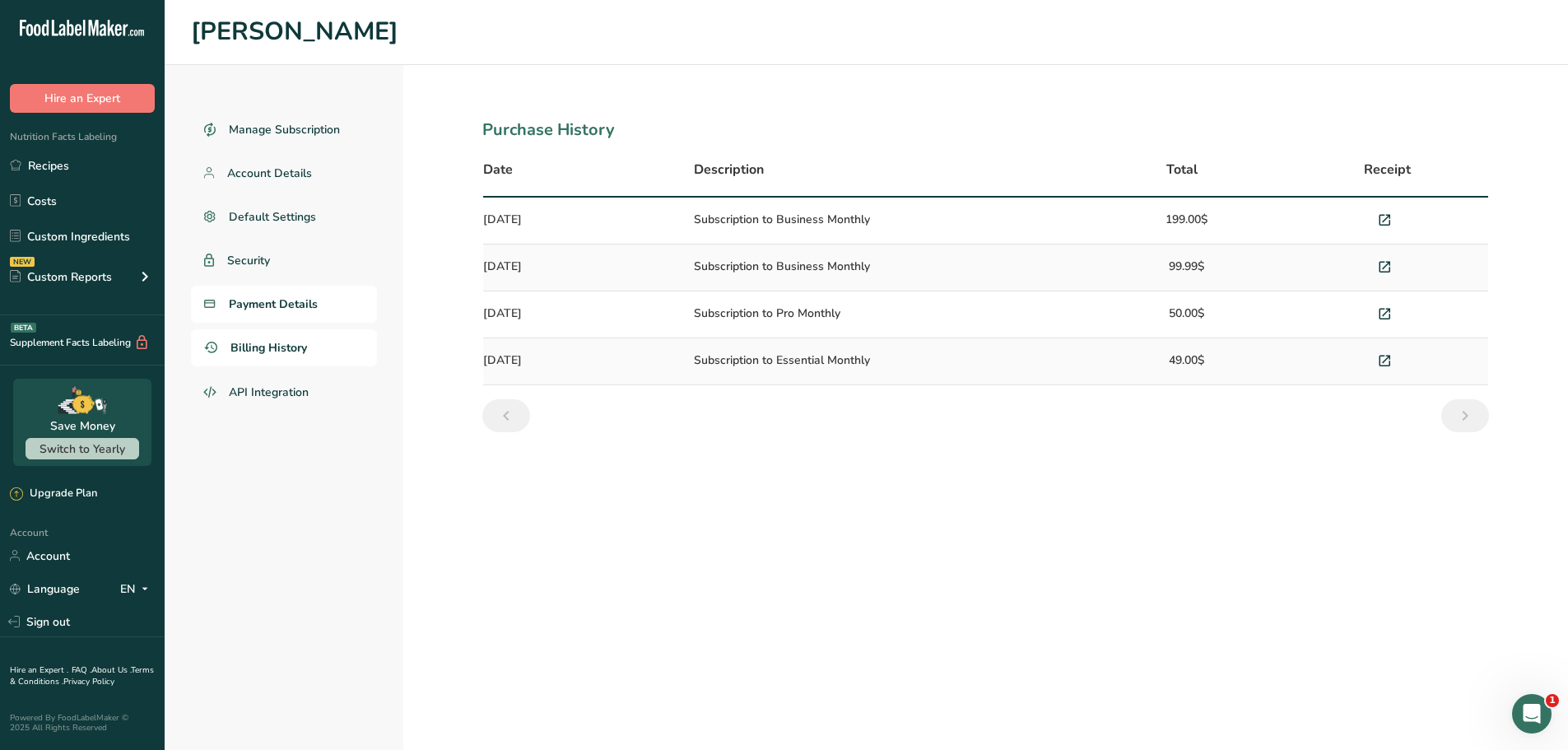
click at [291, 301] on span "Payment Details" at bounding box center [273, 304] width 88 height 17
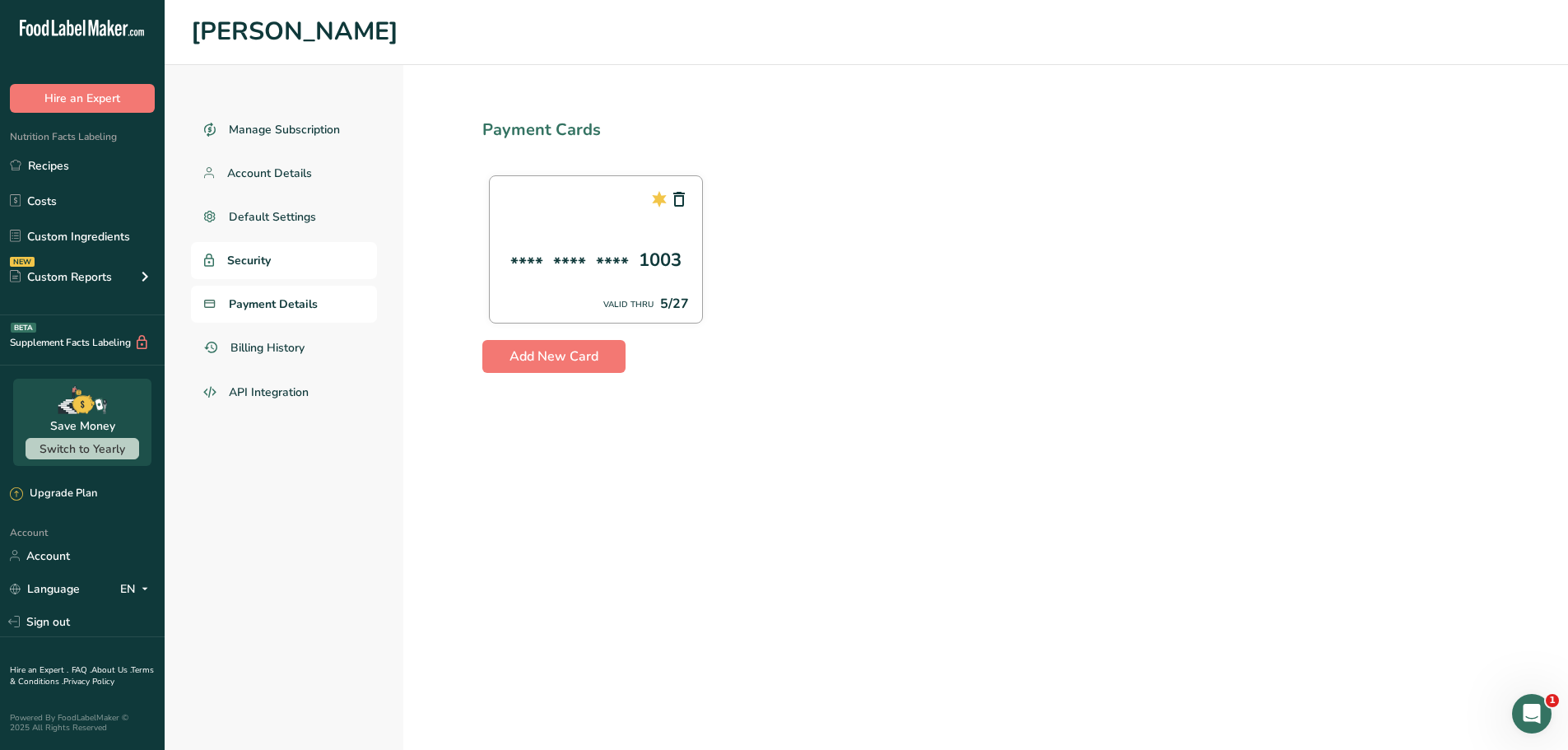
click at [300, 259] on link "Security" at bounding box center [284, 260] width 186 height 37
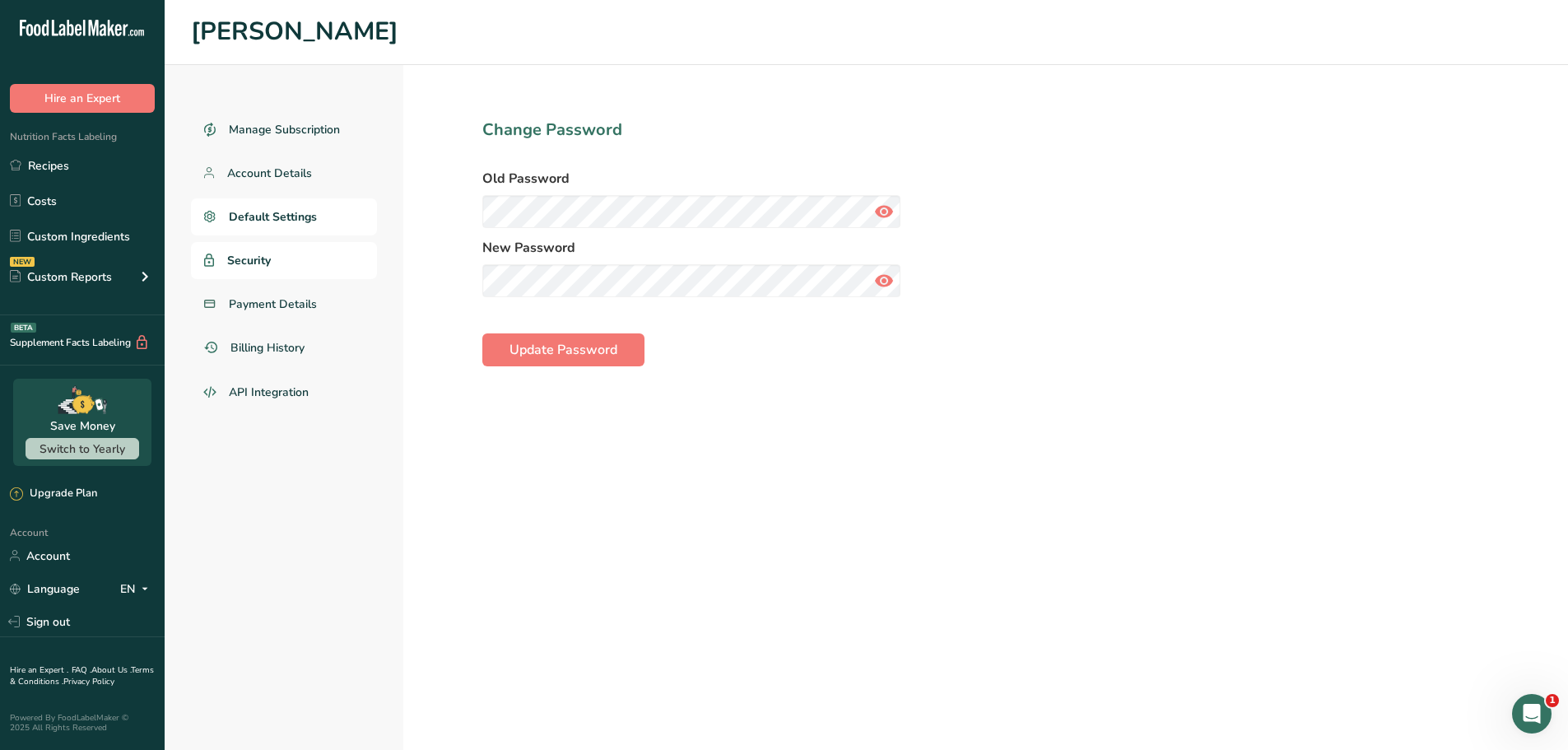
click at [321, 214] on link "Default Settings" at bounding box center [284, 216] width 186 height 37
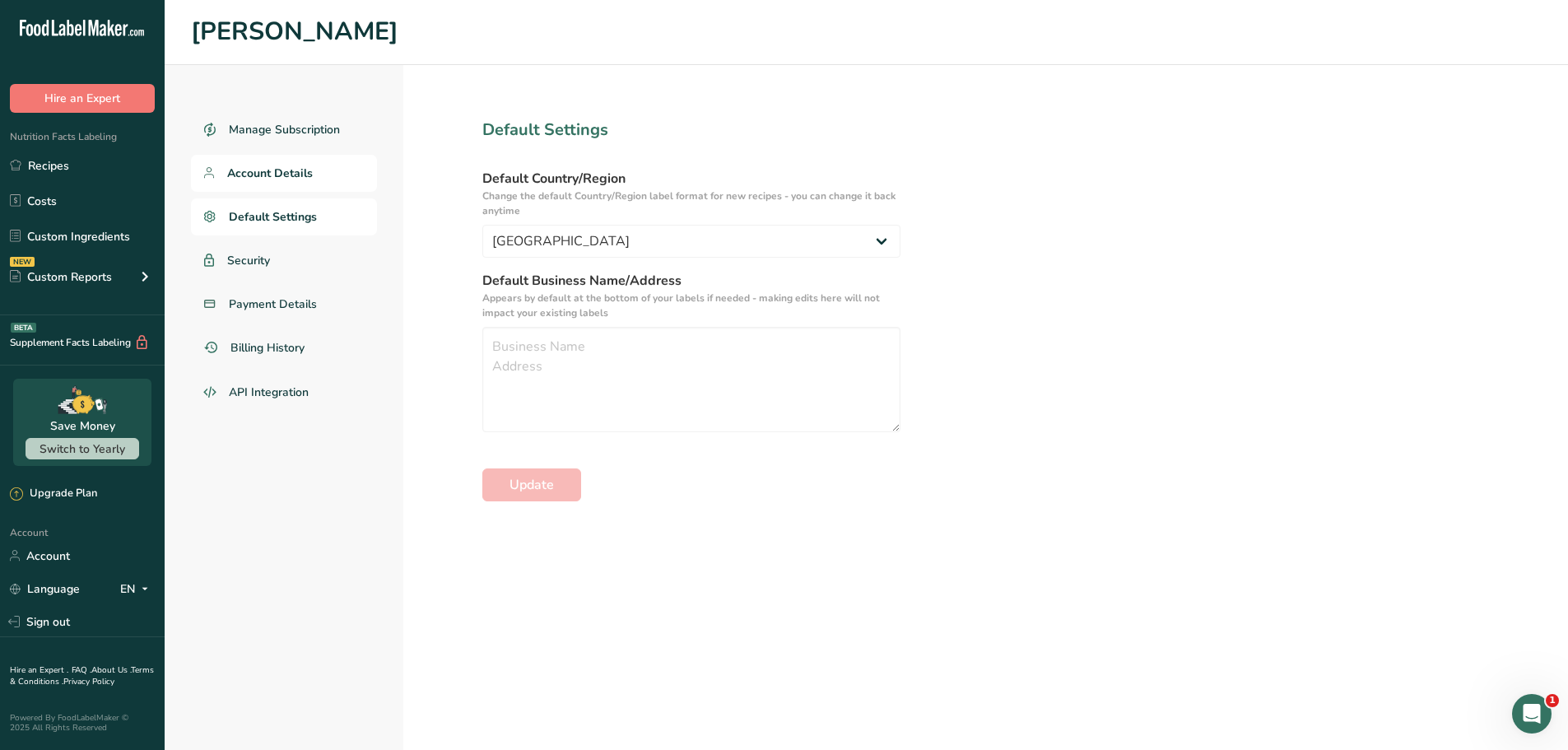
click at [310, 176] on span "Account Details" at bounding box center [269, 173] width 86 height 17
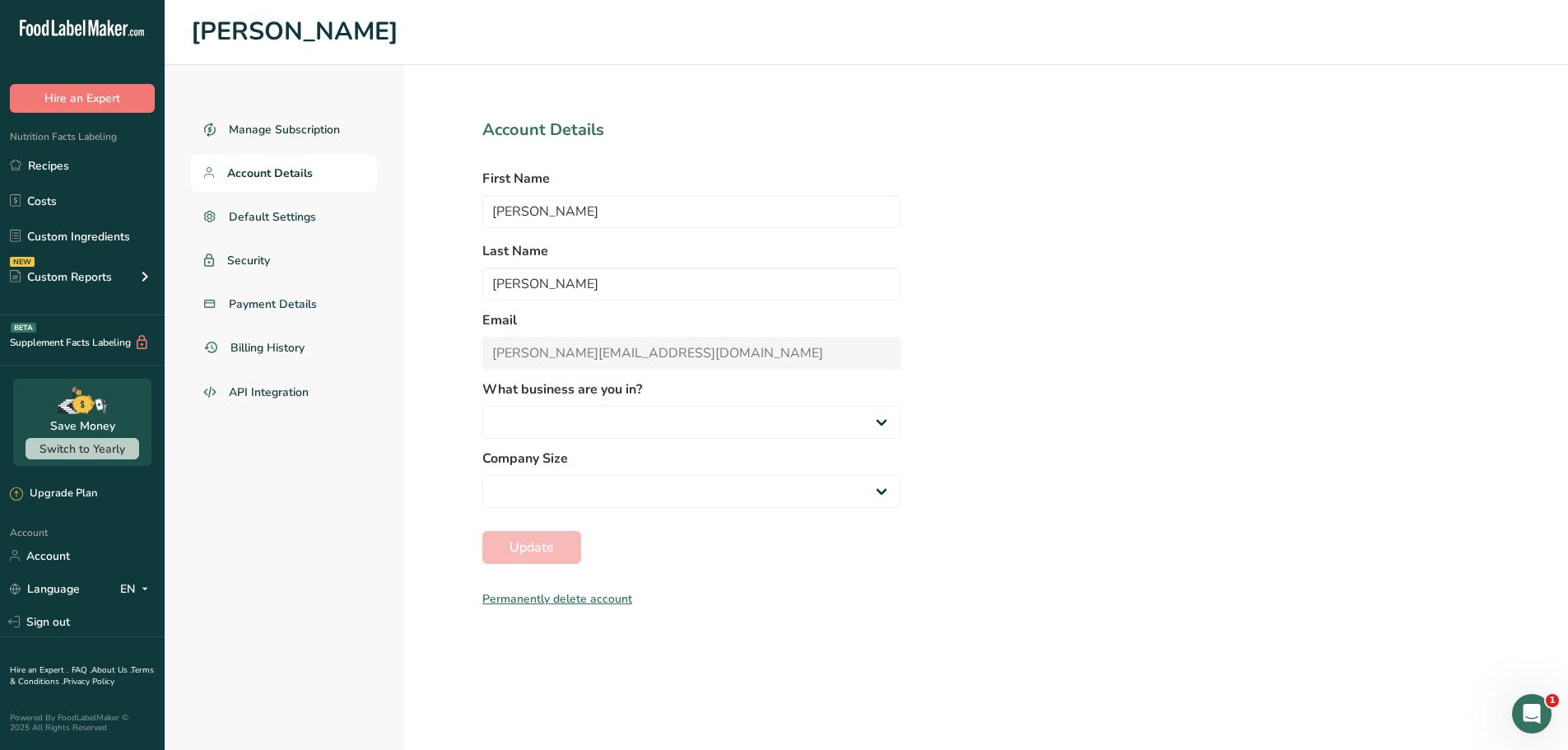
select select "3"
click at [798, 613] on section "Account Details First Name [PERSON_NAME] Last Name [PERSON_NAME] Email [PERSON_…" at bounding box center [692, 407] width 576 height 685
click at [286, 335] on link "Billing History" at bounding box center [284, 347] width 186 height 37
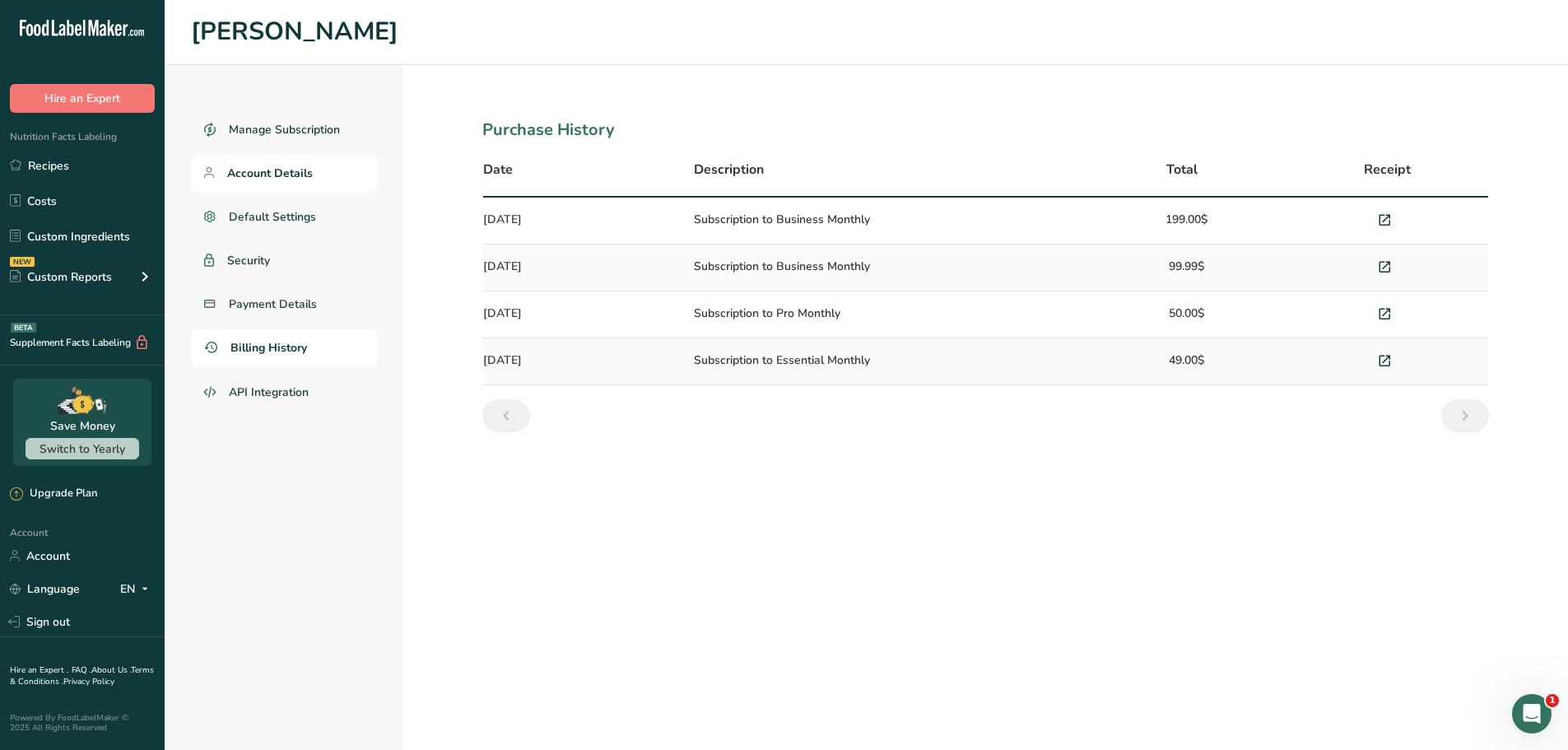
click at [280, 174] on span "Account Details" at bounding box center [269, 173] width 86 height 17
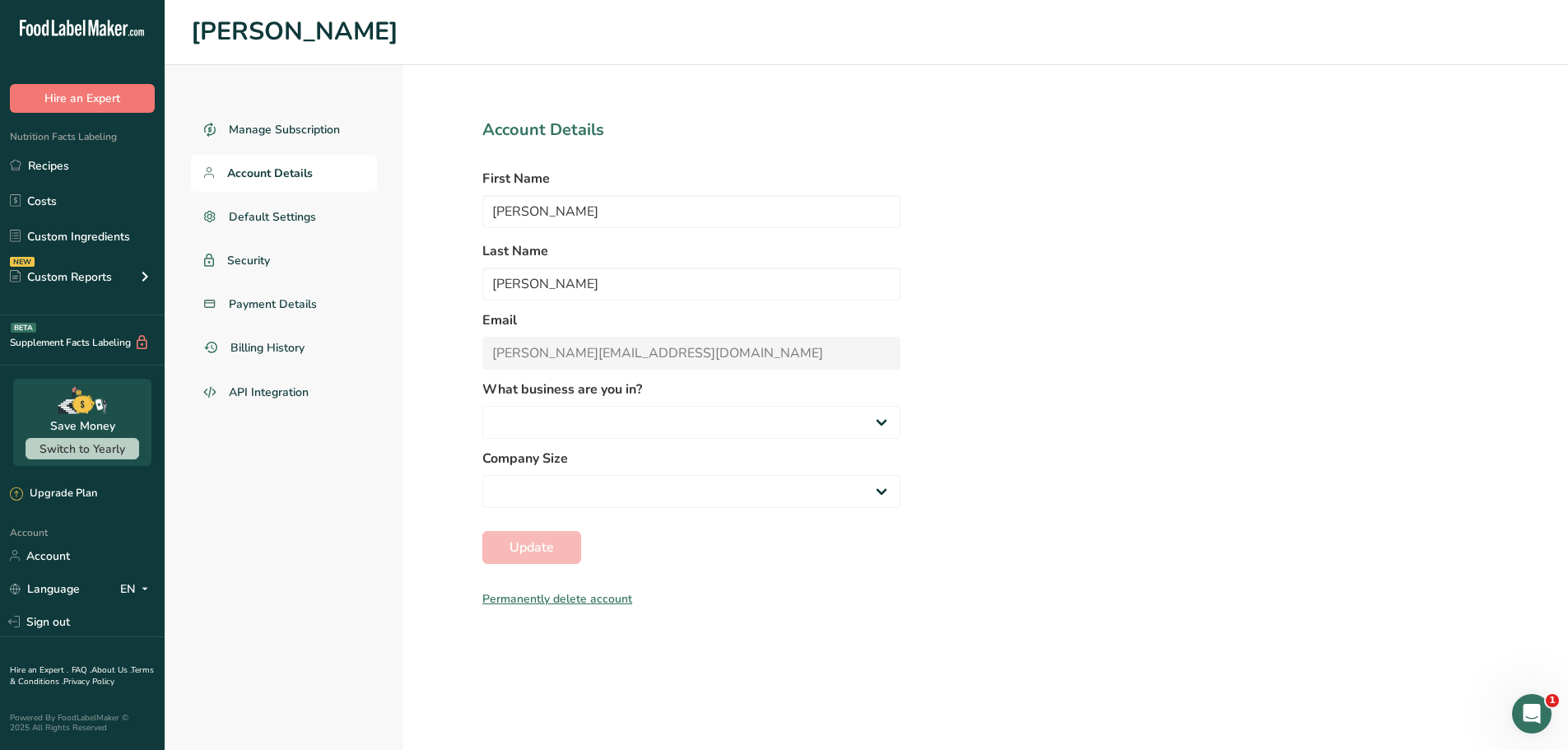
select select "3"
click at [128, 279] on div "NEW Custom Reports" at bounding box center [82, 277] width 165 height 41
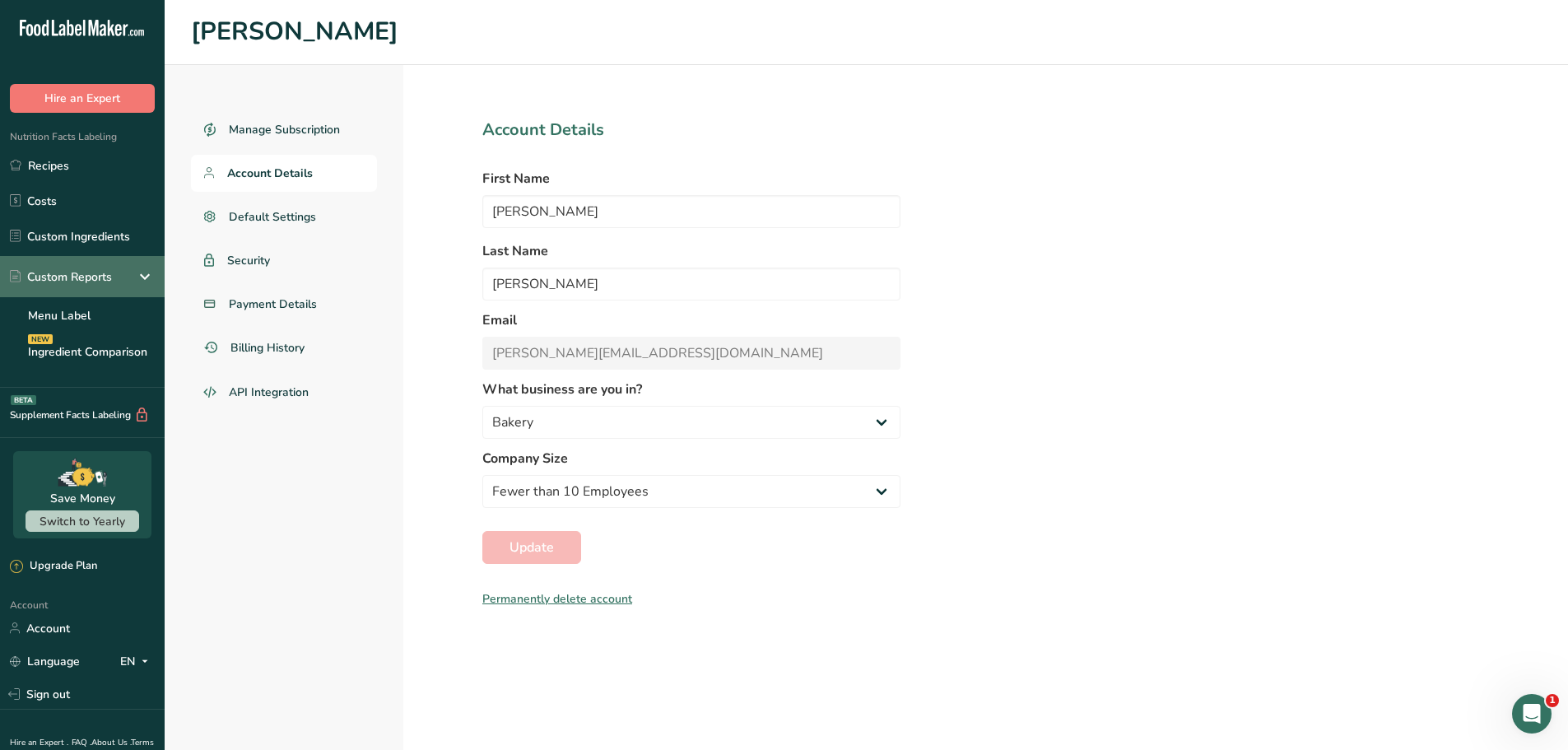
click at [128, 279] on div "Custom Reports" at bounding box center [82, 277] width 165 height 41
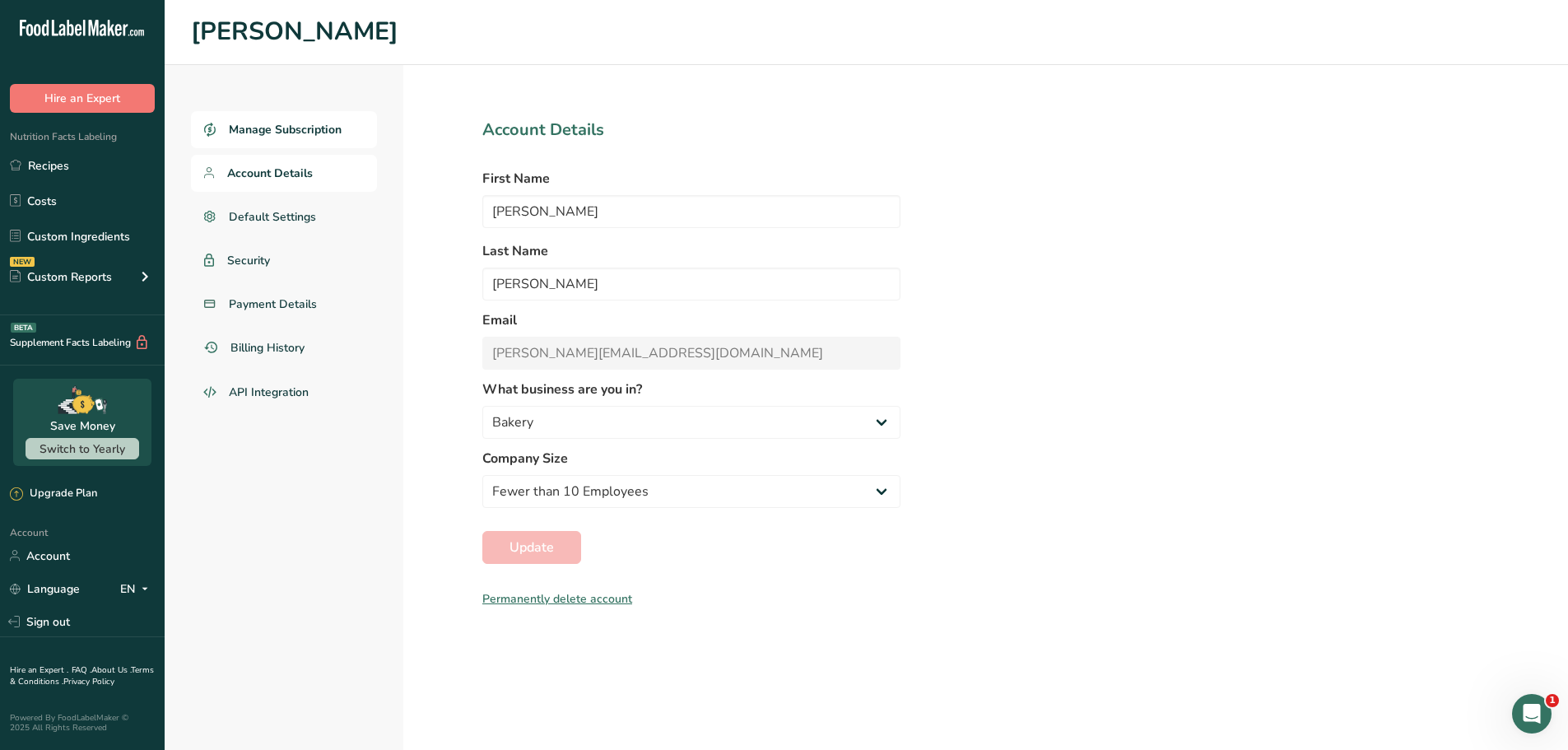
click at [269, 129] on span "Manage Subscription" at bounding box center [285, 130] width 113 height 17
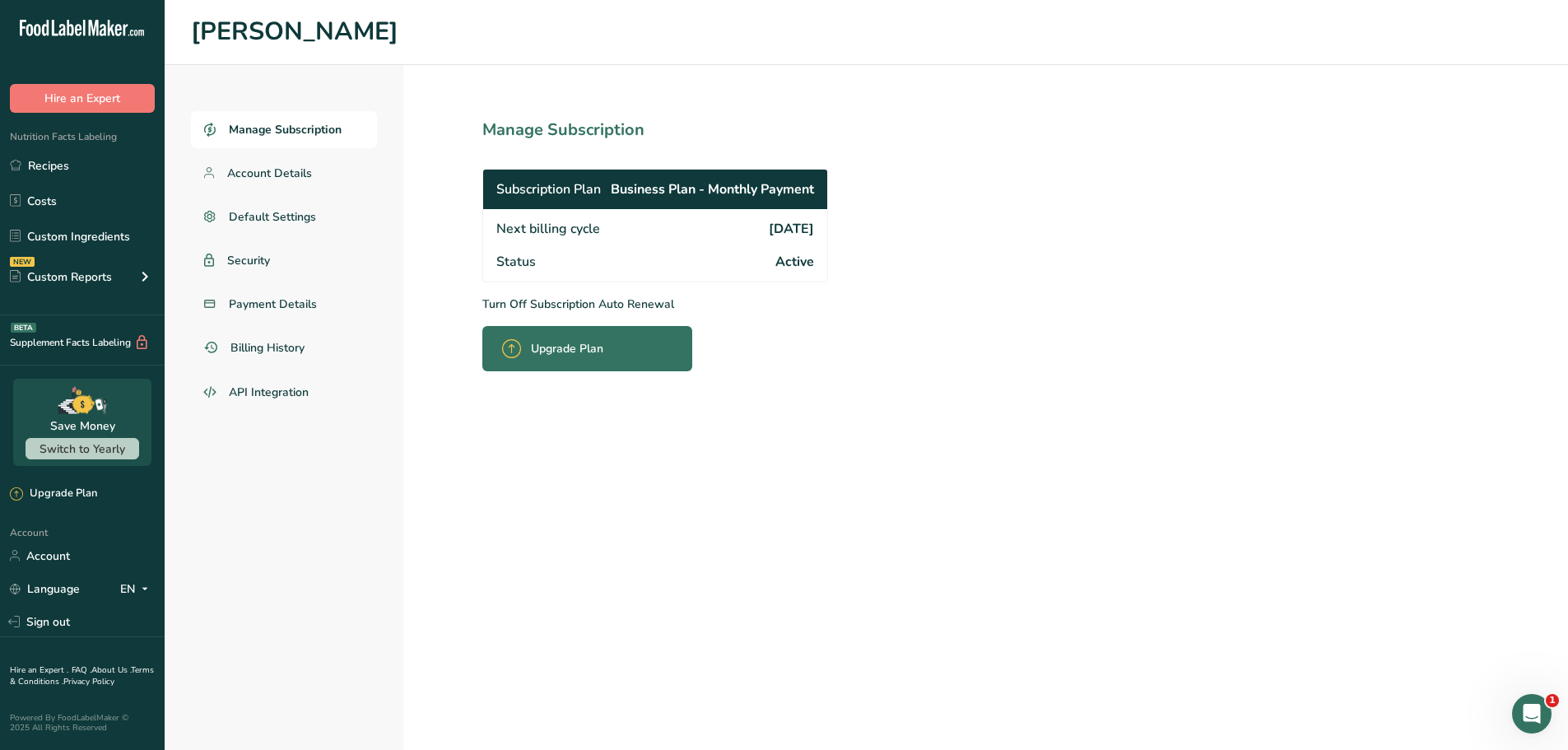
click at [518, 308] on p "Turn Off Subscription Auto Renewal" at bounding box center [692, 304] width 418 height 17
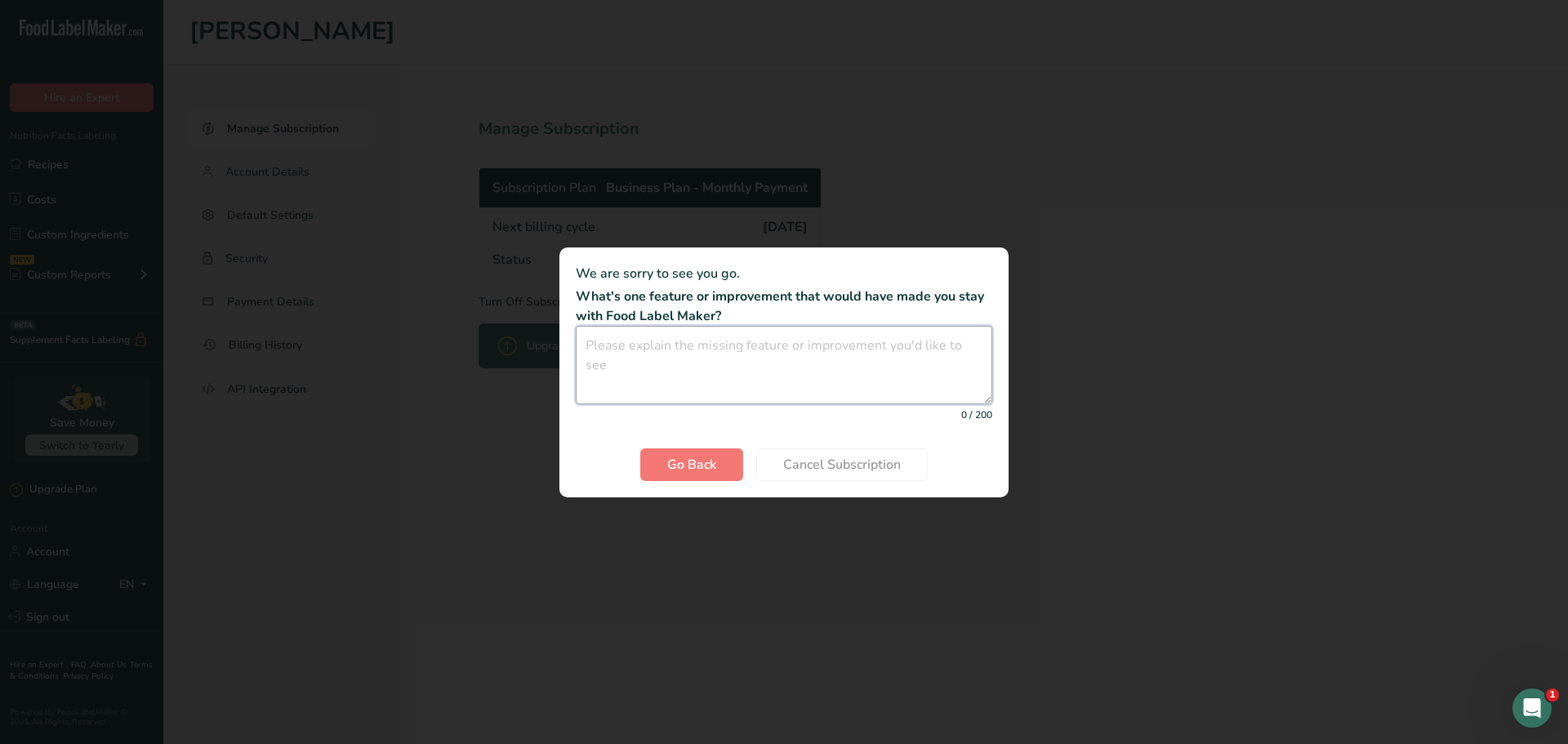
click at [708, 365] on textarea "Cancel subscription modal" at bounding box center [784, 365] width 417 height 78
type textarea "Too expensive"
click at [869, 461] on span "Cancel Subscription" at bounding box center [842, 464] width 118 height 20
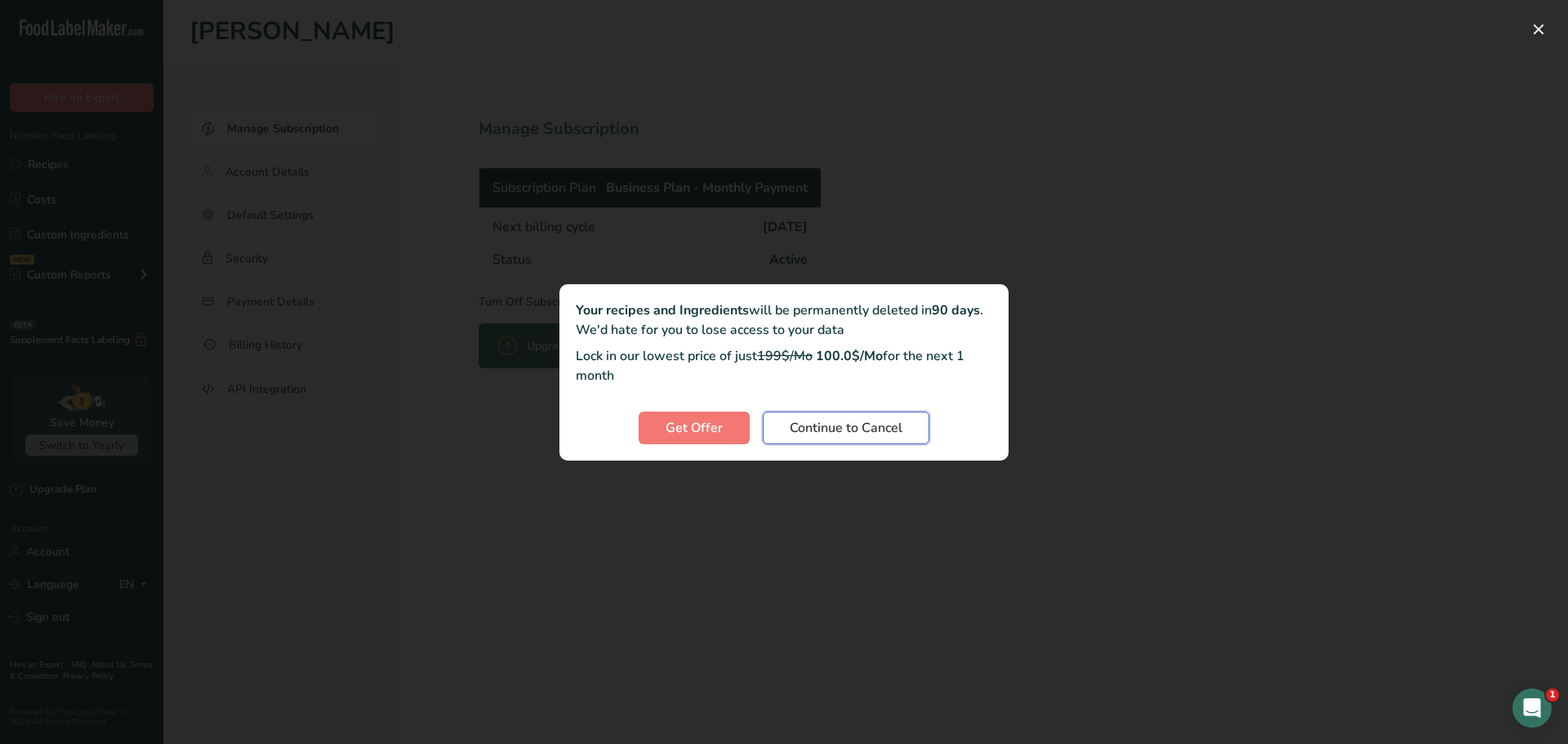
click at [845, 434] on span "Continue to Cancel" at bounding box center [846, 428] width 113 height 20
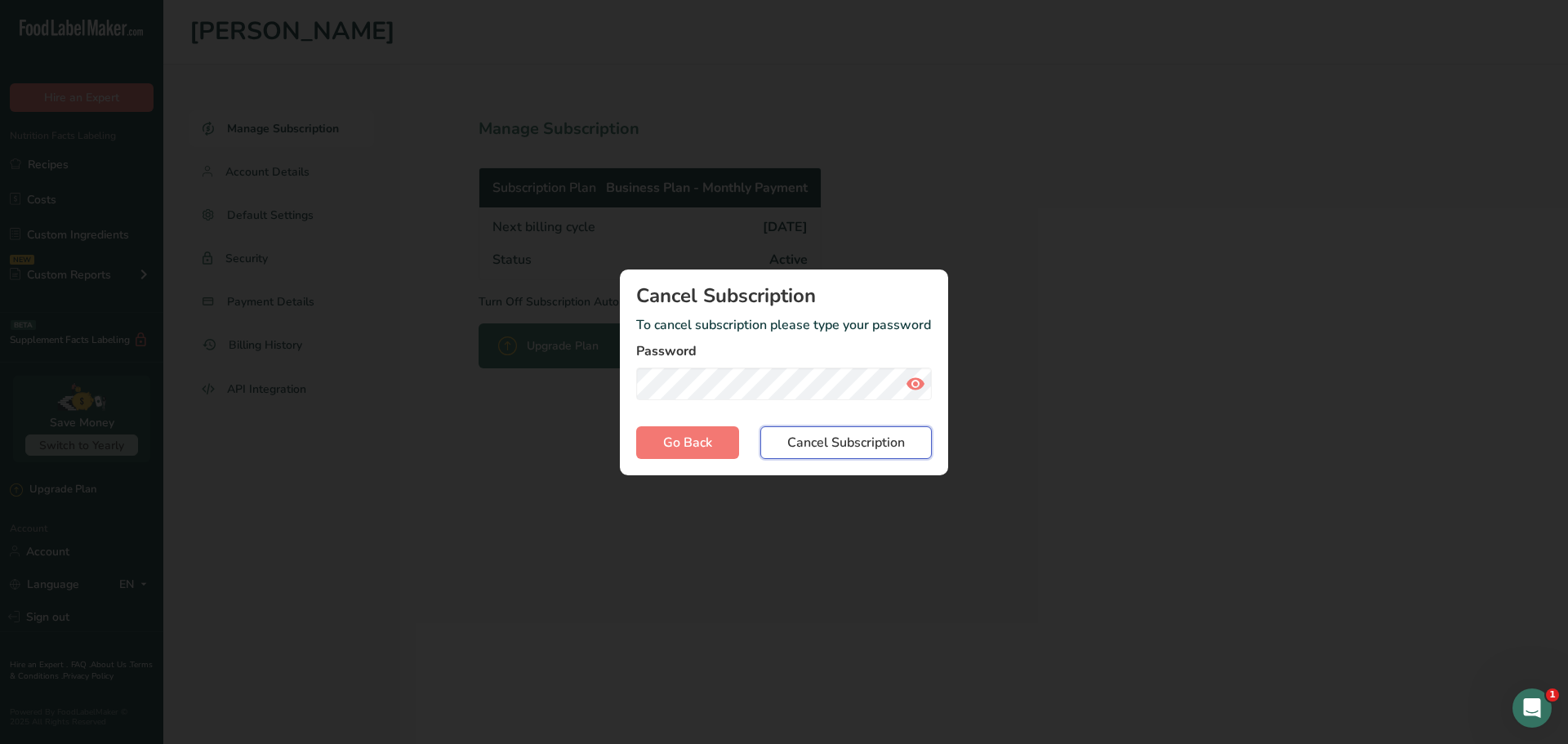
click at [820, 442] on span "Cancel Subscription" at bounding box center [846, 442] width 118 height 20
